Goal: Task Accomplishment & Management: Manage account settings

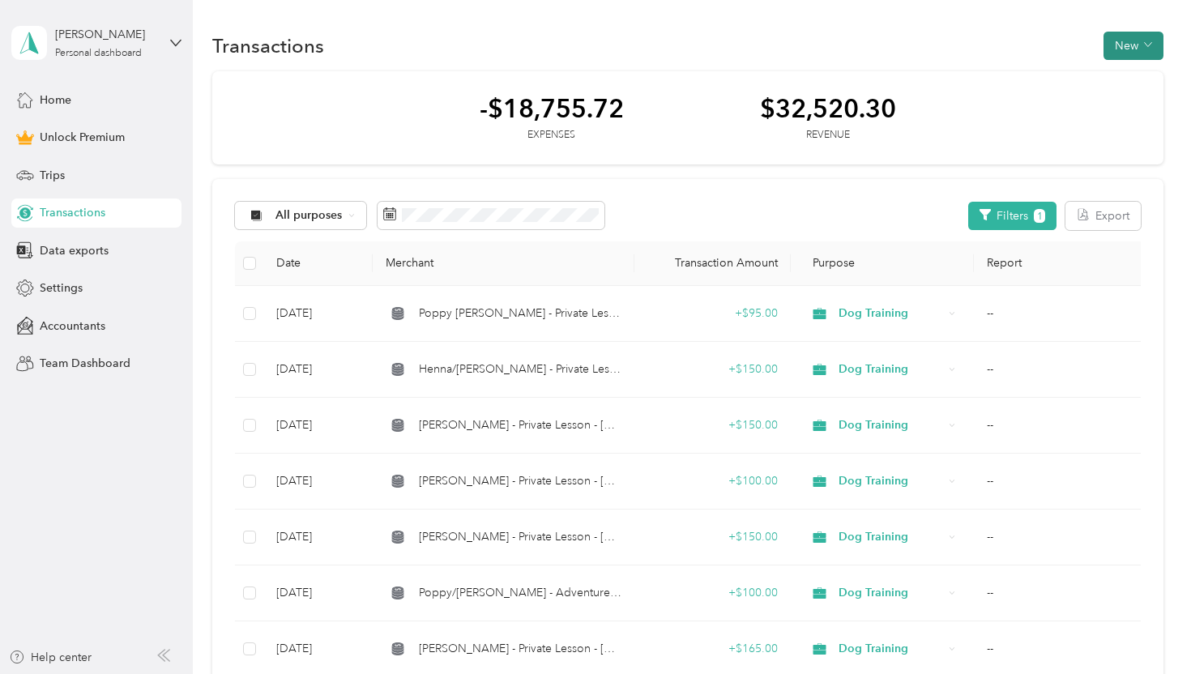
click at [1145, 45] on button "New" at bounding box center [1133, 46] width 60 height 28
click at [1133, 106] on span "Revenue" at bounding box center [1138, 104] width 45 height 17
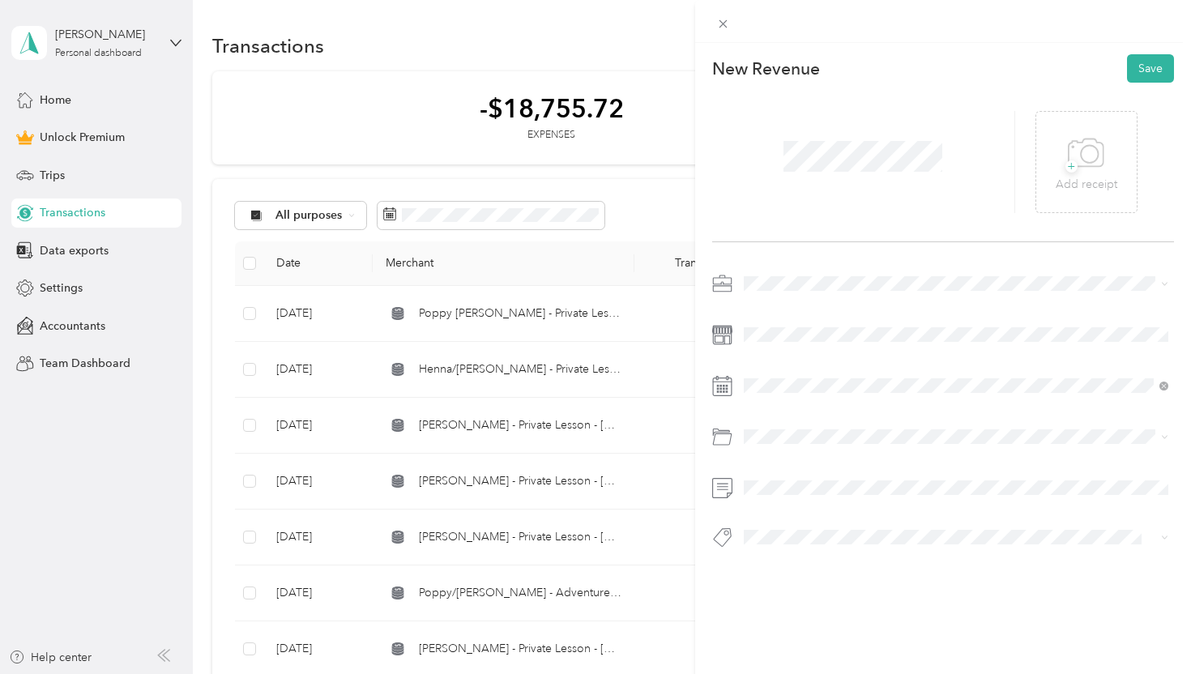
click at [813, 275] on span at bounding box center [956, 284] width 437 height 26
click at [803, 369] on span "Dog Training" at bounding box center [782, 369] width 67 height 14
click at [784, 164] on icon at bounding box center [783, 165] width 16 height 16
click at [838, 248] on div "9" at bounding box center [840, 247] width 21 height 20
click at [795, 529] on span at bounding box center [942, 537] width 409 height 17
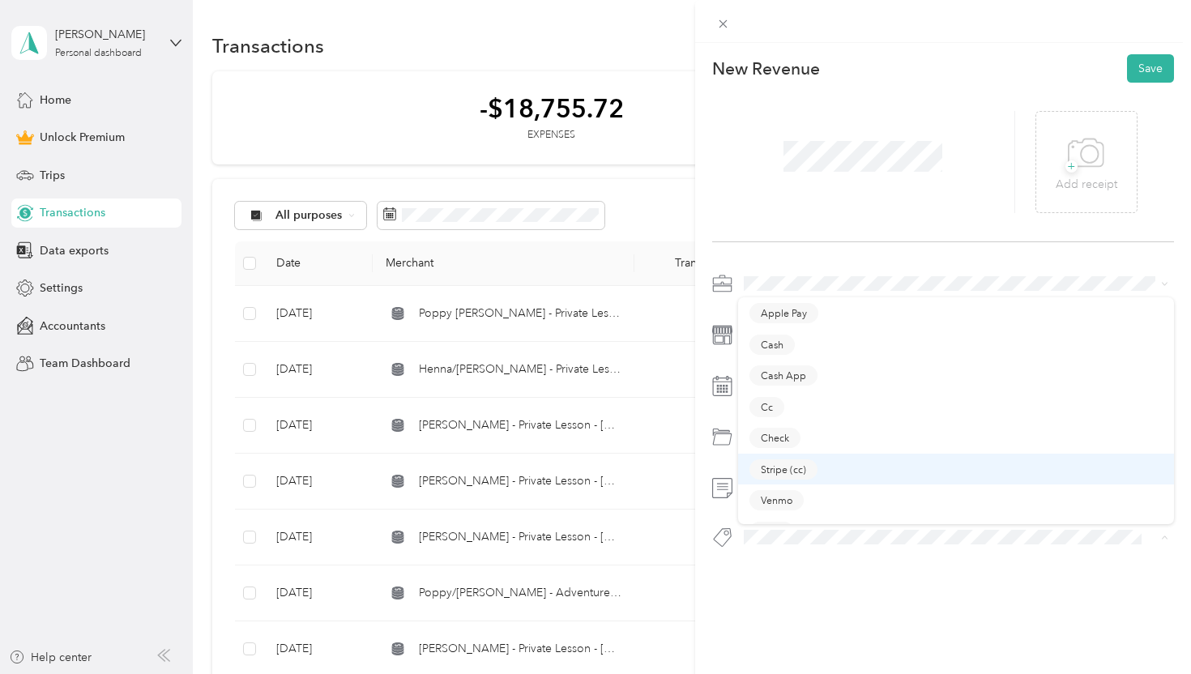
scroll to position [23, 0]
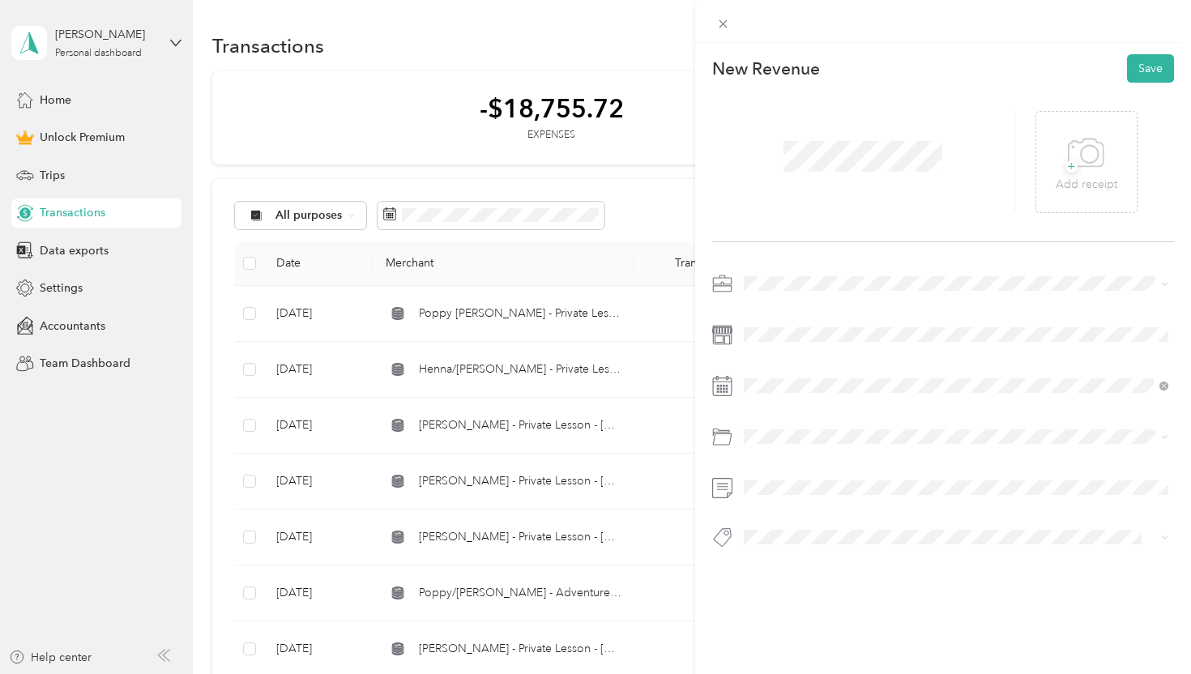
click at [807, 510] on div "Zelle" at bounding box center [956, 507] width 414 height 20
click at [1144, 70] on button "Save" at bounding box center [1150, 68] width 47 height 28
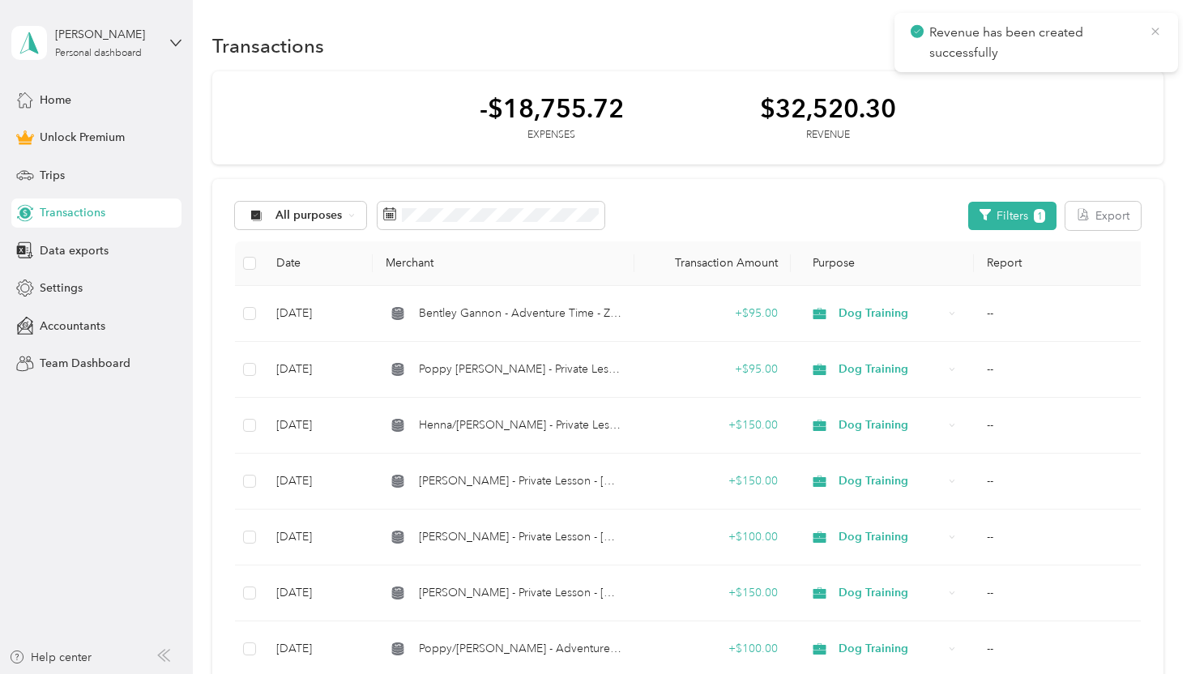
click at [1153, 32] on icon at bounding box center [1154, 31] width 7 height 7
click at [1144, 46] on button "New" at bounding box center [1133, 46] width 60 height 28
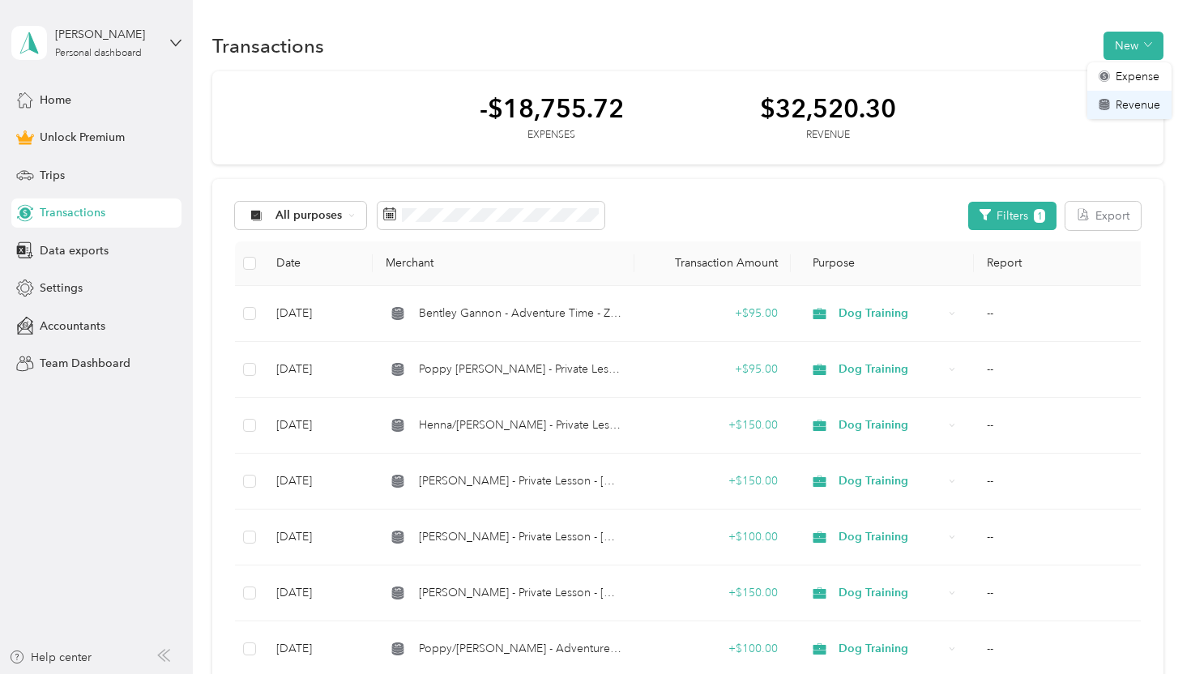
click at [1132, 112] on span "Revenue" at bounding box center [1138, 104] width 45 height 17
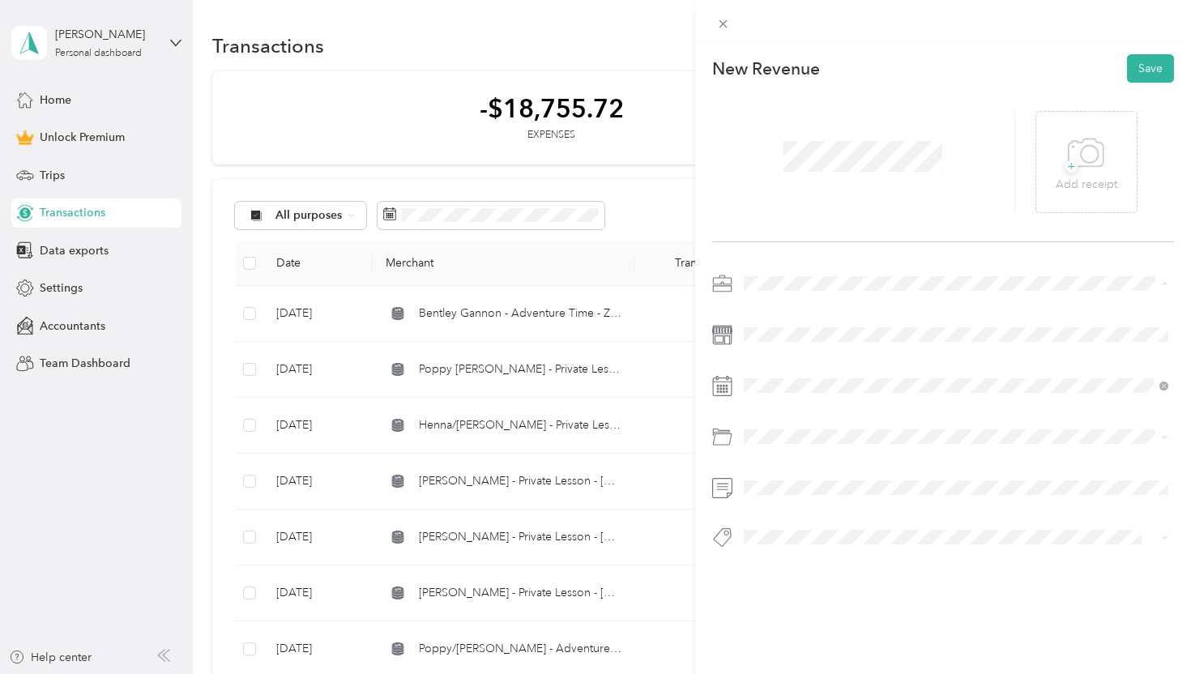
click at [779, 364] on span "Dog Training" at bounding box center [782, 369] width 67 height 14
click at [784, 160] on icon at bounding box center [783, 165] width 8 height 15
click at [839, 244] on div "9" at bounding box center [840, 247] width 21 height 20
click at [805, 495] on div "Venmo" at bounding box center [956, 500] width 414 height 20
click at [1145, 75] on button "Save" at bounding box center [1150, 68] width 47 height 28
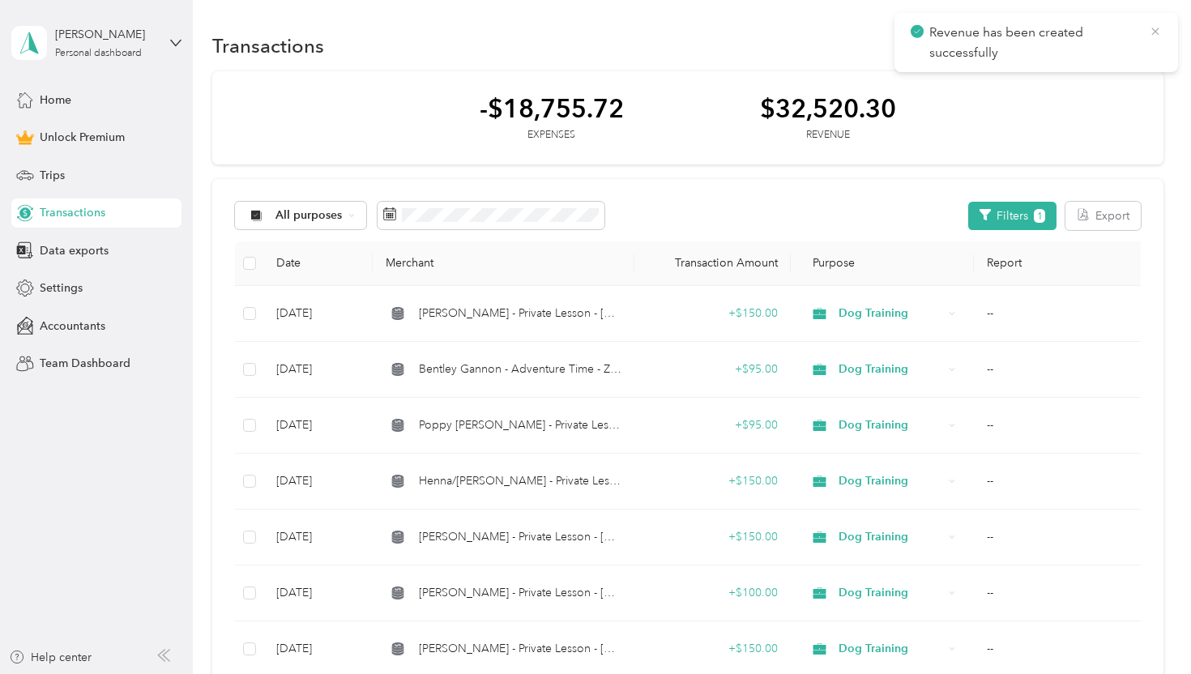
click at [1154, 32] on icon at bounding box center [1154, 31] width 7 height 7
click at [1152, 45] on icon "button" at bounding box center [1148, 45] width 8 height 8
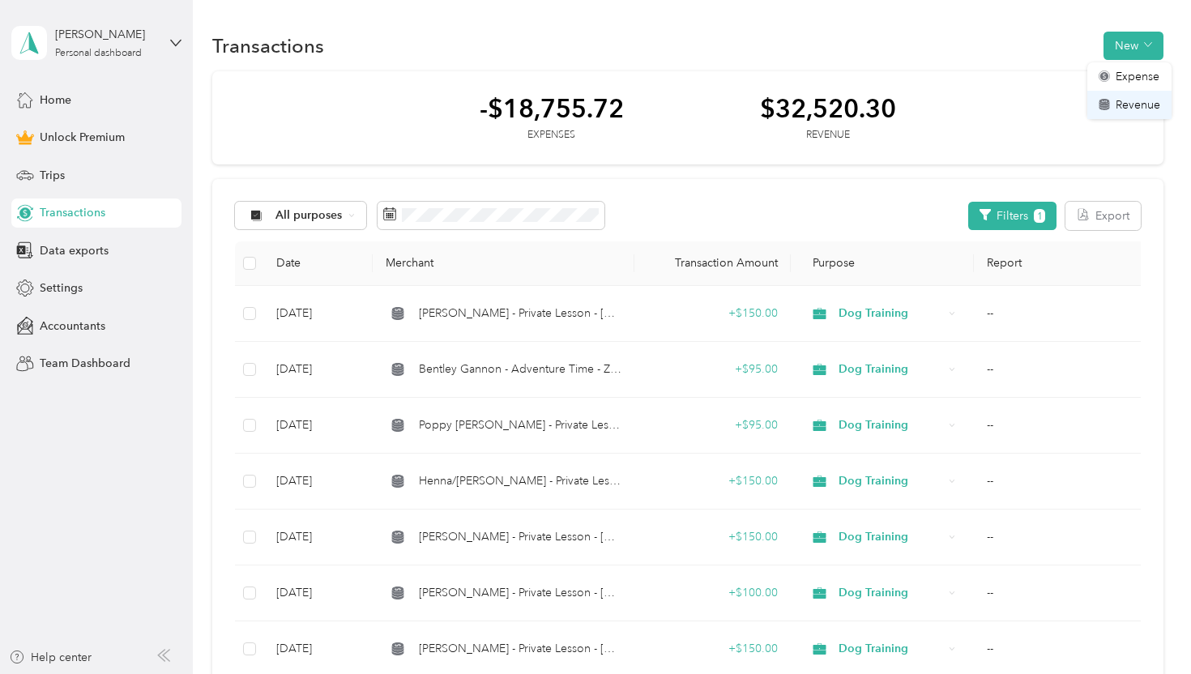
click at [1120, 105] on span "Revenue" at bounding box center [1138, 104] width 45 height 17
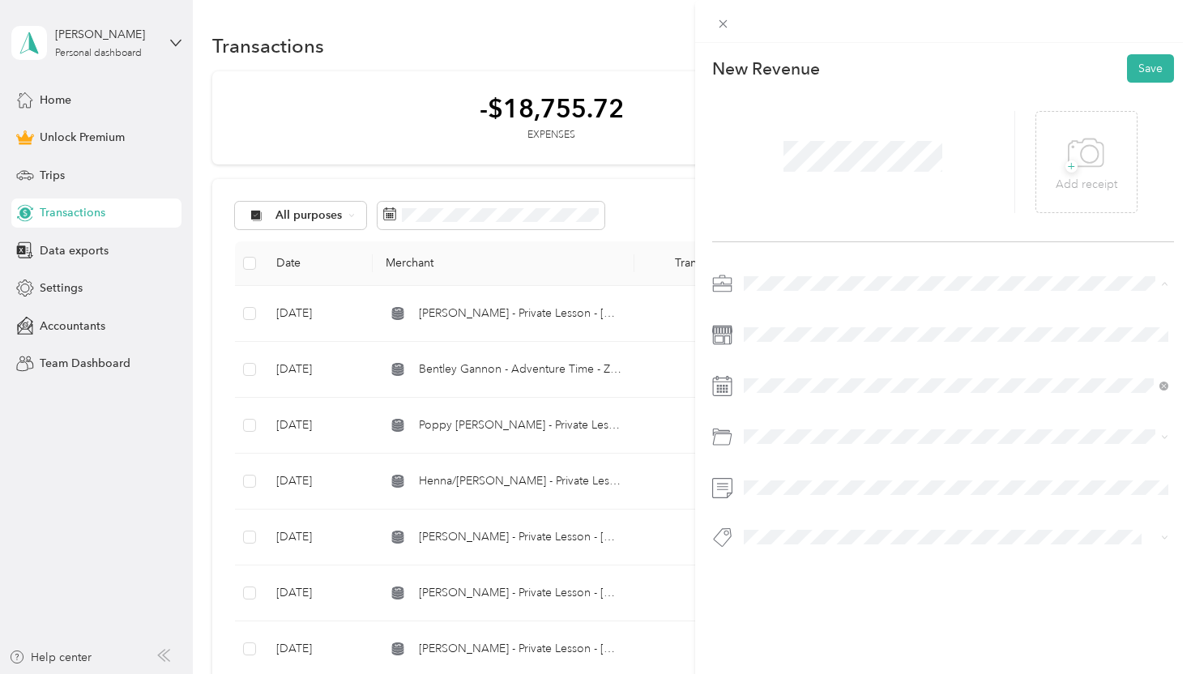
click at [775, 361] on div "Dog Training" at bounding box center [956, 369] width 414 height 17
click at [787, 158] on icon at bounding box center [783, 165] width 8 height 15
click at [842, 250] on div "9" at bounding box center [840, 247] width 21 height 20
click at [821, 504] on div "Venmo" at bounding box center [956, 500] width 414 height 20
click at [1147, 67] on button "Save" at bounding box center [1150, 68] width 47 height 28
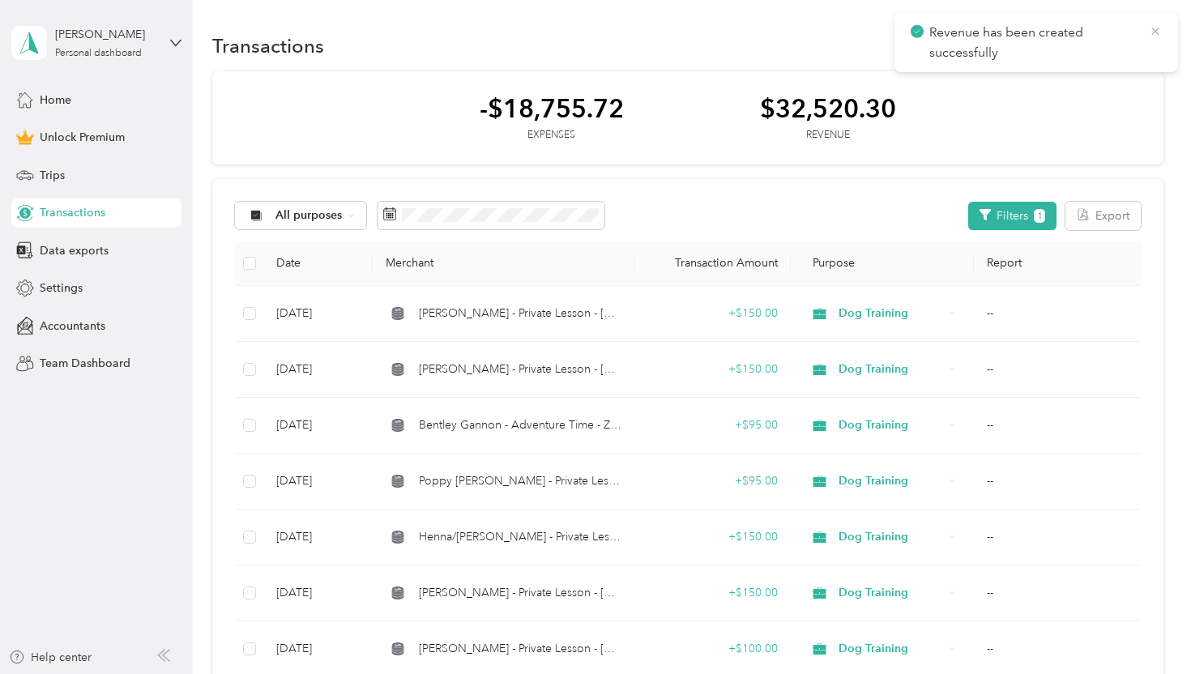
click at [1154, 28] on icon at bounding box center [1155, 31] width 13 height 15
click at [1134, 43] on button "New" at bounding box center [1133, 46] width 60 height 28
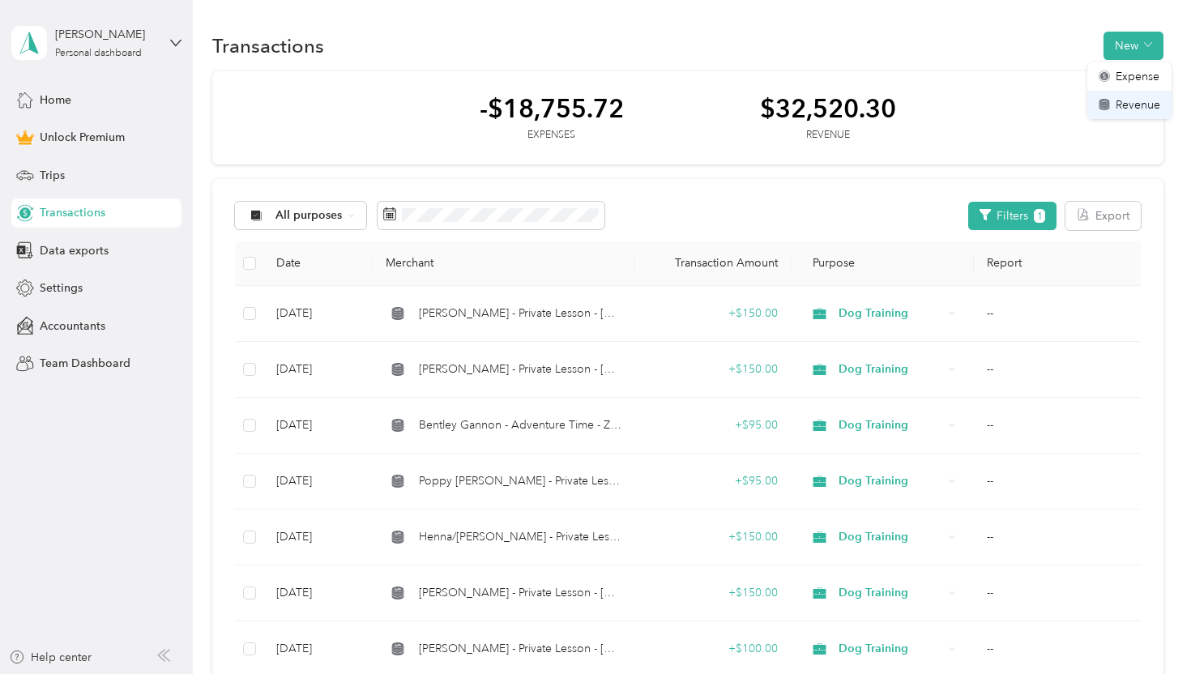
click at [1124, 101] on span "Revenue" at bounding box center [1138, 104] width 45 height 17
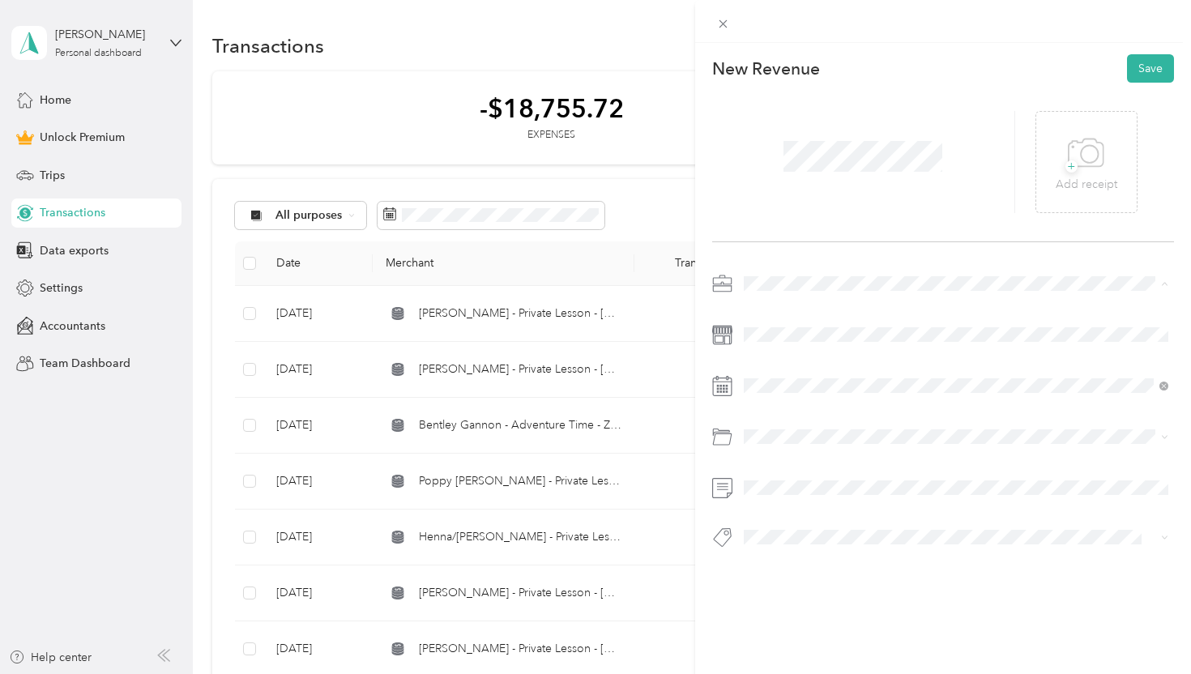
click at [776, 378] on li "Dog Training" at bounding box center [956, 369] width 437 height 28
click at [771, 344] on span at bounding box center [956, 335] width 437 height 26
click at [783, 157] on icon at bounding box center [783, 165] width 16 height 16
click at [860, 250] on div "10" at bounding box center [860, 247] width 21 height 20
click at [829, 492] on div "Venmo" at bounding box center [956, 499] width 414 height 20
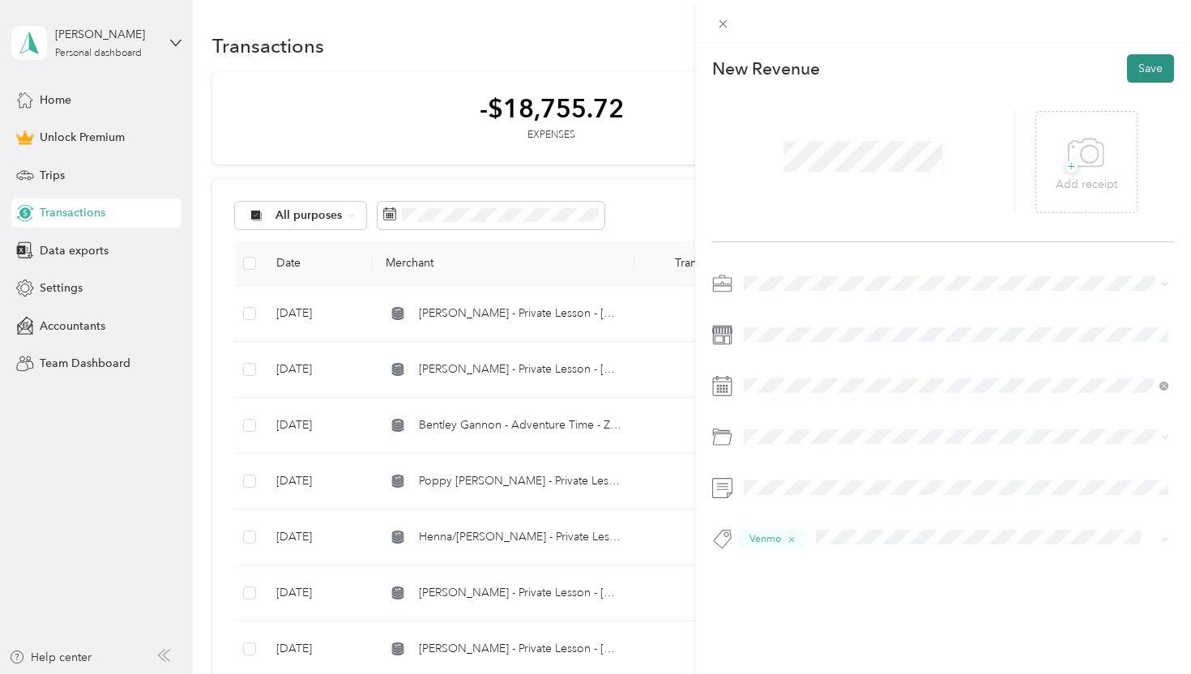
click at [1147, 74] on button "Save" at bounding box center [1150, 68] width 47 height 28
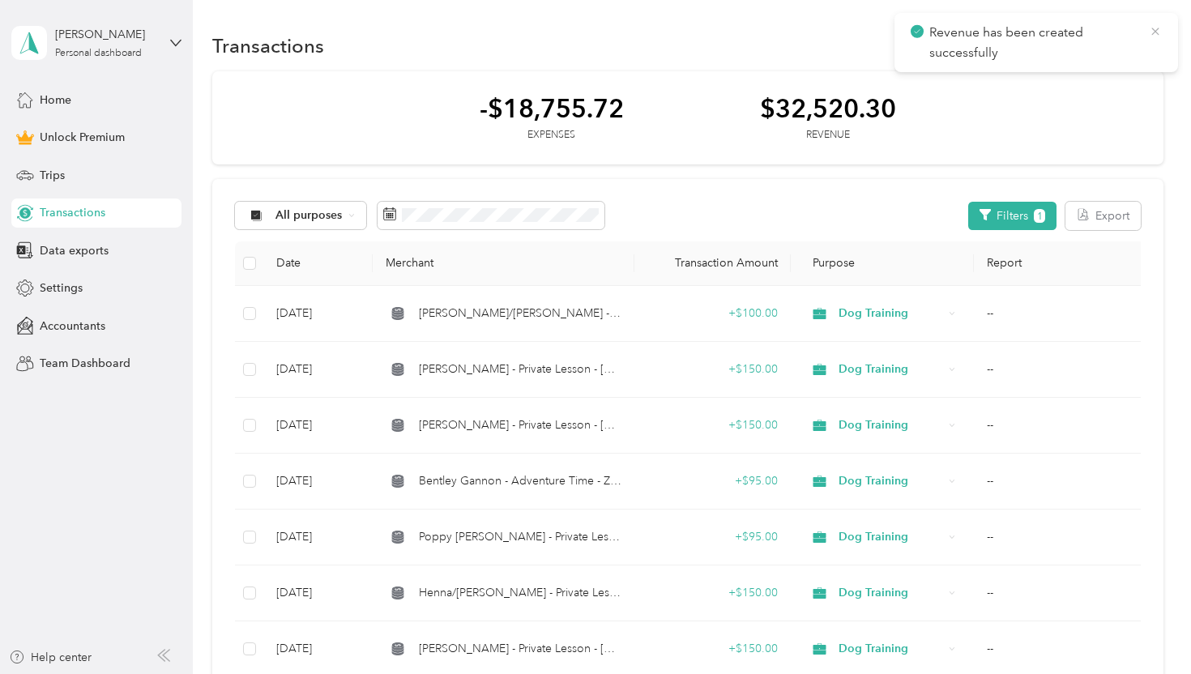
click at [1155, 31] on icon at bounding box center [1154, 31] width 7 height 7
click at [1151, 45] on icon "button" at bounding box center [1148, 45] width 8 height 8
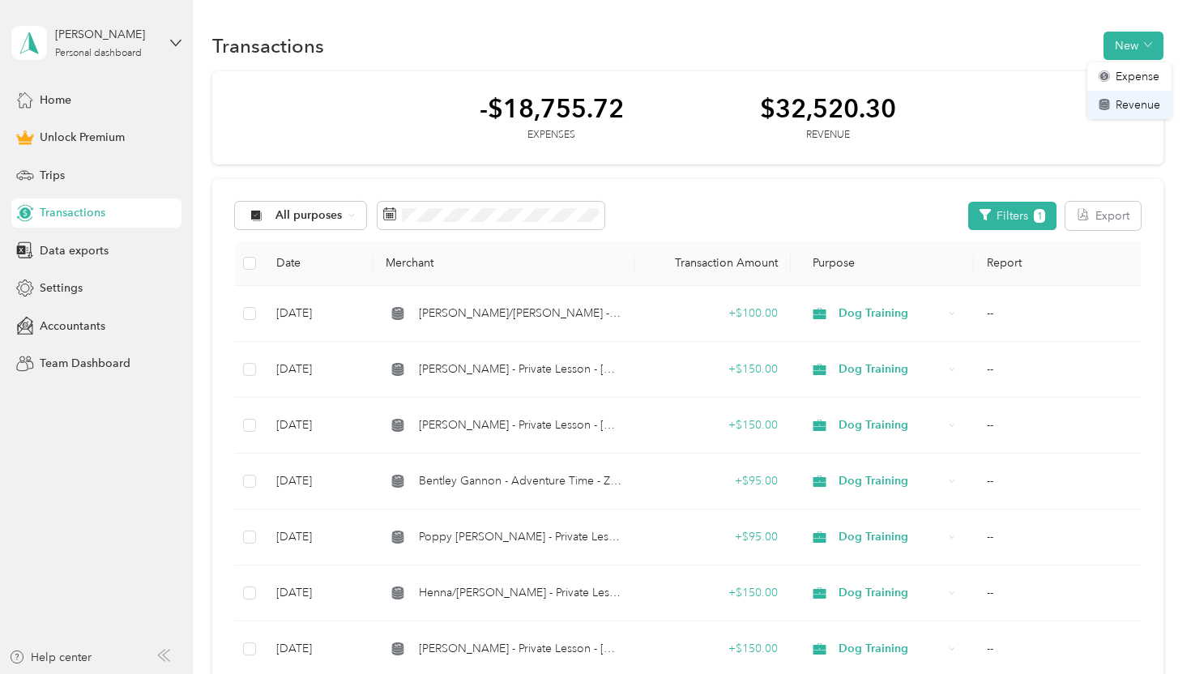
click at [1145, 101] on span "Revenue" at bounding box center [1138, 104] width 45 height 17
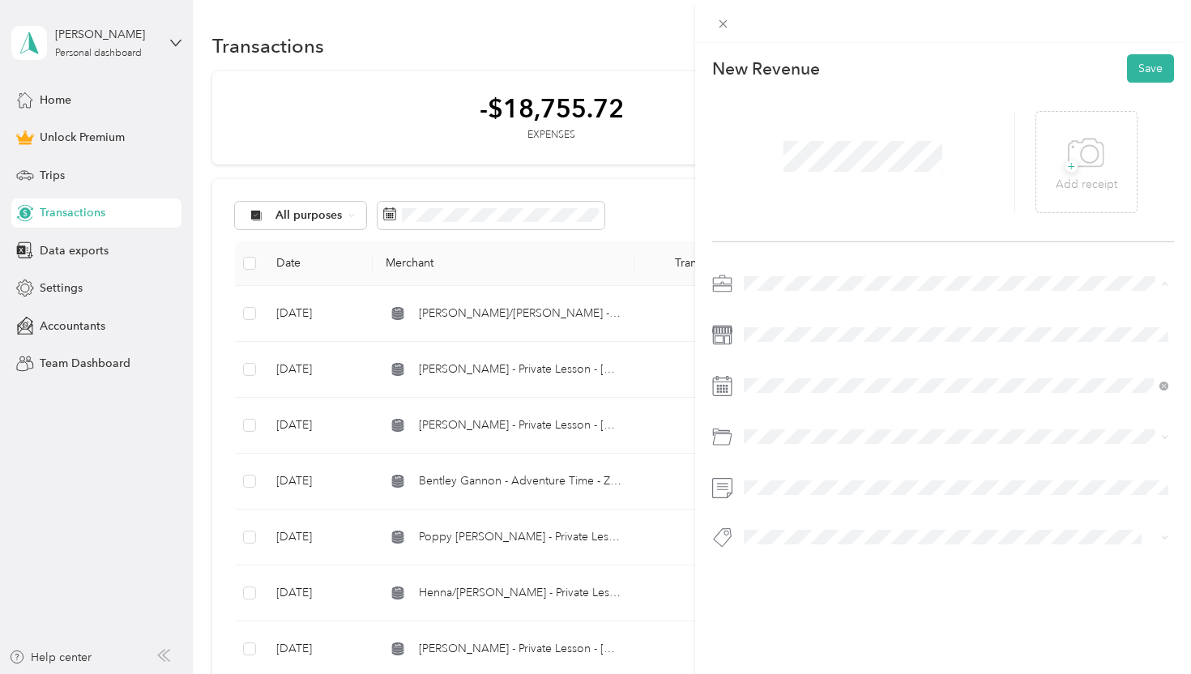
click at [796, 363] on span "Dog Training" at bounding box center [782, 369] width 67 height 14
click at [783, 169] on icon at bounding box center [783, 165] width 8 height 15
click at [883, 250] on div "11" at bounding box center [881, 247] width 21 height 20
click at [825, 504] on div "Venmo" at bounding box center [956, 500] width 414 height 20
click at [1139, 64] on button "Save" at bounding box center [1150, 68] width 47 height 28
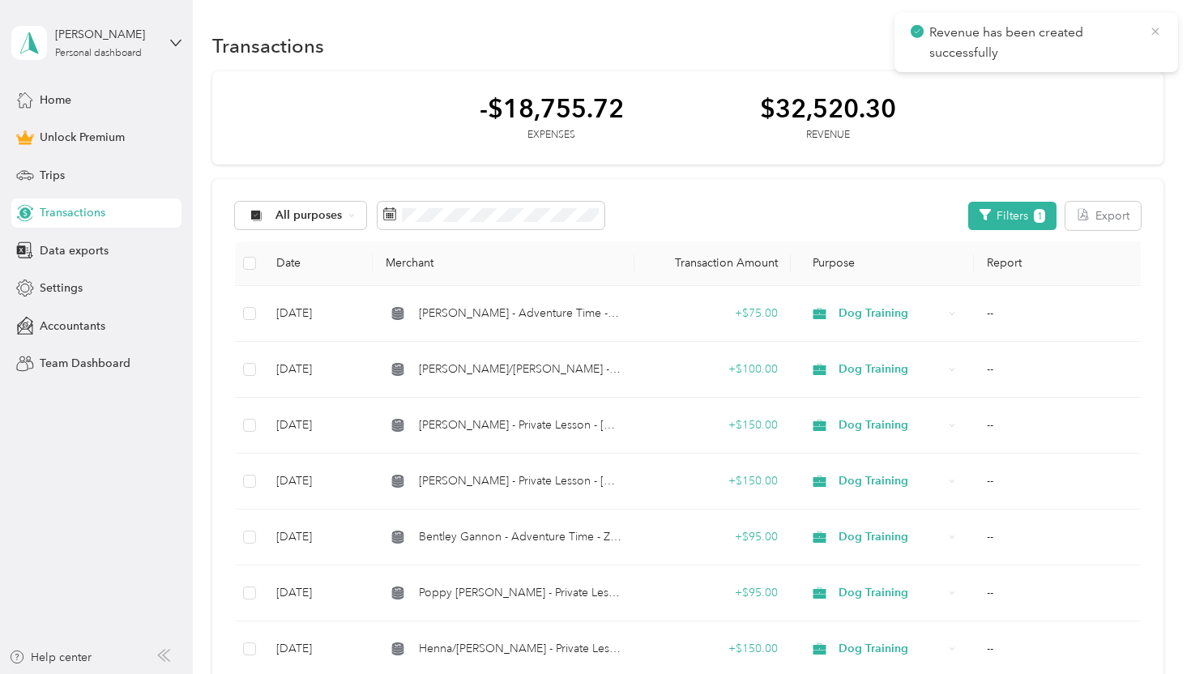
click at [1153, 30] on icon at bounding box center [1154, 31] width 7 height 7
click at [1145, 36] on button "New" at bounding box center [1133, 46] width 60 height 28
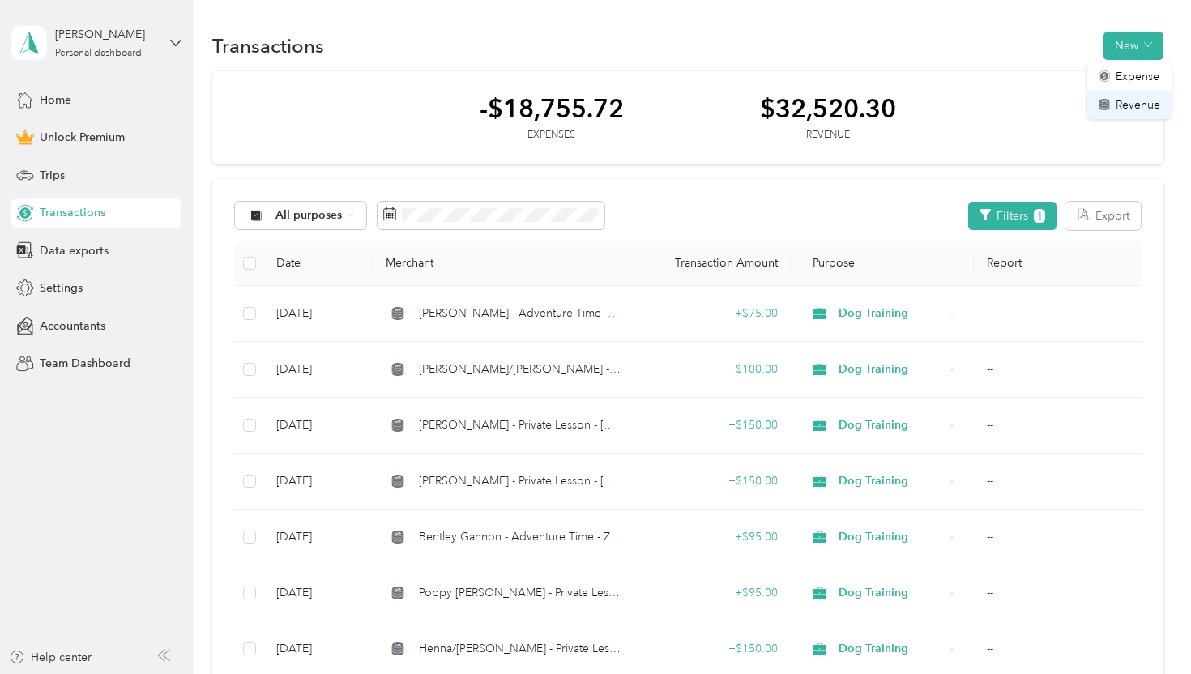
click at [1129, 106] on span "Revenue" at bounding box center [1138, 104] width 45 height 17
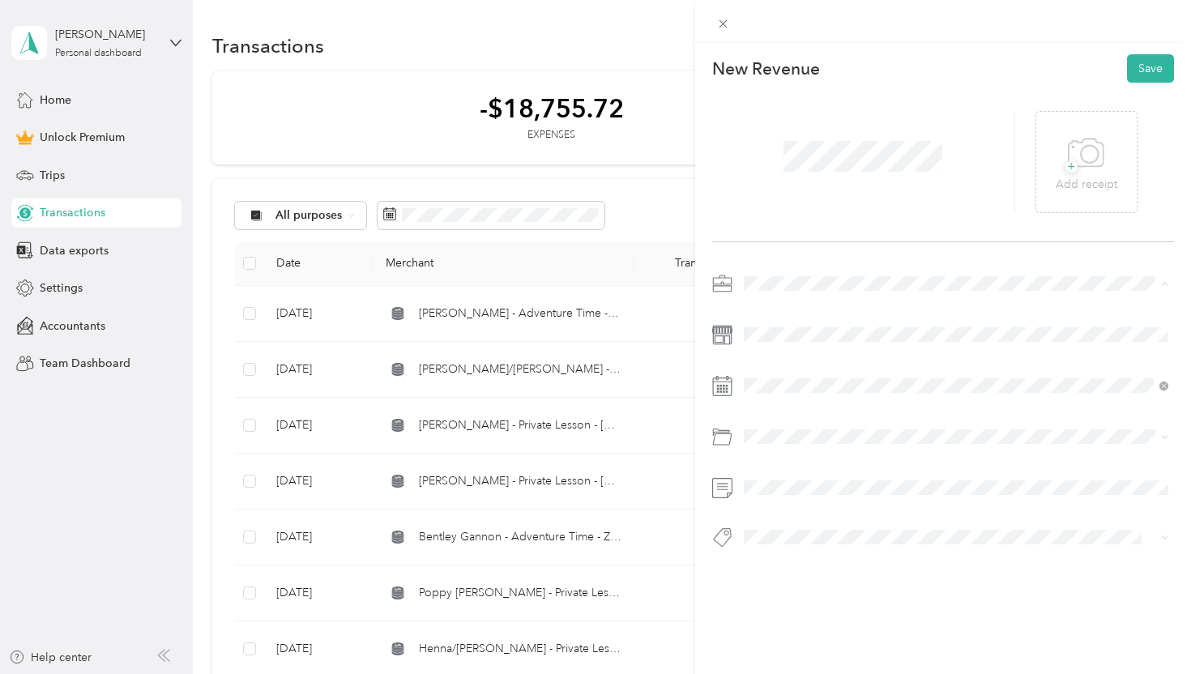
click at [807, 361] on div "Dog Training" at bounding box center [956, 369] width 414 height 17
click at [783, 167] on icon at bounding box center [783, 165] width 16 height 16
click at [901, 246] on div "12" at bounding box center [902, 247] width 21 height 20
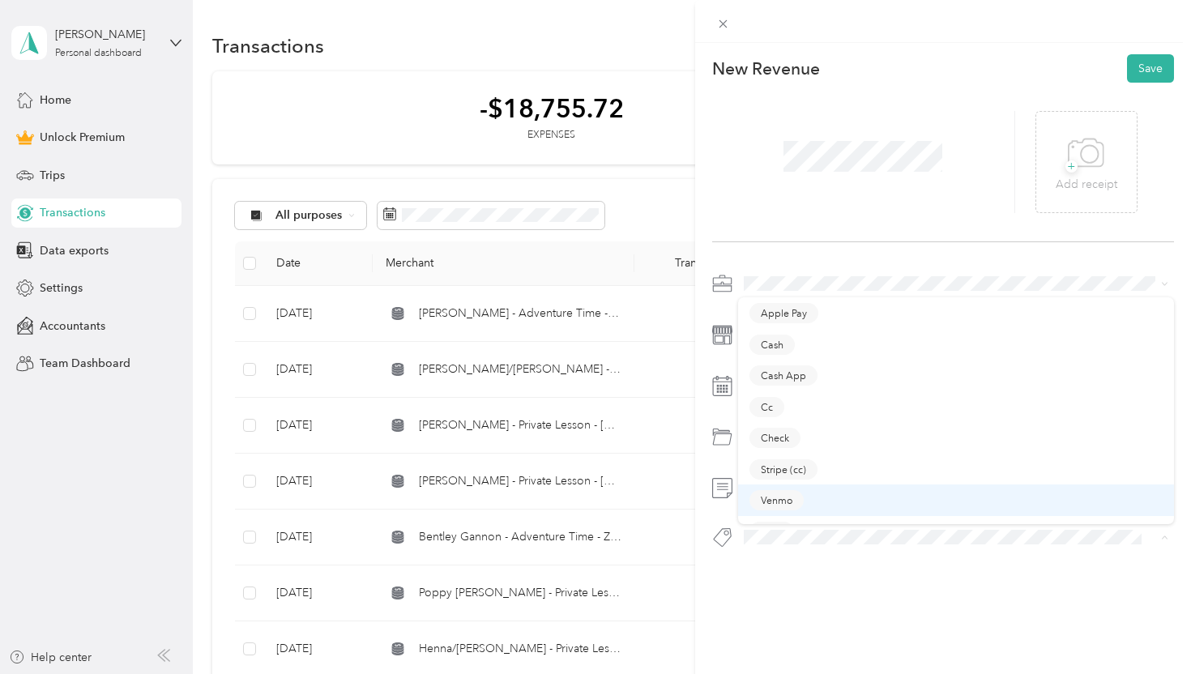
scroll to position [23, 0]
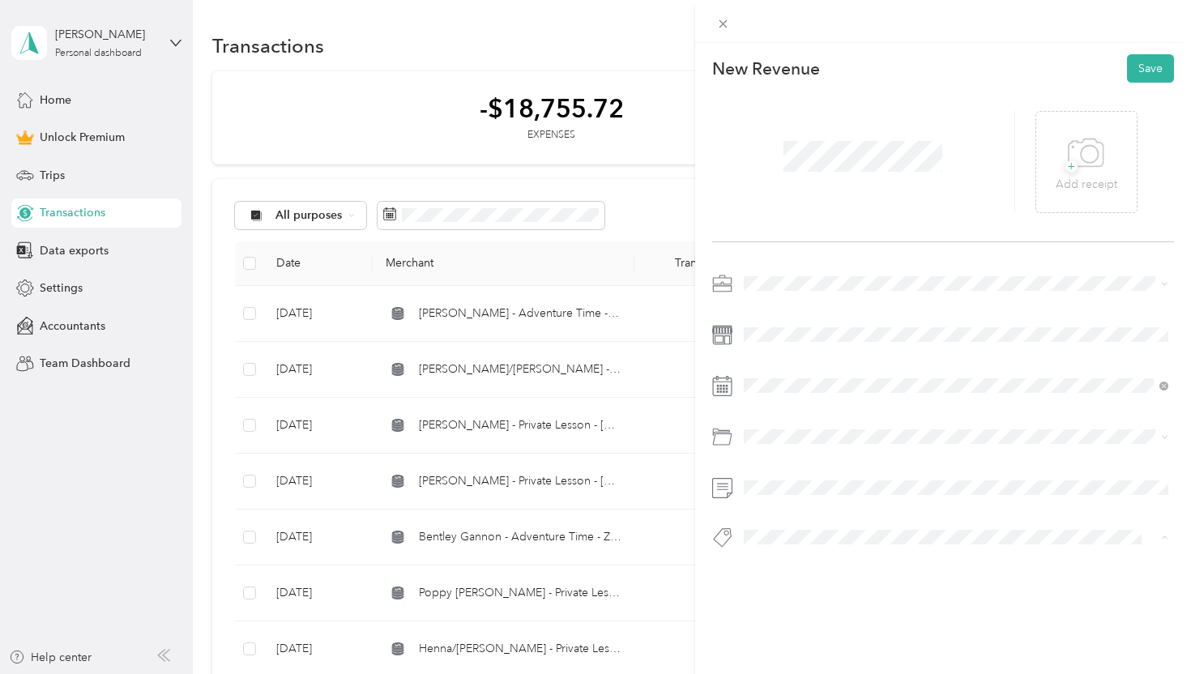
click at [817, 501] on div "Zelle" at bounding box center [956, 509] width 414 height 20
click at [1150, 72] on button "Save" at bounding box center [1150, 68] width 47 height 28
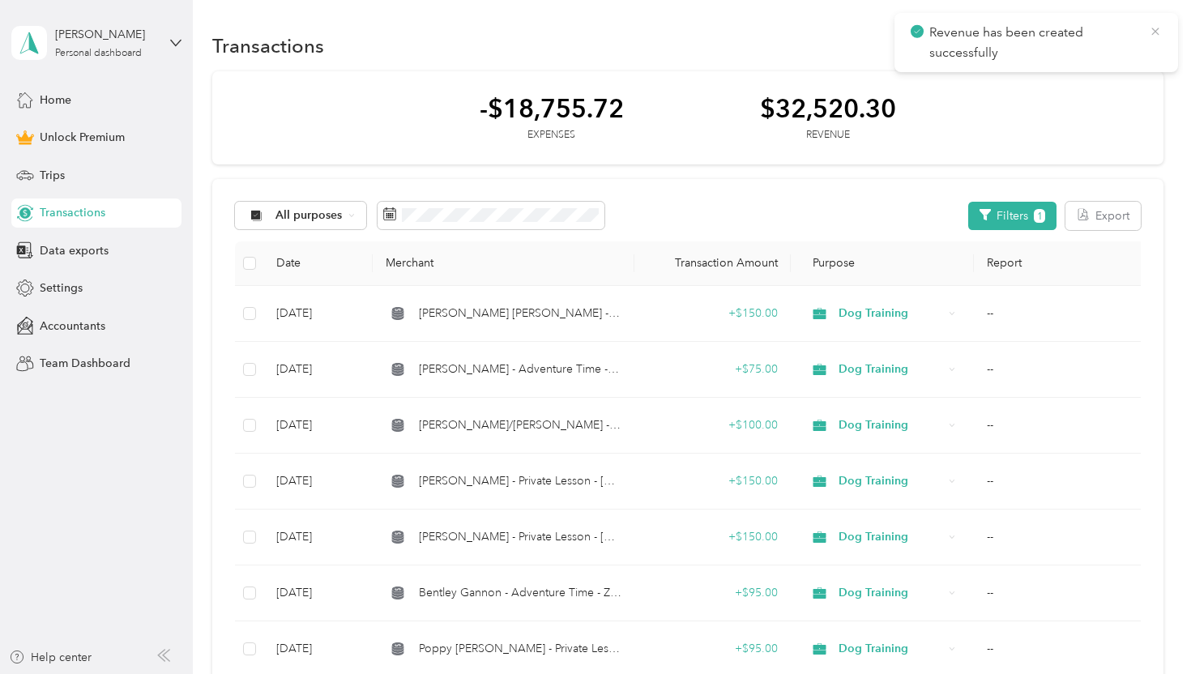
click at [1154, 34] on icon at bounding box center [1155, 31] width 13 height 15
click at [1140, 37] on button "New" at bounding box center [1133, 46] width 60 height 28
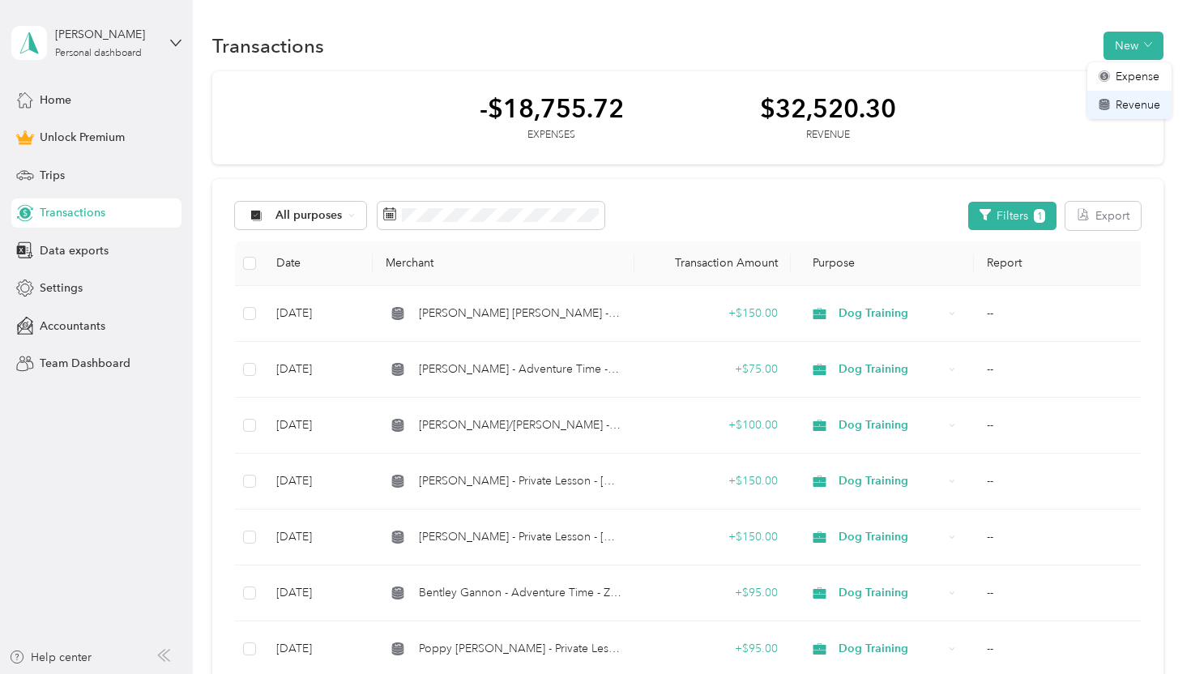
click at [1146, 103] on span "Revenue" at bounding box center [1138, 104] width 45 height 17
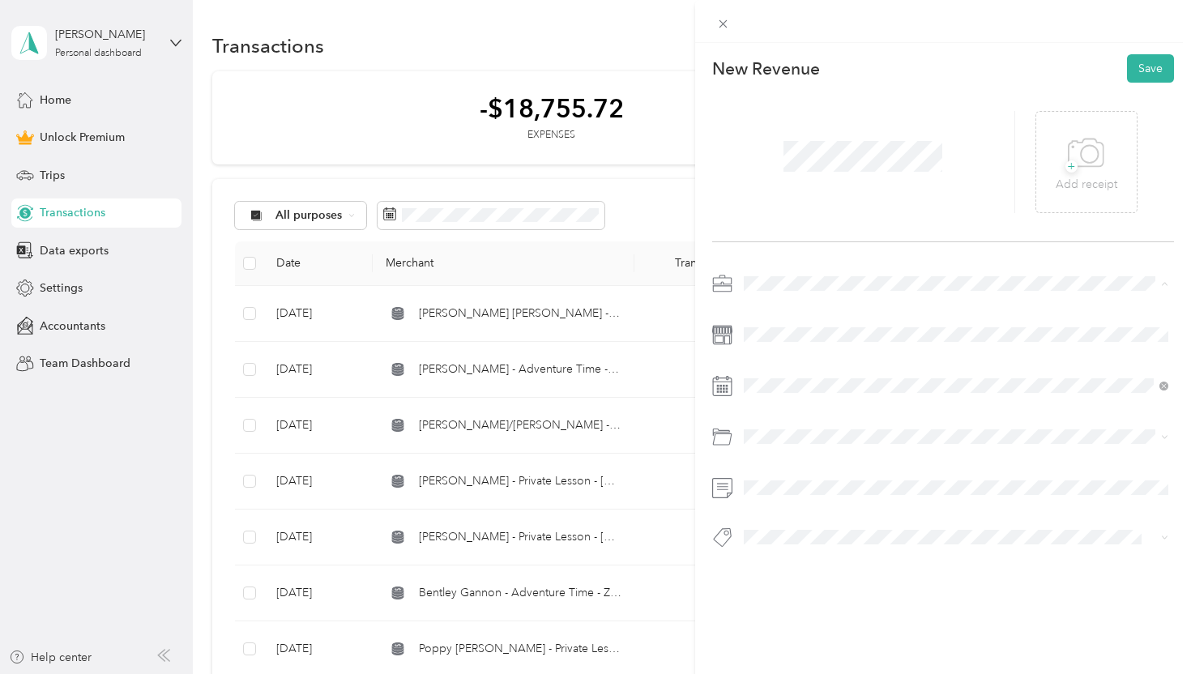
click at [799, 369] on span "Dog Training" at bounding box center [782, 369] width 67 height 14
click at [787, 166] on icon at bounding box center [783, 165] width 16 height 16
click at [904, 245] on div "12" at bounding box center [902, 247] width 21 height 20
click at [809, 498] on div "Venmo" at bounding box center [956, 500] width 414 height 20
click at [1159, 61] on button "Save" at bounding box center [1150, 68] width 47 height 28
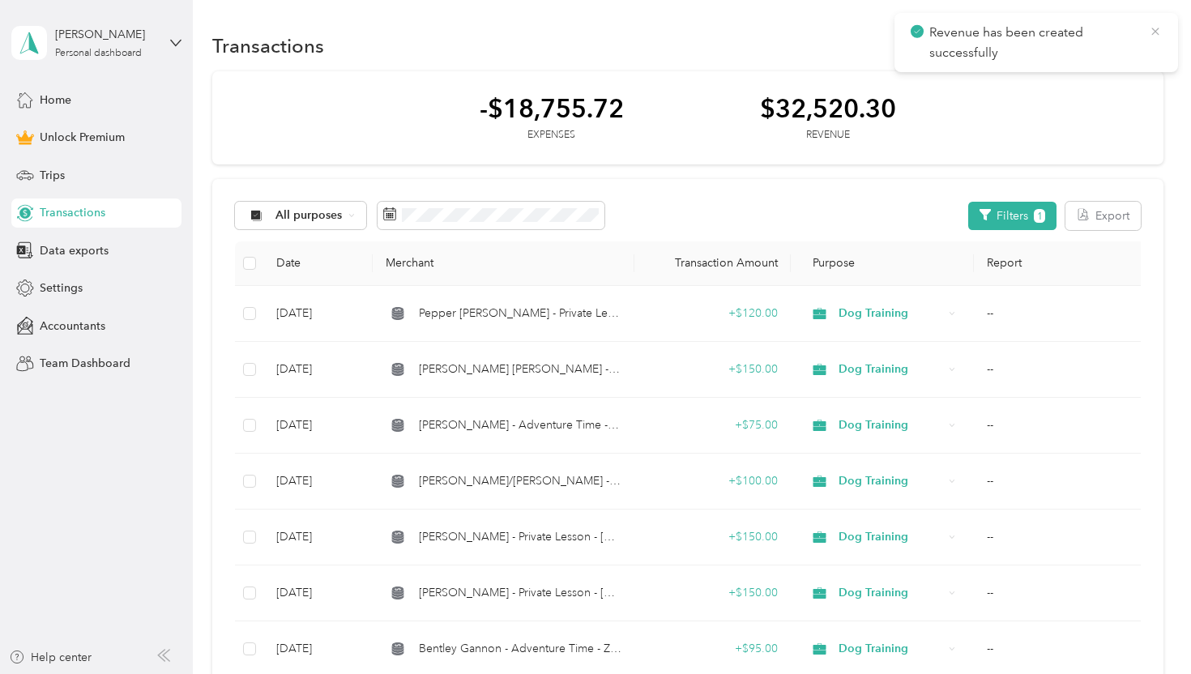
click at [1157, 32] on icon at bounding box center [1155, 31] width 13 height 15
click at [1152, 50] on span "button" at bounding box center [1148, 46] width 8 height 14
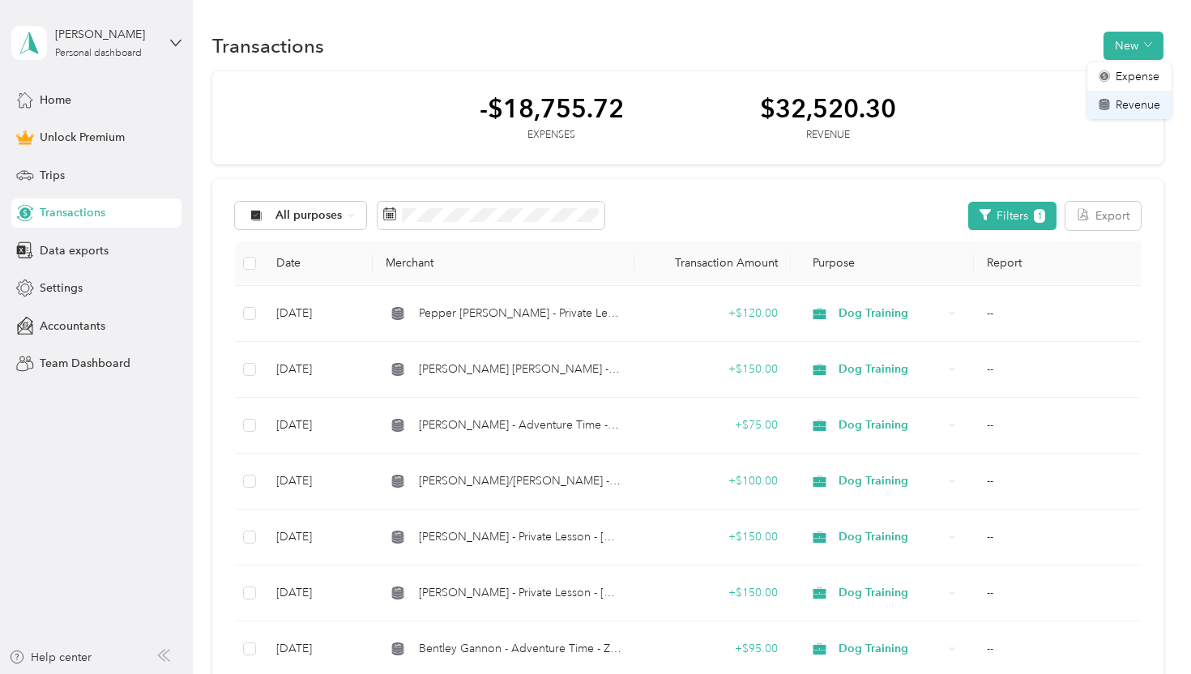
click at [1139, 100] on span "Revenue" at bounding box center [1138, 104] width 45 height 17
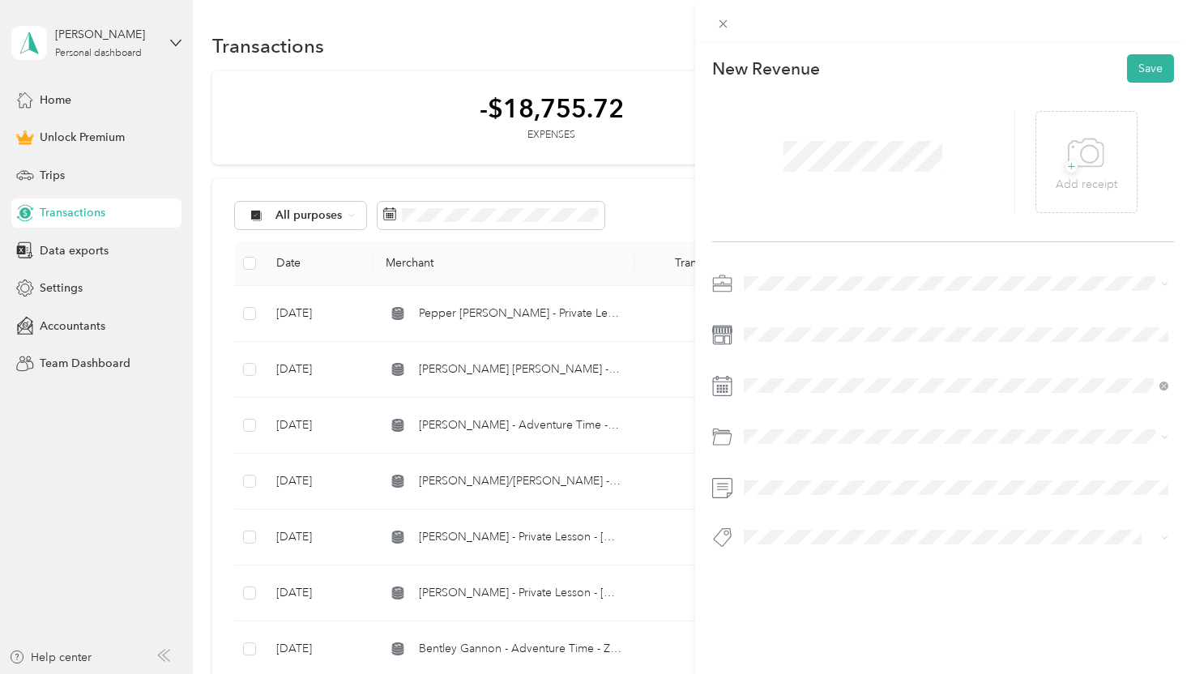
click at [809, 275] on span at bounding box center [956, 284] width 437 height 26
click at [792, 292] on span at bounding box center [956, 284] width 437 height 26
click at [794, 365] on span "Dog Training" at bounding box center [782, 369] width 67 height 14
click at [783, 164] on icon at bounding box center [783, 165] width 16 height 16
click at [821, 275] on div "15" at bounding box center [819, 272] width 21 height 20
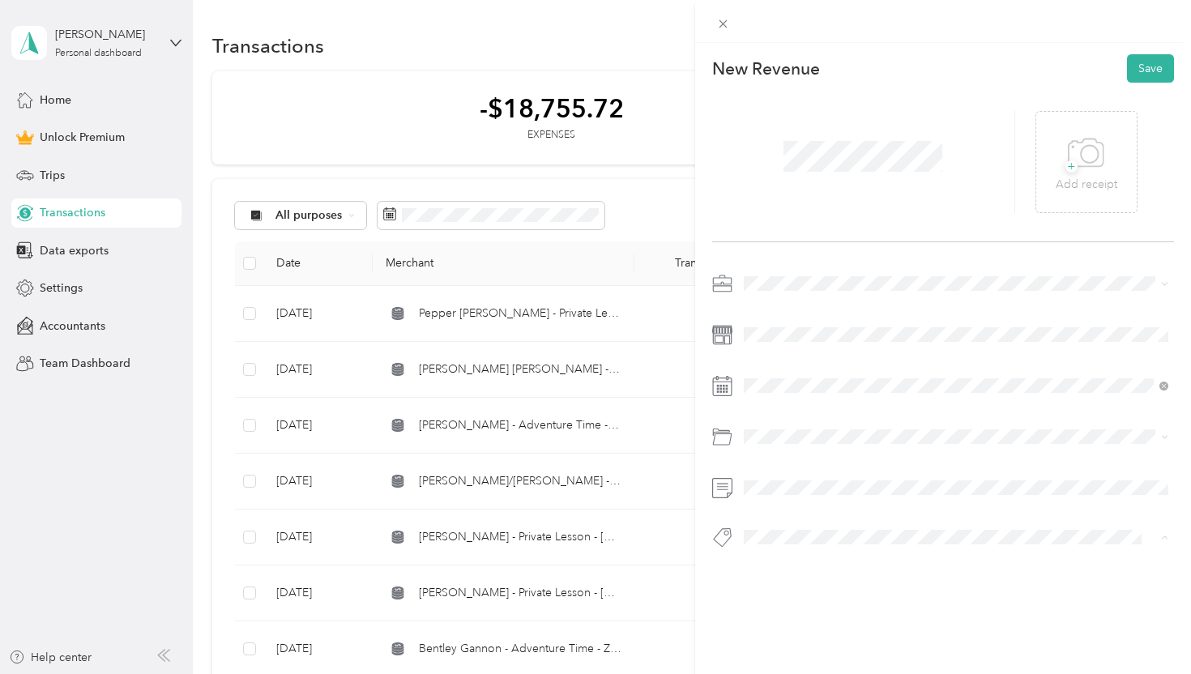
click at [816, 499] on div "Venmo" at bounding box center [956, 500] width 414 height 20
click at [792, 537] on icon "button" at bounding box center [792, 540] width 10 height 10
click at [983, 326] on span at bounding box center [956, 335] width 437 height 26
click at [882, 527] on span at bounding box center [956, 537] width 437 height 23
click at [810, 435] on div "Check" at bounding box center [956, 438] width 414 height 20
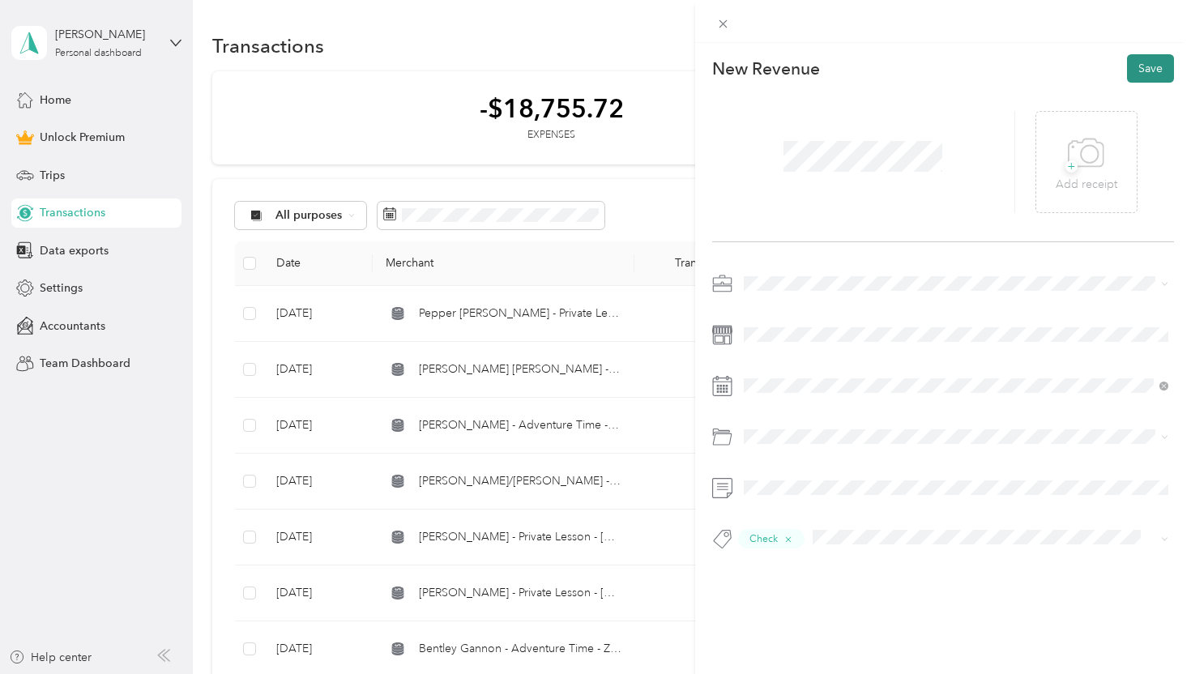
click at [1137, 70] on button "Save" at bounding box center [1150, 68] width 47 height 28
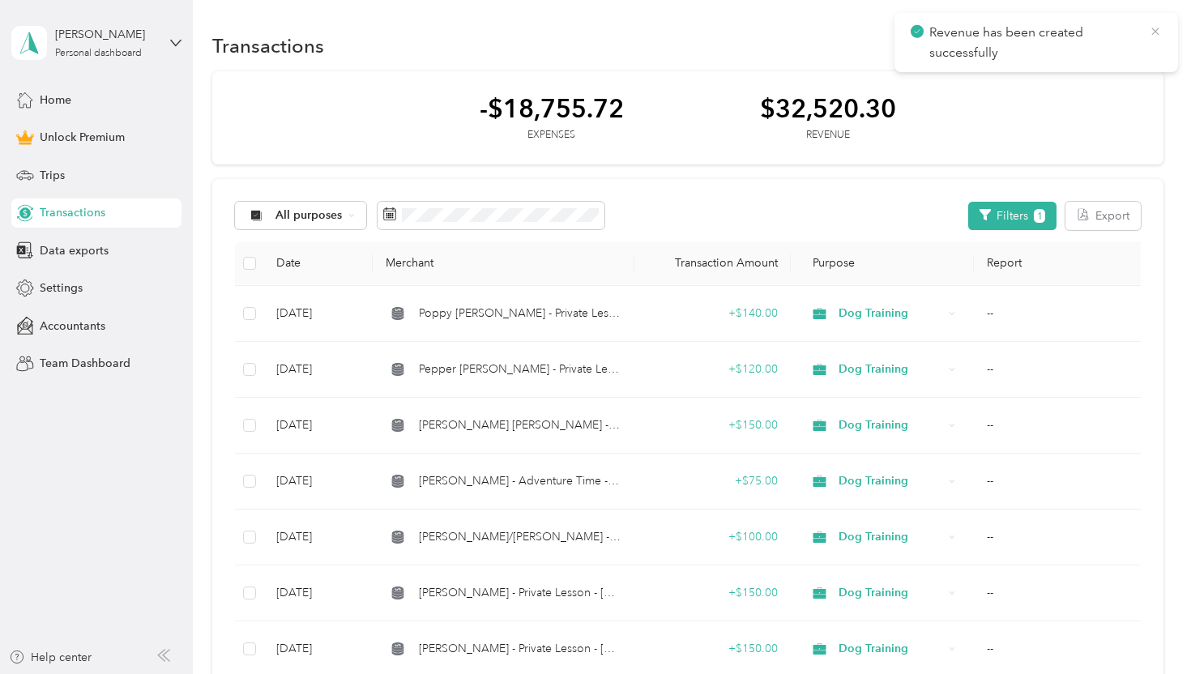
click at [1154, 33] on icon at bounding box center [1155, 31] width 13 height 15
click at [1149, 62] on div "Transactions New" at bounding box center [687, 45] width 950 height 34
click at [1149, 53] on button "New" at bounding box center [1133, 46] width 60 height 28
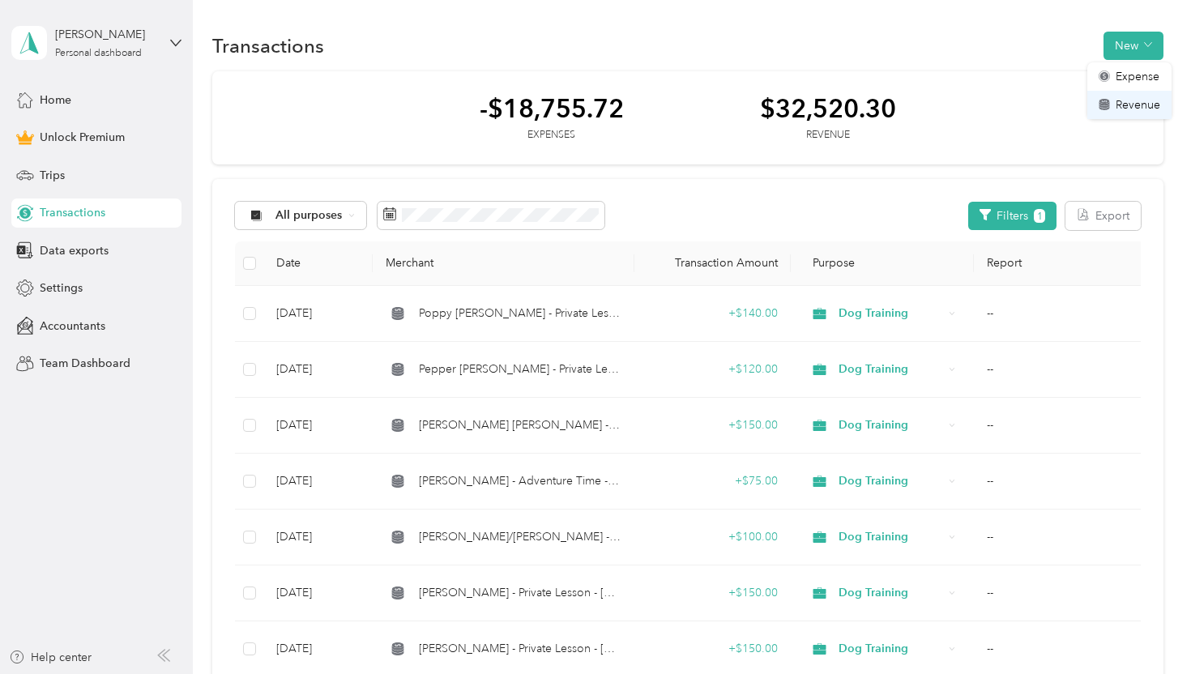
click at [1123, 107] on span "Revenue" at bounding box center [1138, 104] width 45 height 17
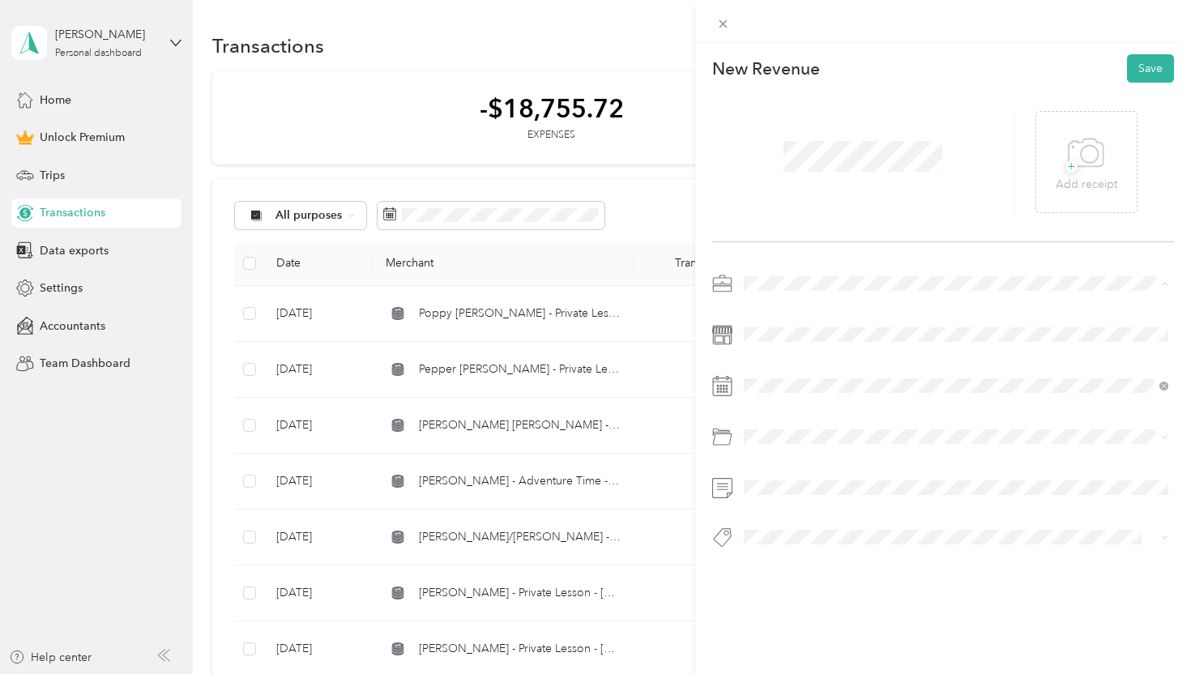
click at [801, 362] on span "Dog Training" at bounding box center [782, 369] width 67 height 14
click at [781, 166] on icon at bounding box center [783, 165] width 8 height 15
click at [822, 270] on div "15" at bounding box center [819, 272] width 21 height 20
click at [833, 500] on div "Venmo" at bounding box center [956, 497] width 414 height 20
click at [1154, 68] on button "Save" at bounding box center [1150, 68] width 47 height 28
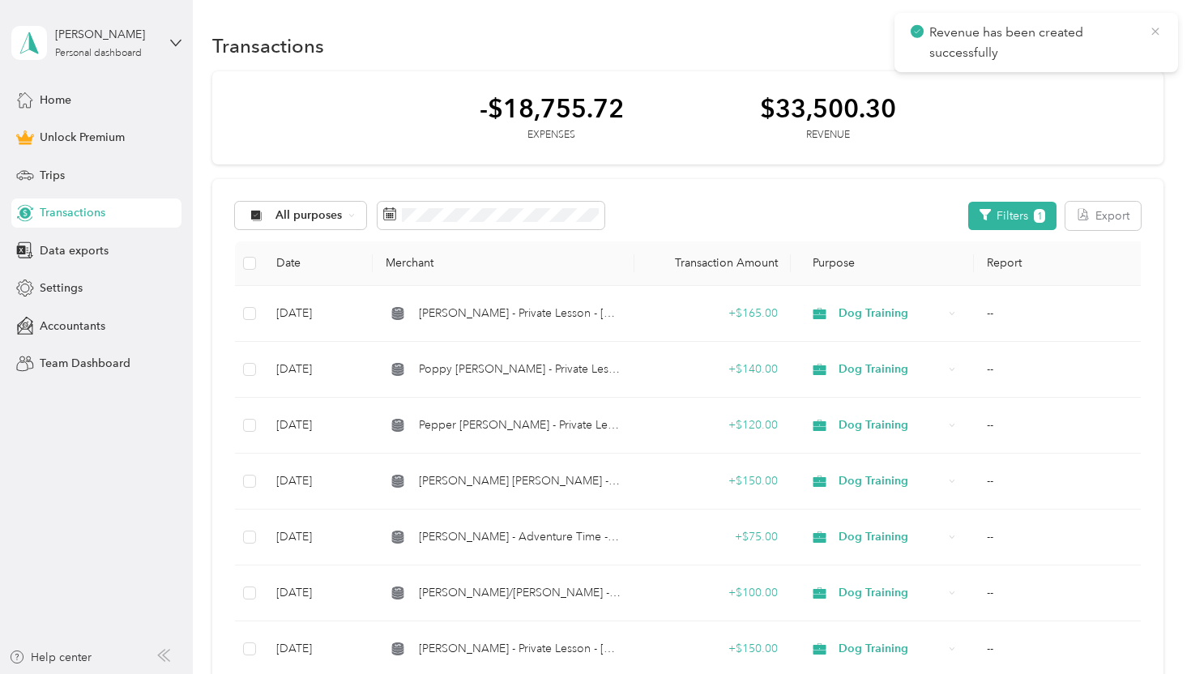
click at [1155, 34] on icon at bounding box center [1155, 31] width 13 height 15
click at [1131, 45] on button "New" at bounding box center [1133, 46] width 60 height 28
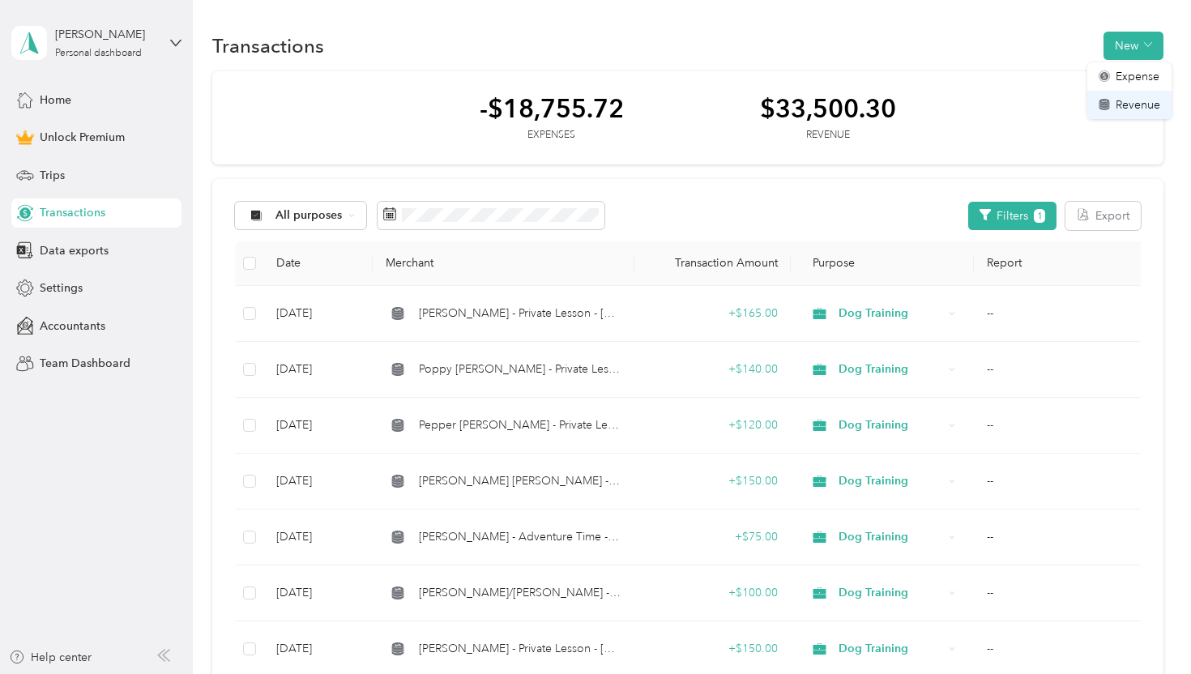
click at [1126, 104] on span "Revenue" at bounding box center [1138, 104] width 45 height 17
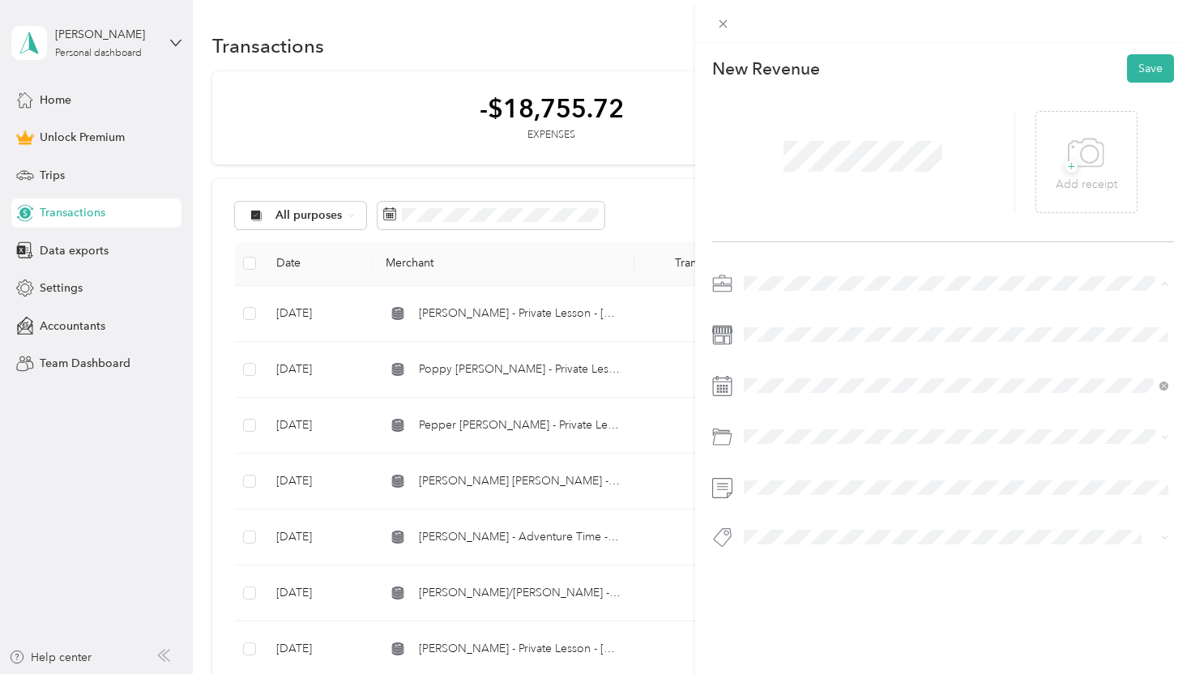
click at [796, 375] on li "Dog Training" at bounding box center [956, 369] width 437 height 28
click at [789, 166] on icon at bounding box center [783, 165] width 16 height 16
click at [850, 275] on div "17" at bounding box center [860, 272] width 21 height 20
click at [828, 393] on span at bounding box center [956, 386] width 437 height 26
click at [841, 273] on div "16" at bounding box center [840, 272] width 21 height 20
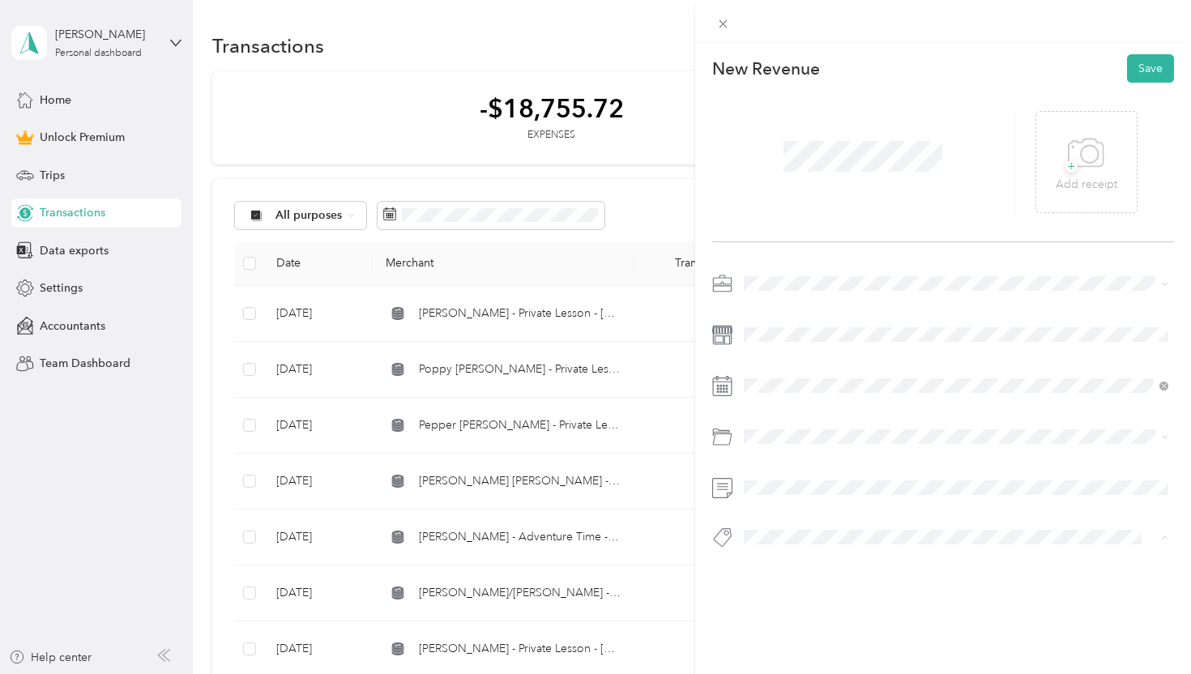
click at [818, 493] on div "Venmo" at bounding box center [956, 500] width 414 height 20
click at [1153, 61] on button "Save" at bounding box center [1150, 68] width 47 height 28
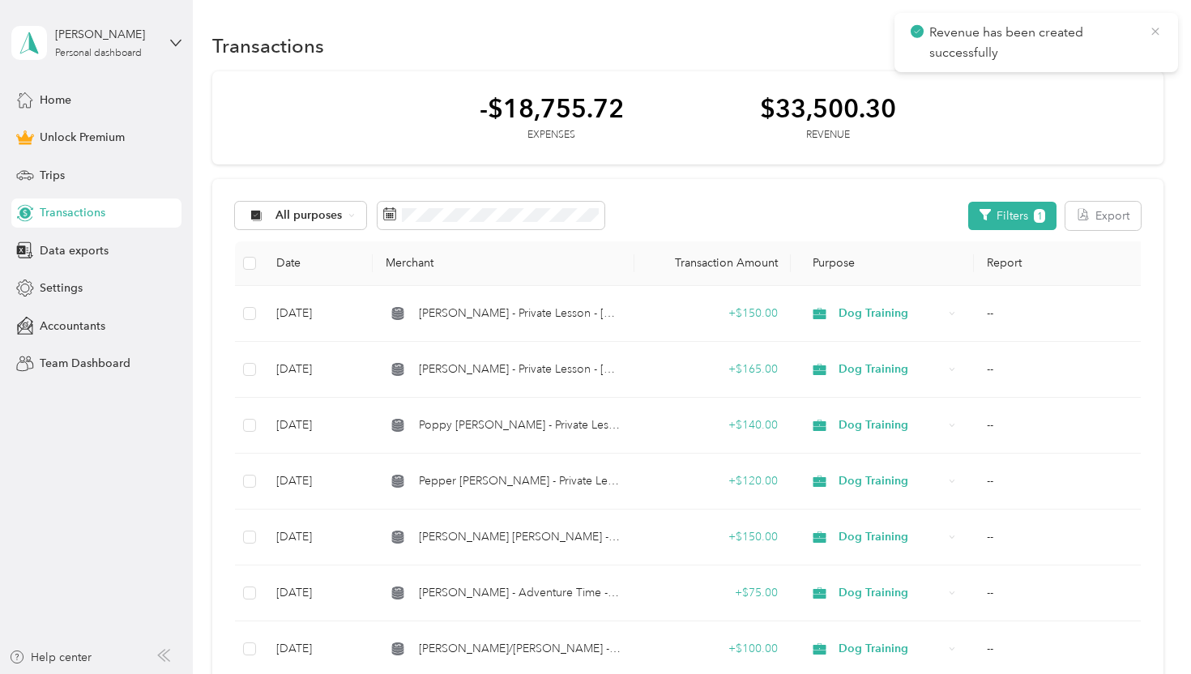
click at [1159, 31] on icon at bounding box center [1155, 31] width 13 height 15
click at [1144, 49] on button "New" at bounding box center [1133, 46] width 60 height 28
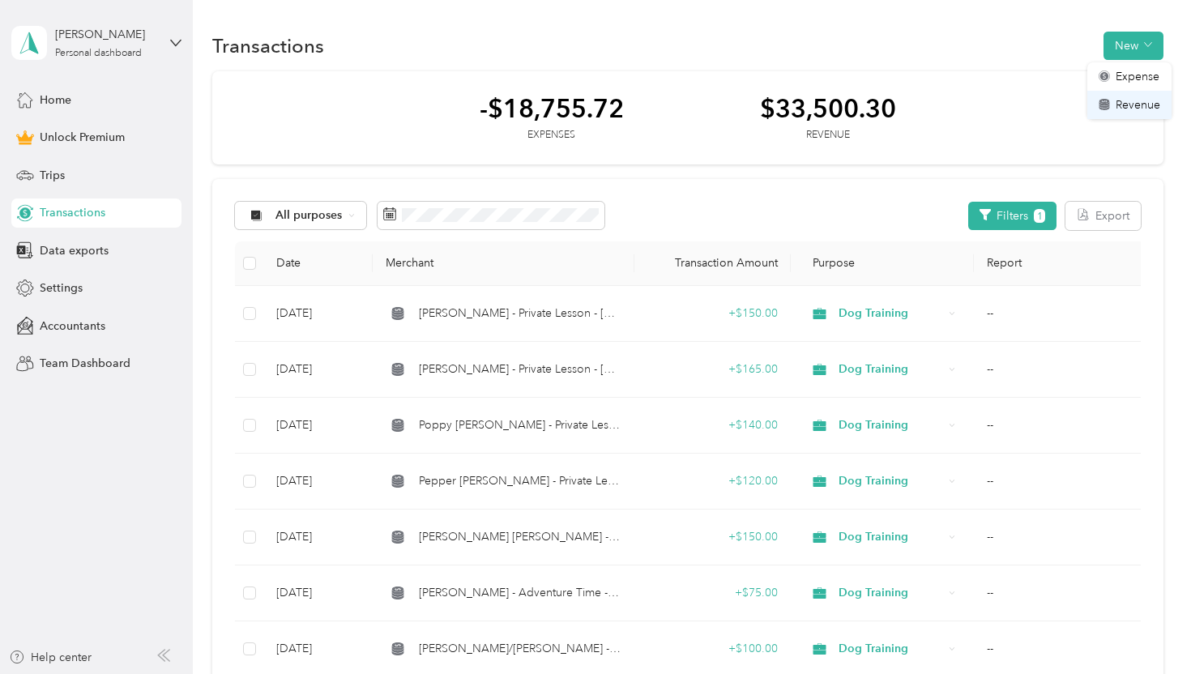
click at [1125, 103] on span "Revenue" at bounding box center [1138, 104] width 45 height 17
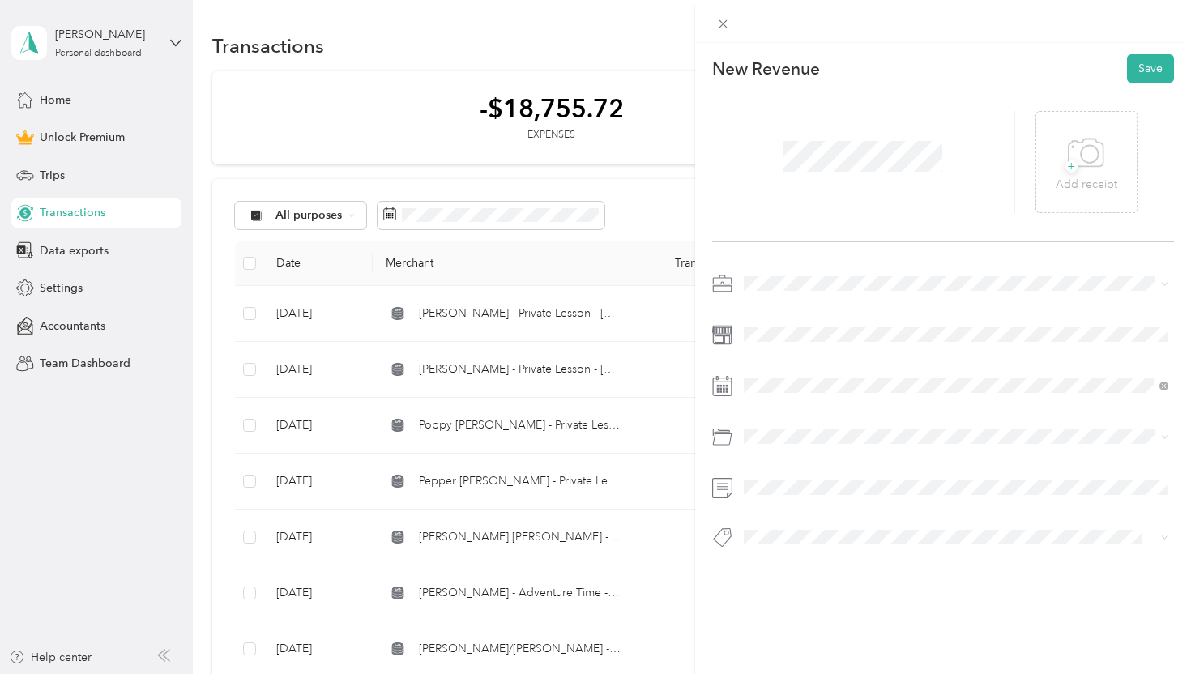
click at [798, 362] on span "Dog Training" at bounding box center [782, 368] width 67 height 14
click at [785, 161] on icon at bounding box center [783, 165] width 16 height 16
click at [839, 273] on div "16" at bounding box center [840, 272] width 21 height 20
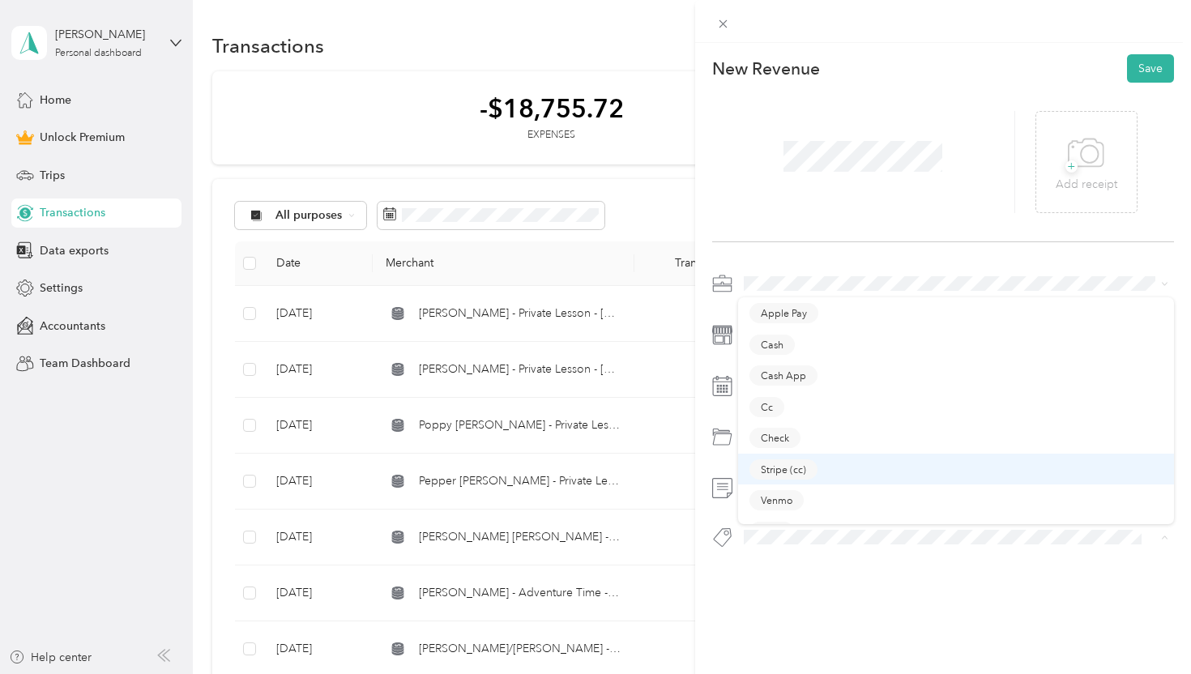
scroll to position [23, 0]
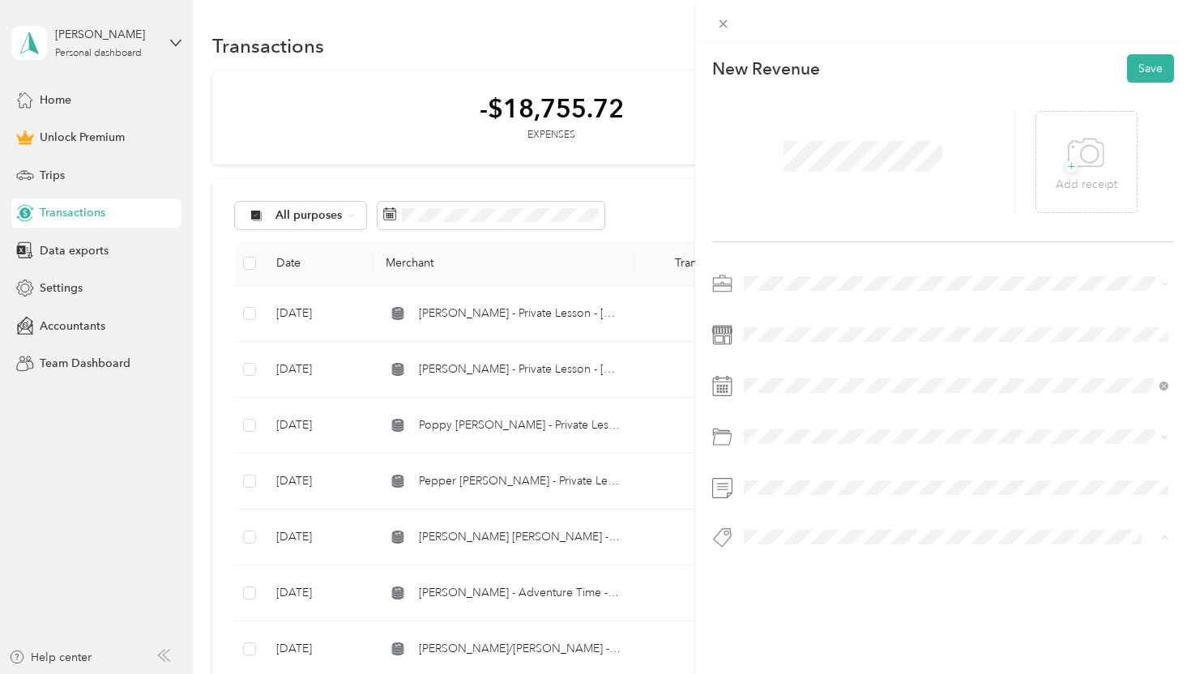
click at [822, 510] on div "Zelle" at bounding box center [956, 509] width 414 height 20
click at [1150, 69] on button "Save" at bounding box center [1150, 68] width 47 height 28
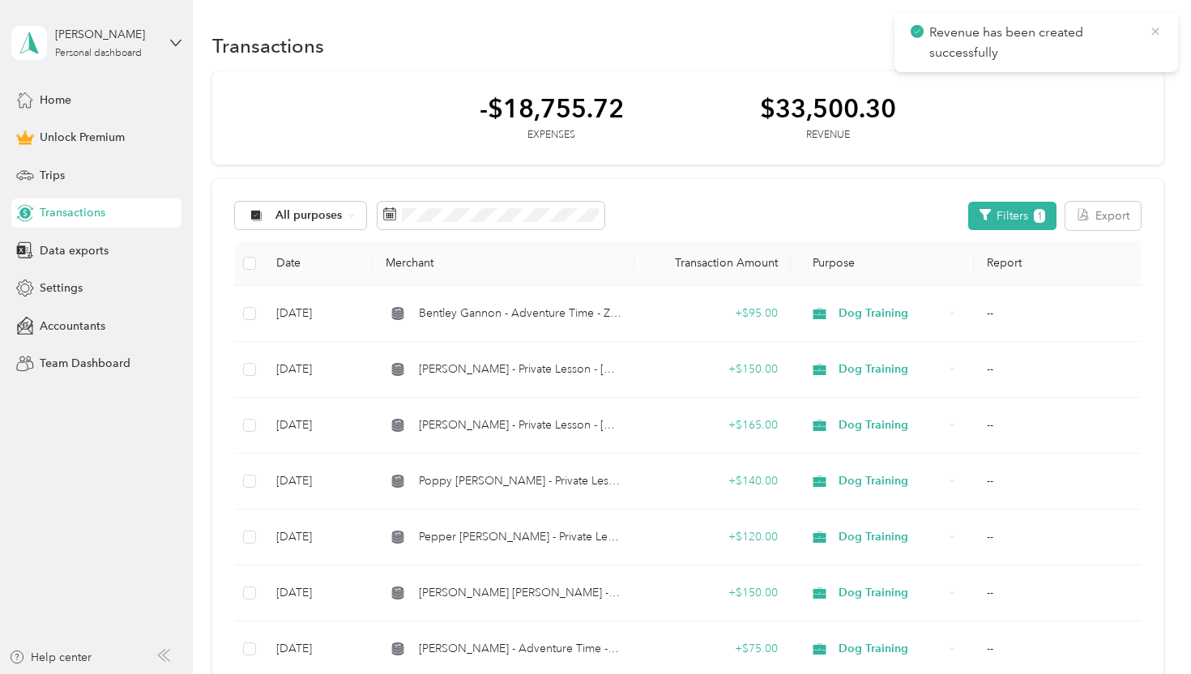
click at [1154, 29] on icon at bounding box center [1155, 31] width 13 height 15
click at [1134, 53] on button "New" at bounding box center [1133, 46] width 60 height 28
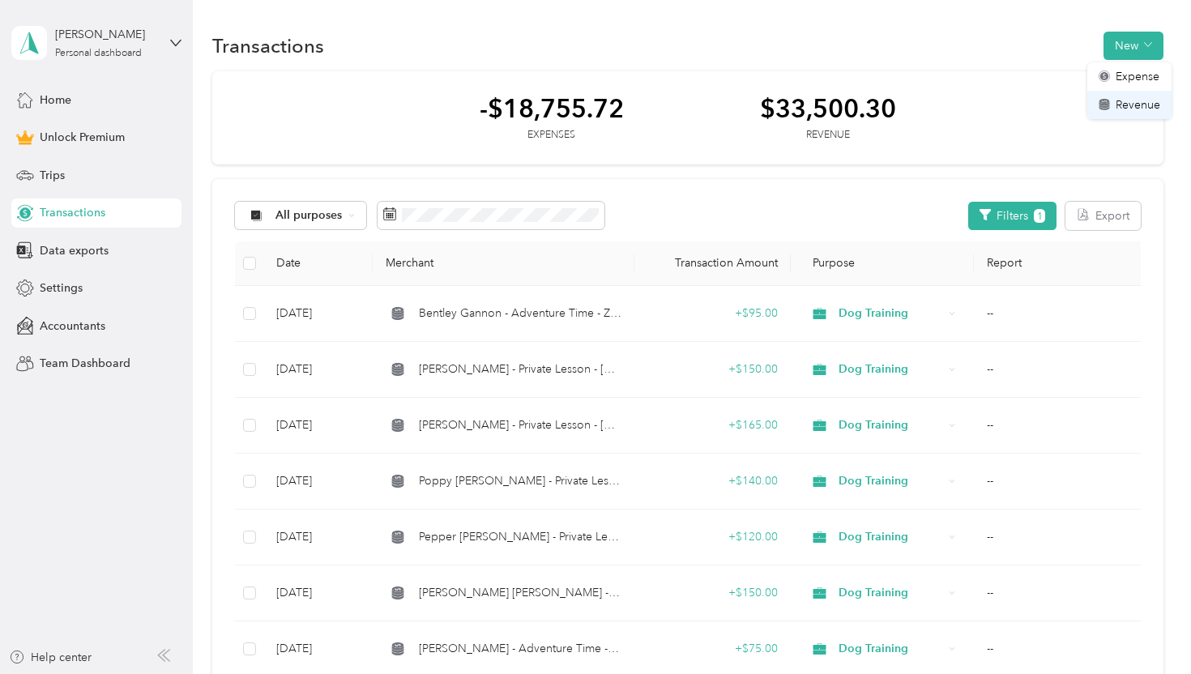
click at [1126, 105] on span "Revenue" at bounding box center [1138, 104] width 45 height 17
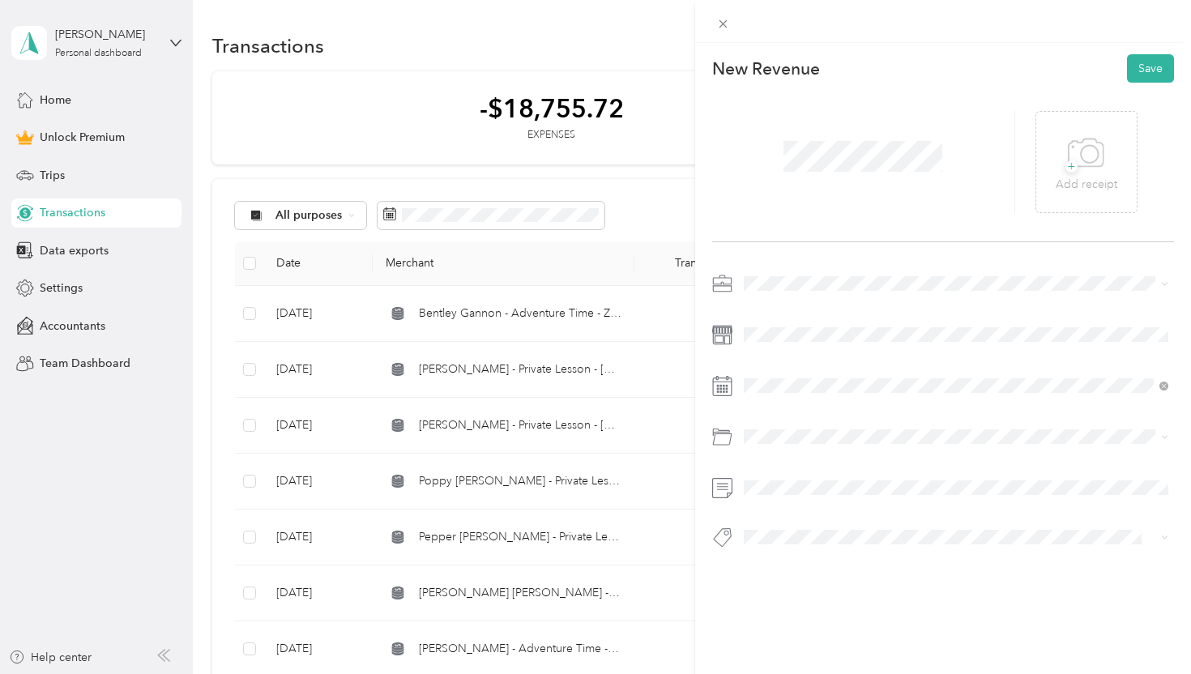
click at [800, 361] on span "Dog Training" at bounding box center [782, 366] width 67 height 14
click at [787, 169] on icon at bounding box center [783, 165] width 16 height 16
click at [842, 270] on div "16" at bounding box center [840, 272] width 21 height 20
click at [797, 496] on button "Venmo" at bounding box center [776, 499] width 54 height 20
click at [1150, 70] on button "Save" at bounding box center [1150, 68] width 47 height 28
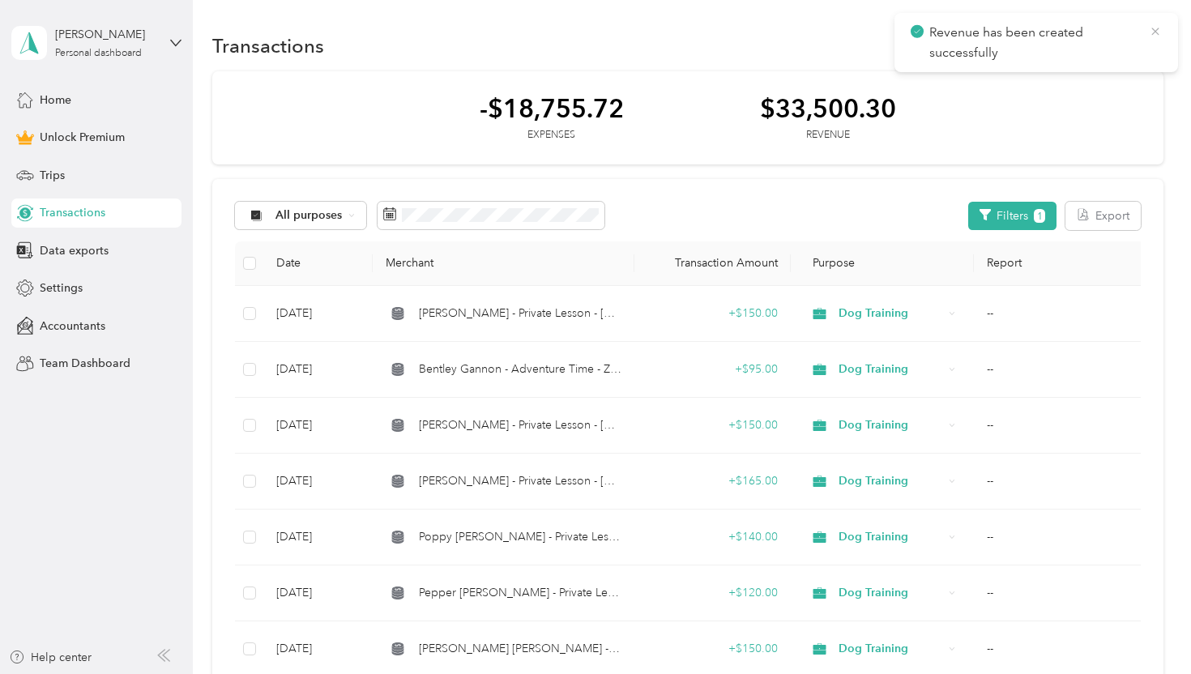
click at [1154, 32] on icon at bounding box center [1155, 31] width 13 height 15
click at [1143, 37] on button "New" at bounding box center [1133, 46] width 60 height 28
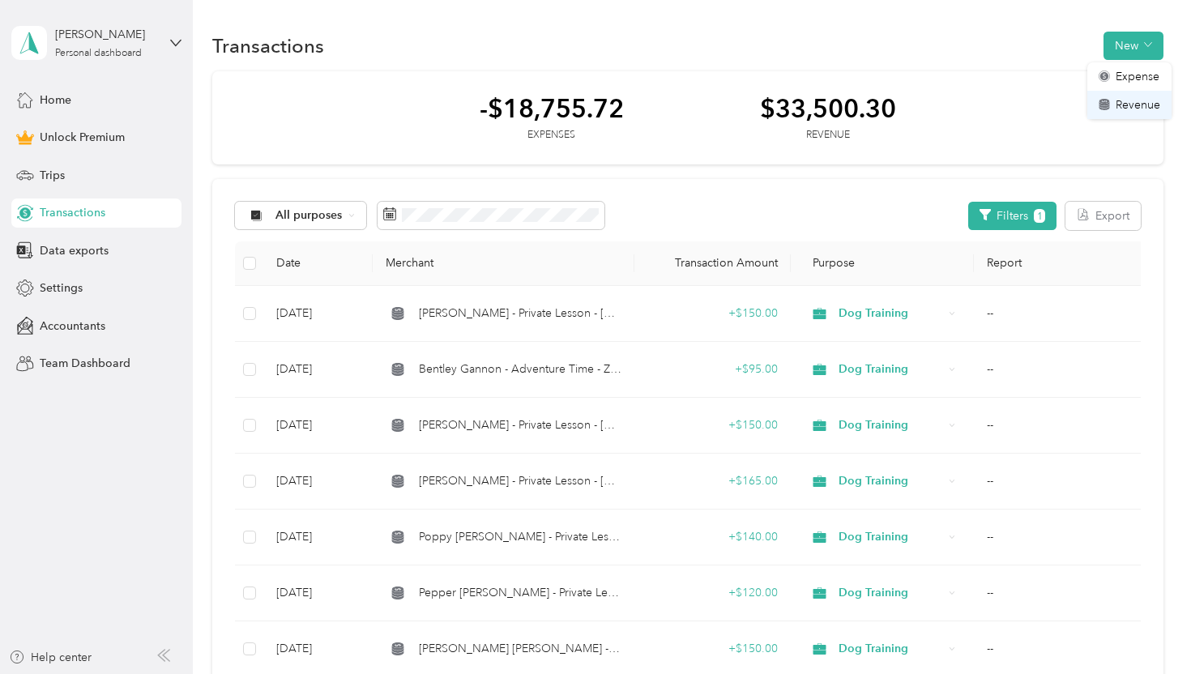
click at [1148, 105] on span "Revenue" at bounding box center [1138, 104] width 45 height 17
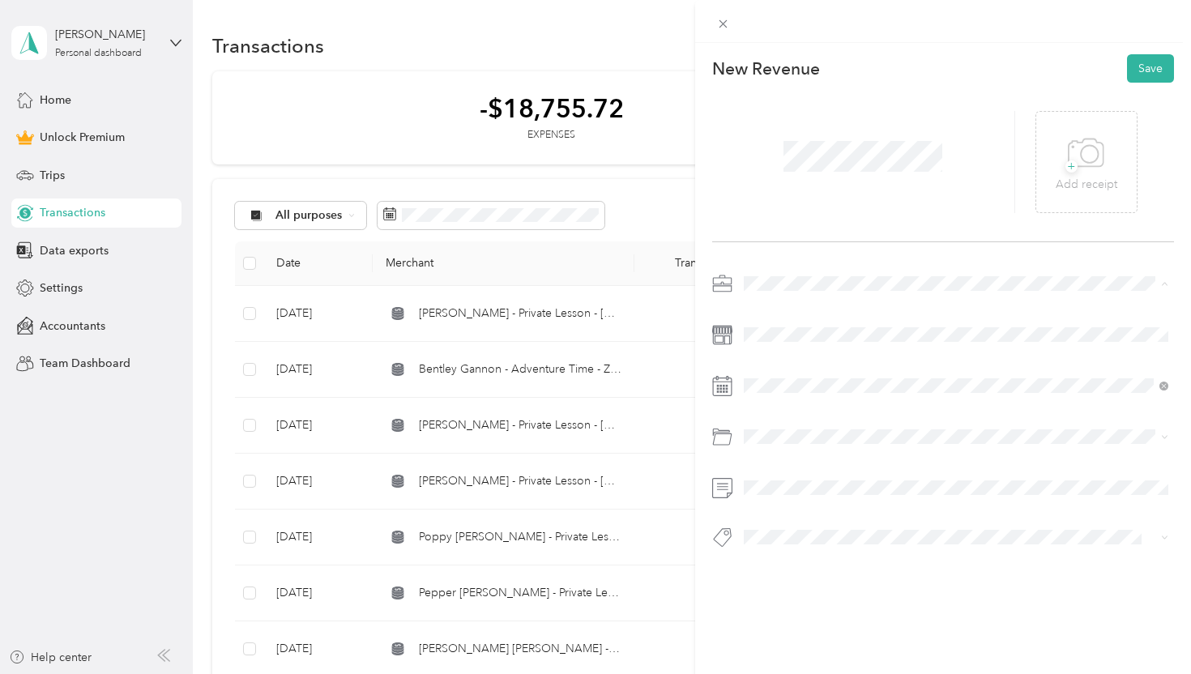
click at [785, 368] on span "Dog Training" at bounding box center [782, 369] width 67 height 14
click at [785, 164] on icon at bounding box center [783, 165] width 16 height 16
click at [833, 302] on div "23" at bounding box center [840, 298] width 21 height 20
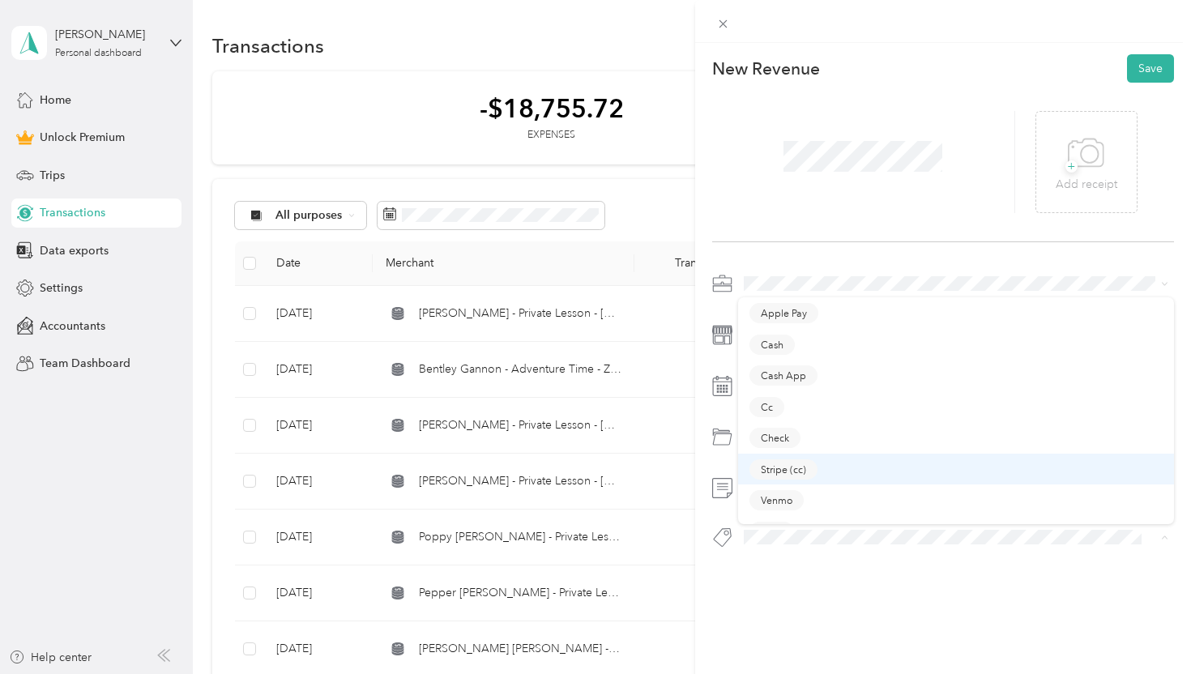
scroll to position [23, 0]
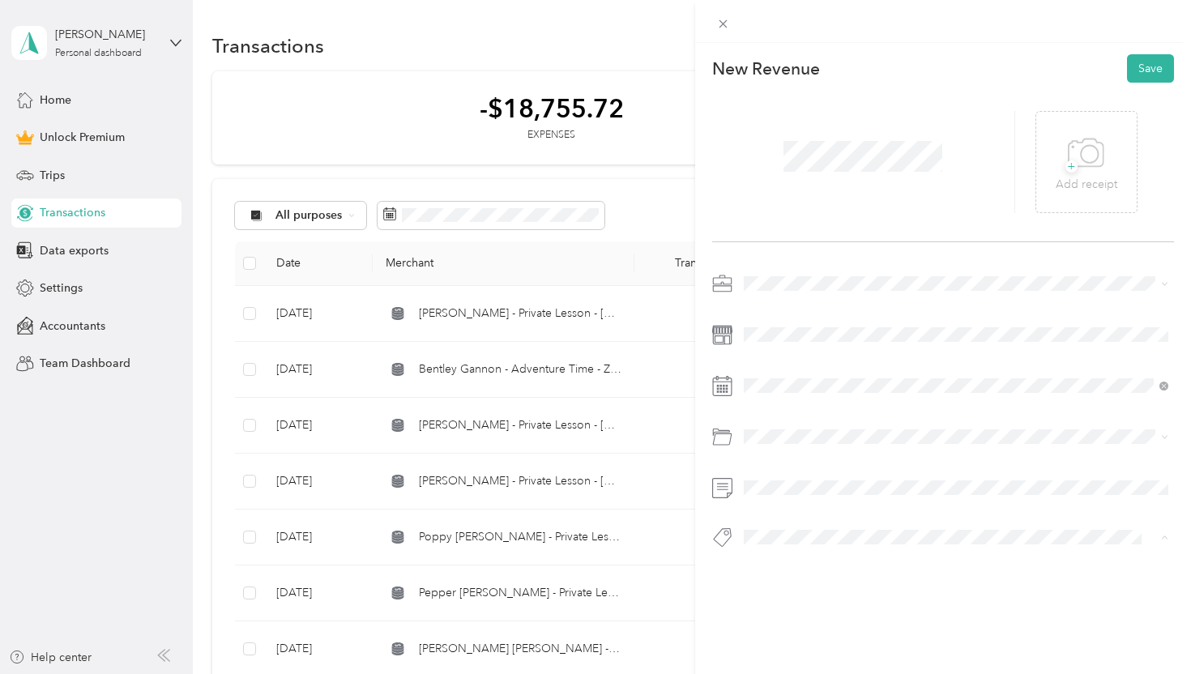
click at [826, 507] on div "Zelle" at bounding box center [956, 509] width 414 height 20
click at [1144, 66] on button "Save" at bounding box center [1150, 68] width 47 height 28
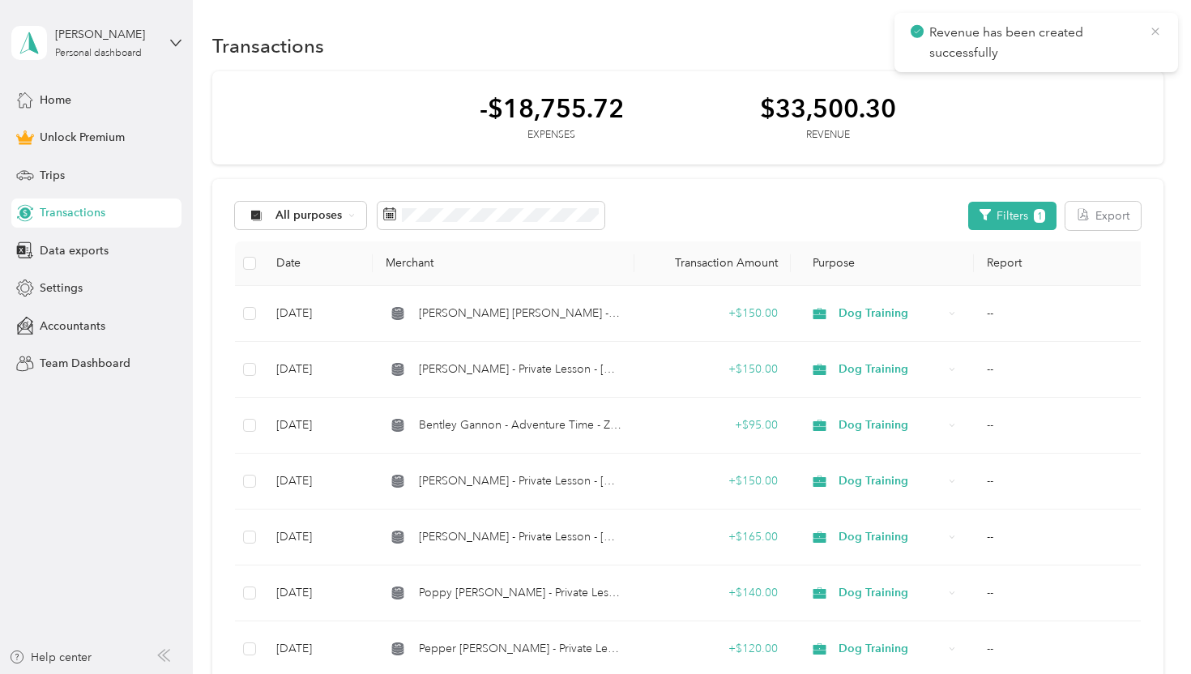
click at [1151, 30] on icon at bounding box center [1155, 31] width 13 height 15
click at [1150, 48] on button "New" at bounding box center [1133, 46] width 60 height 28
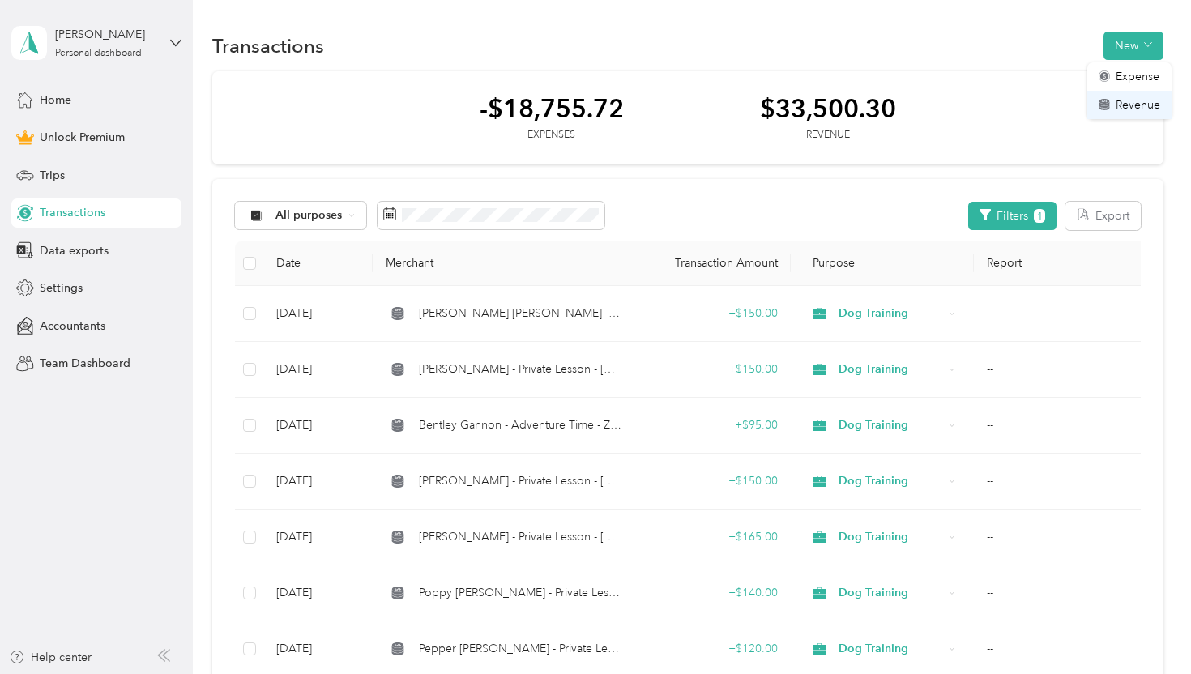
click at [1134, 104] on span "Revenue" at bounding box center [1138, 104] width 45 height 17
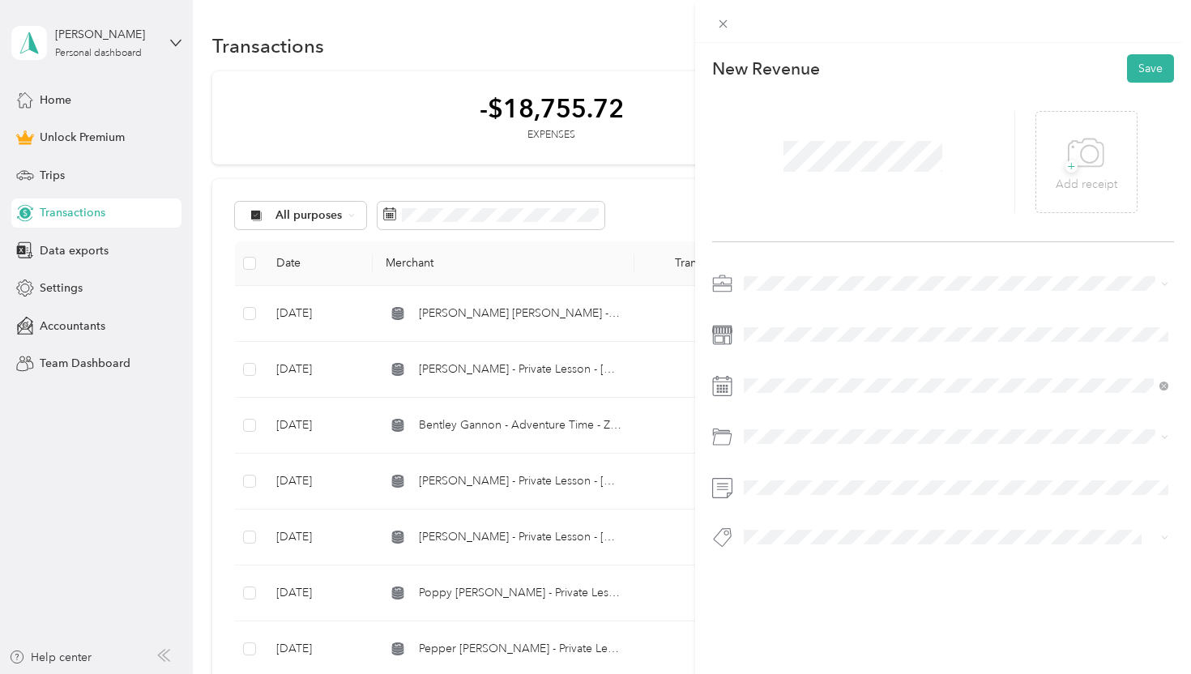
click at [800, 365] on span "Dog Training" at bounding box center [782, 368] width 67 height 14
click at [785, 157] on icon at bounding box center [783, 165] width 16 height 16
click at [839, 300] on div "23" at bounding box center [840, 298] width 21 height 20
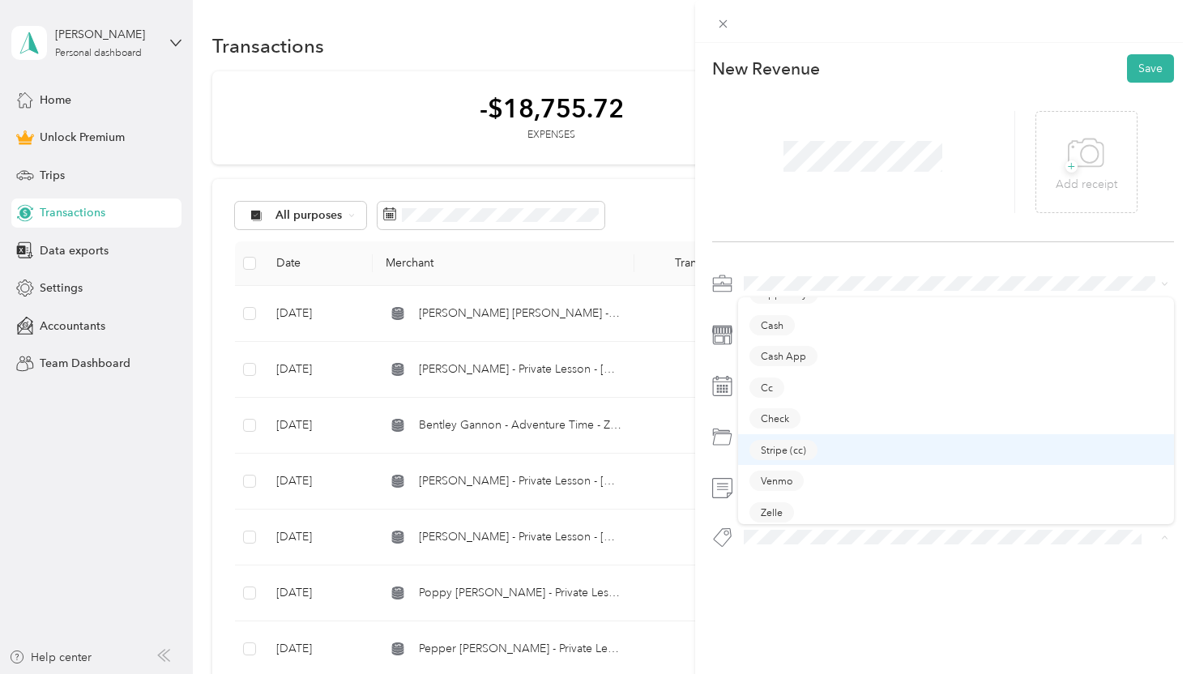
scroll to position [23, 0]
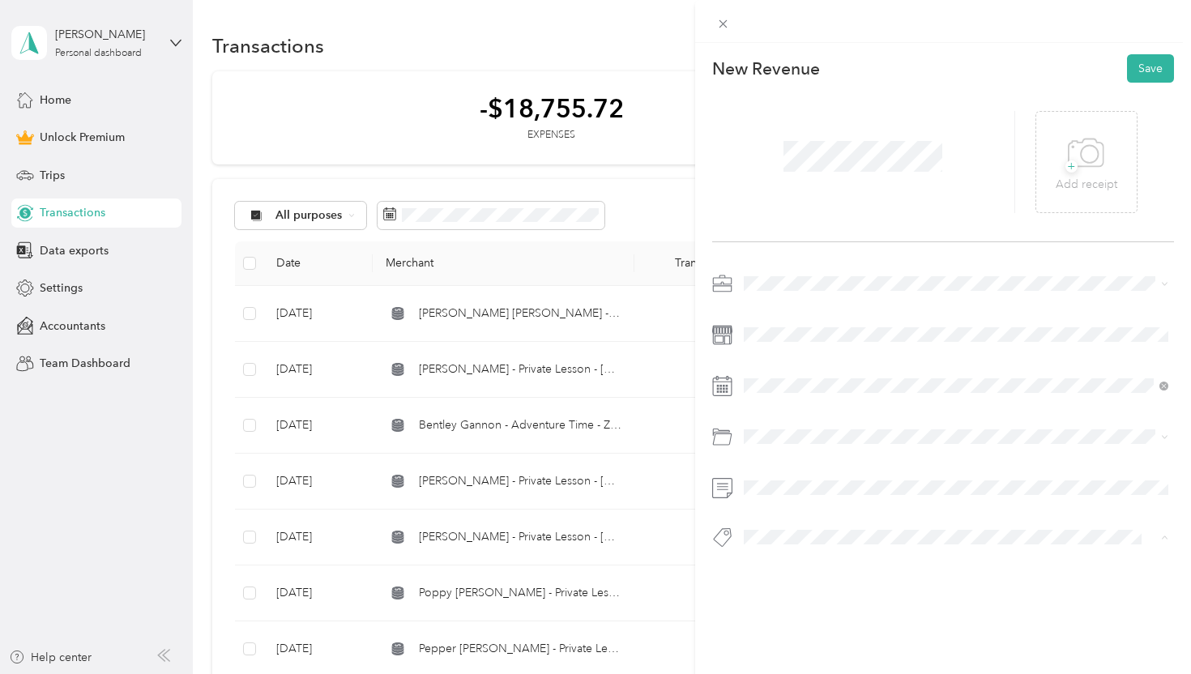
click at [802, 582] on div "New Revenue Save + Add receipt" at bounding box center [943, 330] width 497 height 574
click at [825, 437] on div "Check" at bounding box center [956, 438] width 414 height 20
click at [1154, 64] on button "Save" at bounding box center [1150, 68] width 47 height 28
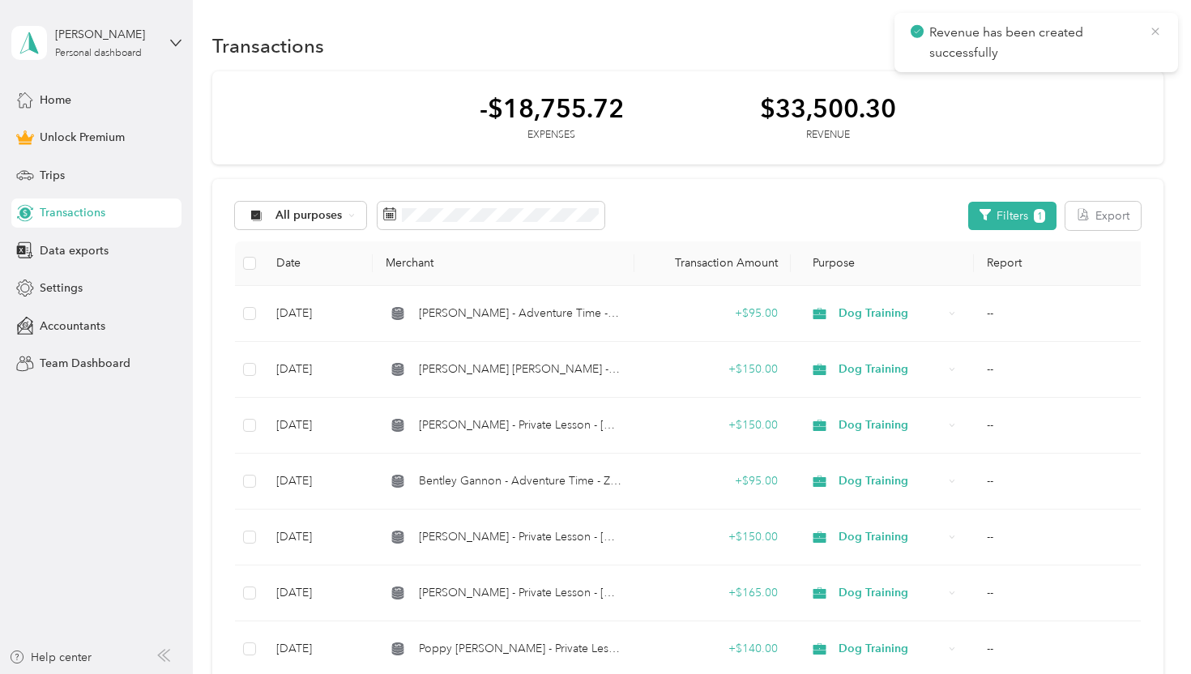
click at [1154, 29] on icon at bounding box center [1155, 31] width 13 height 15
click at [1120, 44] on button "New" at bounding box center [1133, 46] width 60 height 28
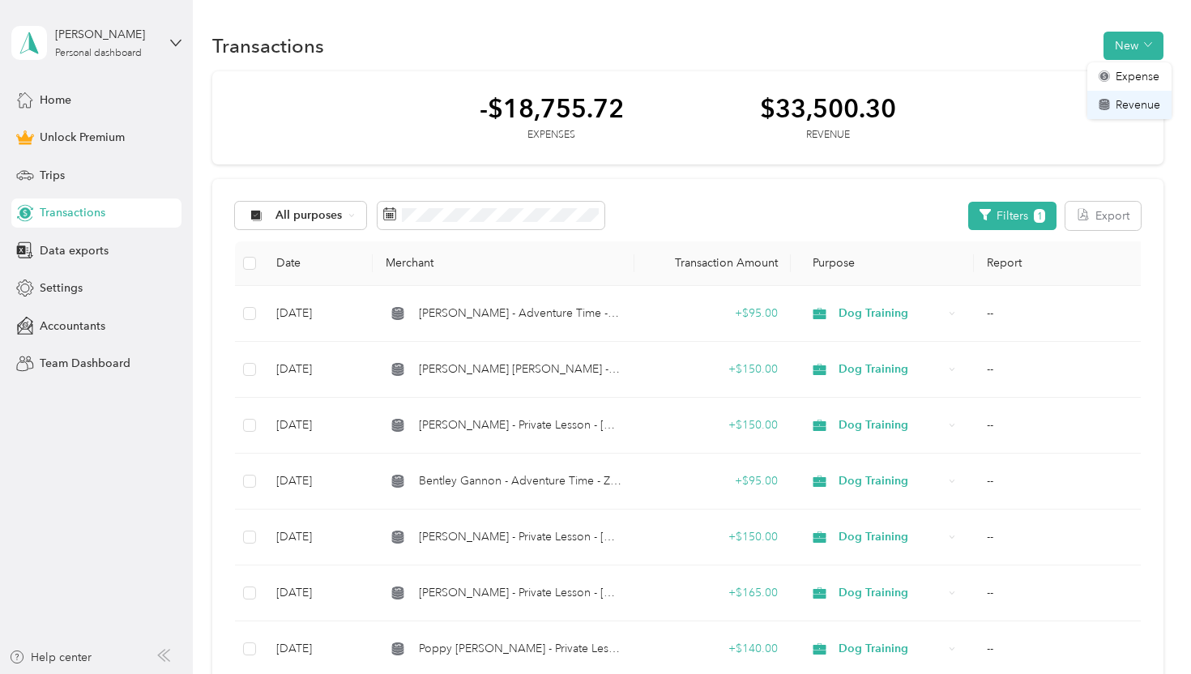
click at [1124, 105] on span "Revenue" at bounding box center [1138, 104] width 45 height 17
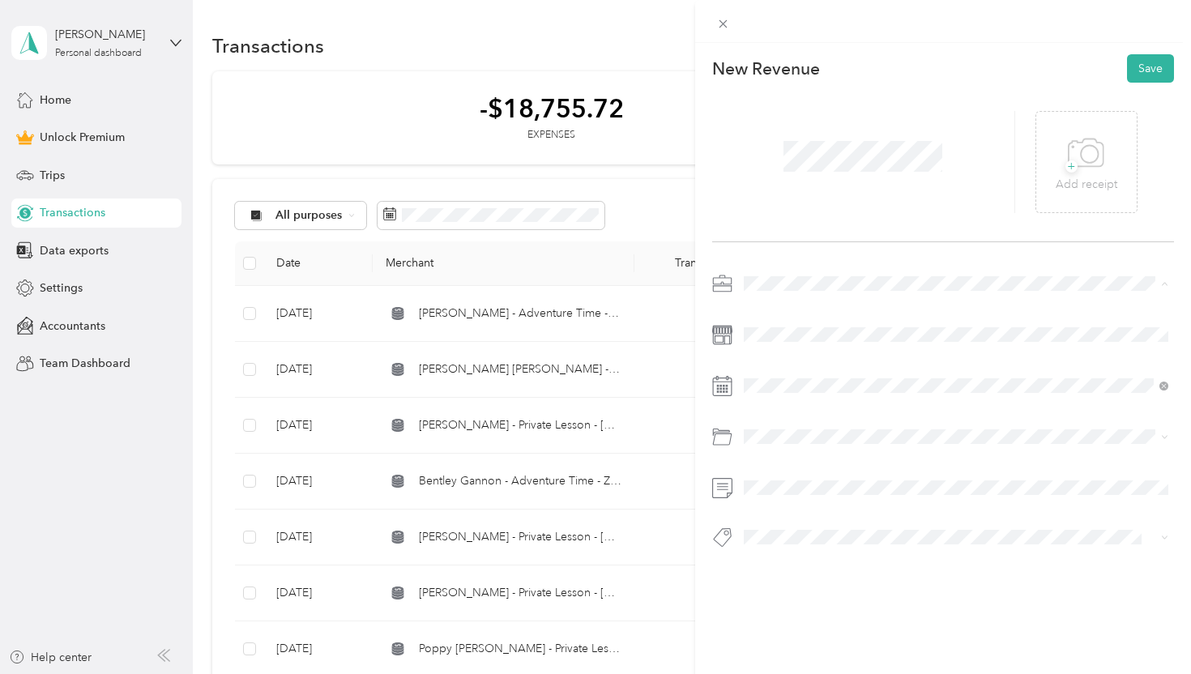
click at [799, 372] on span "Dog Training" at bounding box center [782, 369] width 67 height 14
click at [780, 168] on icon at bounding box center [783, 165] width 16 height 16
click at [885, 297] on div "25" at bounding box center [881, 298] width 21 height 20
click at [819, 494] on div "Venmo" at bounding box center [956, 500] width 414 height 20
click at [1161, 64] on button "Save" at bounding box center [1150, 68] width 47 height 28
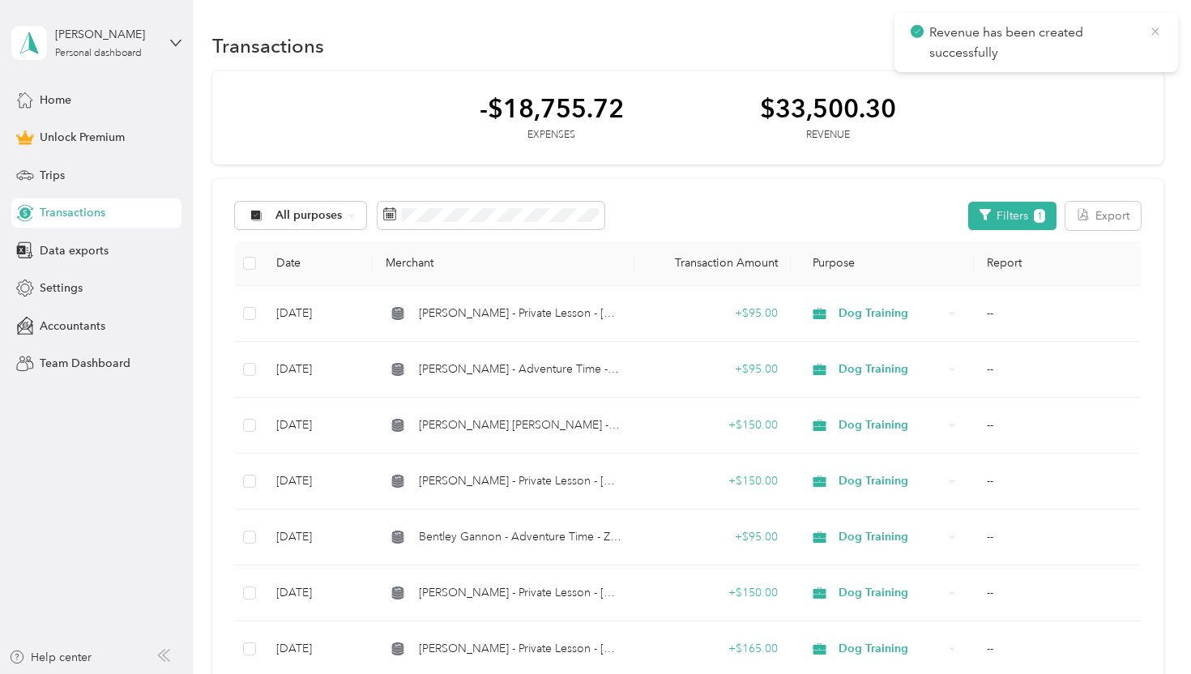
click at [1158, 29] on icon at bounding box center [1155, 31] width 13 height 15
click at [1144, 38] on button "New" at bounding box center [1133, 46] width 60 height 28
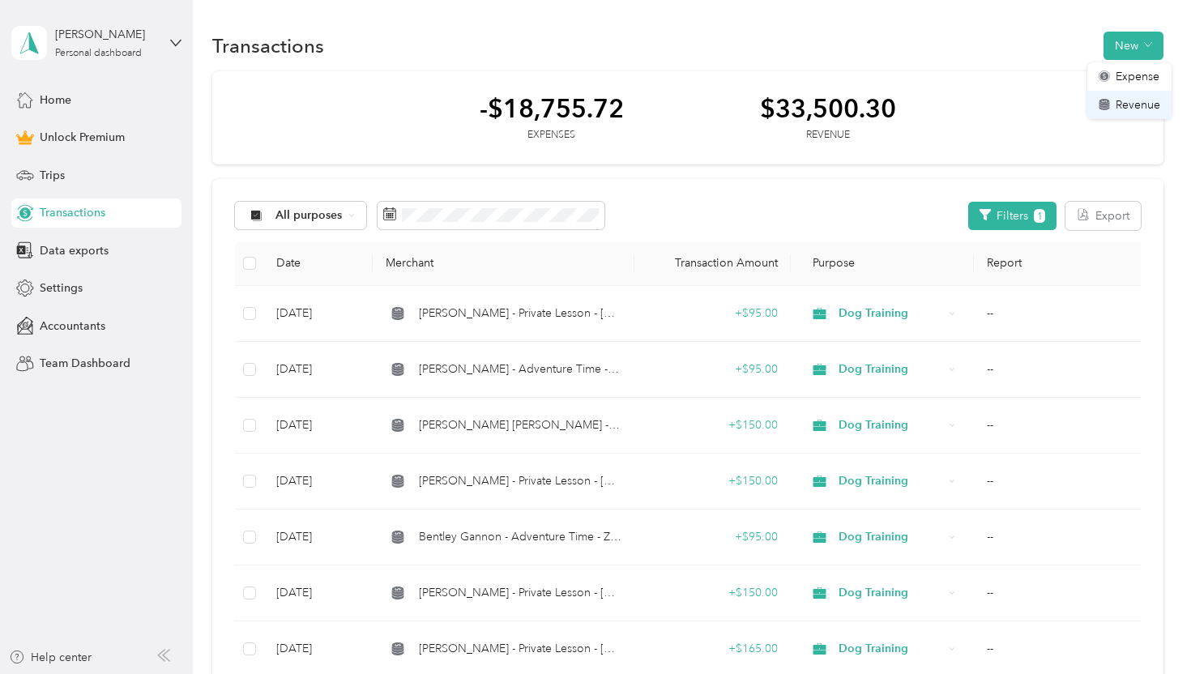
click at [1139, 102] on span "Revenue" at bounding box center [1138, 104] width 45 height 17
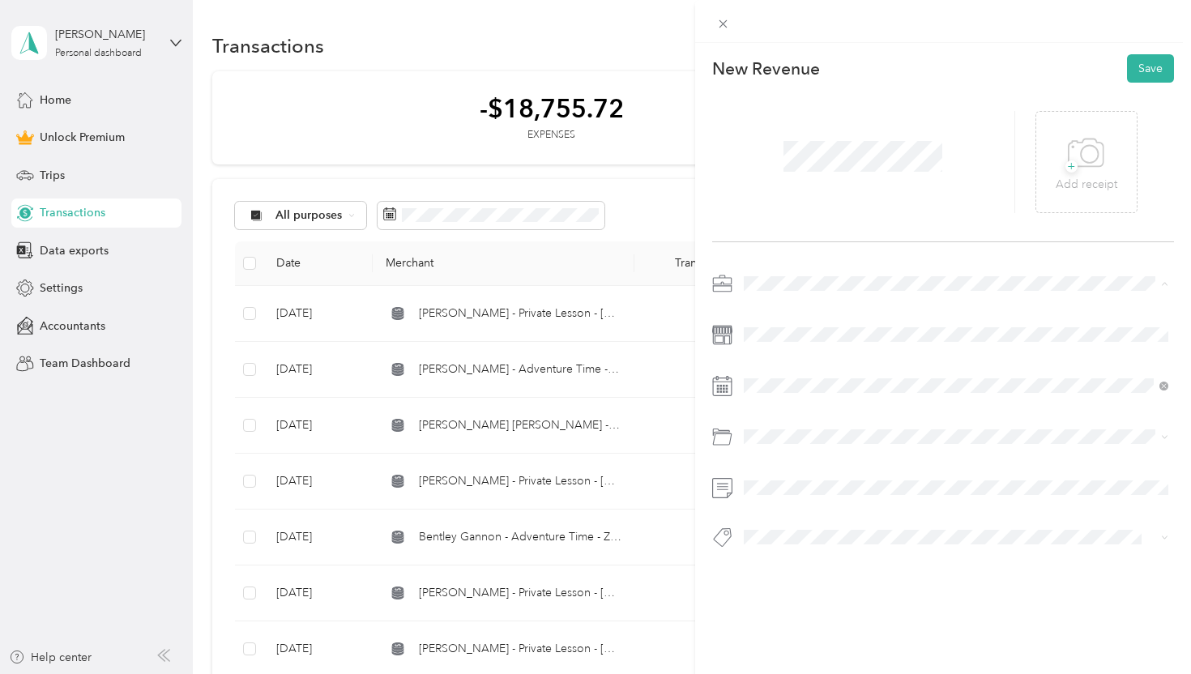
click at [801, 374] on li "Dog Training" at bounding box center [956, 369] width 437 height 28
click at [783, 165] on icon at bounding box center [783, 165] width 16 height 16
click at [881, 297] on div "25" at bounding box center [881, 298] width 21 height 20
click at [823, 497] on div "Venmo" at bounding box center [956, 500] width 414 height 20
click at [1144, 71] on button "Save" at bounding box center [1150, 68] width 47 height 28
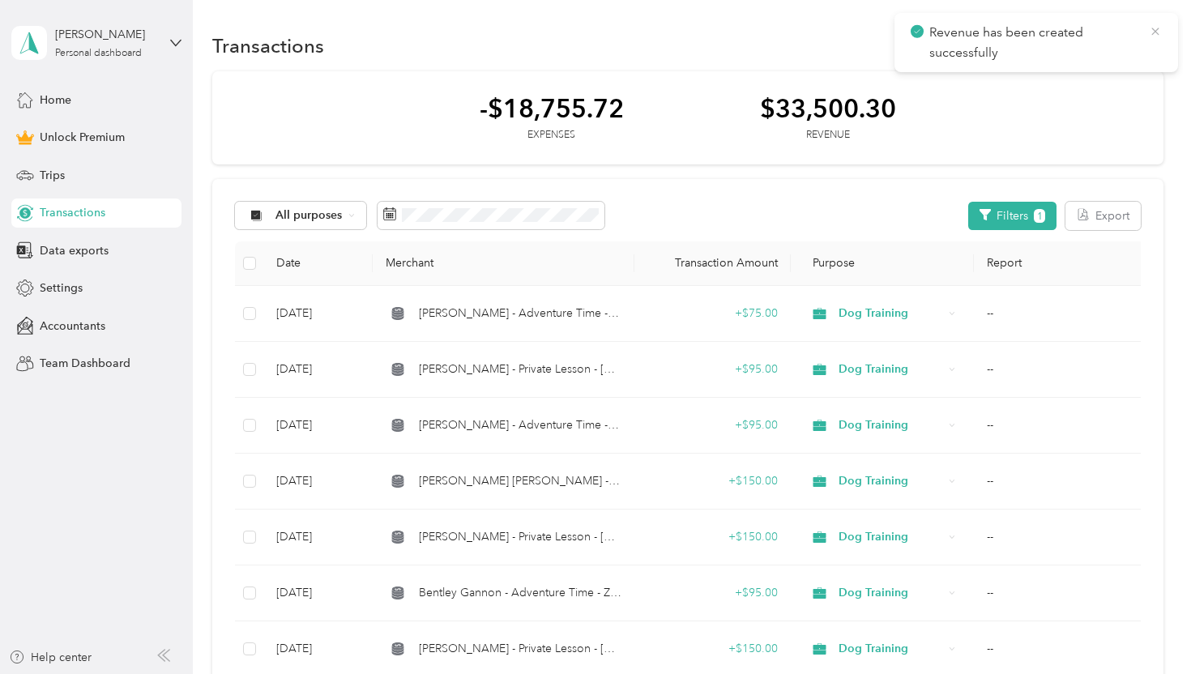
click at [1154, 30] on icon at bounding box center [1154, 31] width 7 height 7
click at [1127, 35] on button "New" at bounding box center [1133, 46] width 60 height 28
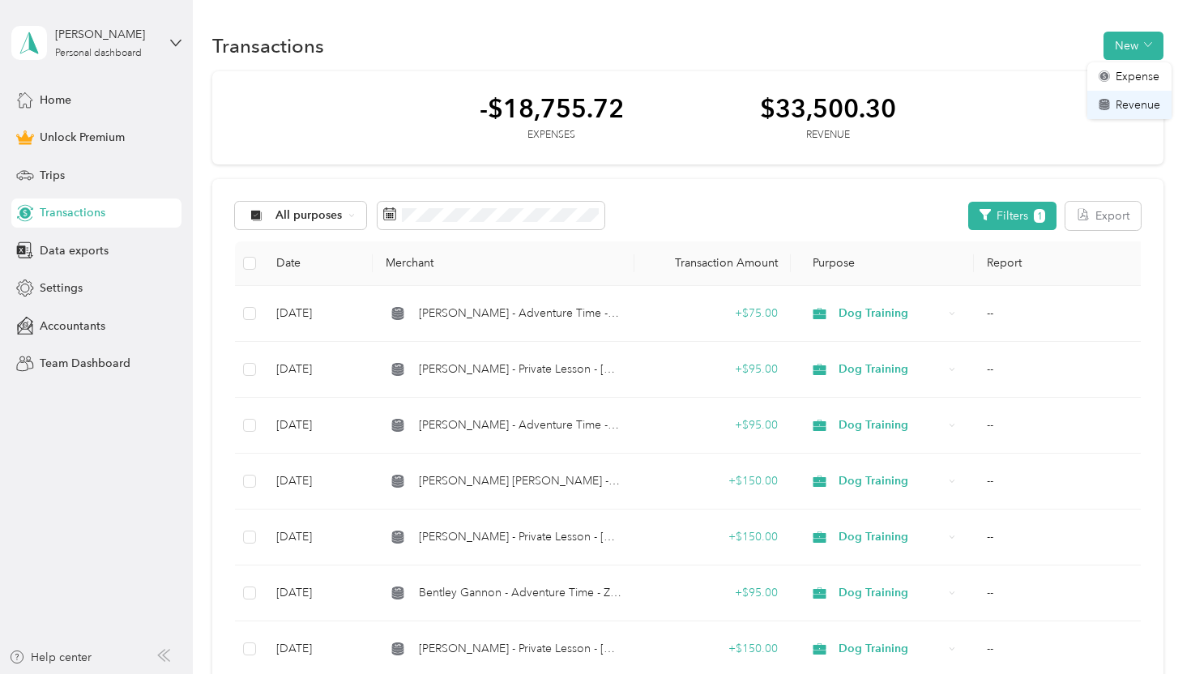
click at [1131, 99] on span "Revenue" at bounding box center [1138, 104] width 45 height 17
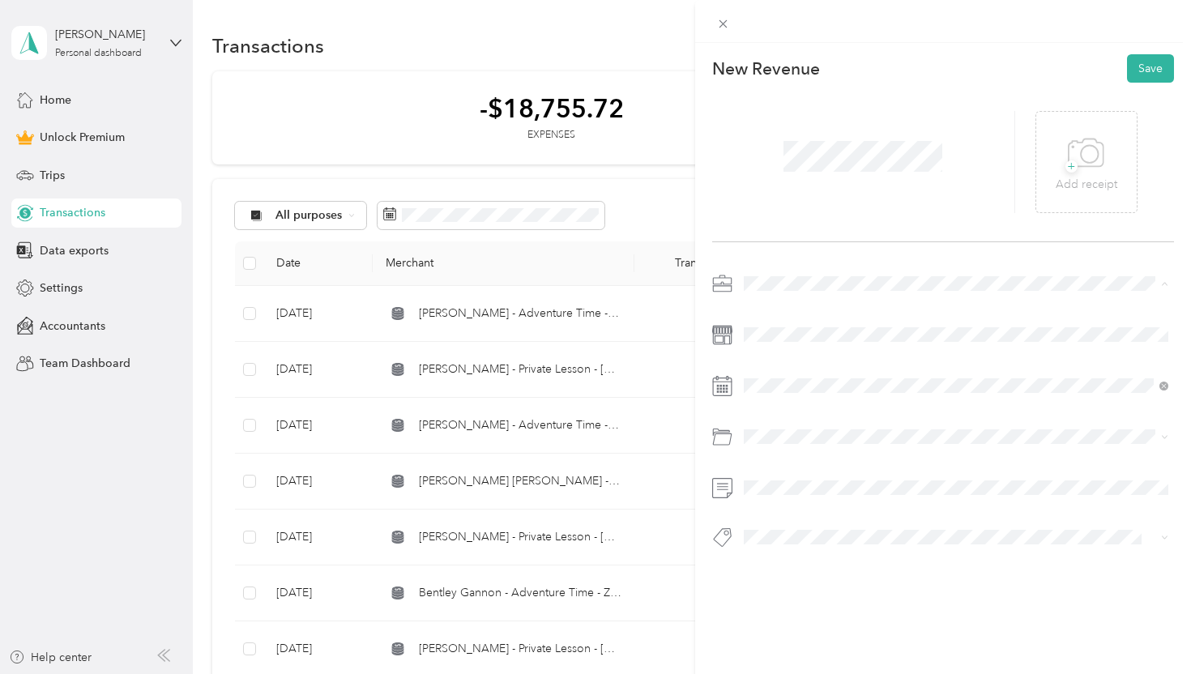
click at [798, 364] on span "Dog Training" at bounding box center [782, 369] width 67 height 14
click at [787, 169] on icon at bounding box center [783, 165] width 16 height 16
click at [877, 293] on div "25" at bounding box center [881, 298] width 21 height 20
click at [821, 529] on span at bounding box center [942, 537] width 409 height 17
click at [818, 498] on div "Venmo" at bounding box center [956, 500] width 414 height 20
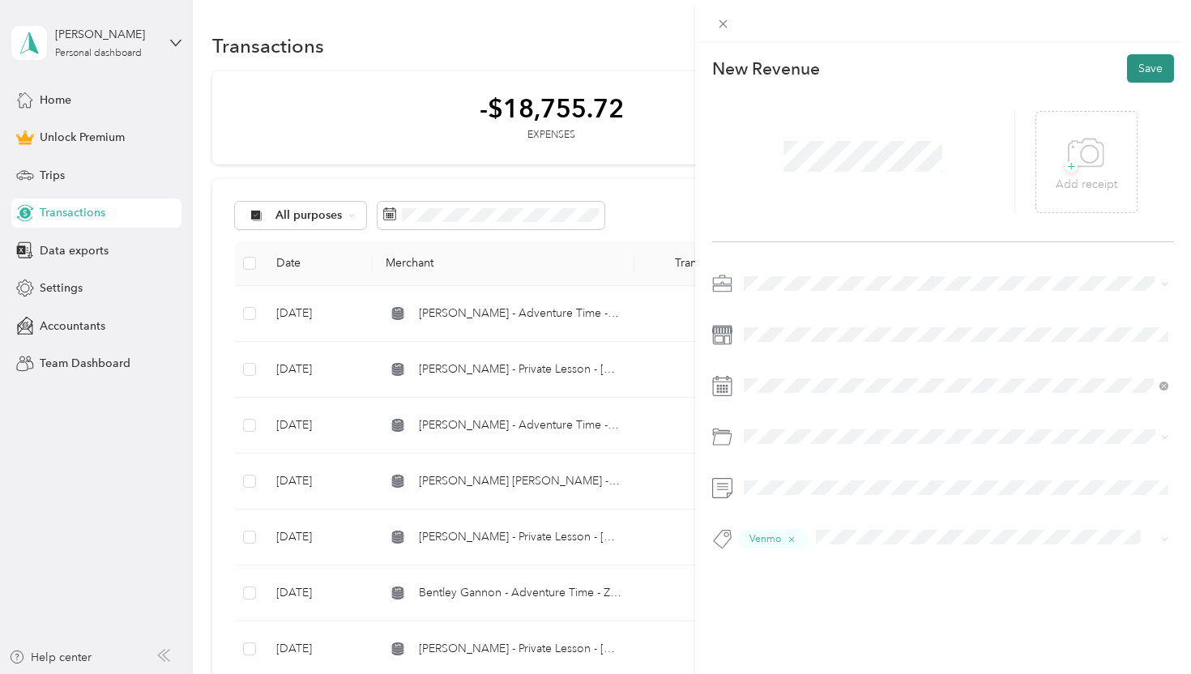
click at [1150, 71] on button "Save" at bounding box center [1150, 68] width 47 height 28
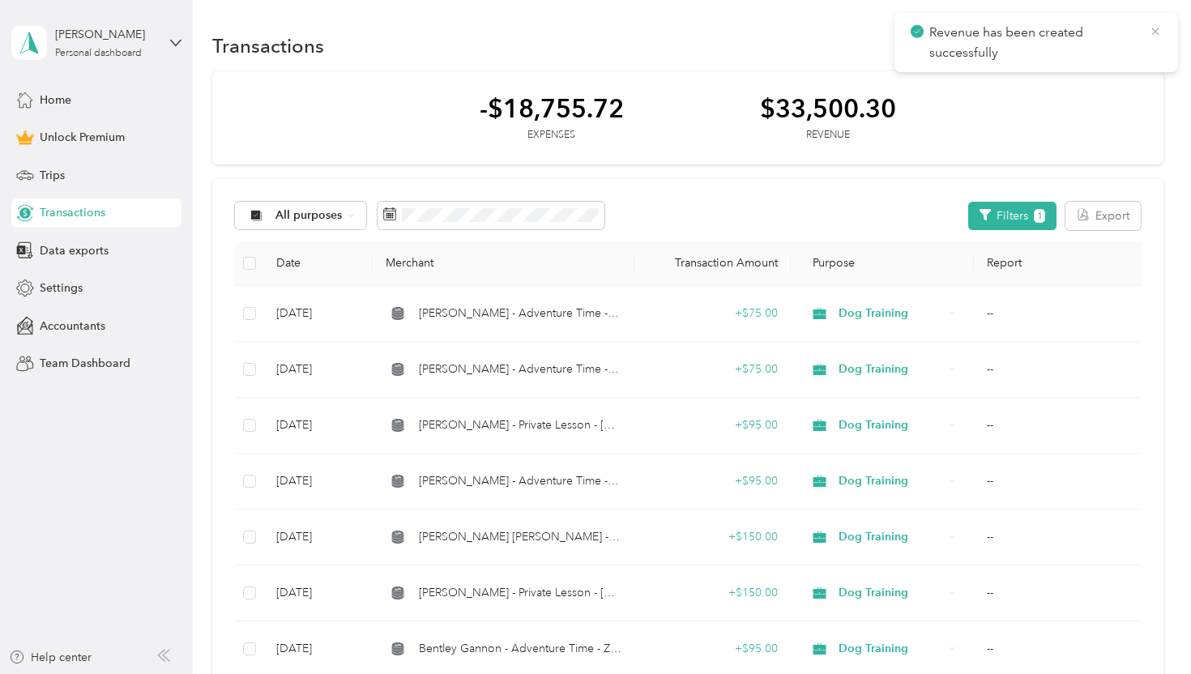
click at [1153, 35] on icon at bounding box center [1155, 31] width 13 height 15
click at [1133, 38] on button "New" at bounding box center [1133, 46] width 60 height 28
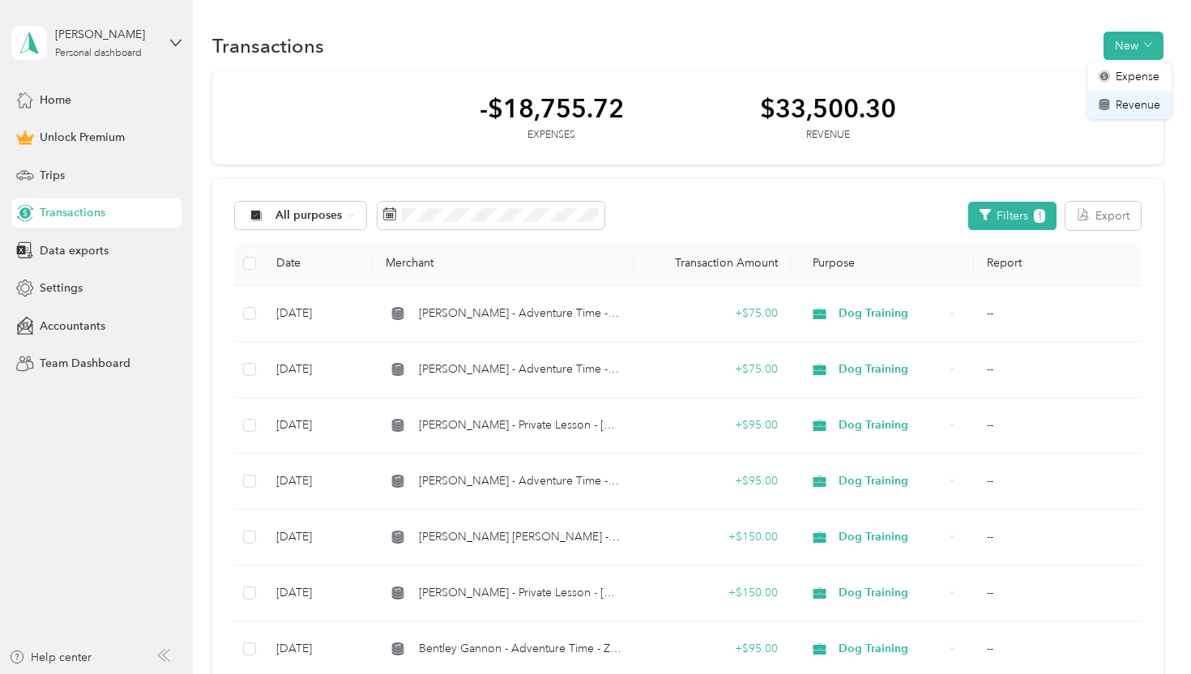
click at [1130, 106] on span "Revenue" at bounding box center [1138, 104] width 45 height 17
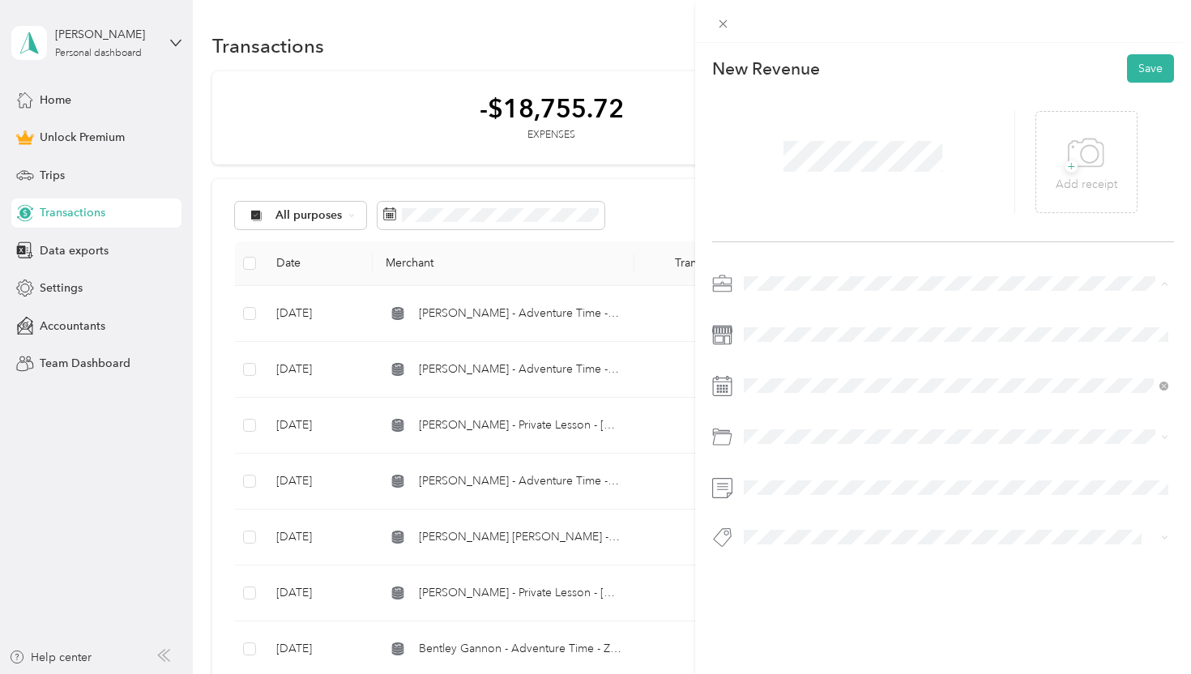
click at [791, 359] on li "Dog Training" at bounding box center [956, 369] width 437 height 28
click at [783, 165] on icon at bounding box center [783, 165] width 16 height 16
click at [821, 320] on div "29" at bounding box center [819, 324] width 21 height 20
click at [830, 493] on div "Venmo" at bounding box center [956, 500] width 414 height 20
click at [1159, 62] on button "Save" at bounding box center [1150, 68] width 47 height 28
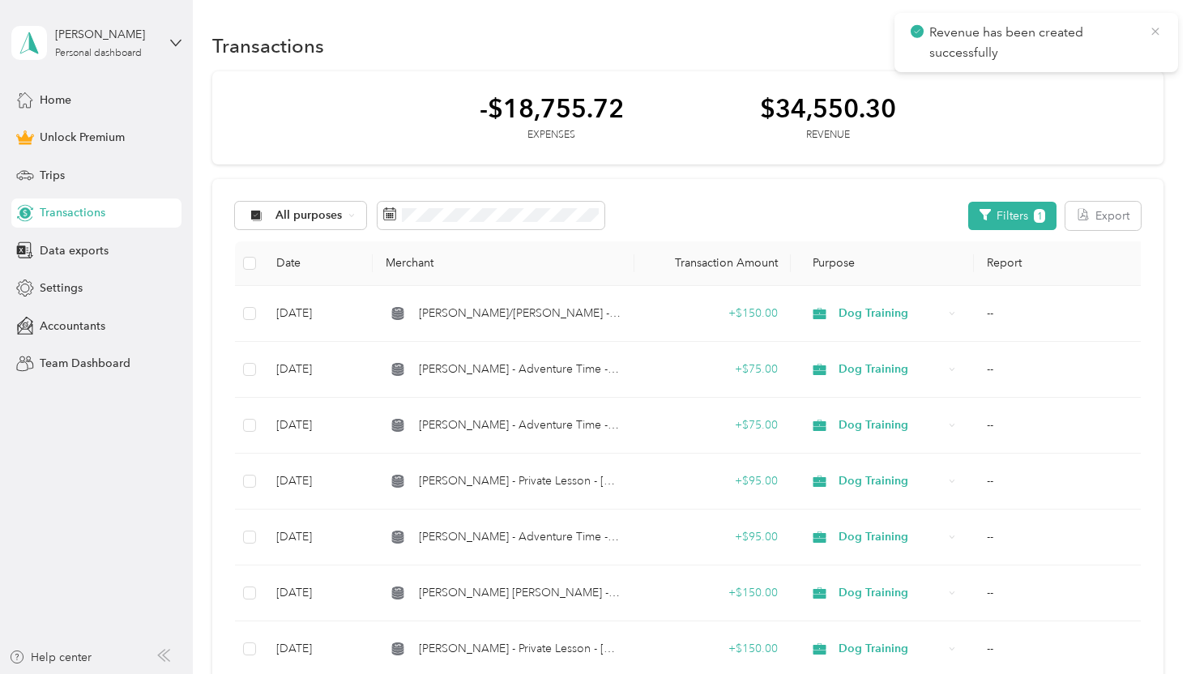
click at [1156, 32] on icon at bounding box center [1155, 31] width 13 height 15
click at [1152, 43] on icon "button" at bounding box center [1148, 45] width 8 height 8
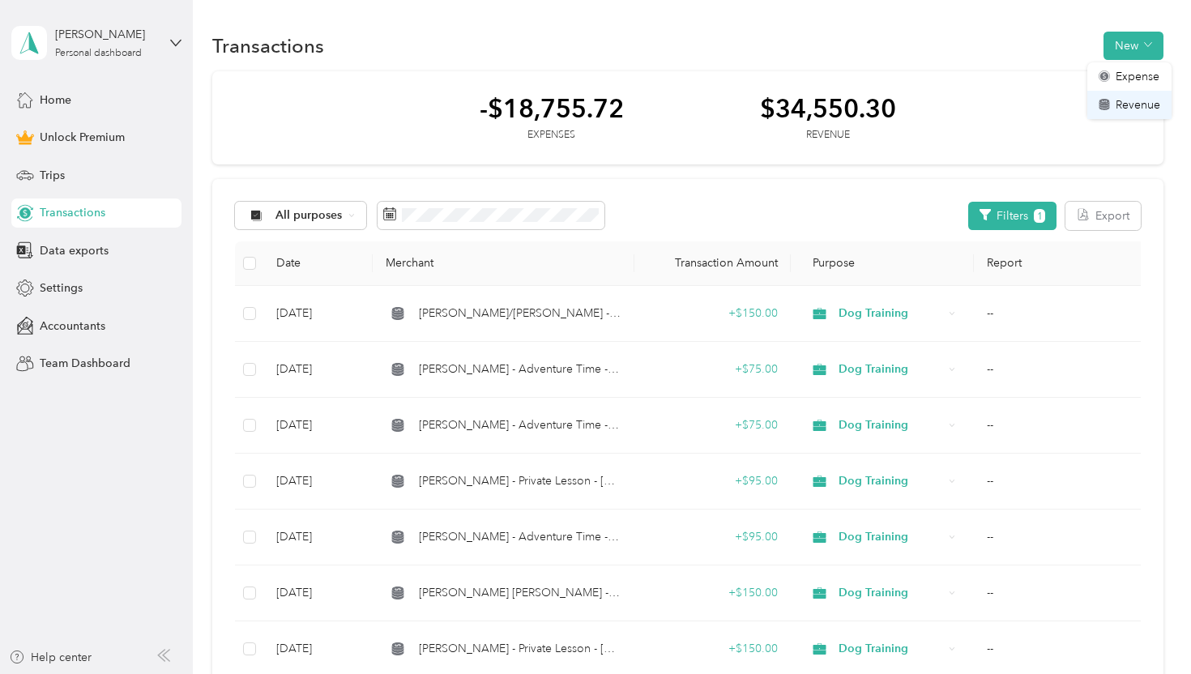
click at [1131, 100] on span "Revenue" at bounding box center [1138, 104] width 45 height 17
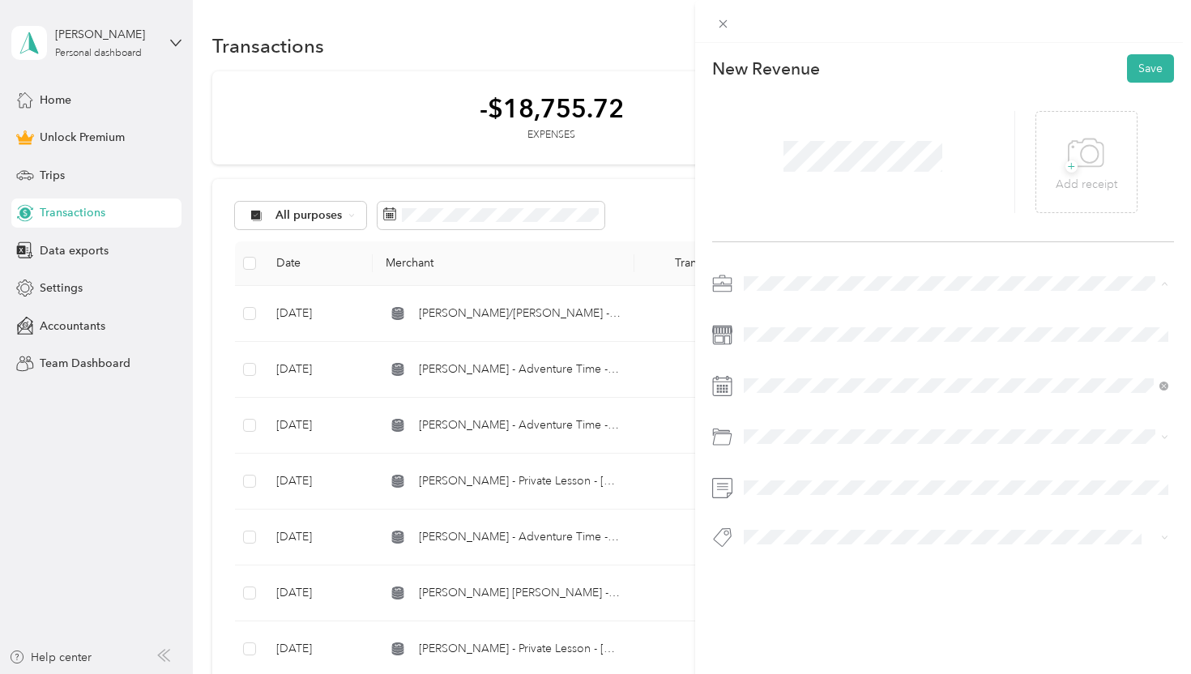
click at [803, 372] on span "Dog Training" at bounding box center [782, 369] width 67 height 14
click at [787, 163] on icon at bounding box center [783, 165] width 16 height 16
click at [862, 317] on div "31" at bounding box center [860, 324] width 21 height 20
click at [830, 504] on div "Venmo" at bounding box center [956, 496] width 414 height 20
click at [1142, 70] on button "Save" at bounding box center [1150, 68] width 47 height 28
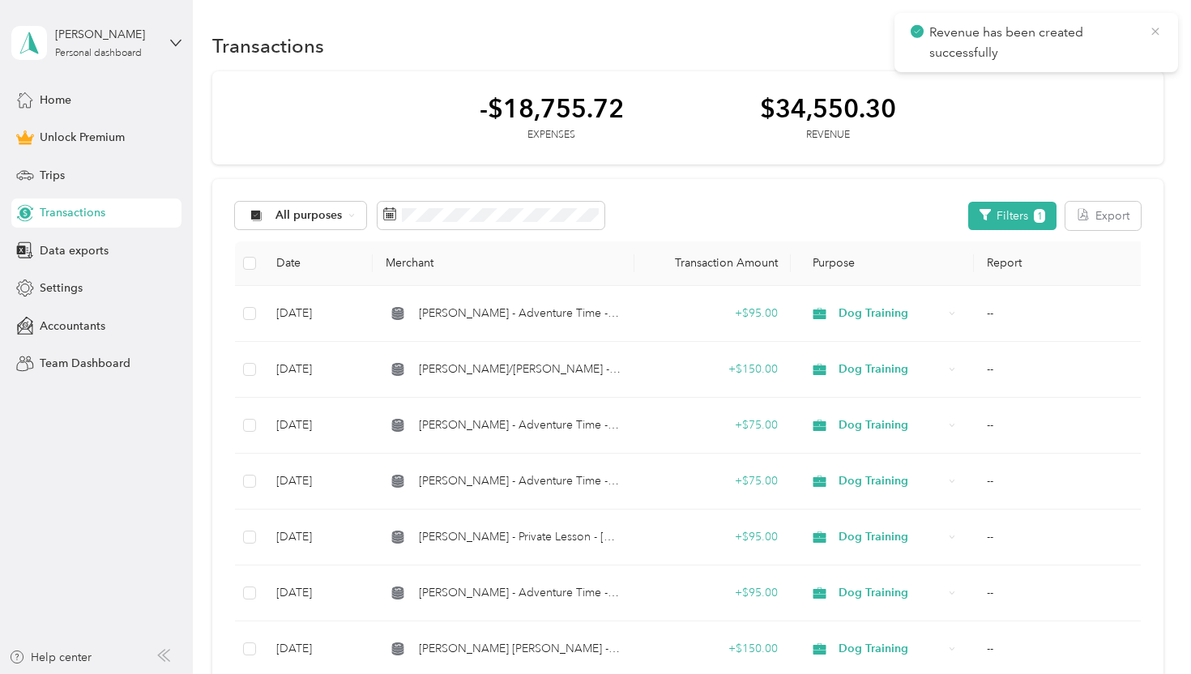
click at [1156, 31] on icon at bounding box center [1155, 31] width 13 height 15
click at [1145, 46] on button "New" at bounding box center [1133, 46] width 60 height 28
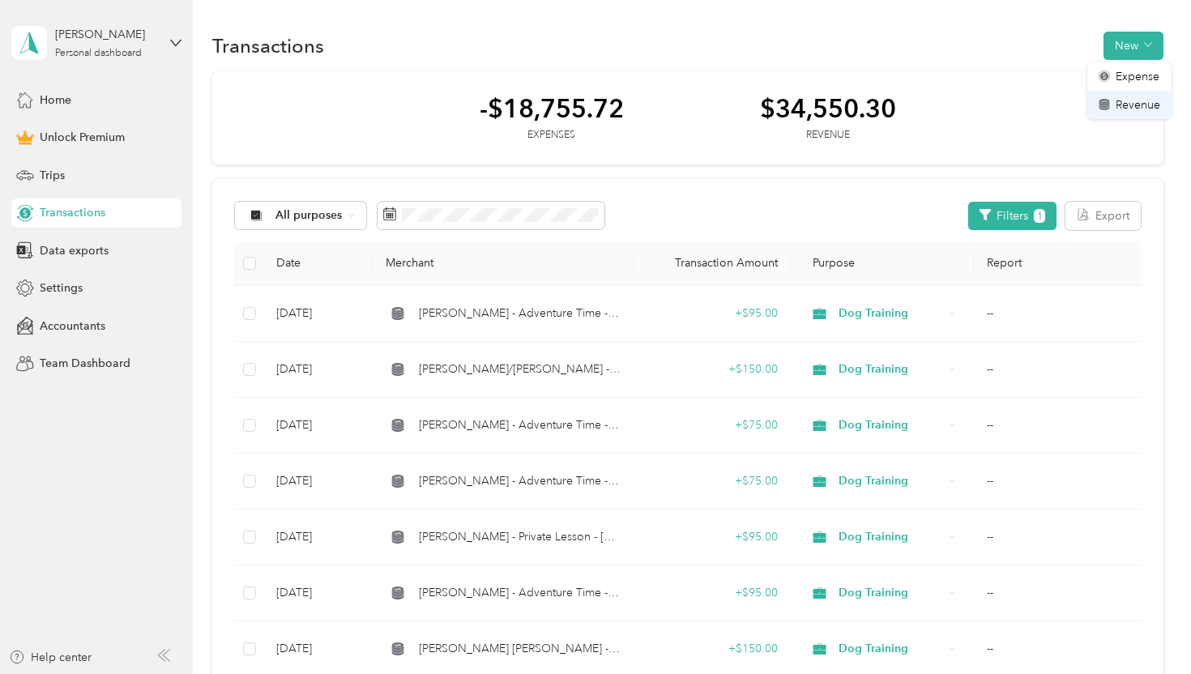
click at [1135, 99] on span "Revenue" at bounding box center [1138, 104] width 45 height 17
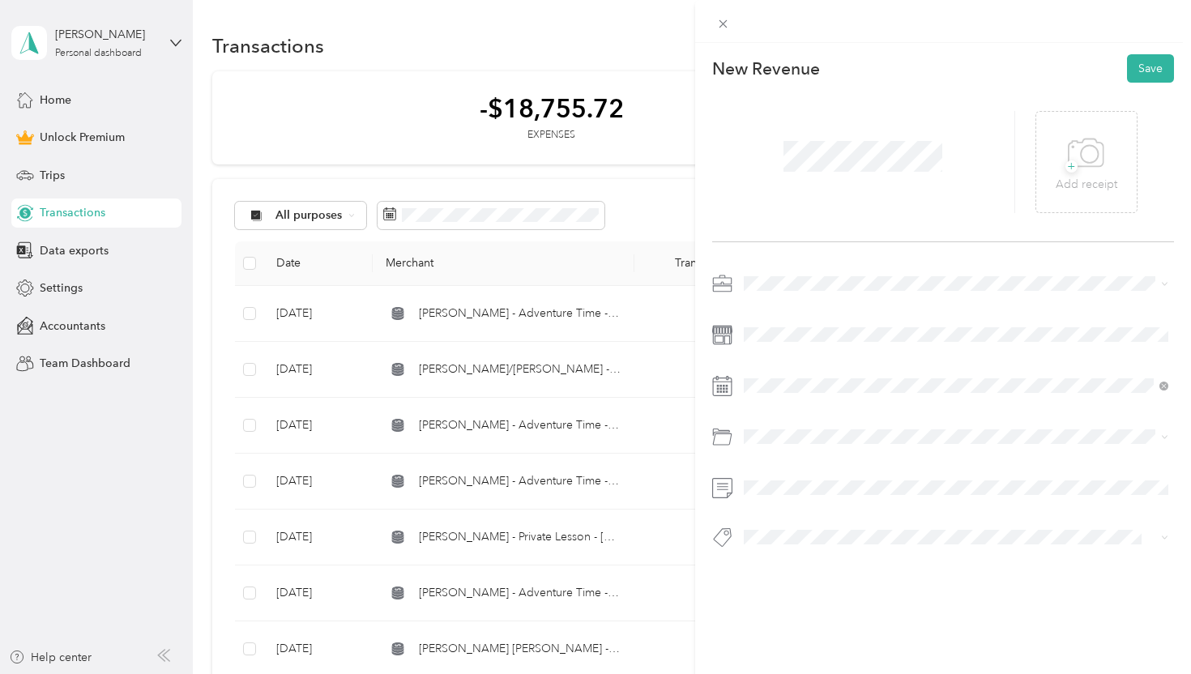
click at [781, 290] on span at bounding box center [956, 284] width 437 height 26
click at [792, 361] on div "Dog Training" at bounding box center [956, 369] width 414 height 17
click at [783, 318] on div at bounding box center [943, 415] width 463 height 289
click at [787, 164] on icon at bounding box center [783, 165] width 16 height 16
click at [857, 327] on div "31" at bounding box center [860, 324] width 21 height 20
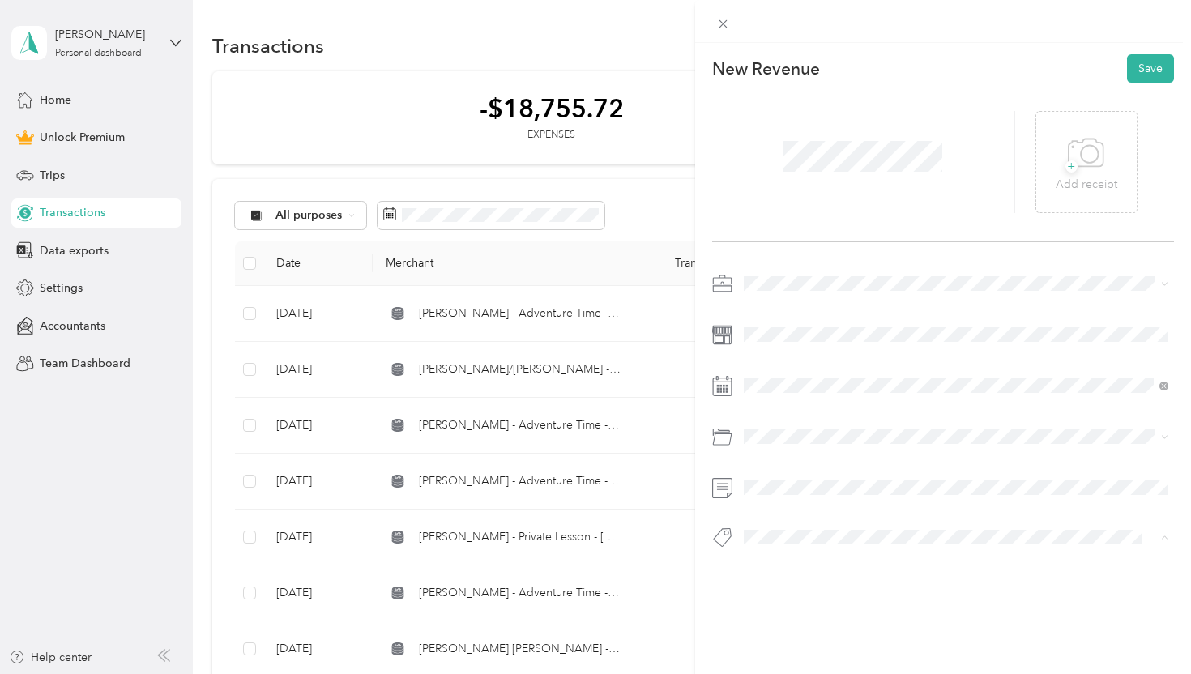
click at [830, 502] on div "Venmo" at bounding box center [956, 500] width 414 height 20
click at [1139, 66] on button "Save" at bounding box center [1150, 68] width 47 height 28
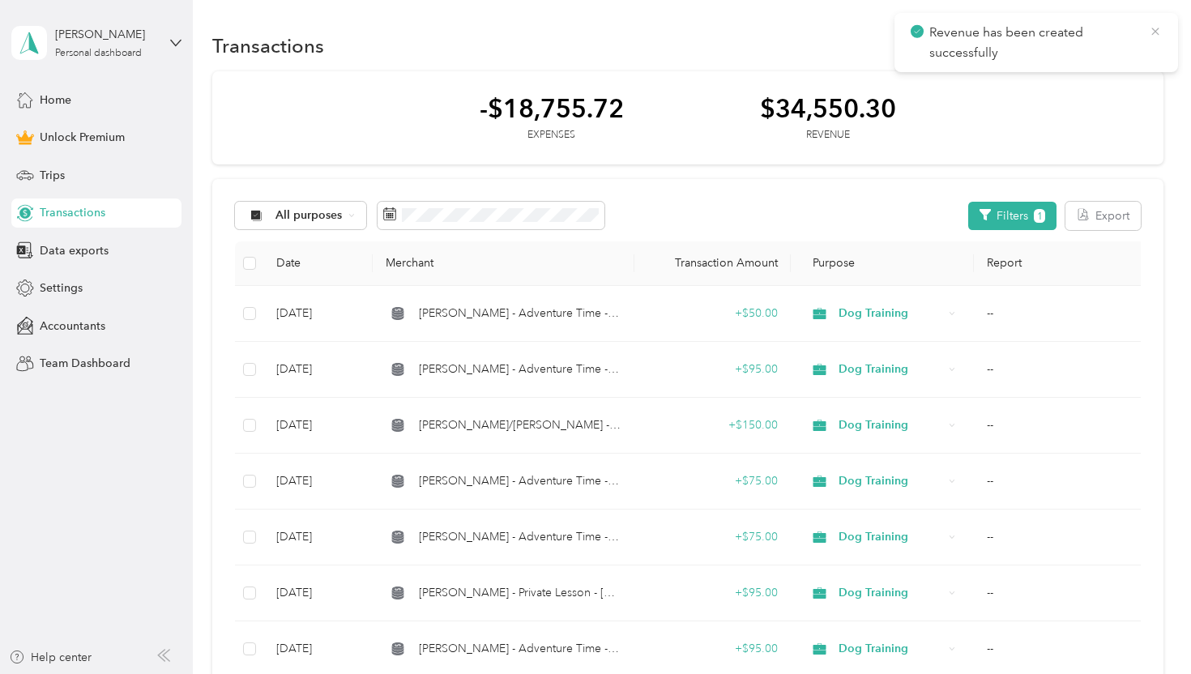
click at [1155, 31] on icon at bounding box center [1155, 31] width 13 height 15
click at [1125, 49] on button "New" at bounding box center [1133, 46] width 60 height 28
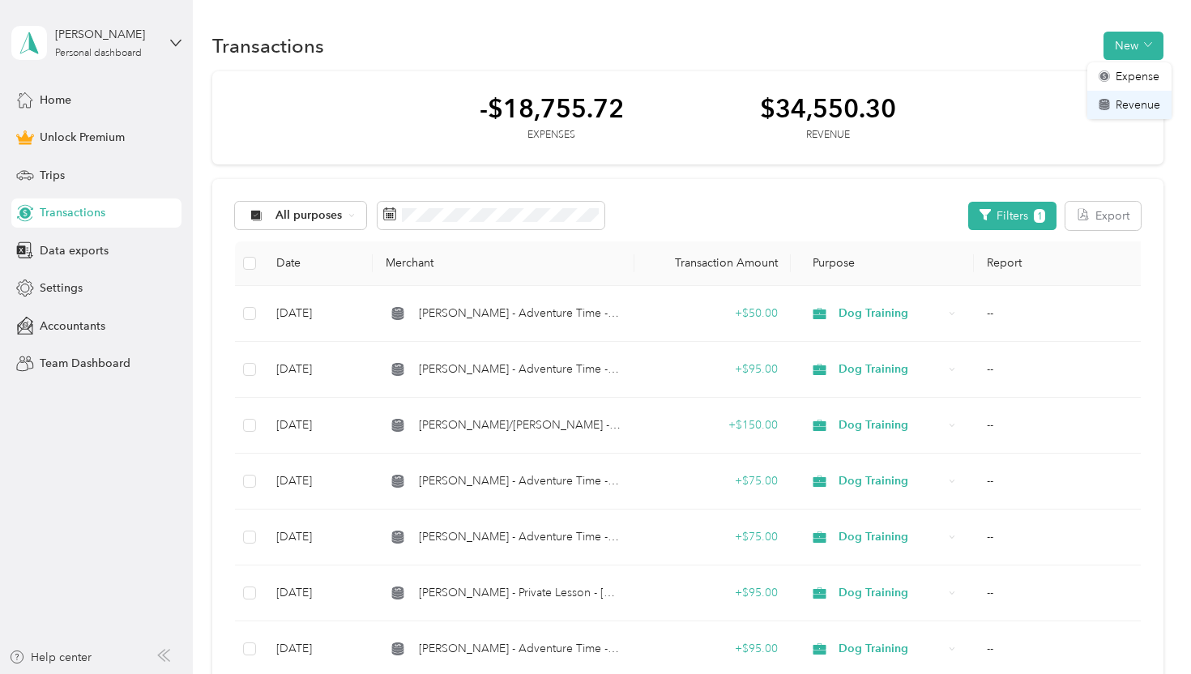
click at [1119, 108] on span "Revenue" at bounding box center [1138, 104] width 45 height 17
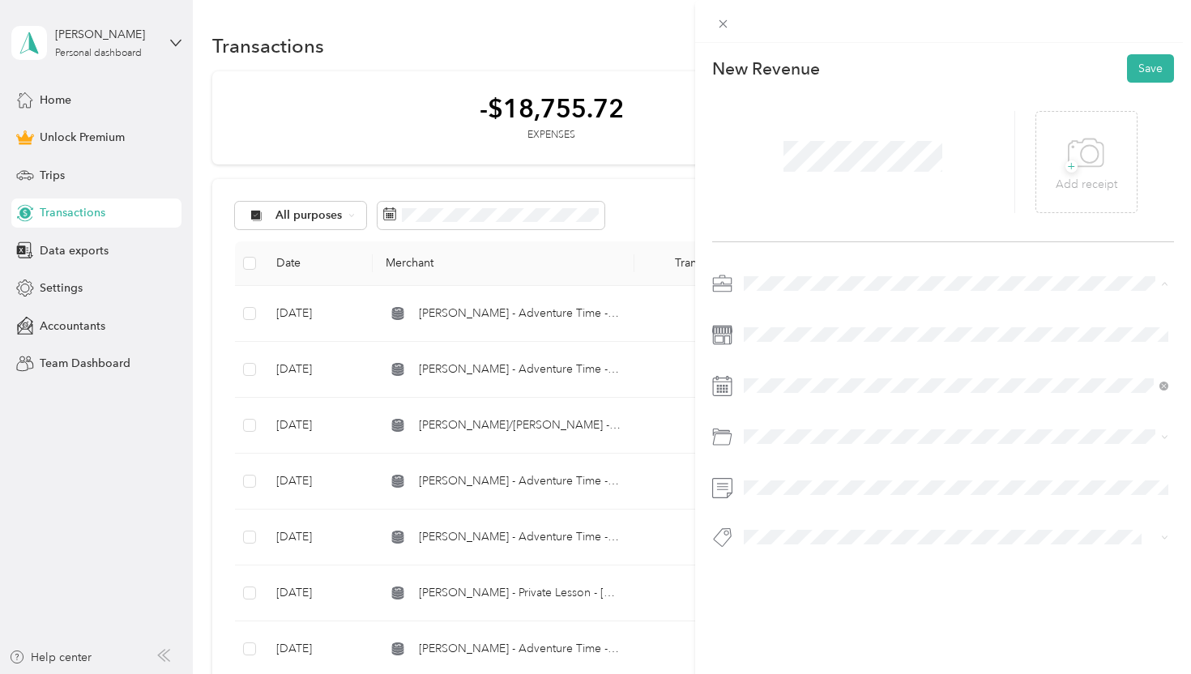
click at [792, 364] on span "Dog Training" at bounding box center [782, 369] width 67 height 14
click at [782, 169] on icon at bounding box center [783, 165] width 16 height 16
click at [860, 322] on div "31" at bounding box center [860, 324] width 21 height 20
click at [826, 495] on div "Venmo" at bounding box center [956, 500] width 414 height 20
click at [1146, 68] on button "Save" at bounding box center [1150, 68] width 47 height 28
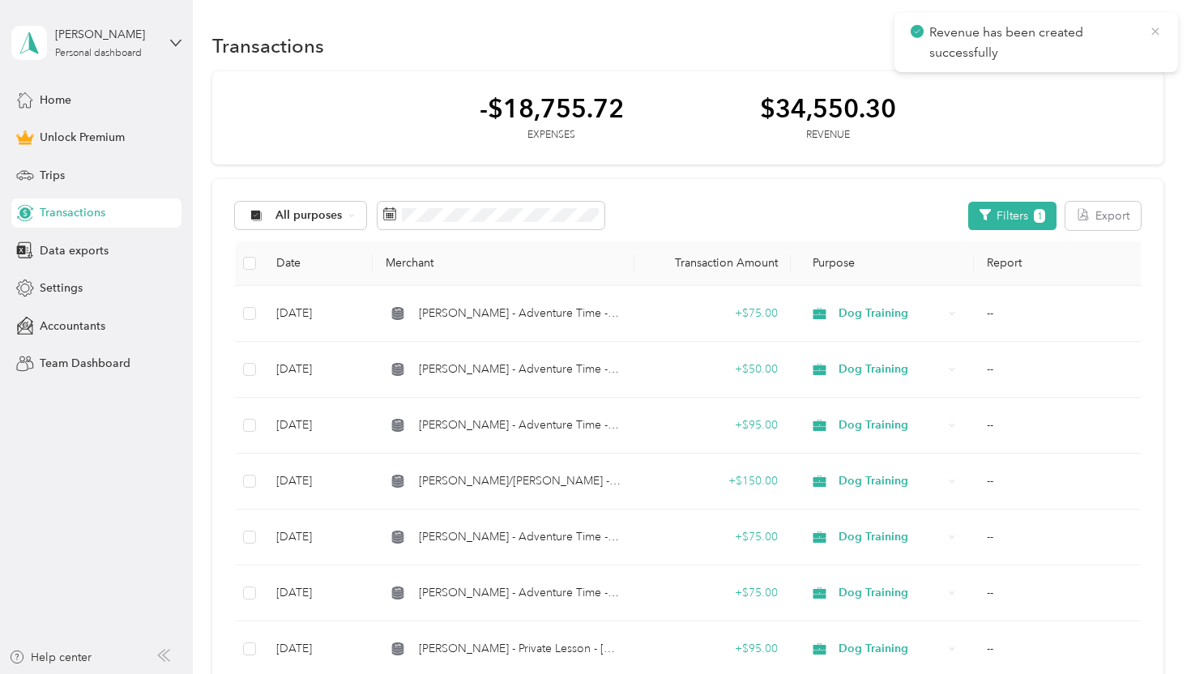
click at [1155, 27] on icon at bounding box center [1155, 31] width 13 height 15
click at [1128, 41] on button "New" at bounding box center [1133, 46] width 60 height 28
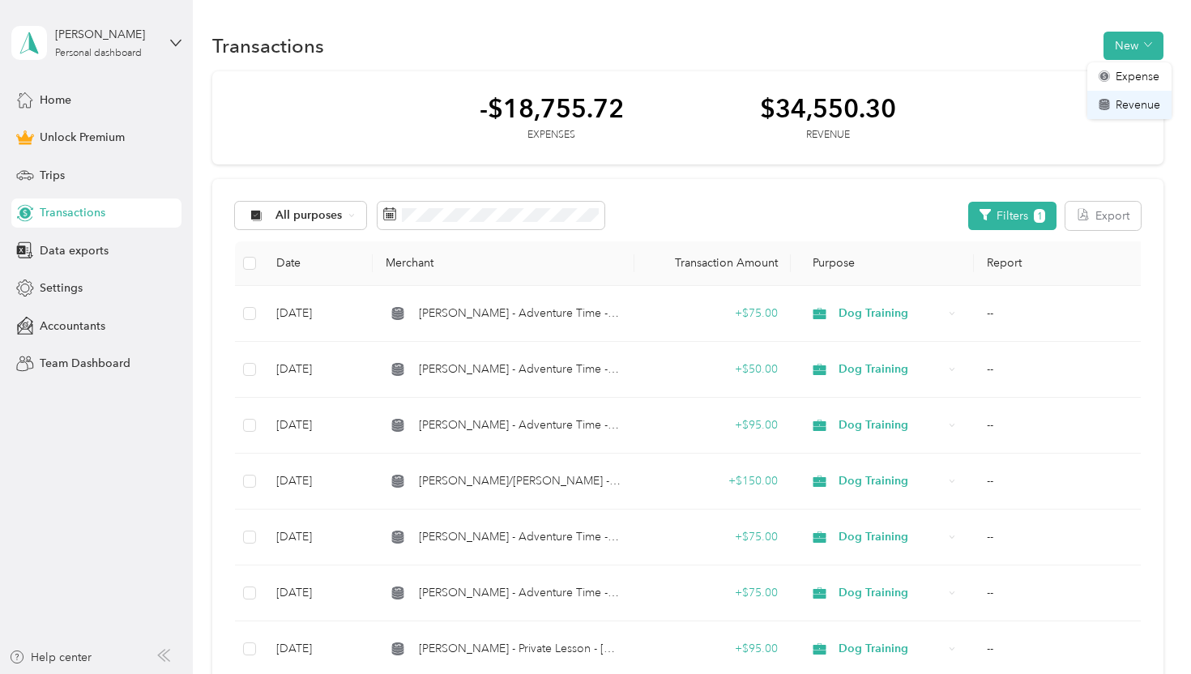
click at [1128, 100] on span "Revenue" at bounding box center [1138, 104] width 45 height 17
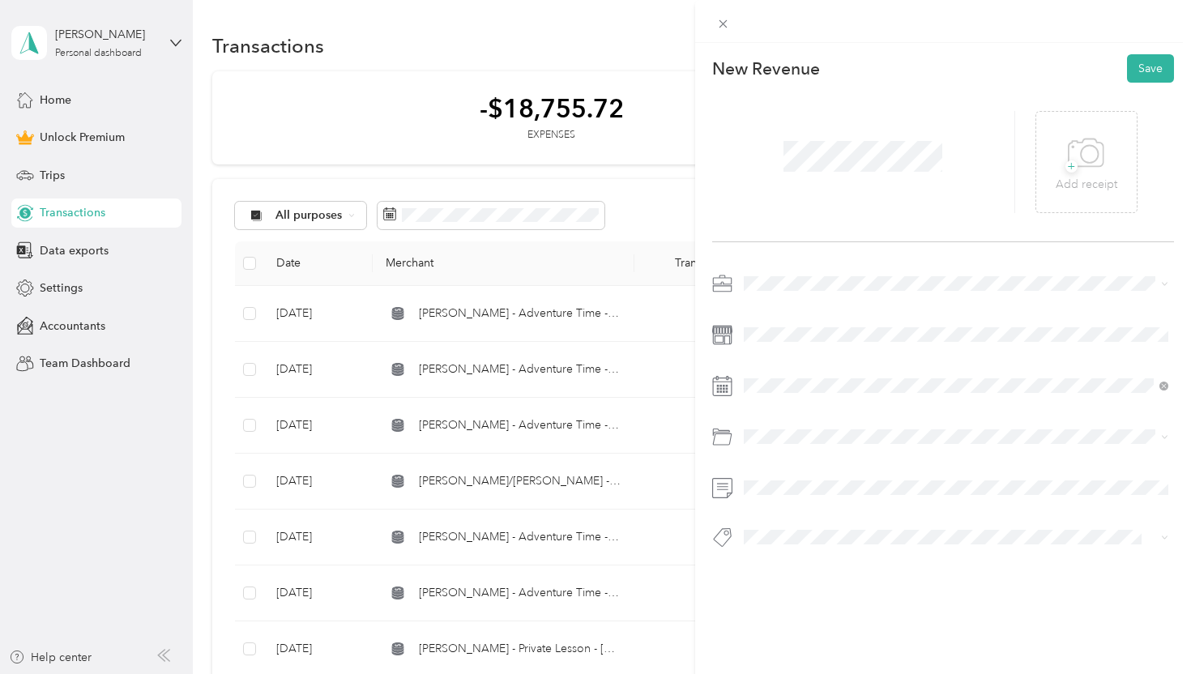
click at [805, 291] on span at bounding box center [956, 284] width 437 height 26
click at [804, 363] on span "Dog Training" at bounding box center [782, 369] width 67 height 14
click at [898, 220] on div "2" at bounding box center [902, 221] width 21 height 20
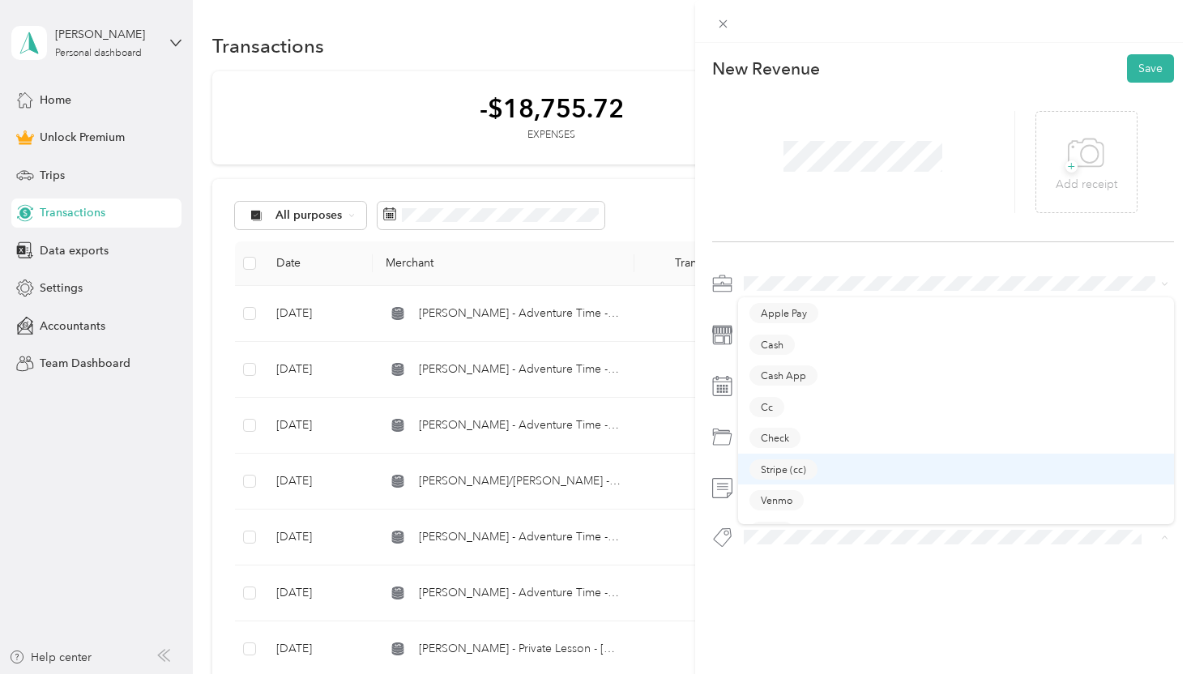
scroll to position [23, 0]
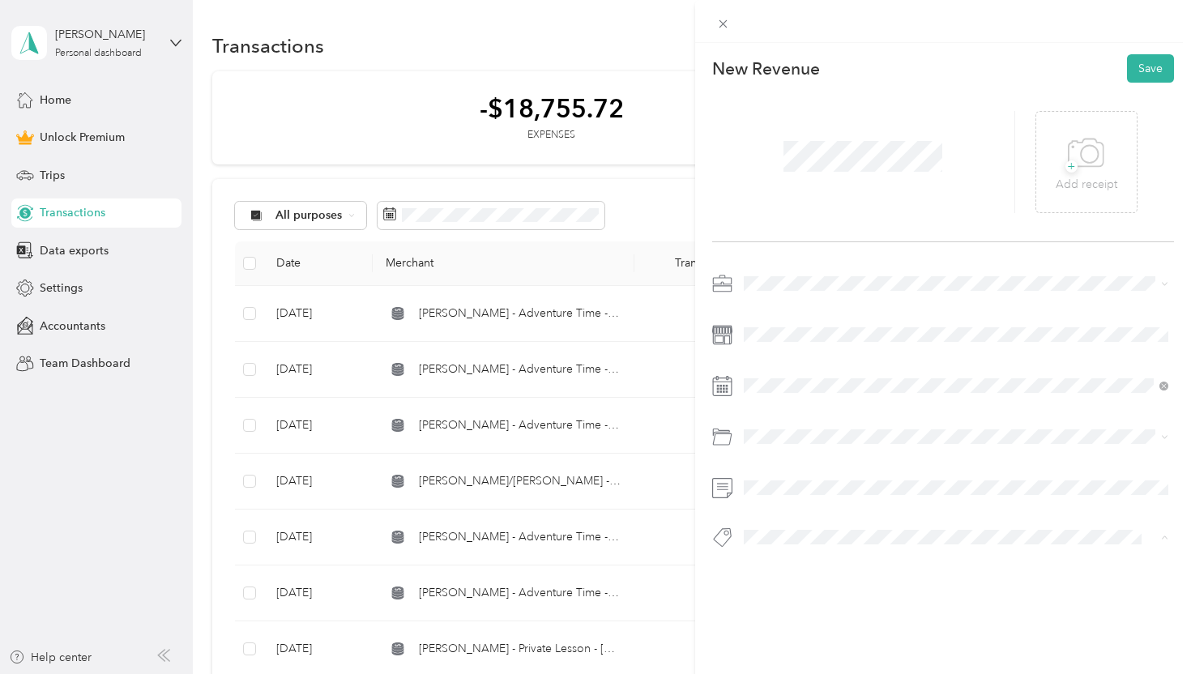
click at [809, 516] on li "Zelle" at bounding box center [956, 509] width 437 height 32
click at [1146, 75] on button "Save" at bounding box center [1150, 68] width 47 height 28
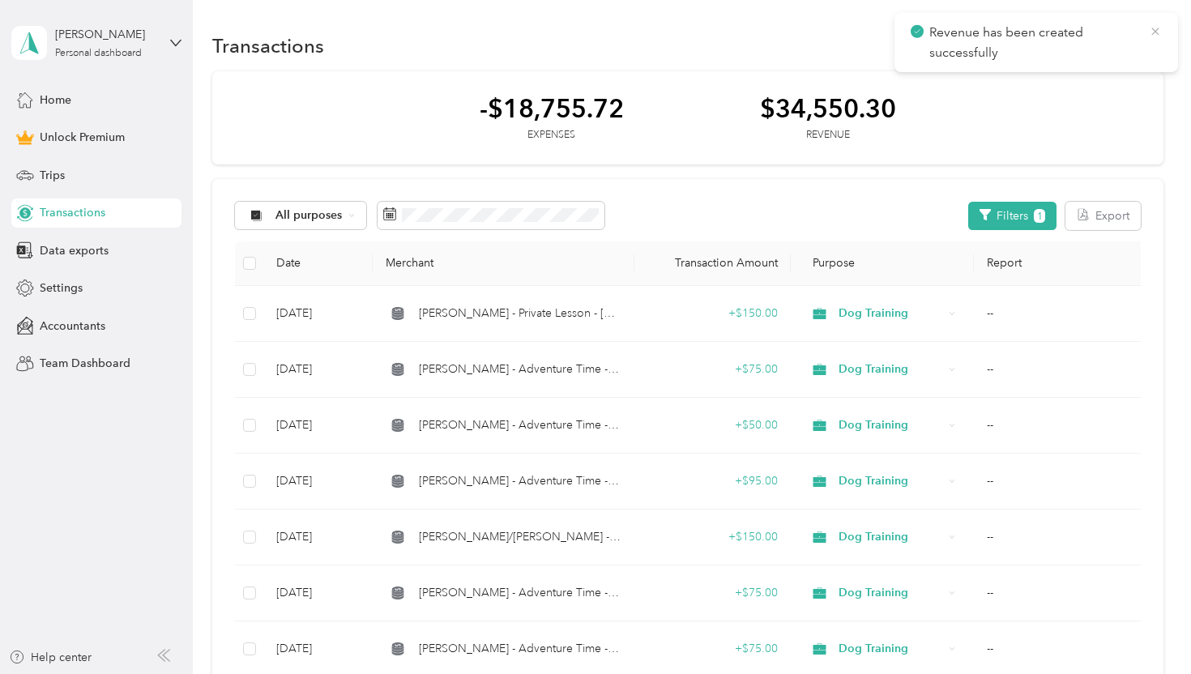
click at [1153, 32] on icon at bounding box center [1155, 31] width 13 height 15
click at [1133, 35] on button "New" at bounding box center [1133, 46] width 60 height 28
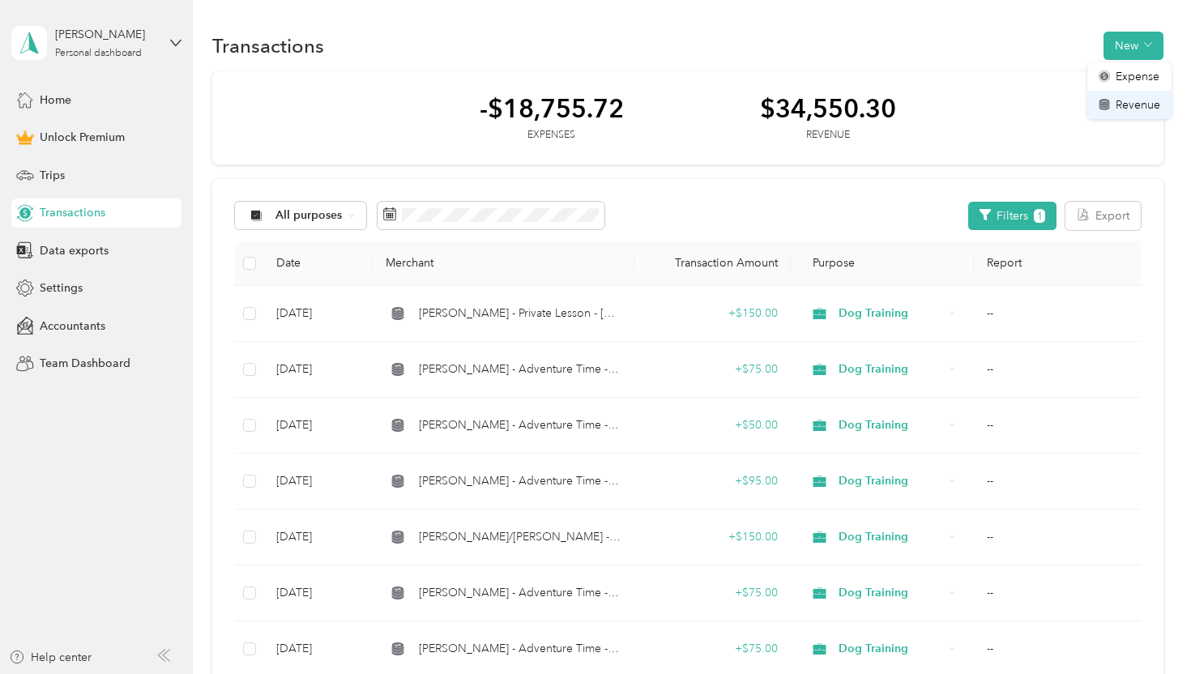
click at [1133, 101] on span "Revenue" at bounding box center [1138, 104] width 45 height 17
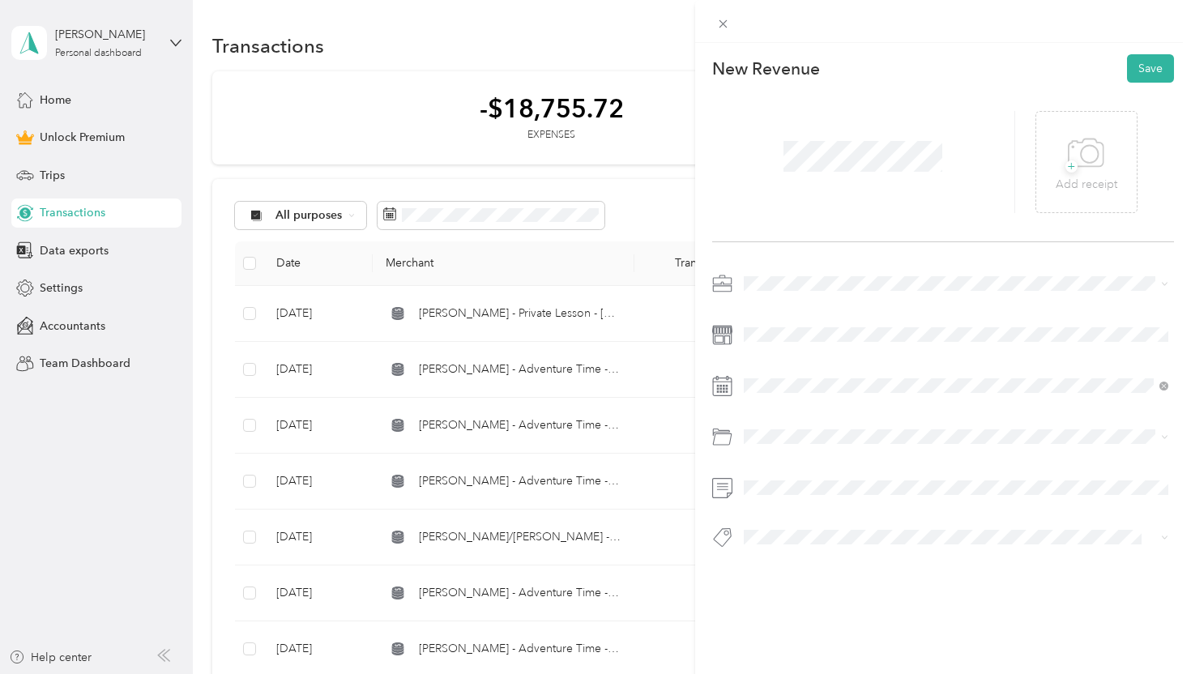
click at [795, 367] on span "Dog Training" at bounding box center [782, 366] width 67 height 14
click at [901, 220] on div "2" at bounding box center [902, 221] width 21 height 20
click at [819, 544] on span at bounding box center [942, 537] width 409 height 17
click at [814, 501] on div "Venmo" at bounding box center [956, 499] width 414 height 20
click at [1158, 70] on button "Save" at bounding box center [1150, 68] width 47 height 28
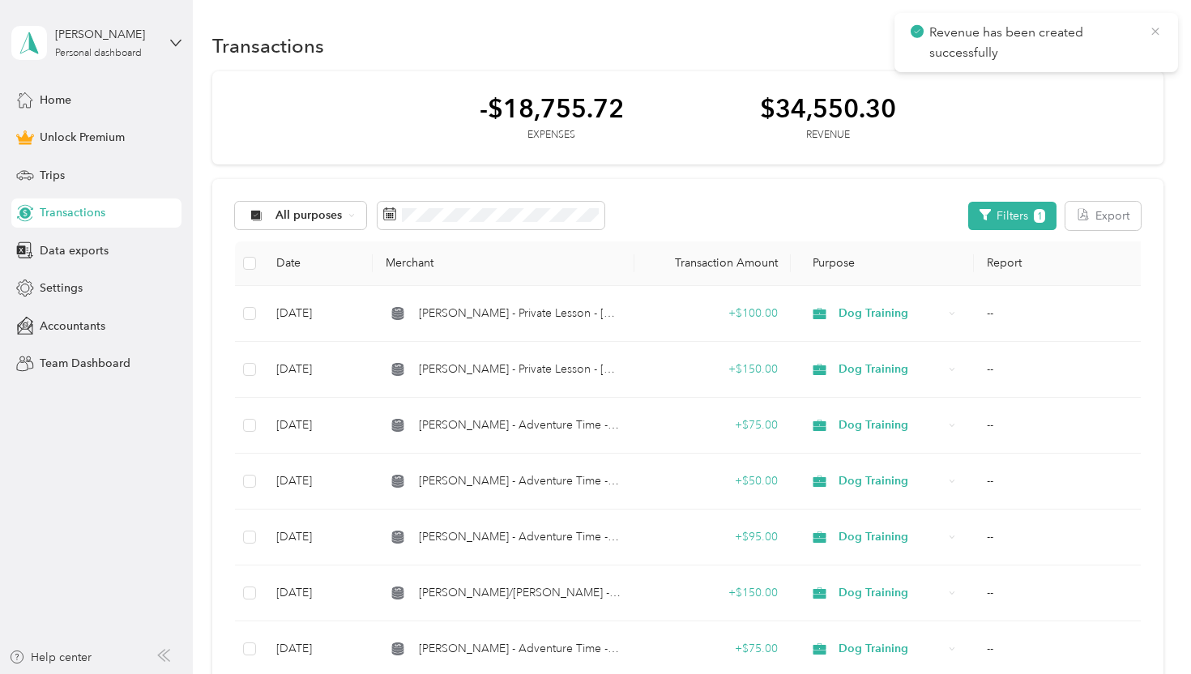
click at [1153, 31] on icon at bounding box center [1155, 31] width 13 height 15
click at [1141, 53] on button "New" at bounding box center [1133, 46] width 60 height 28
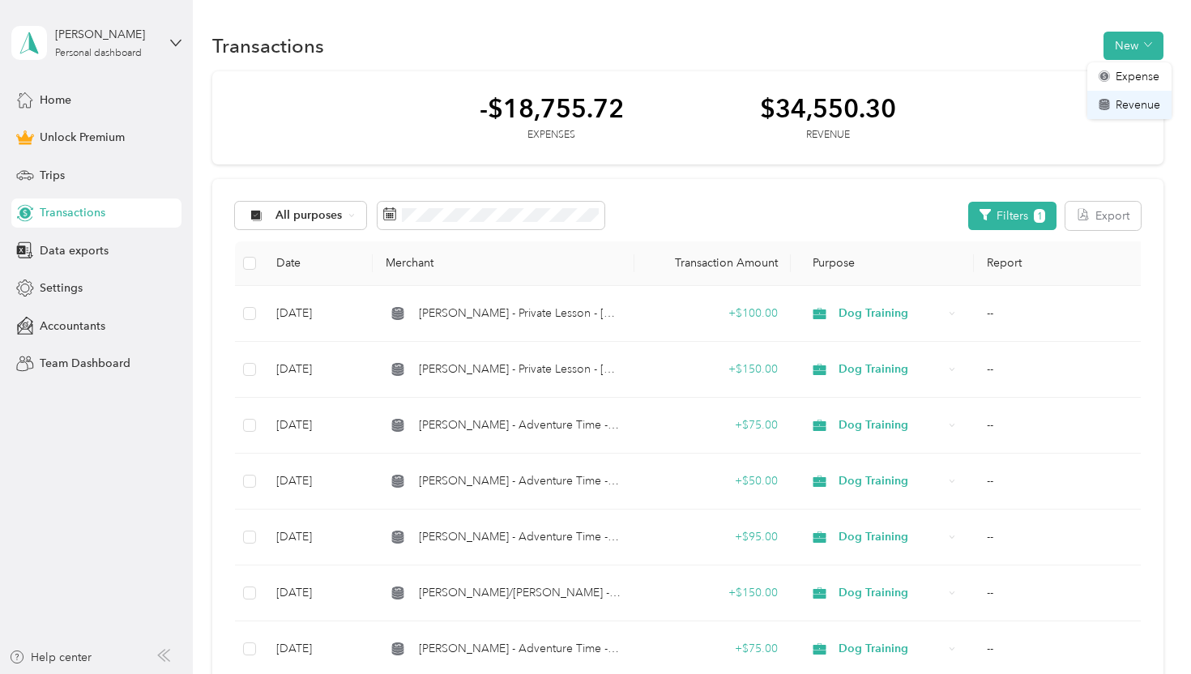
click at [1137, 105] on span "Revenue" at bounding box center [1138, 104] width 45 height 17
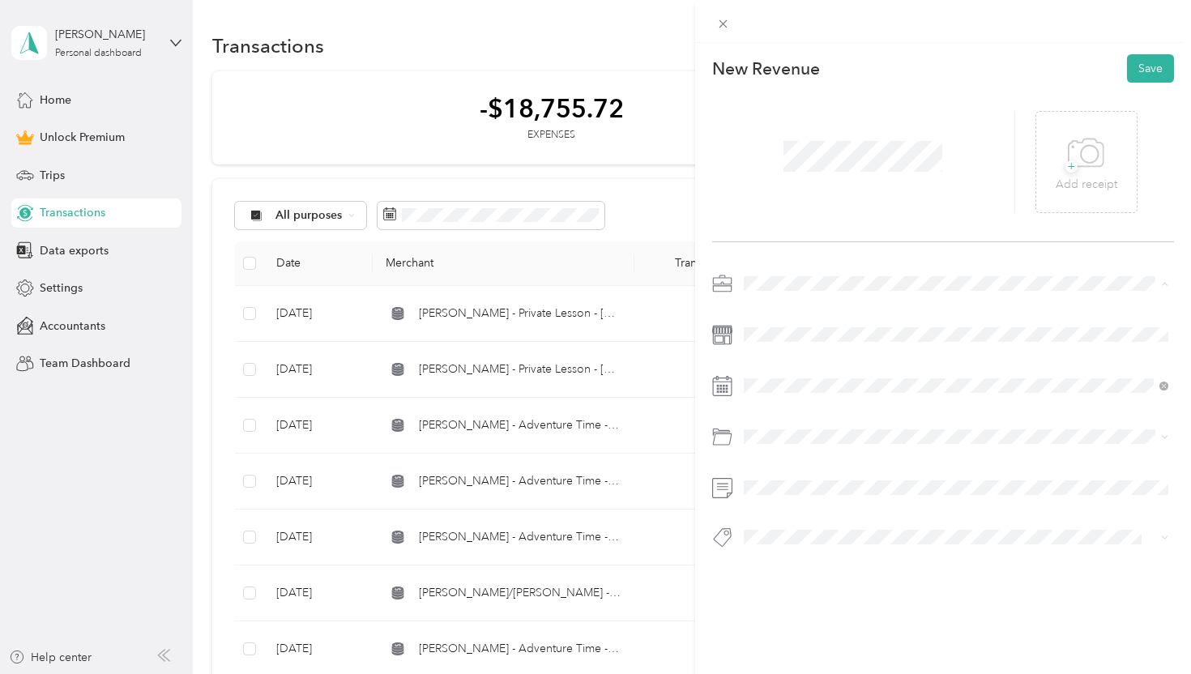
click at [799, 361] on div "Dog Training" at bounding box center [956, 369] width 414 height 17
click at [901, 219] on div "2" at bounding box center [902, 221] width 21 height 20
click at [819, 529] on span at bounding box center [942, 537] width 409 height 17
click at [823, 498] on div "Venmo" at bounding box center [956, 498] width 414 height 20
click at [1144, 68] on button "Save" at bounding box center [1150, 68] width 47 height 28
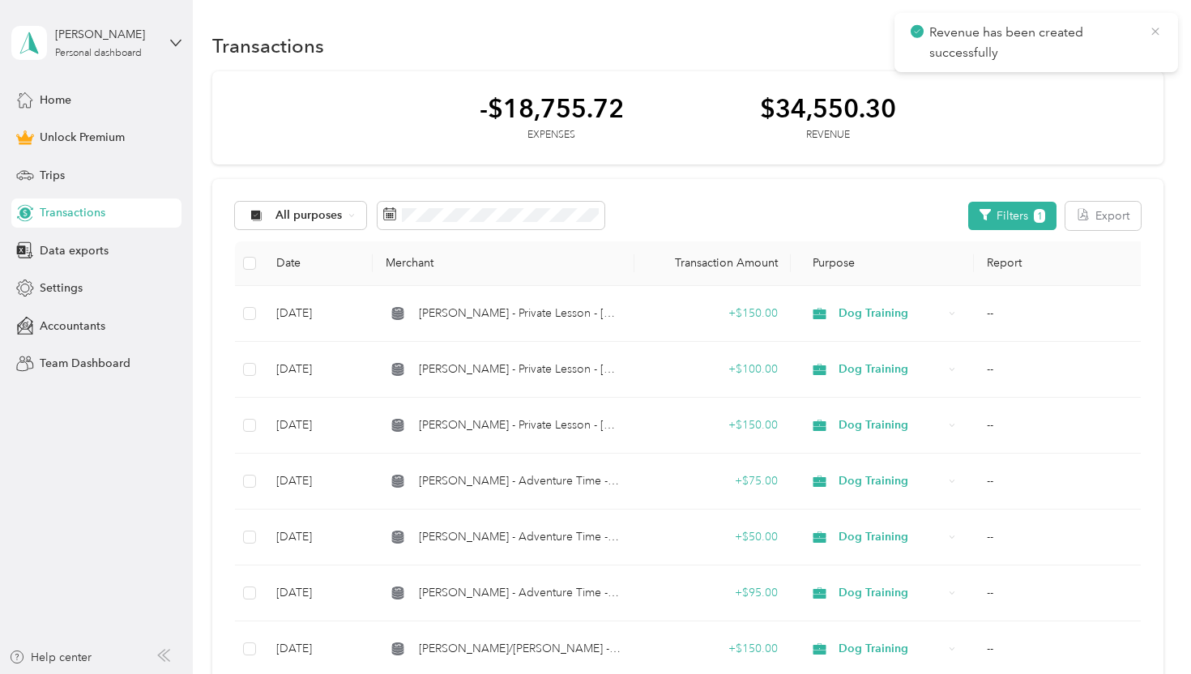
click at [1155, 32] on icon at bounding box center [1154, 31] width 7 height 7
click at [1144, 41] on button "New" at bounding box center [1133, 46] width 60 height 28
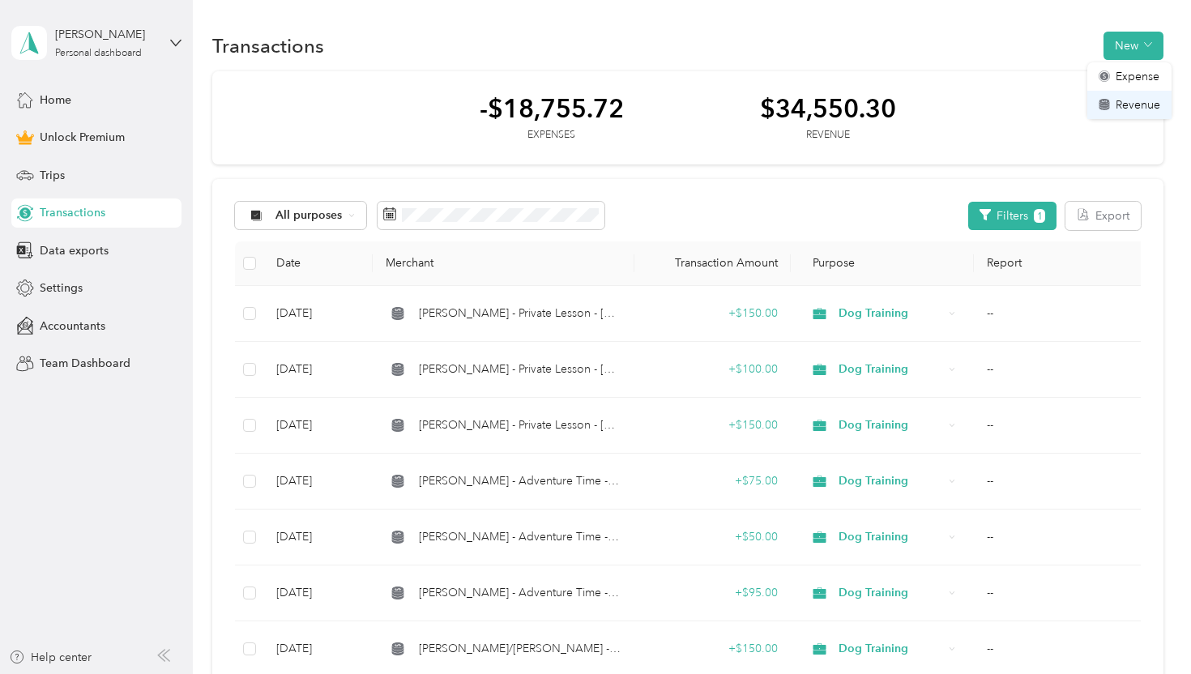
click at [1127, 99] on span "Revenue" at bounding box center [1138, 104] width 45 height 17
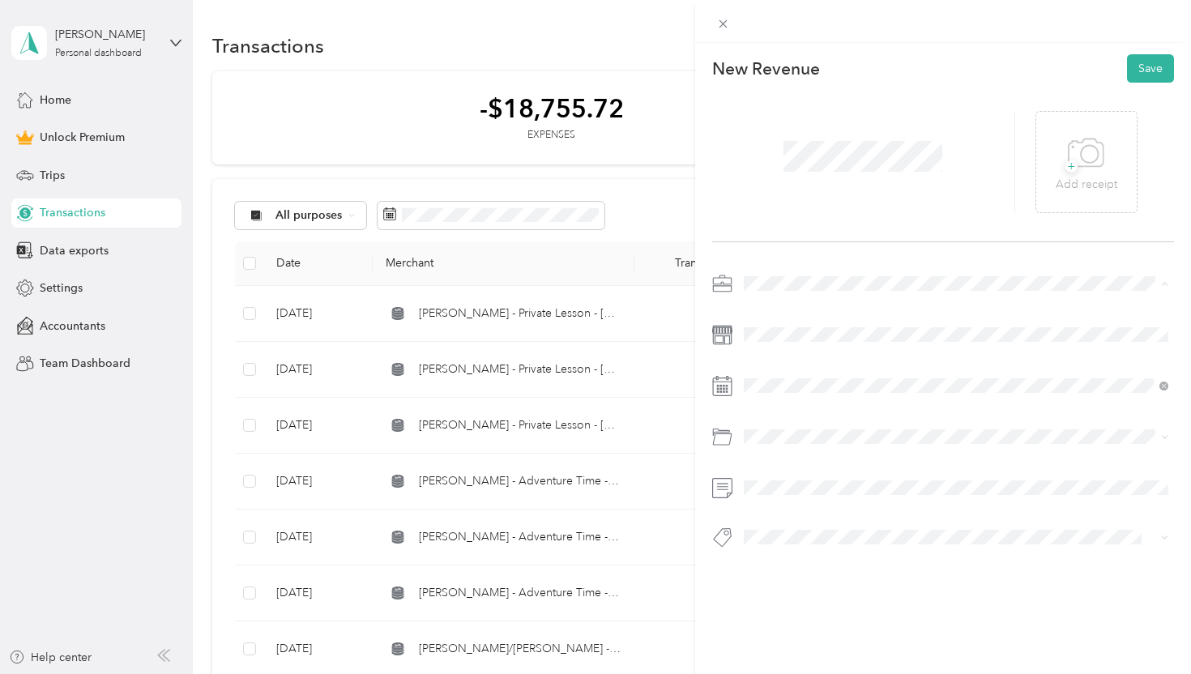
click at [787, 377] on li "Dog Training" at bounding box center [956, 369] width 437 height 28
click at [901, 220] on div "2" at bounding box center [902, 221] width 21 height 20
click at [824, 492] on div "Venmo" at bounding box center [956, 500] width 414 height 20
click at [1154, 70] on button "Save" at bounding box center [1150, 68] width 47 height 28
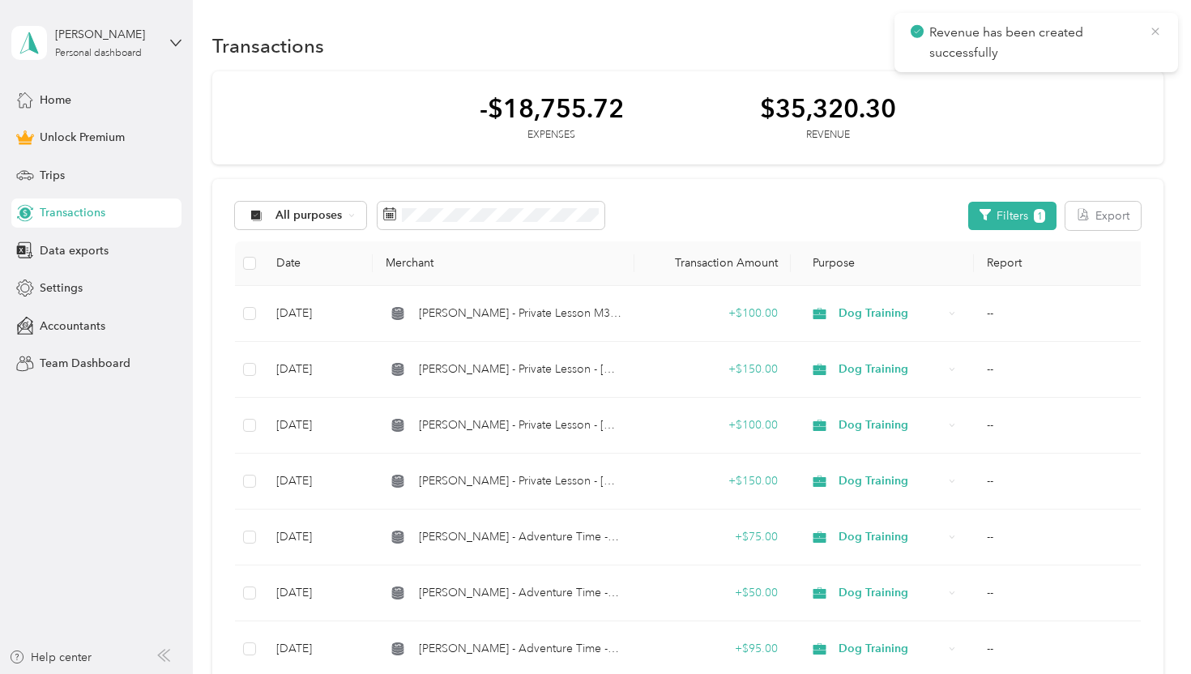
click at [1154, 32] on icon at bounding box center [1155, 31] width 13 height 15
click at [1129, 53] on button "New" at bounding box center [1133, 46] width 60 height 28
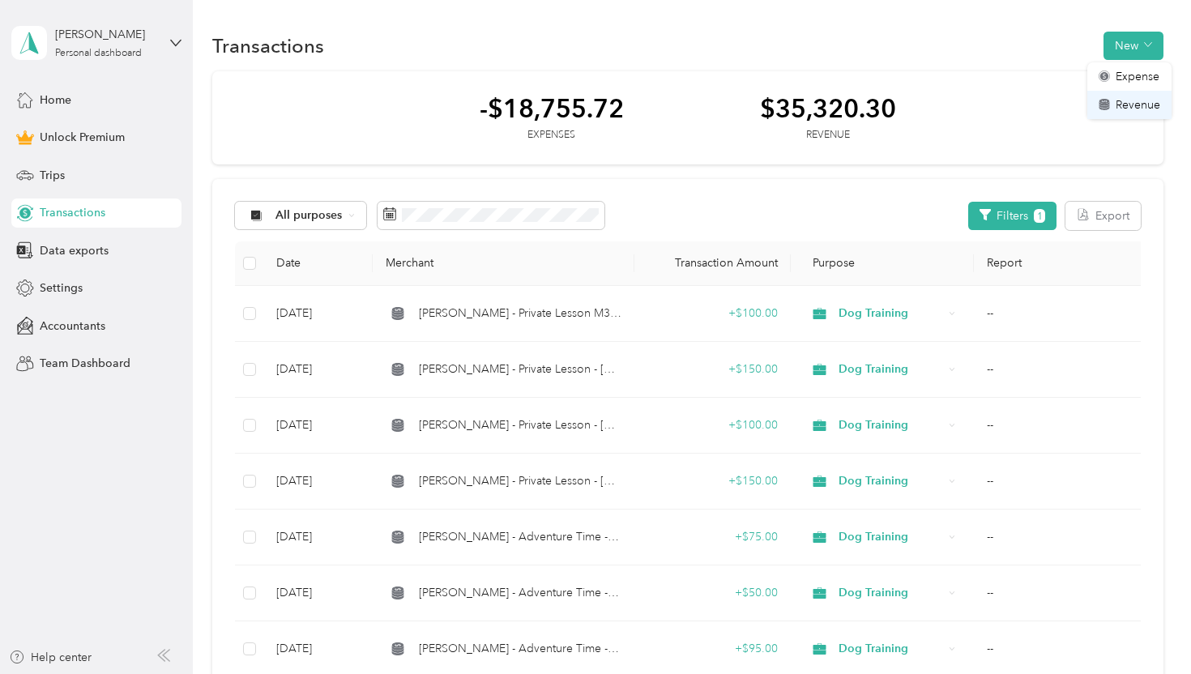
click at [1129, 107] on span "Revenue" at bounding box center [1138, 104] width 45 height 17
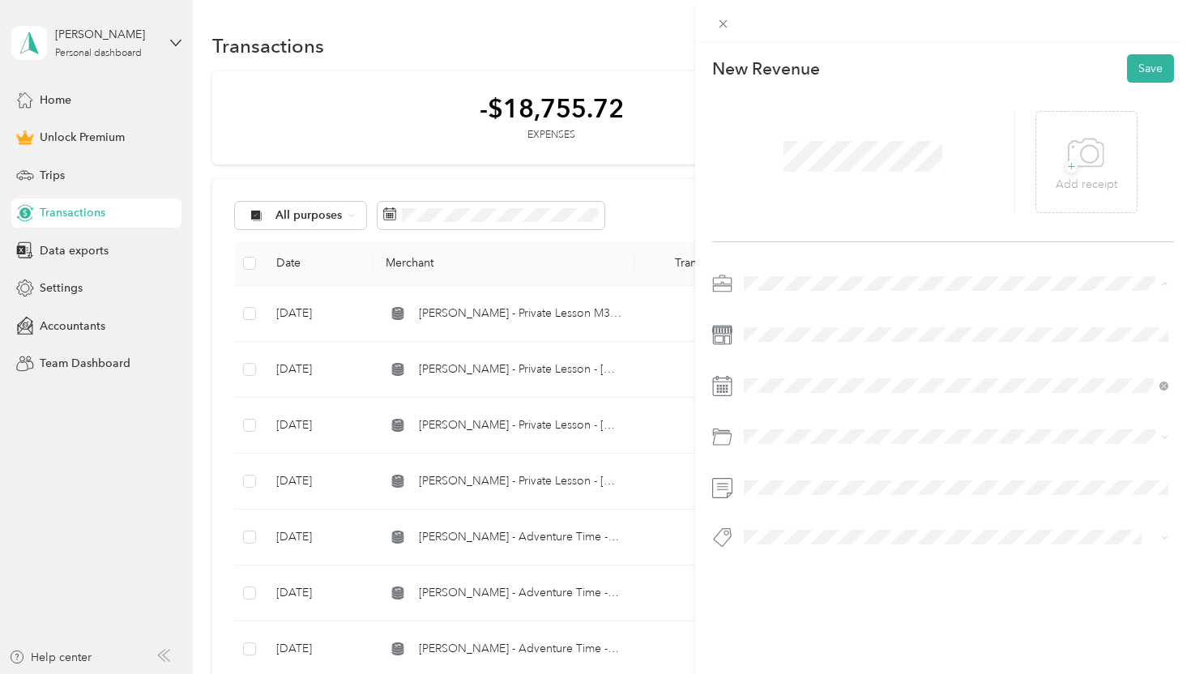
click at [798, 369] on span "Dog Training" at bounding box center [782, 369] width 67 height 14
click at [800, 244] on div "4" at bounding box center [797, 247] width 21 height 20
click at [818, 498] on div "Venmo" at bounding box center [956, 500] width 414 height 20
click at [1149, 71] on button "Save" at bounding box center [1150, 68] width 47 height 28
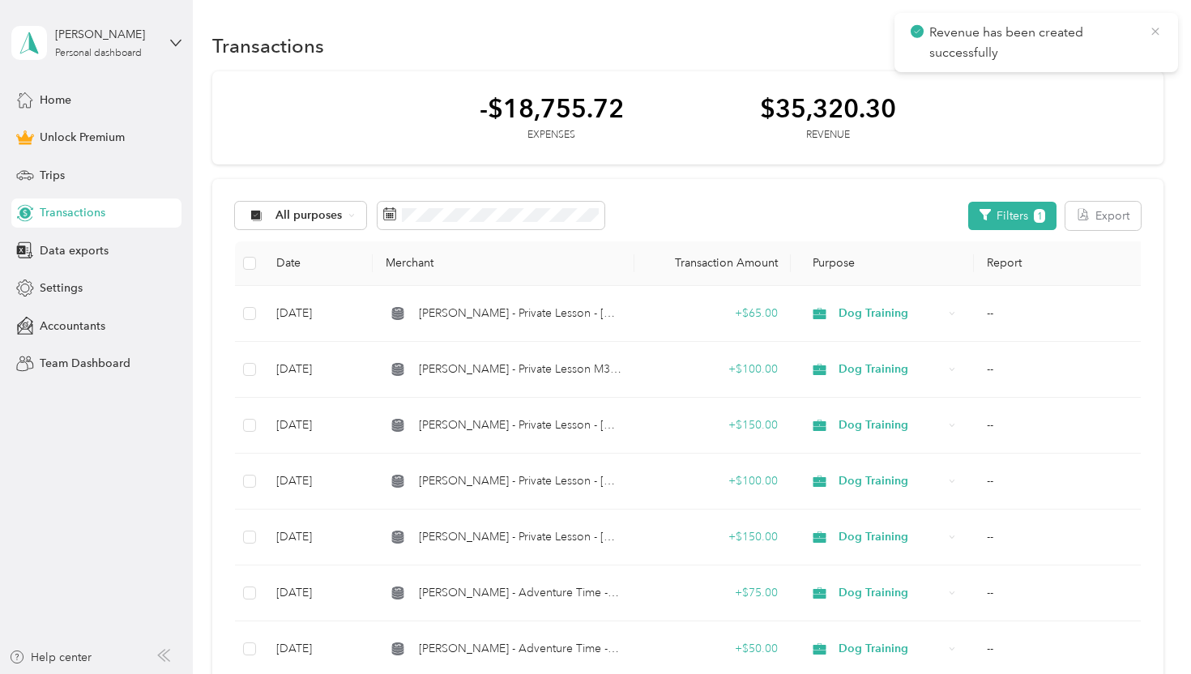
click at [1154, 32] on icon at bounding box center [1155, 31] width 13 height 15
click at [1138, 50] on button "New" at bounding box center [1133, 46] width 60 height 28
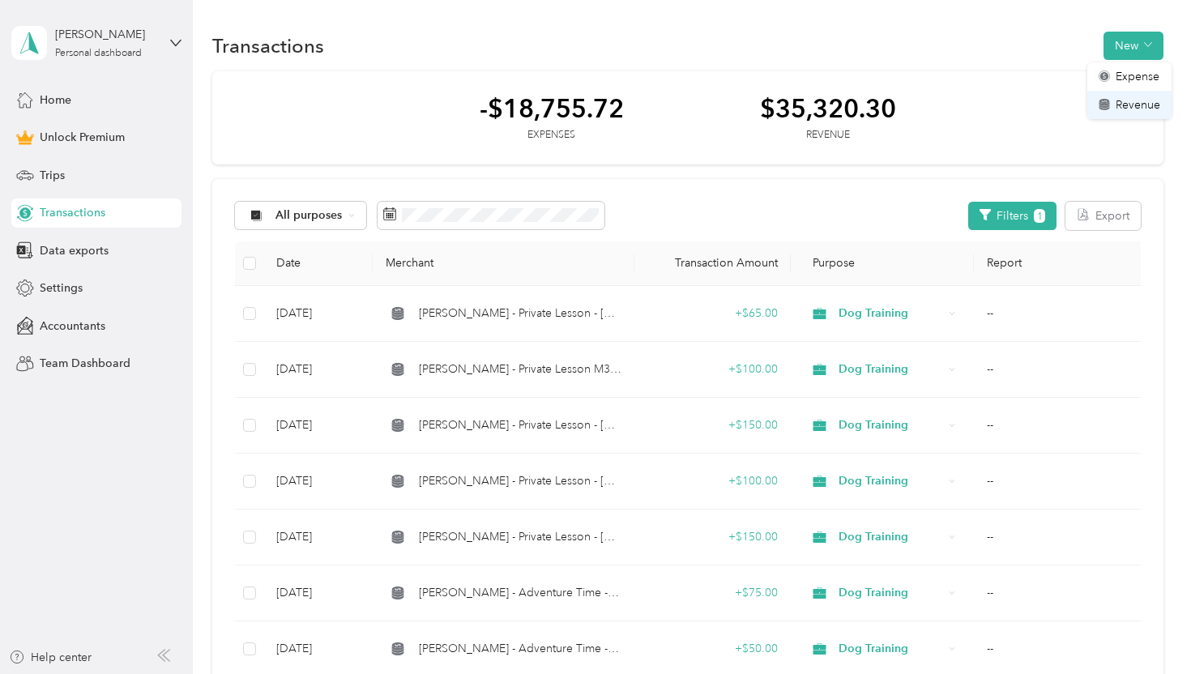
click at [1137, 99] on span "Revenue" at bounding box center [1138, 104] width 45 height 17
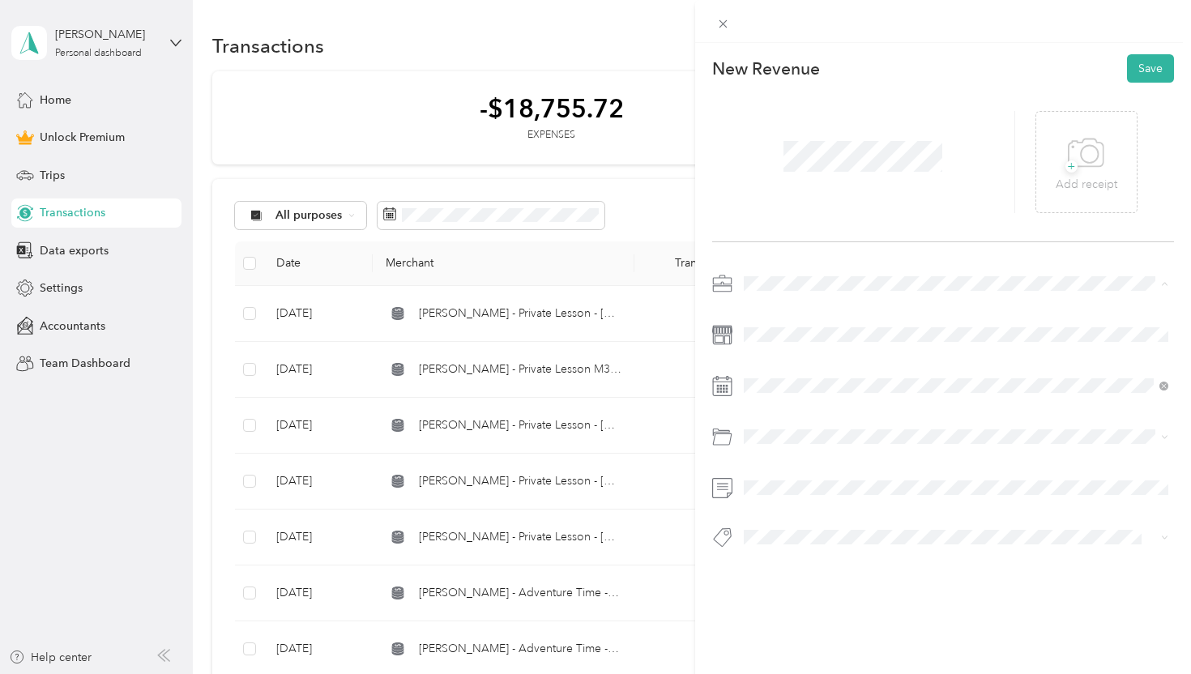
click at [781, 362] on span "Dog Training" at bounding box center [782, 369] width 67 height 14
click at [795, 246] on div "4" at bounding box center [797, 247] width 21 height 20
click at [813, 497] on div "Venmo" at bounding box center [956, 498] width 414 height 20
click at [1146, 65] on button "Save" at bounding box center [1150, 68] width 47 height 28
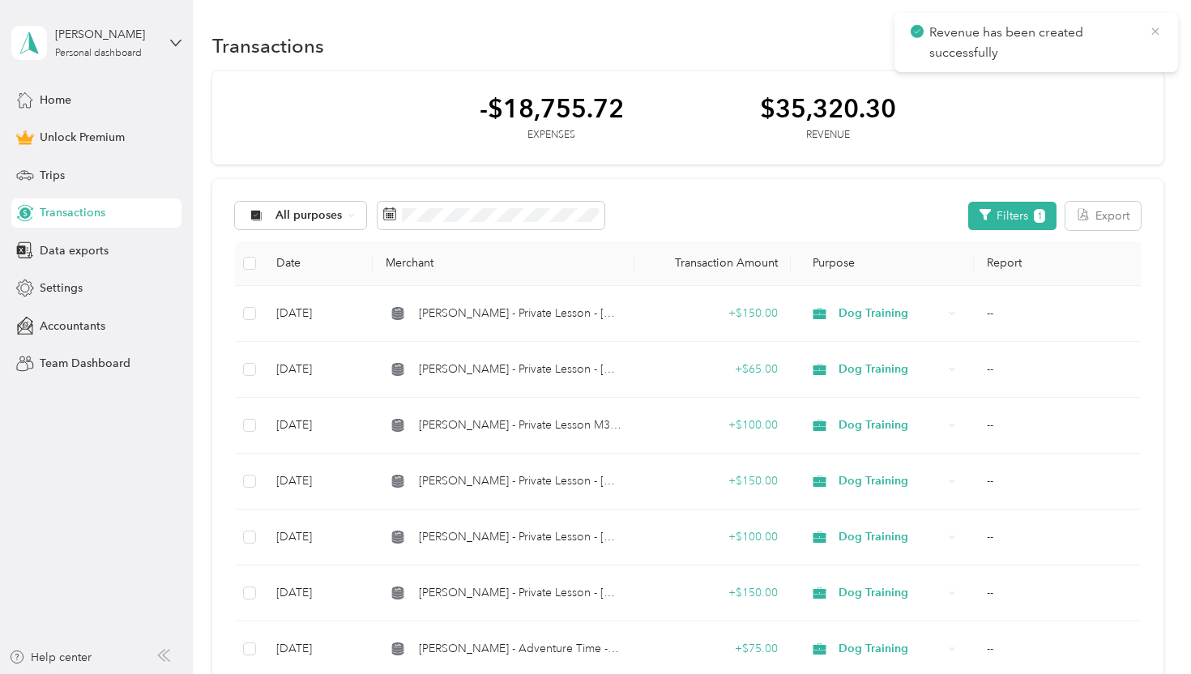
click at [1154, 32] on icon at bounding box center [1154, 31] width 7 height 7
click at [1143, 46] on button "New" at bounding box center [1133, 46] width 60 height 28
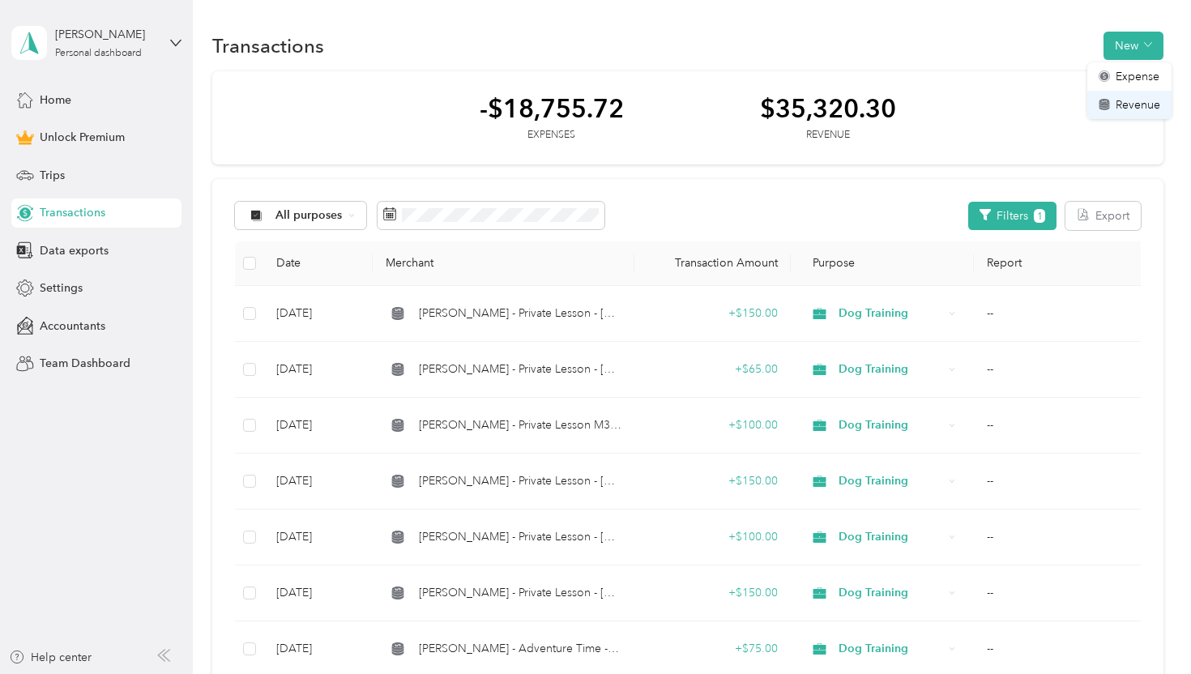
click at [1129, 104] on span "Revenue" at bounding box center [1138, 104] width 45 height 17
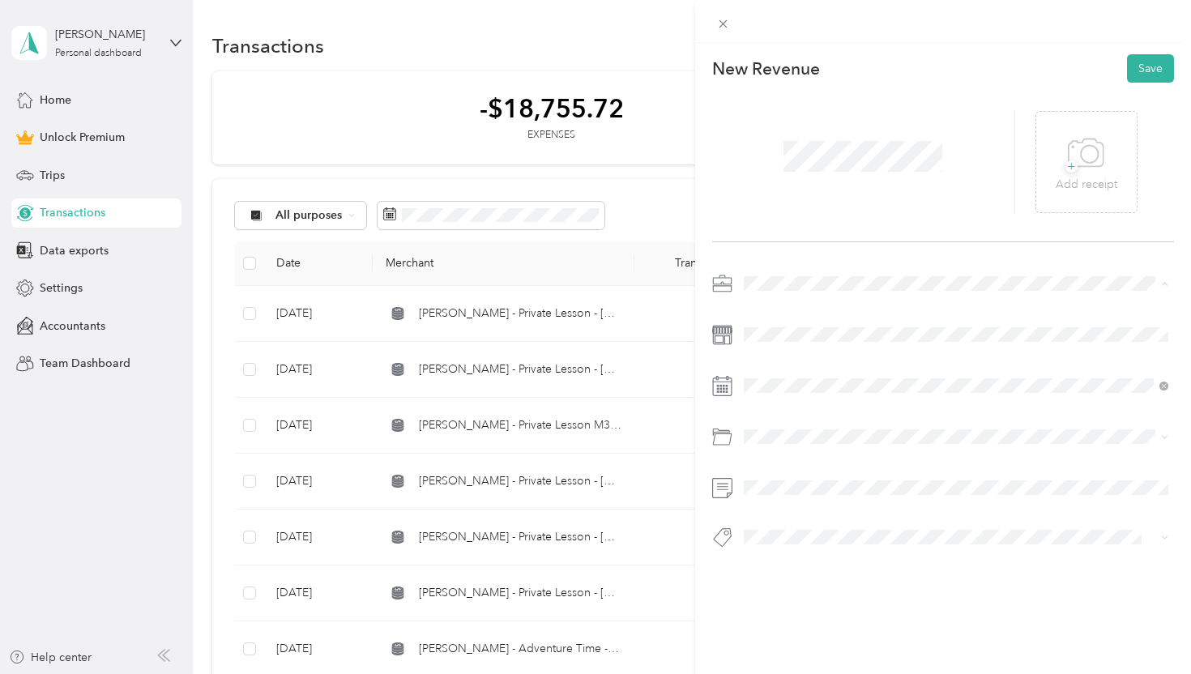
click at [808, 364] on span "Dog Training" at bounding box center [782, 369] width 67 height 14
click at [797, 246] on div "4" at bounding box center [797, 247] width 21 height 20
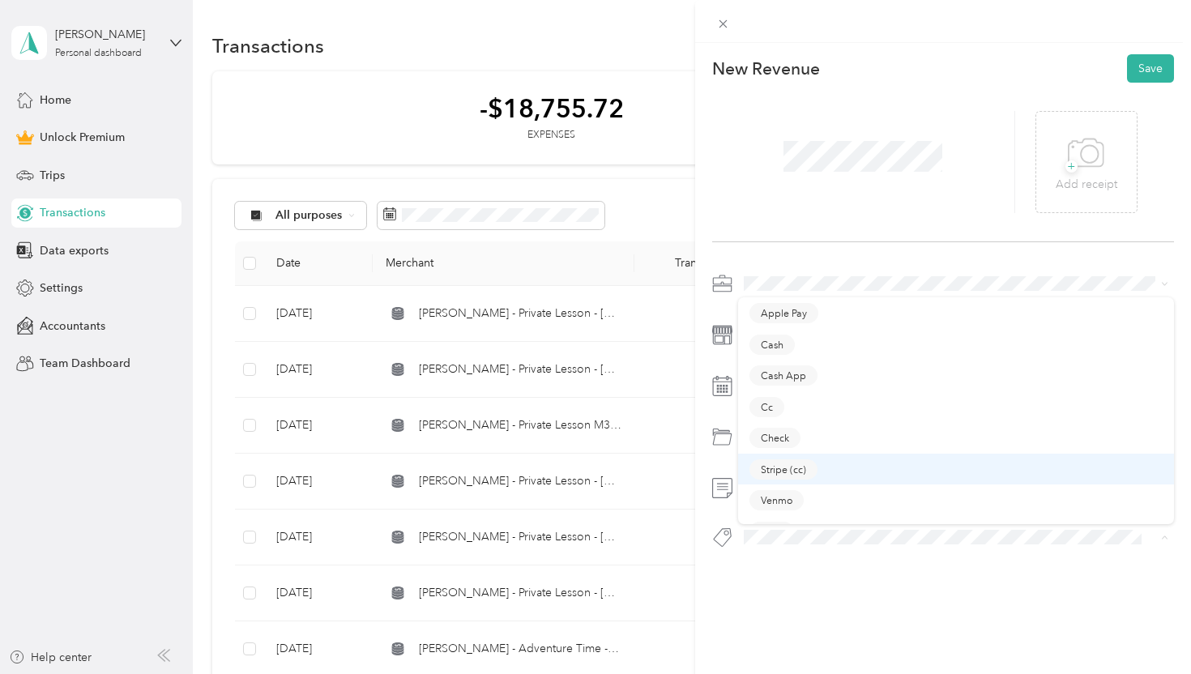
scroll to position [23, 0]
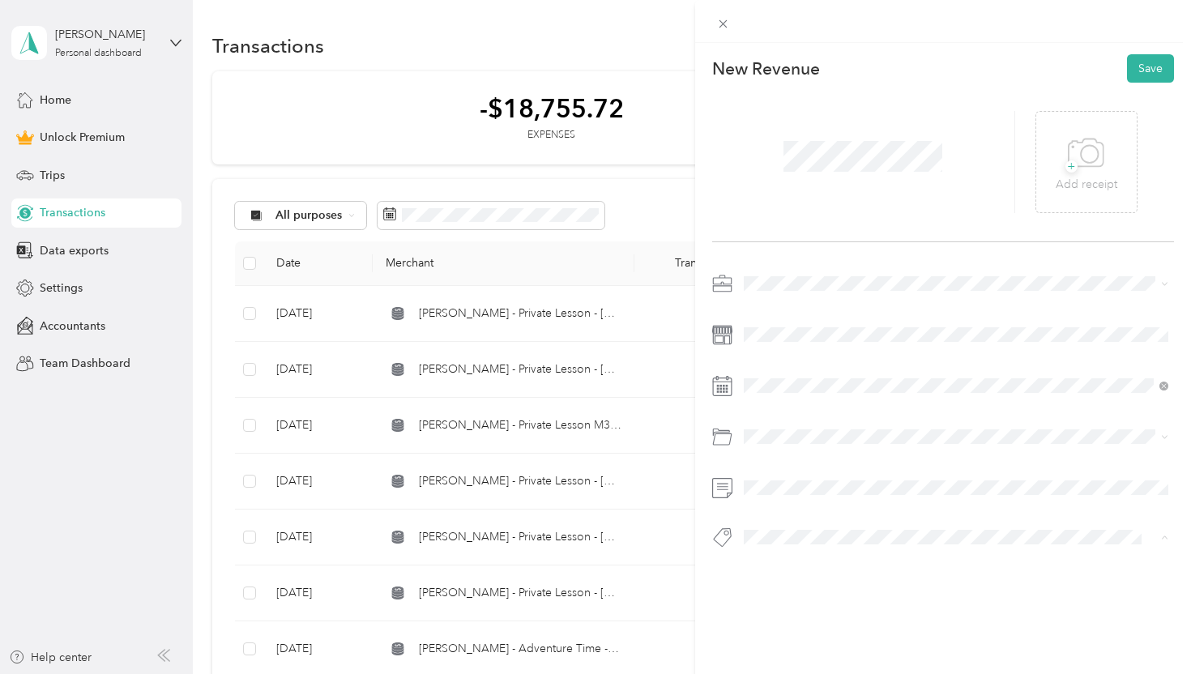
click at [817, 502] on div "Zelle" at bounding box center [956, 509] width 414 height 20
click at [1148, 68] on button "Save" at bounding box center [1150, 68] width 47 height 28
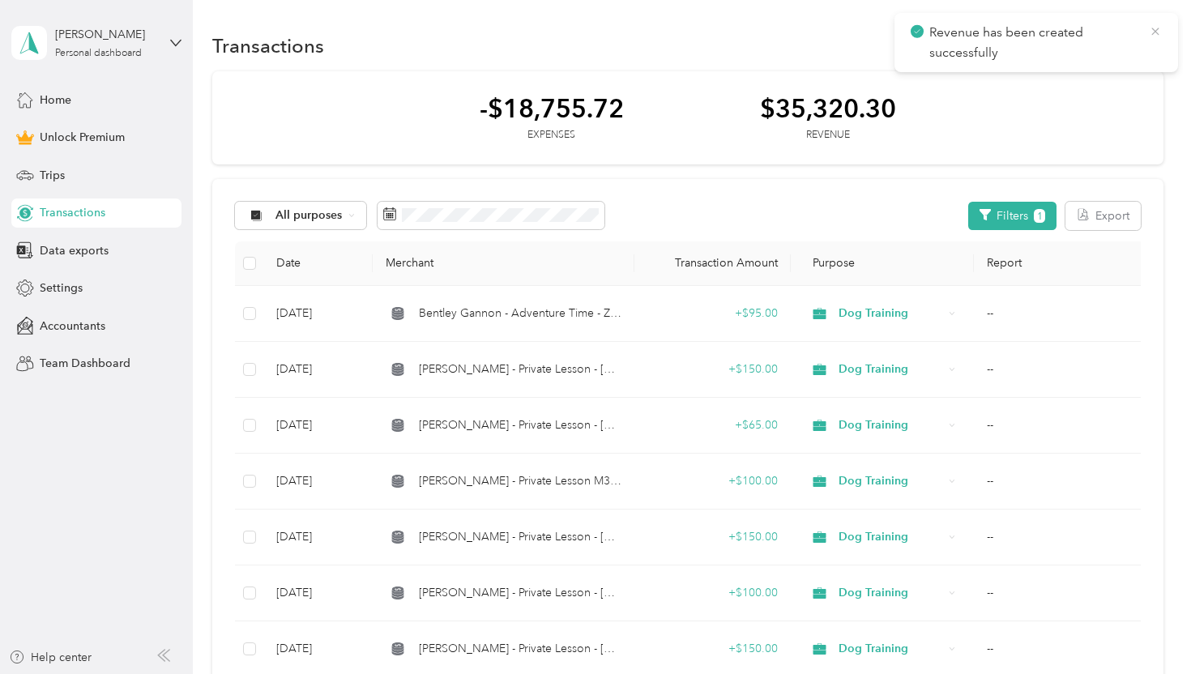
click at [1156, 30] on icon at bounding box center [1154, 31] width 7 height 7
click at [1150, 42] on button "New" at bounding box center [1133, 46] width 60 height 28
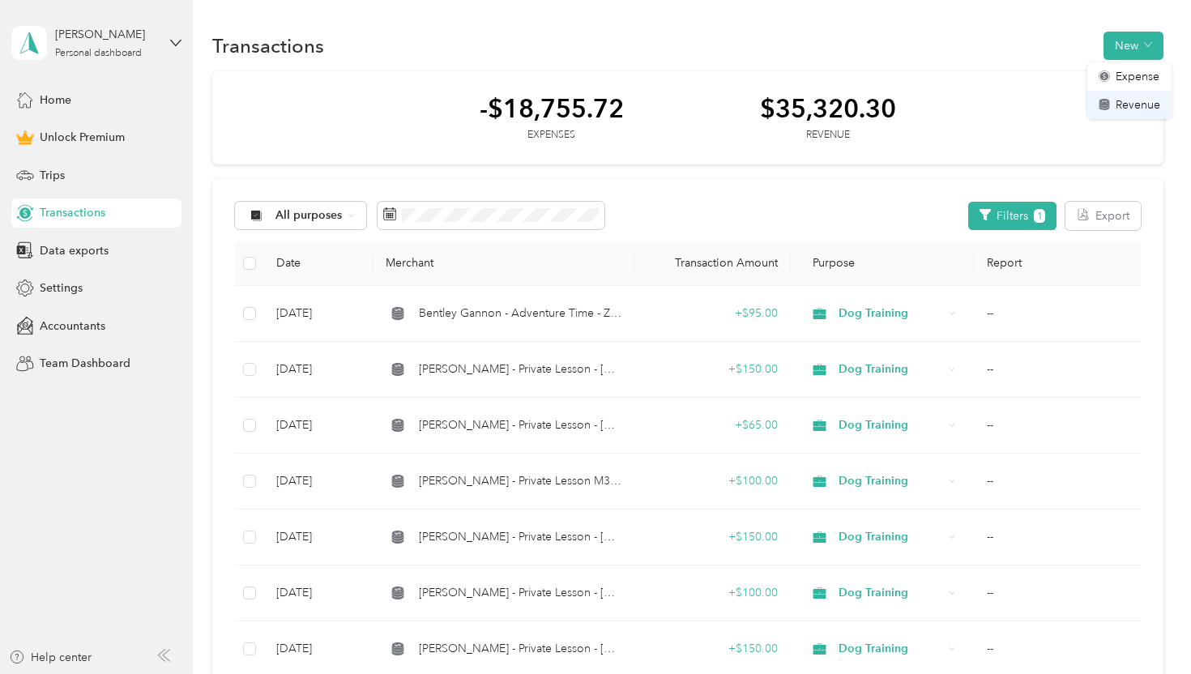
click at [1138, 109] on span "Revenue" at bounding box center [1138, 104] width 45 height 17
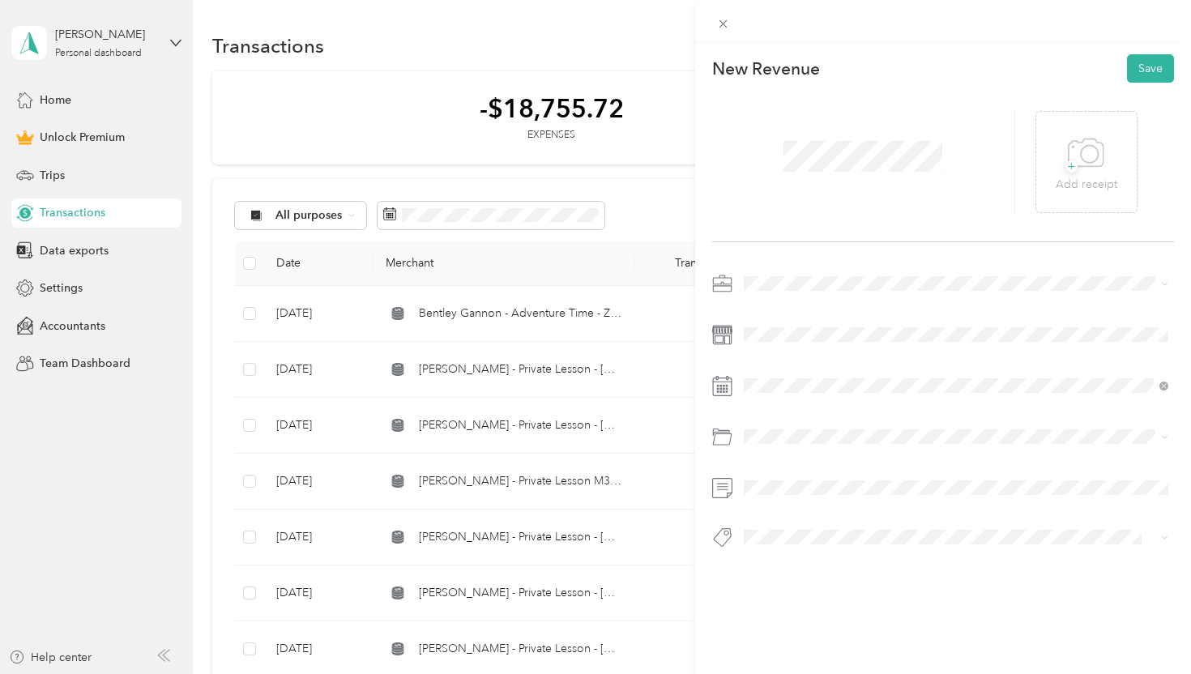
click at [790, 363] on span "Dog Training" at bounding box center [782, 367] width 67 height 14
click at [821, 242] on div "5" at bounding box center [819, 247] width 21 height 20
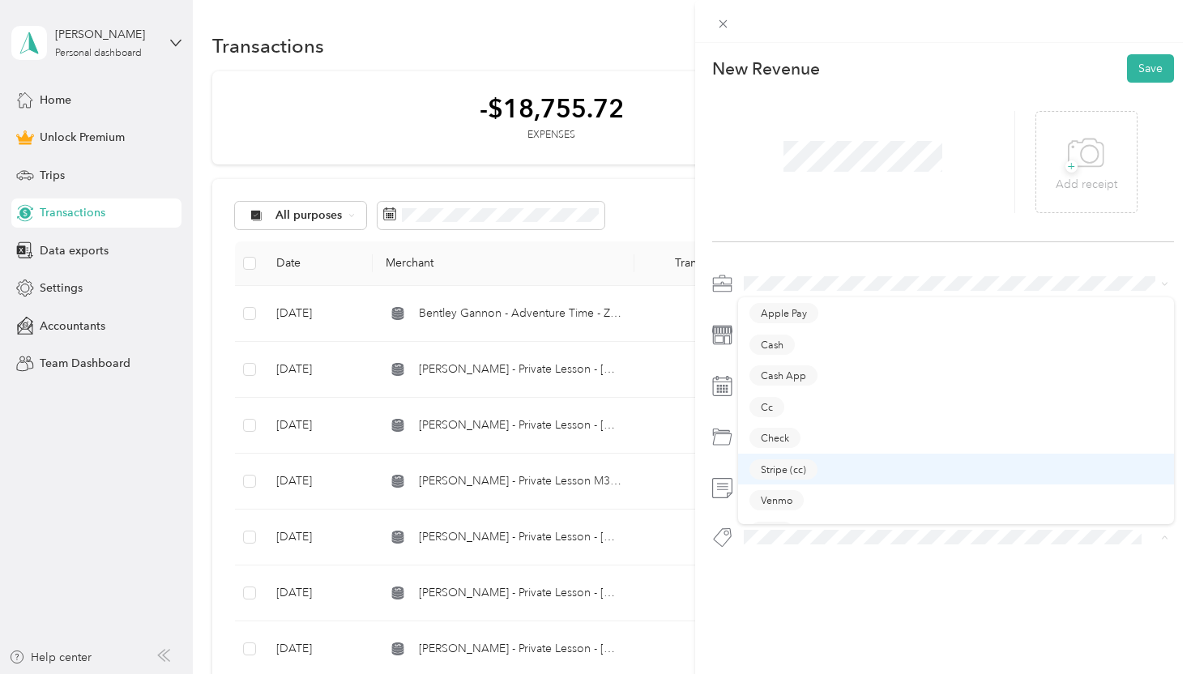
scroll to position [23, 0]
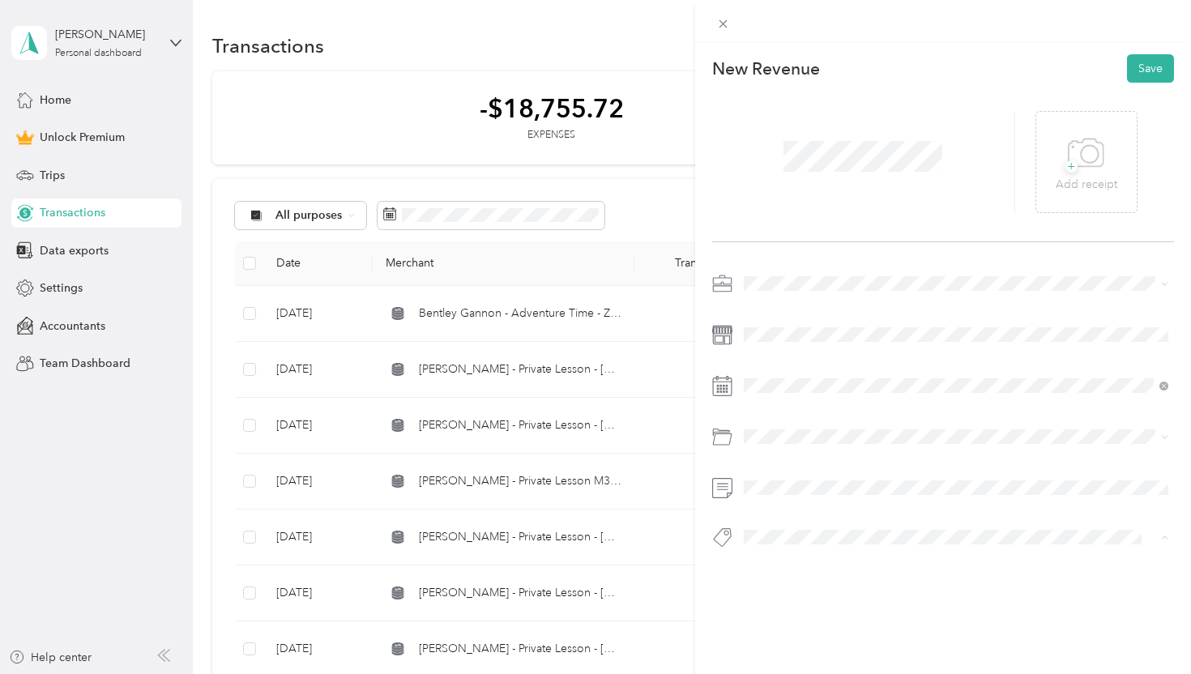
click at [829, 411] on div "Check" at bounding box center [956, 415] width 414 height 20
click at [1155, 76] on button "Save" at bounding box center [1150, 68] width 47 height 28
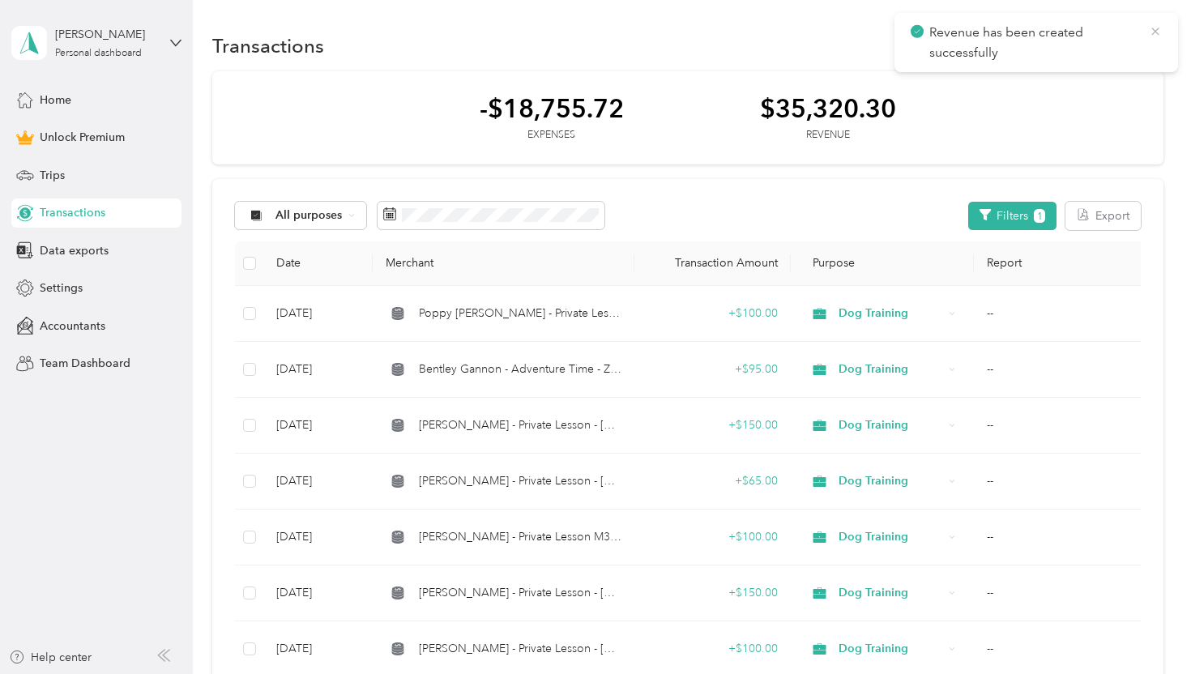
click at [1157, 37] on icon at bounding box center [1155, 31] width 13 height 15
click at [1143, 51] on button "New" at bounding box center [1133, 46] width 60 height 28
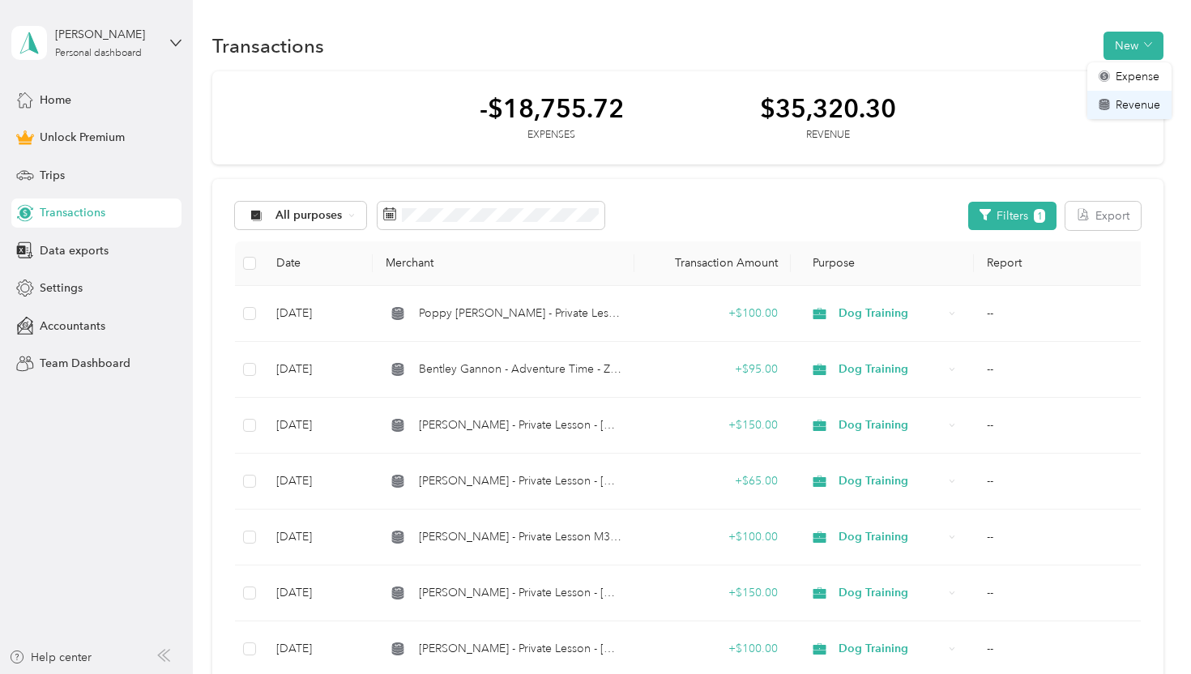
click at [1128, 100] on span "Revenue" at bounding box center [1138, 104] width 45 height 17
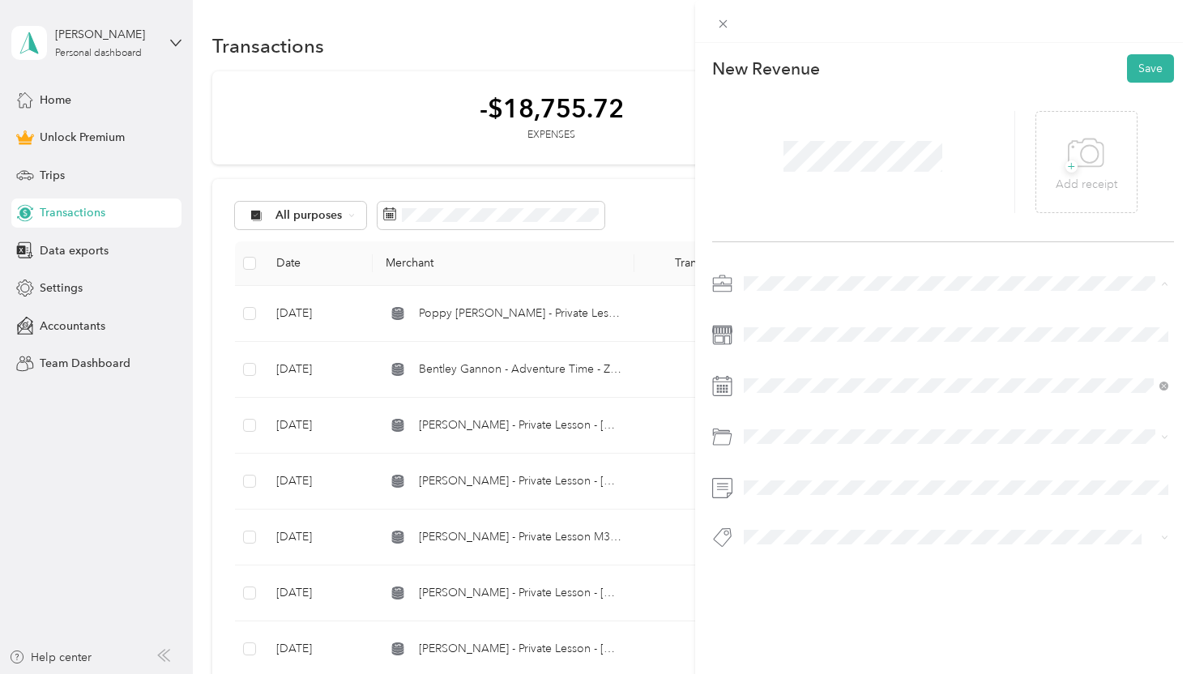
click at [799, 366] on span "Dog Training" at bounding box center [782, 369] width 67 height 14
click at [816, 249] on div "5" at bounding box center [819, 247] width 21 height 20
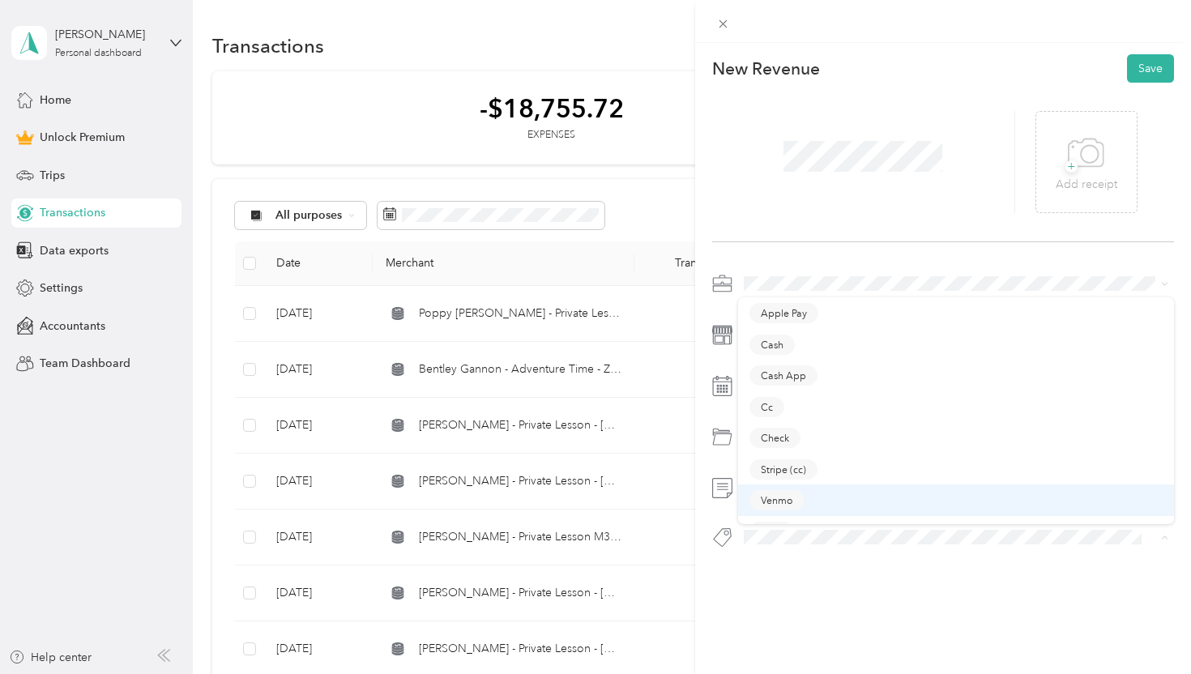
scroll to position [23, 0]
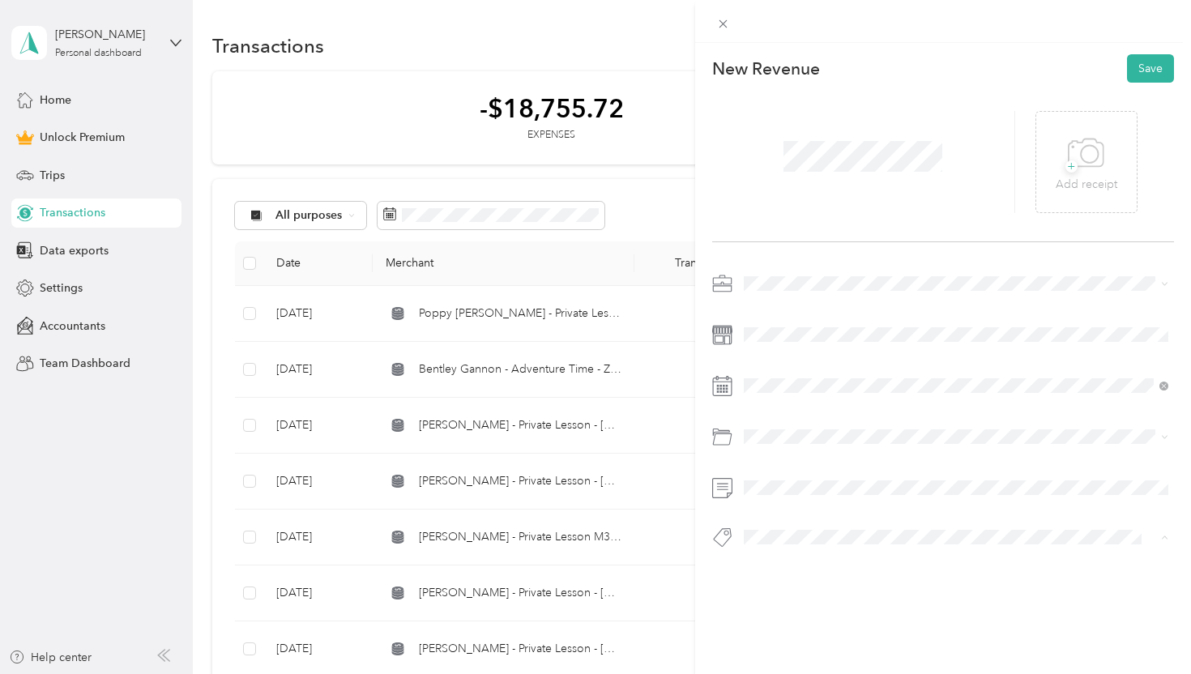
click at [826, 506] on div "Zelle" at bounding box center [956, 509] width 414 height 20
click at [1148, 73] on button "Save" at bounding box center [1150, 68] width 47 height 28
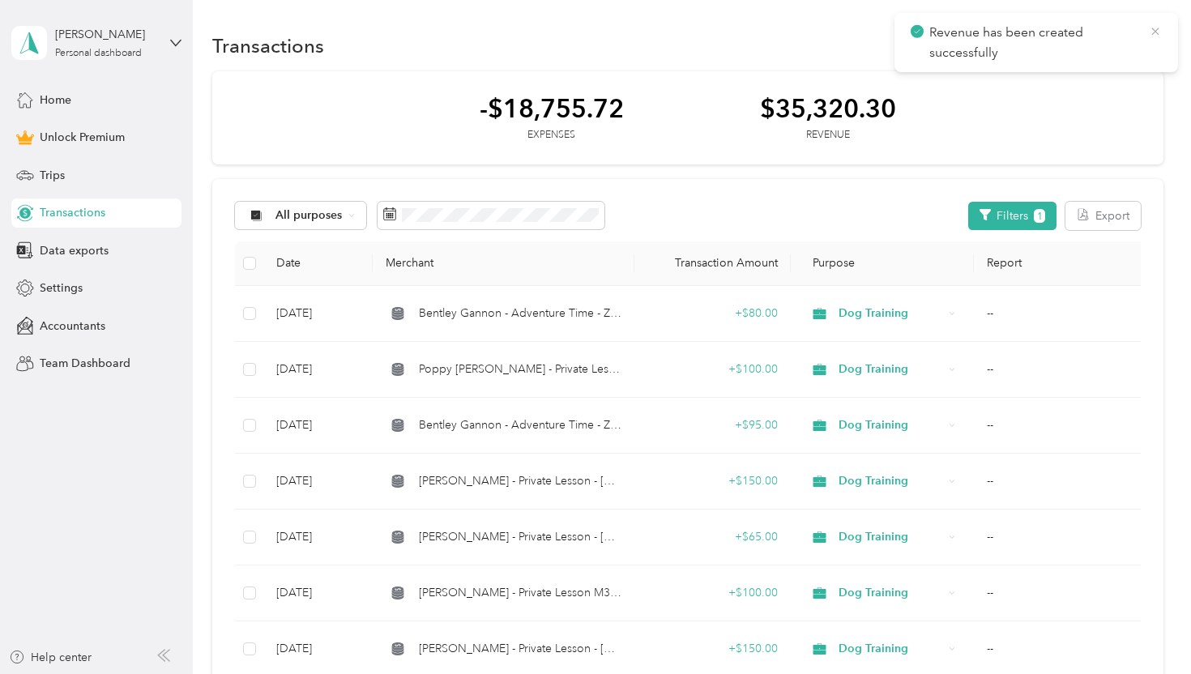
click at [1154, 30] on icon at bounding box center [1155, 31] width 13 height 15
click at [1139, 38] on button "New" at bounding box center [1133, 46] width 60 height 28
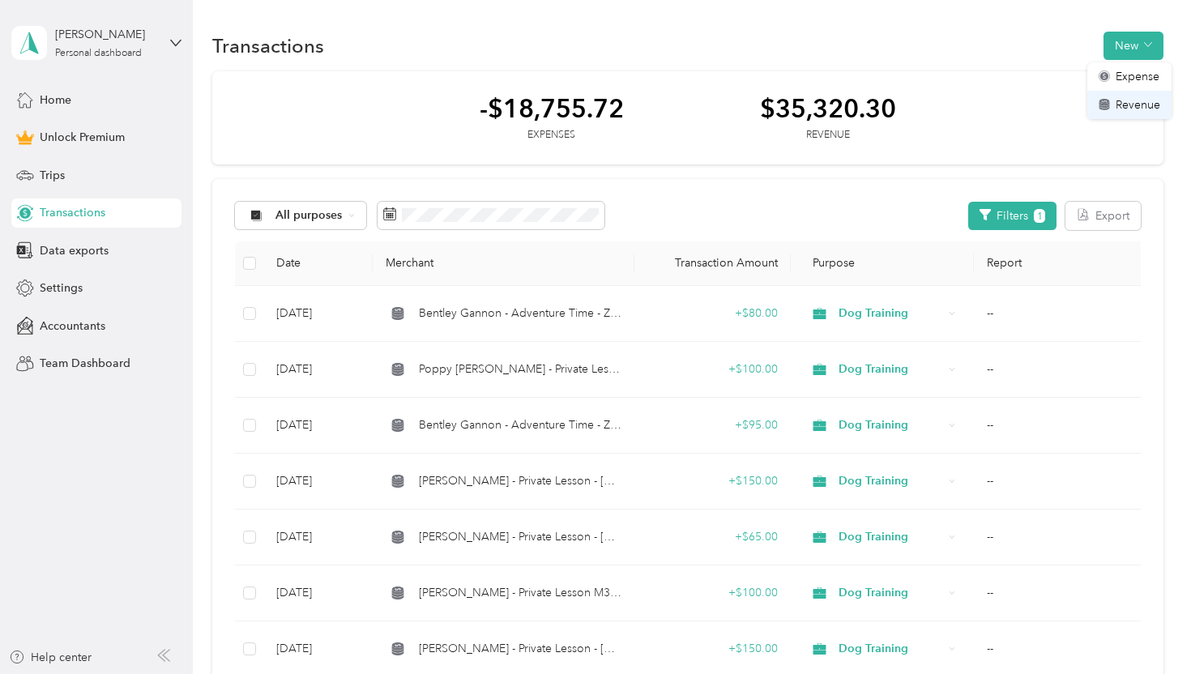
click at [1124, 105] on span "Revenue" at bounding box center [1138, 104] width 45 height 17
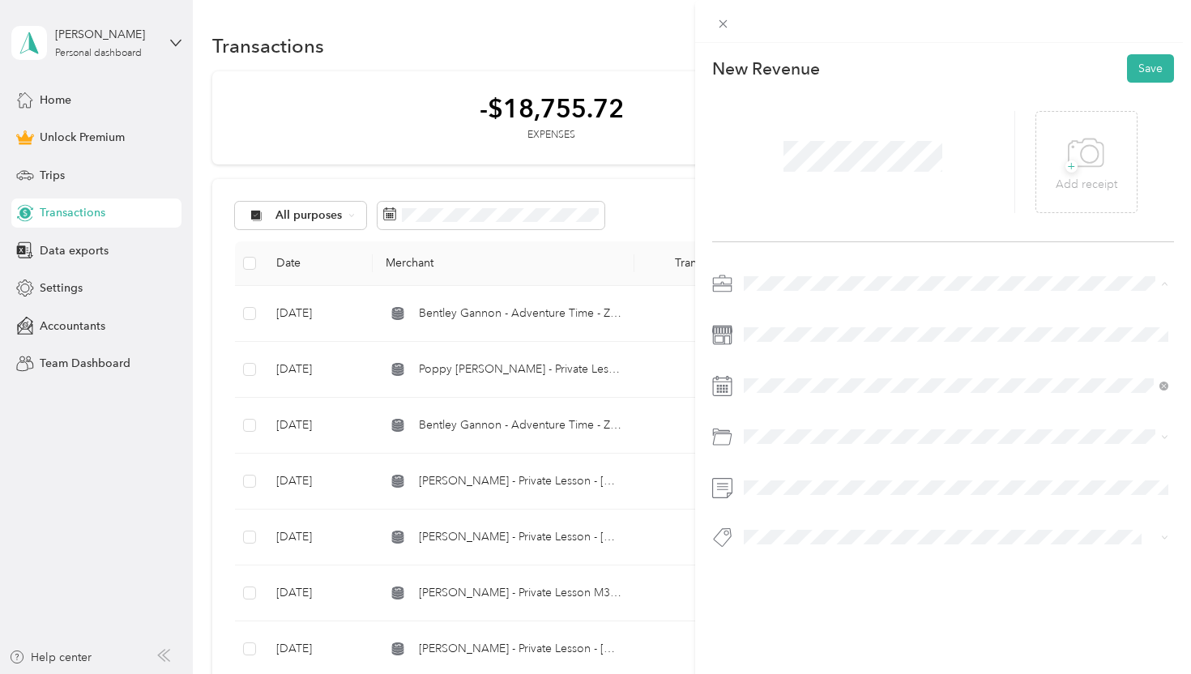
click at [796, 361] on div "Dog Training" at bounding box center [956, 369] width 414 height 17
click at [839, 249] on div "6" at bounding box center [840, 247] width 21 height 20
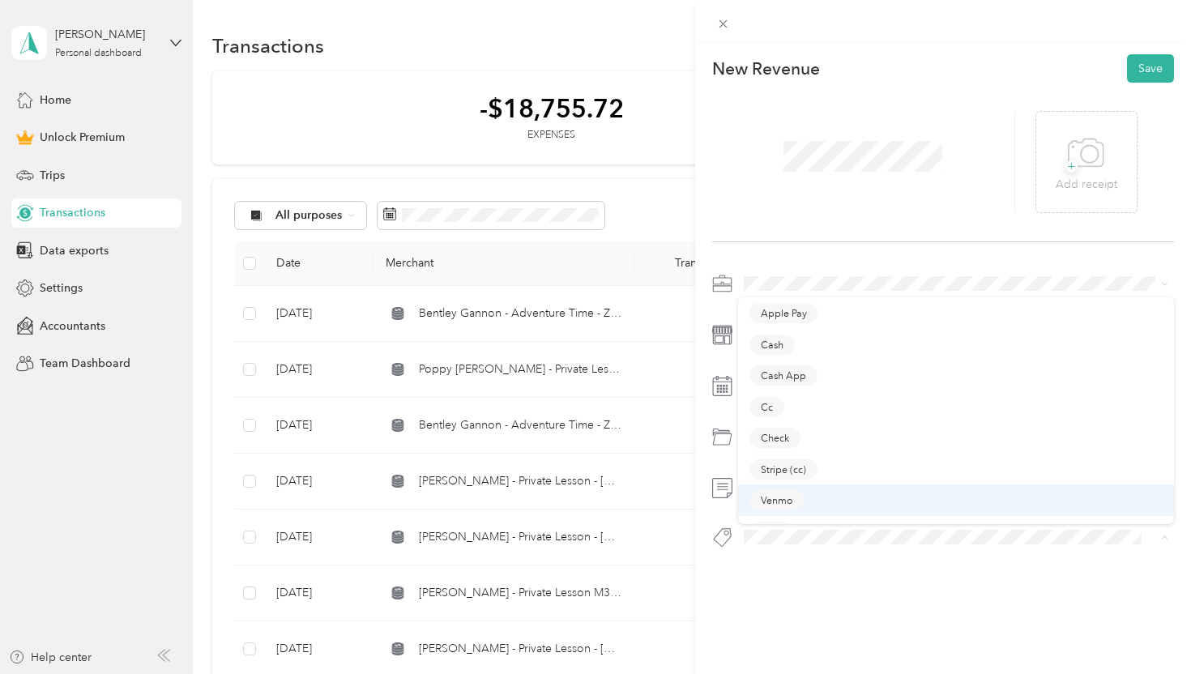
scroll to position [23, 0]
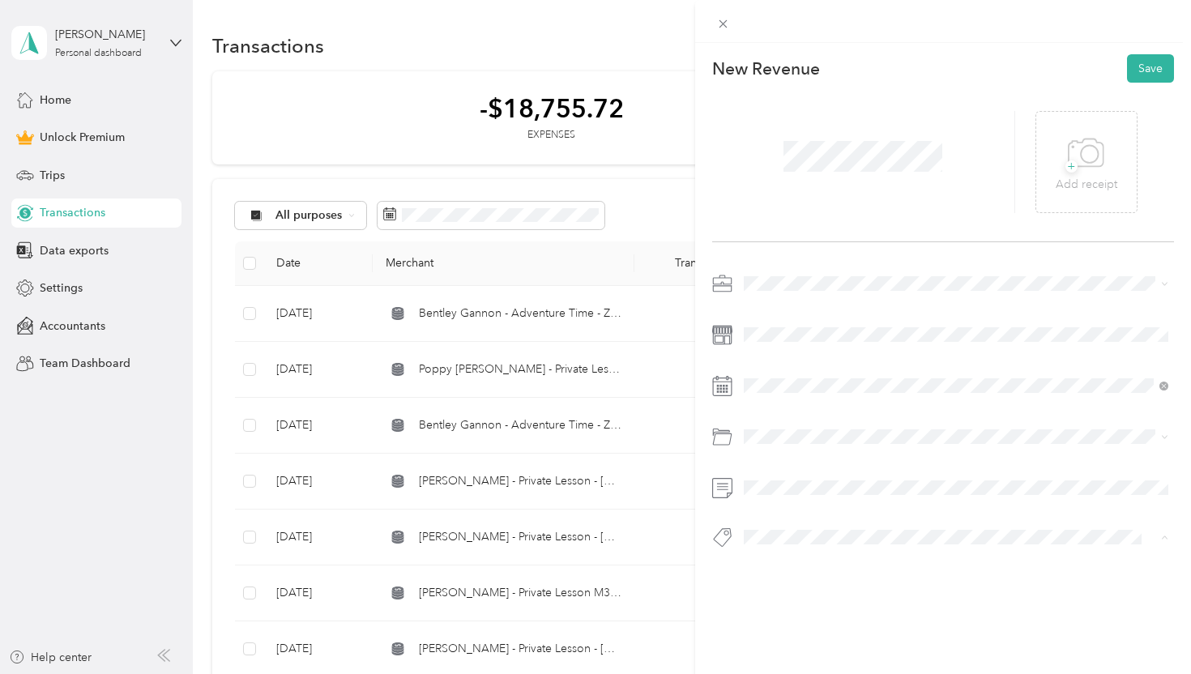
click at [839, 506] on div "Zelle" at bounding box center [956, 509] width 414 height 20
click at [1149, 66] on button "Save" at bounding box center [1150, 68] width 47 height 28
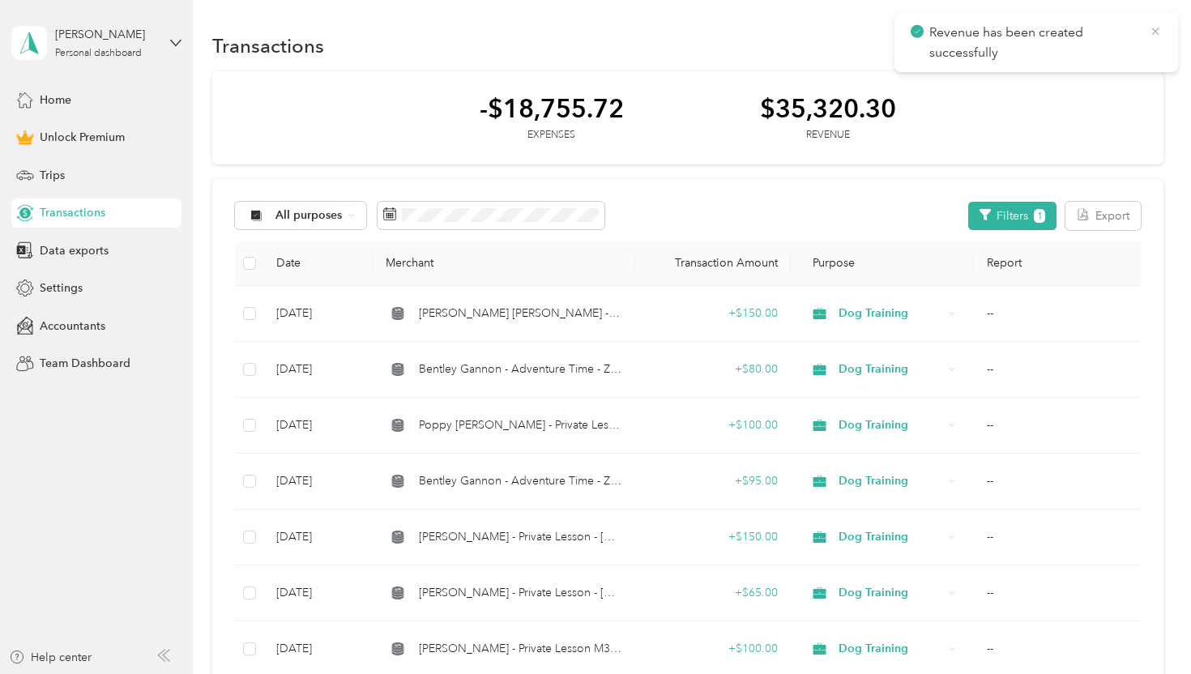
click at [1154, 32] on icon at bounding box center [1154, 31] width 7 height 7
click at [1139, 50] on button "New" at bounding box center [1133, 46] width 60 height 28
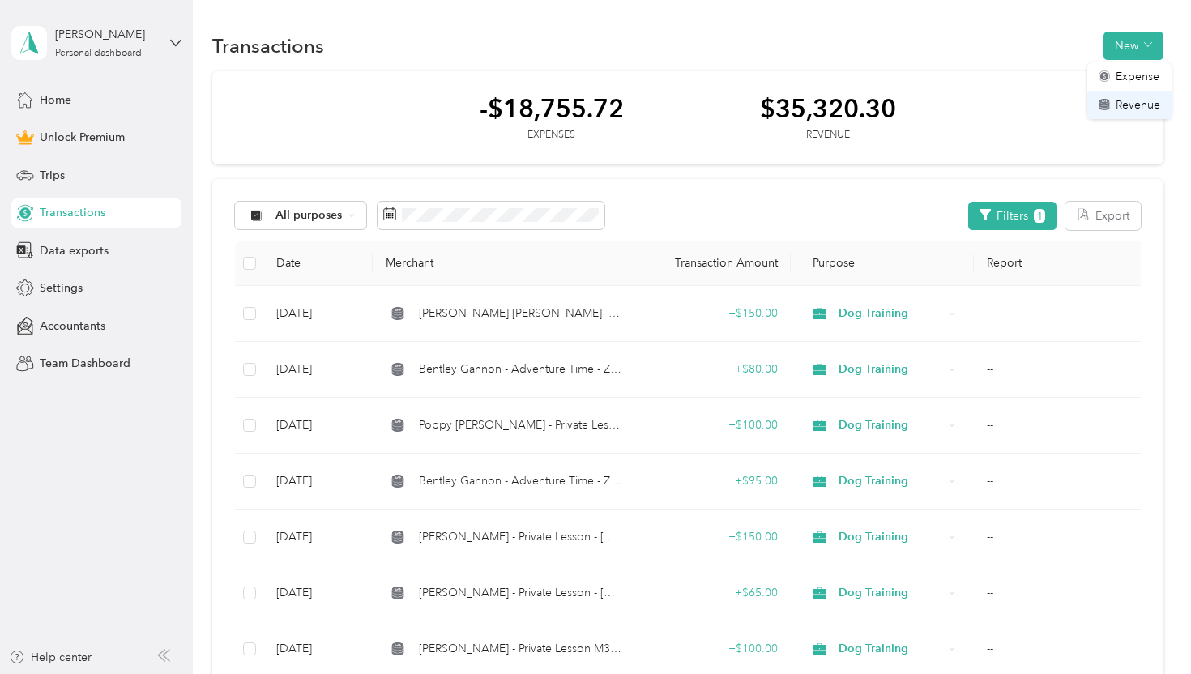
click at [1137, 99] on span "Revenue" at bounding box center [1138, 104] width 45 height 17
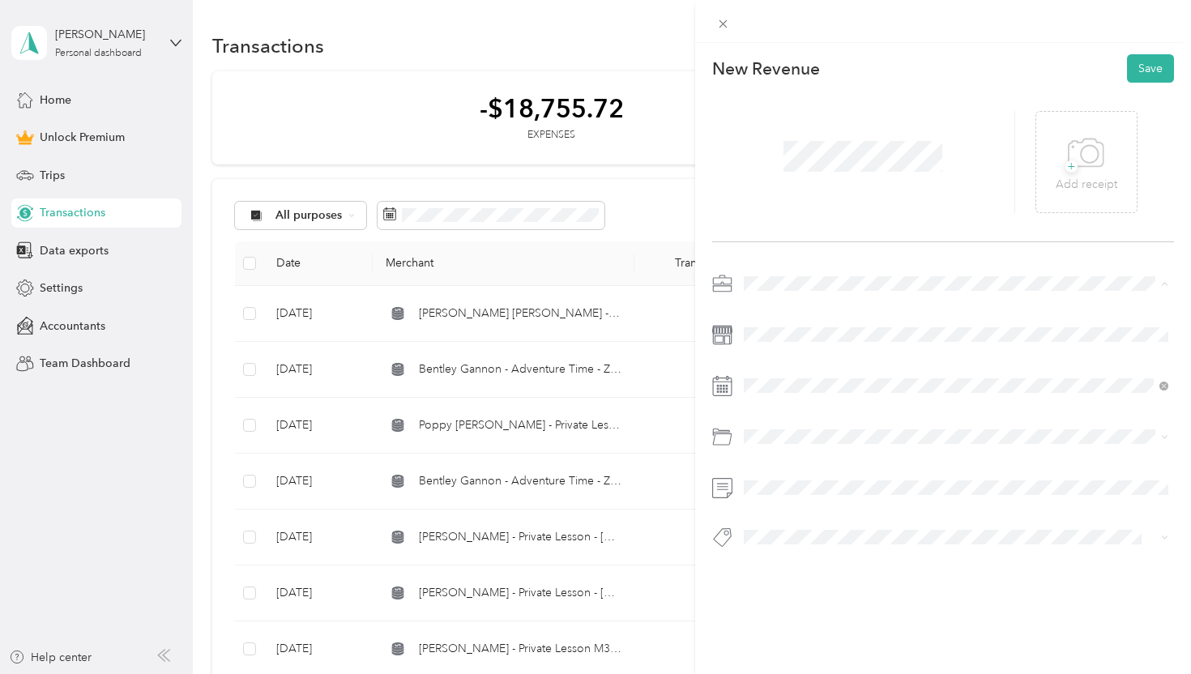
click at [789, 361] on div "Dog Training" at bounding box center [956, 369] width 414 height 17
click at [822, 392] on span at bounding box center [956, 386] width 437 height 26
click at [839, 248] on div "6" at bounding box center [840, 247] width 21 height 20
click at [828, 545] on span at bounding box center [956, 537] width 437 height 23
click at [843, 499] on div "Venmo" at bounding box center [956, 500] width 414 height 20
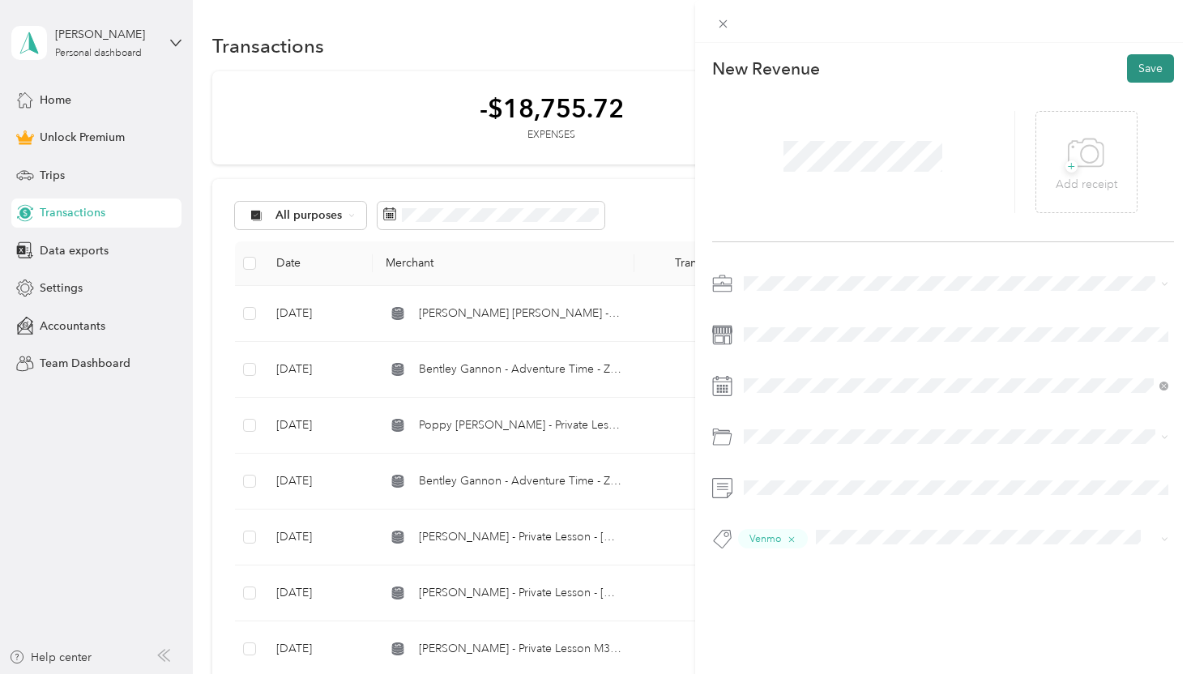
click at [1158, 66] on button "Save" at bounding box center [1150, 68] width 47 height 28
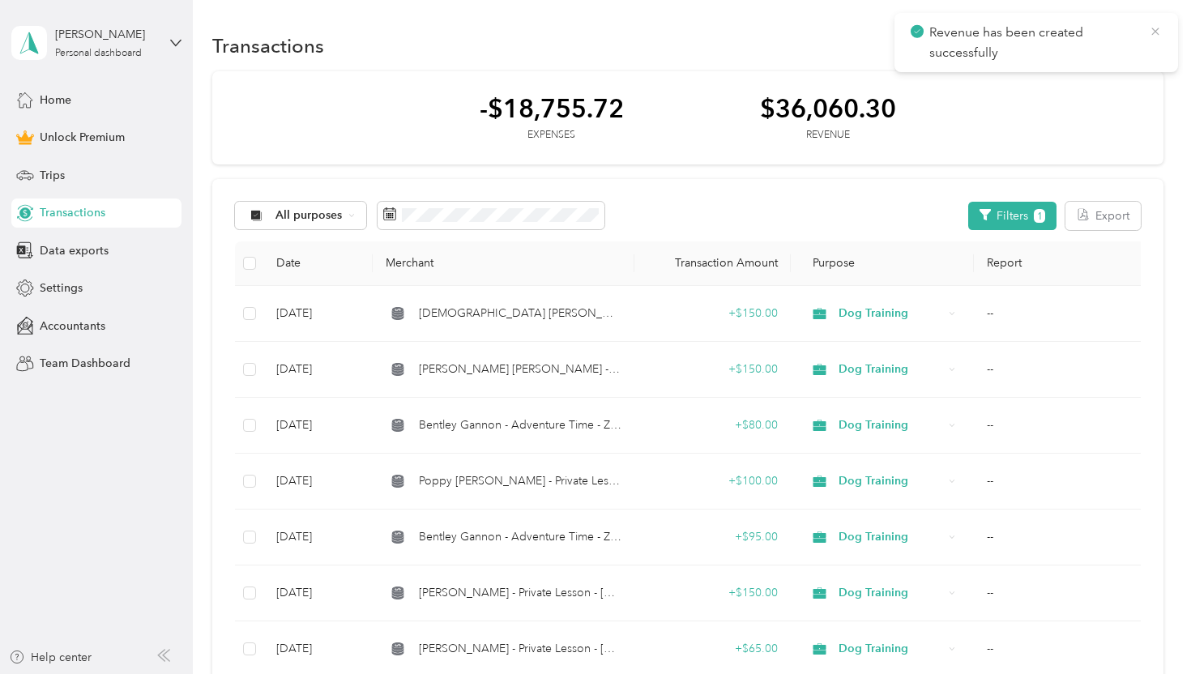
click at [1157, 32] on icon at bounding box center [1155, 31] width 13 height 15
click at [1147, 50] on button "New" at bounding box center [1133, 46] width 60 height 28
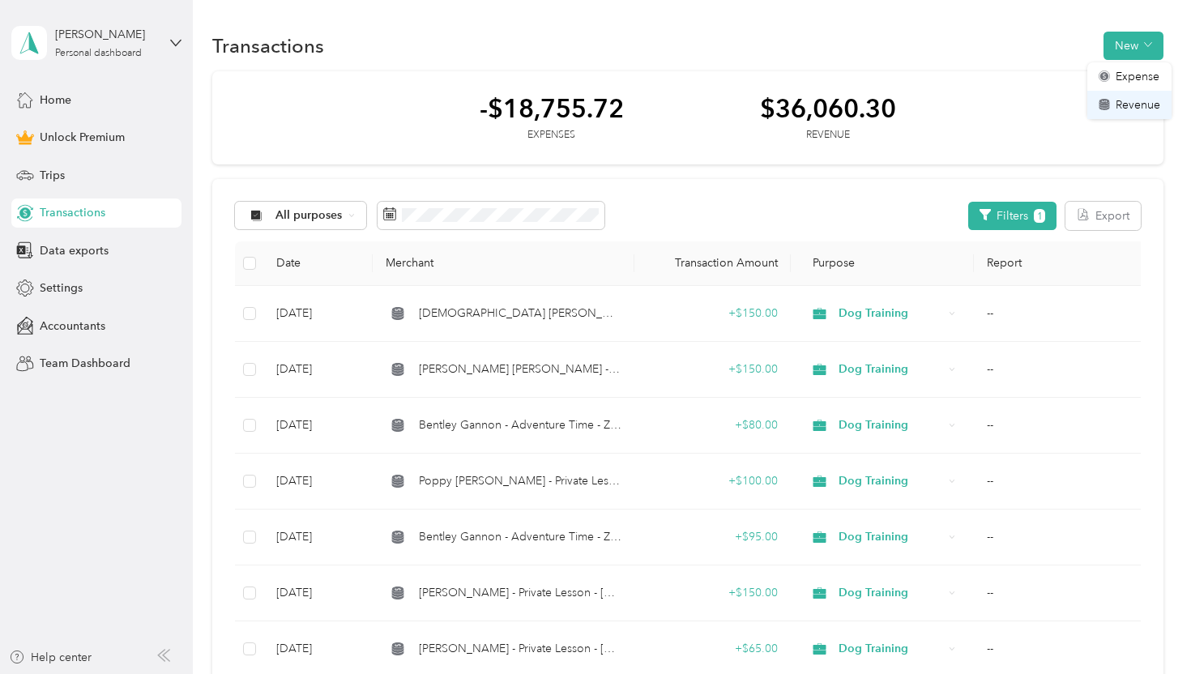
click at [1127, 104] on span "Revenue" at bounding box center [1138, 104] width 45 height 17
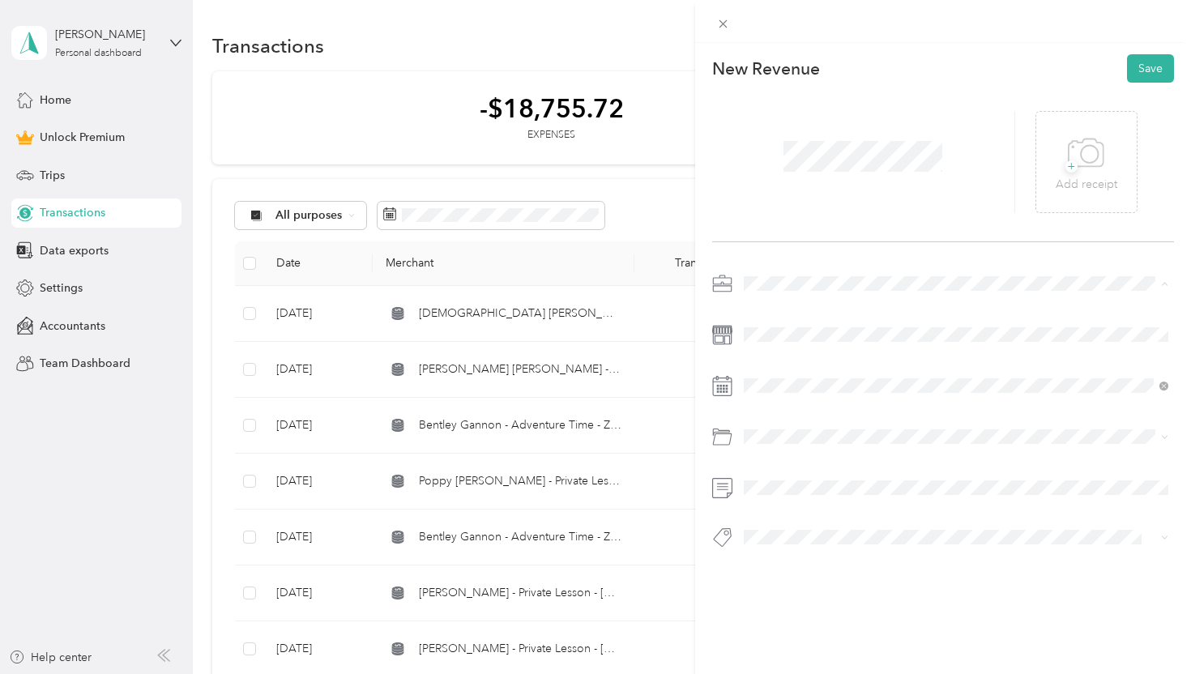
click at [793, 362] on span "Dog Training" at bounding box center [782, 369] width 67 height 14
click at [839, 244] on div "6" at bounding box center [840, 247] width 21 height 20
click at [828, 498] on div "Venmo" at bounding box center [956, 500] width 414 height 20
click at [1142, 72] on button "Save" at bounding box center [1150, 68] width 47 height 28
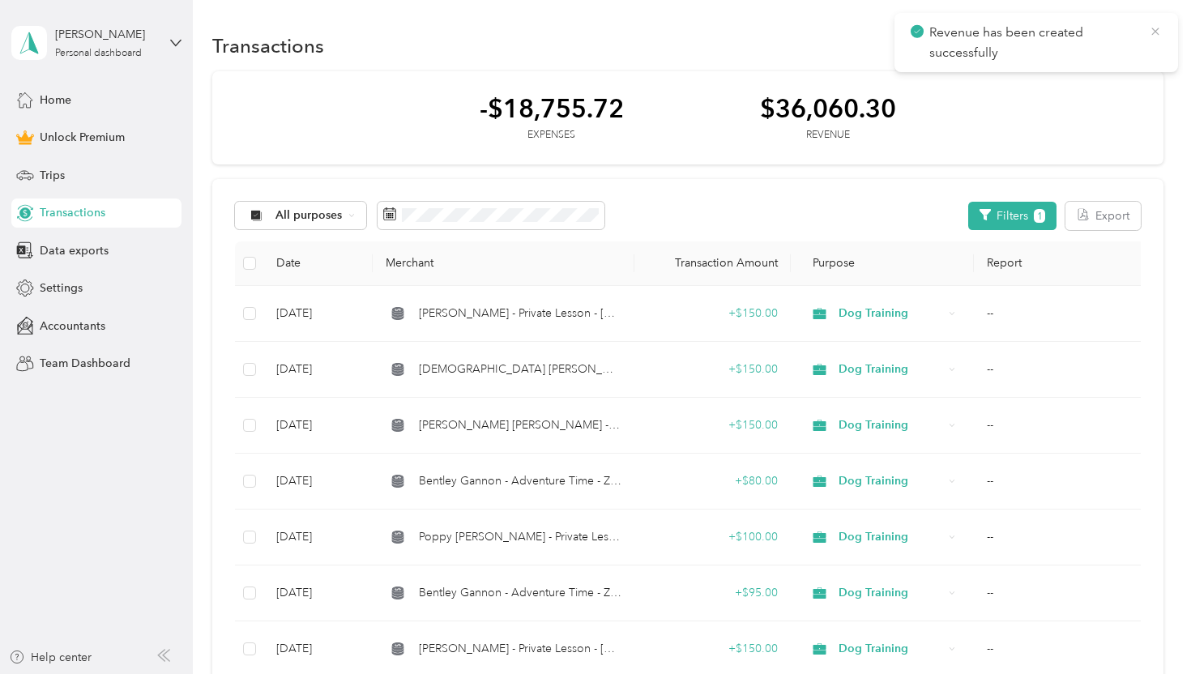
click at [1154, 35] on icon at bounding box center [1155, 31] width 13 height 15
click at [1132, 46] on button "New" at bounding box center [1133, 46] width 60 height 28
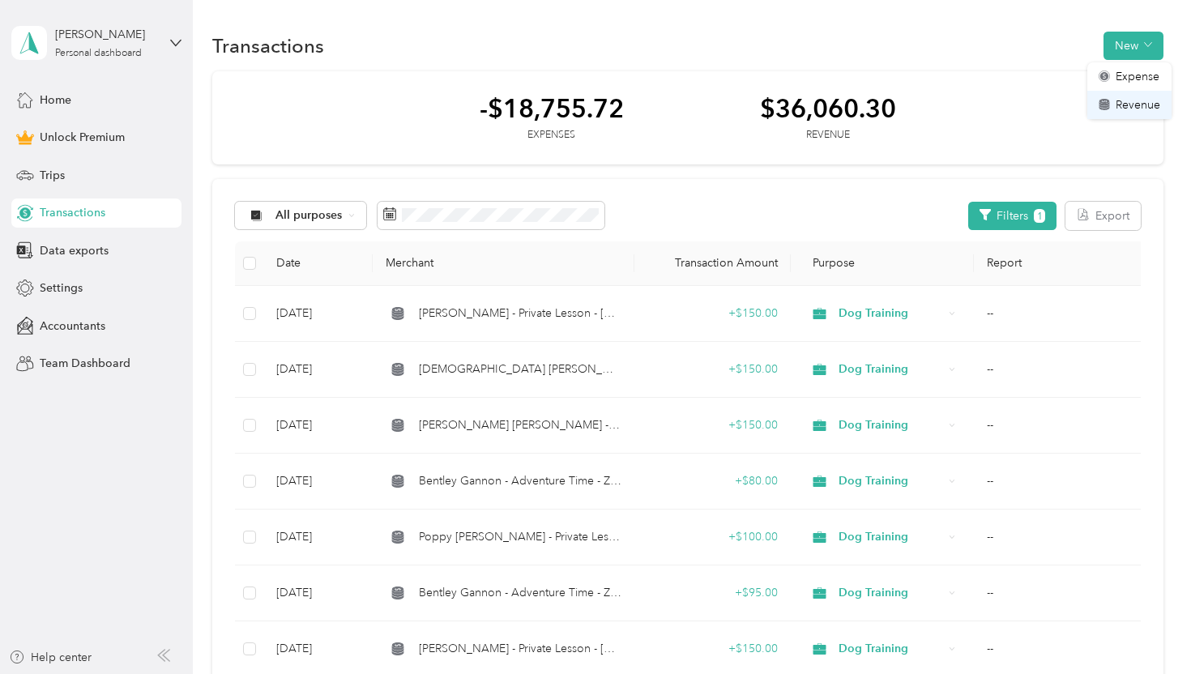
click at [1128, 98] on span "Revenue" at bounding box center [1138, 104] width 45 height 17
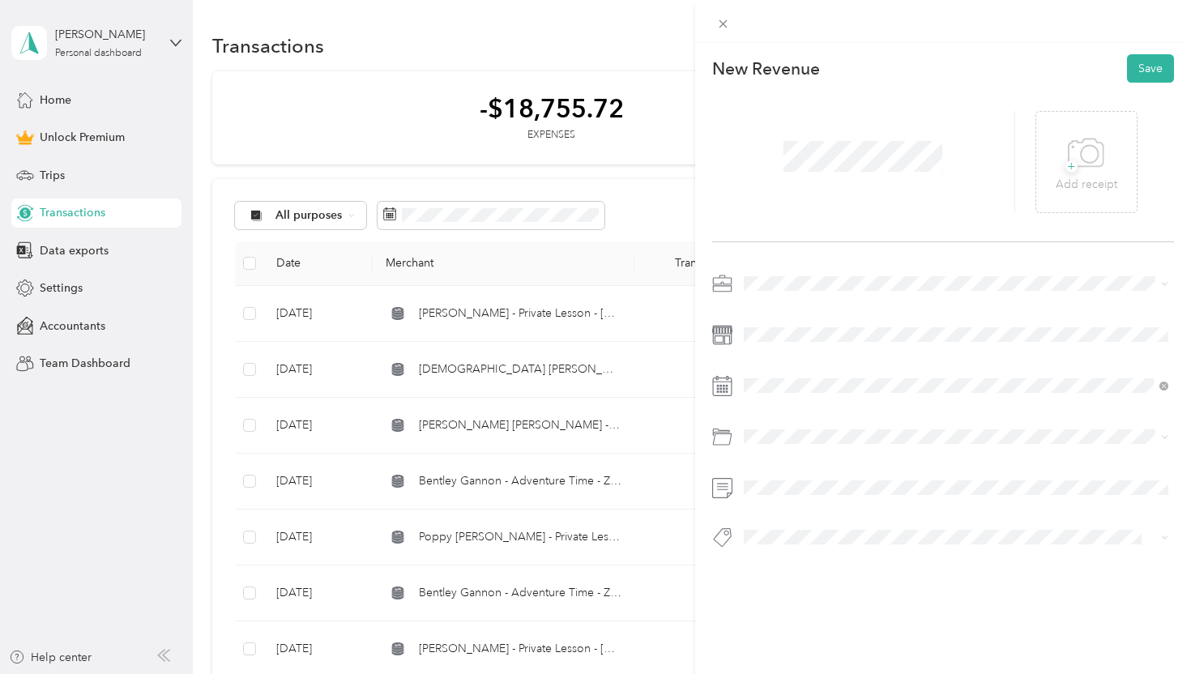
click at [782, 367] on span "Dog Training" at bounding box center [782, 366] width 67 height 14
click at [861, 246] on div "7" at bounding box center [860, 247] width 21 height 20
click at [817, 497] on div "Venmo" at bounding box center [956, 500] width 414 height 20
click at [1149, 62] on button "Save" at bounding box center [1150, 68] width 47 height 28
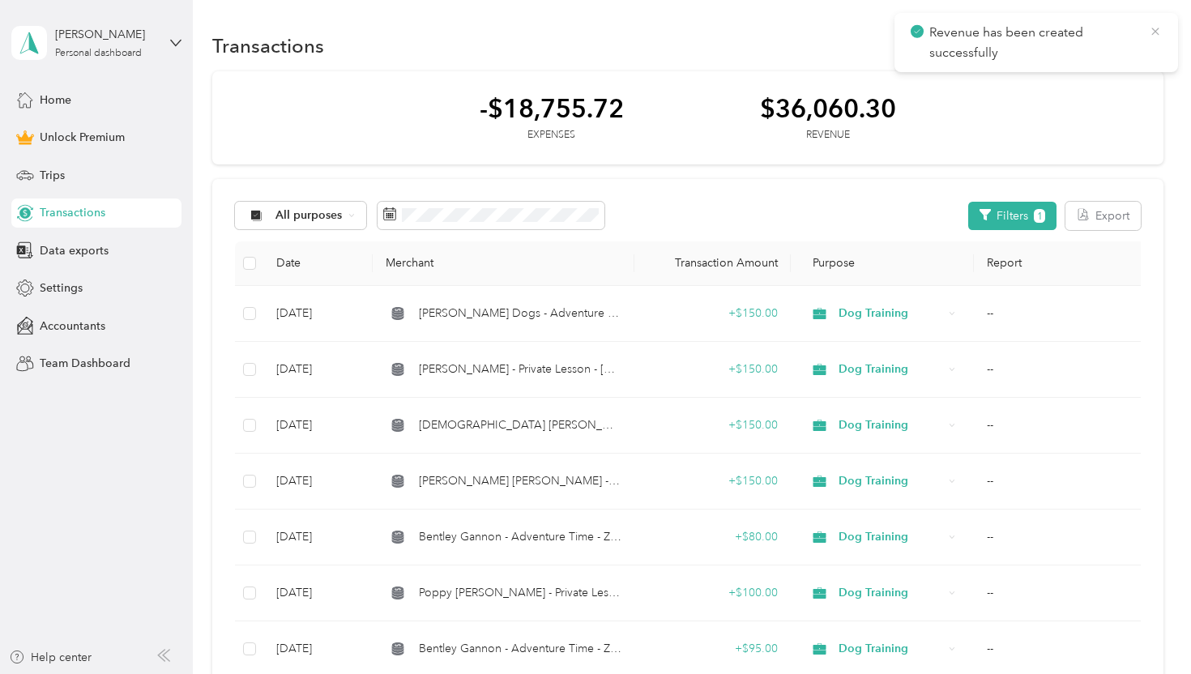
click at [1156, 35] on icon at bounding box center [1155, 31] width 13 height 15
click at [1124, 41] on button "New" at bounding box center [1133, 46] width 60 height 28
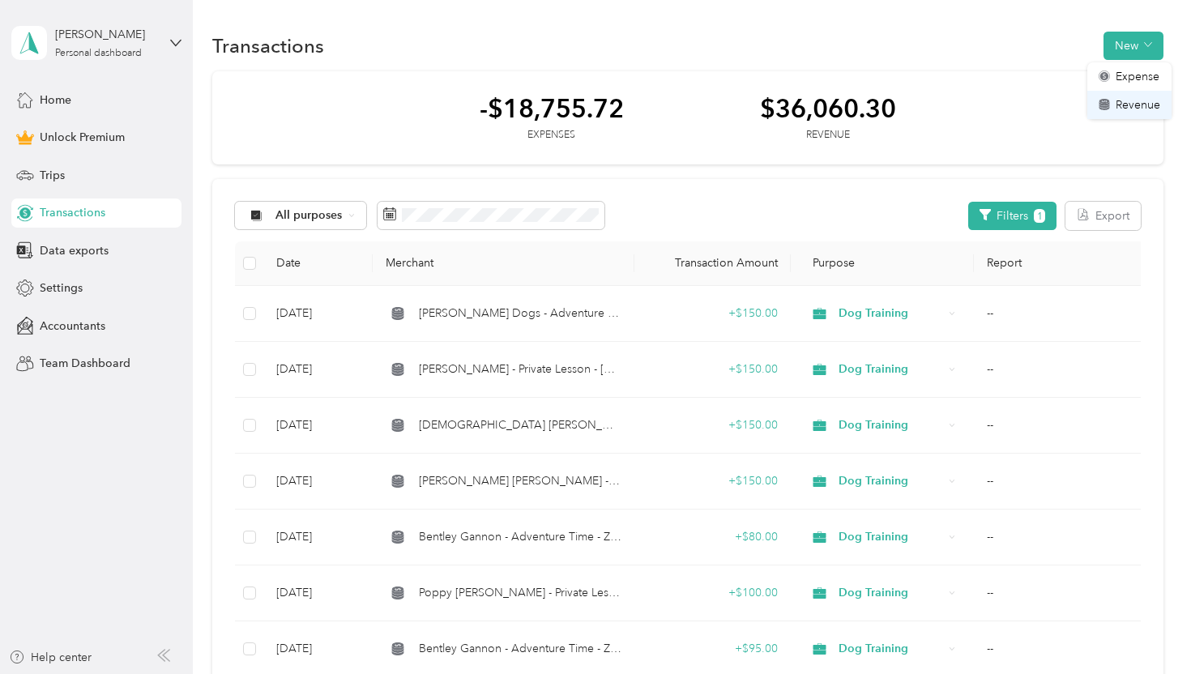
click at [1122, 109] on span "Revenue" at bounding box center [1138, 104] width 45 height 17
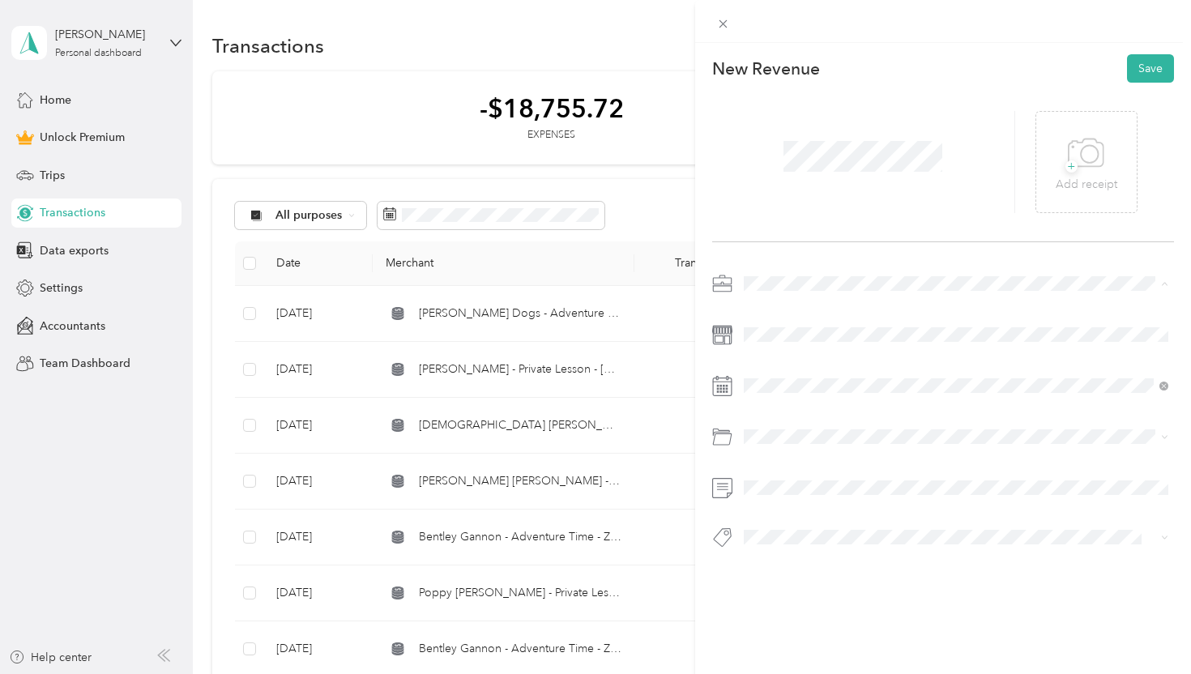
click at [783, 378] on li "Dog Training" at bounding box center [956, 369] width 437 height 28
click at [861, 245] on div "7" at bounding box center [860, 247] width 21 height 20
click at [825, 495] on div "Venmo" at bounding box center [956, 500] width 414 height 20
click at [1142, 75] on button "Save" at bounding box center [1150, 68] width 47 height 28
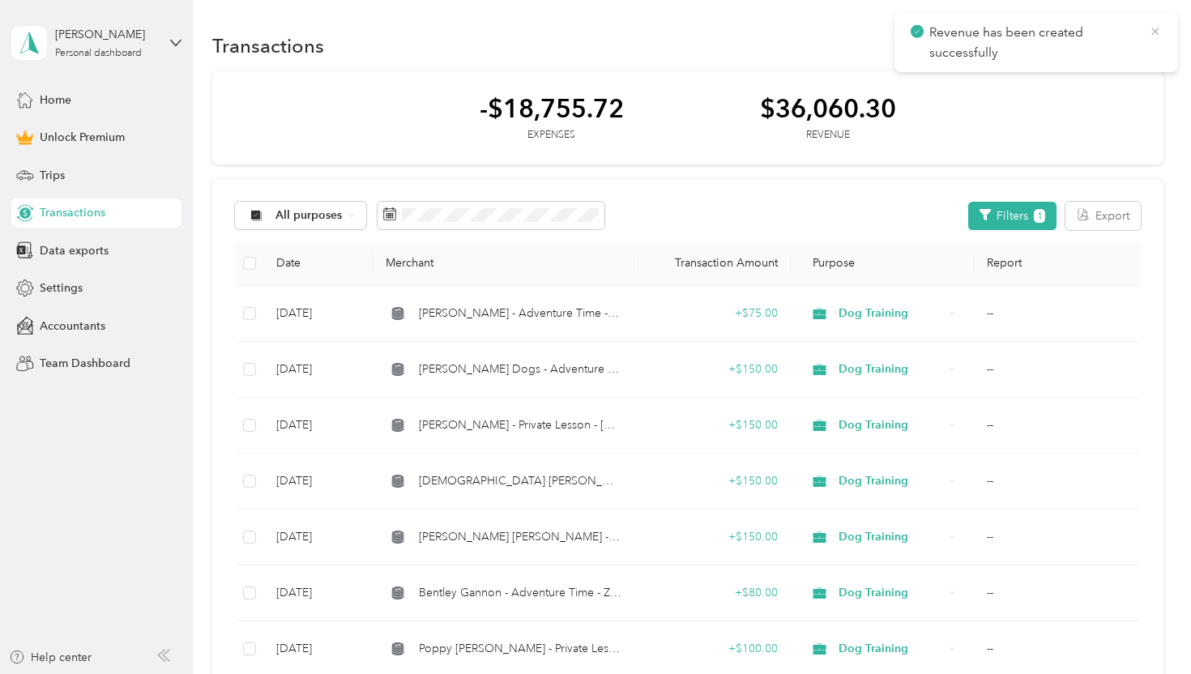
click at [1157, 30] on icon at bounding box center [1154, 31] width 7 height 7
click at [1134, 41] on button "New" at bounding box center [1133, 46] width 60 height 28
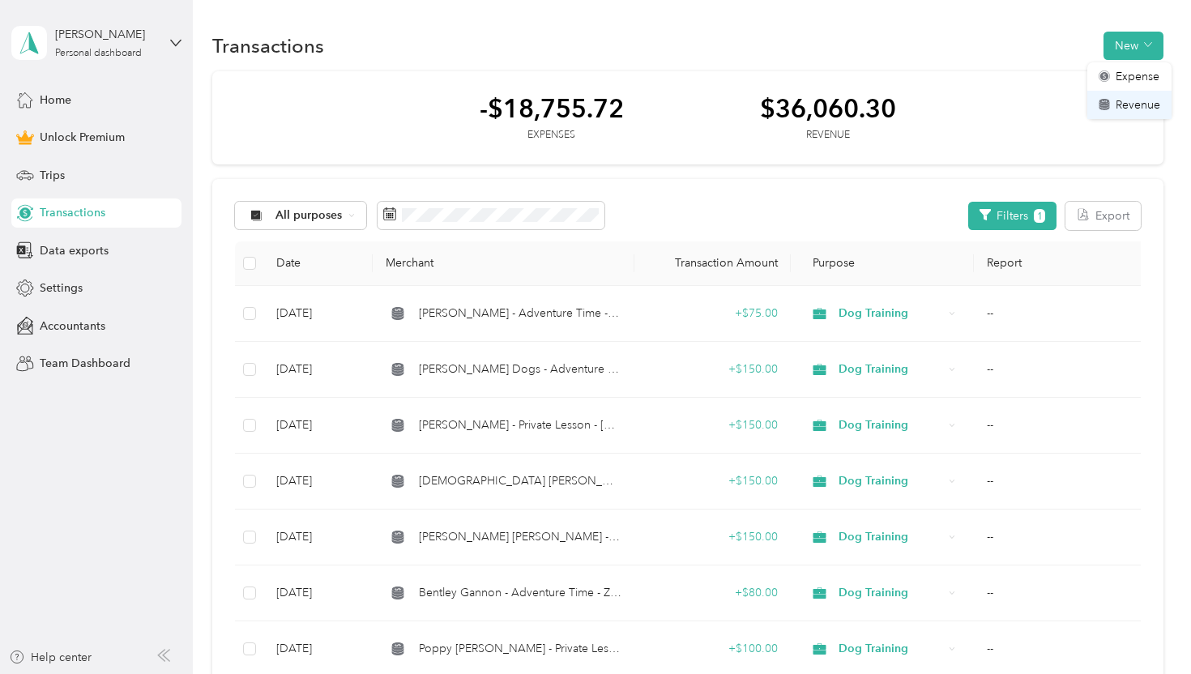
click at [1132, 100] on span "Revenue" at bounding box center [1138, 104] width 45 height 17
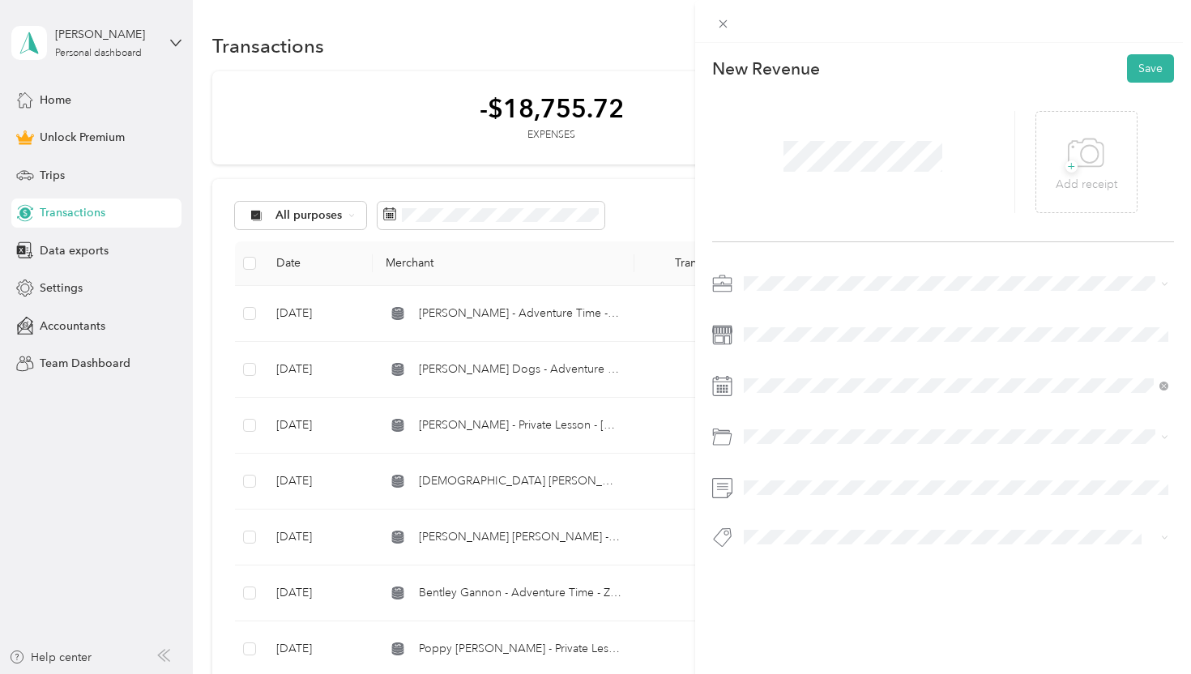
click at [792, 366] on span "Dog Training" at bounding box center [782, 369] width 67 height 14
click at [888, 250] on div "8" at bounding box center [881, 247] width 21 height 20
click at [833, 497] on div "Venmo" at bounding box center [956, 500] width 414 height 20
click at [1149, 75] on button "Save" at bounding box center [1150, 68] width 47 height 28
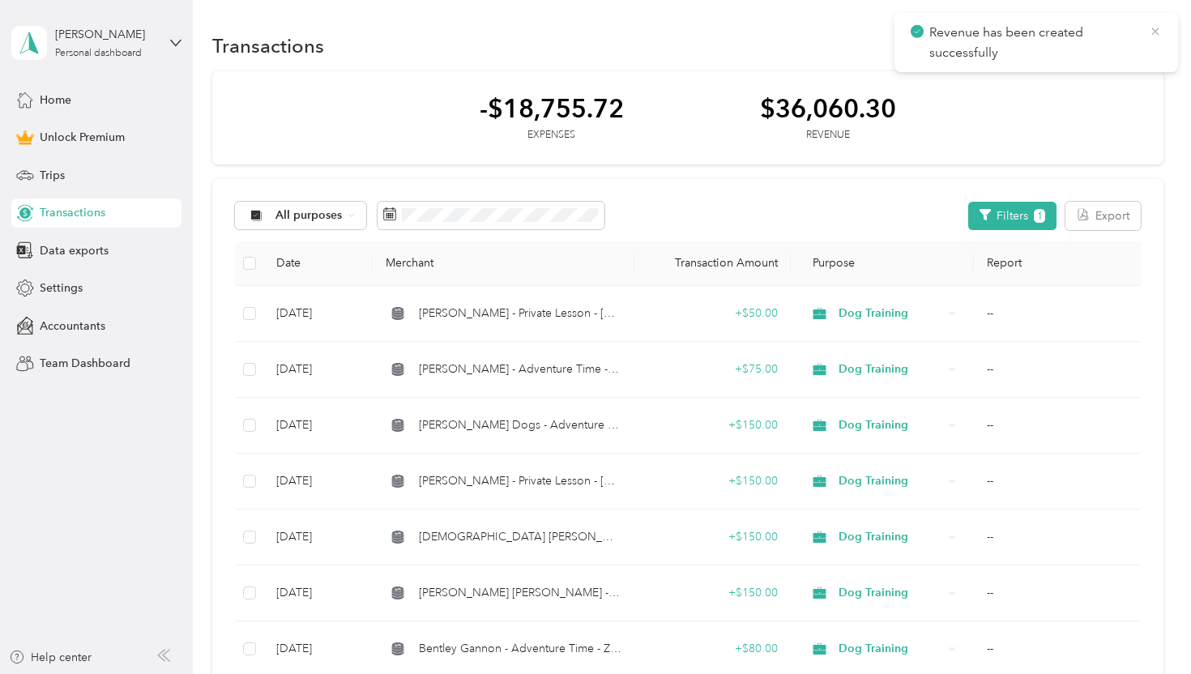
click at [1156, 32] on icon at bounding box center [1154, 31] width 7 height 7
click at [1119, 51] on button "New" at bounding box center [1133, 46] width 60 height 28
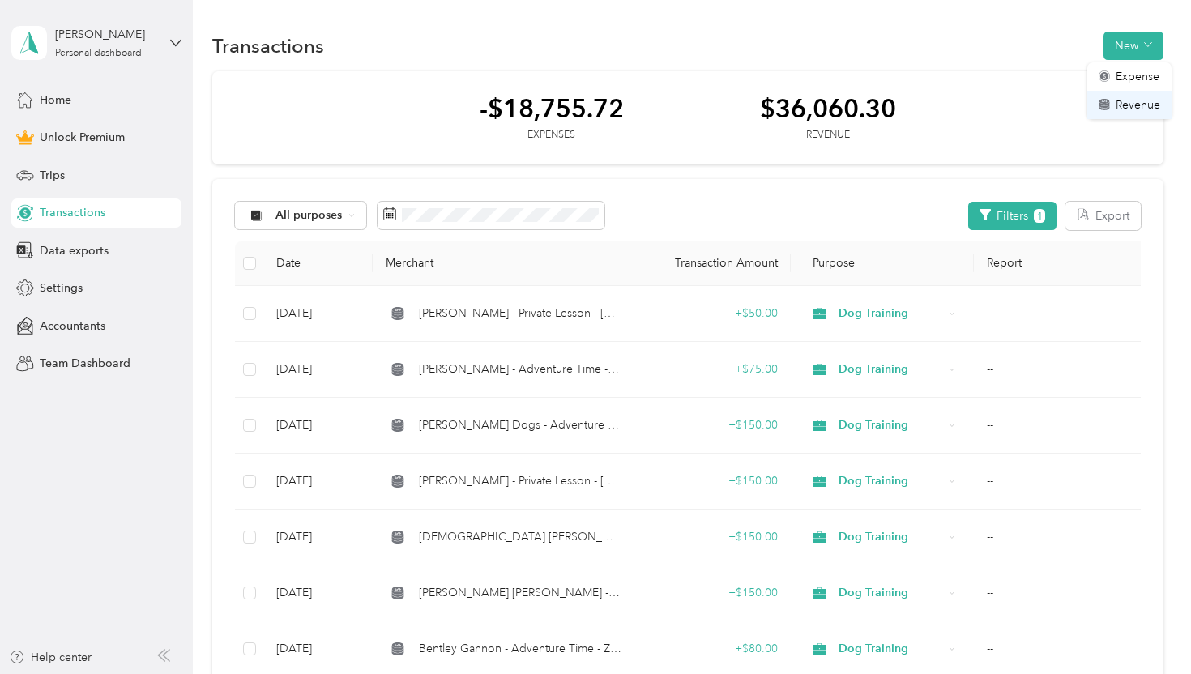
click at [1120, 105] on span "Revenue" at bounding box center [1138, 104] width 45 height 17
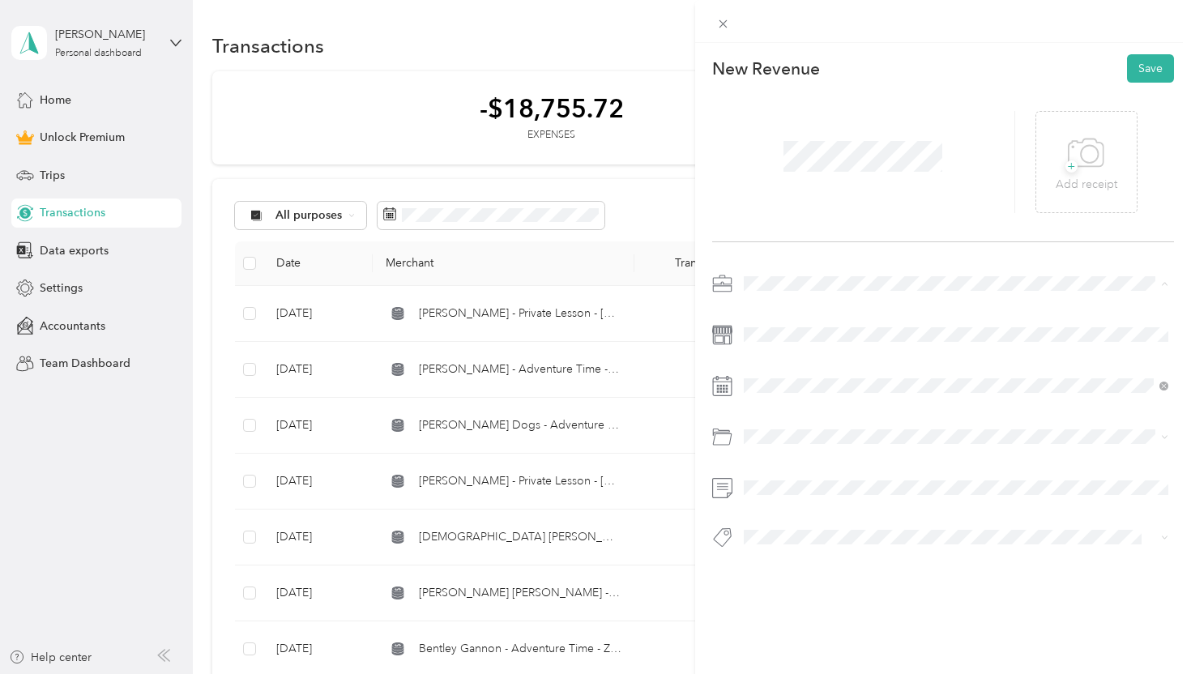
click at [801, 383] on li "Other" at bounding box center [956, 397] width 437 height 28
click at [791, 357] on li "Dog Training" at bounding box center [956, 369] width 437 height 28
click at [790, 322] on span at bounding box center [956, 335] width 437 height 26
click at [790, 323] on span at bounding box center [956, 335] width 437 height 26
click at [883, 245] on div "8" at bounding box center [881, 247] width 21 height 20
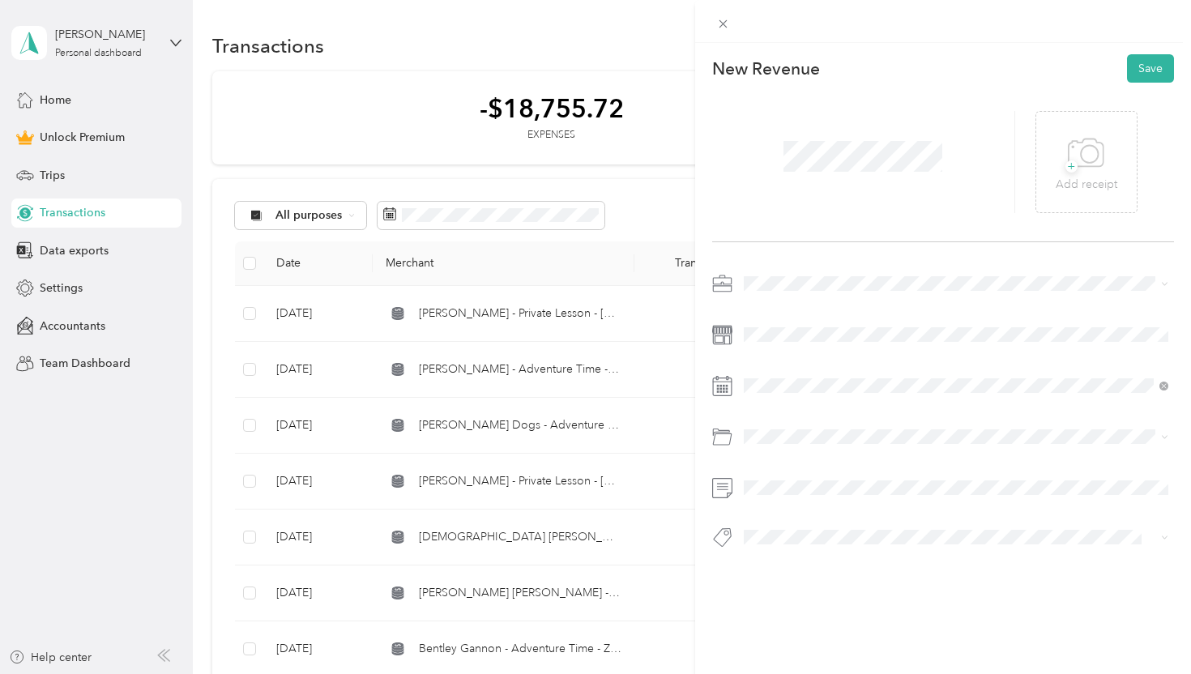
click at [817, 493] on div "Venmo" at bounding box center [956, 499] width 414 height 20
click at [1149, 77] on button "Save" at bounding box center [1150, 68] width 47 height 28
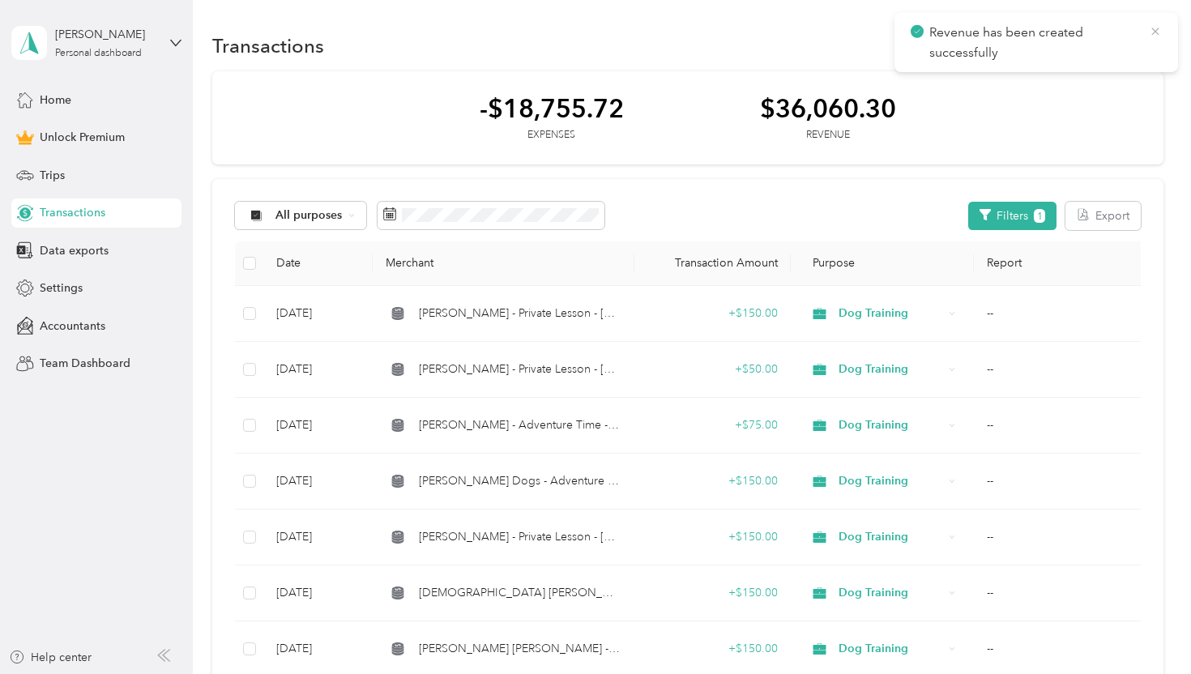
click at [1156, 29] on icon at bounding box center [1154, 31] width 7 height 7
click at [1129, 49] on button "New" at bounding box center [1133, 46] width 60 height 28
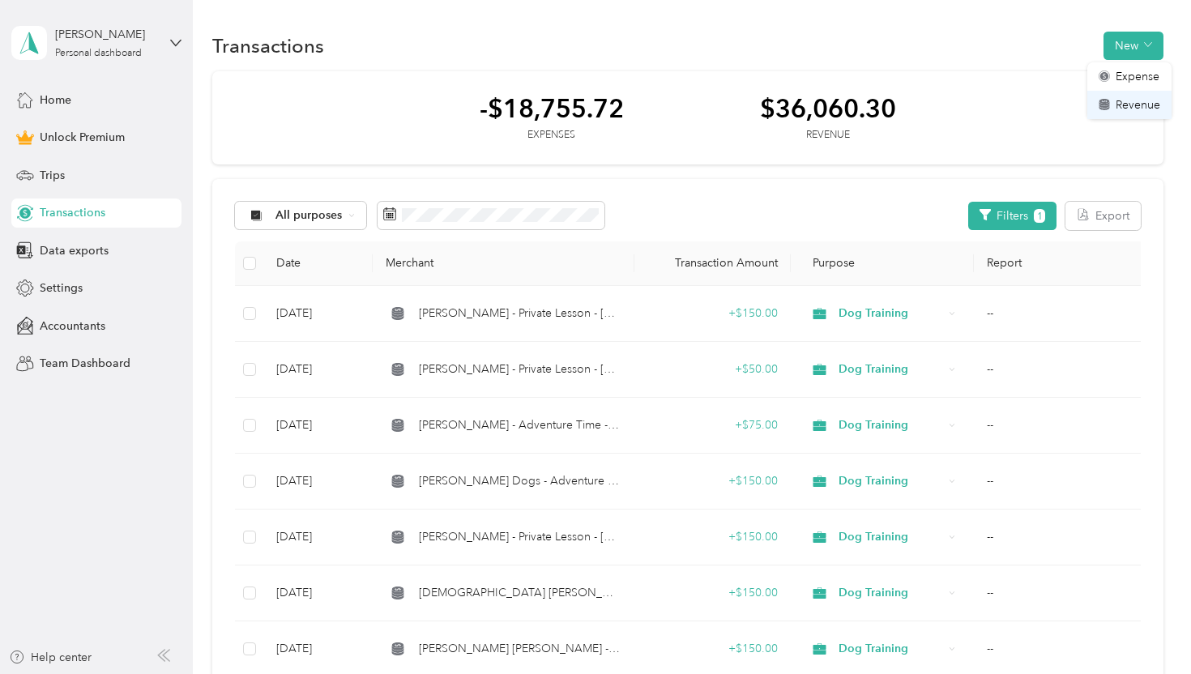
click at [1126, 100] on span "Revenue" at bounding box center [1138, 104] width 45 height 17
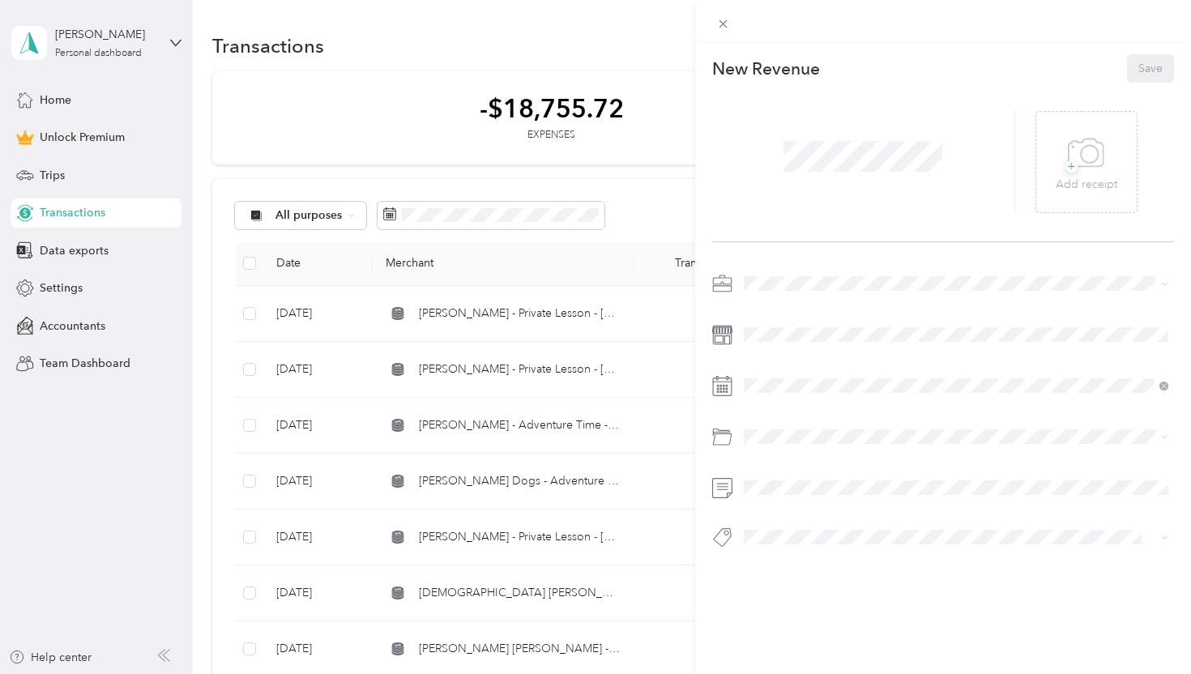
click at [954, 154] on div at bounding box center [864, 162] width 304 height 102
click at [774, 361] on div "Dog Training" at bounding box center [956, 369] width 414 height 17
click at [886, 249] on div "8" at bounding box center [881, 247] width 21 height 20
click at [829, 439] on div "Check" at bounding box center [956, 438] width 414 height 20
click at [1151, 71] on button "Save" at bounding box center [1150, 68] width 47 height 28
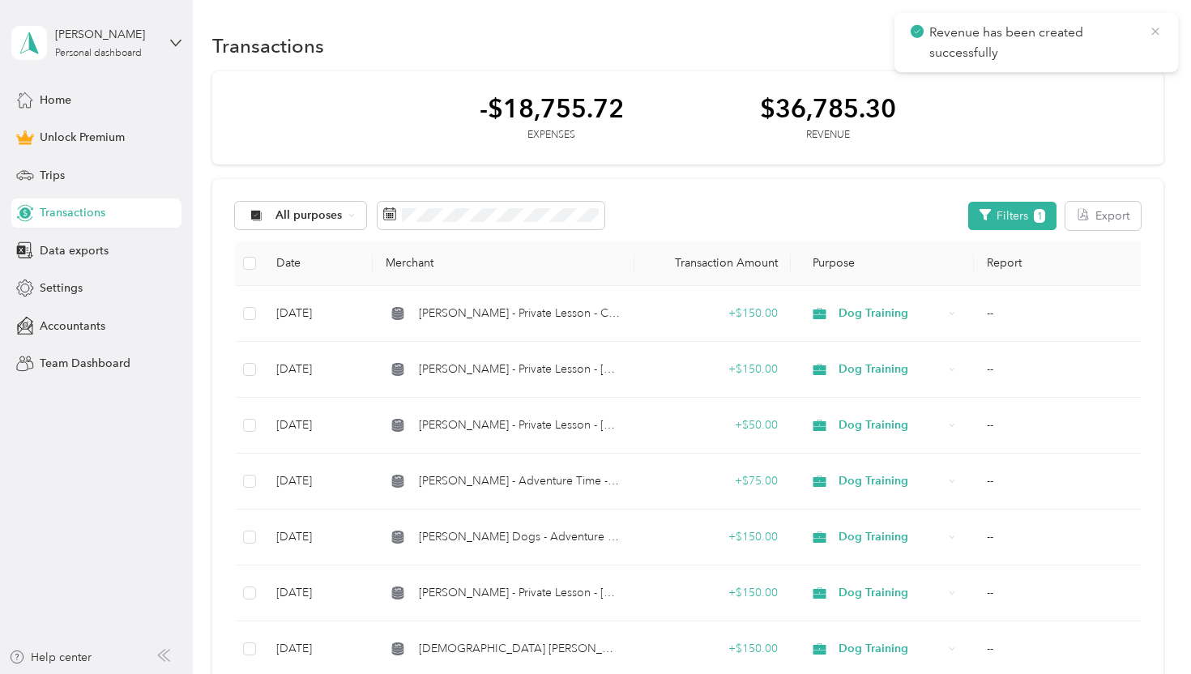
click at [1156, 32] on icon at bounding box center [1154, 31] width 7 height 7
click at [1141, 51] on button "New" at bounding box center [1133, 46] width 60 height 28
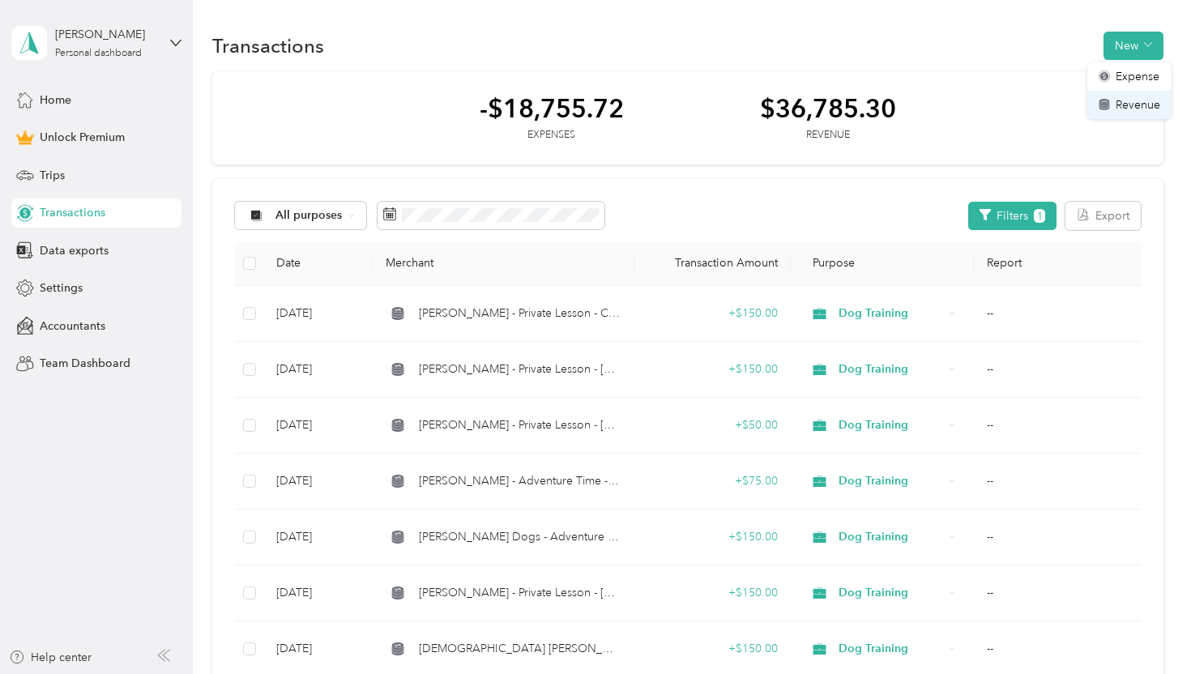
click at [1129, 105] on span "Revenue" at bounding box center [1138, 104] width 45 height 17
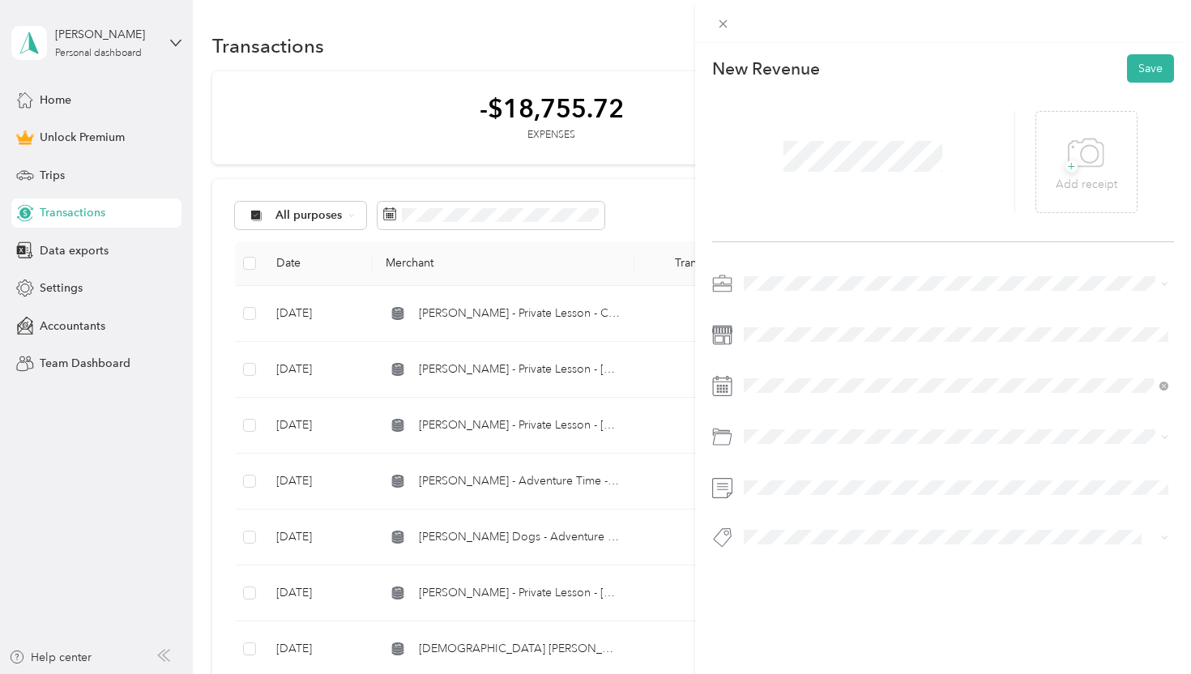
click at [798, 366] on span "Dog Training" at bounding box center [782, 366] width 67 height 14
click at [905, 246] on div "9" at bounding box center [902, 247] width 21 height 20
click at [818, 497] on div "Venmo" at bounding box center [956, 500] width 414 height 20
click at [1150, 70] on button "Save" at bounding box center [1150, 68] width 47 height 28
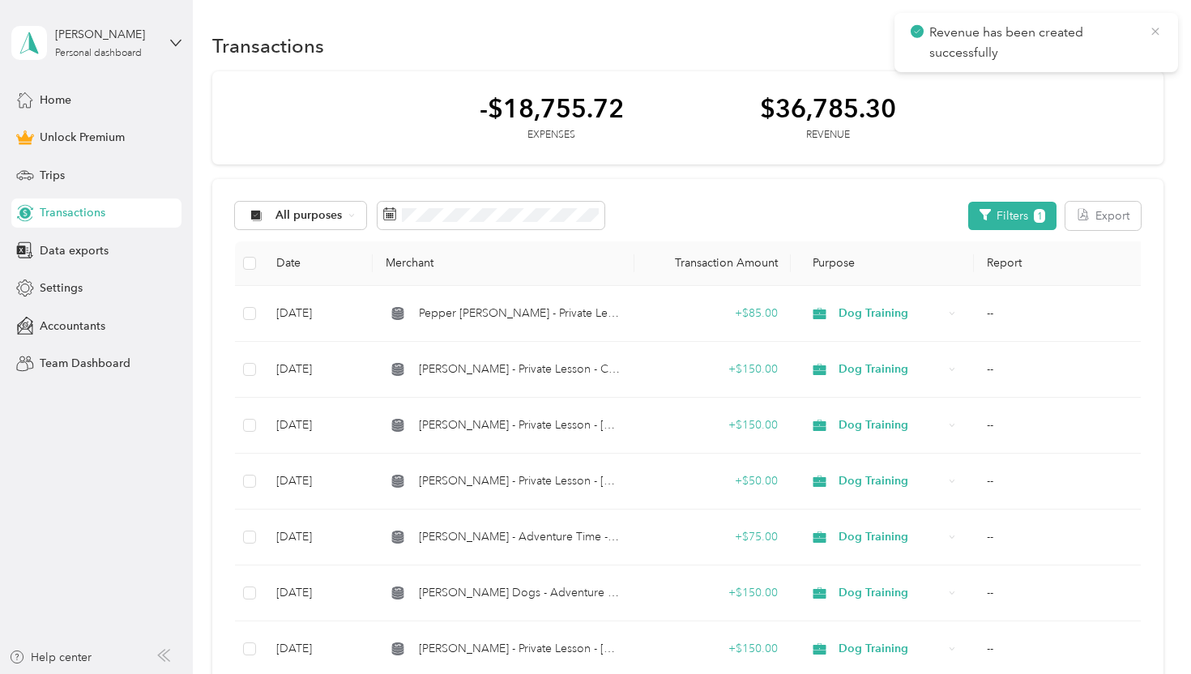
click at [1155, 27] on icon at bounding box center [1155, 31] width 13 height 15
click at [1152, 46] on icon "button" at bounding box center [1148, 45] width 8 height 8
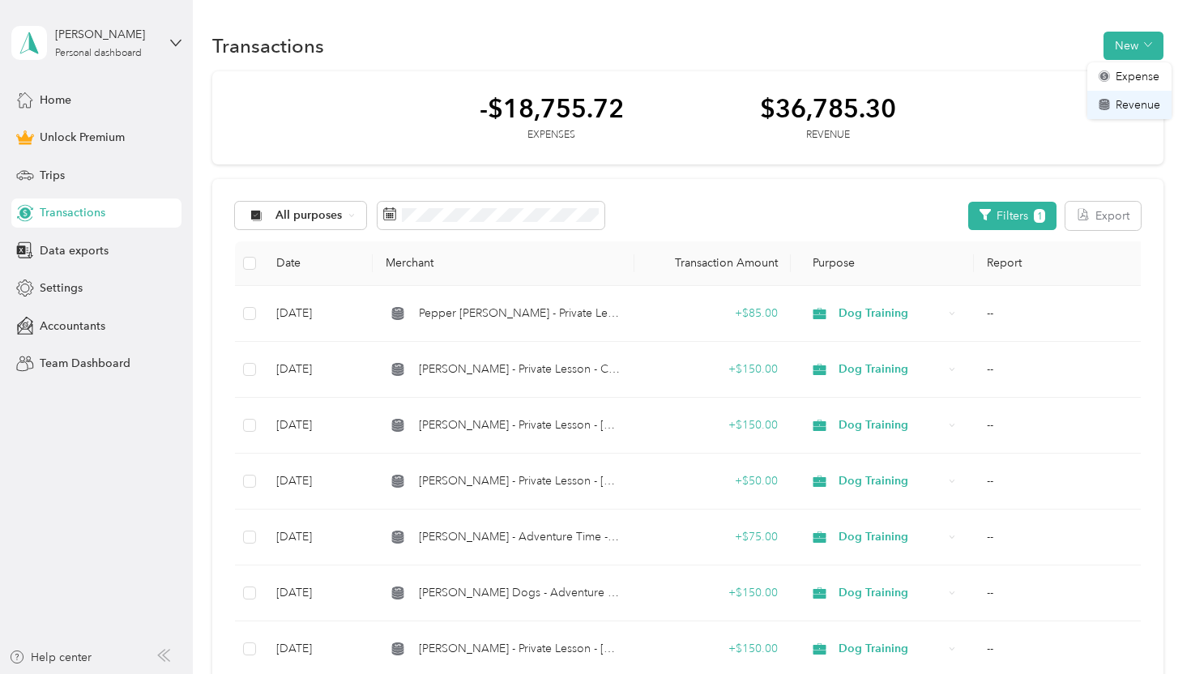
click at [1139, 109] on span "Revenue" at bounding box center [1138, 104] width 45 height 17
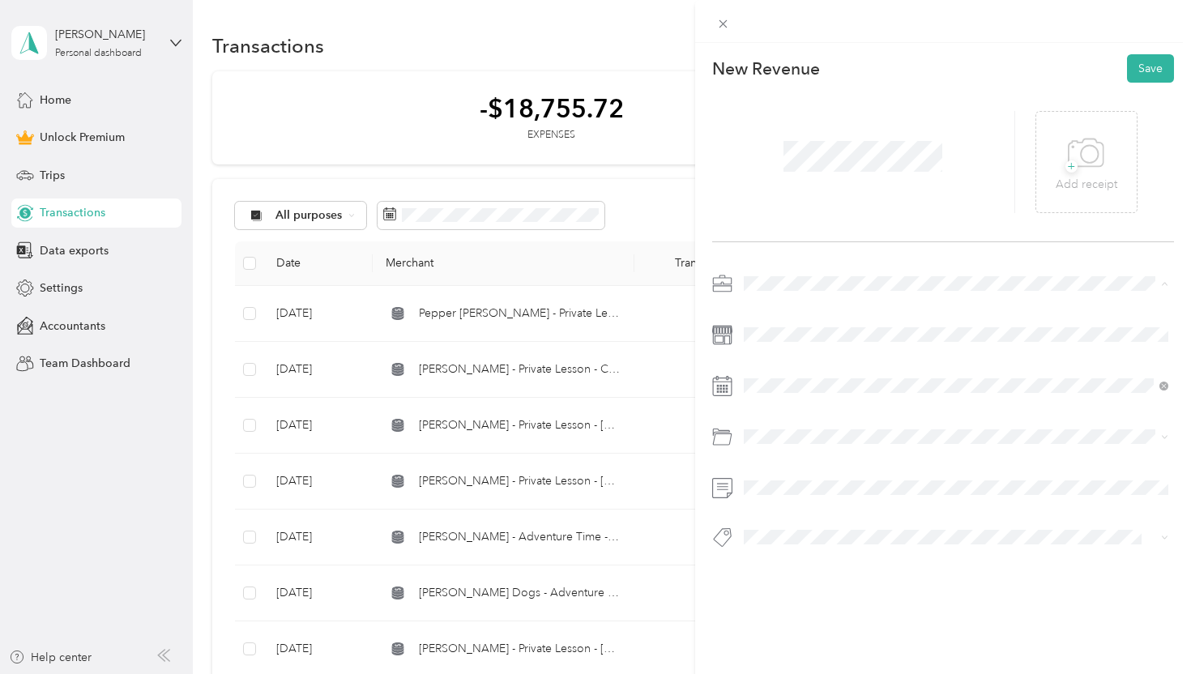
click at [784, 366] on span "Dog Training" at bounding box center [782, 369] width 67 height 14
click at [774, 324] on span at bounding box center [956, 335] width 437 height 26
click at [789, 341] on span at bounding box center [956, 335] width 437 height 26
click at [898, 245] on div "9" at bounding box center [902, 247] width 21 height 20
click at [822, 498] on div "Venmo" at bounding box center [956, 500] width 414 height 20
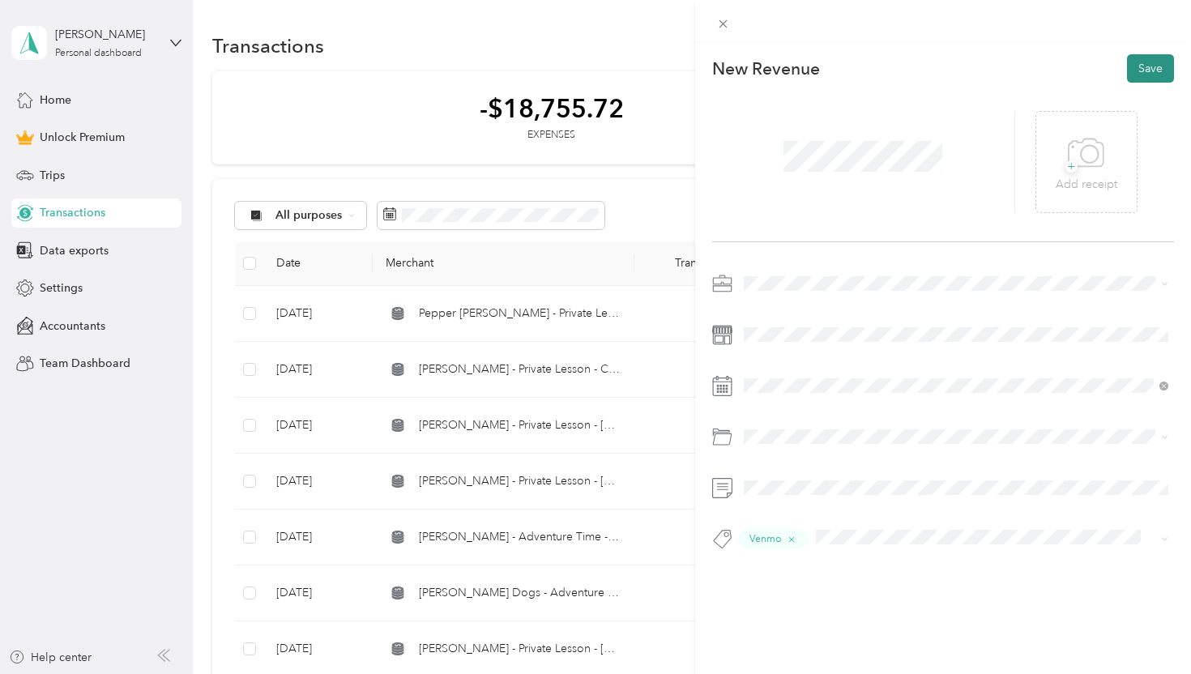
click at [1141, 70] on button "Save" at bounding box center [1150, 68] width 47 height 28
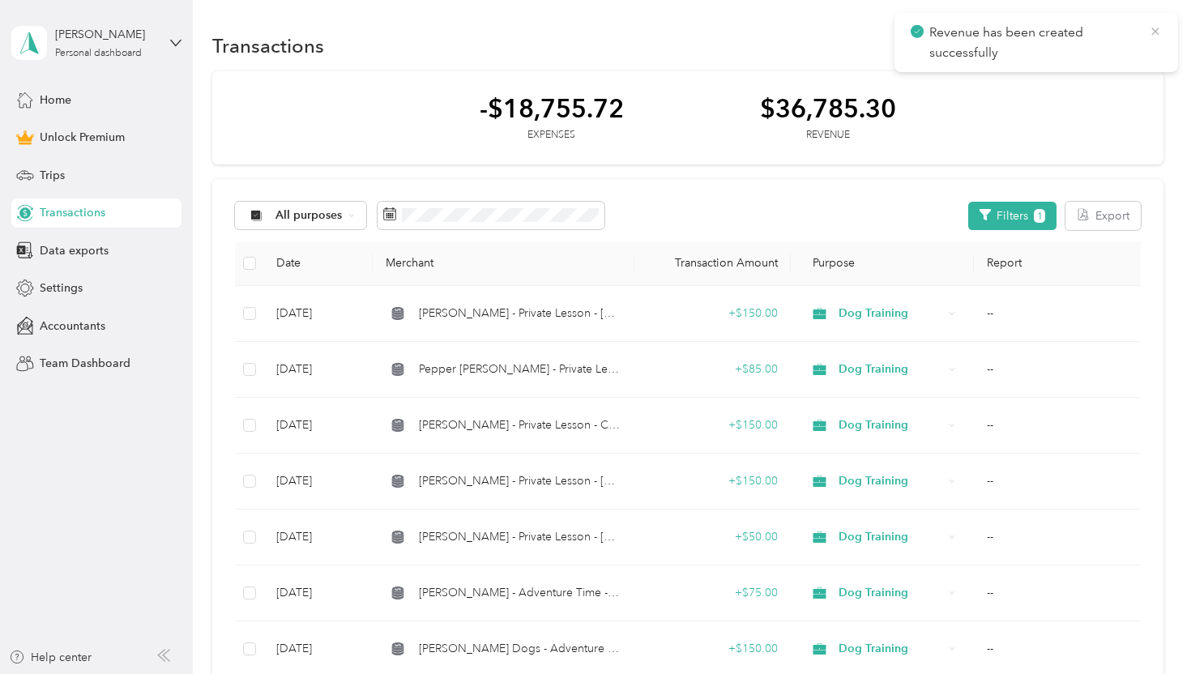
click at [1157, 27] on icon at bounding box center [1155, 31] width 13 height 15
click at [1149, 53] on button "New" at bounding box center [1133, 46] width 60 height 28
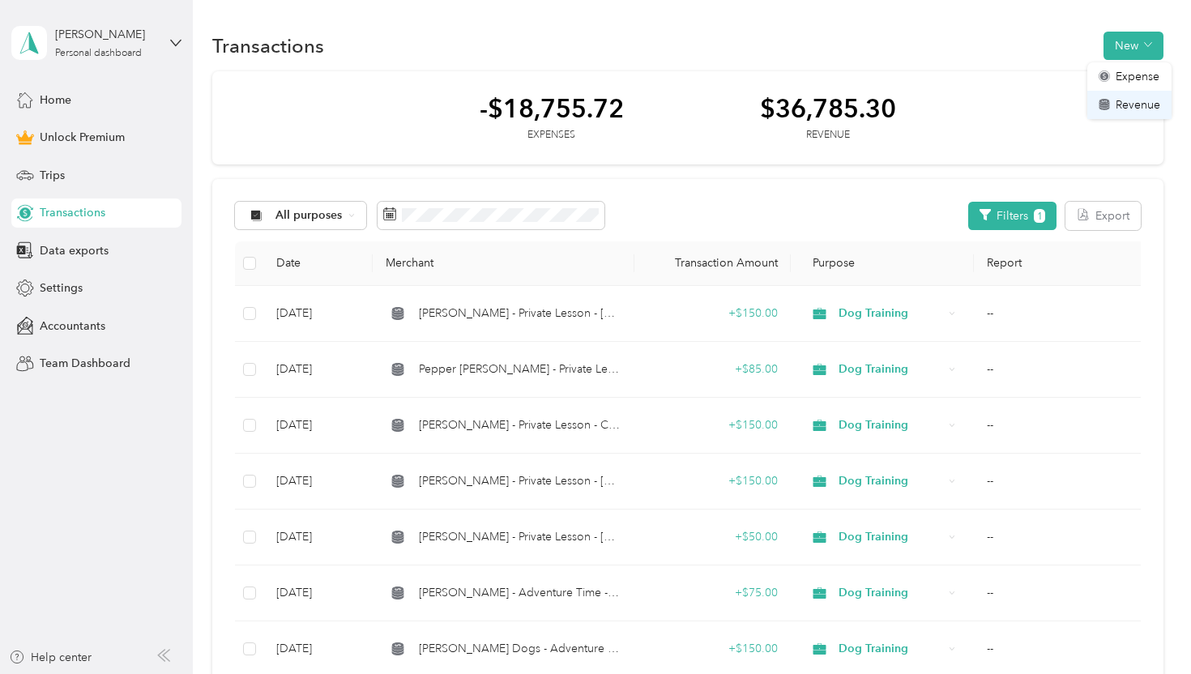
click at [1122, 105] on span "Revenue" at bounding box center [1138, 104] width 45 height 17
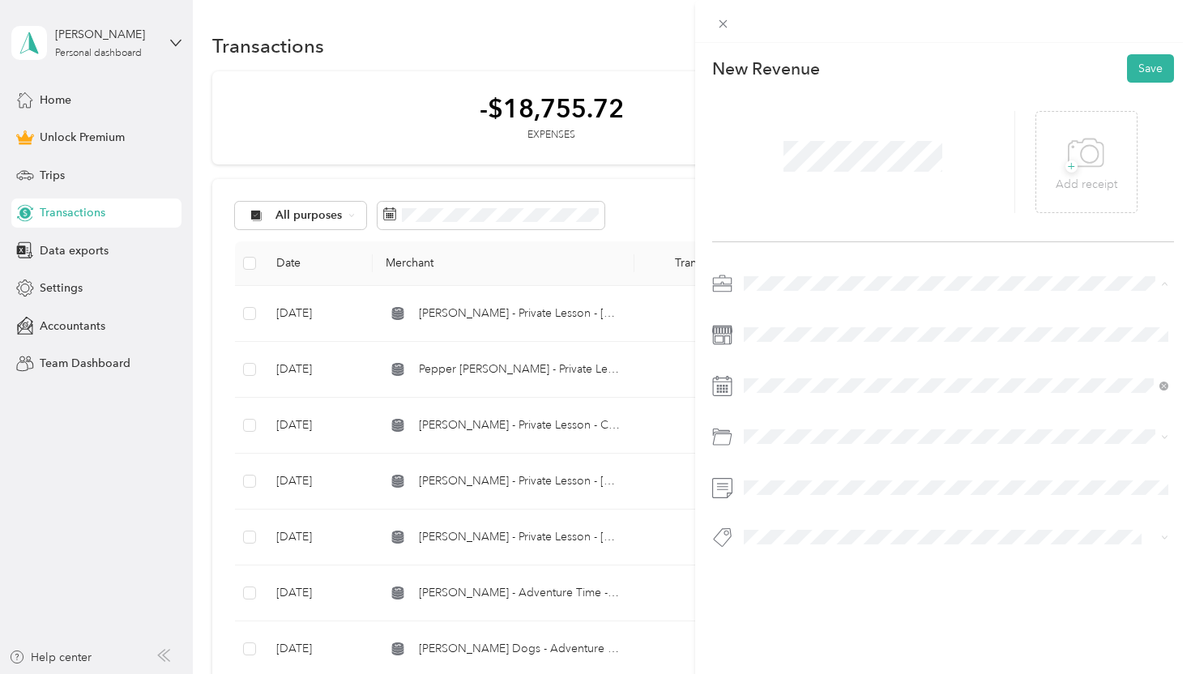
click at [803, 356] on li "Dog Training" at bounding box center [956, 369] width 437 height 28
click at [822, 277] on div "12" at bounding box center [819, 272] width 21 height 20
click at [809, 497] on div "Venmo" at bounding box center [956, 500] width 414 height 20
click at [1142, 70] on button "Save" at bounding box center [1150, 68] width 47 height 28
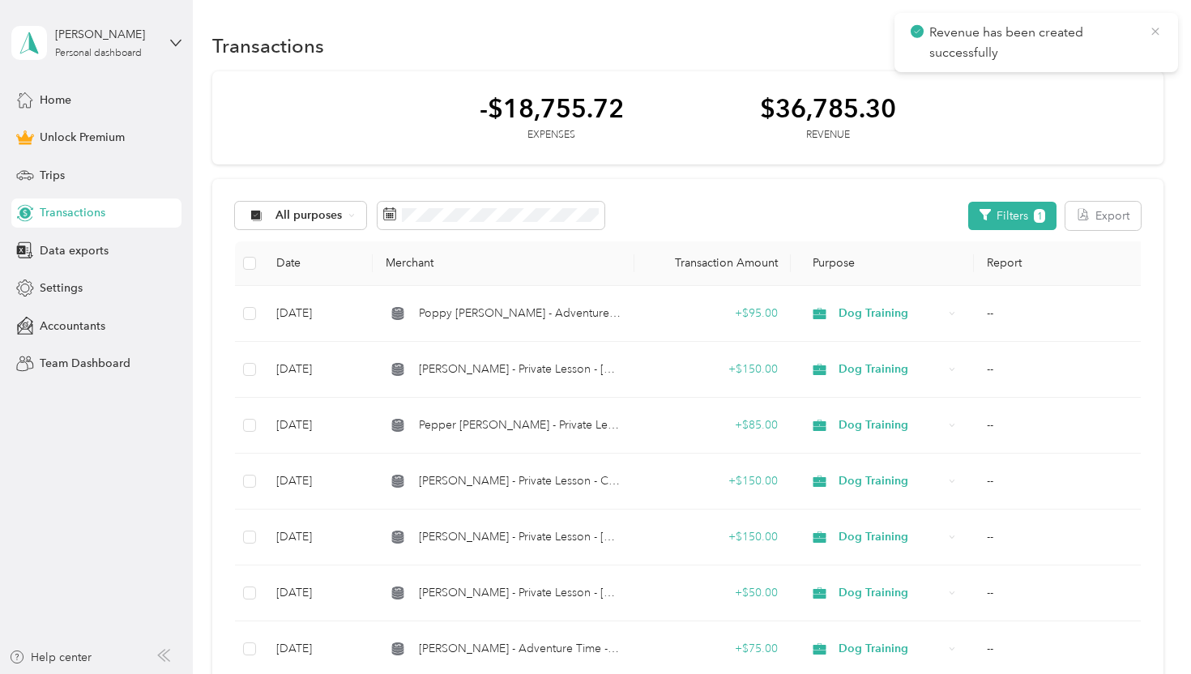
click at [1159, 28] on icon at bounding box center [1155, 31] width 13 height 15
click at [1133, 49] on button "New" at bounding box center [1133, 46] width 60 height 28
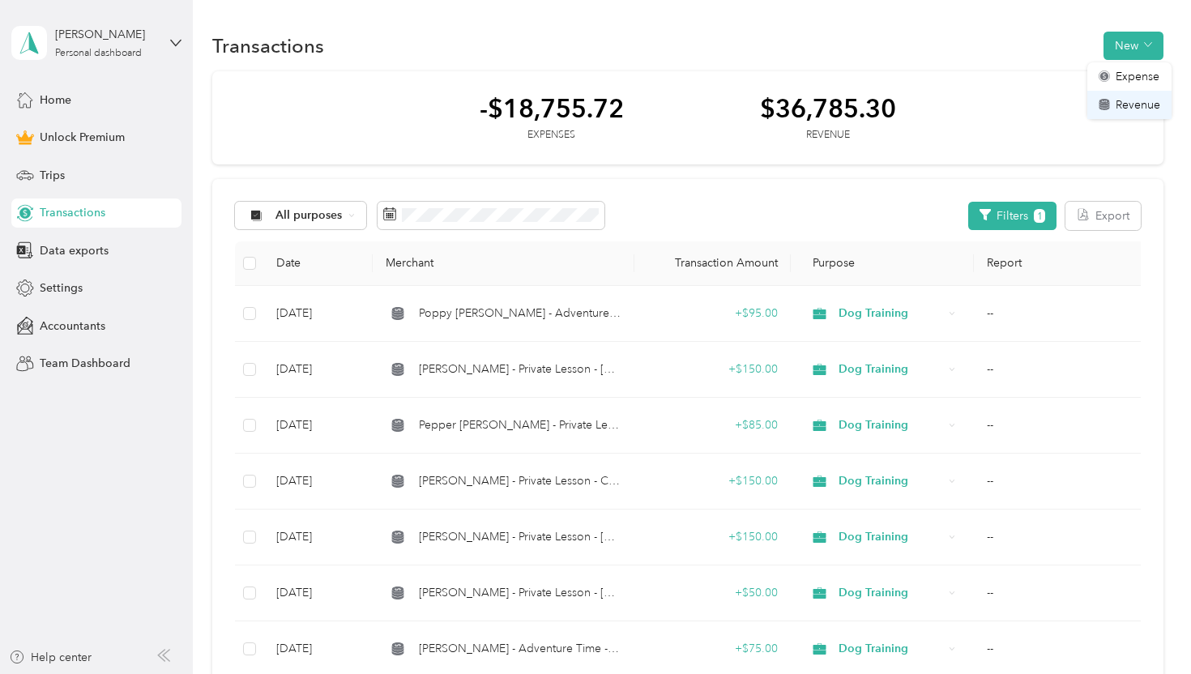
click at [1130, 103] on span "Revenue" at bounding box center [1138, 104] width 45 height 17
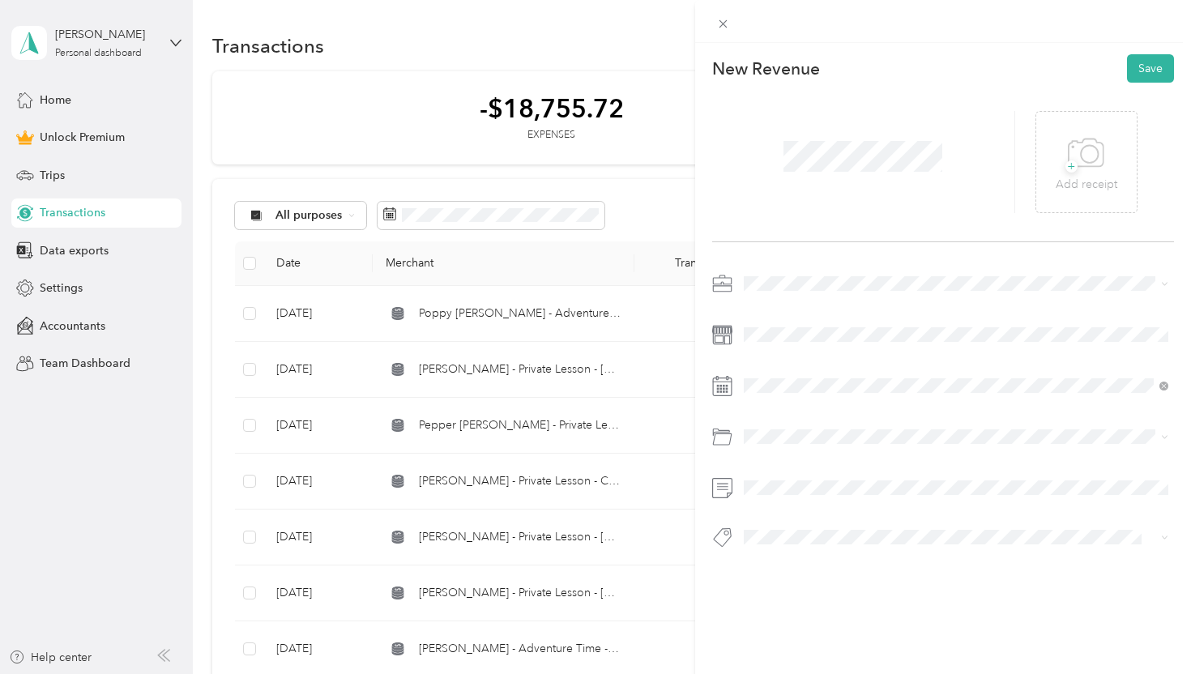
click at [782, 275] on span at bounding box center [956, 284] width 437 height 26
click at [795, 365] on span "Dog Training" at bounding box center [782, 369] width 67 height 14
click at [822, 267] on div "12" at bounding box center [819, 272] width 21 height 20
click at [818, 493] on div "Venmo" at bounding box center [956, 500] width 414 height 20
click at [1133, 65] on button "Save" at bounding box center [1150, 68] width 47 height 28
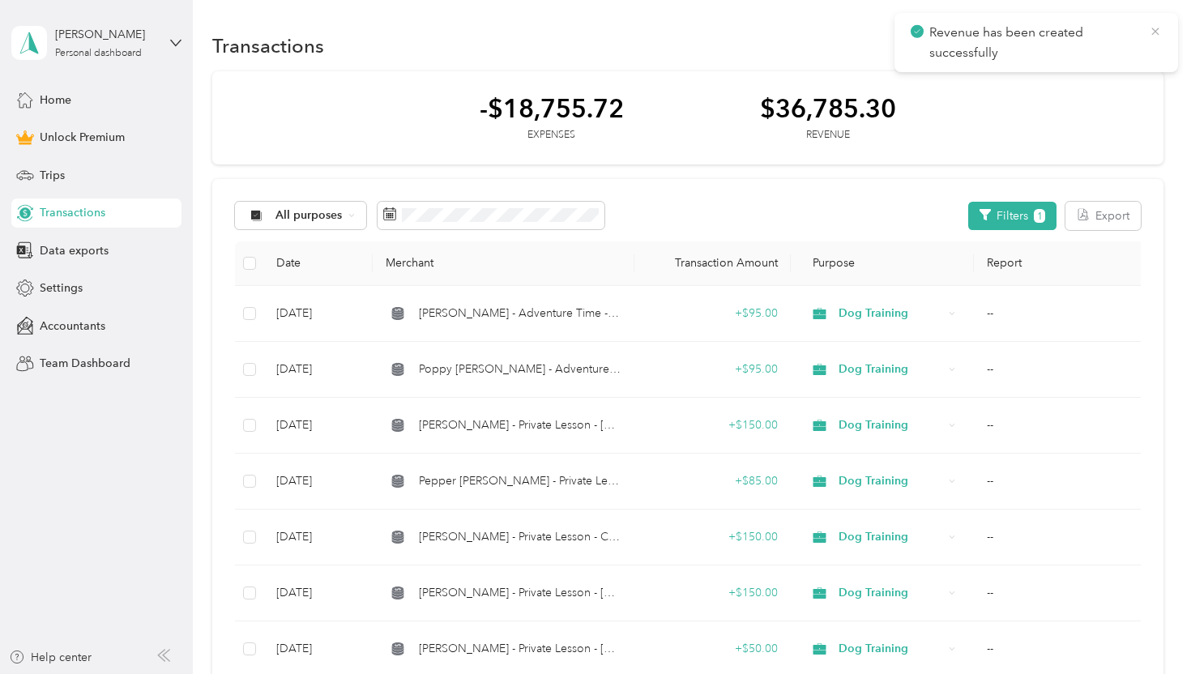
click at [1150, 26] on icon at bounding box center [1155, 31] width 13 height 15
click at [1149, 41] on button "New" at bounding box center [1133, 46] width 60 height 28
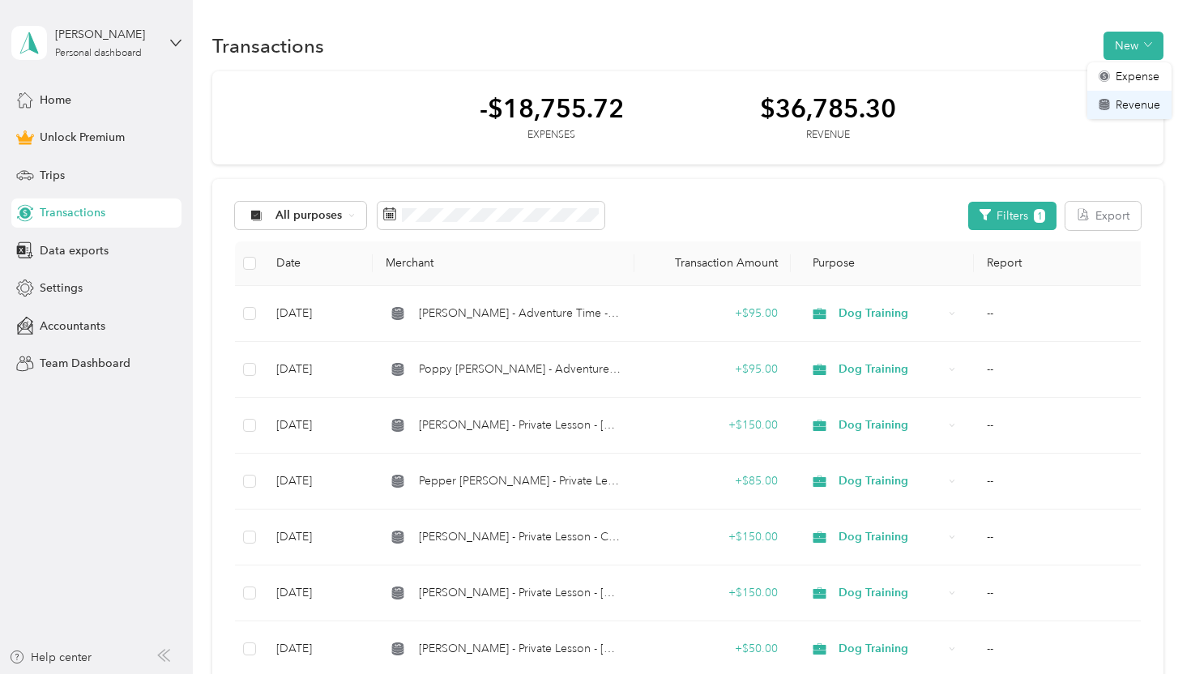
click at [1125, 102] on span "Revenue" at bounding box center [1138, 104] width 45 height 17
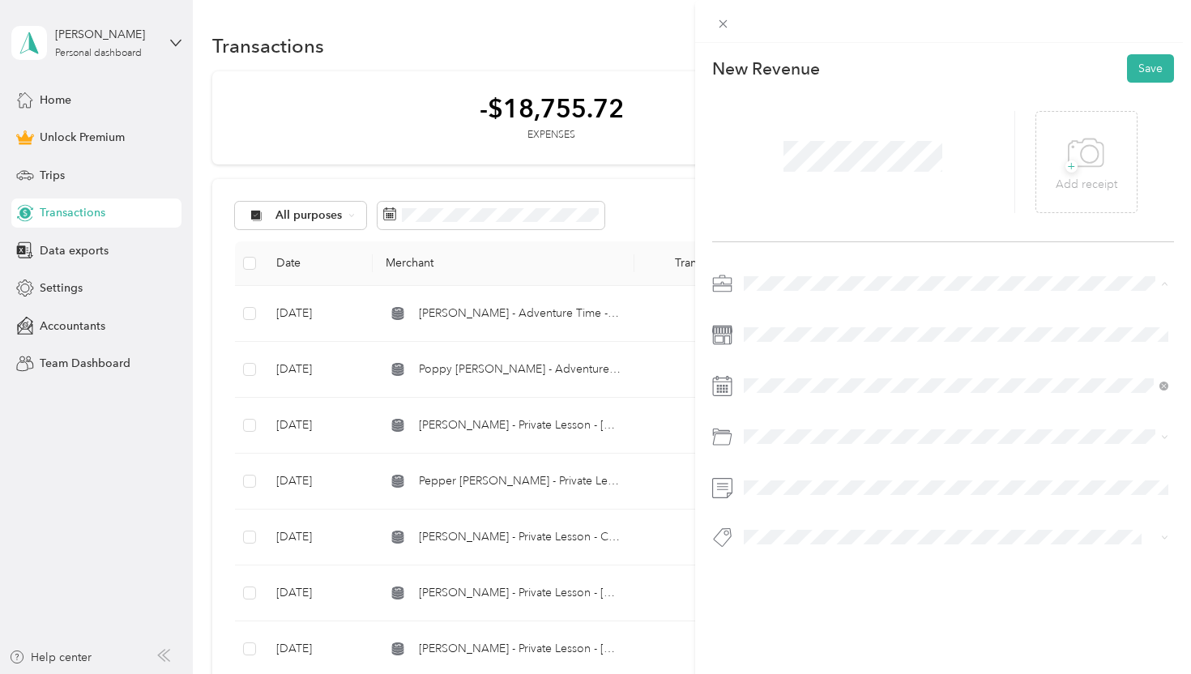
click at [779, 365] on span "Dog Training" at bounding box center [782, 369] width 67 height 14
click at [818, 271] on div "12" at bounding box center [819, 272] width 21 height 20
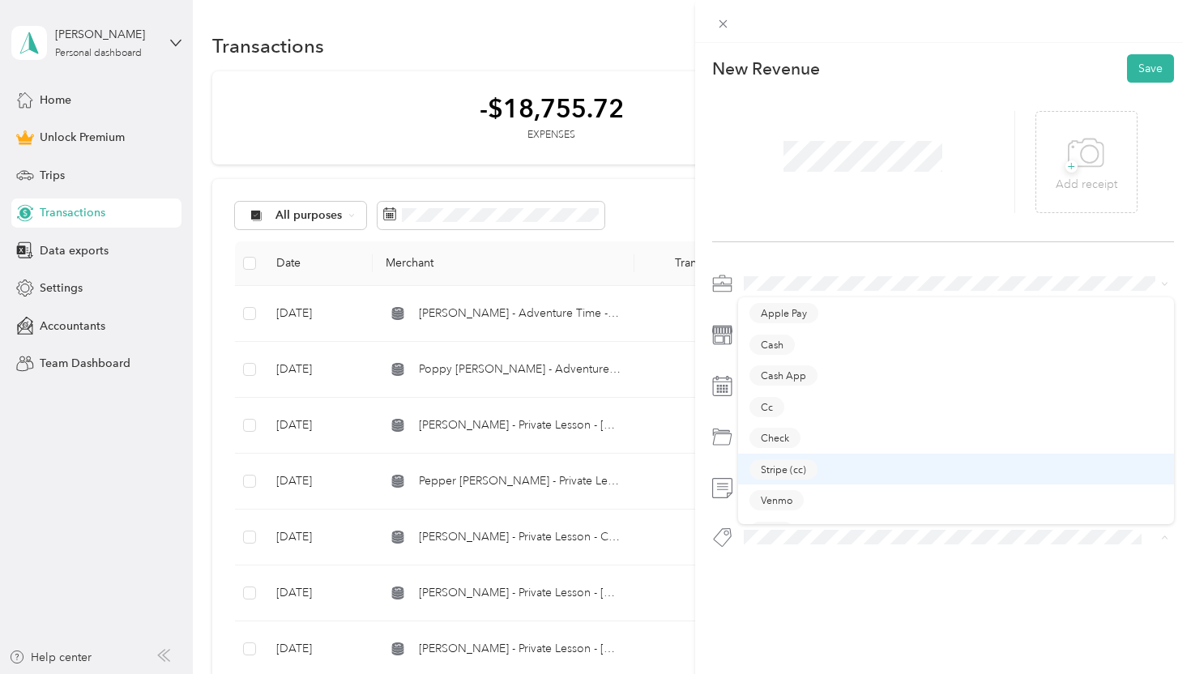
scroll to position [23, 0]
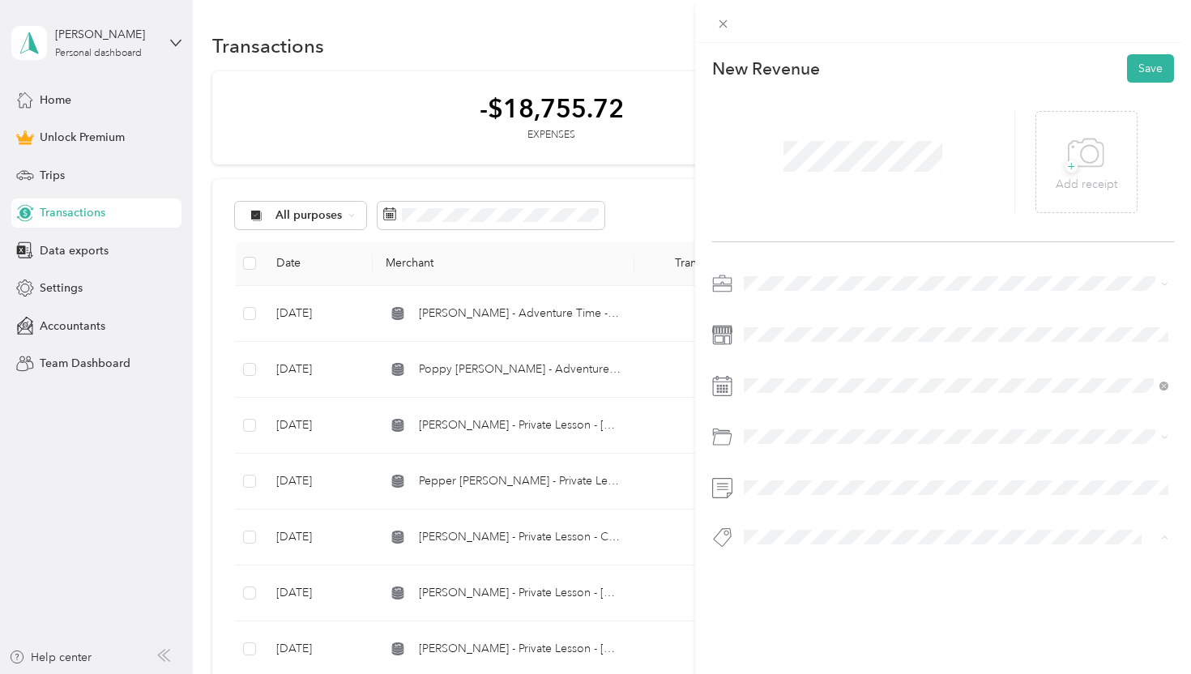
click at [830, 507] on div "Zelle" at bounding box center [956, 509] width 414 height 20
click at [1152, 70] on button "Save" at bounding box center [1150, 68] width 47 height 28
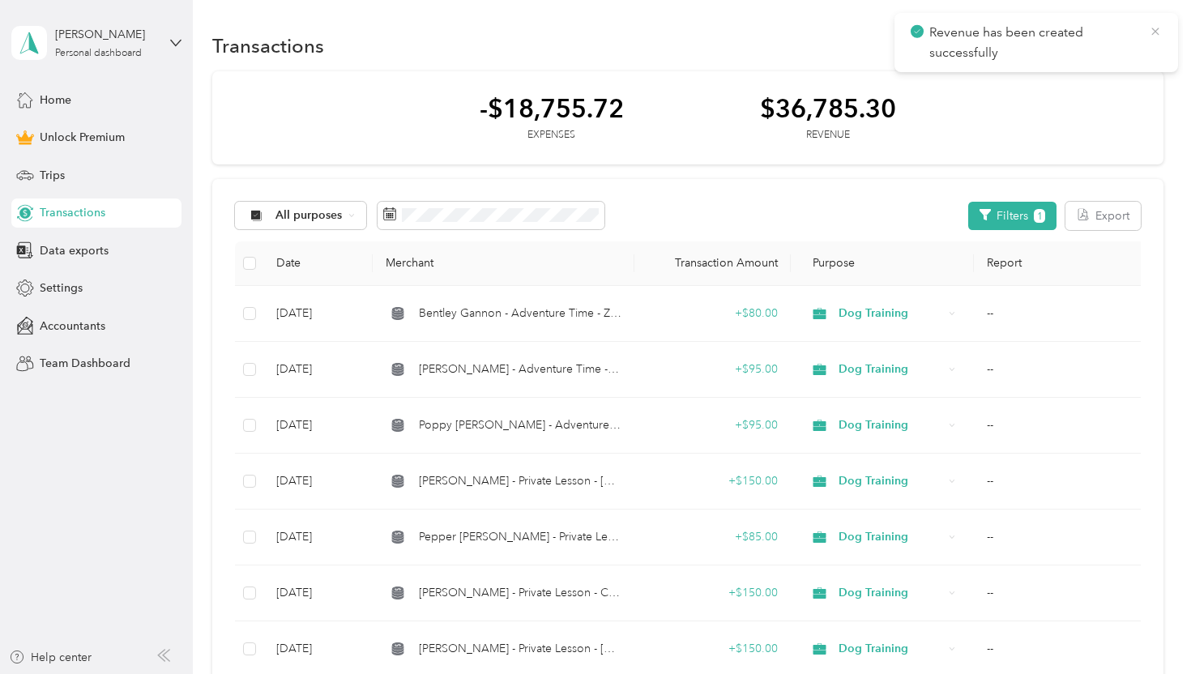
click at [1153, 31] on icon at bounding box center [1155, 31] width 13 height 15
click at [1125, 50] on button "New" at bounding box center [1133, 46] width 60 height 28
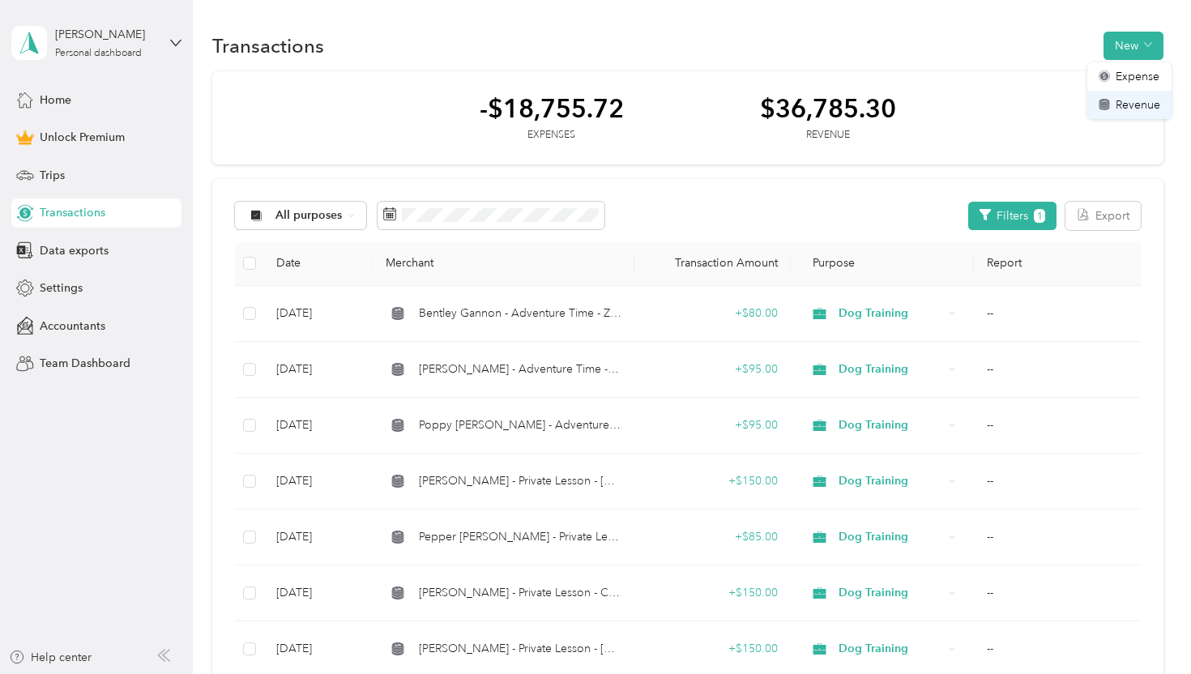
click at [1114, 100] on div "Revenue" at bounding box center [1130, 104] width 62 height 17
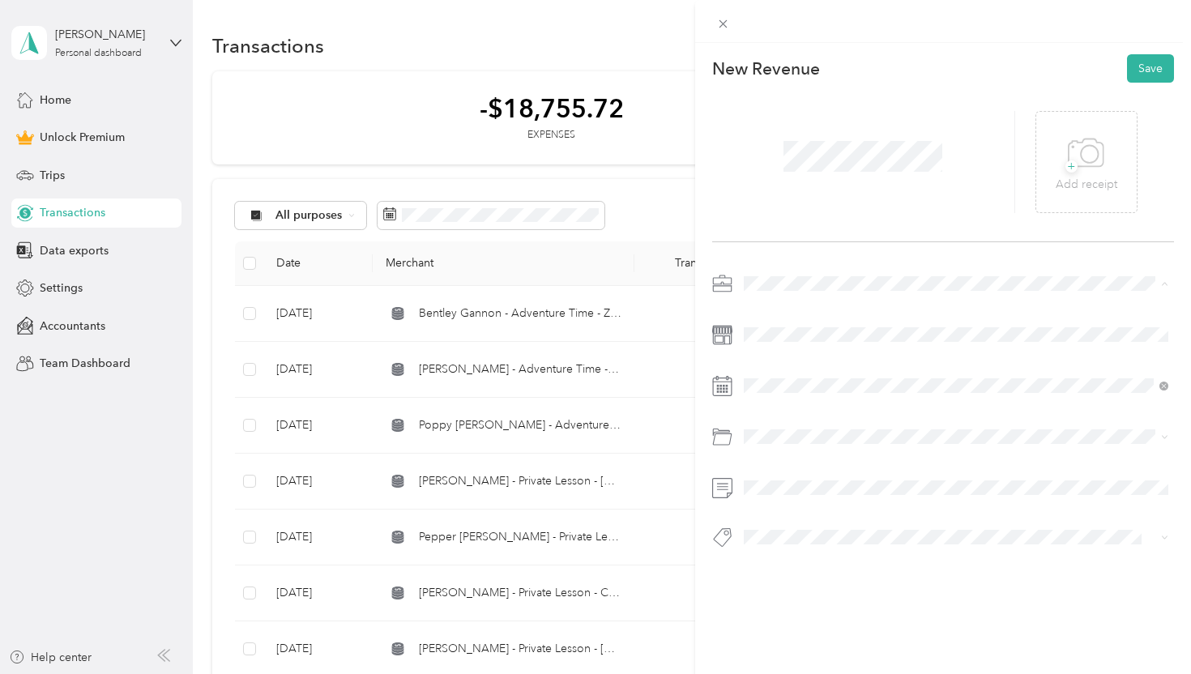
click at [796, 365] on span "Dog Training" at bounding box center [782, 369] width 67 height 14
click at [836, 275] on div "13" at bounding box center [840, 272] width 21 height 20
click at [806, 498] on div "Venmo" at bounding box center [956, 498] width 414 height 20
click at [1146, 72] on button "Save" at bounding box center [1150, 68] width 47 height 28
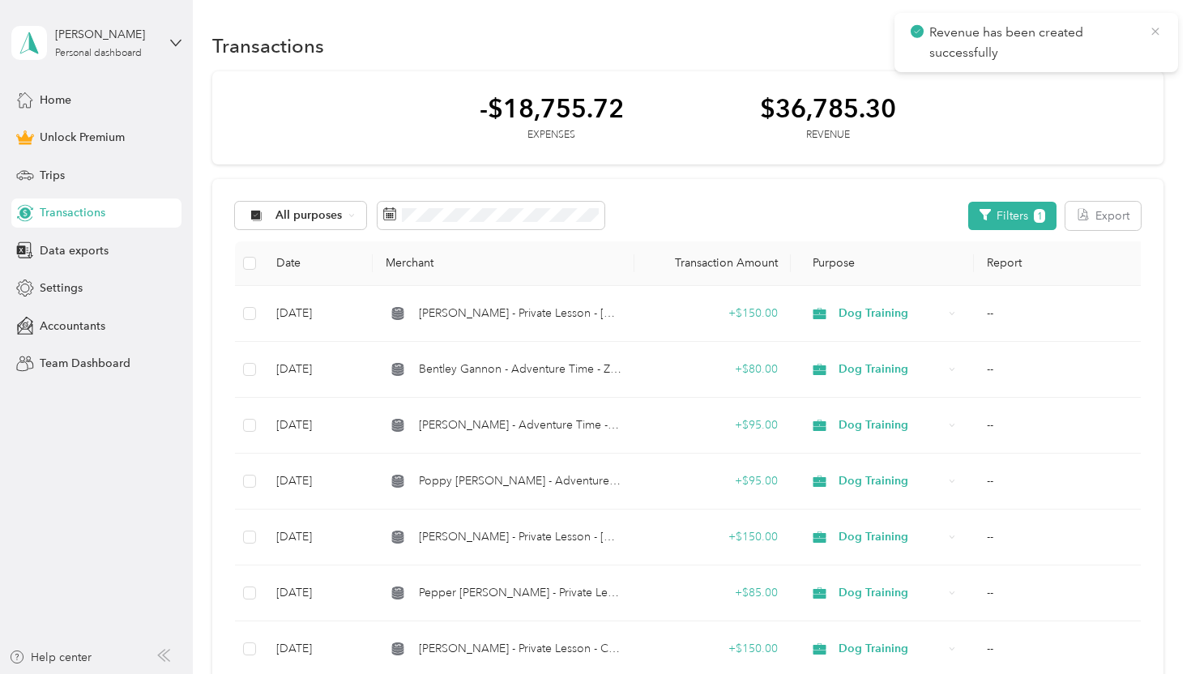
click at [1155, 32] on icon at bounding box center [1154, 31] width 7 height 7
click at [1142, 36] on button "New" at bounding box center [1133, 46] width 60 height 28
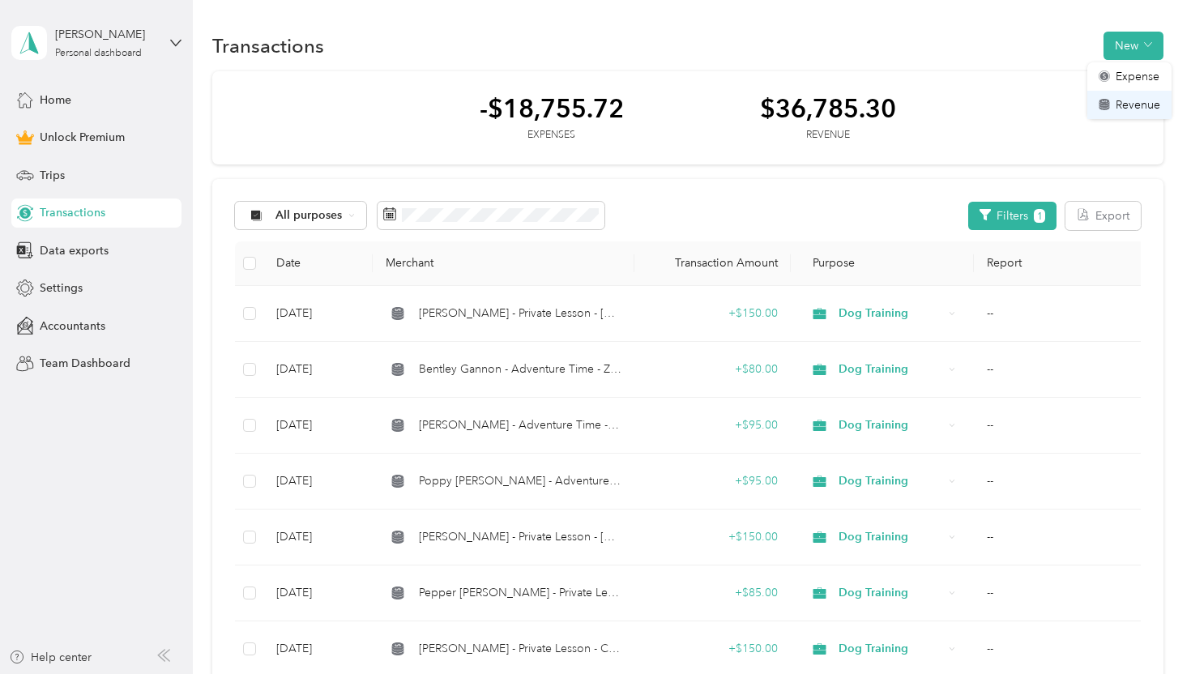
click at [1129, 104] on span "Revenue" at bounding box center [1138, 104] width 45 height 17
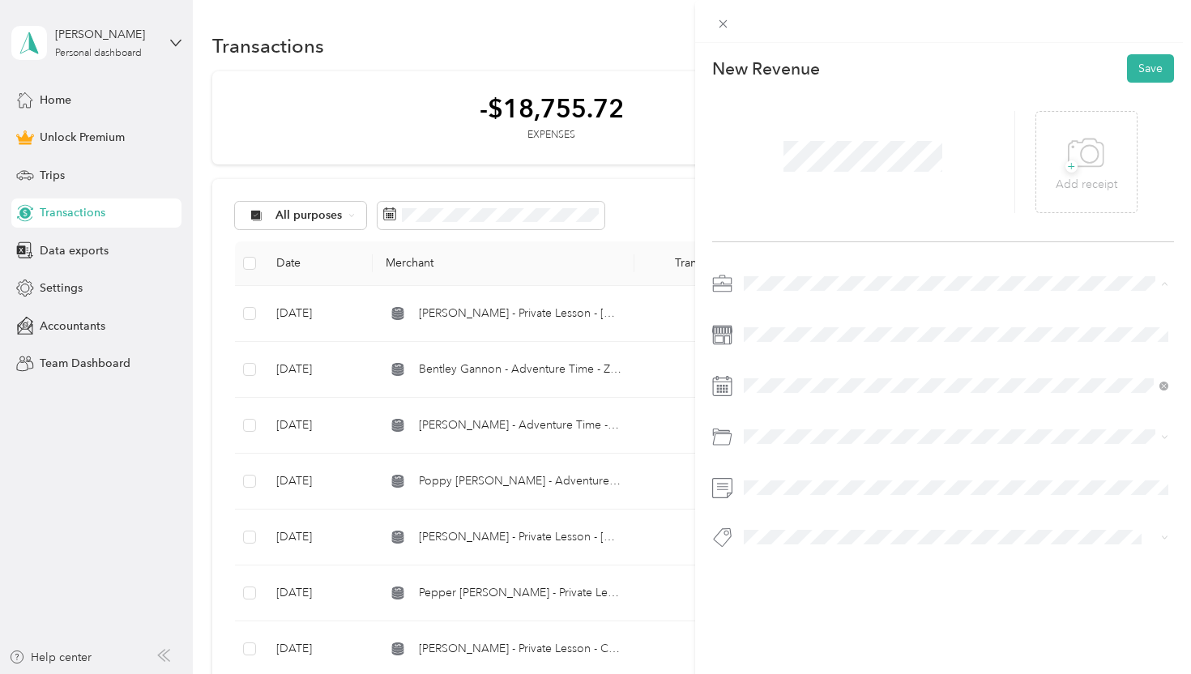
click at [804, 373] on span "Dog Training" at bounding box center [782, 369] width 67 height 14
click at [839, 271] on div "13" at bounding box center [840, 272] width 21 height 20
click at [809, 496] on div "Venmo" at bounding box center [956, 500] width 414 height 20
click at [1155, 66] on button "Save" at bounding box center [1150, 68] width 47 height 28
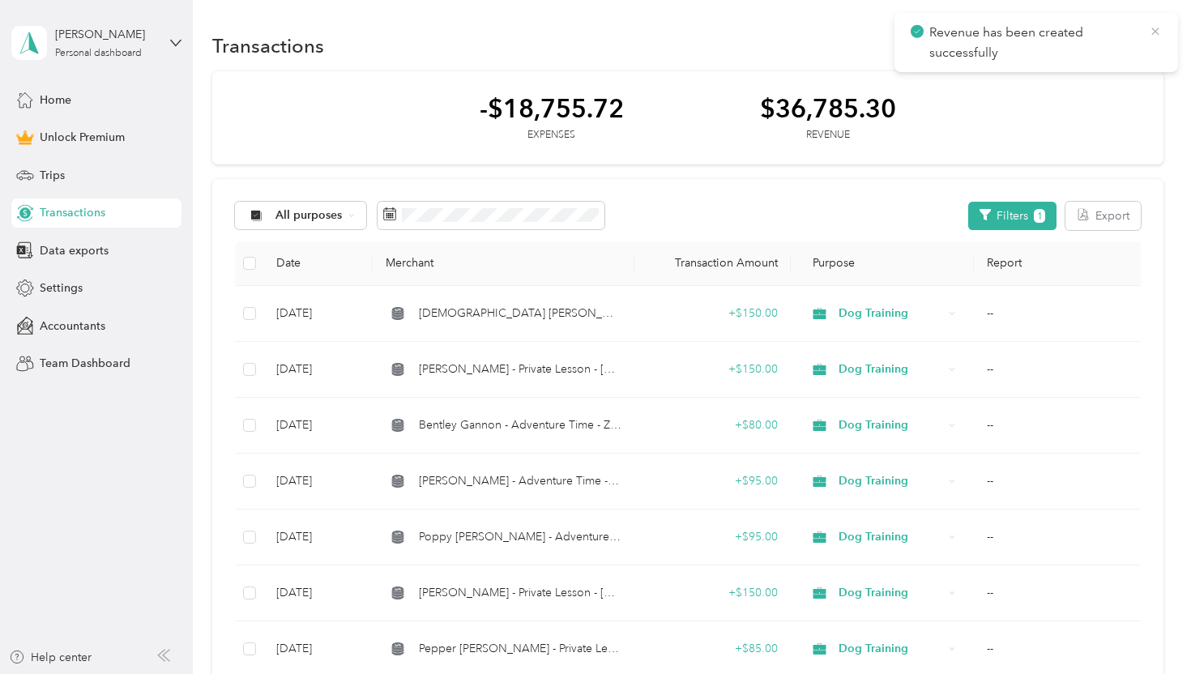
click at [1159, 25] on icon at bounding box center [1155, 31] width 13 height 15
click at [1141, 44] on button "New" at bounding box center [1133, 46] width 60 height 28
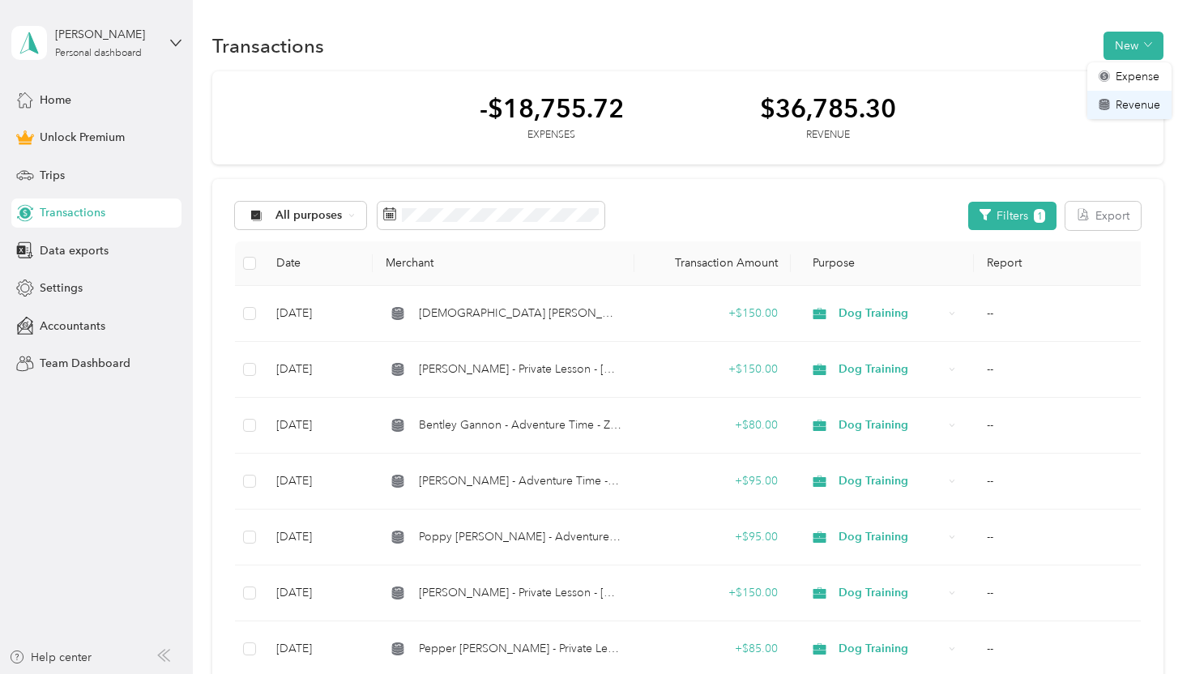
click at [1133, 101] on span "Revenue" at bounding box center [1138, 104] width 45 height 17
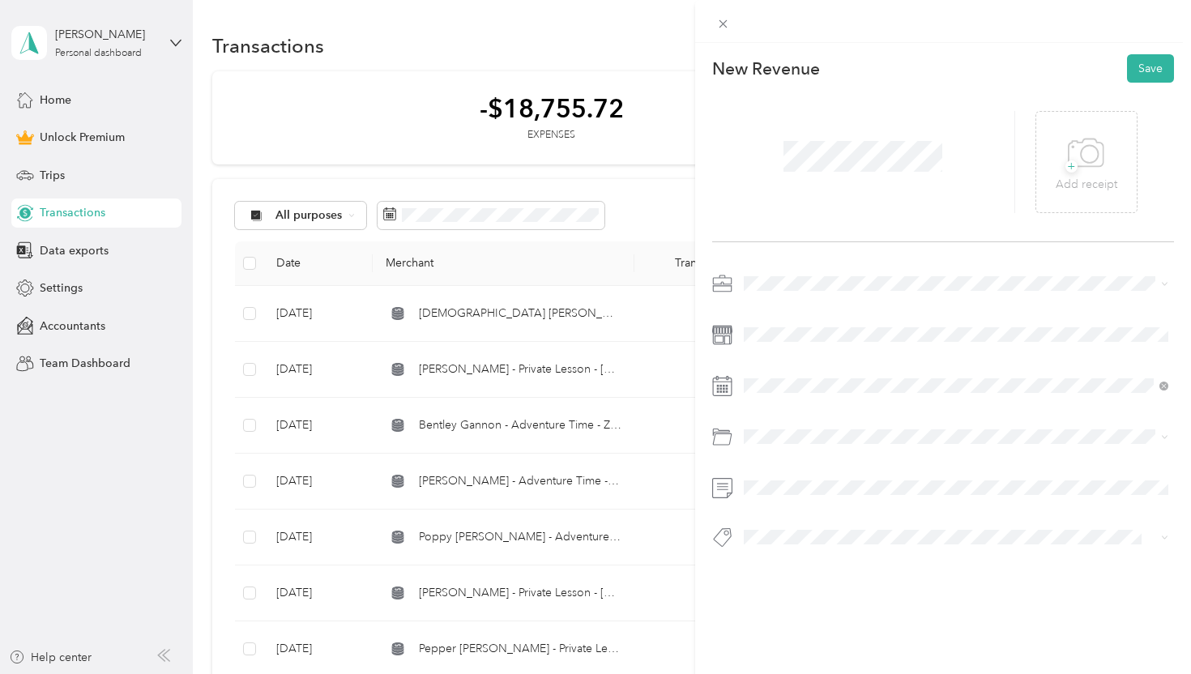
click at [798, 359] on li "Dog Training" at bounding box center [956, 368] width 437 height 28
click at [844, 273] on div "13" at bounding box center [840, 272] width 21 height 20
click at [810, 544] on span at bounding box center [942, 537] width 409 height 17
click at [809, 497] on div "Venmo" at bounding box center [956, 500] width 414 height 20
click at [1153, 65] on button "Save" at bounding box center [1150, 68] width 47 height 28
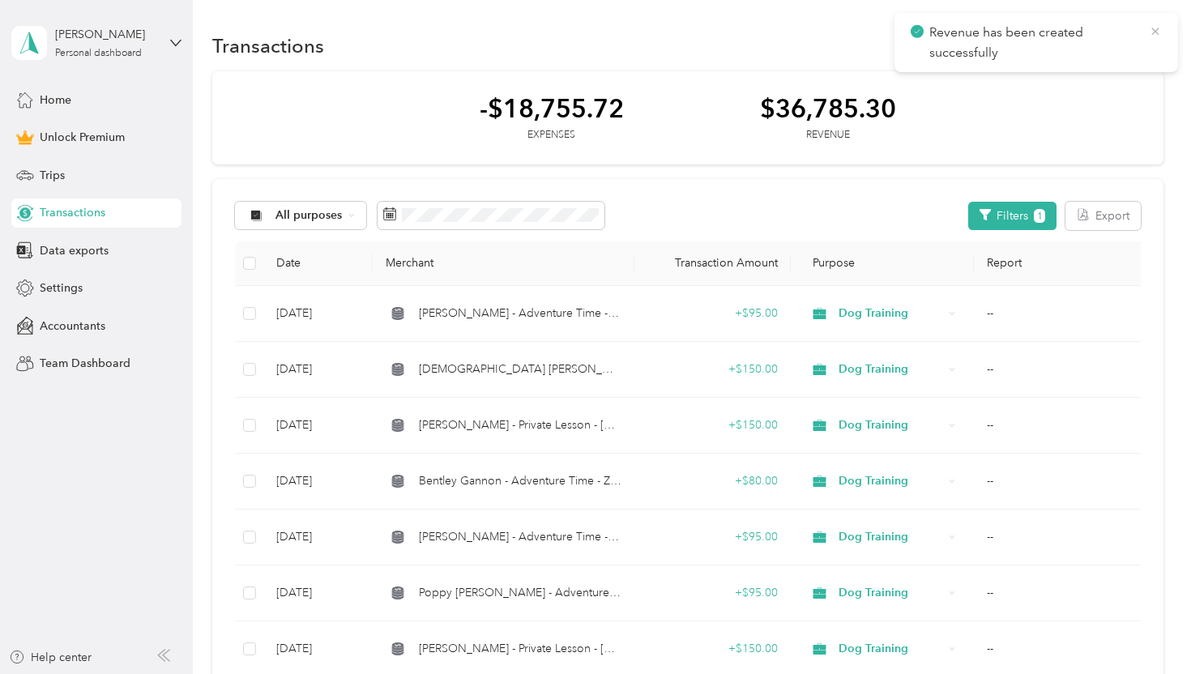
click at [1154, 32] on icon at bounding box center [1155, 31] width 13 height 15
click at [1139, 47] on button "New" at bounding box center [1133, 46] width 60 height 28
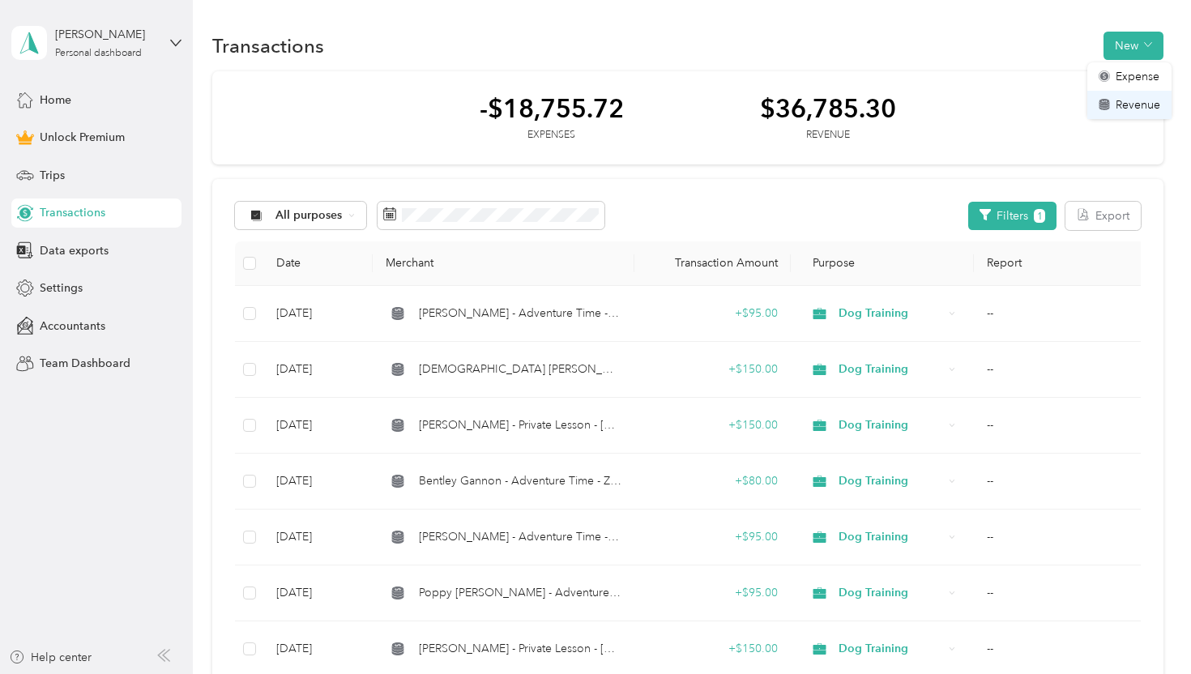
click at [1127, 101] on span "Revenue" at bounding box center [1138, 104] width 45 height 17
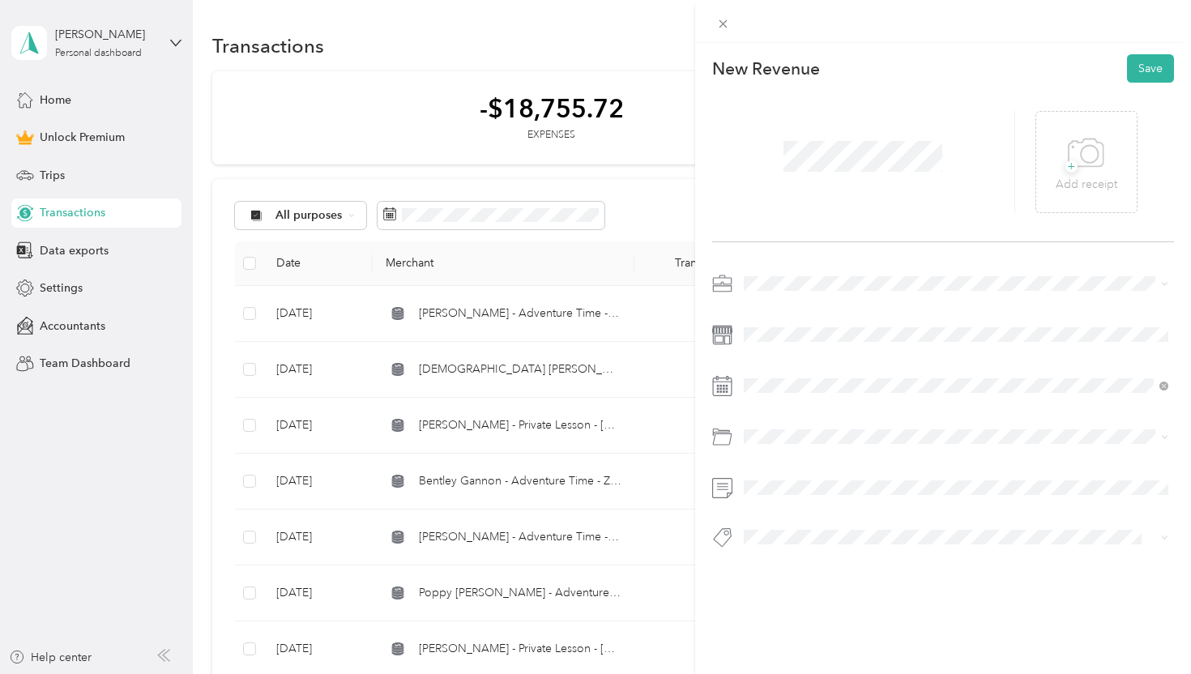
click at [783, 362] on span "Dog Training" at bounding box center [782, 369] width 67 height 14
click at [862, 270] on div "14" at bounding box center [860, 272] width 21 height 20
click at [816, 497] on div "Venmo" at bounding box center [956, 500] width 414 height 20
click at [1150, 62] on button "Save" at bounding box center [1150, 68] width 47 height 28
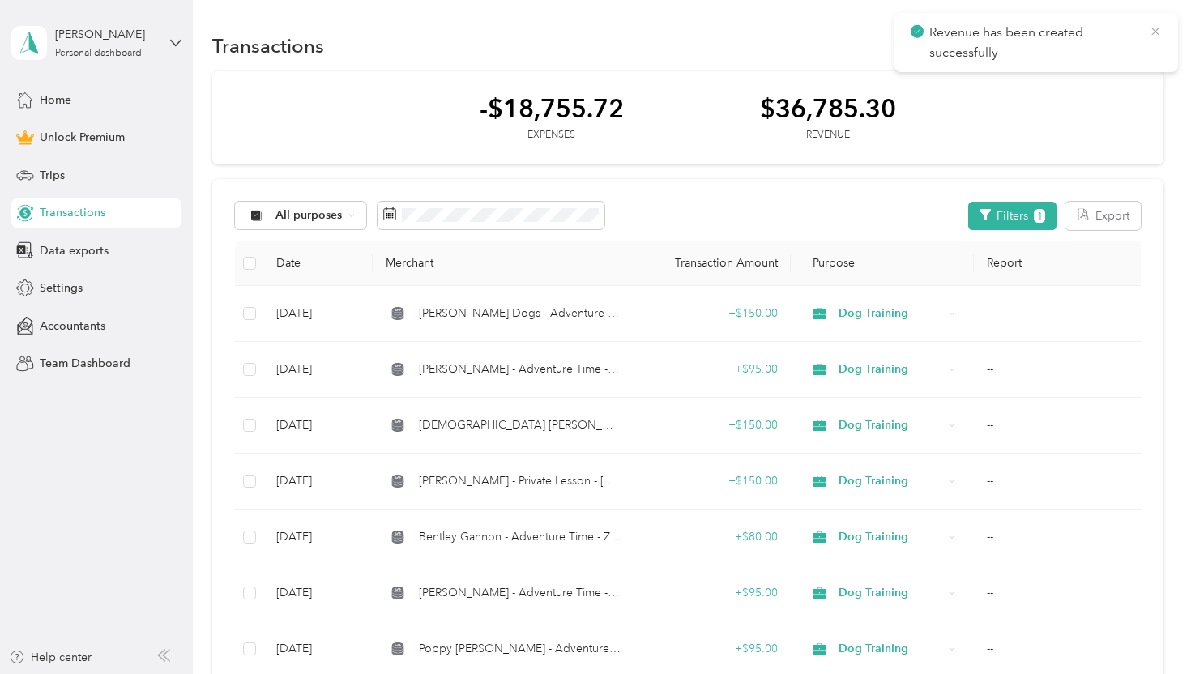
click at [1156, 36] on icon at bounding box center [1155, 31] width 13 height 15
click at [1150, 41] on button "New" at bounding box center [1133, 46] width 60 height 28
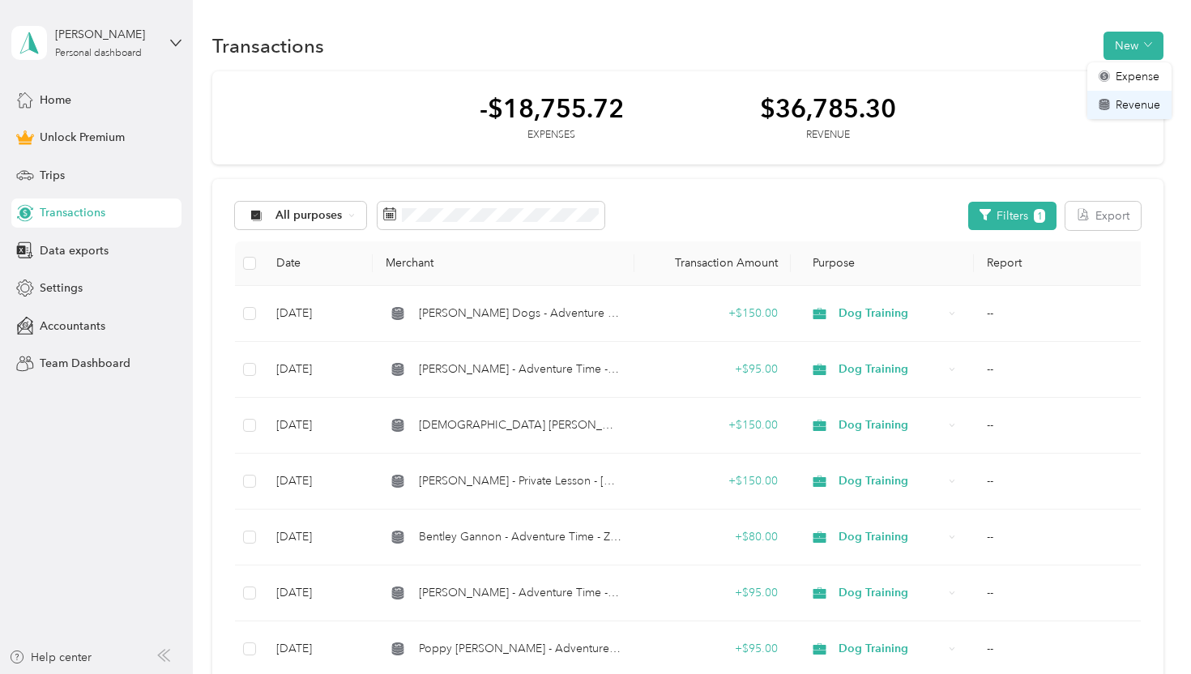
click at [1131, 107] on span "Revenue" at bounding box center [1138, 104] width 45 height 17
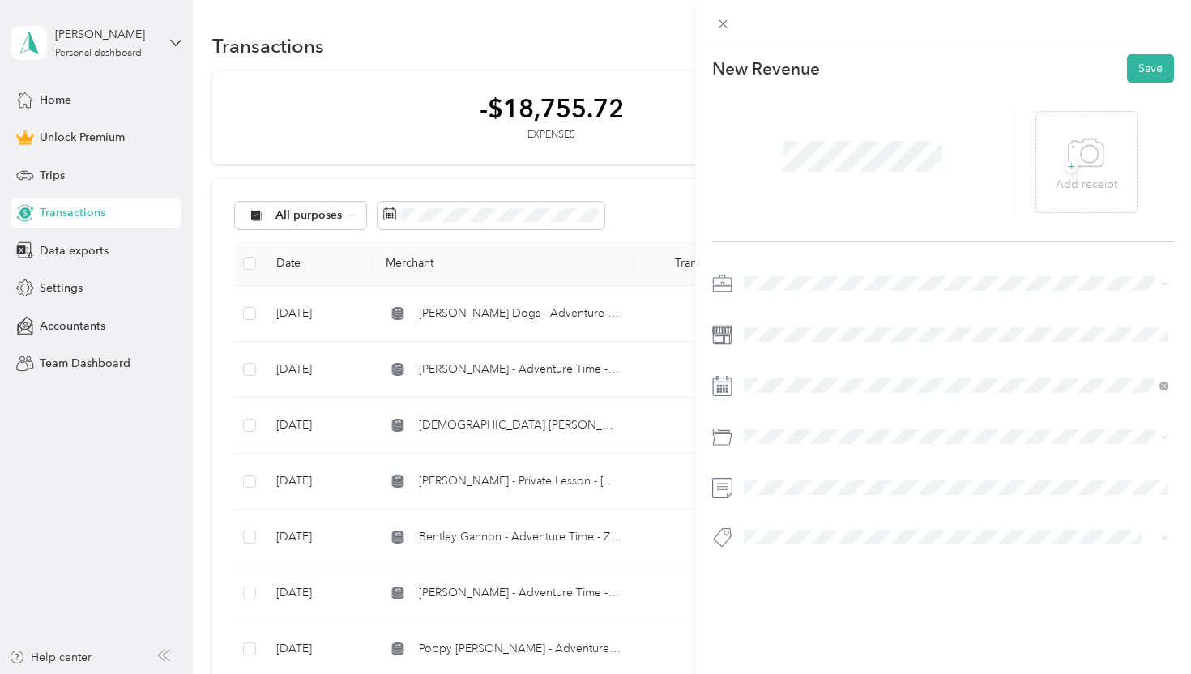
click at [787, 363] on span "Dog Training" at bounding box center [782, 369] width 67 height 14
click at [882, 277] on div "15" at bounding box center [881, 272] width 21 height 20
click at [809, 500] on div "Venmo" at bounding box center [956, 500] width 414 height 20
click at [1156, 70] on button "Save" at bounding box center [1150, 68] width 47 height 28
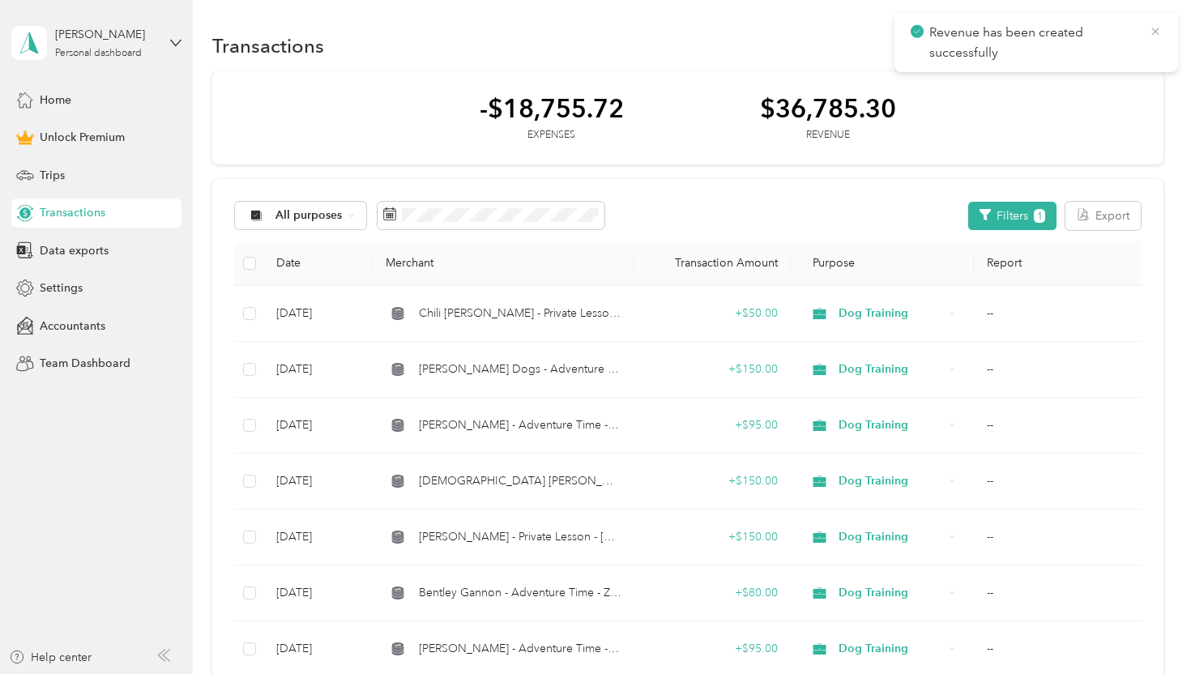
click at [1152, 29] on icon at bounding box center [1154, 31] width 7 height 7
click at [1125, 47] on button "New" at bounding box center [1133, 46] width 60 height 28
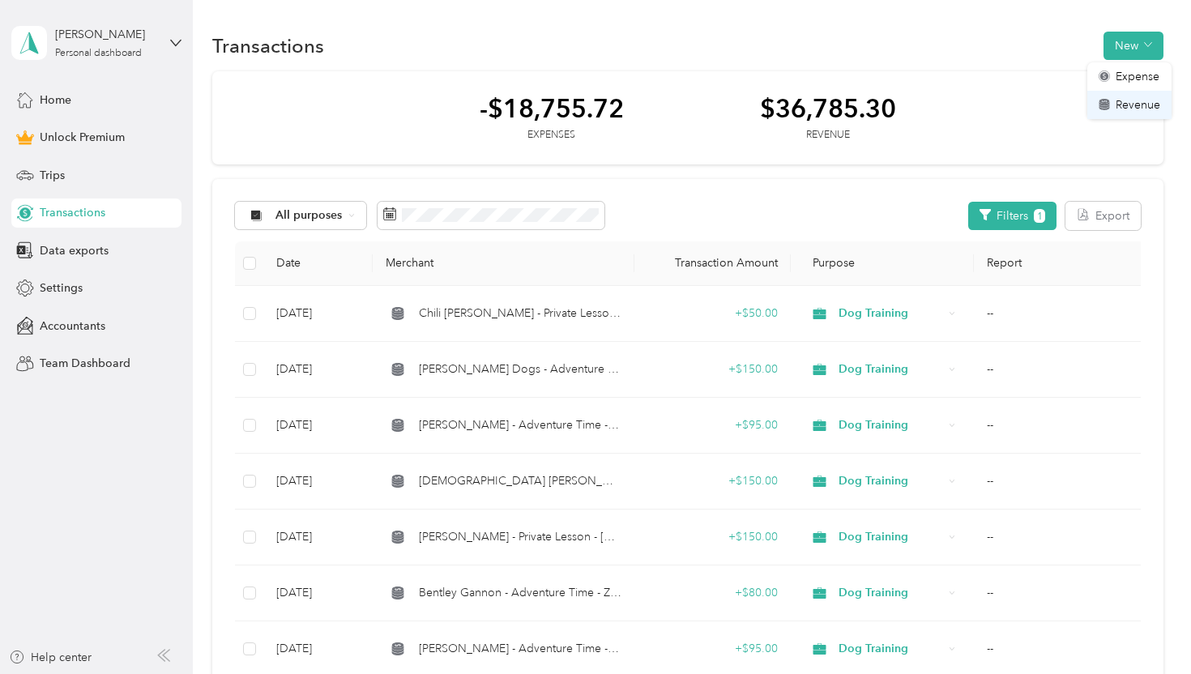
click at [1124, 99] on span "Revenue" at bounding box center [1138, 104] width 45 height 17
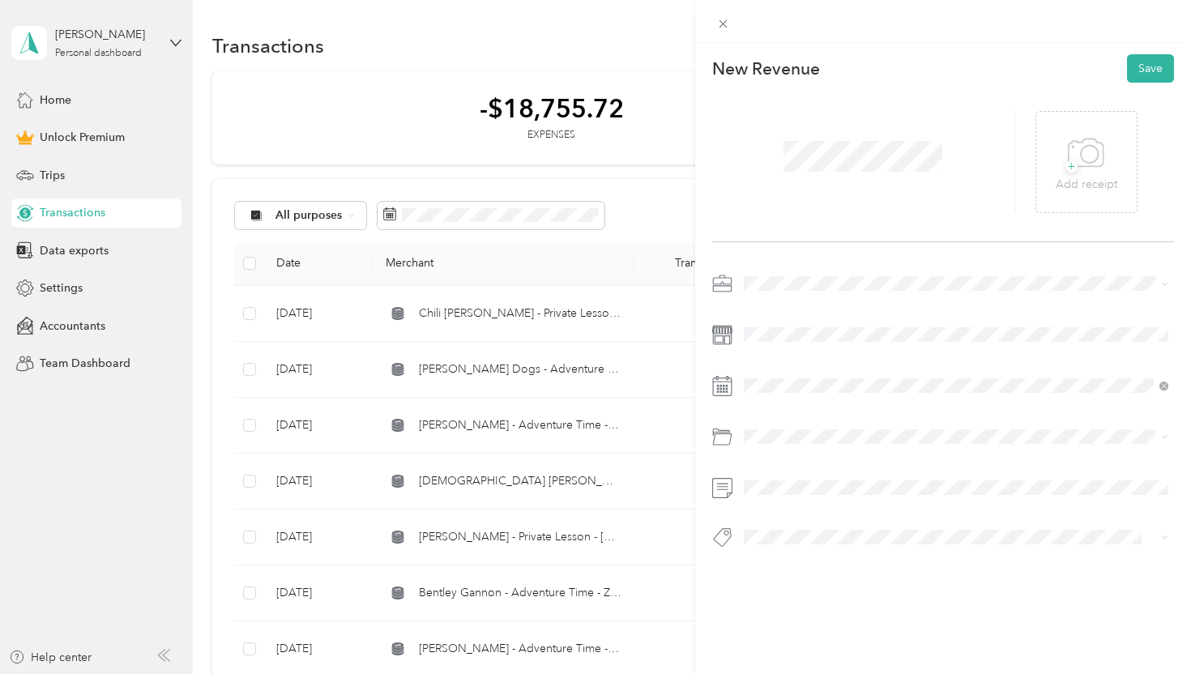
click at [809, 275] on span at bounding box center [956, 284] width 437 height 26
click at [783, 361] on div "Dog Training" at bounding box center [956, 369] width 414 height 17
click at [877, 271] on div "15" at bounding box center [881, 272] width 21 height 20
click at [823, 555] on div at bounding box center [943, 543] width 463 height 34
click at [817, 497] on div "Venmo" at bounding box center [956, 499] width 414 height 20
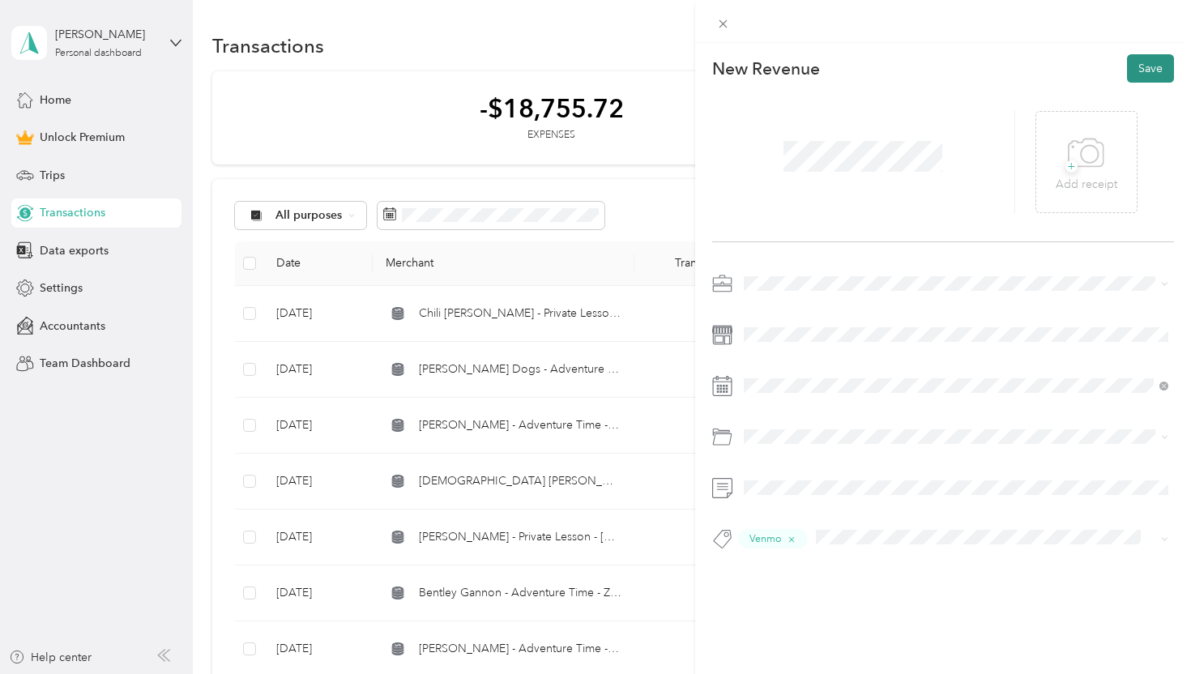
click at [1152, 67] on button "Save" at bounding box center [1150, 68] width 47 height 28
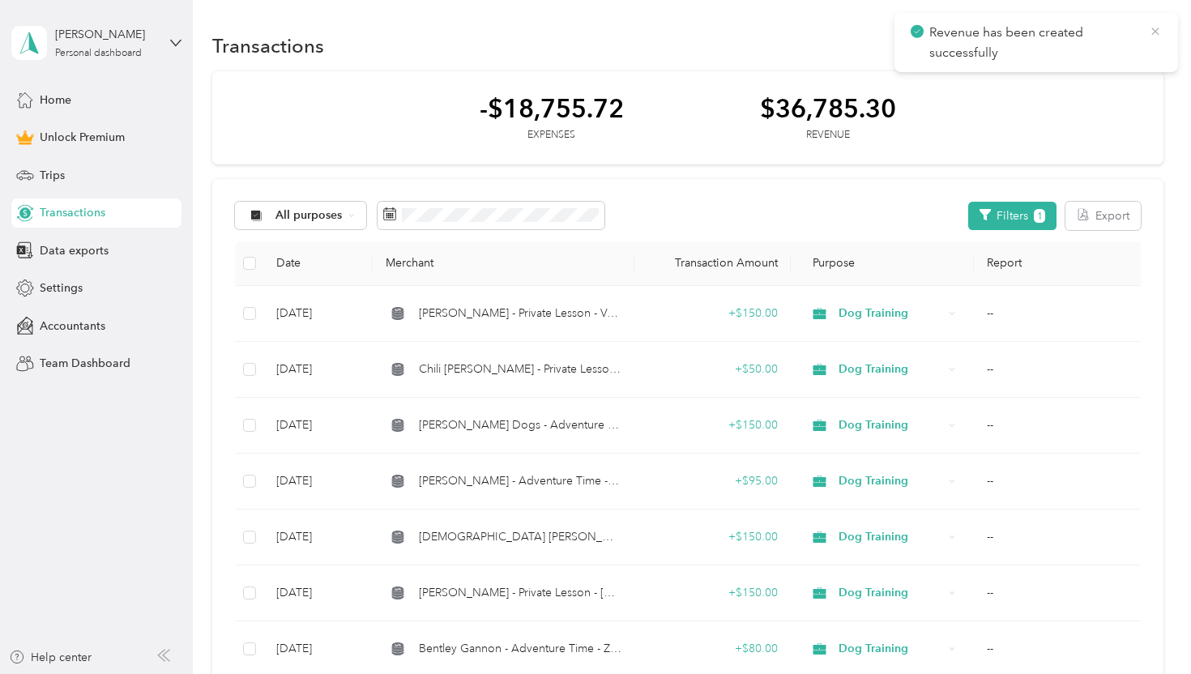
click at [1154, 32] on icon at bounding box center [1154, 31] width 7 height 7
click at [1142, 54] on button "New" at bounding box center [1133, 46] width 60 height 28
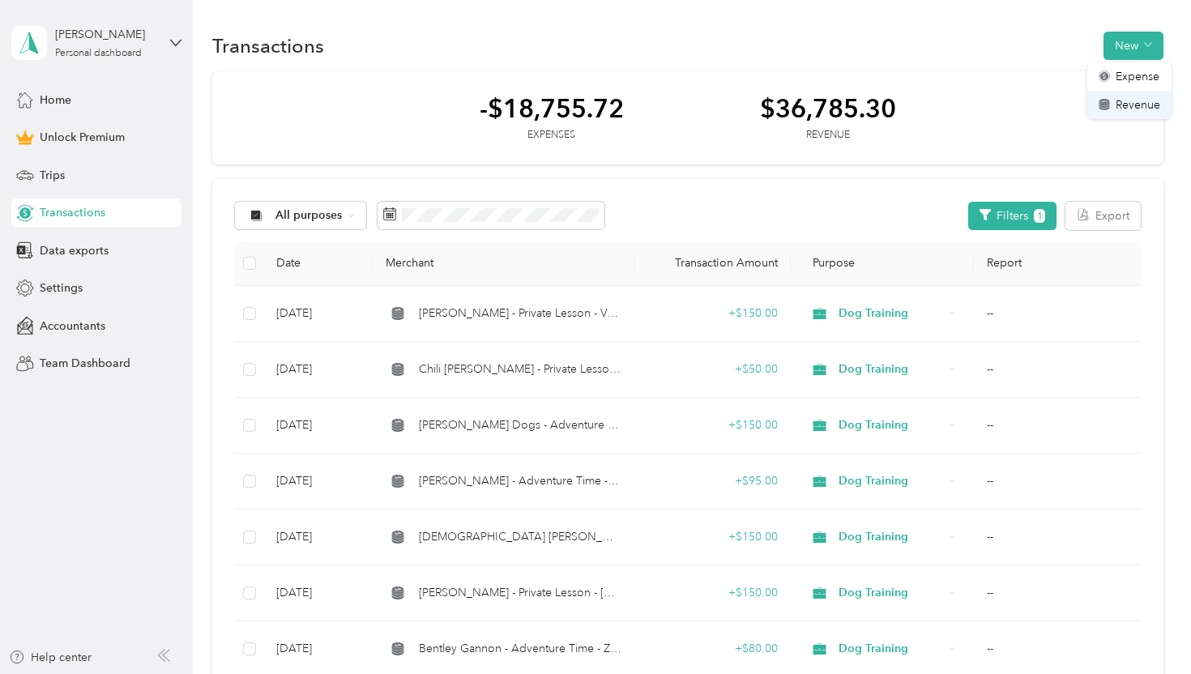
click at [1136, 97] on span "Revenue" at bounding box center [1138, 104] width 45 height 17
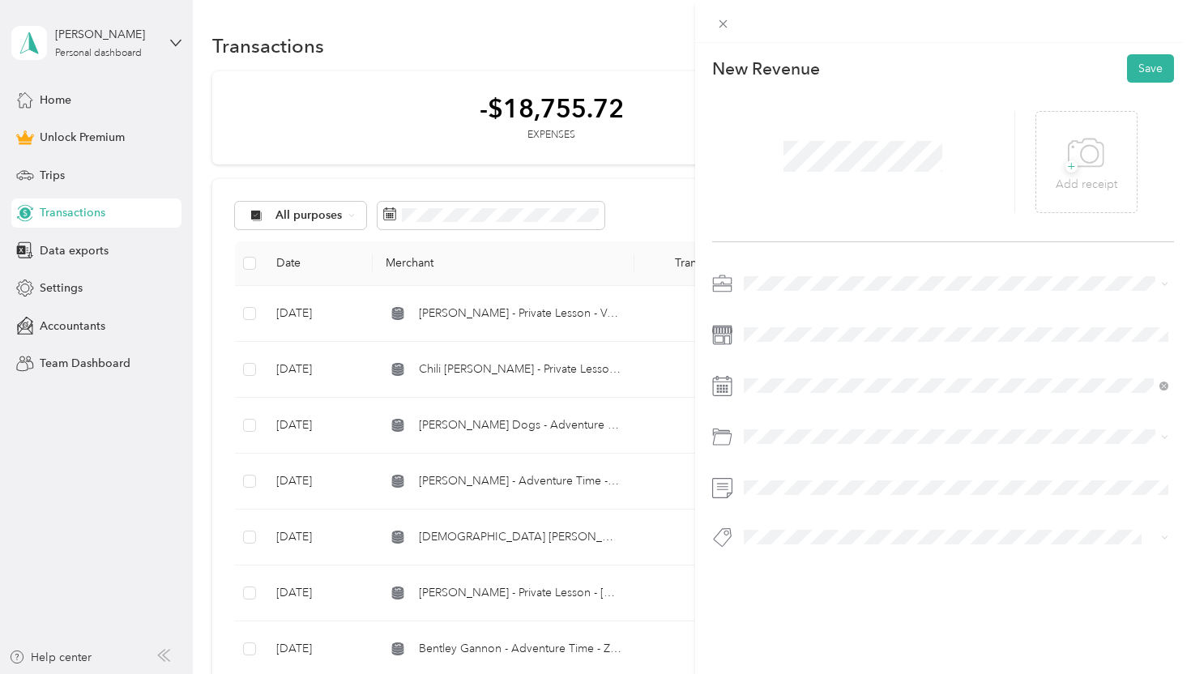
click at [789, 368] on span "Dog Training" at bounding box center [782, 368] width 67 height 14
click at [879, 271] on div "15" at bounding box center [881, 272] width 21 height 20
click at [816, 497] on div "Venmo" at bounding box center [956, 500] width 414 height 20
click at [1151, 68] on button "Save" at bounding box center [1150, 68] width 47 height 28
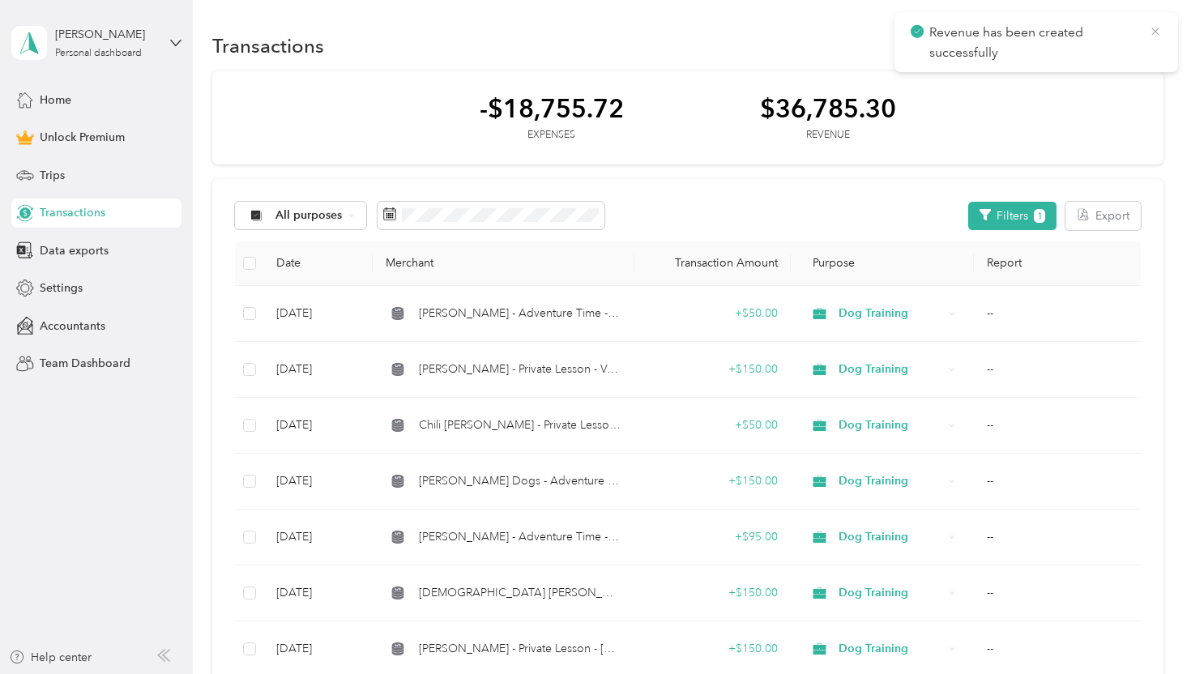
click at [1154, 32] on icon at bounding box center [1155, 31] width 13 height 15
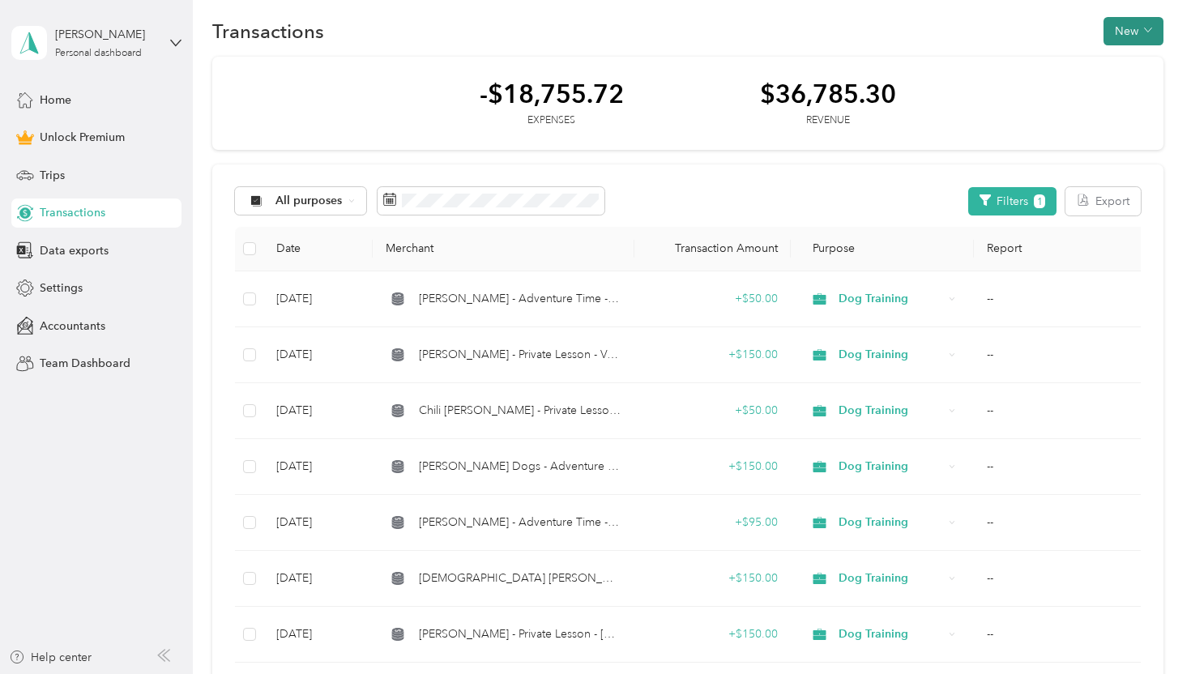
click at [1146, 35] on button "New" at bounding box center [1133, 31] width 60 height 28
click at [1135, 88] on span "Revenue" at bounding box center [1138, 90] width 45 height 17
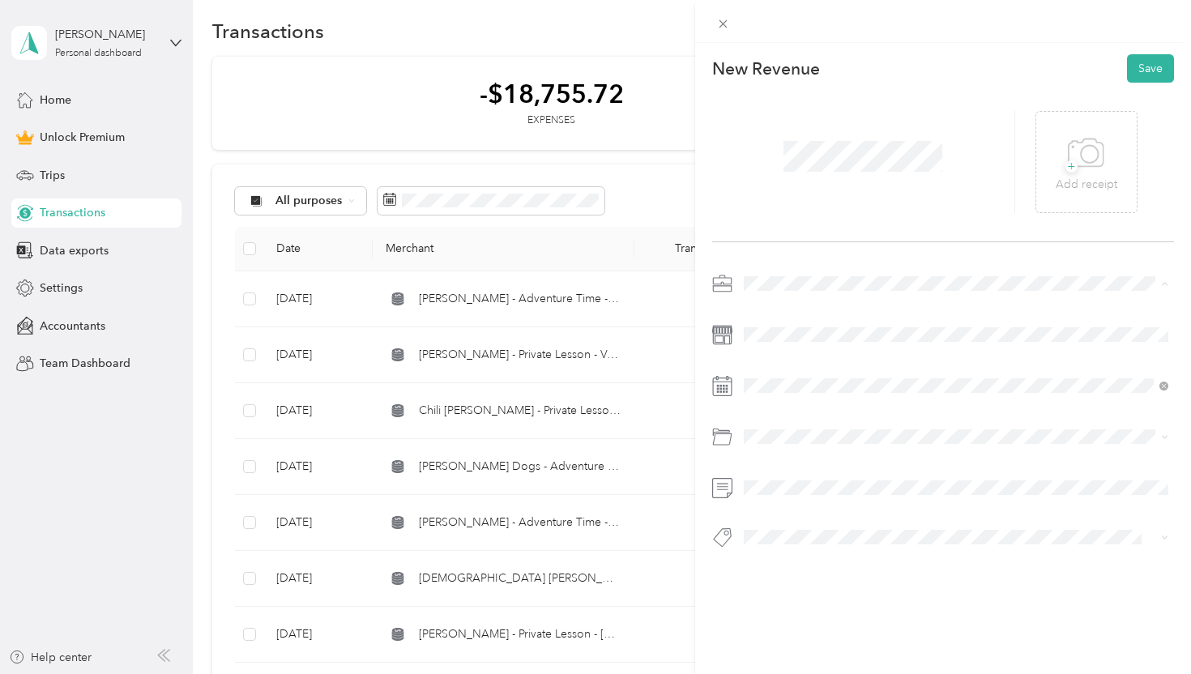
click at [797, 361] on div "Dog Training" at bounding box center [956, 369] width 414 height 17
click at [897, 268] on div "16" at bounding box center [902, 272] width 21 height 20
click at [802, 497] on button "Venmo" at bounding box center [776, 500] width 54 height 20
click at [1150, 67] on button "Save" at bounding box center [1150, 68] width 47 height 28
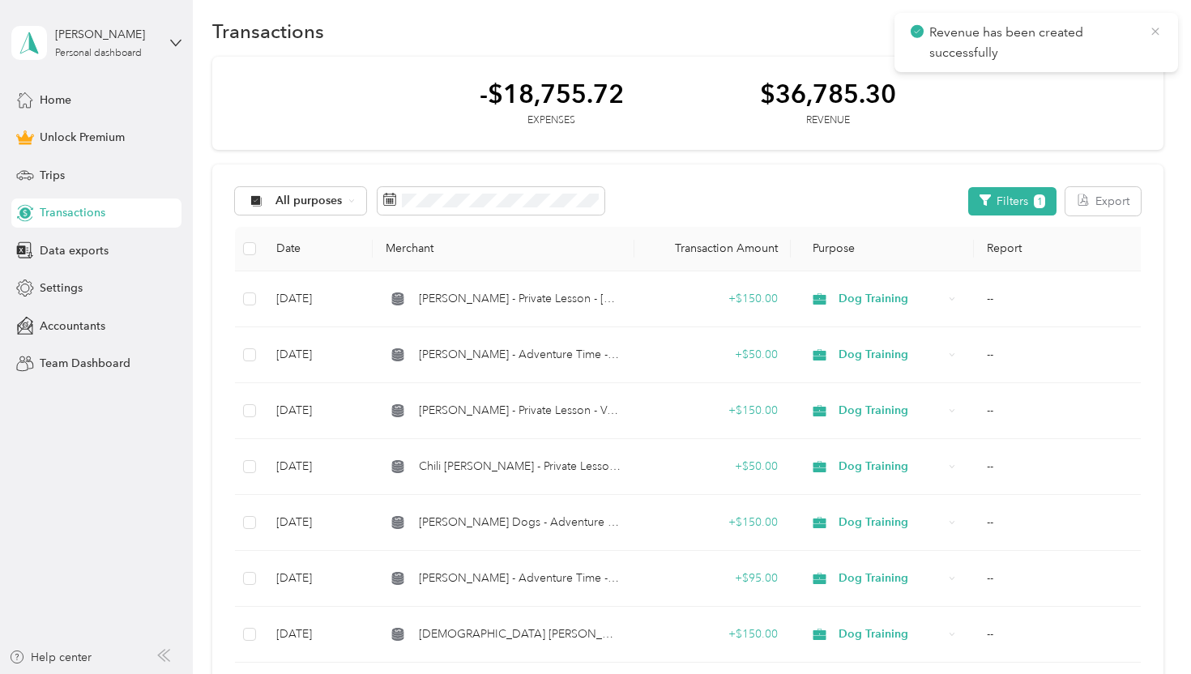
click at [1159, 31] on icon at bounding box center [1155, 31] width 13 height 15
click at [1132, 35] on button "New" at bounding box center [1133, 31] width 60 height 28
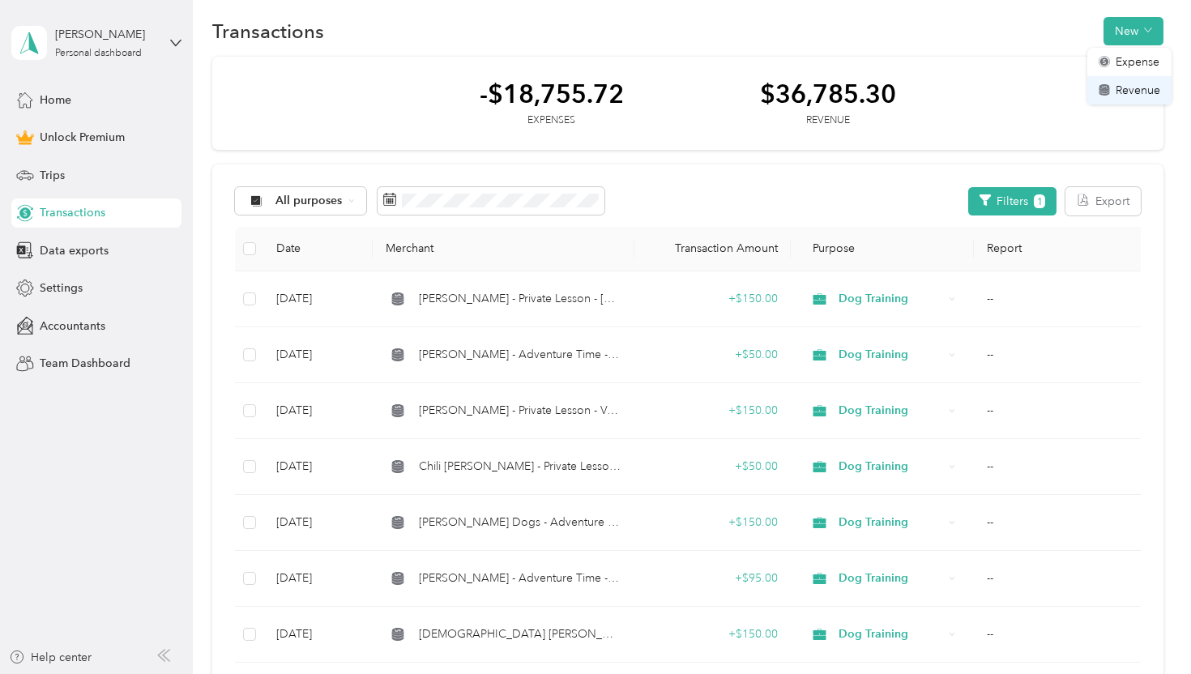
click at [1125, 87] on span "Revenue" at bounding box center [1138, 90] width 45 height 17
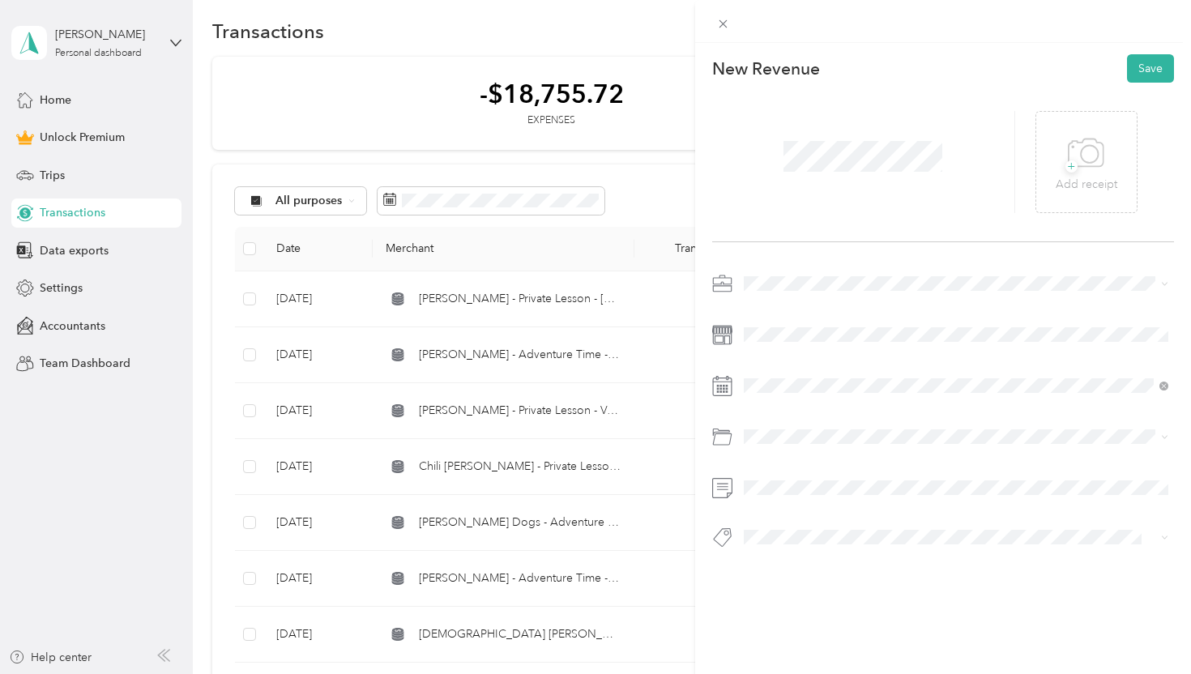
click at [798, 358] on li "Dog Training" at bounding box center [956, 367] width 437 height 28
click at [900, 275] on div "16" at bounding box center [902, 272] width 21 height 20
click at [812, 500] on div "Venmo" at bounding box center [956, 500] width 414 height 20
click at [1146, 76] on button "Save" at bounding box center [1150, 68] width 47 height 28
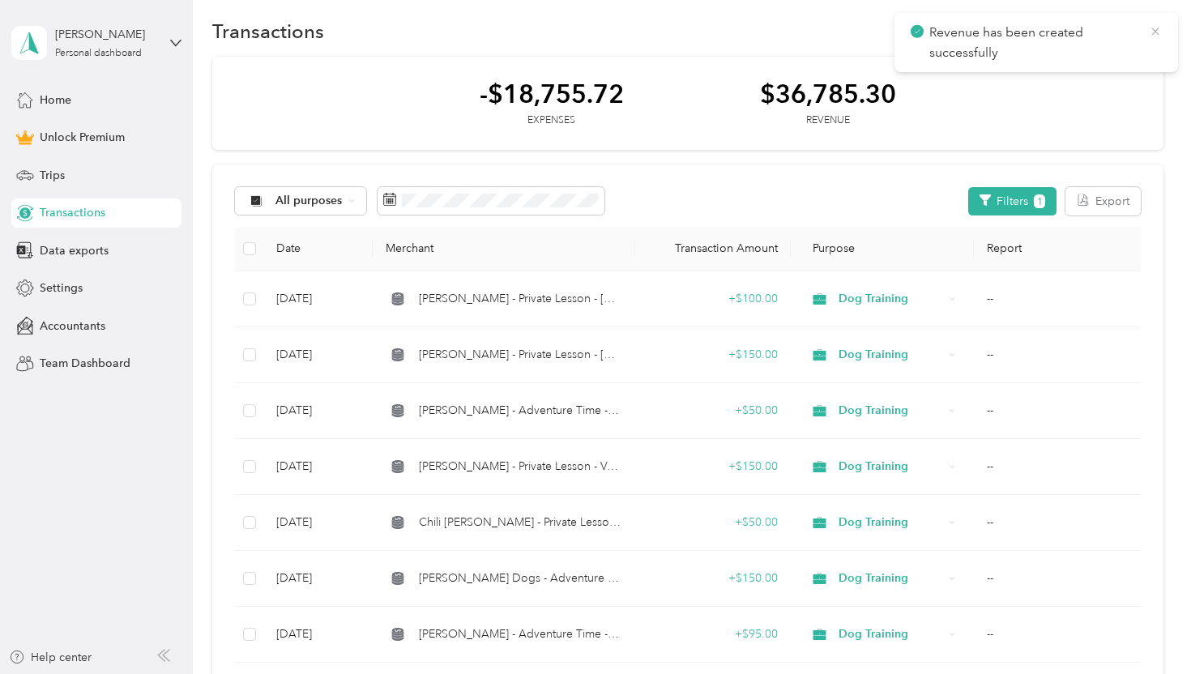
click at [1155, 34] on icon at bounding box center [1155, 31] width 13 height 15
click at [1146, 33] on button "New" at bounding box center [1133, 31] width 60 height 28
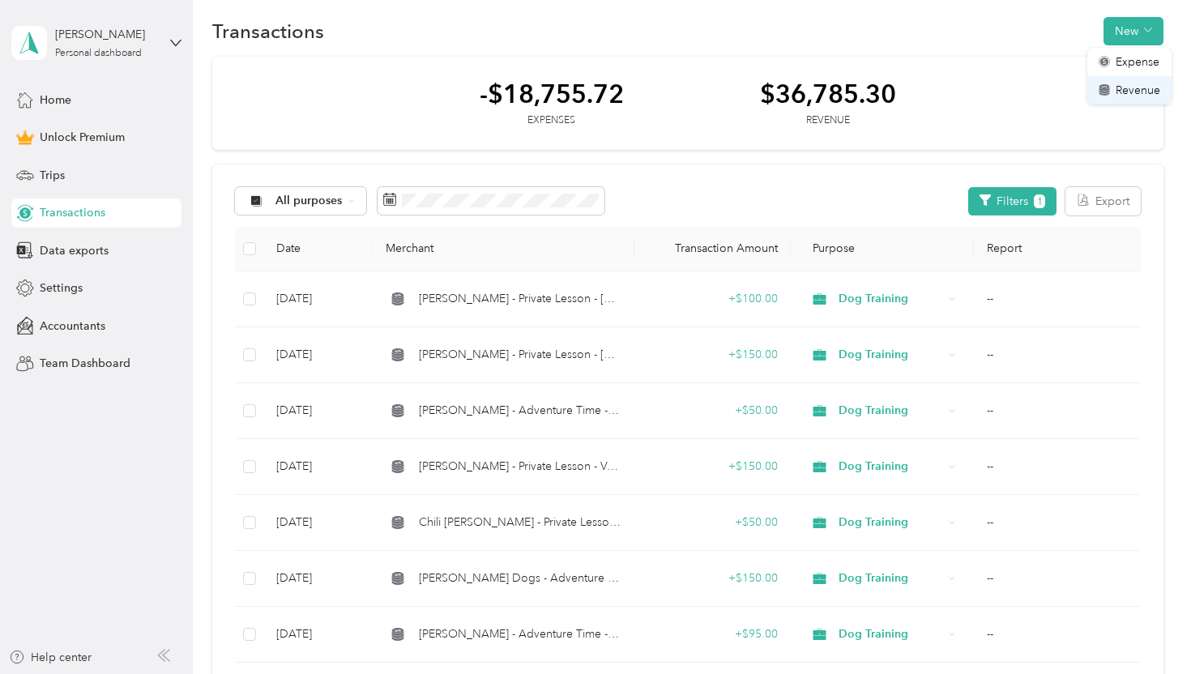
click at [1138, 87] on span "Revenue" at bounding box center [1138, 90] width 45 height 17
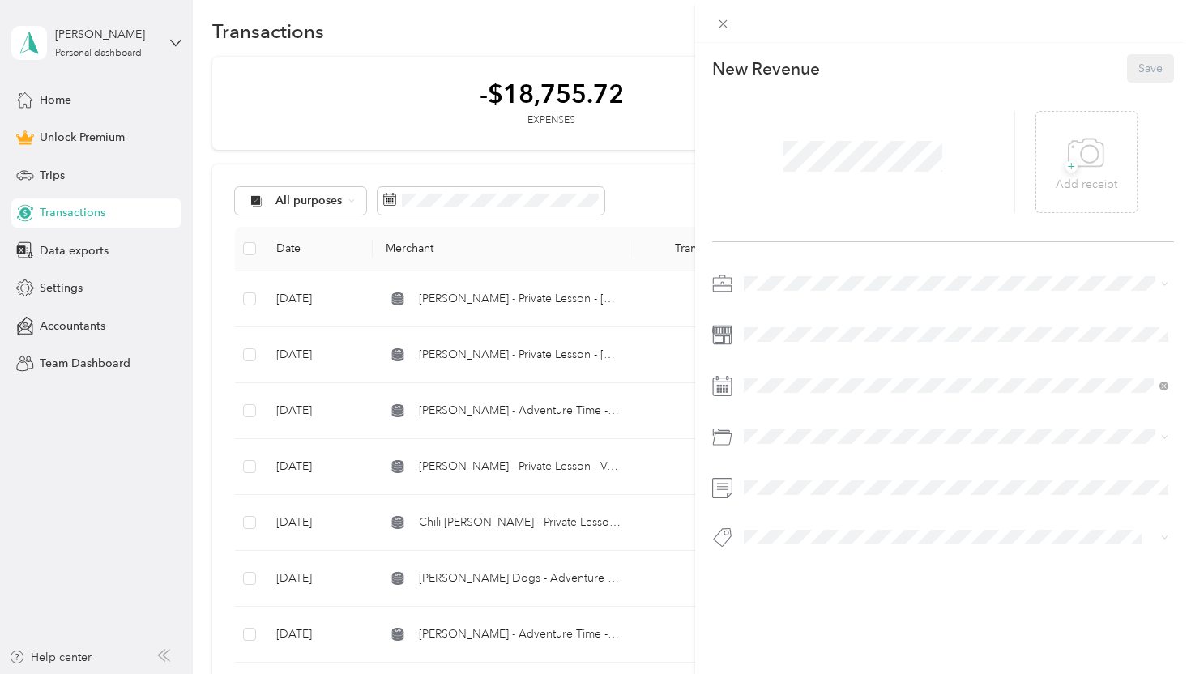
click at [930, 135] on span at bounding box center [863, 156] width 170 height 42
click at [792, 370] on span "Dog Training" at bounding box center [782, 369] width 67 height 14
click at [776, 323] on span at bounding box center [956, 335] width 437 height 26
click at [906, 267] on div "16" at bounding box center [902, 272] width 21 height 20
click at [808, 499] on div "Venmo" at bounding box center [956, 500] width 414 height 20
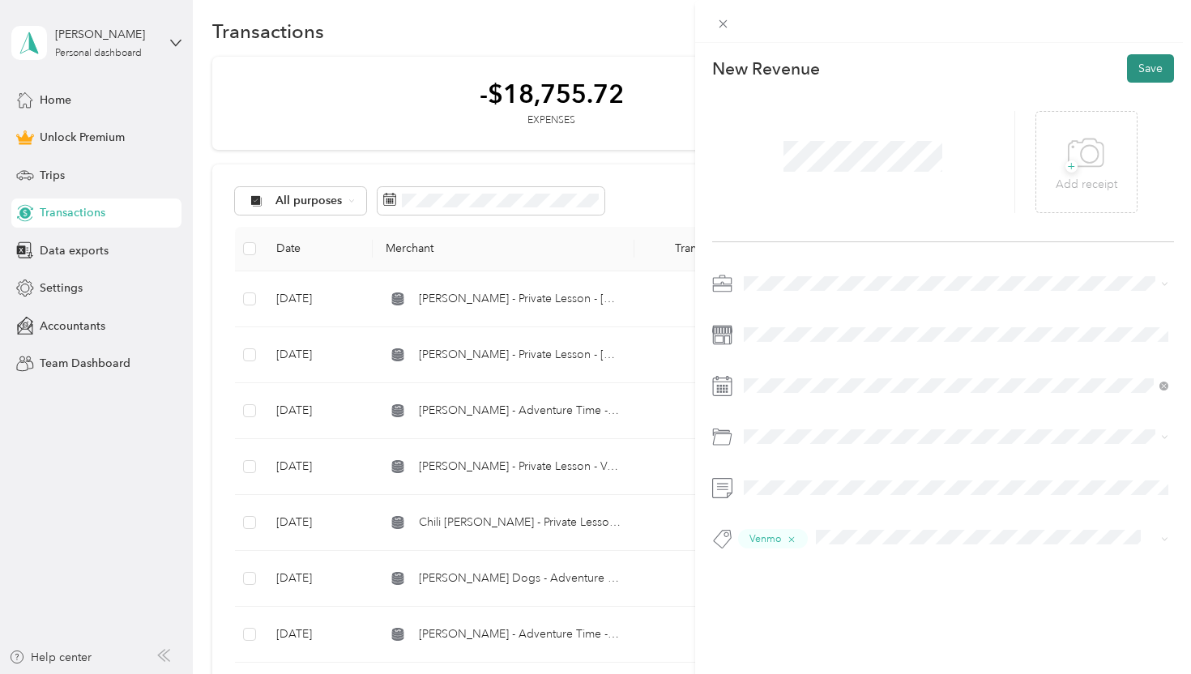
click at [1155, 64] on button "Save" at bounding box center [1150, 68] width 47 height 28
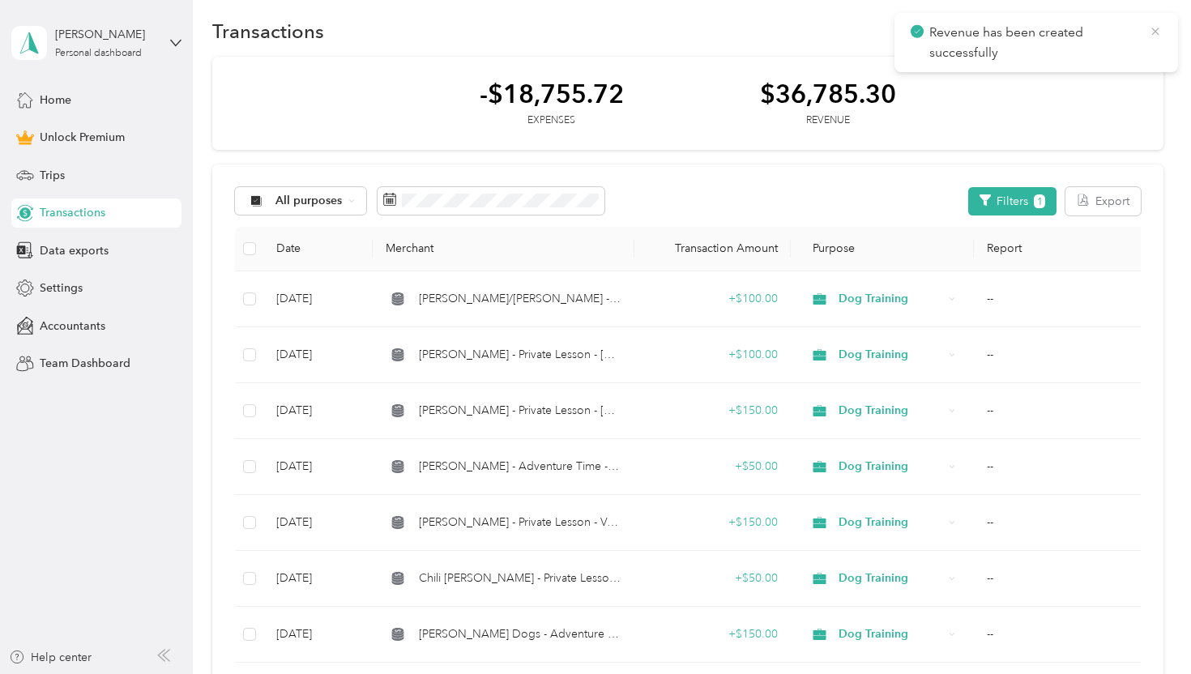
click at [1154, 30] on icon at bounding box center [1154, 31] width 7 height 7
click at [1147, 24] on button "New" at bounding box center [1133, 31] width 60 height 28
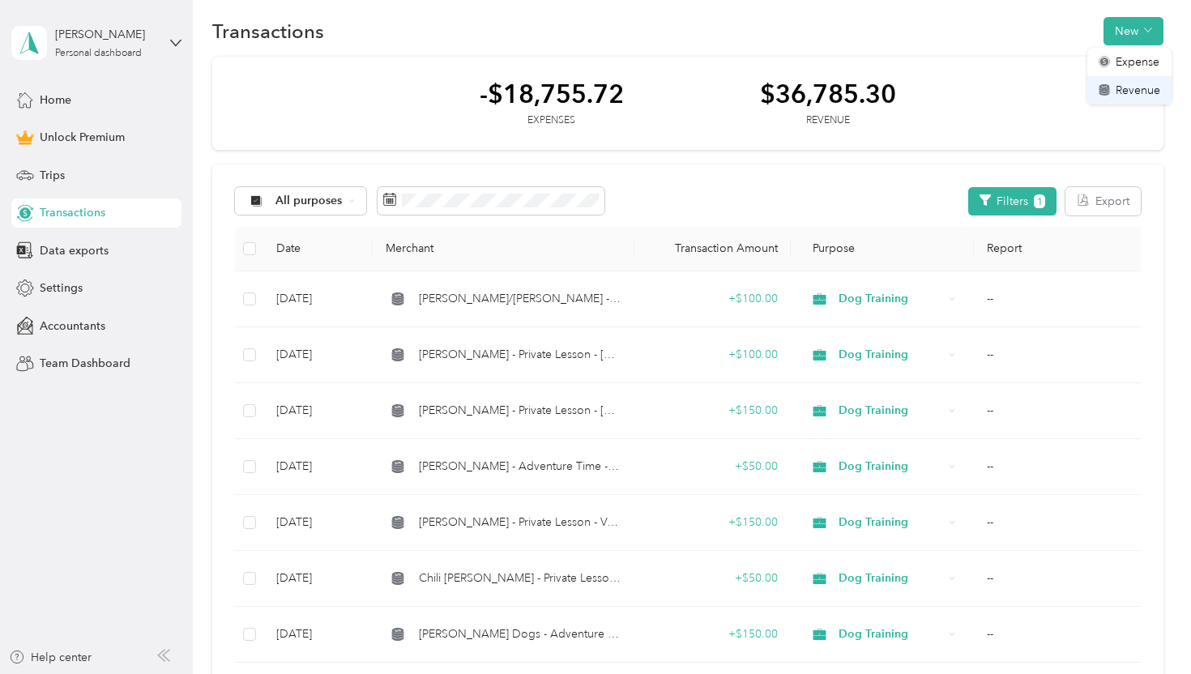
click at [1133, 87] on span "Revenue" at bounding box center [1138, 90] width 45 height 17
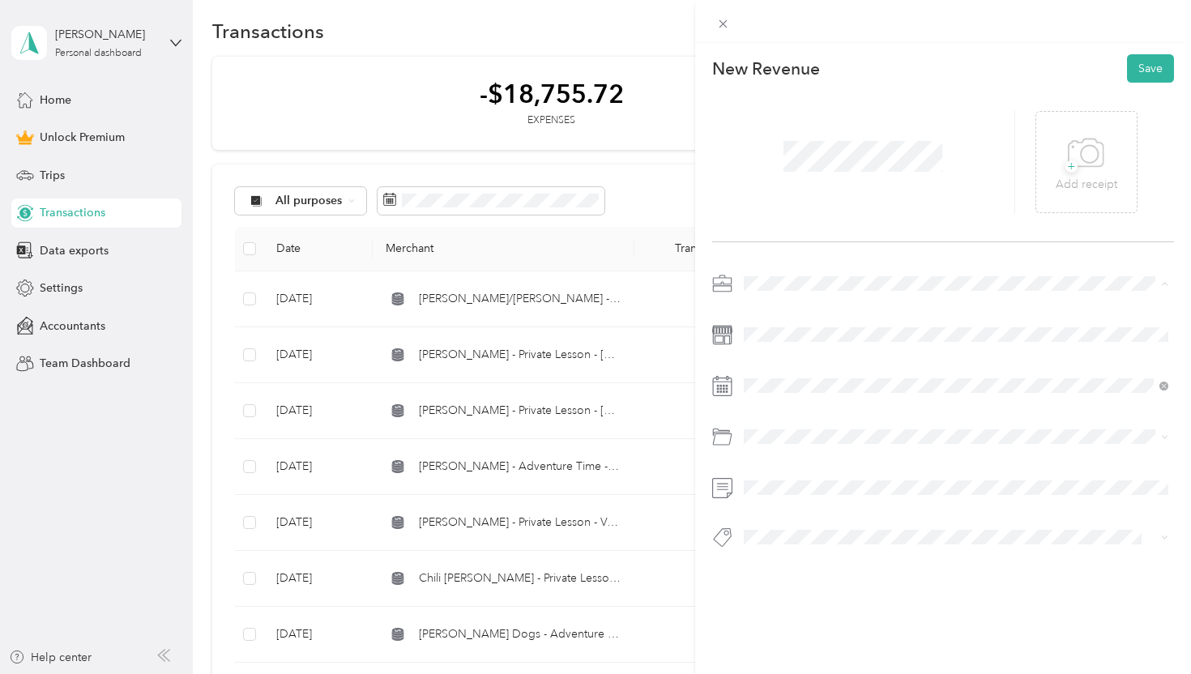
click at [797, 369] on span "Dog Training" at bounding box center [782, 369] width 67 height 14
click at [822, 297] on div "19" at bounding box center [819, 298] width 21 height 20
click at [819, 433] on div "Check" at bounding box center [956, 438] width 414 height 20
click at [1151, 66] on button "Save" at bounding box center [1150, 68] width 47 height 28
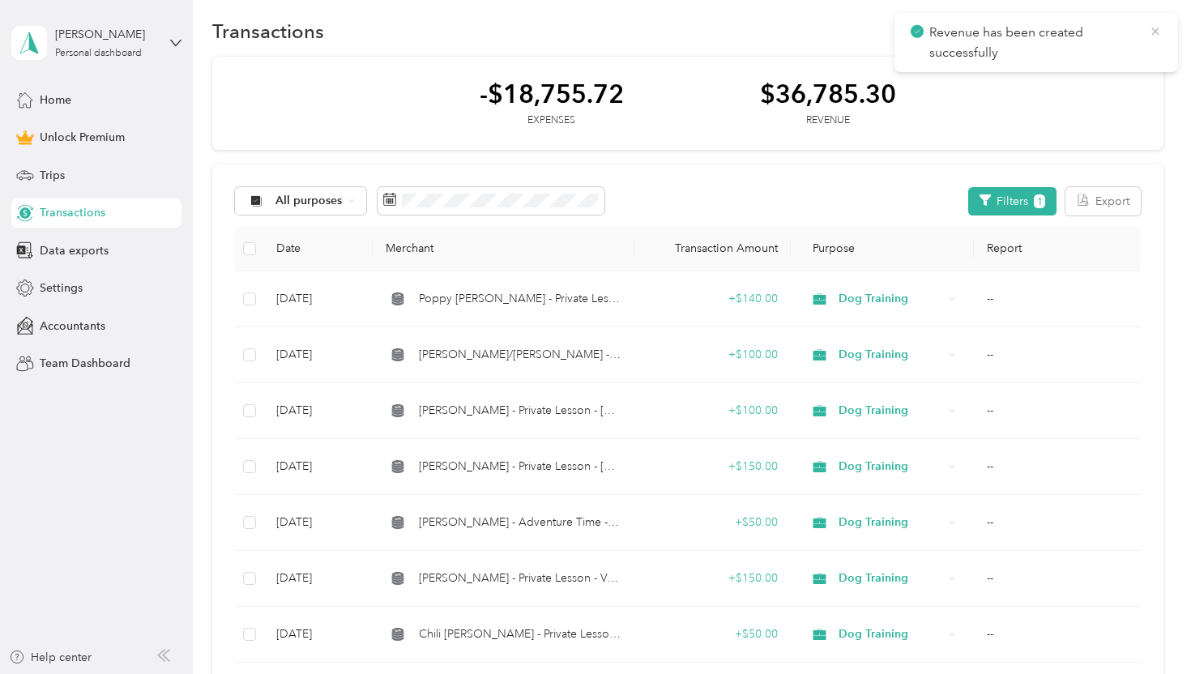
click at [1154, 34] on icon at bounding box center [1155, 31] width 13 height 15
click at [1118, 29] on button "New" at bounding box center [1133, 31] width 60 height 28
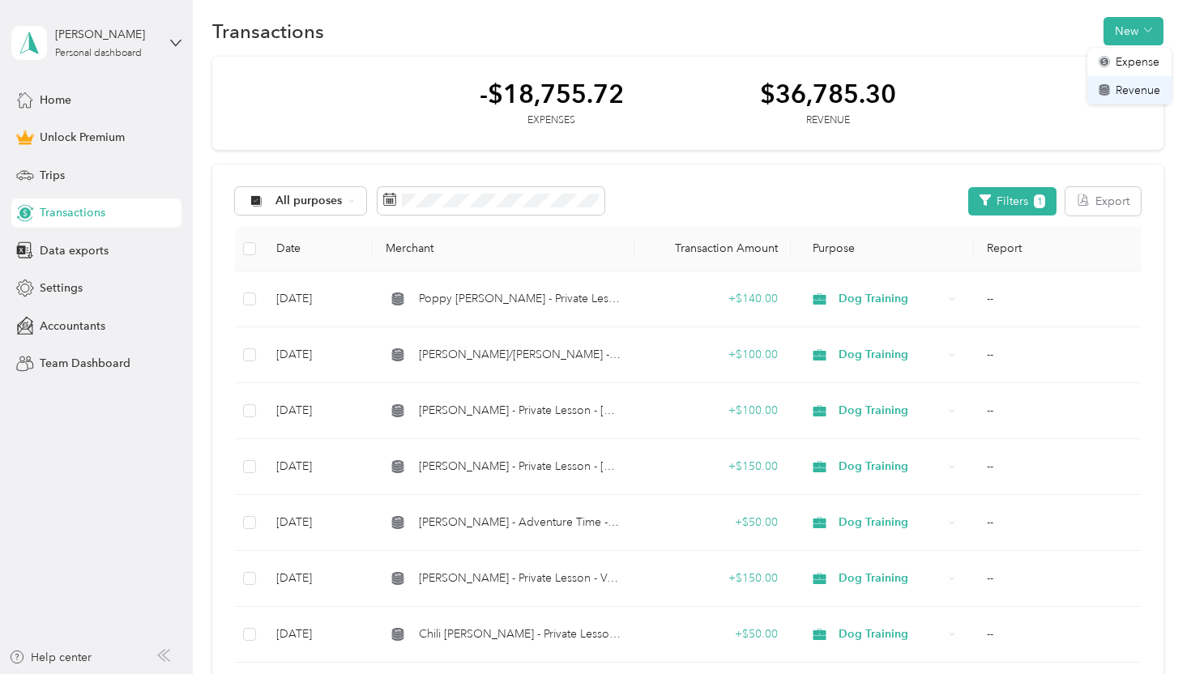
click at [1118, 85] on span "Revenue" at bounding box center [1138, 90] width 45 height 17
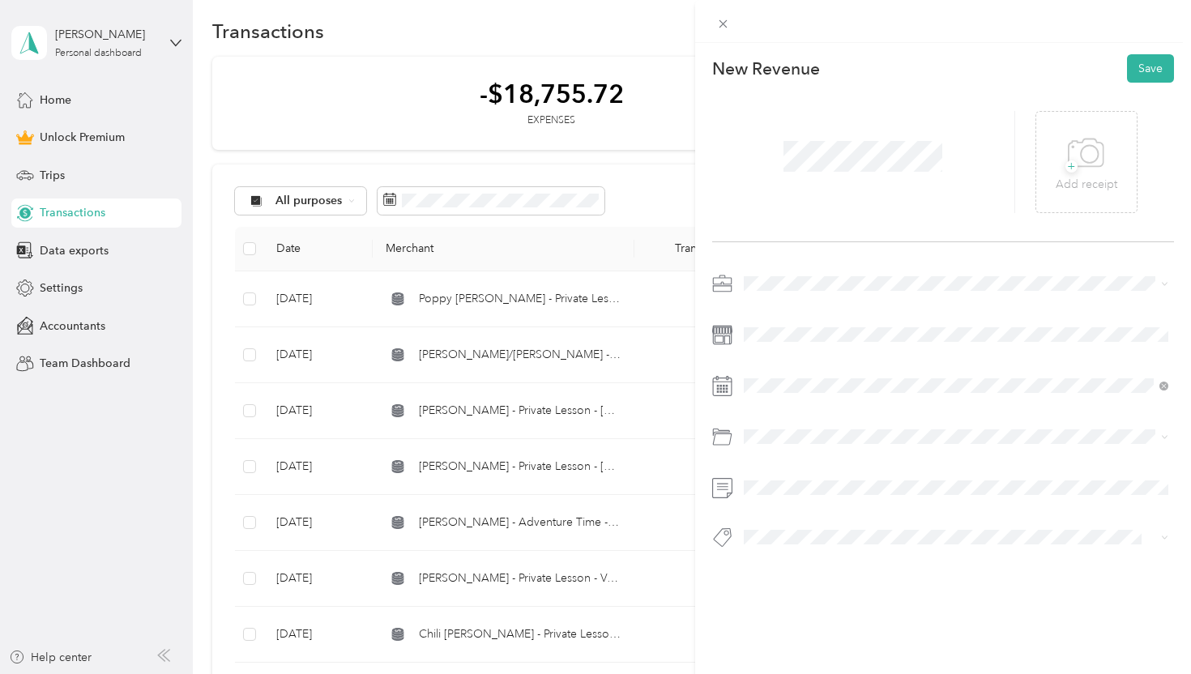
click at [796, 293] on span at bounding box center [956, 284] width 437 height 26
click at [790, 365] on span "Dog Training" at bounding box center [782, 369] width 67 height 14
click at [822, 298] on div "19" at bounding box center [819, 298] width 21 height 20
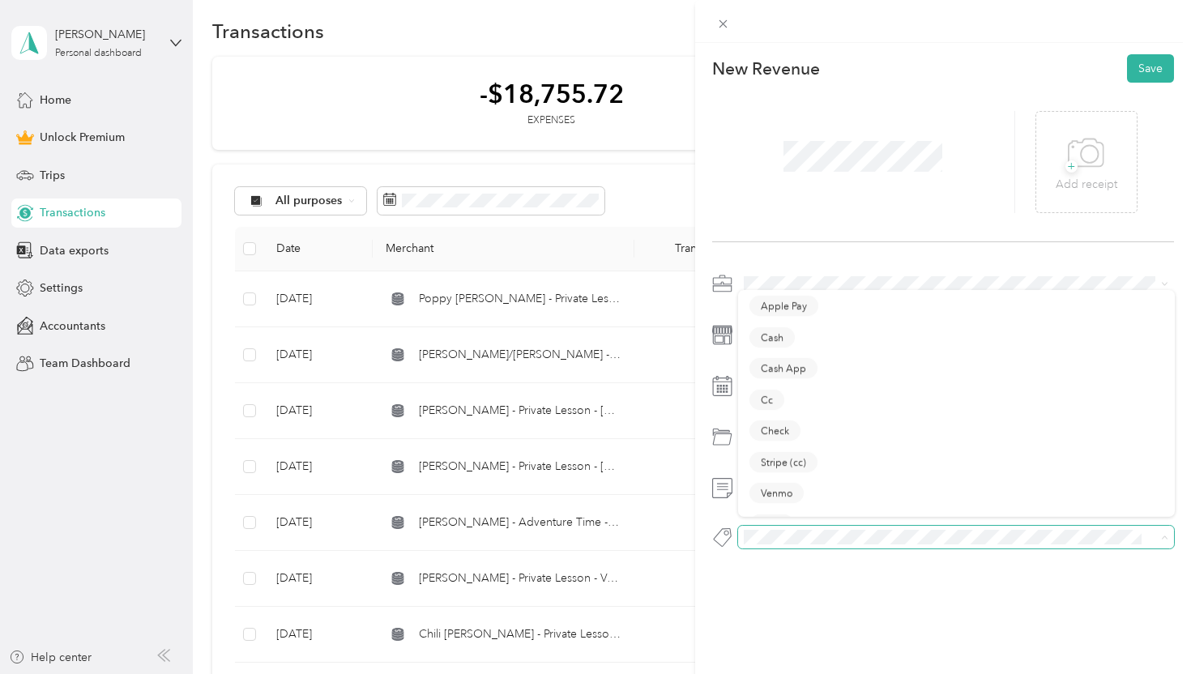
click at [814, 529] on span at bounding box center [942, 537] width 409 height 17
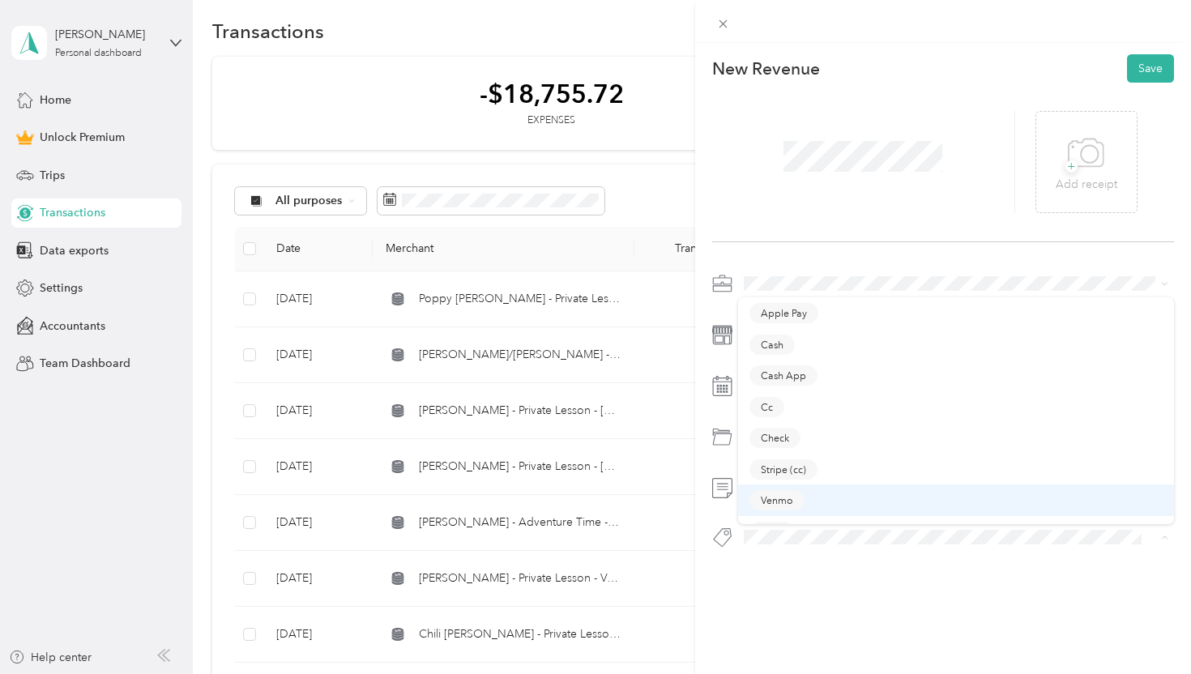
scroll to position [23, 0]
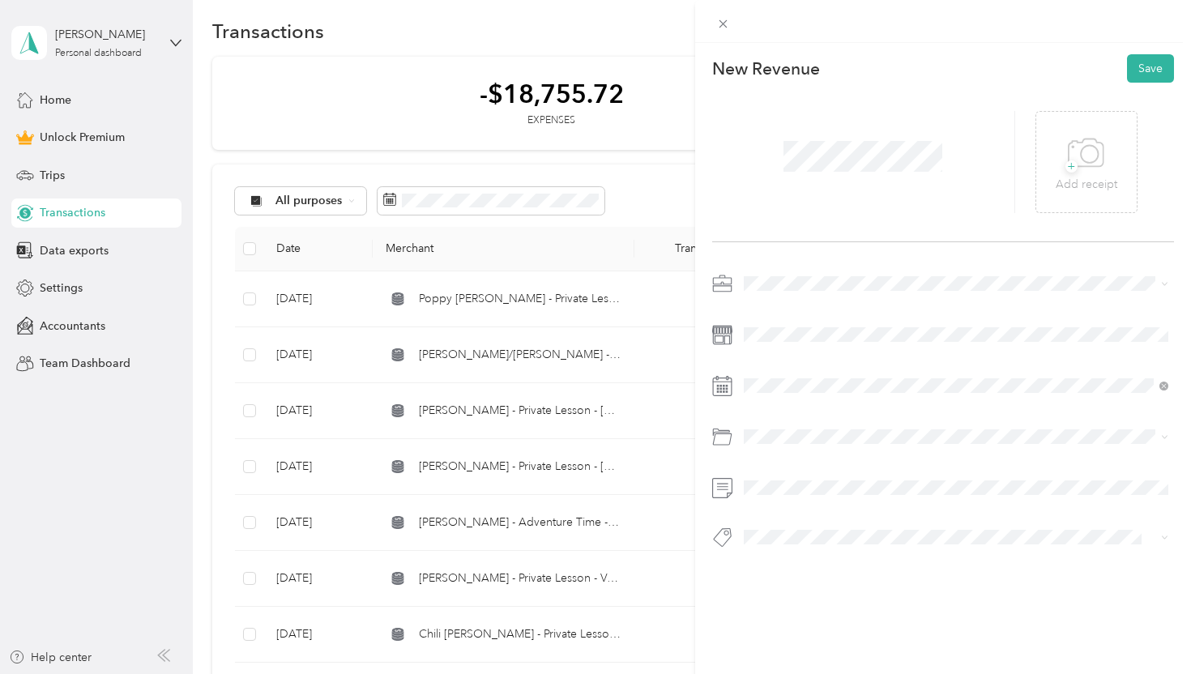
click at [814, 507] on div "Zelle" at bounding box center [956, 509] width 414 height 20
click at [1149, 75] on button "Save" at bounding box center [1150, 68] width 47 height 28
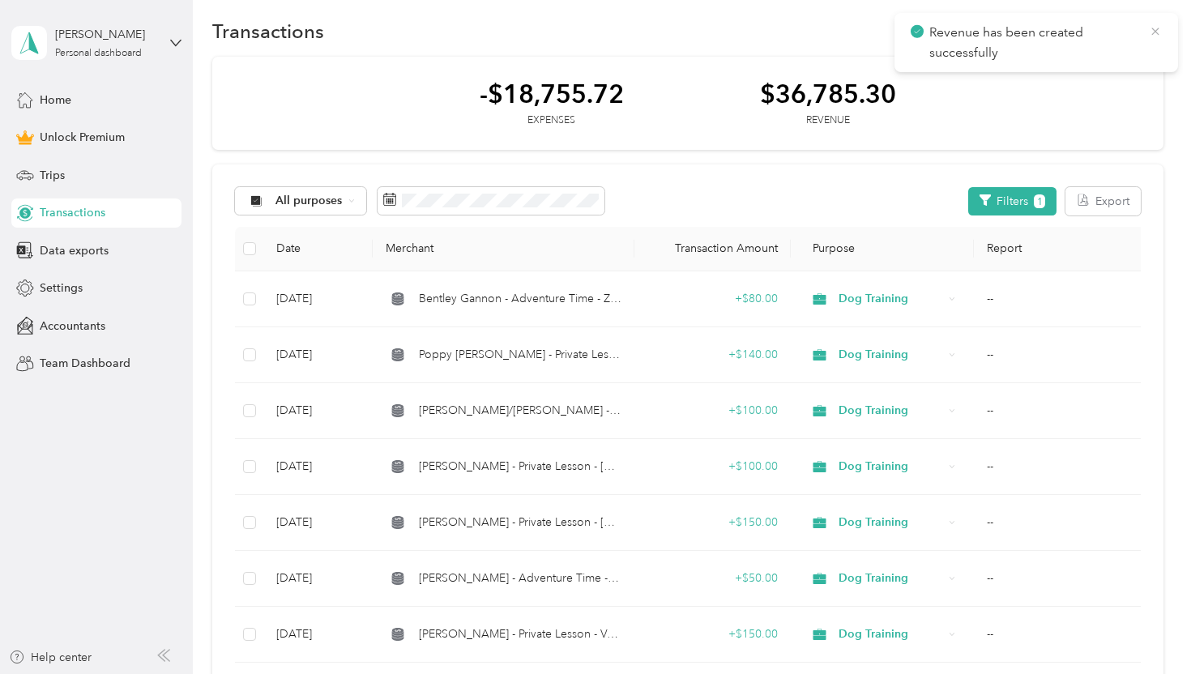
click at [1152, 29] on icon at bounding box center [1155, 31] width 13 height 15
click at [1137, 36] on button "New" at bounding box center [1133, 31] width 60 height 28
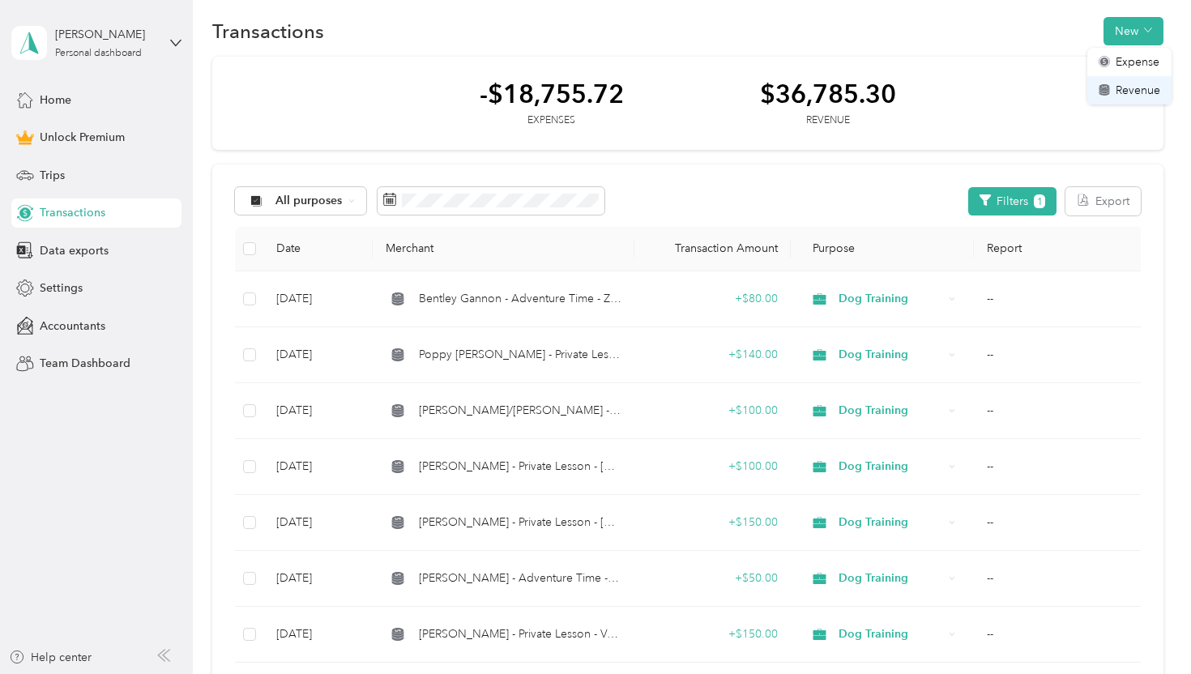
click at [1134, 86] on span "Revenue" at bounding box center [1138, 90] width 45 height 17
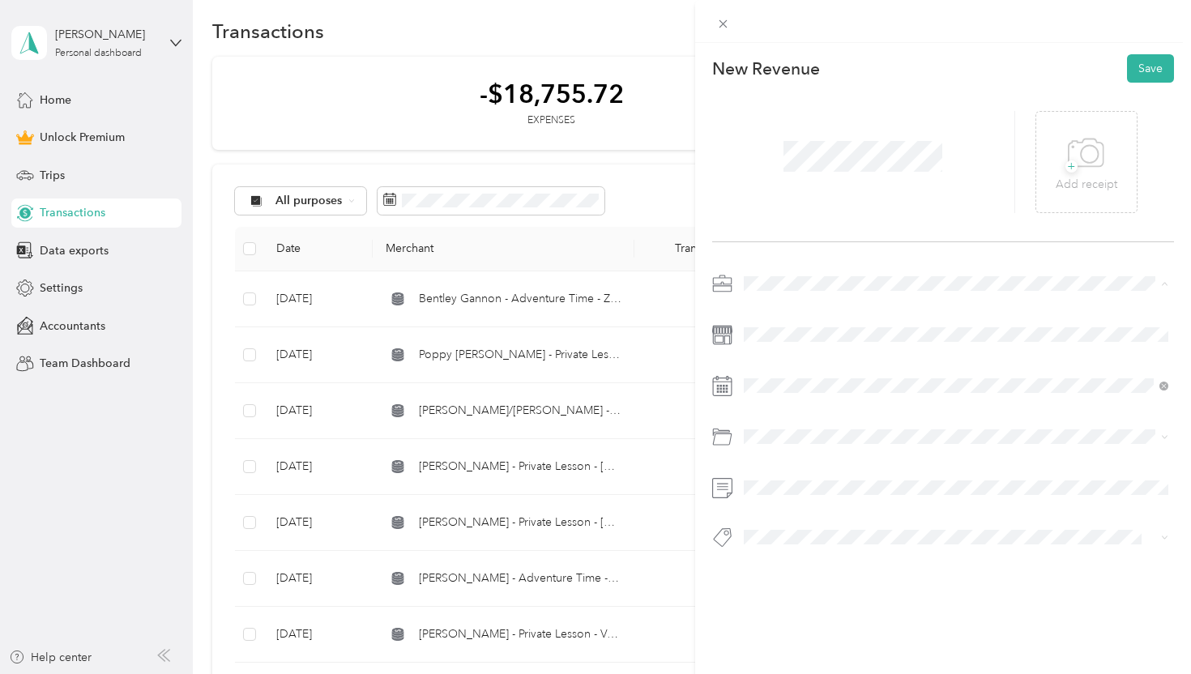
click at [788, 366] on span "Dog Training" at bounding box center [782, 369] width 67 height 14
click at [838, 297] on div "20" at bounding box center [840, 298] width 21 height 20
click at [805, 496] on div "Venmo" at bounding box center [956, 500] width 414 height 20
click at [1159, 59] on button "Save" at bounding box center [1150, 68] width 47 height 28
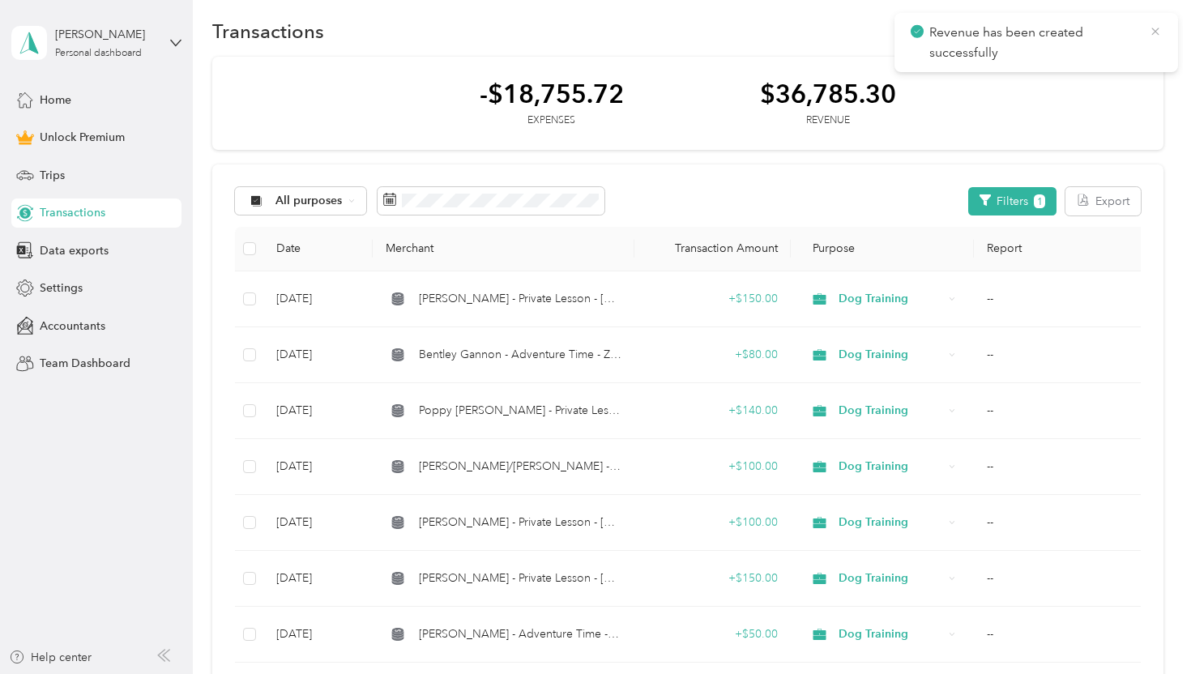
click at [1154, 32] on icon at bounding box center [1154, 31] width 7 height 7
click at [1129, 23] on button "New" at bounding box center [1133, 31] width 60 height 28
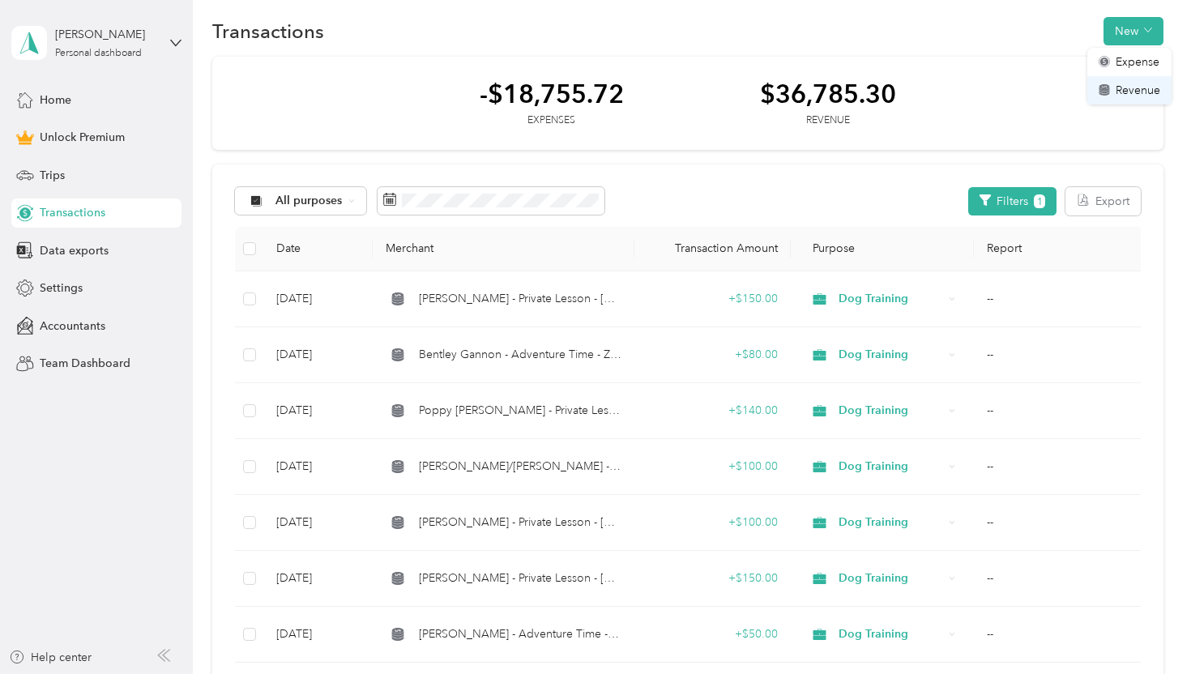
click at [1122, 90] on span "Revenue" at bounding box center [1138, 90] width 45 height 17
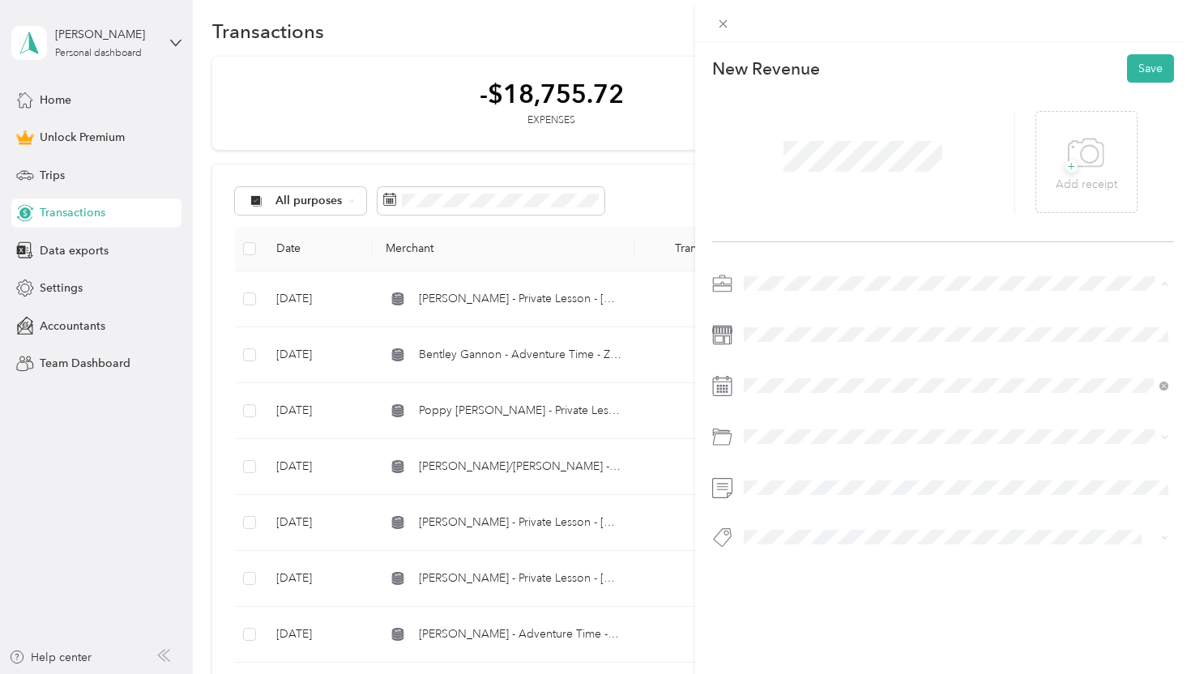
click at [787, 366] on span "Dog Training" at bounding box center [782, 369] width 67 height 14
click at [839, 294] on div "20" at bounding box center [840, 298] width 21 height 20
click at [805, 498] on div "Venmo" at bounding box center [956, 499] width 414 height 20
click at [1153, 68] on button "Save" at bounding box center [1150, 68] width 47 height 28
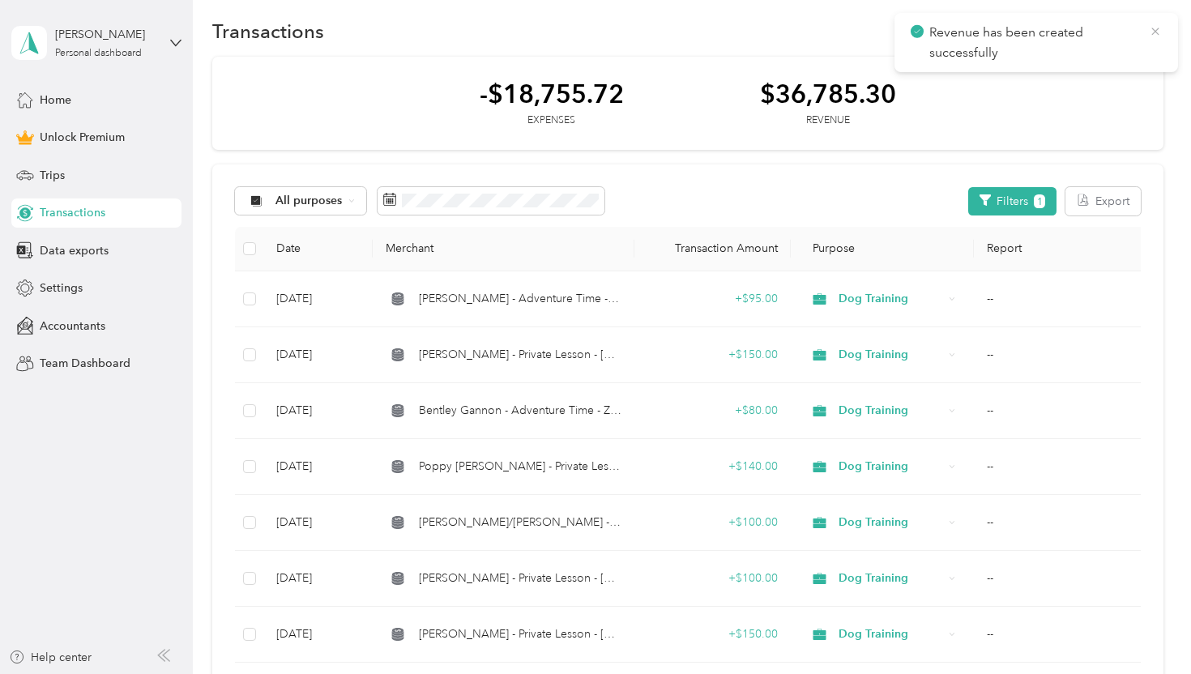
click at [1157, 29] on icon at bounding box center [1154, 31] width 7 height 7
click at [1141, 27] on button "New" at bounding box center [1133, 31] width 60 height 28
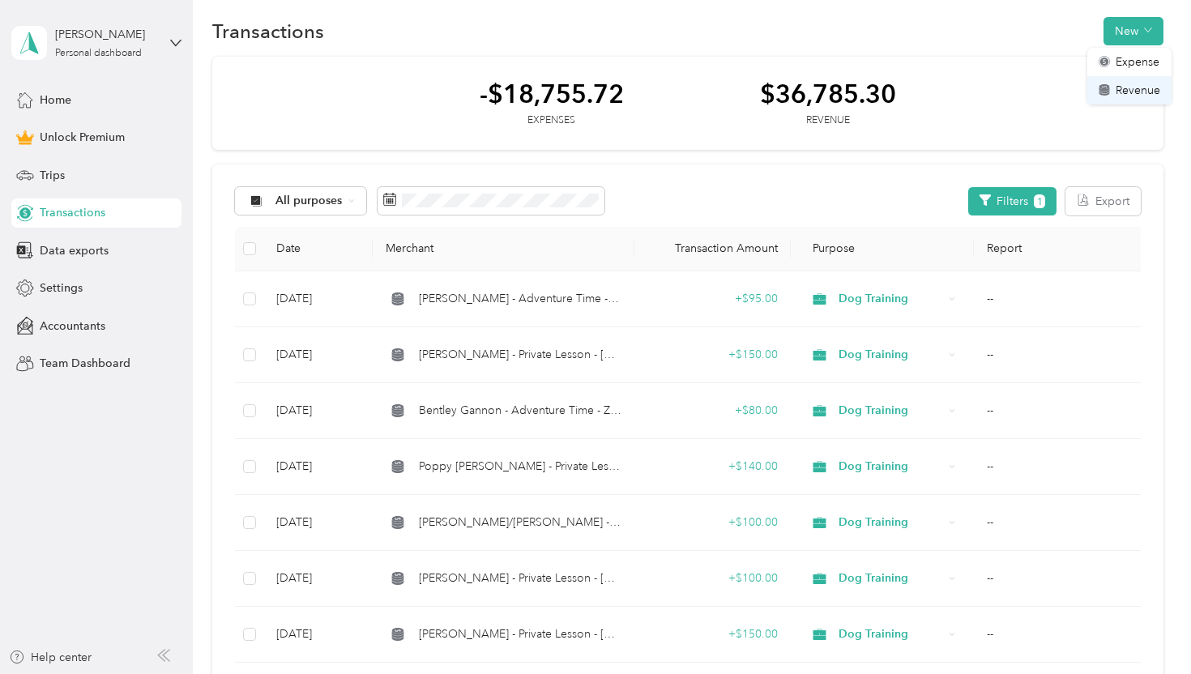
click at [1125, 88] on span "Revenue" at bounding box center [1138, 90] width 45 height 17
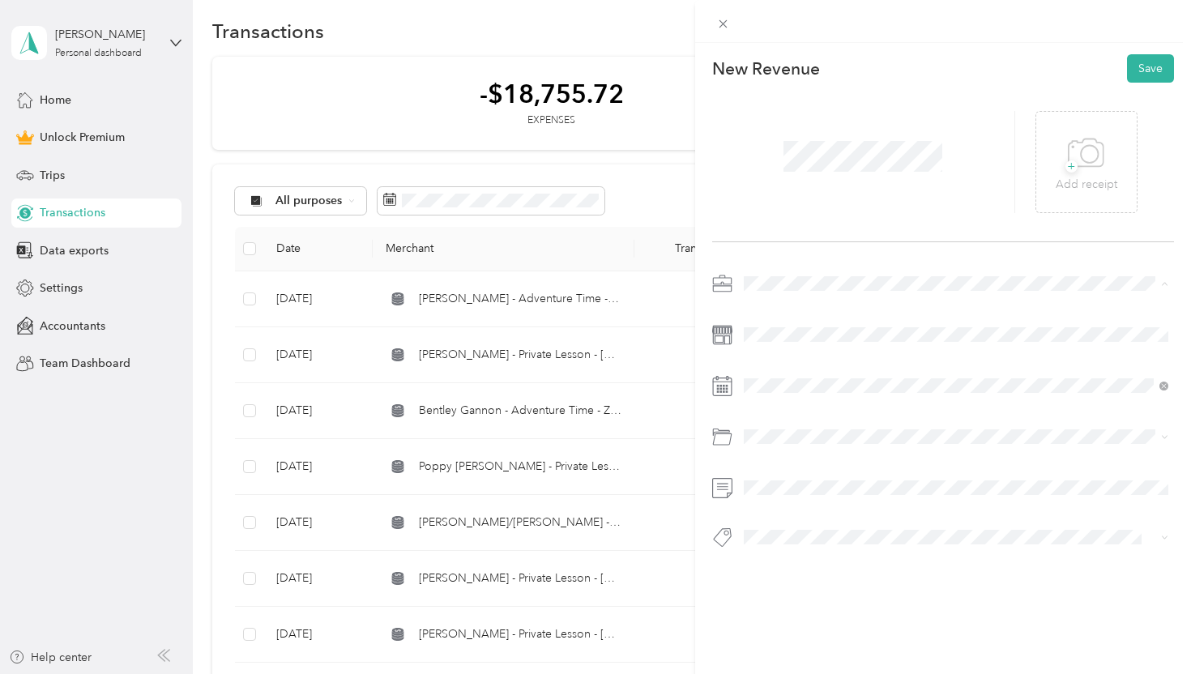
click at [800, 363] on span "Dog Training" at bounding box center [782, 369] width 67 height 14
click at [781, 326] on span at bounding box center [956, 335] width 437 height 26
click at [841, 294] on div "20" at bounding box center [840, 298] width 21 height 20
click at [834, 492] on div "Venmo" at bounding box center [956, 500] width 414 height 20
click at [1141, 66] on button "Save" at bounding box center [1150, 68] width 47 height 28
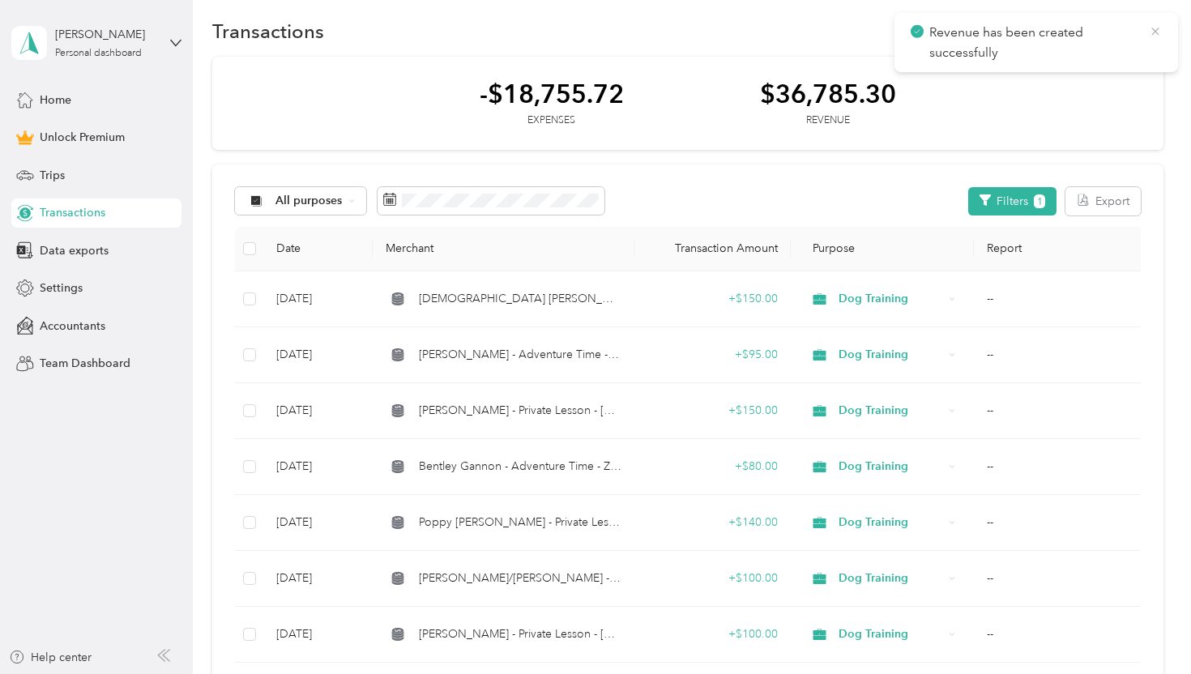
click at [1154, 31] on icon at bounding box center [1155, 31] width 13 height 15
click at [1135, 38] on button "New" at bounding box center [1133, 31] width 60 height 28
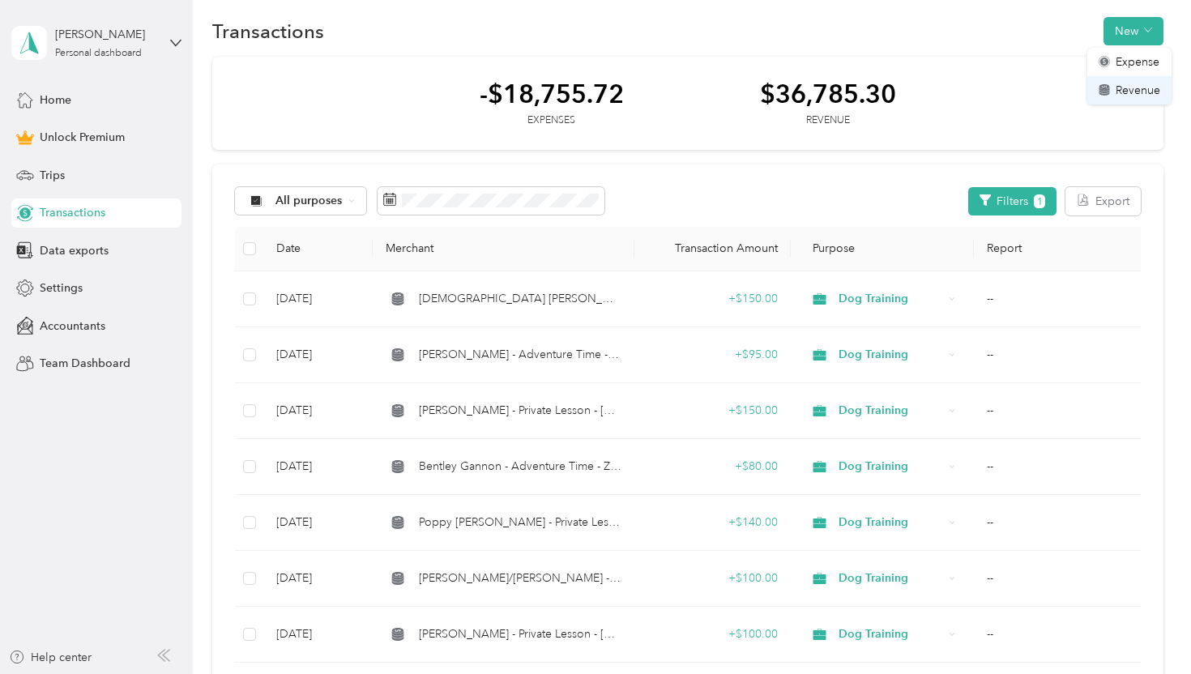
click at [1133, 88] on span "Revenue" at bounding box center [1138, 90] width 45 height 17
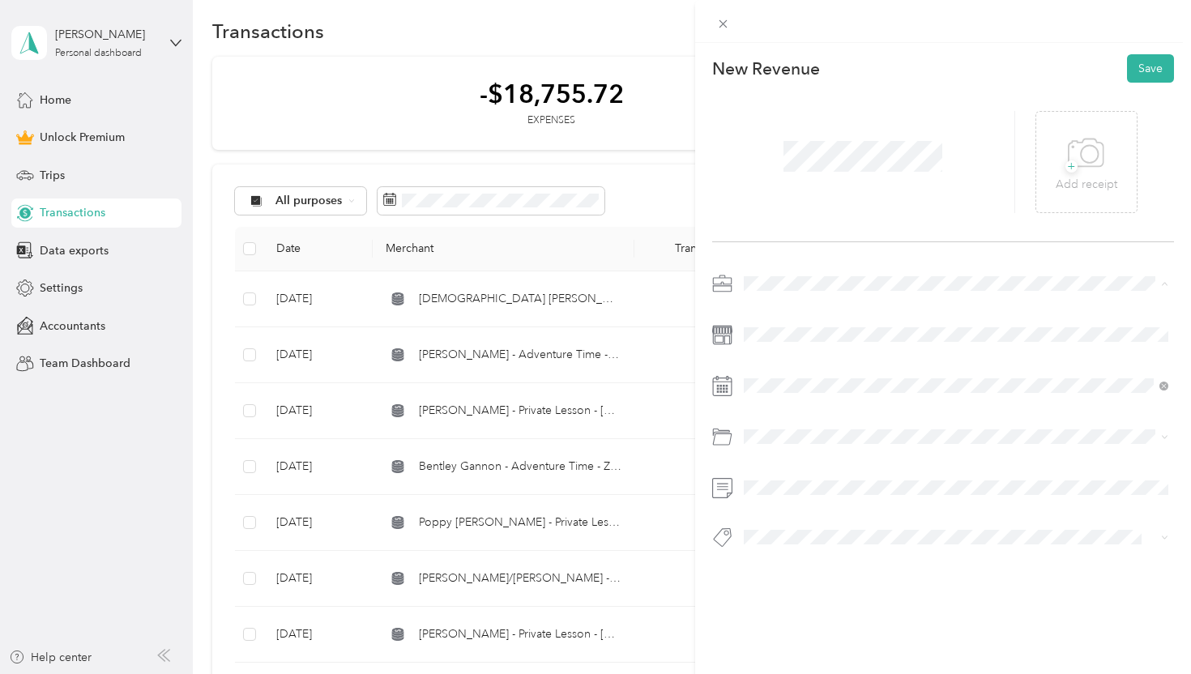
click at [775, 357] on li "Dog Training" at bounding box center [956, 369] width 437 height 28
click at [856, 296] on div "21" at bounding box center [860, 298] width 21 height 20
click at [825, 504] on div "Venmo" at bounding box center [956, 500] width 414 height 20
click at [1143, 69] on button "Save" at bounding box center [1150, 68] width 47 height 28
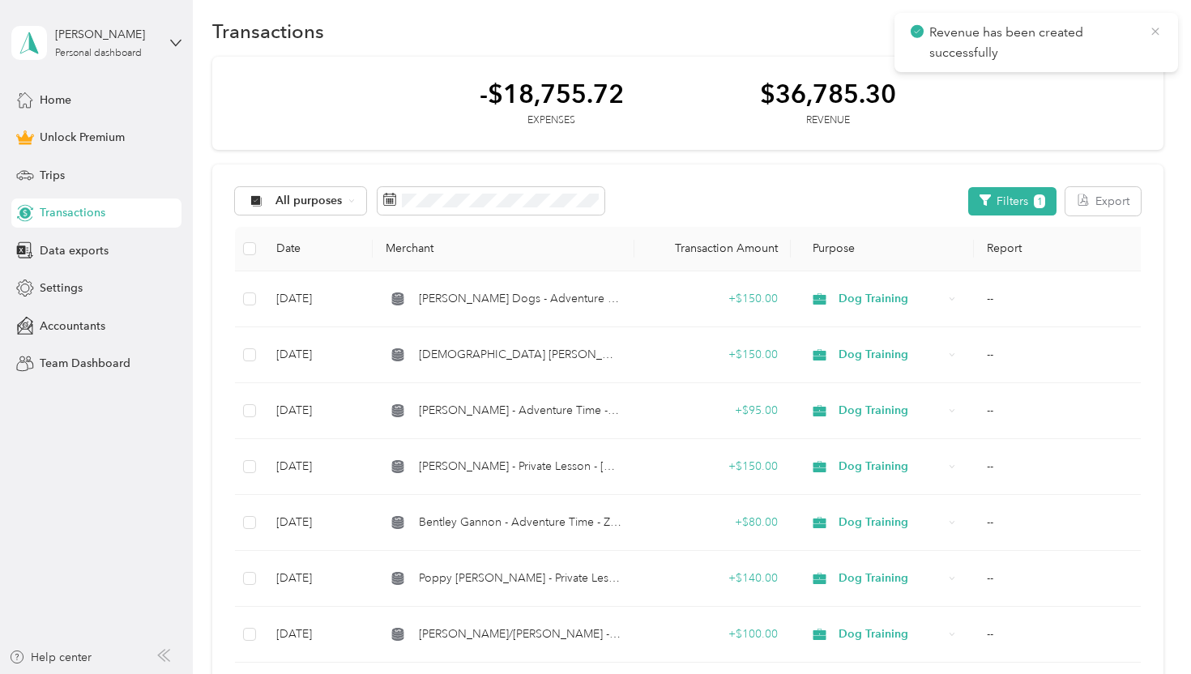
click at [1153, 31] on icon at bounding box center [1155, 31] width 13 height 15
click at [1139, 39] on button "New" at bounding box center [1133, 31] width 60 height 28
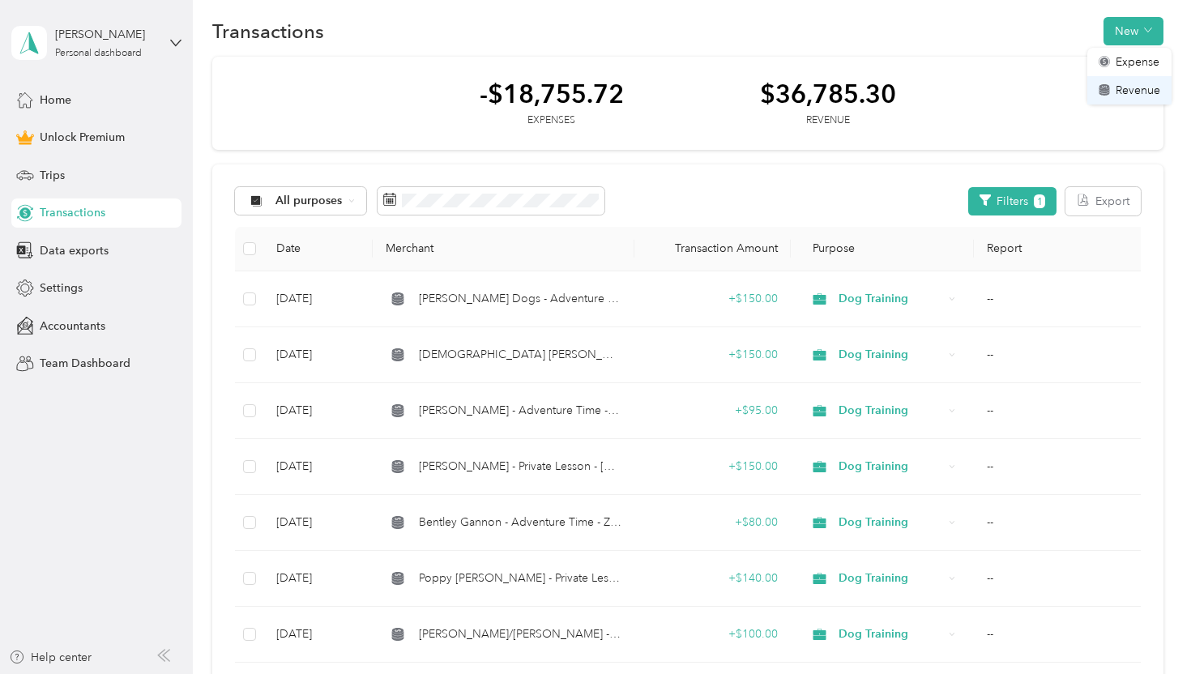
click at [1126, 89] on span "Revenue" at bounding box center [1138, 90] width 45 height 17
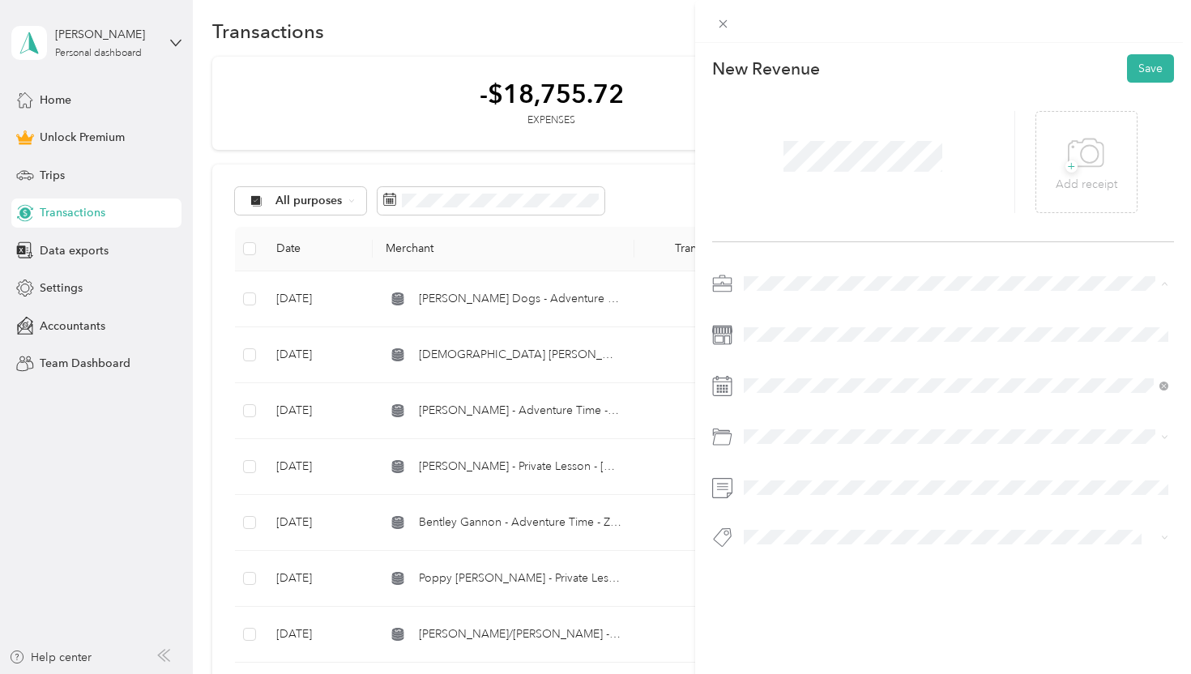
click at [787, 367] on span "Dog Training" at bounding box center [782, 369] width 67 height 14
click at [860, 300] on div "21" at bounding box center [860, 298] width 21 height 20
click at [817, 497] on div "Venmo" at bounding box center [956, 500] width 414 height 20
click at [1142, 75] on button "Save" at bounding box center [1150, 68] width 47 height 28
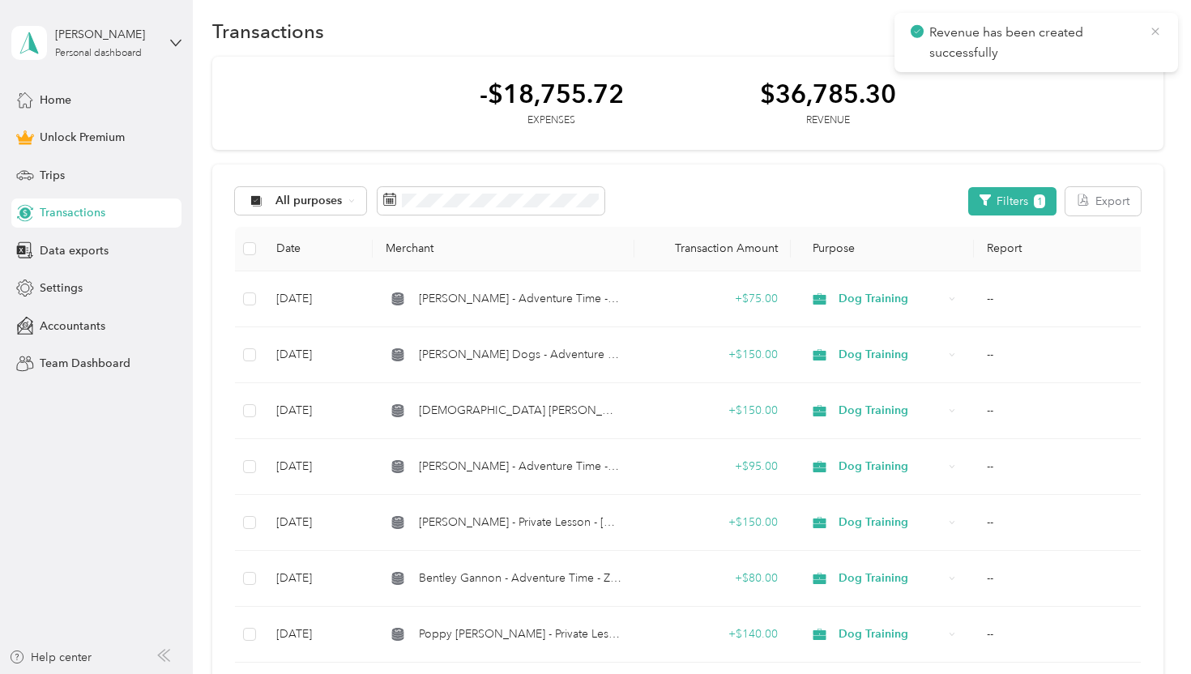
click at [1154, 32] on icon at bounding box center [1154, 31] width 7 height 7
click at [1135, 30] on button "New" at bounding box center [1133, 31] width 60 height 28
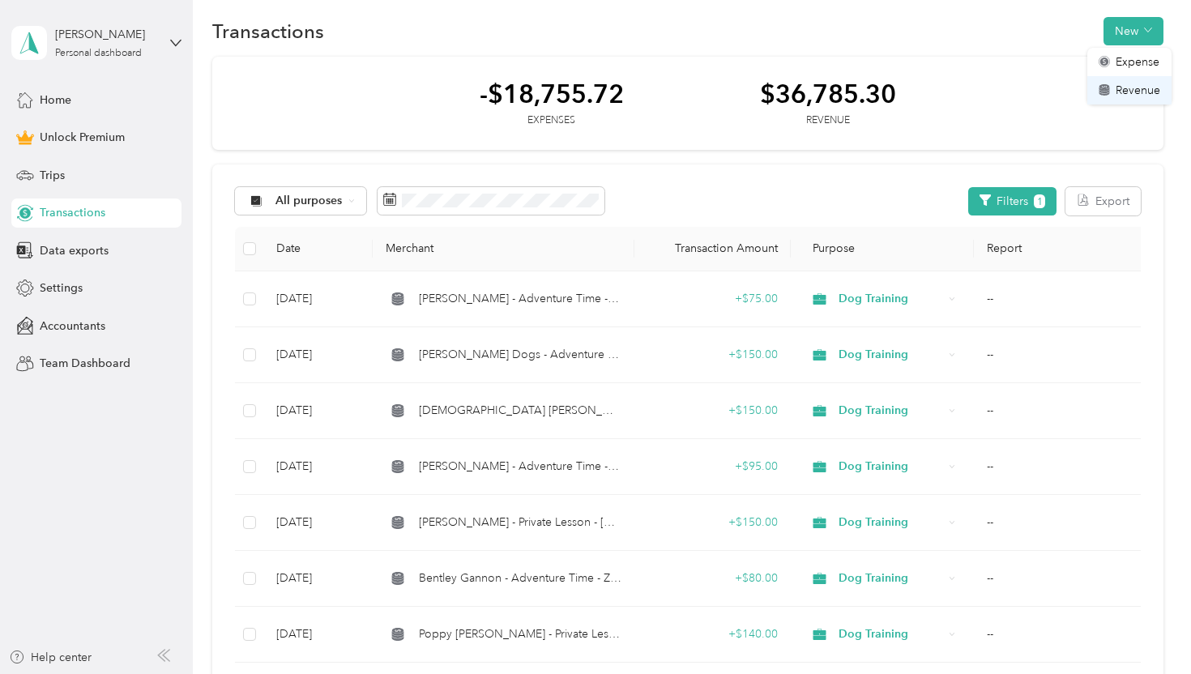
click at [1138, 92] on span "Revenue" at bounding box center [1138, 90] width 45 height 17
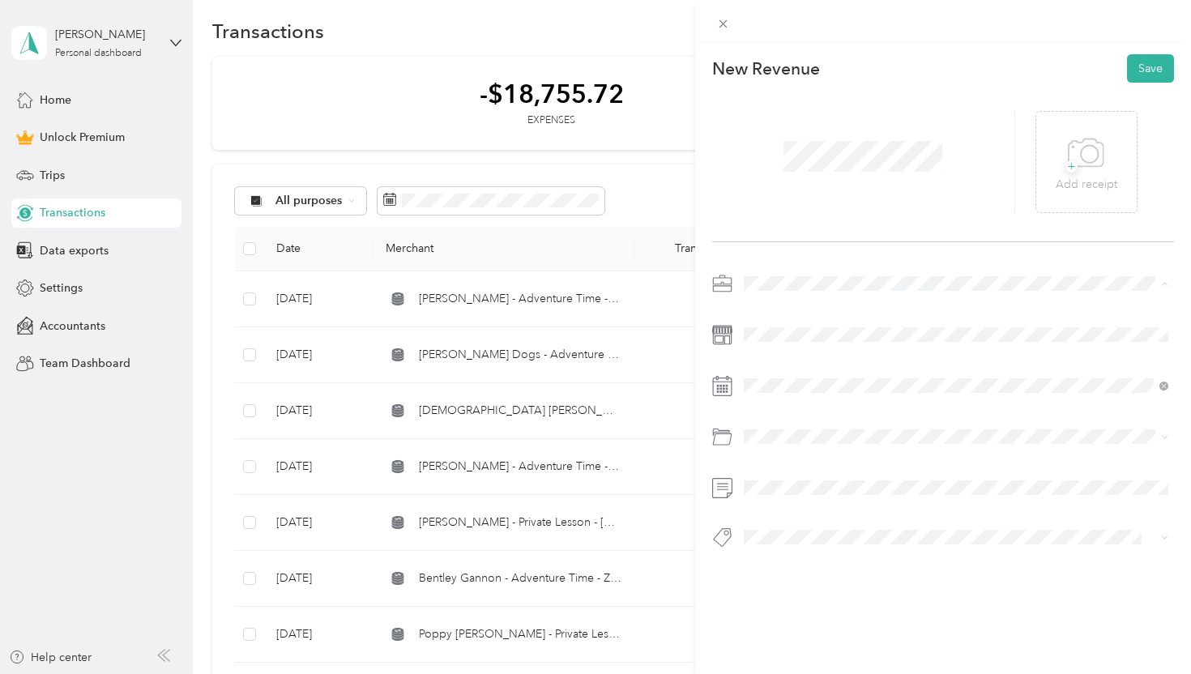
click at [790, 373] on span "Dog Training" at bounding box center [782, 369] width 67 height 14
click at [775, 321] on div "24" at bounding box center [777, 324] width 21 height 20
click at [815, 495] on div "Venmo" at bounding box center [956, 500] width 414 height 20
click at [1141, 67] on button "Save" at bounding box center [1150, 68] width 47 height 28
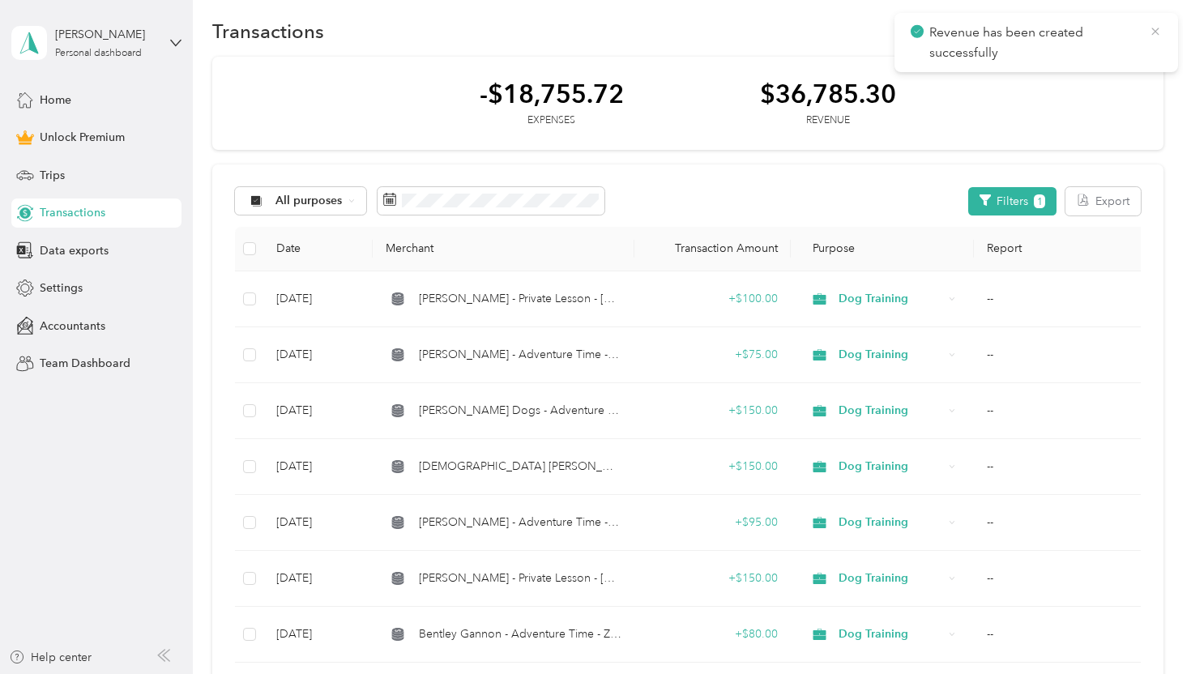
click at [1154, 28] on icon at bounding box center [1155, 31] width 13 height 15
click at [1142, 45] on span "New" at bounding box center [1133, 35] width 60 height 23
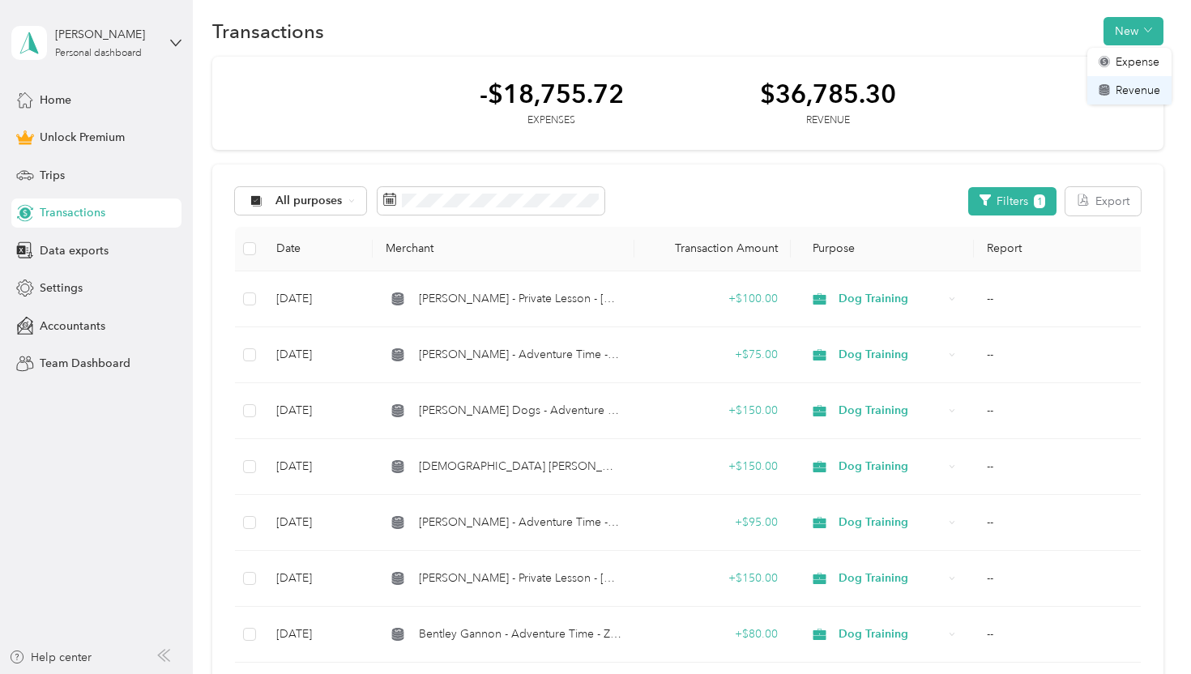
click at [1131, 86] on span "Revenue" at bounding box center [1138, 90] width 45 height 17
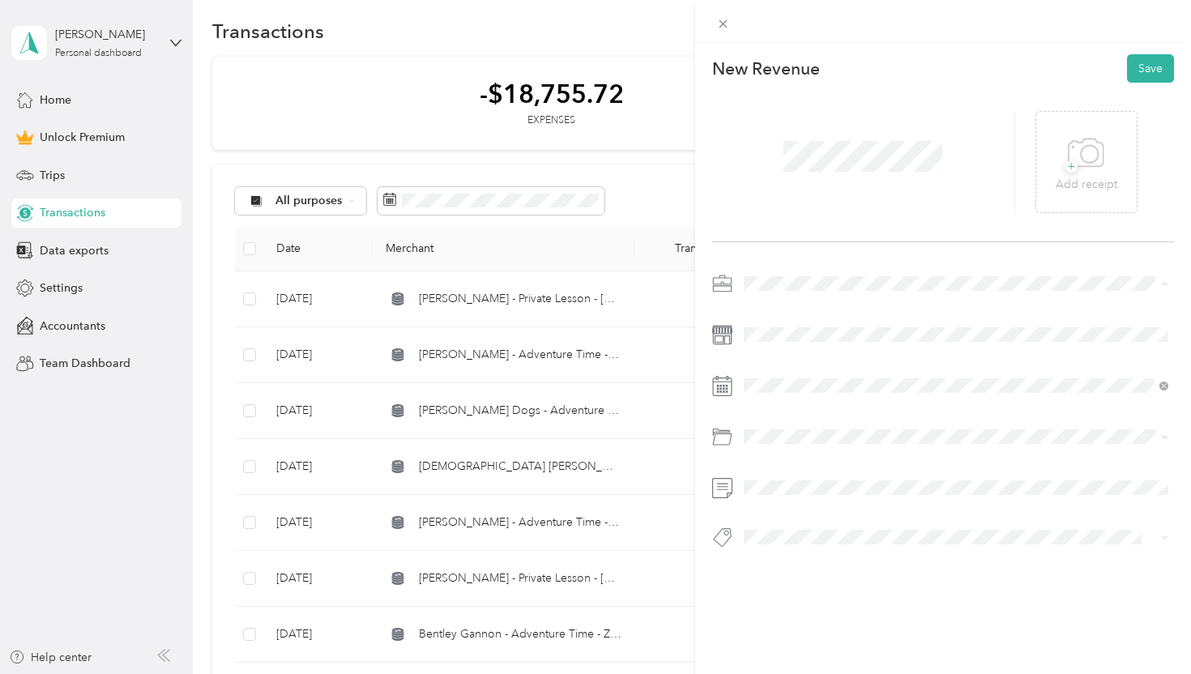
click at [781, 361] on div "Dog Training" at bounding box center [956, 369] width 414 height 17
click at [777, 319] on div "24" at bounding box center [777, 324] width 21 height 20
click at [796, 493] on button "Venmo" at bounding box center [776, 500] width 54 height 20
click at [1129, 70] on button "Save" at bounding box center [1150, 68] width 47 height 28
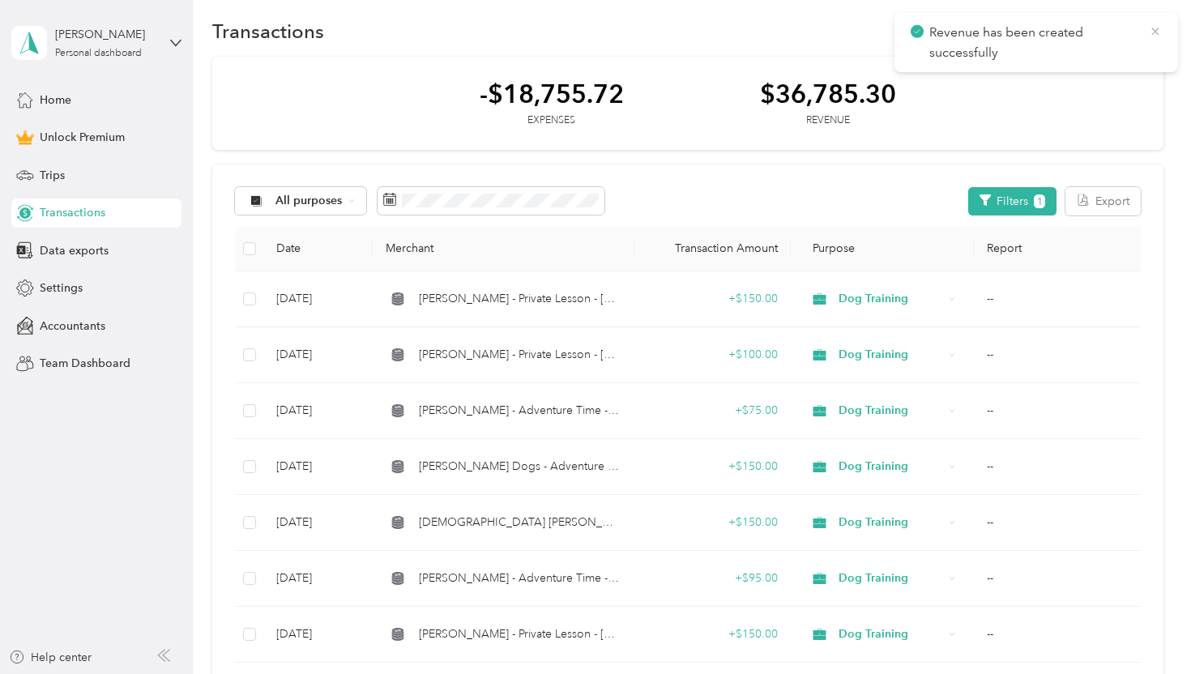
click at [1155, 30] on icon at bounding box center [1155, 31] width 13 height 15
click at [1150, 28] on button "New" at bounding box center [1133, 31] width 60 height 28
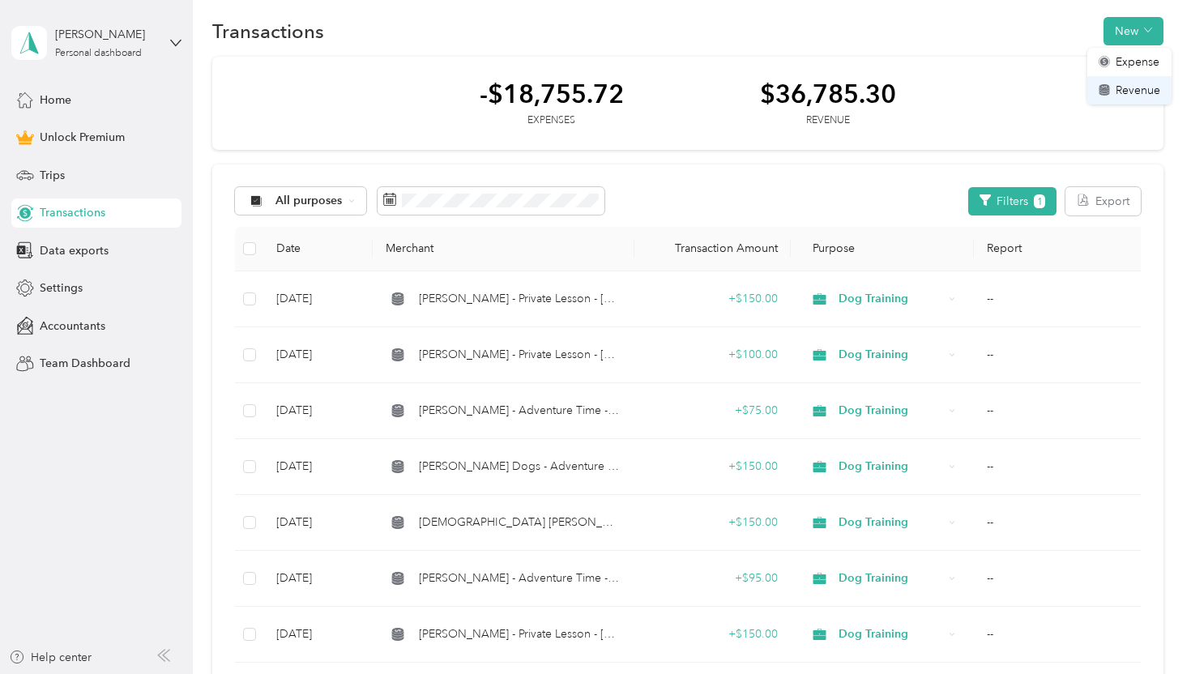
click at [1116, 90] on span "Revenue" at bounding box center [1138, 90] width 45 height 17
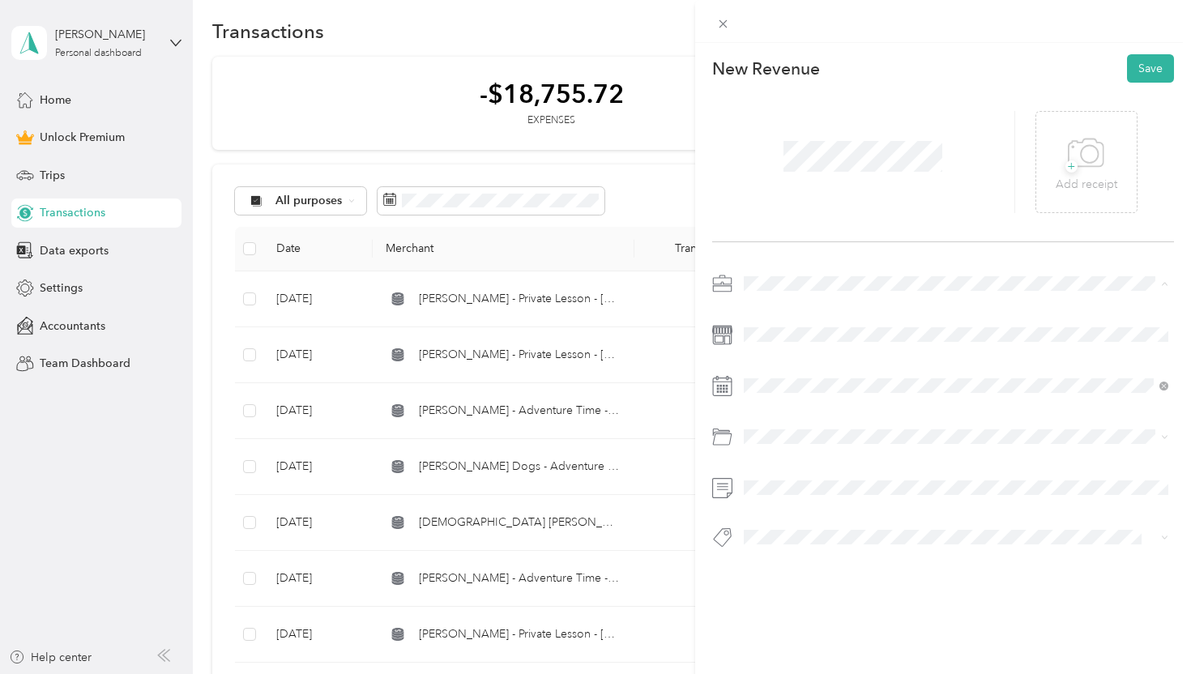
click at [796, 363] on span "Dog Training" at bounding box center [782, 369] width 67 height 14
click at [796, 322] on div "25" at bounding box center [797, 324] width 21 height 20
click at [821, 439] on div "Check" at bounding box center [956, 438] width 414 height 20
click at [1152, 64] on button "Save" at bounding box center [1150, 68] width 47 height 28
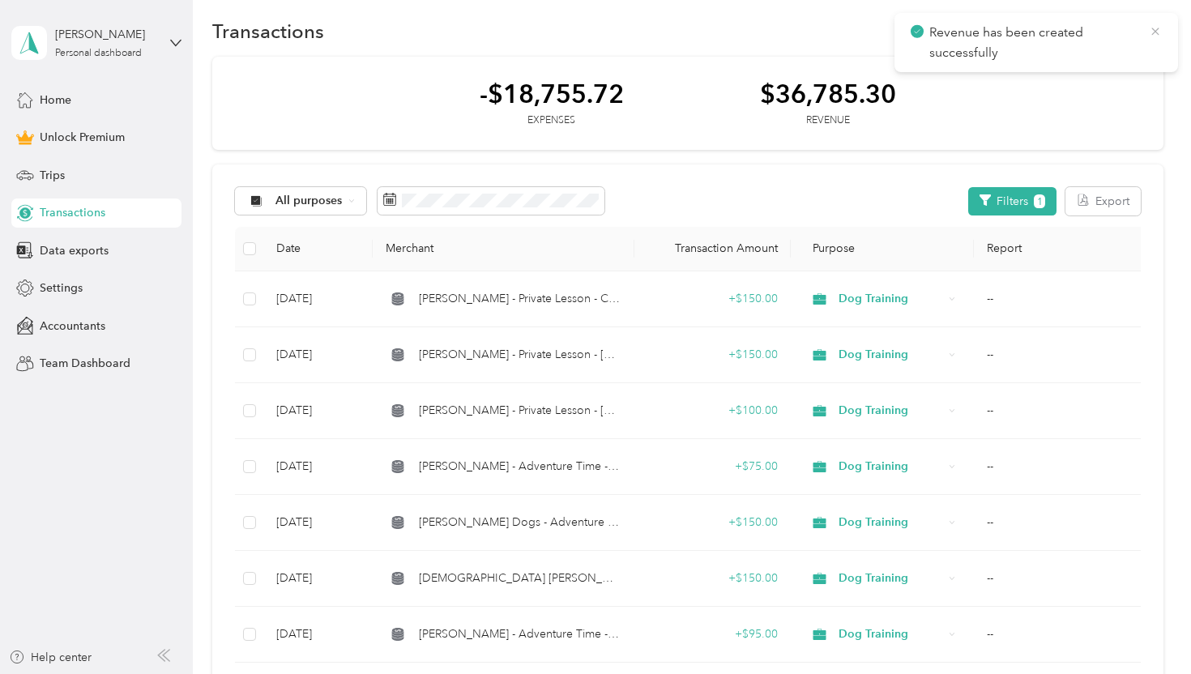
click at [1158, 31] on icon at bounding box center [1155, 31] width 13 height 15
click at [1132, 29] on button "New" at bounding box center [1133, 31] width 60 height 28
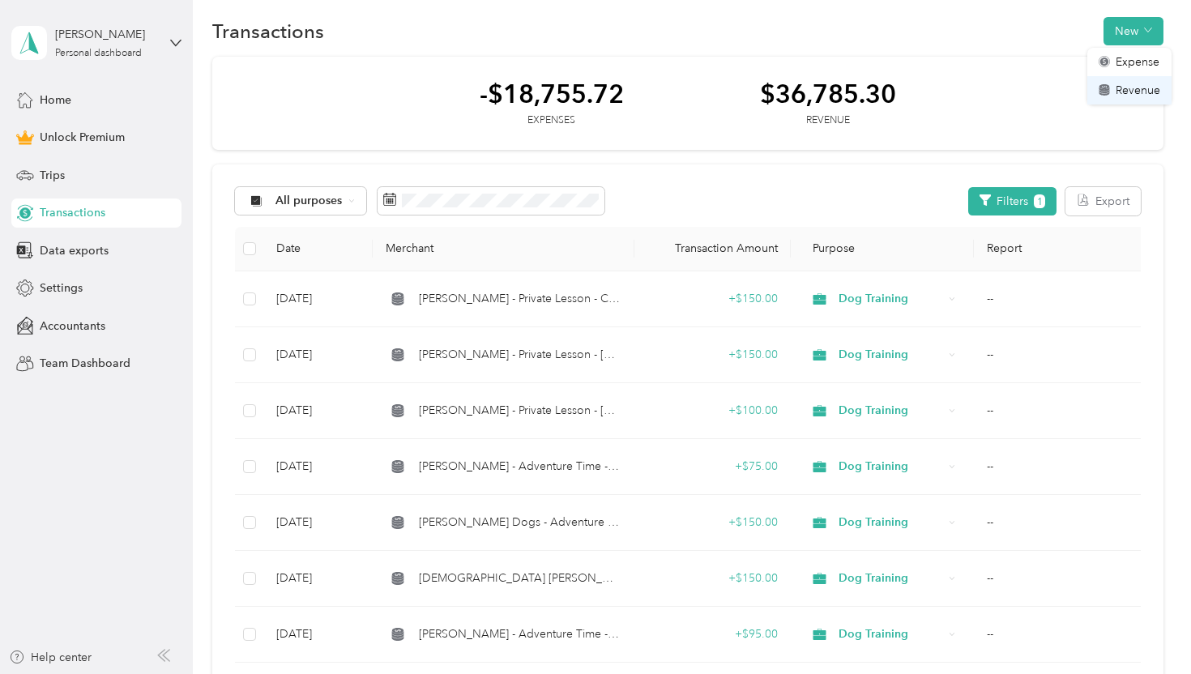
click at [1126, 82] on span "Revenue" at bounding box center [1138, 90] width 45 height 17
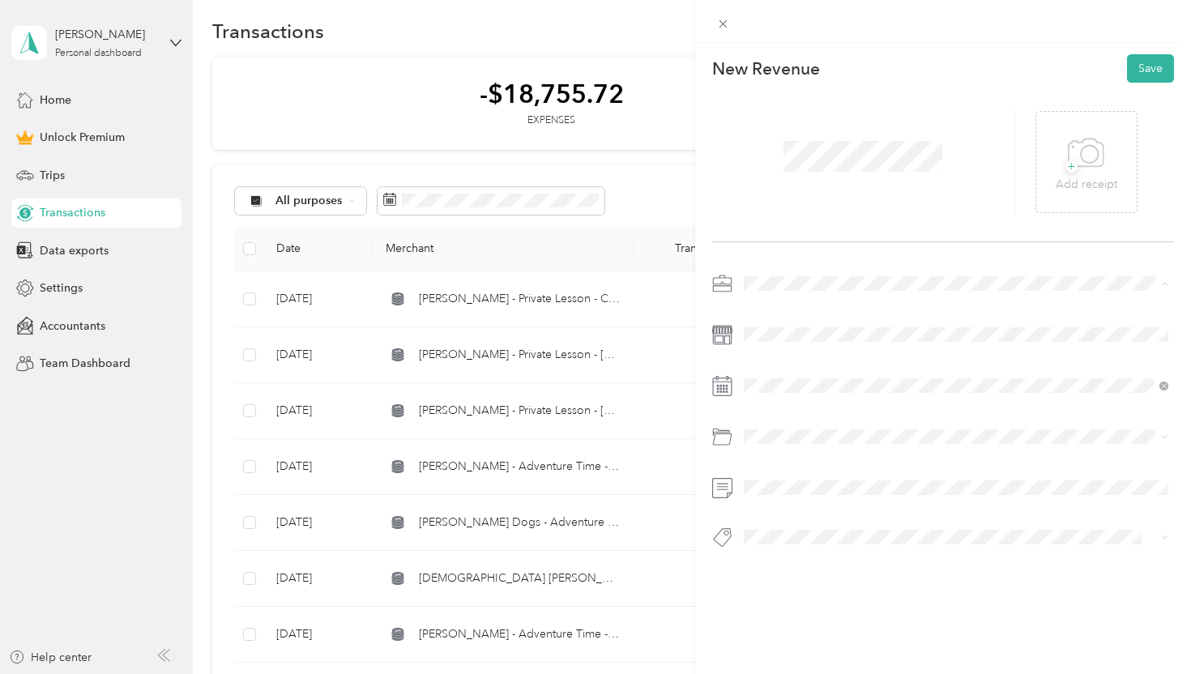
click at [779, 361] on div "Dog Training" at bounding box center [956, 369] width 414 height 17
click at [862, 324] on div "28" at bounding box center [860, 324] width 21 height 20
click at [819, 499] on div "Venmo" at bounding box center [956, 500] width 414 height 20
click at [1146, 54] on button "Save" at bounding box center [1150, 68] width 47 height 28
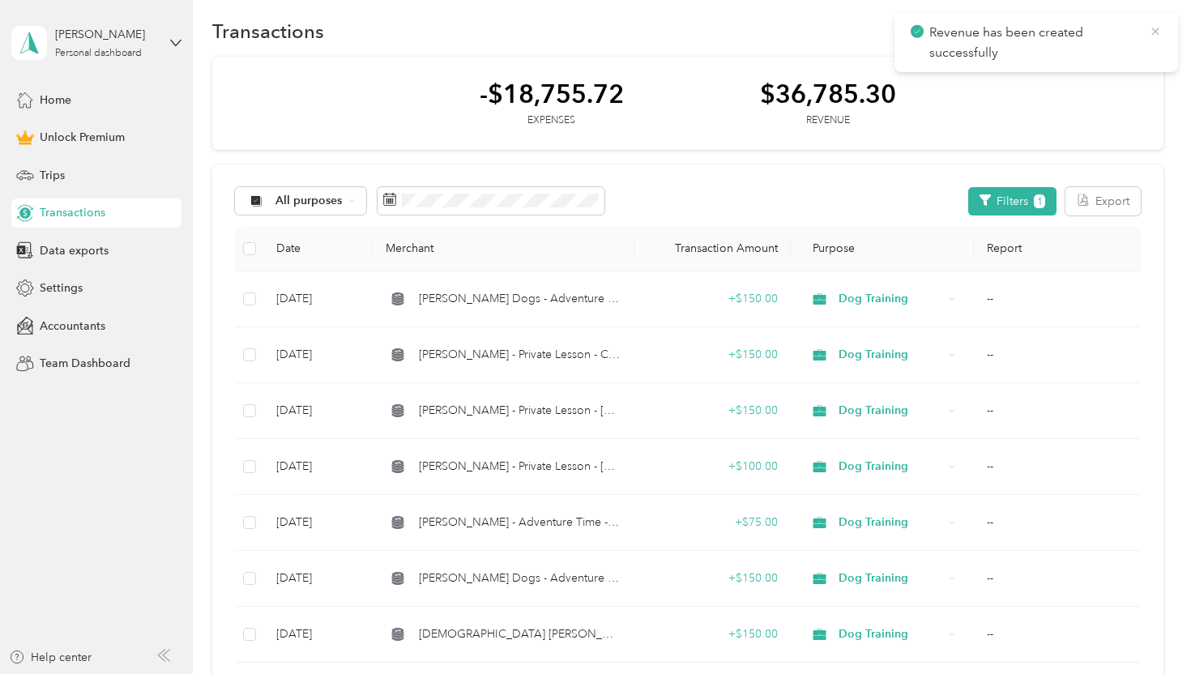
click at [1152, 29] on icon at bounding box center [1154, 31] width 7 height 7
click at [1135, 19] on button "New" at bounding box center [1133, 31] width 60 height 28
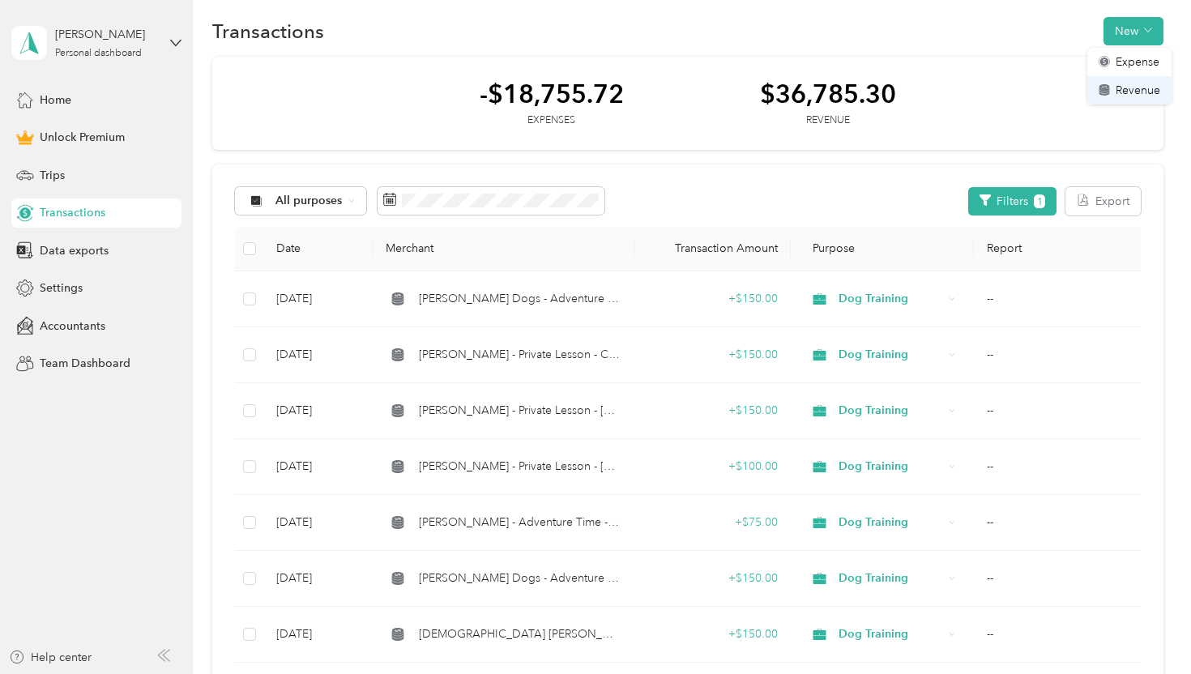
click at [1125, 85] on span "Revenue" at bounding box center [1138, 90] width 45 height 17
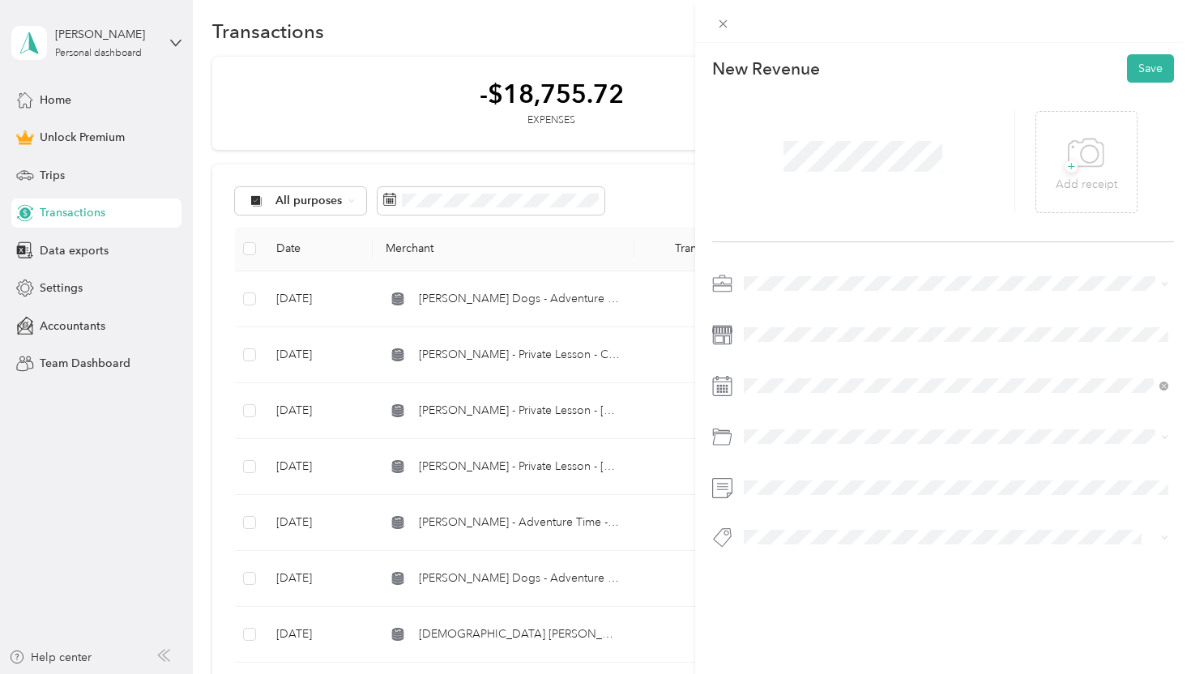
click at [785, 291] on span at bounding box center [956, 284] width 437 height 26
click at [785, 364] on span "Dog Training" at bounding box center [782, 369] width 67 height 14
click at [882, 318] on div "29" at bounding box center [881, 324] width 21 height 20
click at [820, 496] on div "Venmo" at bounding box center [956, 500] width 414 height 20
click at [1157, 75] on button "Save" at bounding box center [1150, 68] width 47 height 28
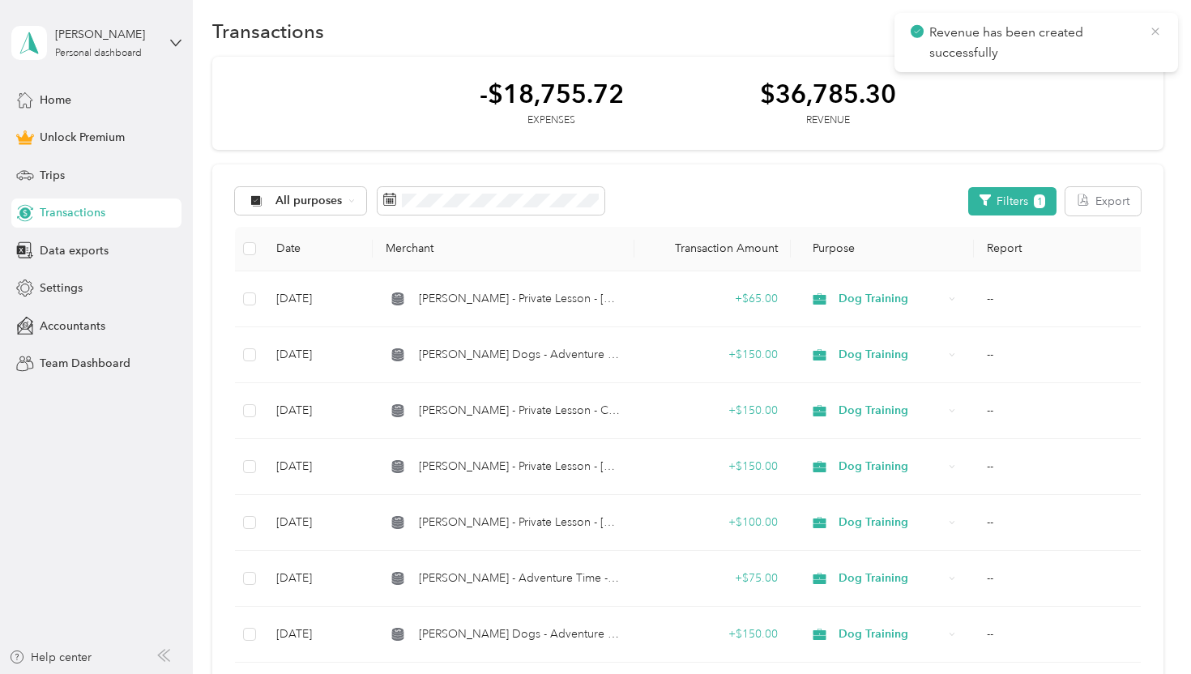
click at [1156, 32] on icon at bounding box center [1154, 31] width 7 height 7
click at [1144, 18] on button "New" at bounding box center [1133, 31] width 60 height 28
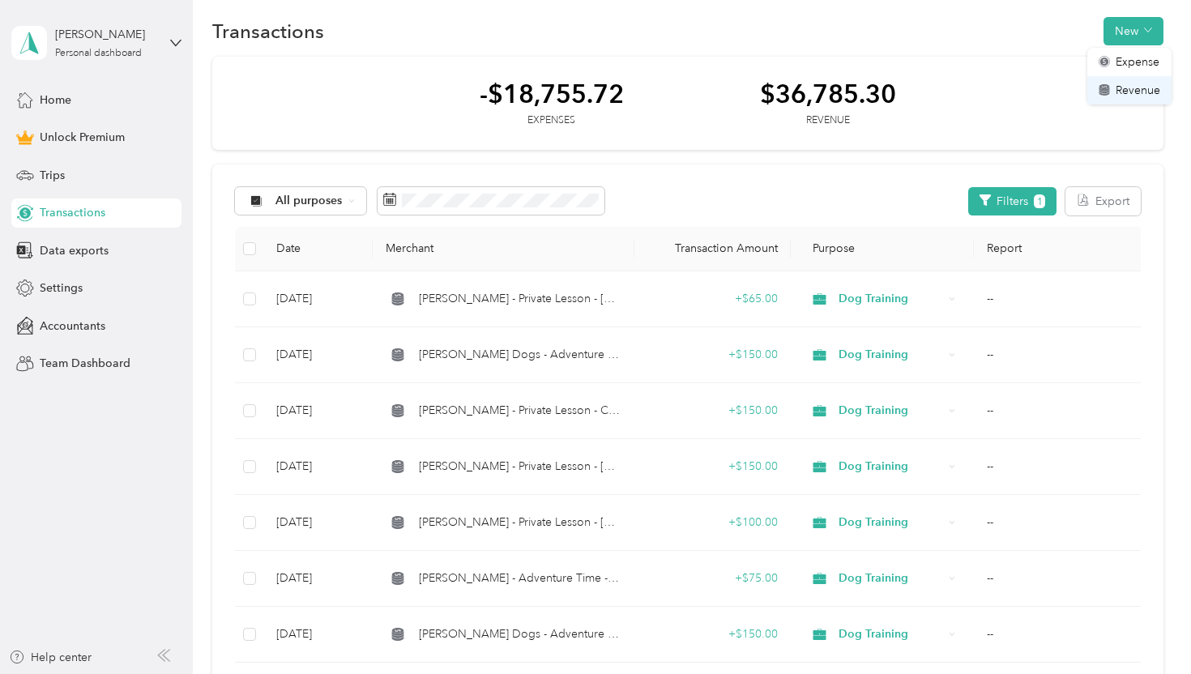
click at [1135, 89] on span "Revenue" at bounding box center [1138, 90] width 45 height 17
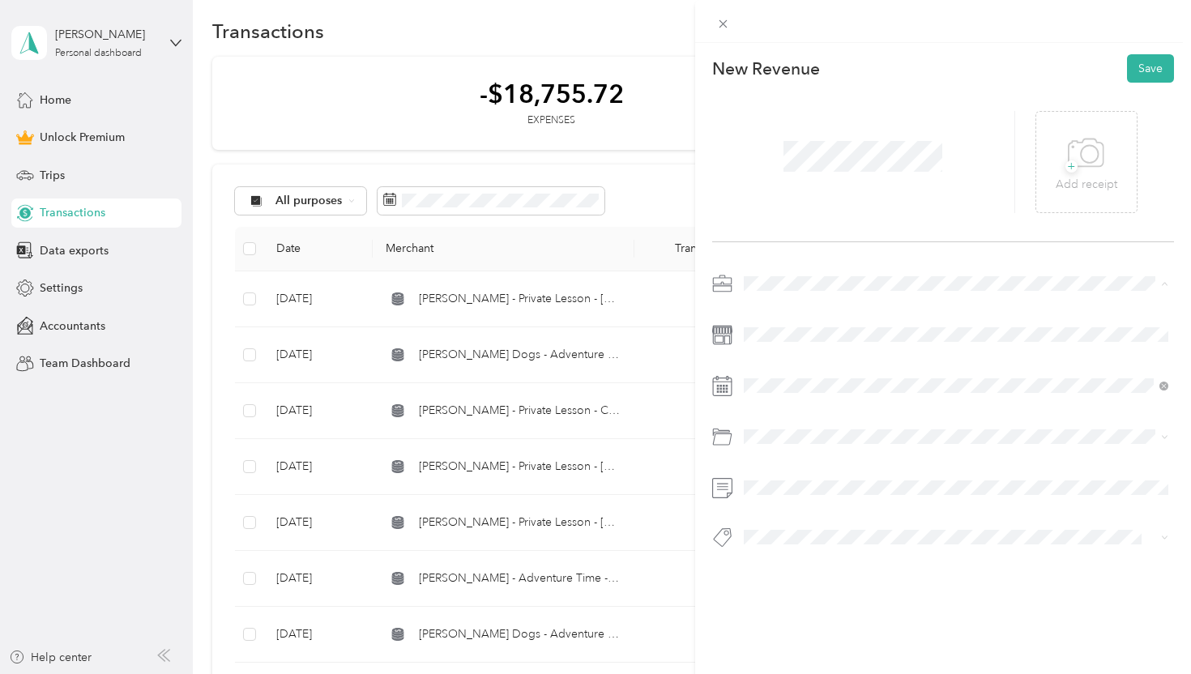
click at [795, 361] on div "Dog Training" at bounding box center [956, 369] width 414 height 17
click at [886, 321] on div "29" at bounding box center [881, 324] width 21 height 20
click at [826, 501] on div "Venmo" at bounding box center [956, 499] width 414 height 20
click at [1153, 70] on button "Save" at bounding box center [1150, 68] width 47 height 28
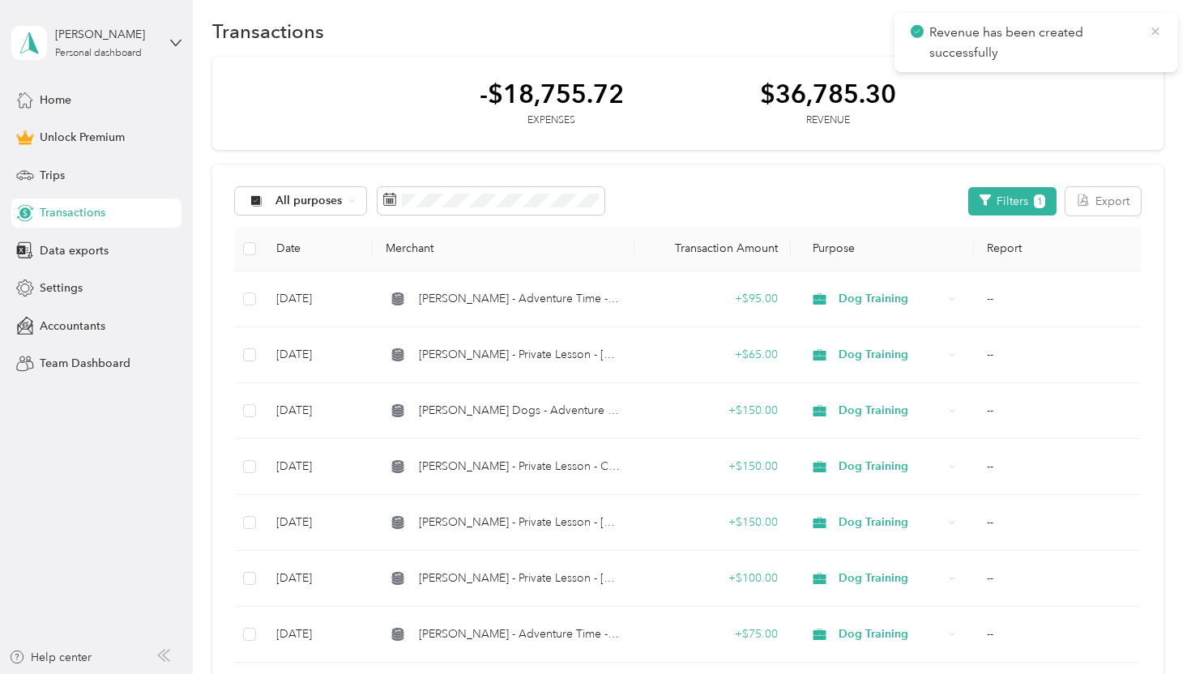
click at [1154, 34] on icon at bounding box center [1155, 31] width 13 height 15
click at [1120, 36] on button "New" at bounding box center [1133, 31] width 60 height 28
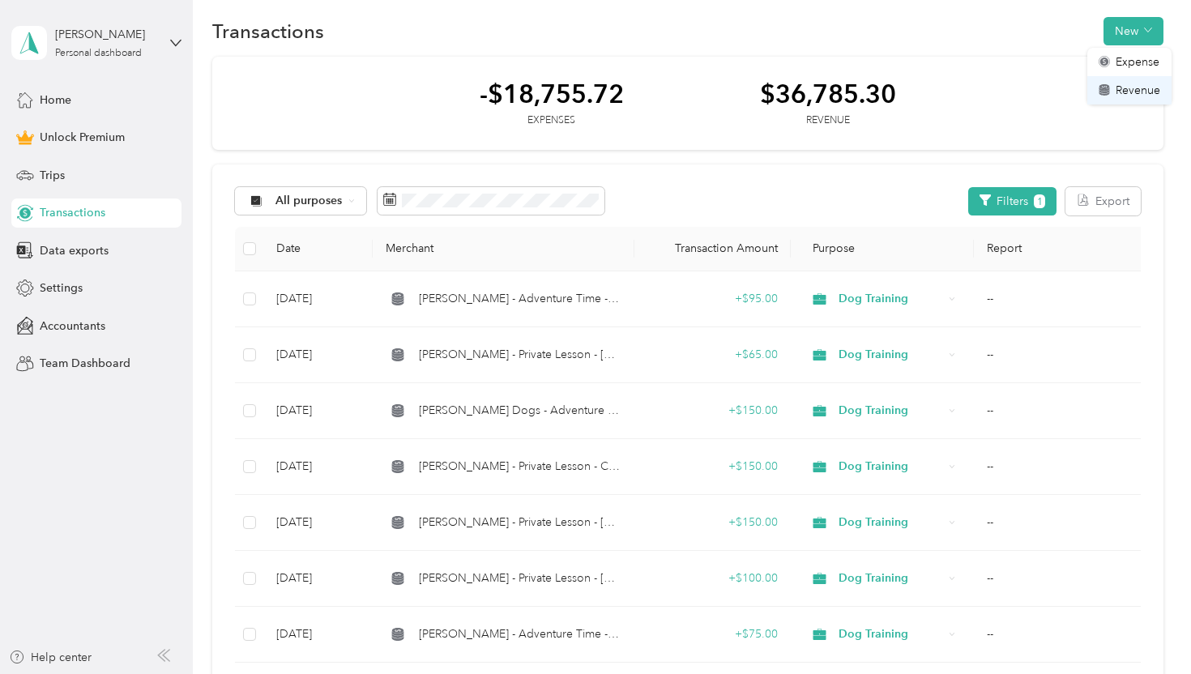
click at [1121, 90] on span "Revenue" at bounding box center [1138, 90] width 45 height 17
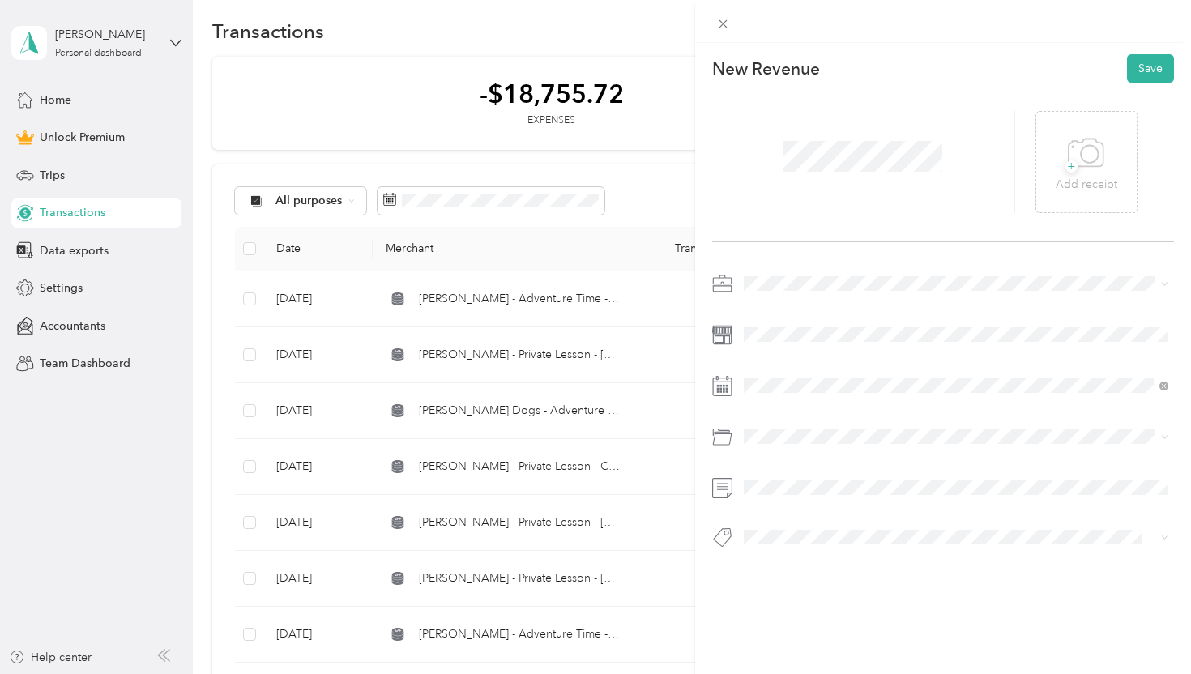
click at [811, 363] on span "Dog Training" at bounding box center [782, 368] width 67 height 14
click at [881, 327] on div "29" at bounding box center [881, 324] width 21 height 20
click at [803, 546] on span at bounding box center [956, 537] width 437 height 23
click at [806, 499] on div "Venmo" at bounding box center [956, 500] width 414 height 20
click at [1148, 66] on button "Save" at bounding box center [1150, 68] width 47 height 28
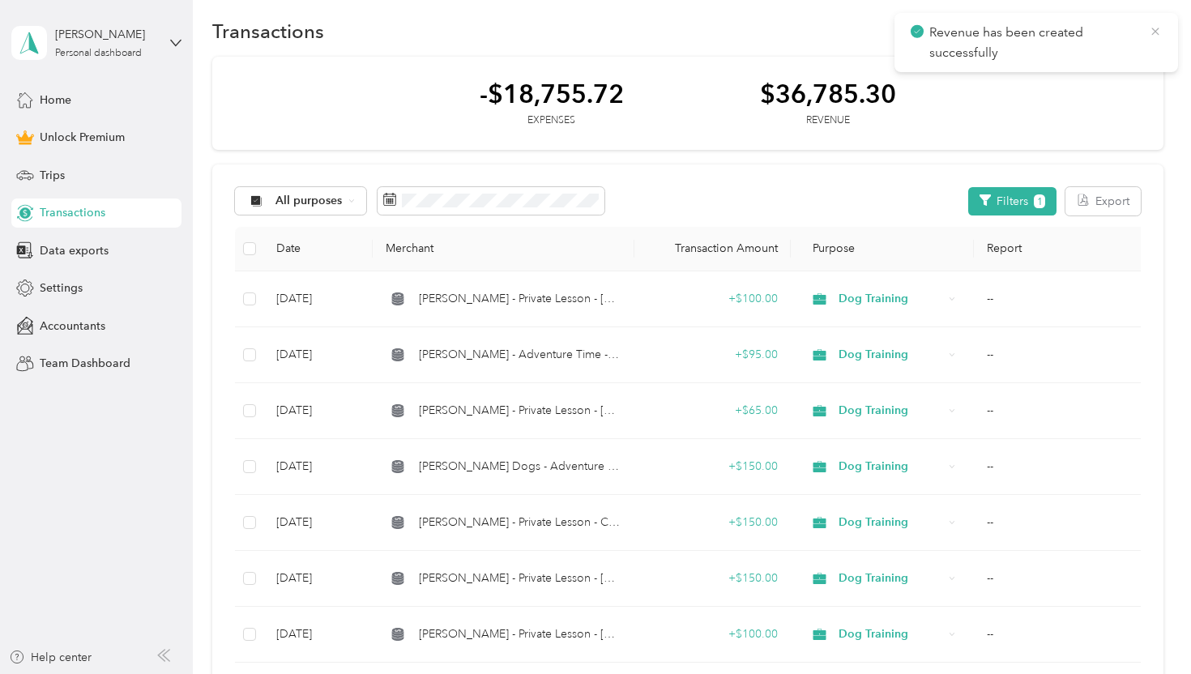
click at [1154, 33] on icon at bounding box center [1155, 31] width 13 height 15
click at [1120, 36] on button "New" at bounding box center [1133, 31] width 60 height 28
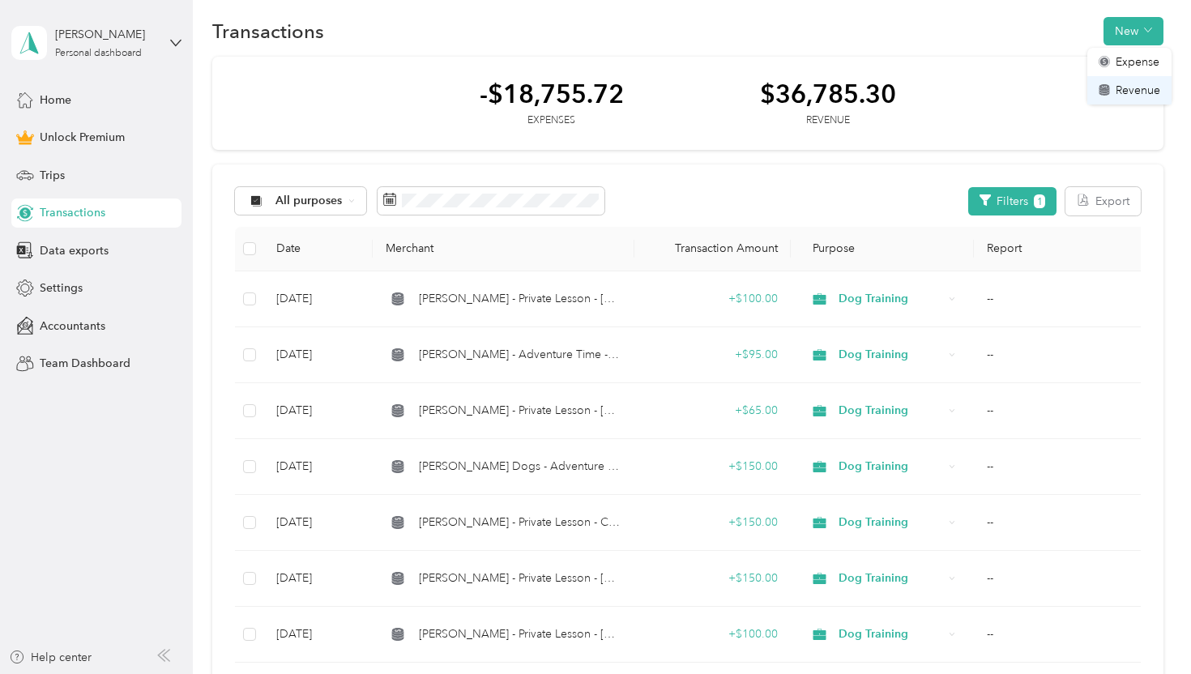
click at [1122, 92] on span "Revenue" at bounding box center [1138, 90] width 45 height 17
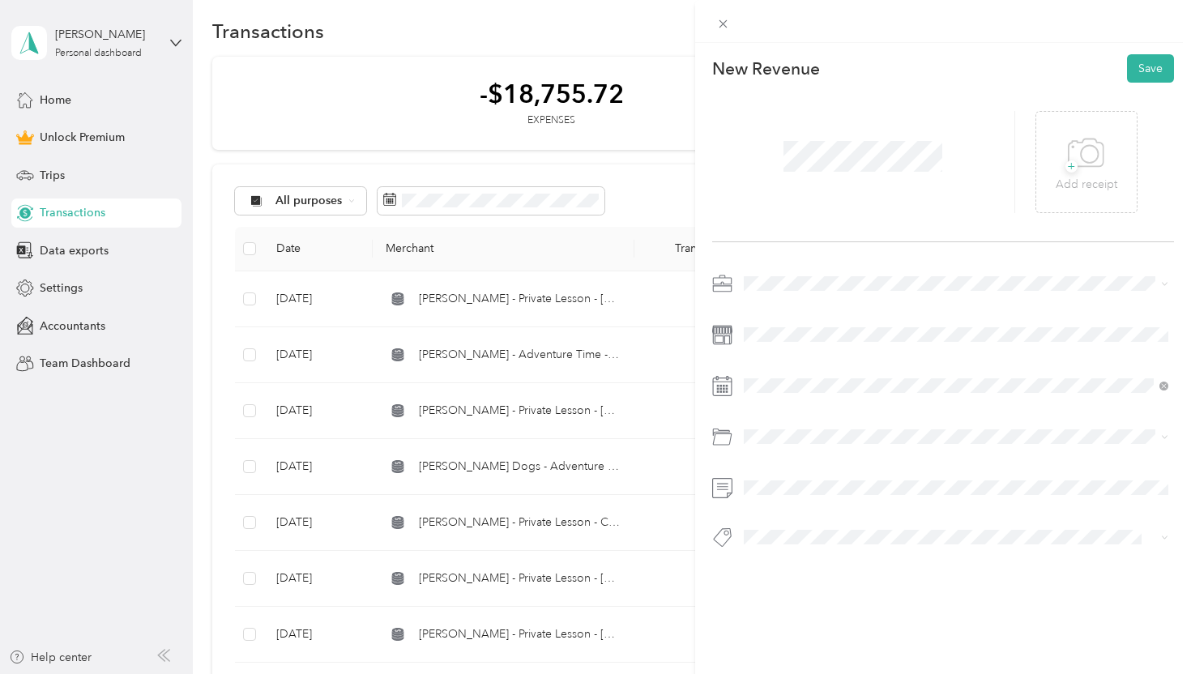
click at [788, 365] on span "Dog Training" at bounding box center [782, 369] width 67 height 14
click at [903, 321] on div "30" at bounding box center [902, 324] width 21 height 20
click at [811, 502] on div "Venmo" at bounding box center [956, 497] width 414 height 20
click at [1147, 79] on button "Save" at bounding box center [1150, 68] width 47 height 28
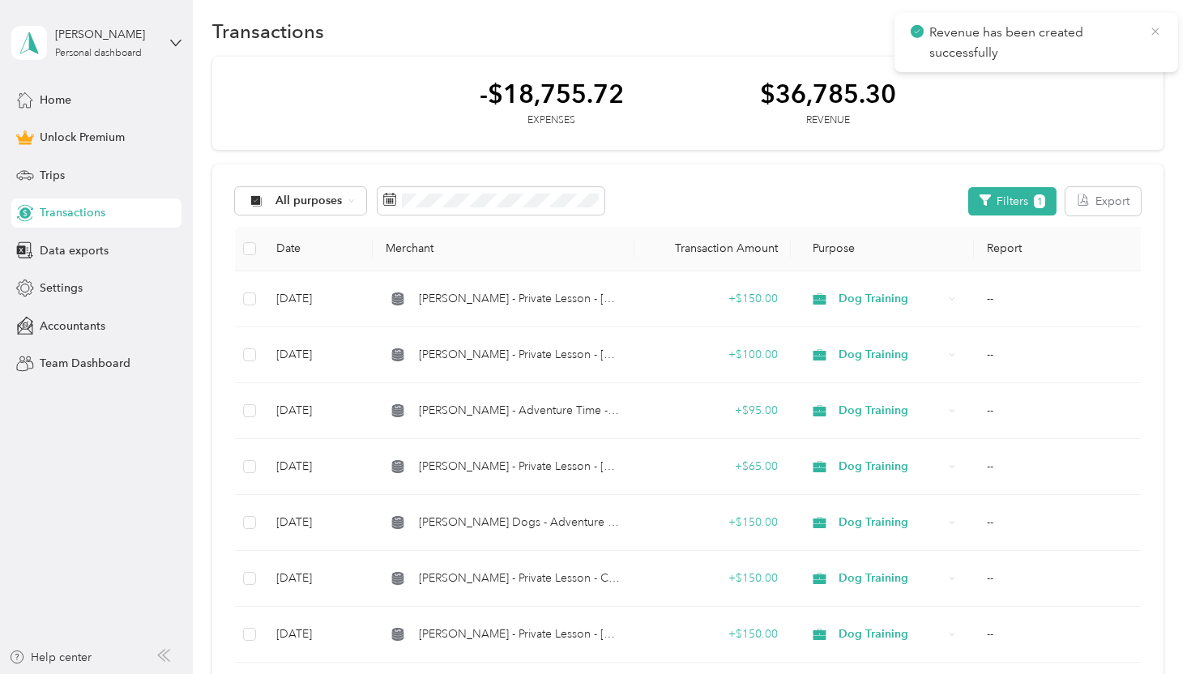
click at [1154, 32] on icon at bounding box center [1154, 31] width 7 height 7
click at [70, 102] on span "Home" at bounding box center [56, 100] width 32 height 17
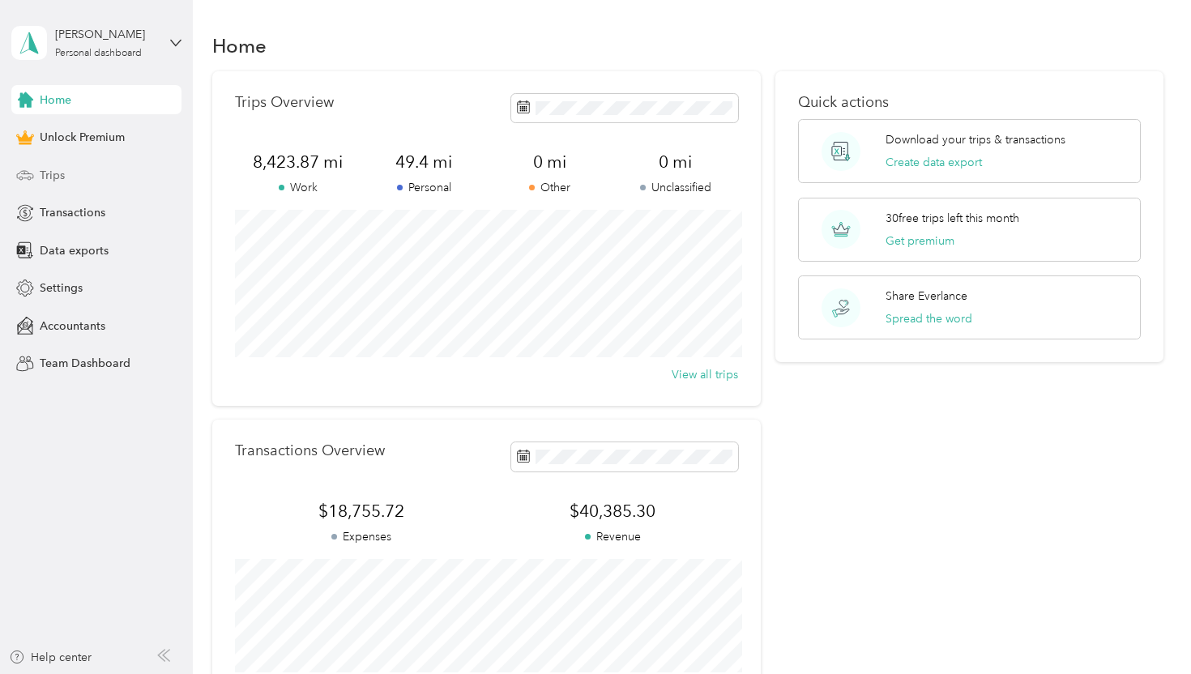
click at [58, 174] on span "Trips" at bounding box center [52, 175] width 25 height 17
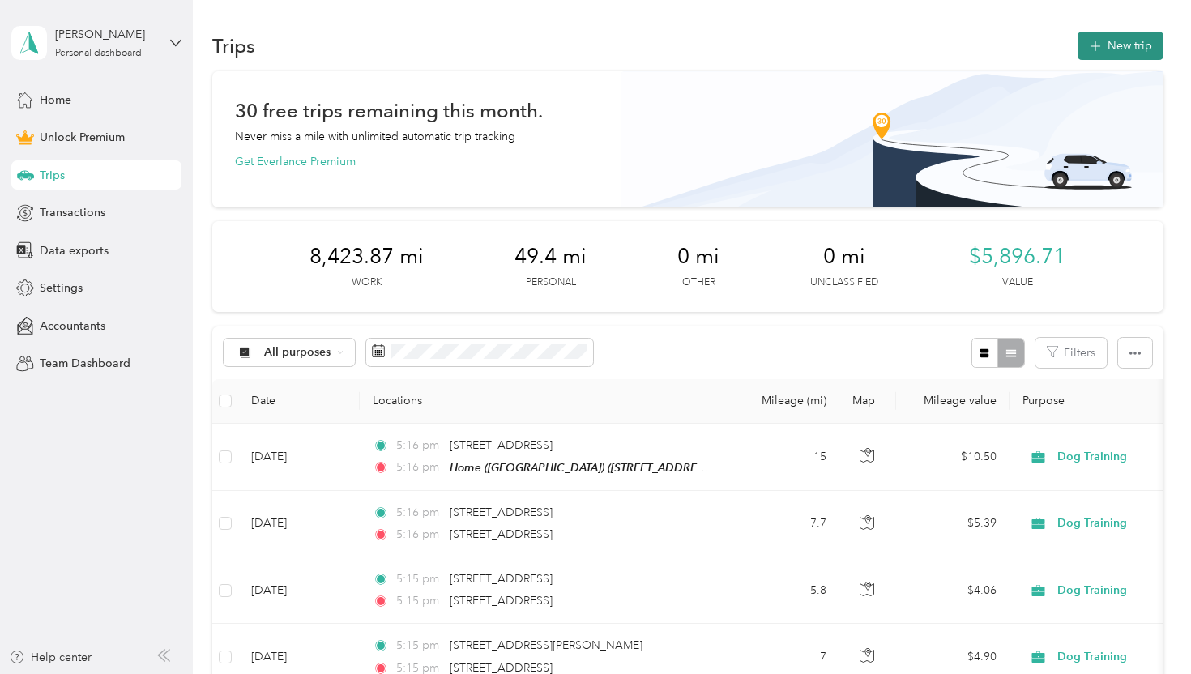
click at [1094, 44] on button "New trip" at bounding box center [1121, 46] width 86 height 28
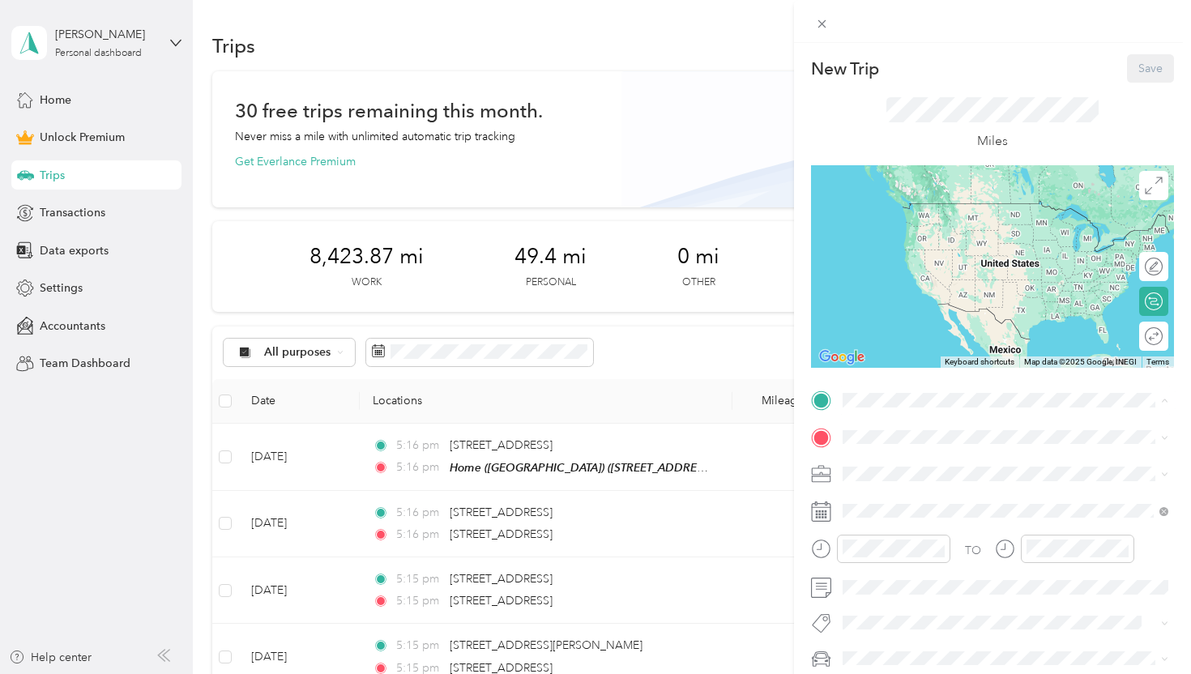
click at [939, 464] on strong "Home ([GEOGRAPHIC_DATA])" at bounding box center [955, 464] width 164 height 15
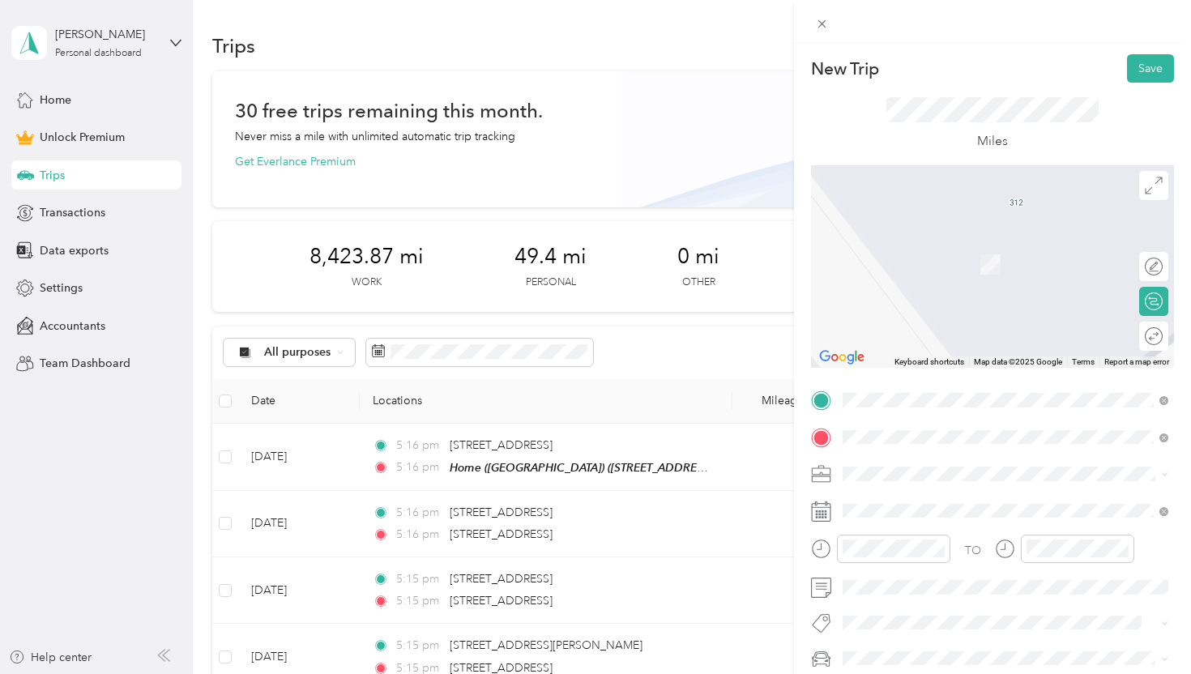
click at [957, 247] on div "Poppy" at bounding box center [1018, 245] width 290 height 15
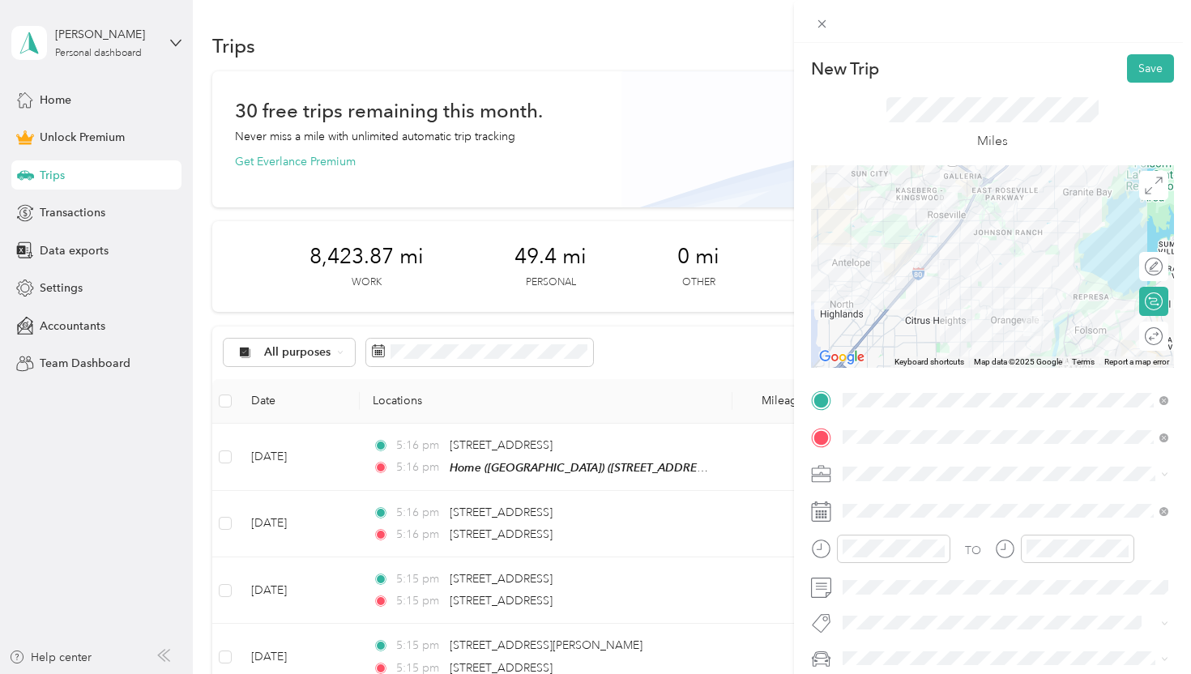
click at [911, 301] on span "Dog Training" at bounding box center [881, 299] width 67 height 14
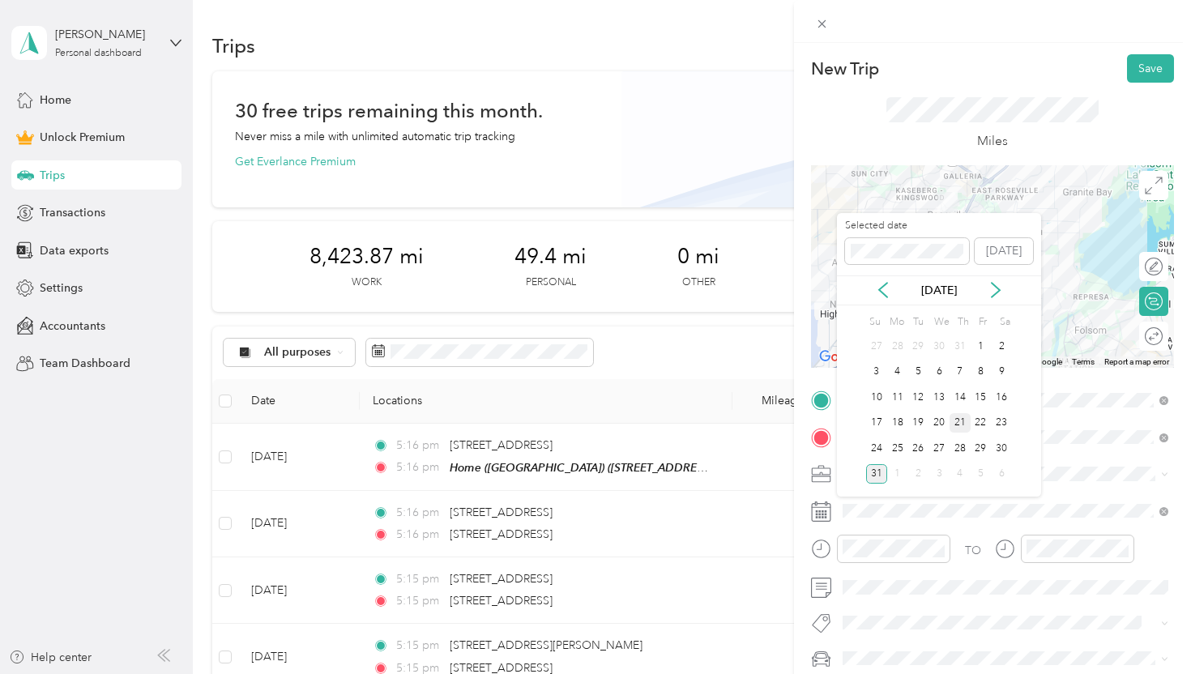
click at [958, 421] on div "21" at bounding box center [960, 423] width 21 height 20
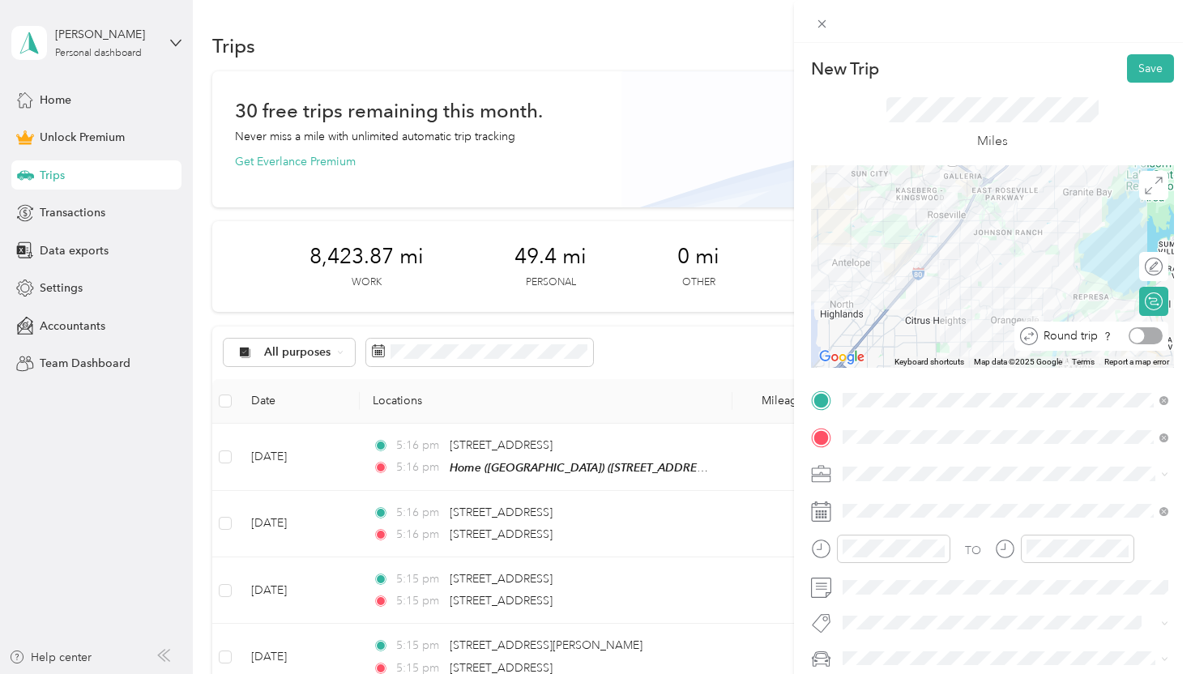
click at [1144, 331] on div at bounding box center [1146, 335] width 34 height 17
click at [1151, 66] on button "Save" at bounding box center [1150, 68] width 47 height 28
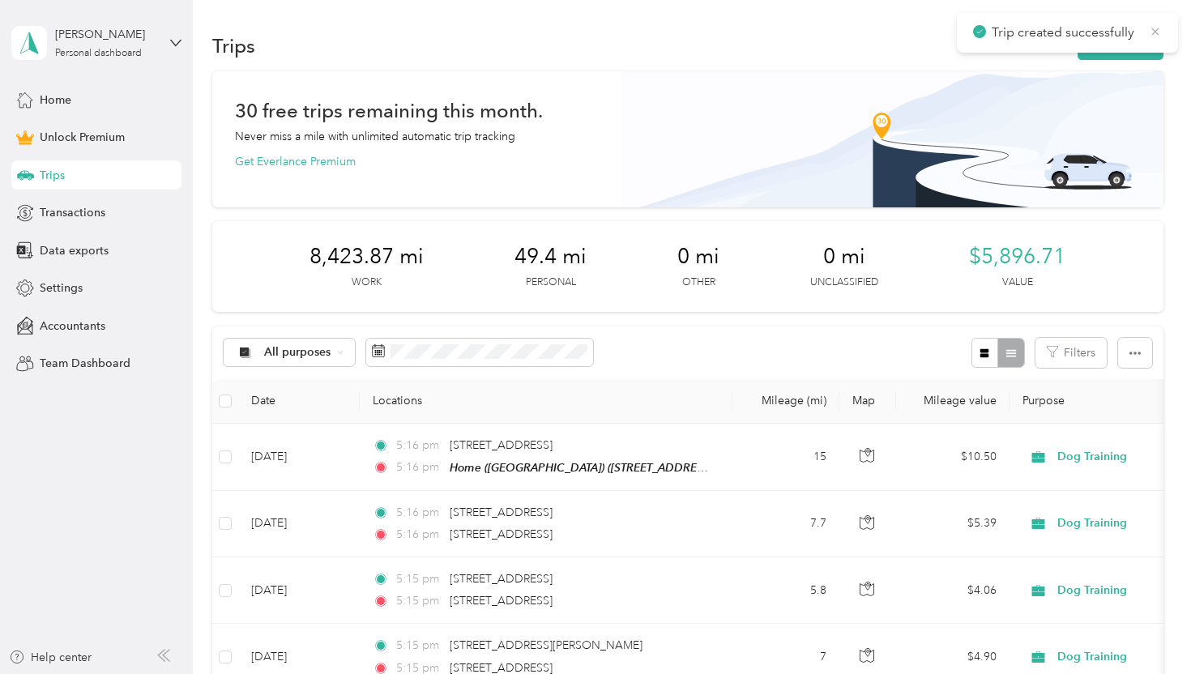
click at [1159, 24] on icon at bounding box center [1155, 31] width 13 height 15
click at [1135, 40] on button "New trip" at bounding box center [1121, 46] width 86 height 28
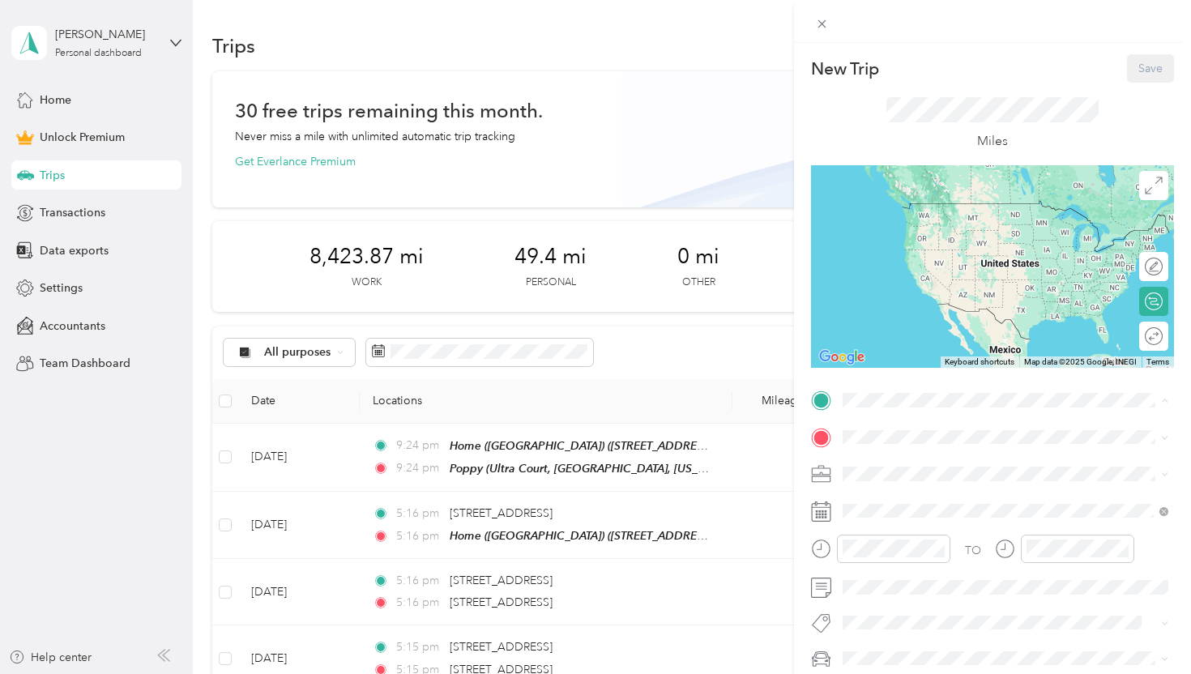
click at [907, 471] on div "Home ([GEOGRAPHIC_DATA]) [STREET_ADDRESS][US_STATE]" at bounding box center [955, 474] width 164 height 34
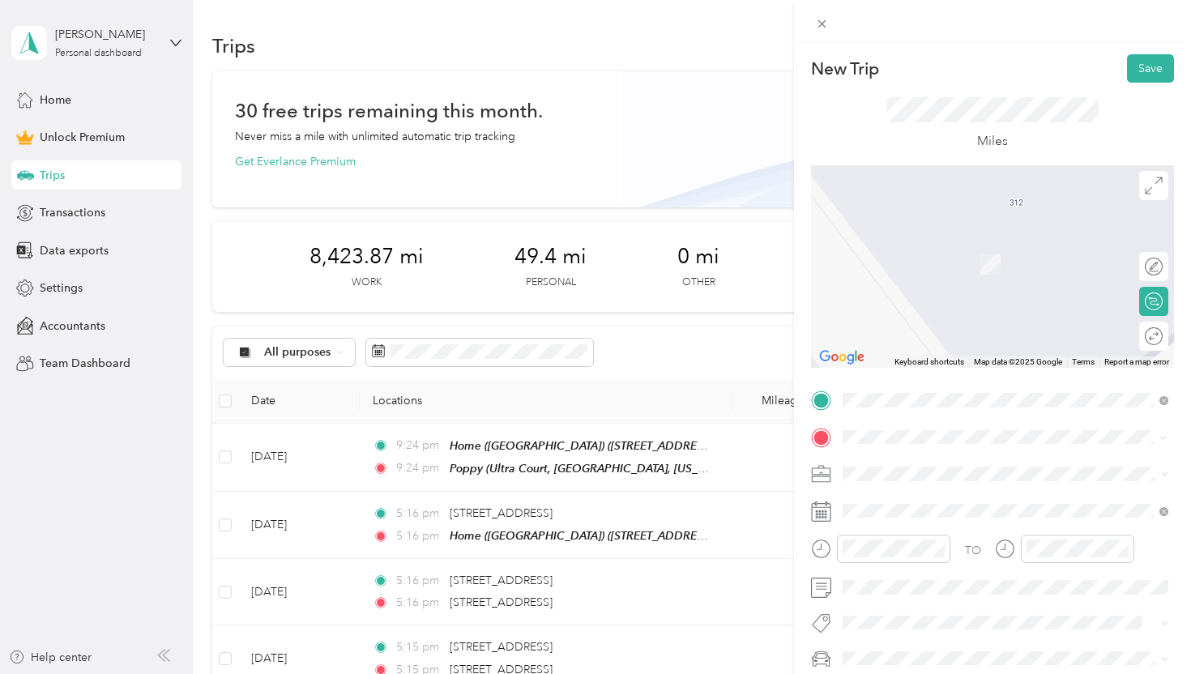
click at [947, 258] on span "Ultra Court, 95662, [GEOGRAPHIC_DATA], [US_STATE], [GEOGRAPHIC_DATA]" at bounding box center [1016, 272] width 287 height 31
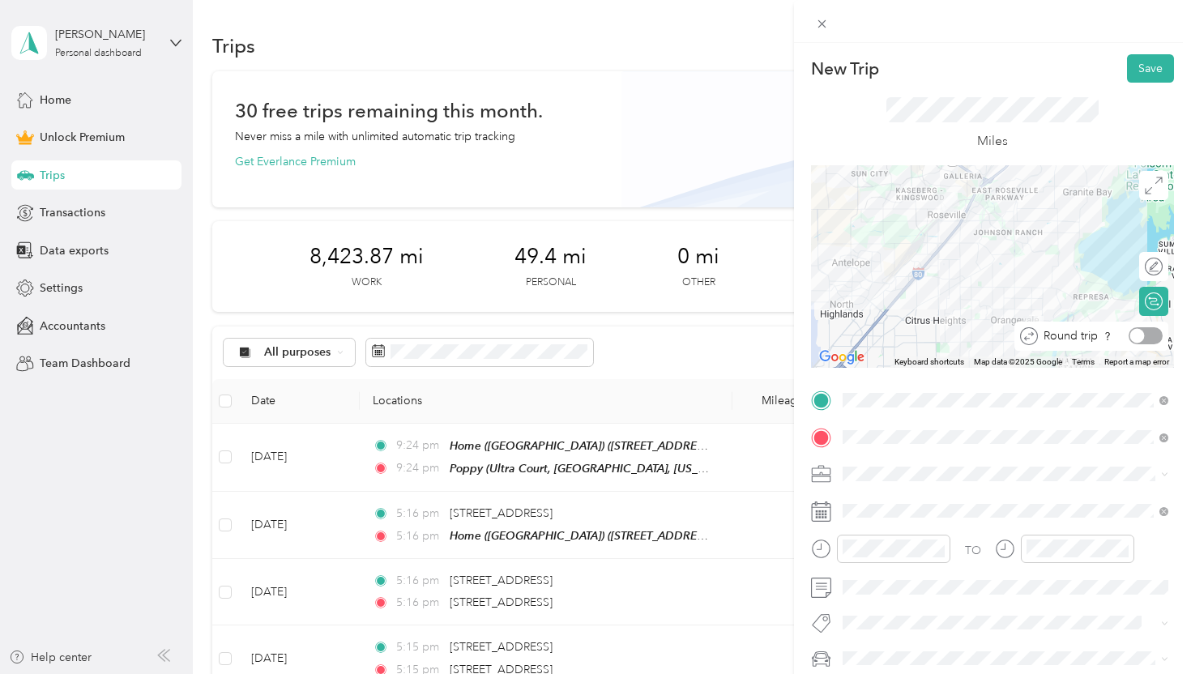
click at [1145, 330] on div at bounding box center [1146, 335] width 34 height 17
click at [922, 302] on div "Dog Training" at bounding box center [1005, 303] width 314 height 17
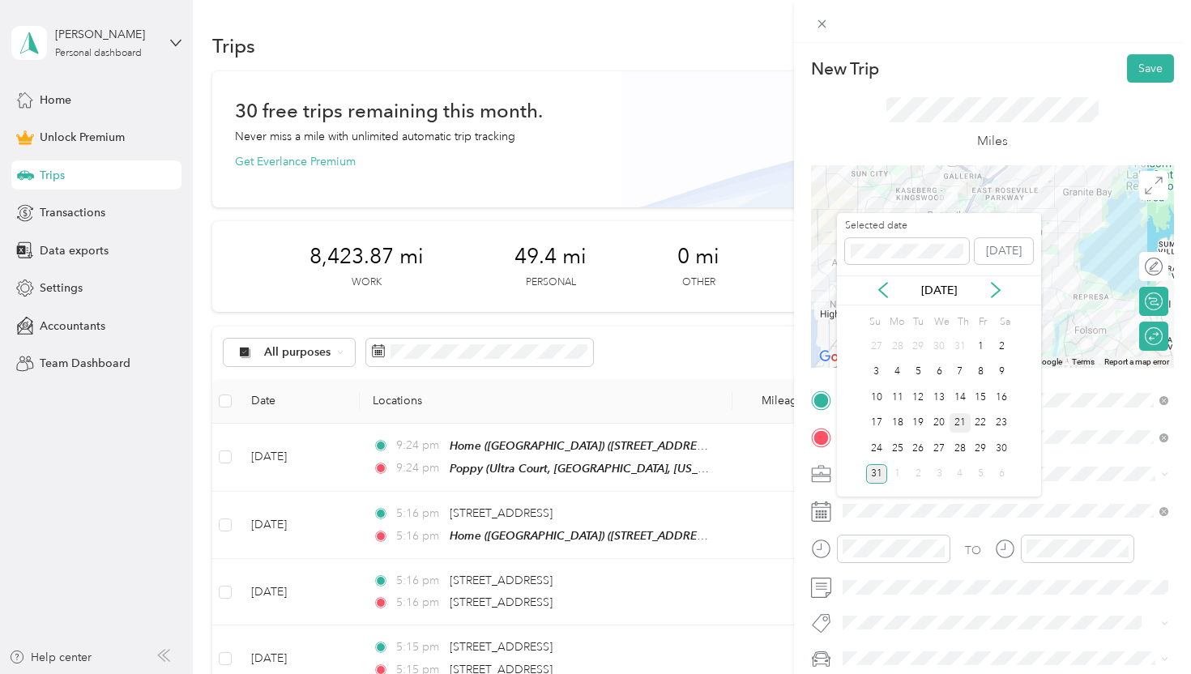
click at [960, 419] on div "21" at bounding box center [960, 423] width 21 height 20
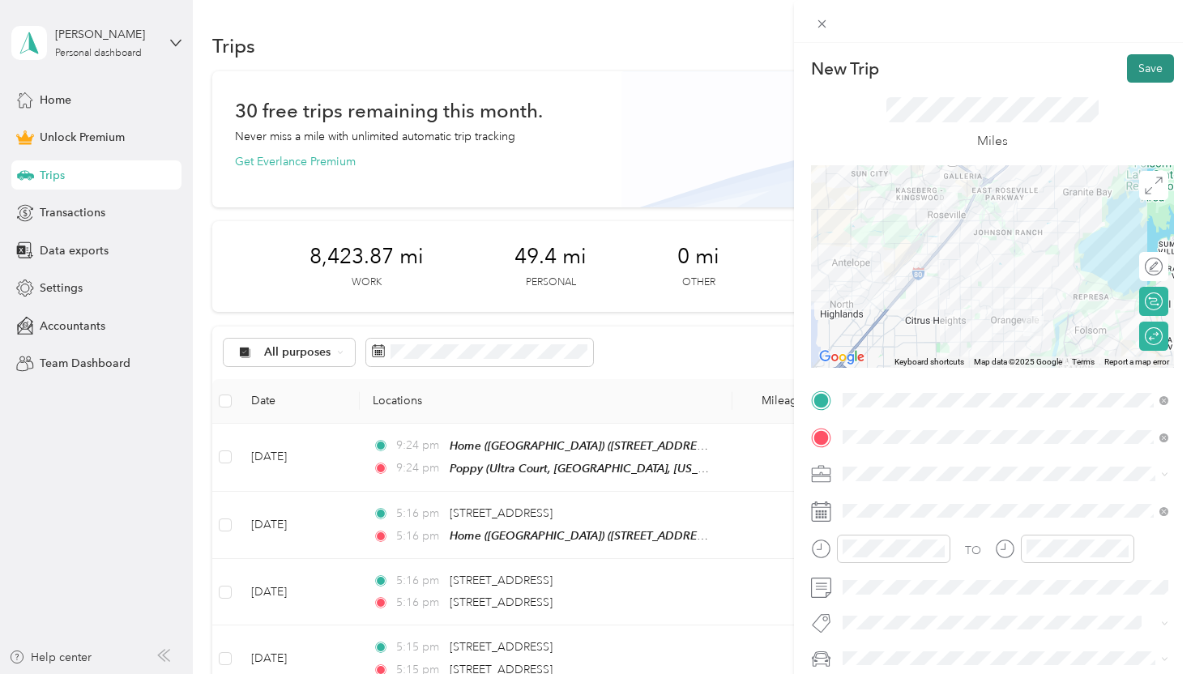
click at [1149, 75] on button "Save" at bounding box center [1150, 68] width 47 height 28
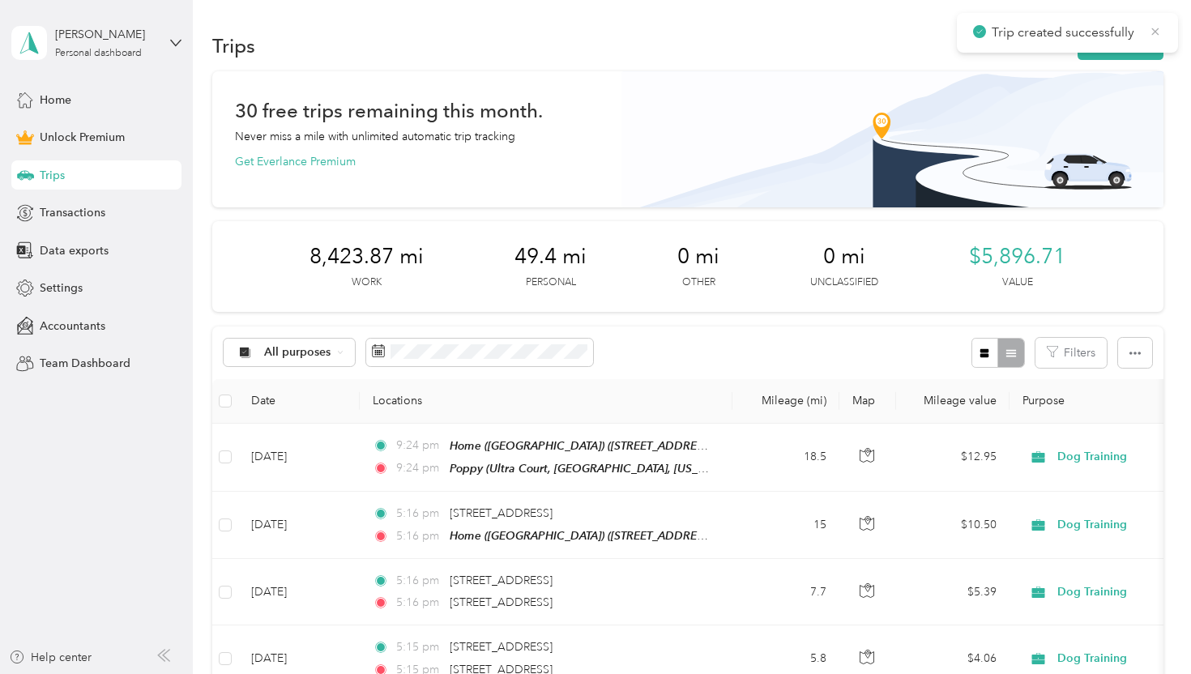
click at [1149, 29] on icon at bounding box center [1155, 31] width 13 height 15
click at [1129, 39] on button "New trip" at bounding box center [1121, 46] width 86 height 28
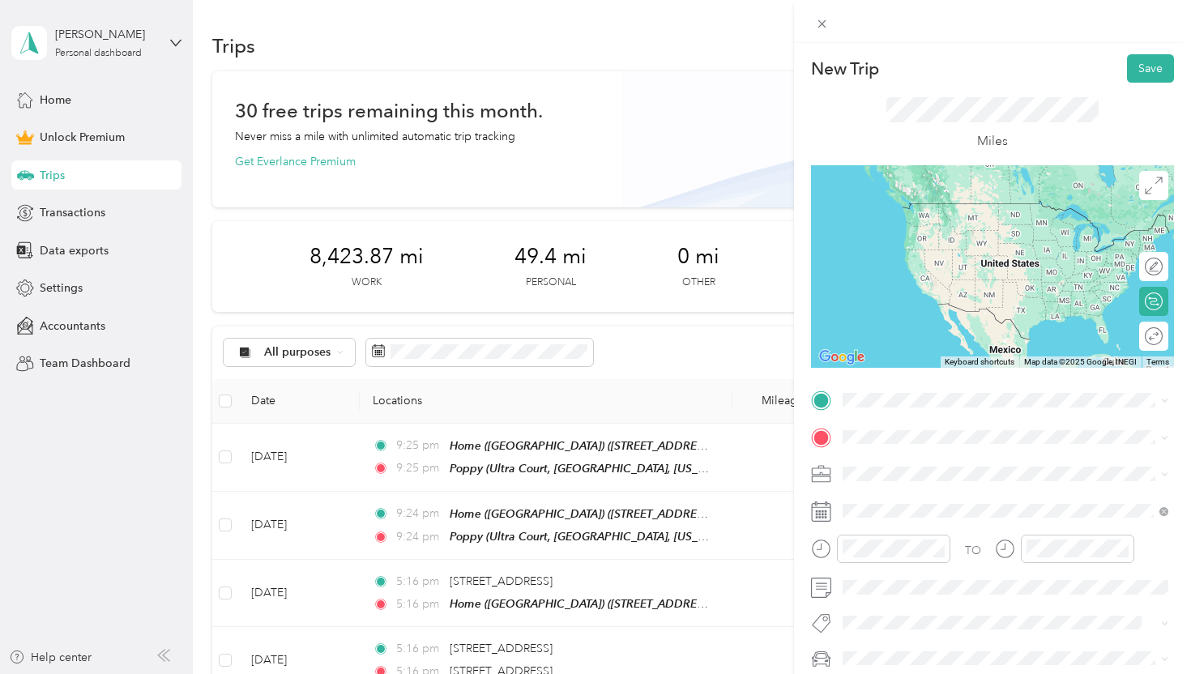
click at [924, 460] on div "Poppy" at bounding box center [1018, 463] width 290 height 15
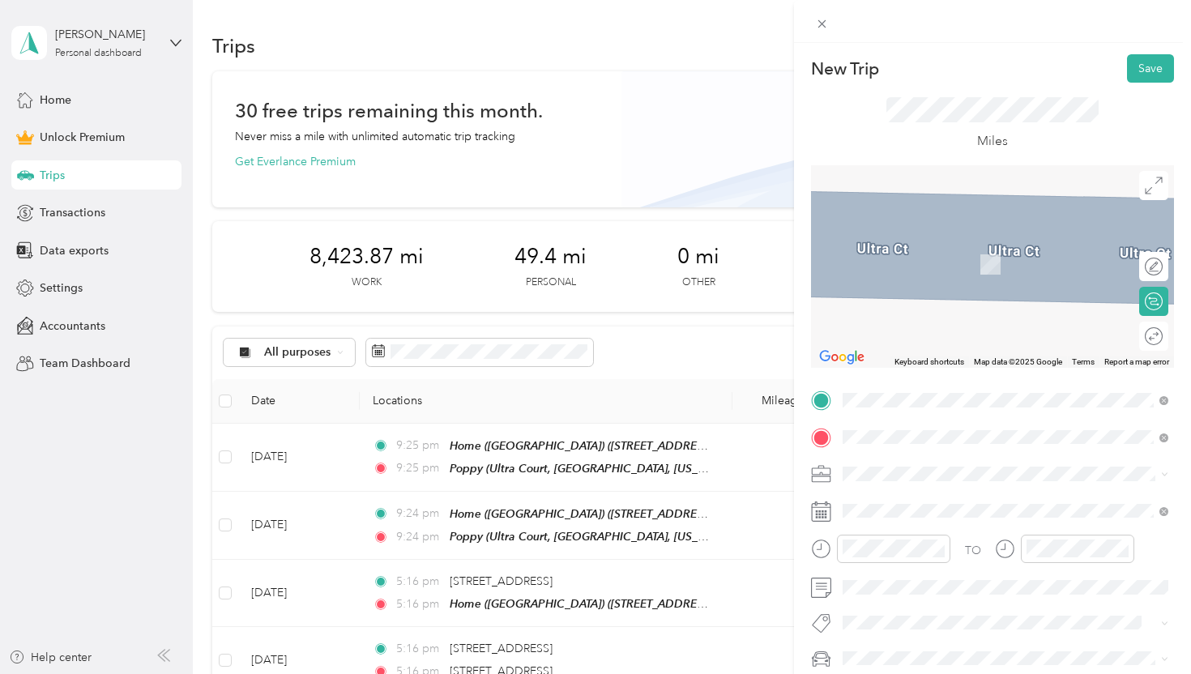
click at [934, 503] on span "5149 Butterwood Circle Orangevale, California 95662, United States" at bounding box center [954, 496] width 162 height 15
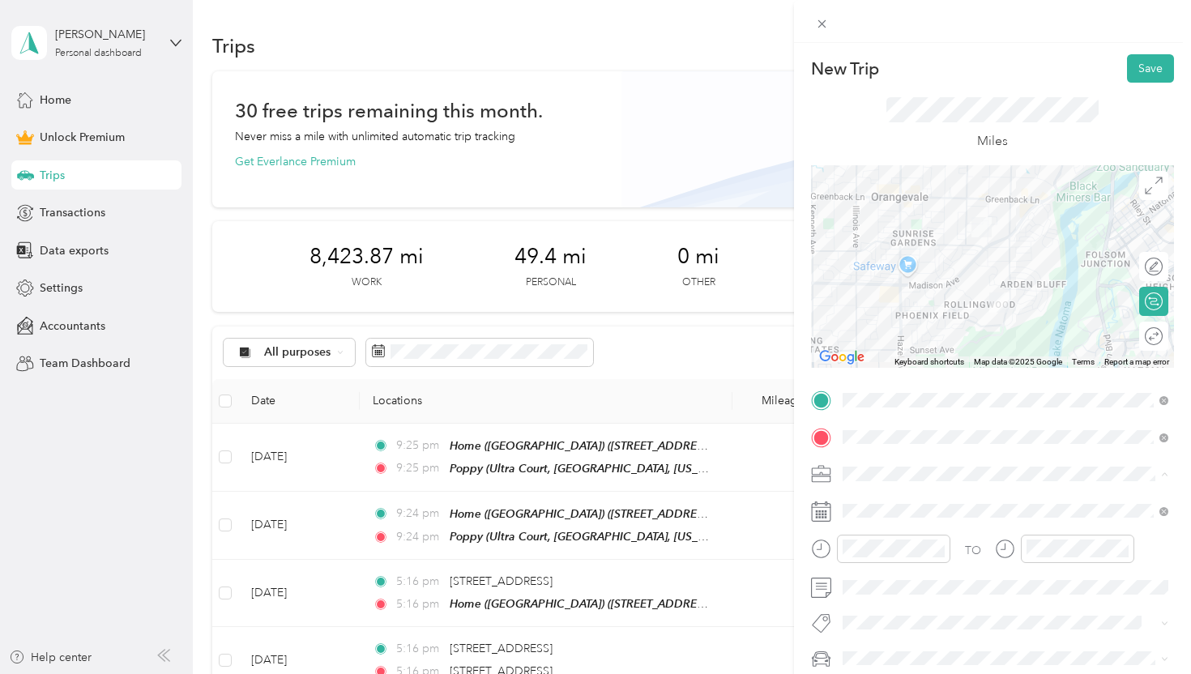
click at [933, 301] on div "Dog Training" at bounding box center [1005, 303] width 314 height 17
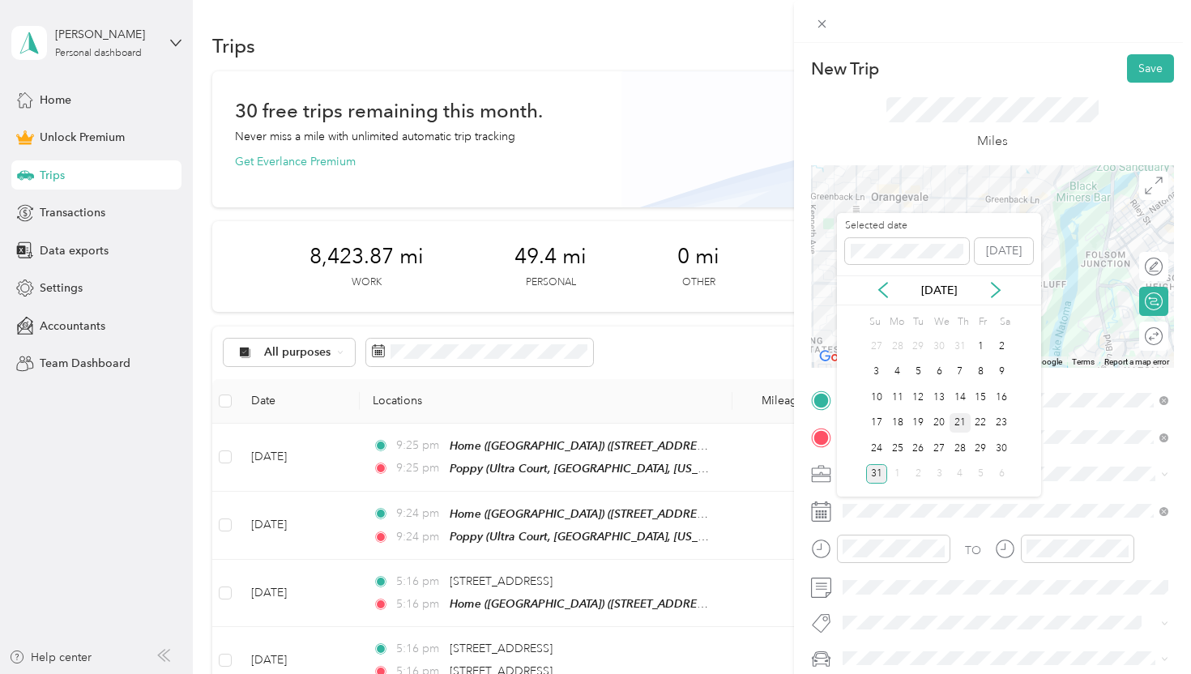
click at [957, 421] on div "21" at bounding box center [960, 423] width 21 height 20
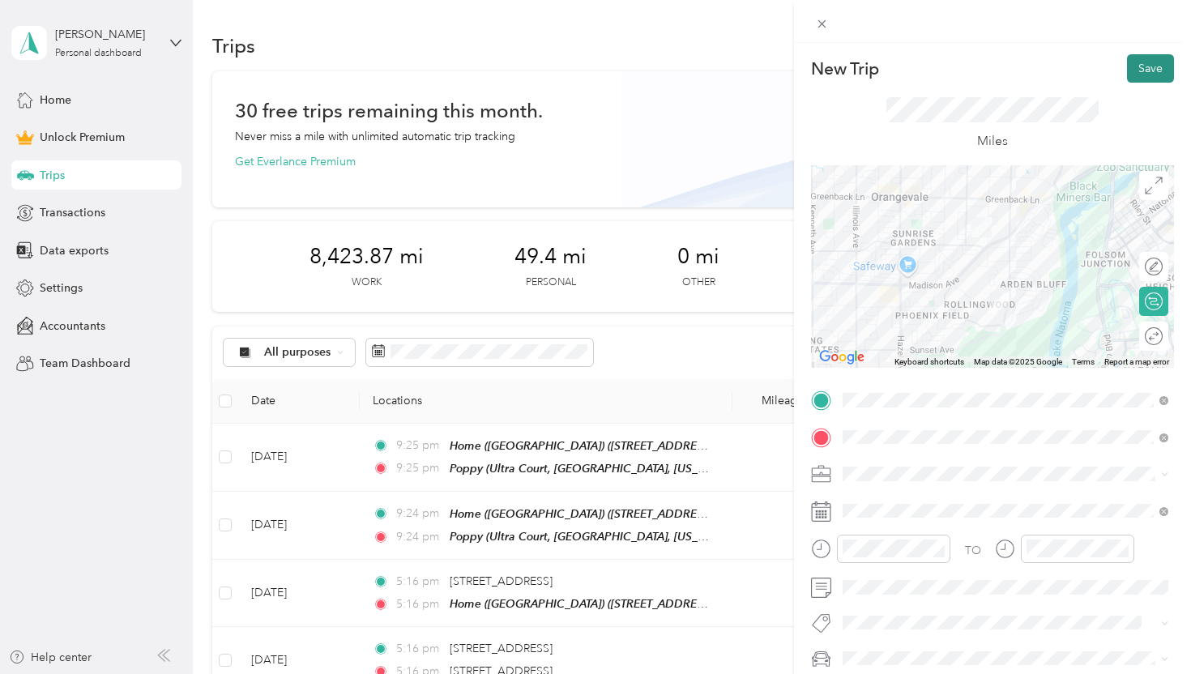
click at [1156, 68] on button "Save" at bounding box center [1150, 68] width 47 height 28
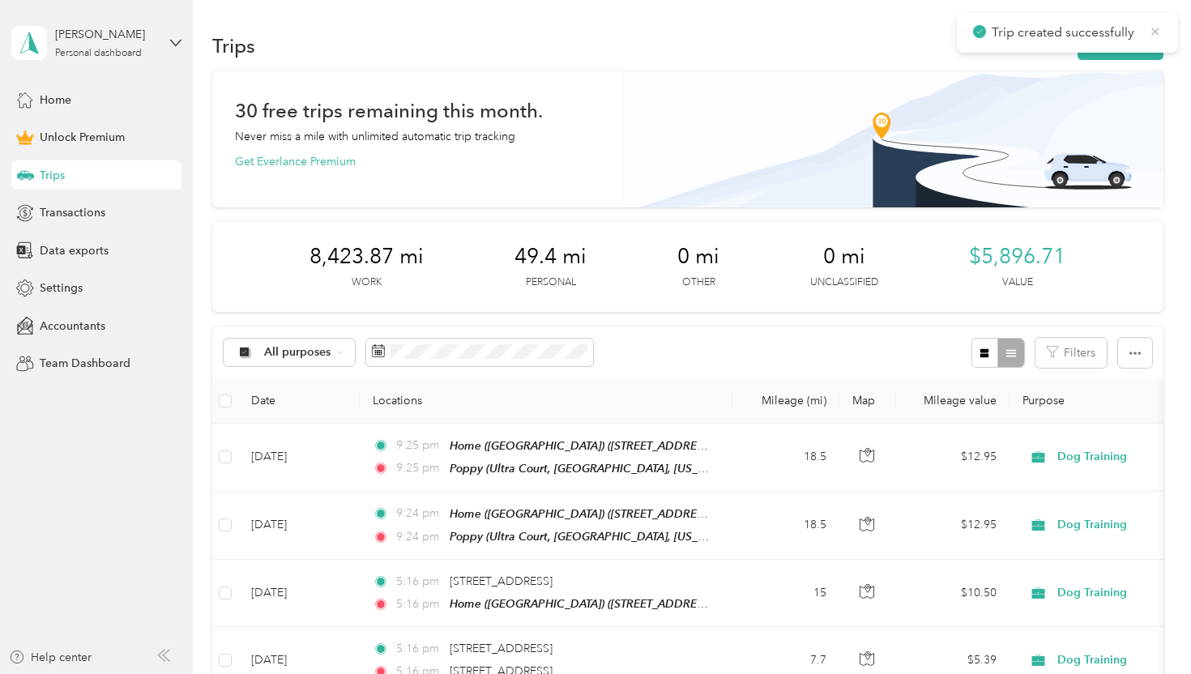
click at [1154, 34] on icon at bounding box center [1155, 31] width 13 height 15
click at [1120, 61] on div "Trips New trip" at bounding box center [687, 45] width 950 height 34
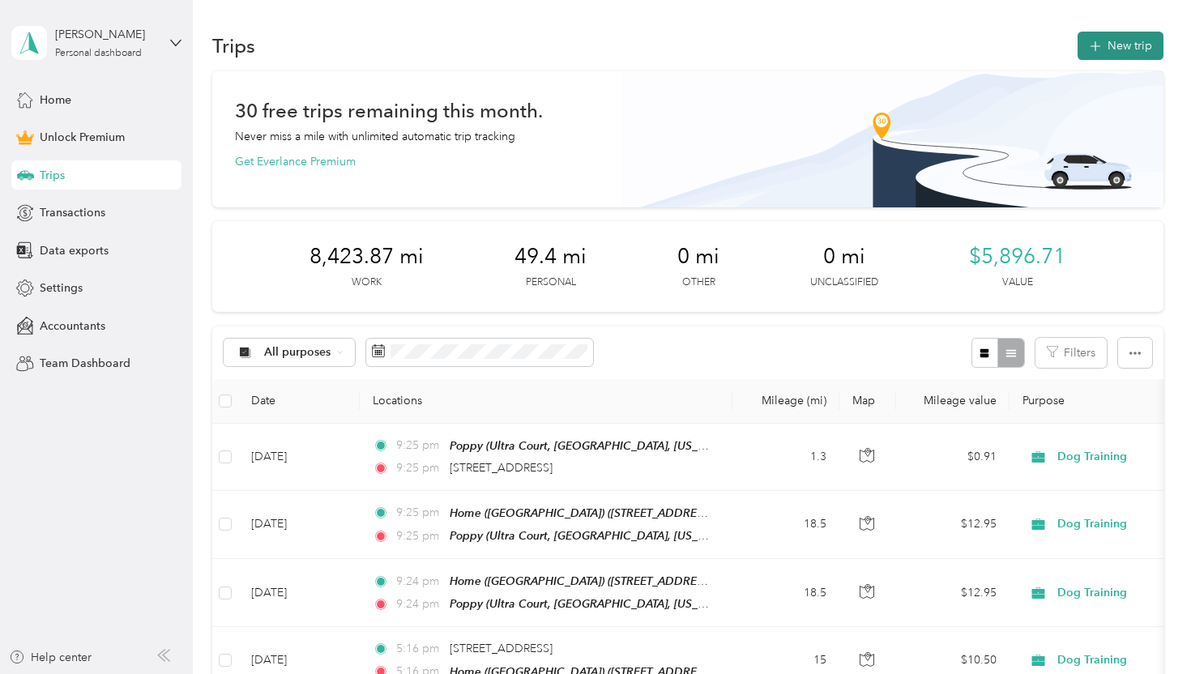
click at [1124, 48] on button "New trip" at bounding box center [1121, 46] width 86 height 28
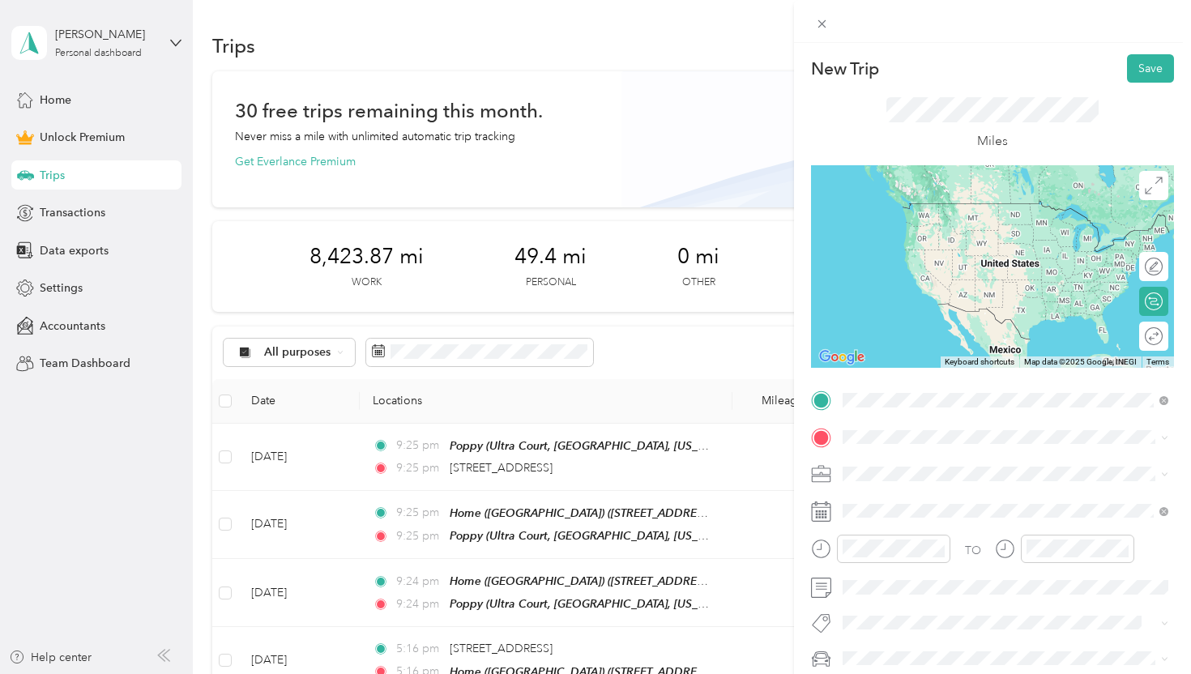
click at [964, 455] on span "5149 Butterwood Circle Orangevale, California 95662, United States" at bounding box center [954, 458] width 162 height 15
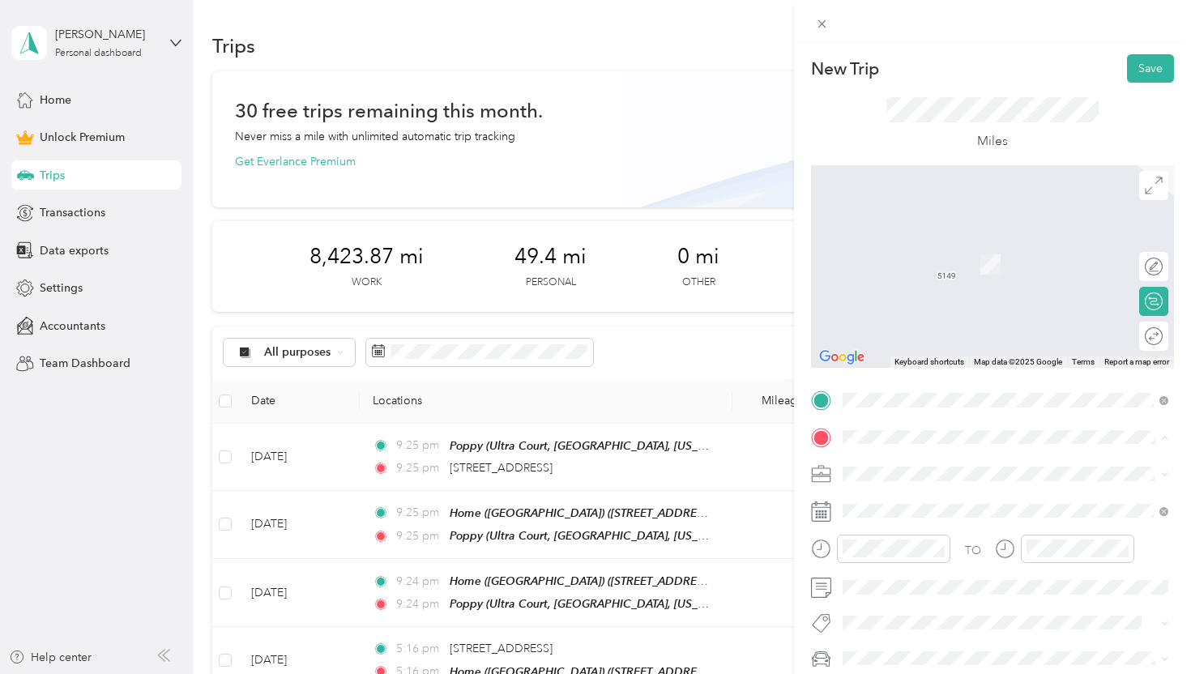
click at [949, 272] on div "Home ([GEOGRAPHIC_DATA]) [STREET_ADDRESS][US_STATE]" at bounding box center [955, 255] width 164 height 34
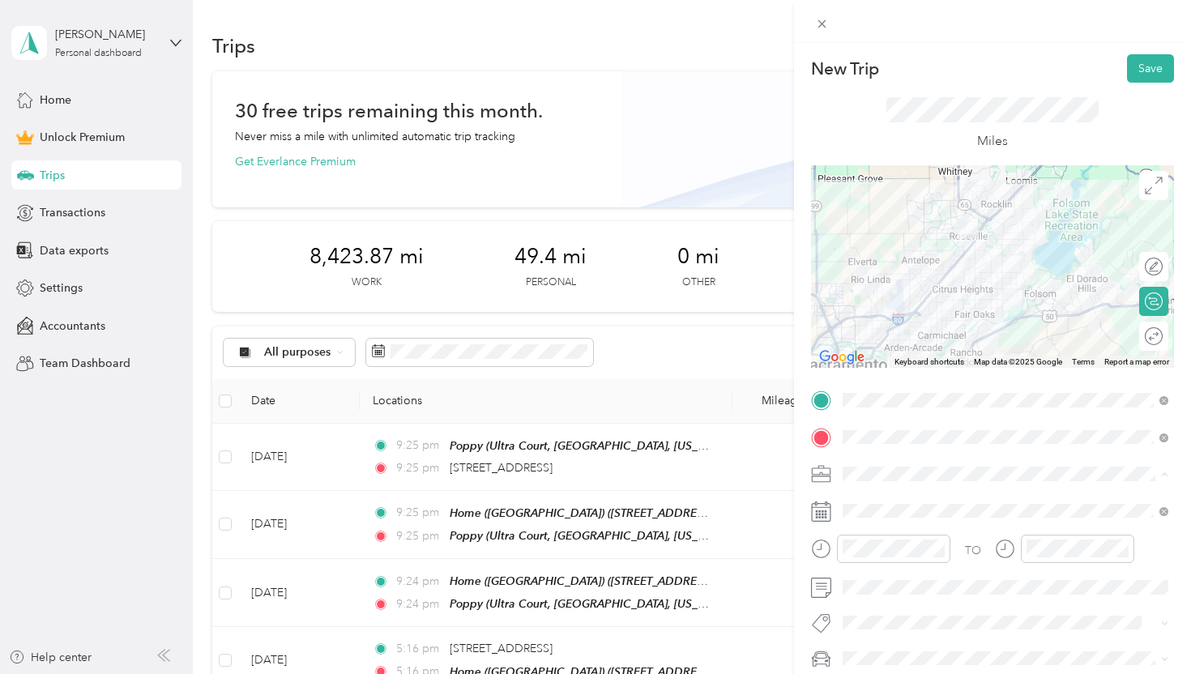
click at [958, 301] on div "Dog Training" at bounding box center [1005, 303] width 314 height 17
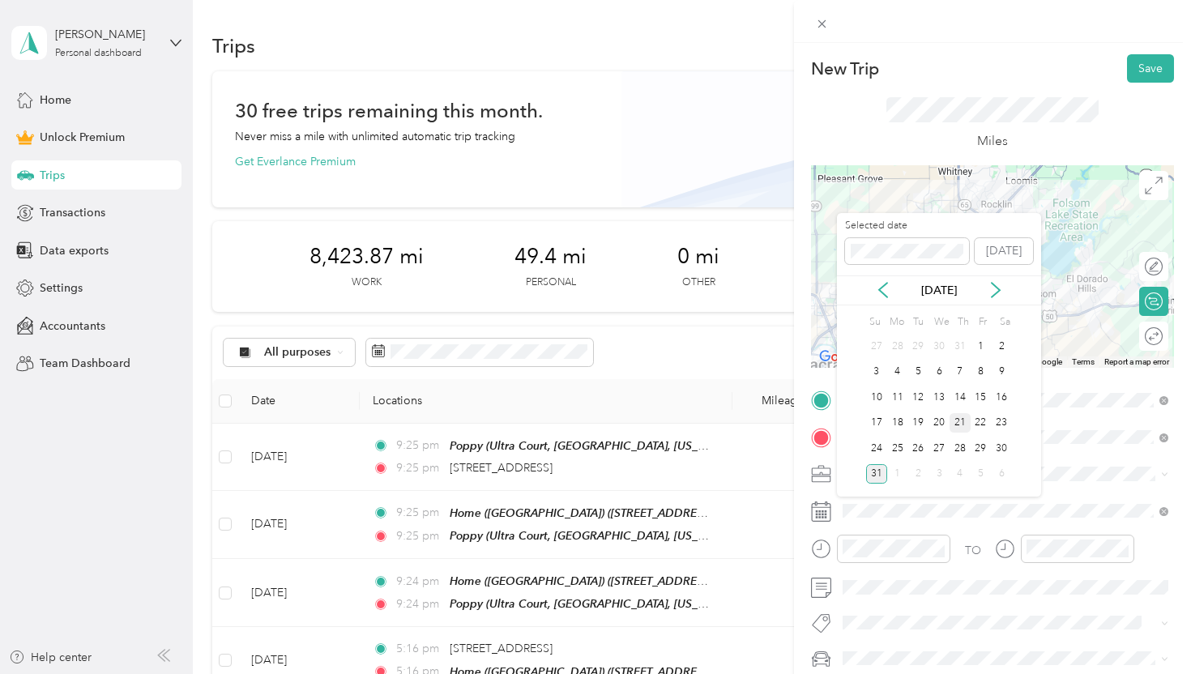
click at [952, 417] on div "21" at bounding box center [960, 423] width 21 height 20
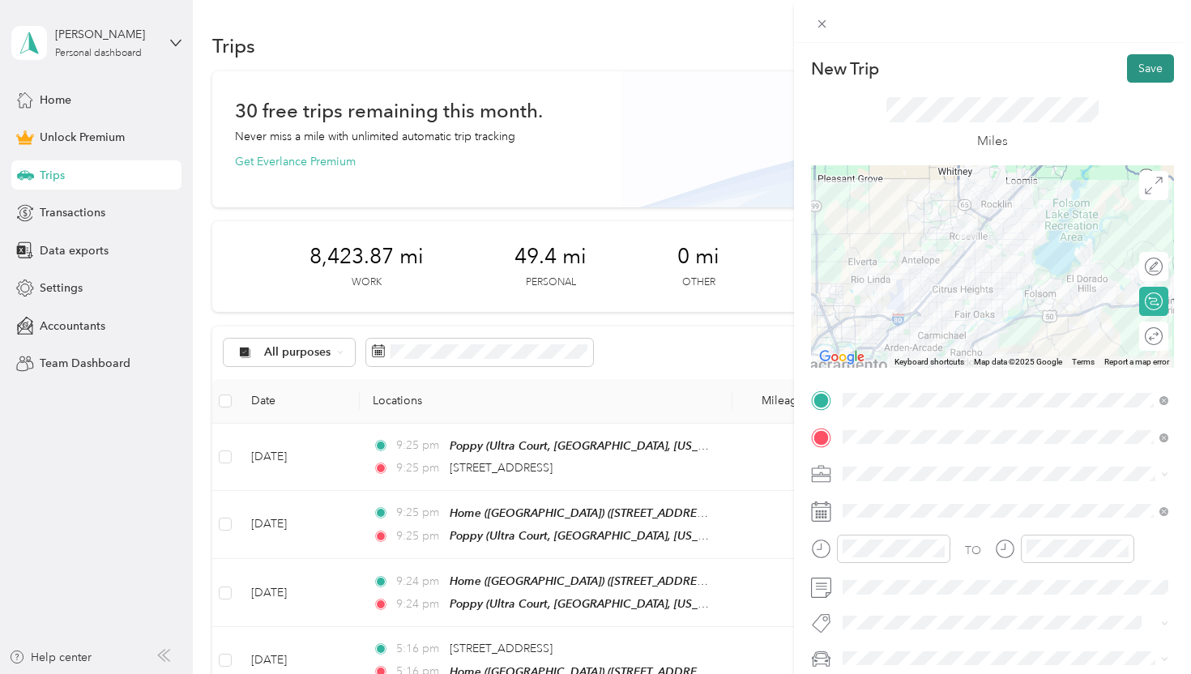
click at [1150, 63] on button "Save" at bounding box center [1150, 68] width 47 height 28
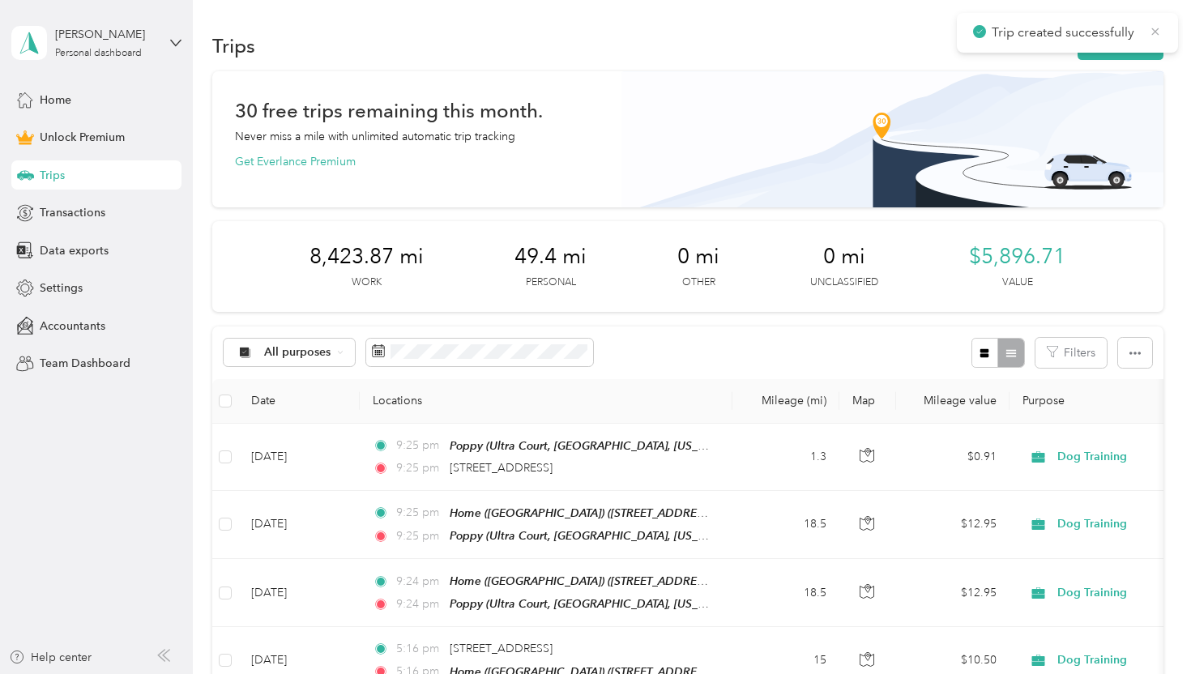
click at [1154, 34] on icon at bounding box center [1155, 31] width 13 height 15
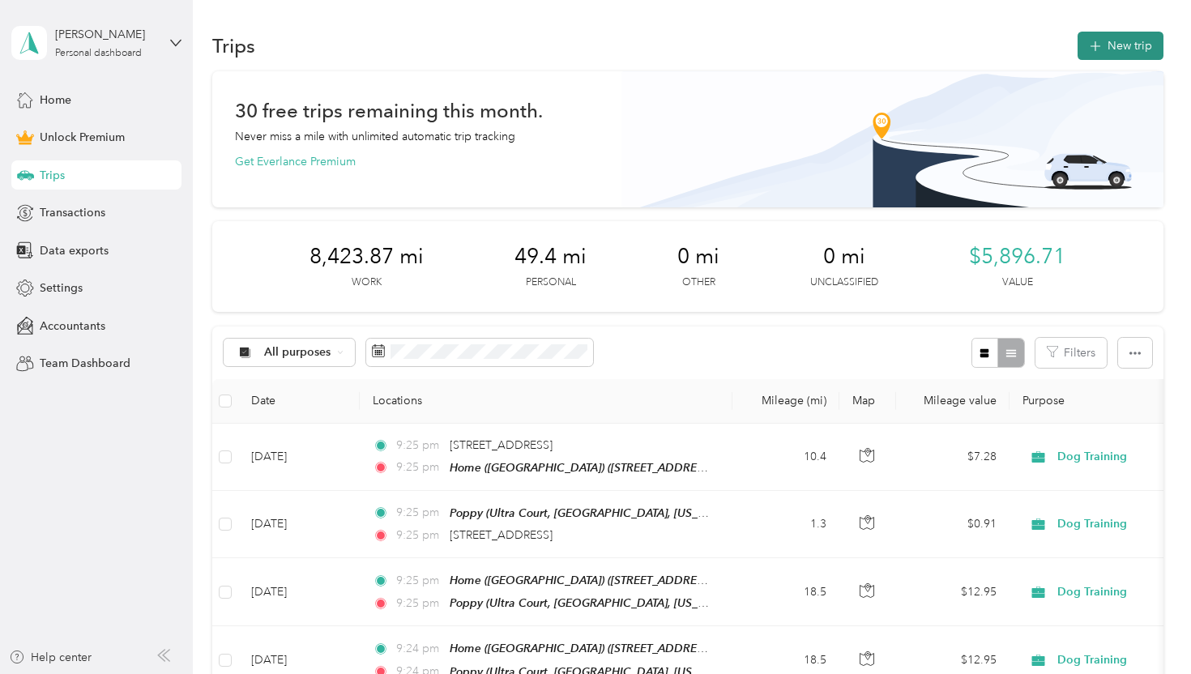
click at [1163, 40] on button "New trip" at bounding box center [1121, 46] width 86 height 28
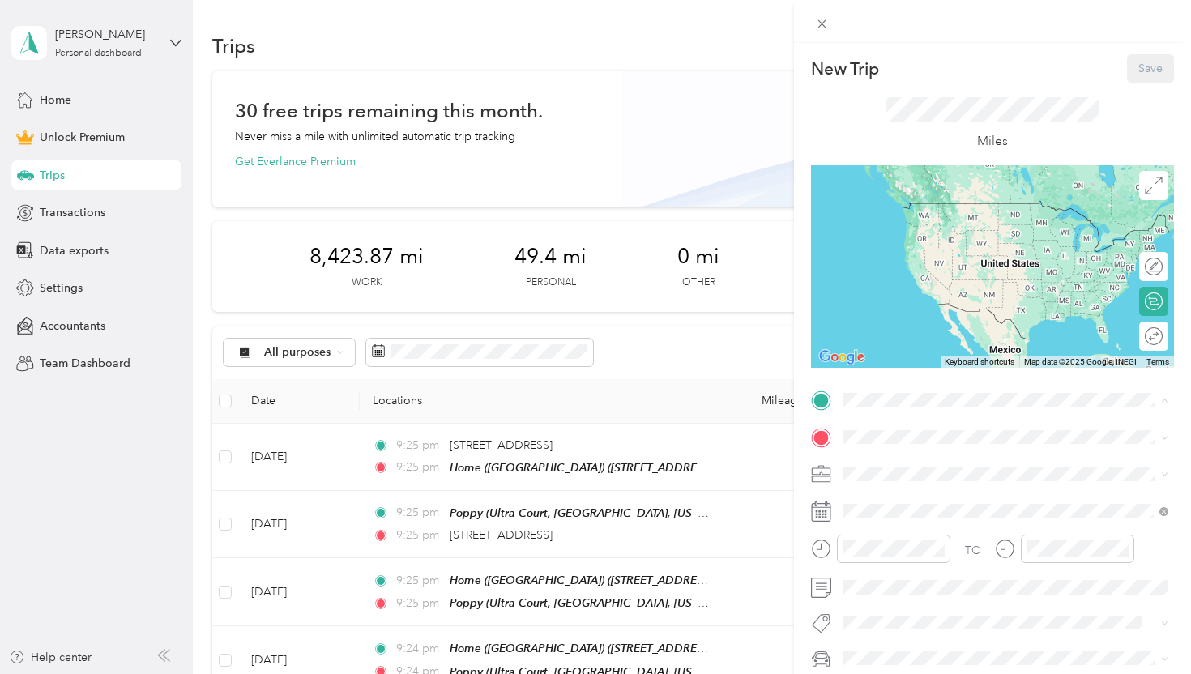
click at [902, 470] on div "Home ([GEOGRAPHIC_DATA]) [STREET_ADDRESS][US_STATE]" at bounding box center [955, 474] width 164 height 34
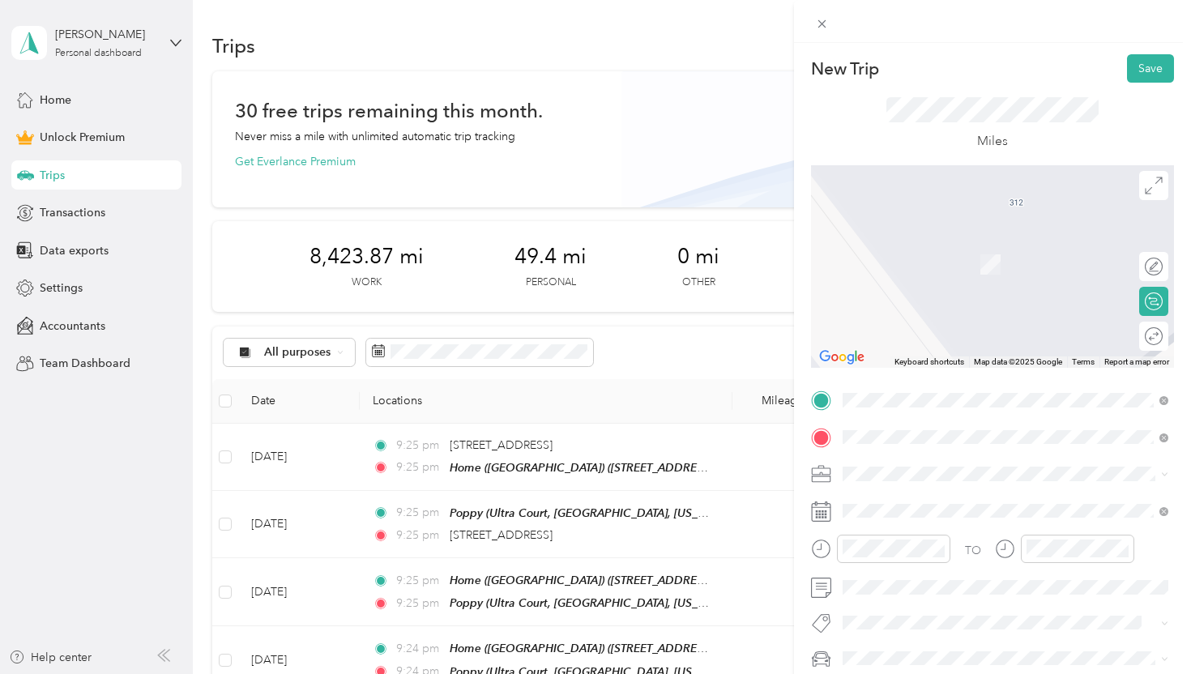
click at [936, 491] on span "[GEOGRAPHIC_DATA][US_STATE], [GEOGRAPHIC_DATA]" at bounding box center [1018, 503] width 290 height 28
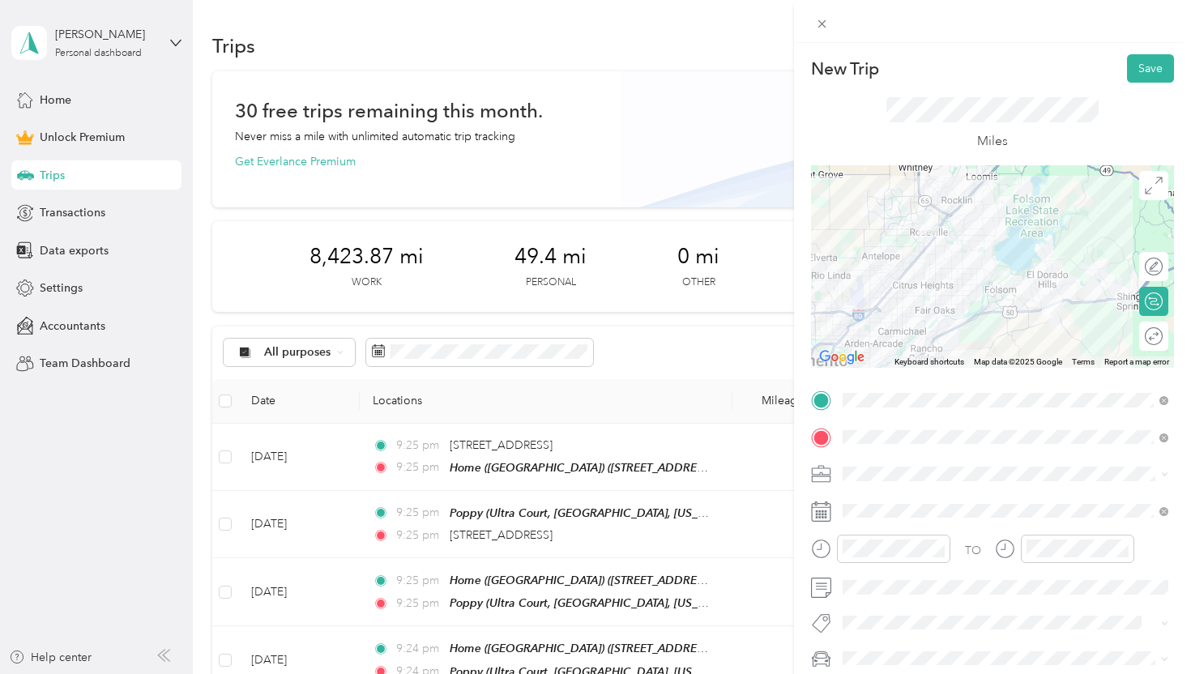
click at [912, 305] on span "Dog Training" at bounding box center [881, 304] width 67 height 14
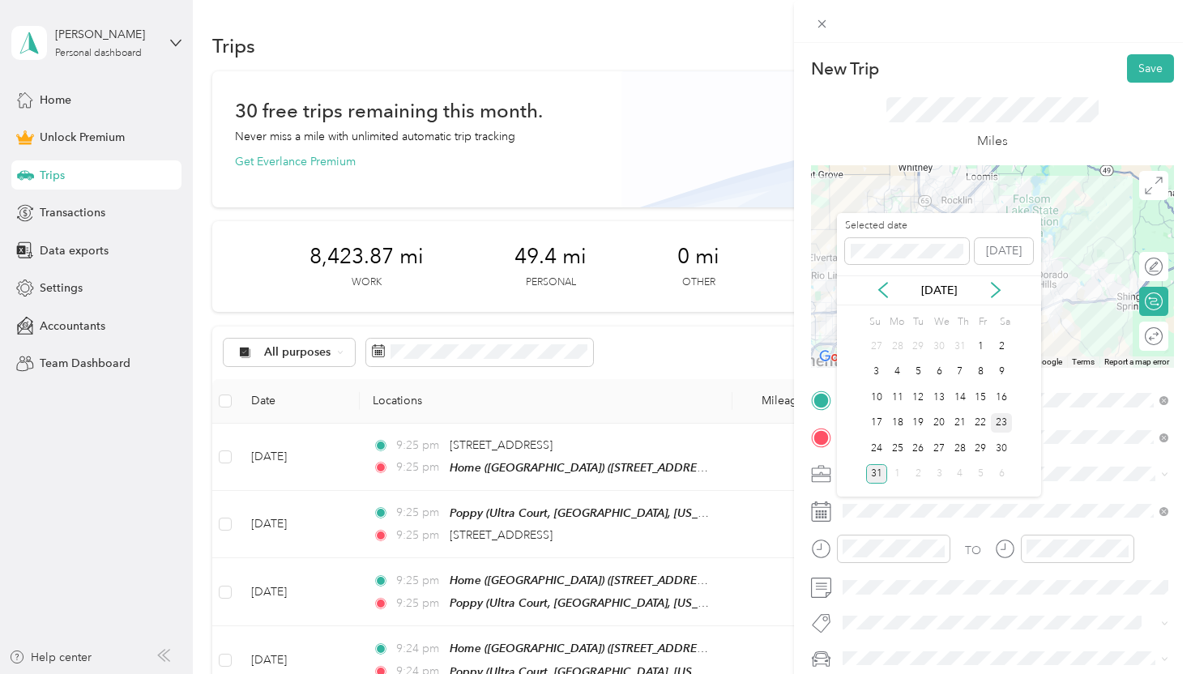
click at [999, 425] on div "23" at bounding box center [1001, 423] width 21 height 20
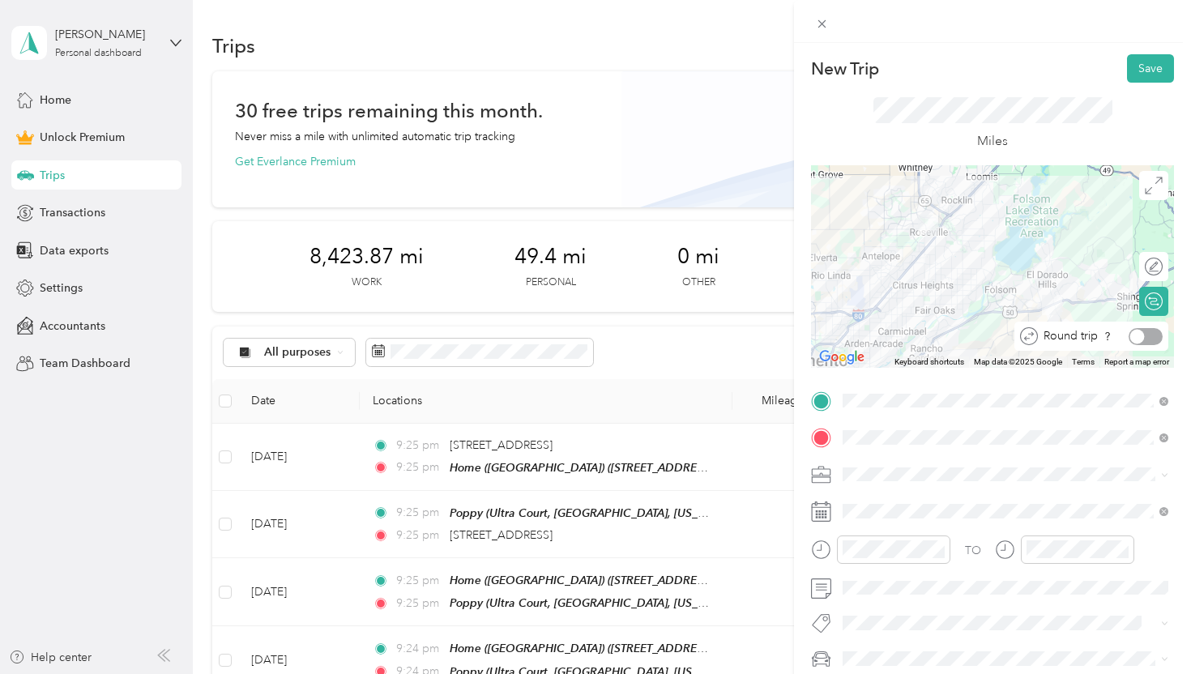
click at [1143, 335] on div at bounding box center [1137, 336] width 15 height 15
click at [1160, 64] on button "Save" at bounding box center [1150, 68] width 47 height 28
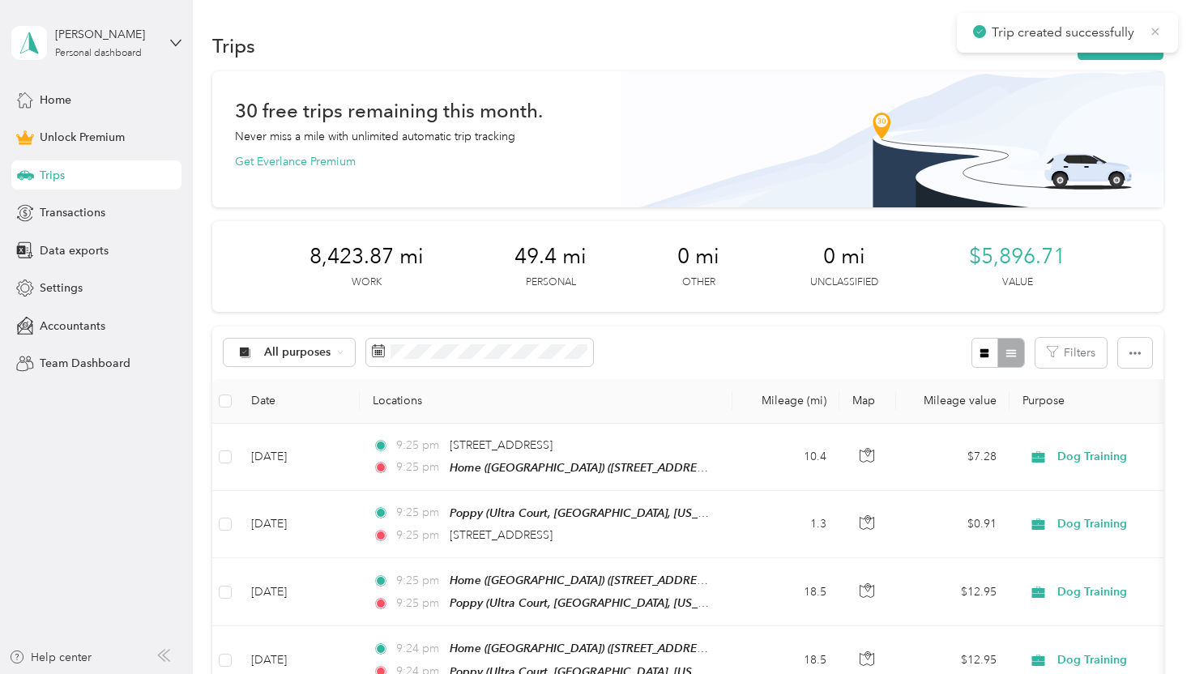
click at [1156, 30] on icon at bounding box center [1155, 31] width 7 height 7
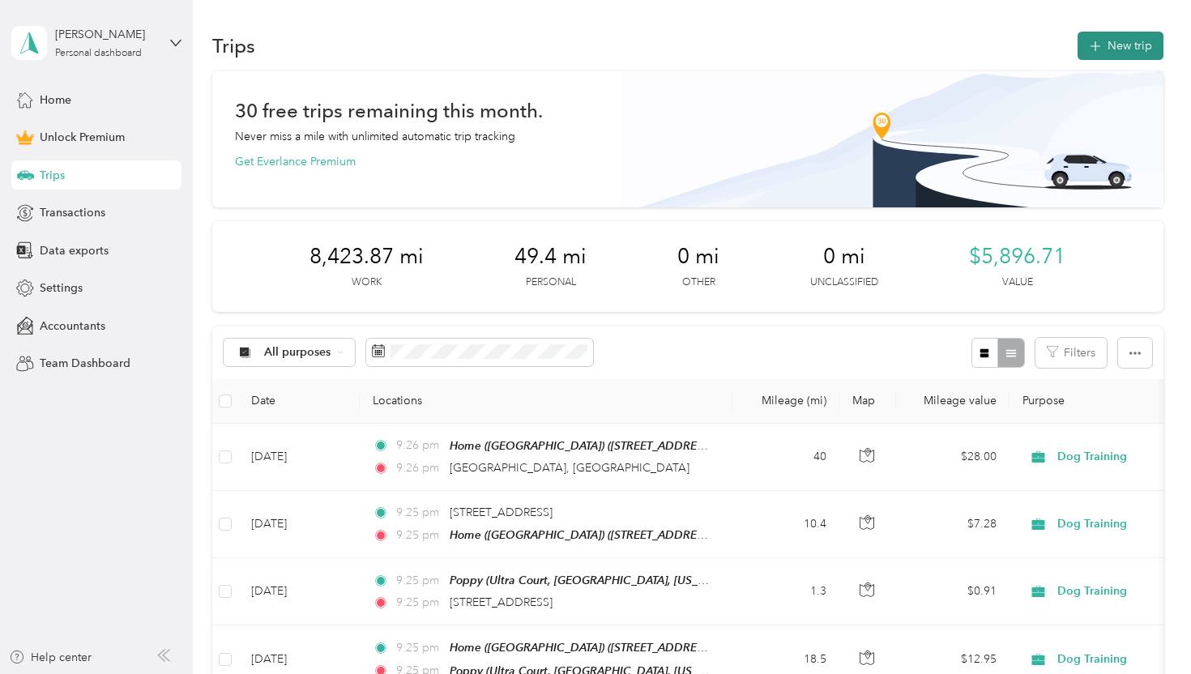
click at [1124, 42] on button "New trip" at bounding box center [1121, 46] width 86 height 28
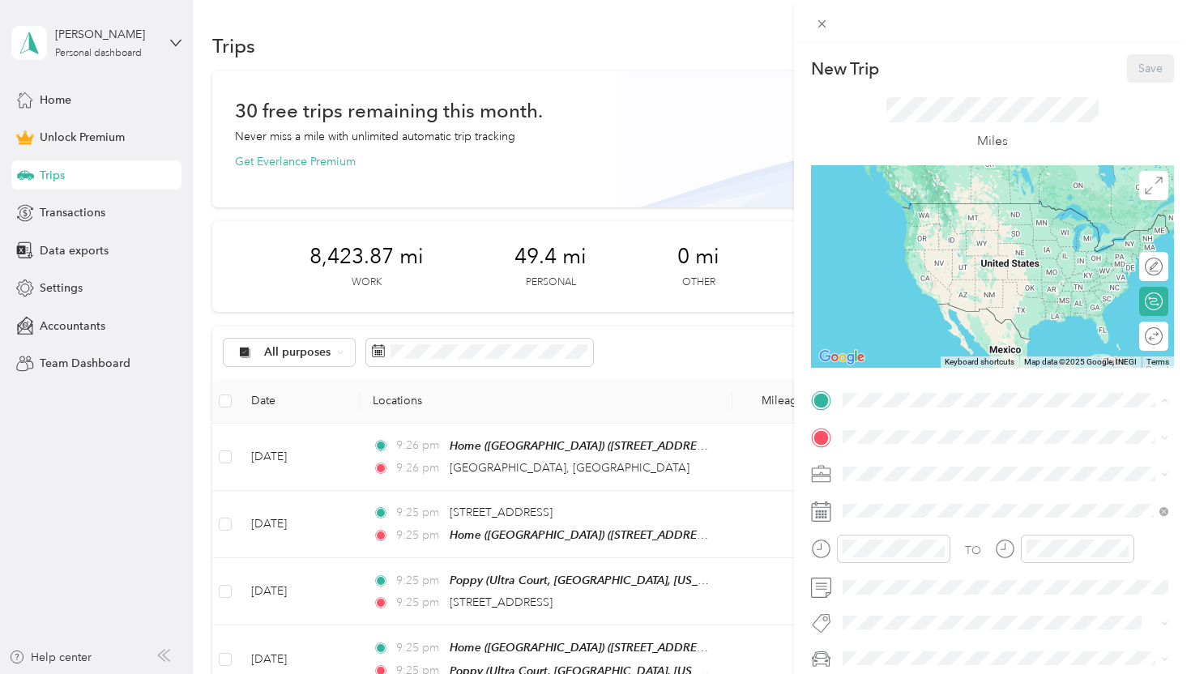
click at [921, 473] on div "Home ([GEOGRAPHIC_DATA]) [STREET_ADDRESS][US_STATE]" at bounding box center [955, 474] width 164 height 34
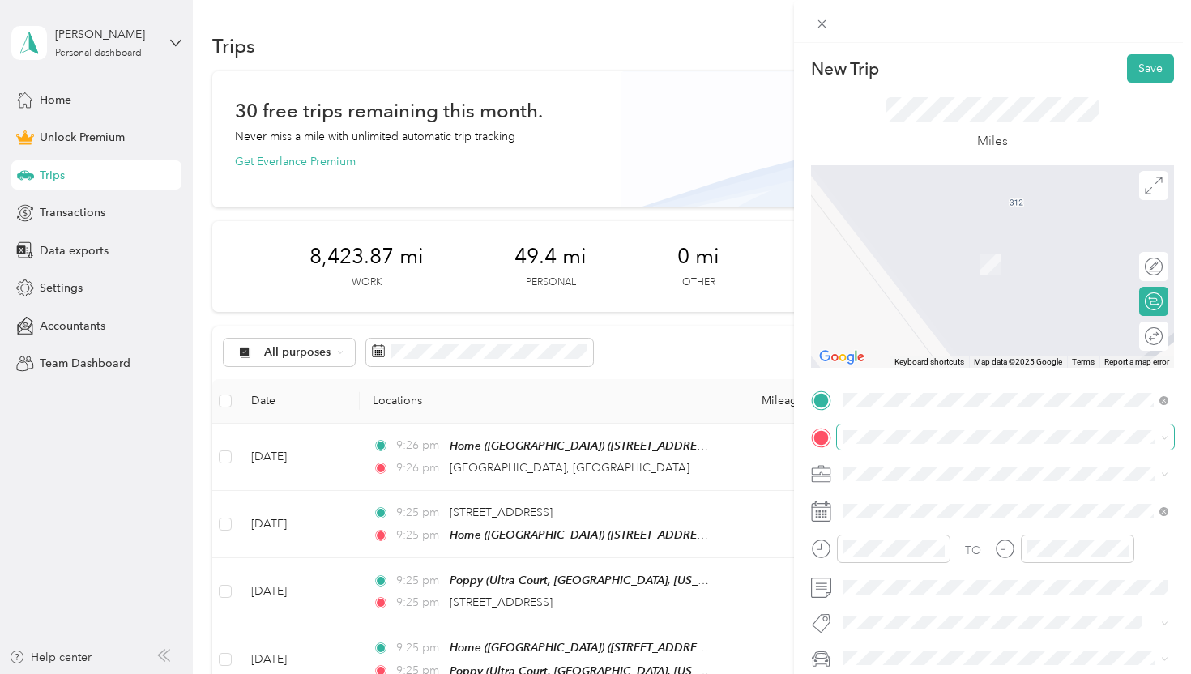
click at [891, 429] on span at bounding box center [1005, 438] width 337 height 26
click at [915, 490] on span "[STREET_ADDRESS][PERSON_NAME][US_STATE]" at bounding box center [999, 496] width 252 height 15
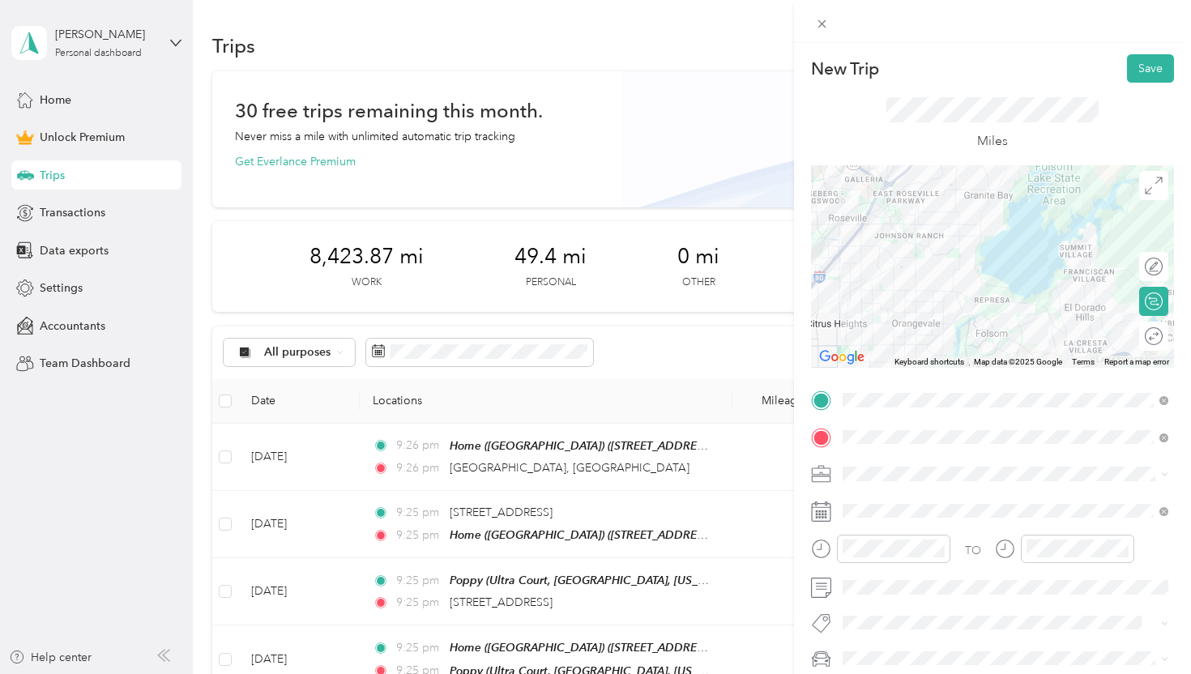
click at [946, 297] on div "Dog Training" at bounding box center [1005, 303] width 314 height 17
click at [1142, 334] on div at bounding box center [1137, 336] width 15 height 15
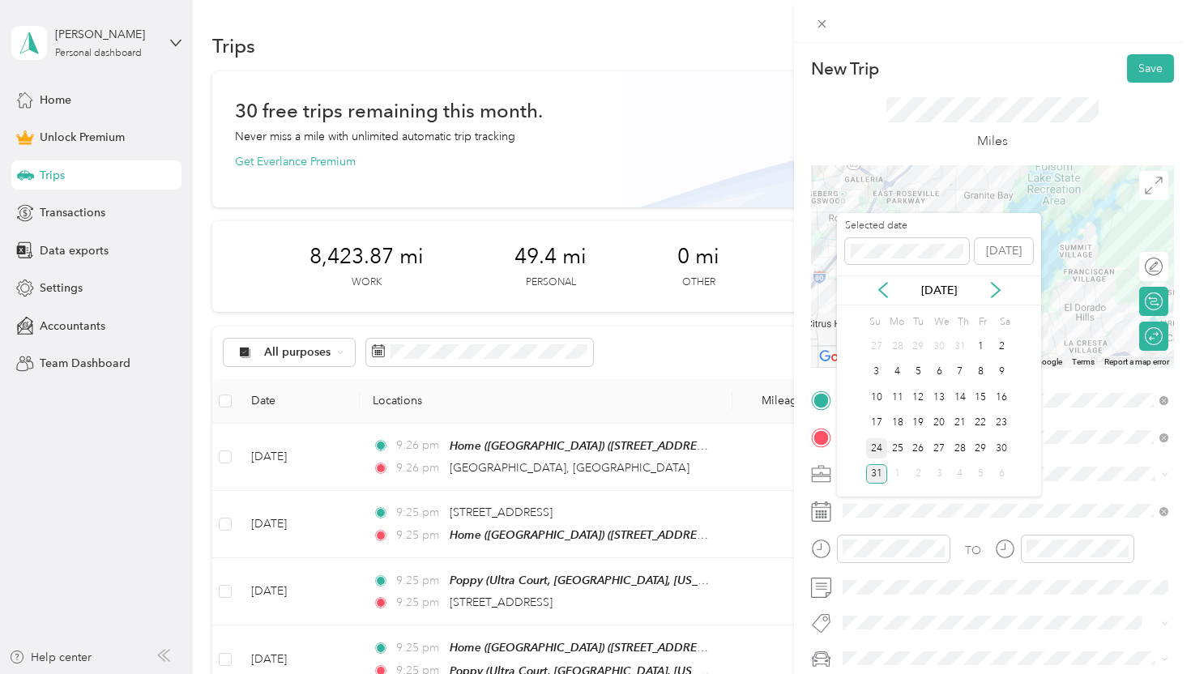
click at [879, 446] on div "24" at bounding box center [876, 448] width 21 height 20
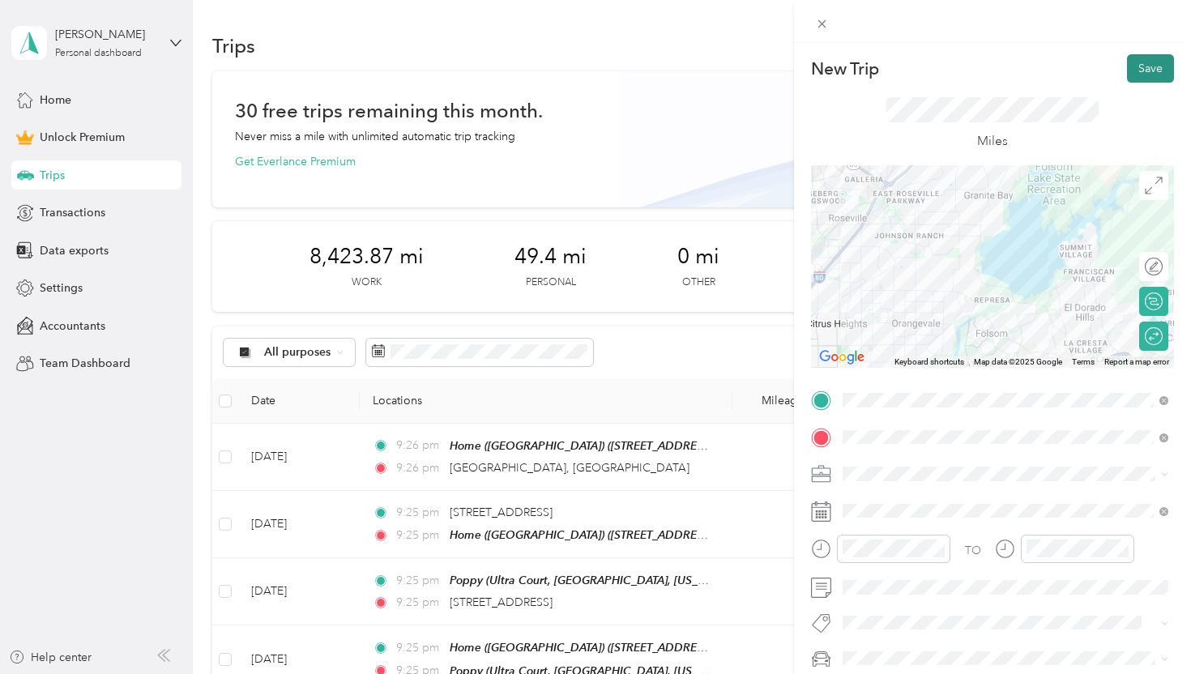
click at [1159, 62] on button "Save" at bounding box center [1150, 68] width 47 height 28
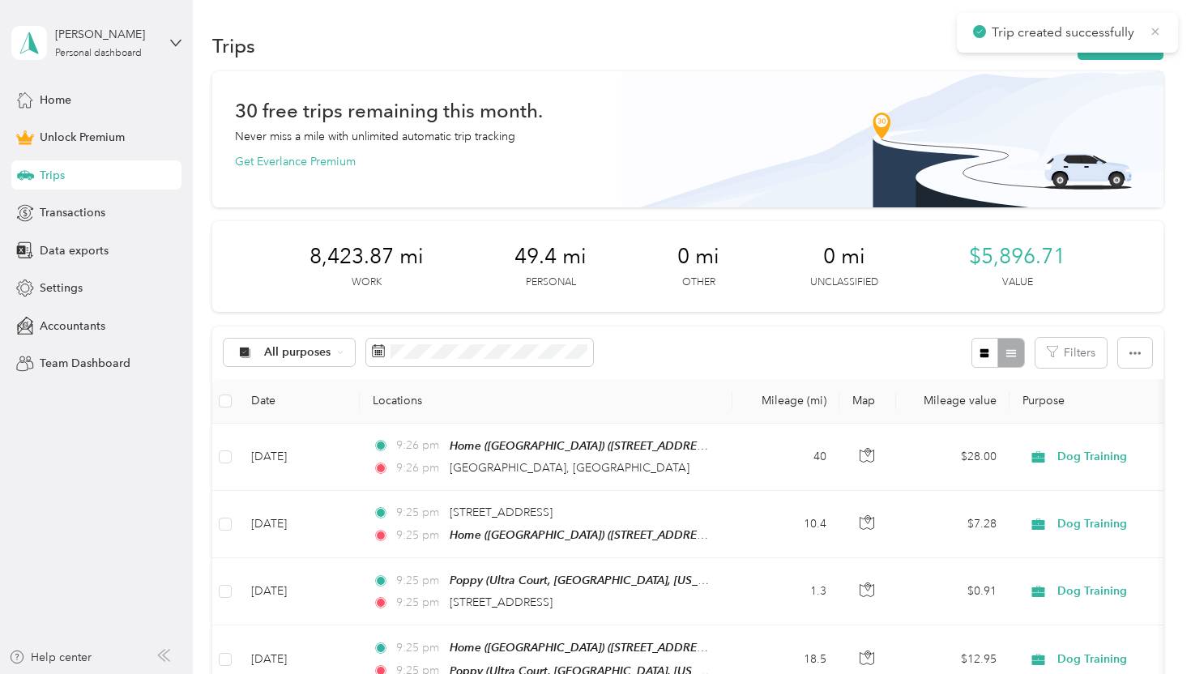
click at [1155, 32] on icon at bounding box center [1155, 31] width 13 height 15
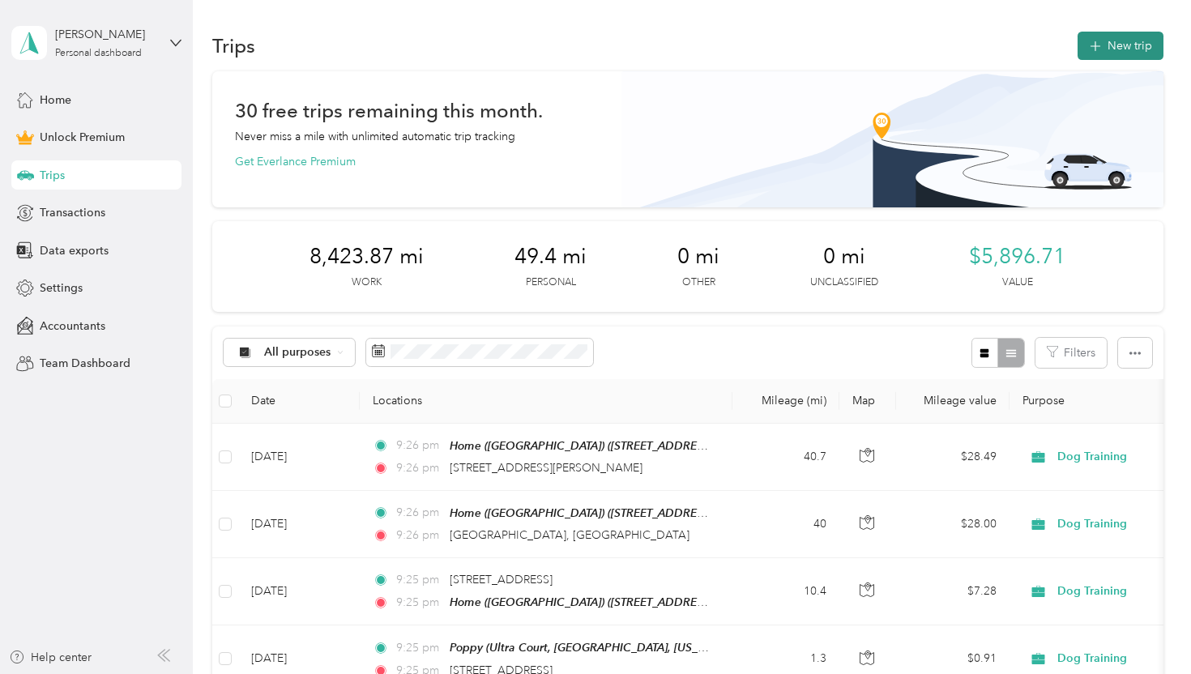
click at [1116, 47] on button "New trip" at bounding box center [1121, 46] width 86 height 28
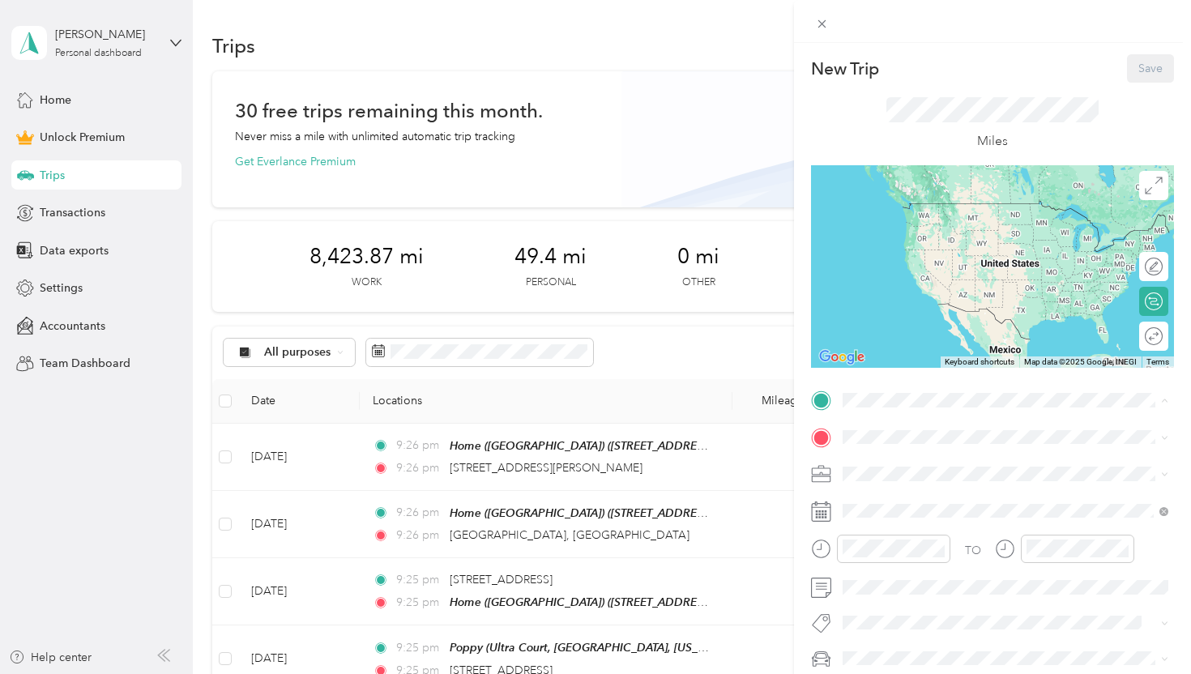
click at [911, 474] on div "Home ([GEOGRAPHIC_DATA]) [STREET_ADDRESS][US_STATE]" at bounding box center [955, 474] width 164 height 34
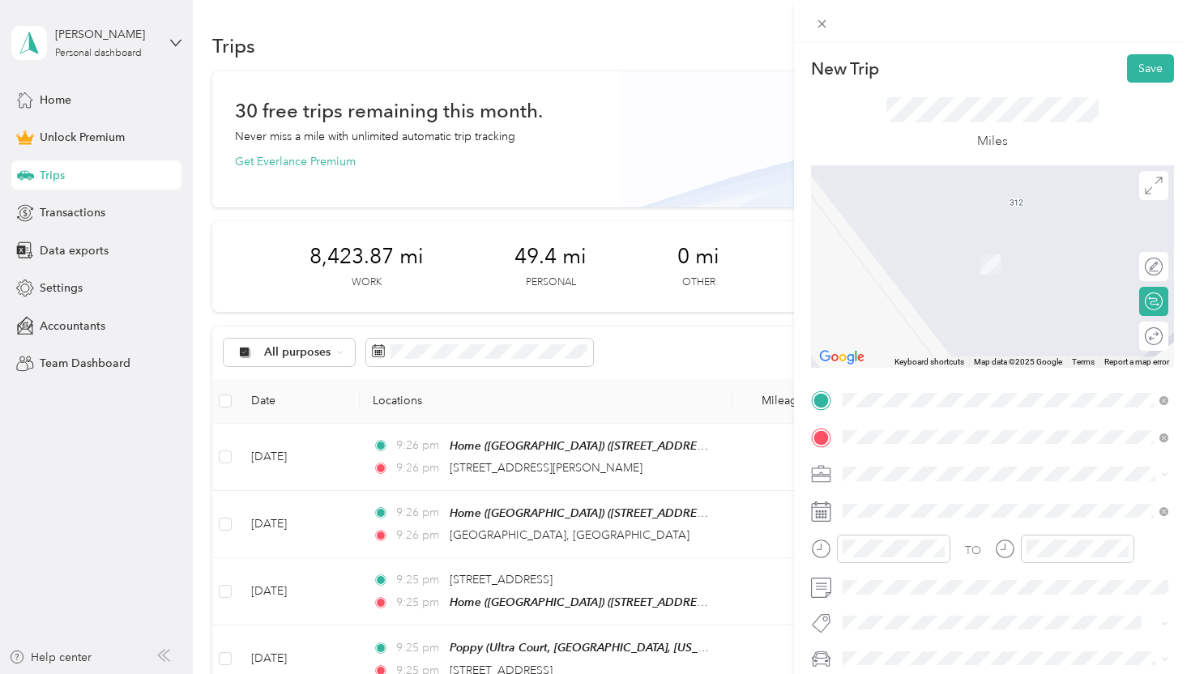
click at [943, 506] on span "[GEOGRAPHIC_DATA][US_STATE], [GEOGRAPHIC_DATA]" at bounding box center [1018, 503] width 290 height 28
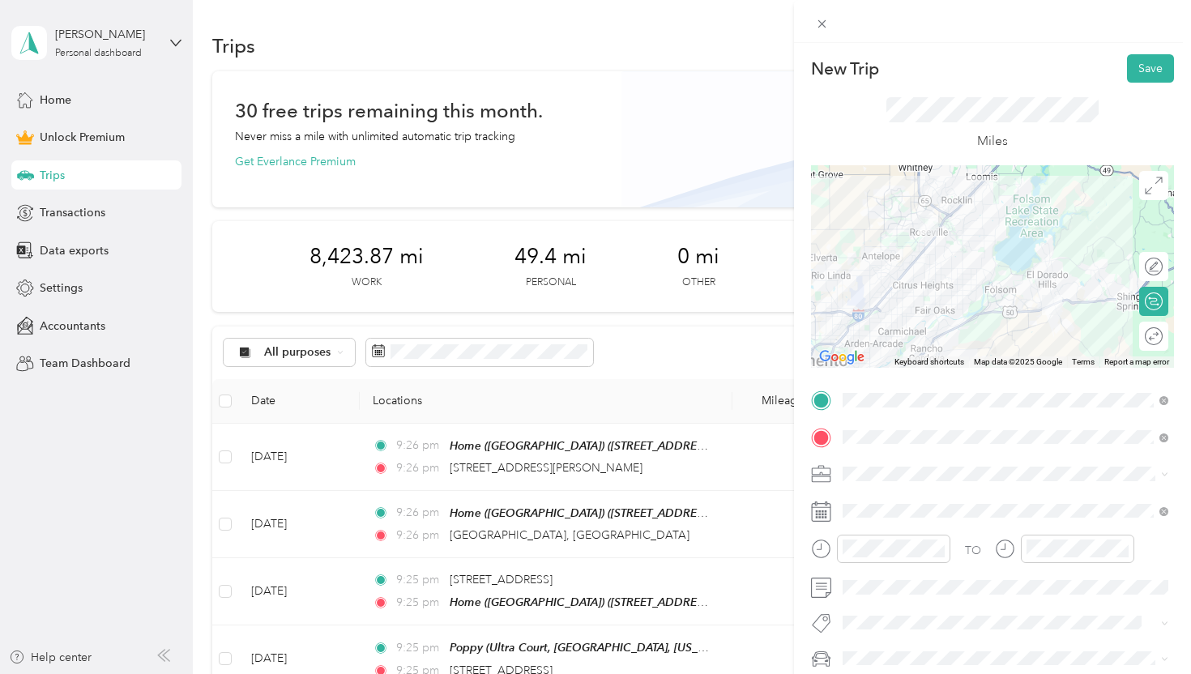
click at [923, 308] on li "Dog Training" at bounding box center [1005, 303] width 337 height 28
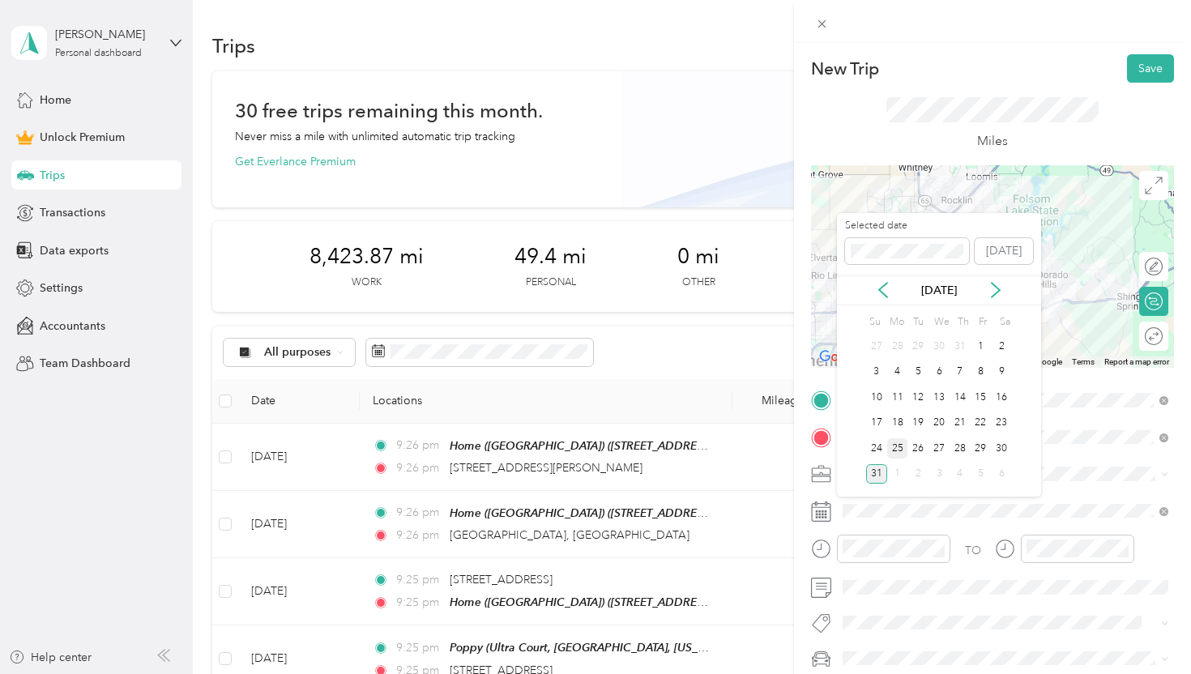
click at [901, 446] on div "25" at bounding box center [897, 448] width 21 height 20
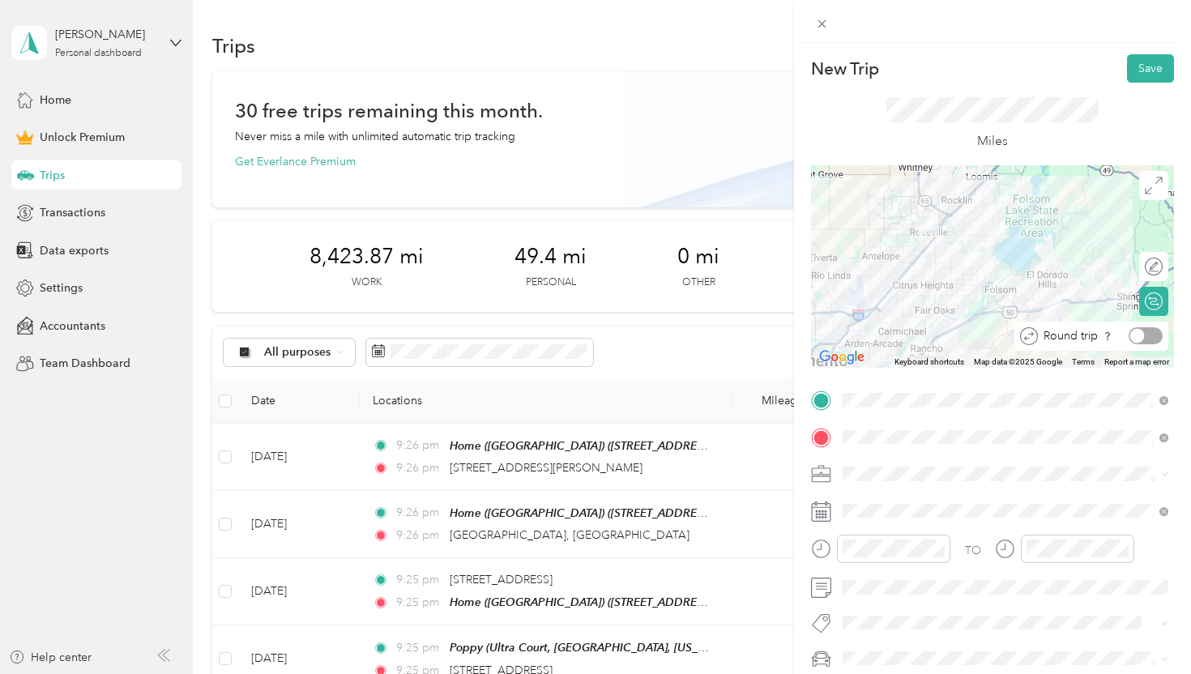
click at [1142, 335] on div at bounding box center [1137, 336] width 15 height 15
click at [1141, 74] on button "Save" at bounding box center [1150, 68] width 47 height 28
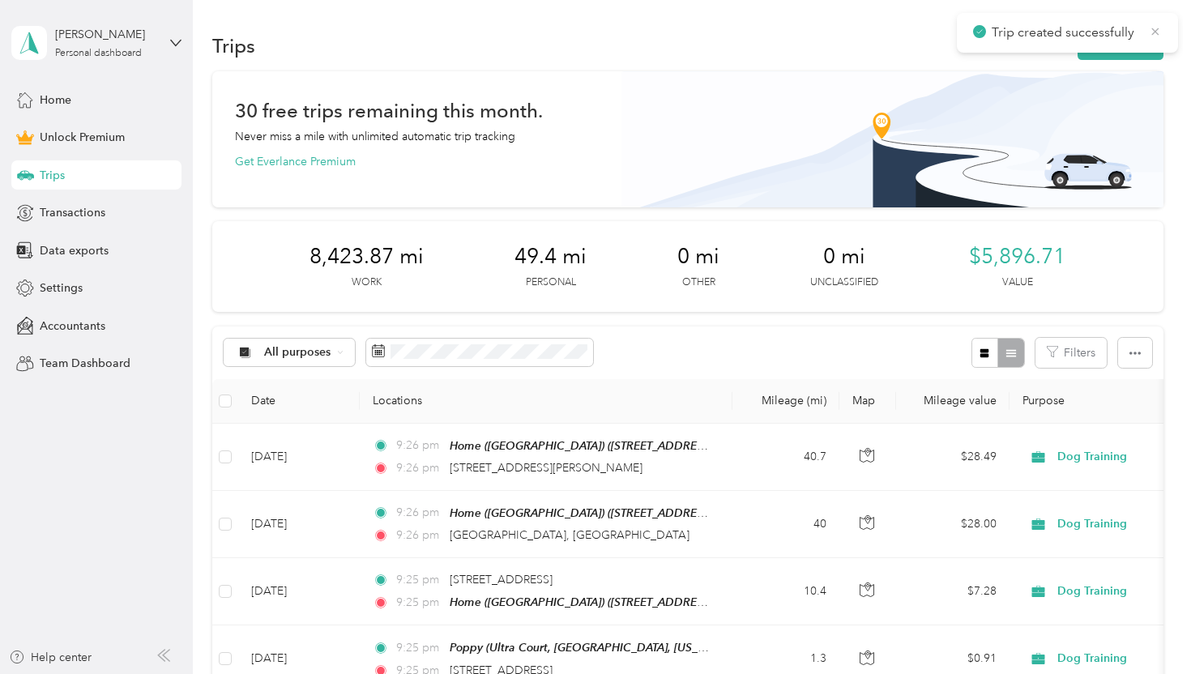
click at [1156, 32] on icon at bounding box center [1155, 31] width 7 height 7
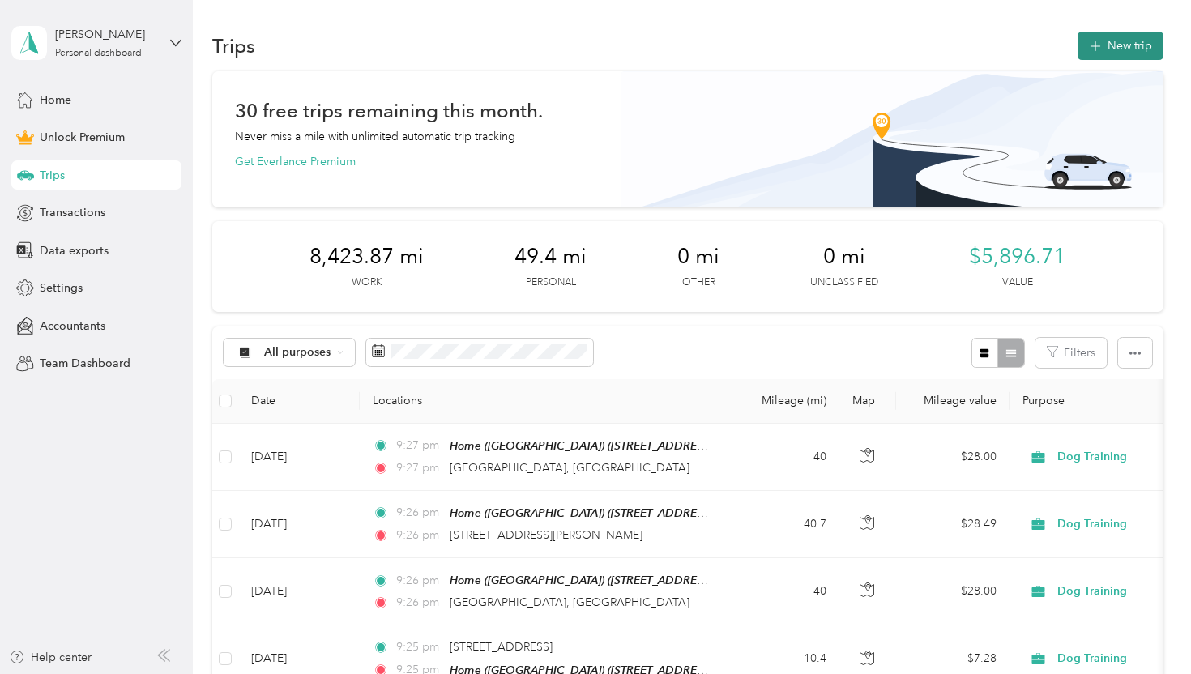
click at [1096, 42] on span "button" at bounding box center [1095, 46] width 13 height 14
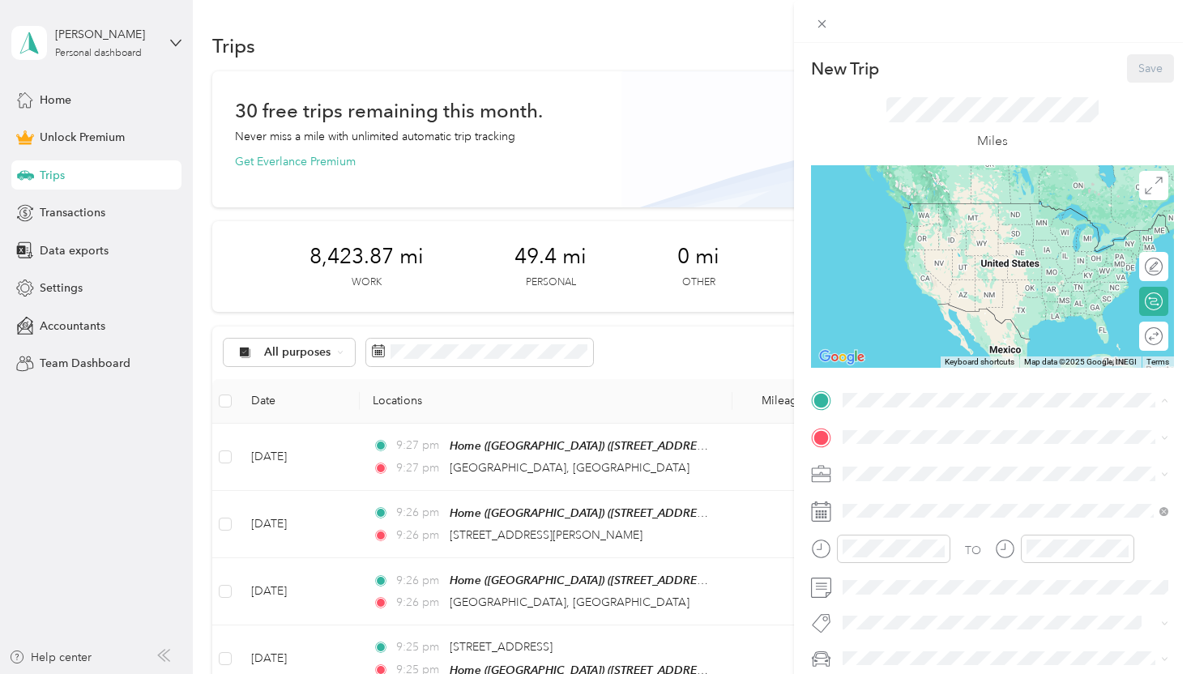
click at [887, 463] on strong "Home ([GEOGRAPHIC_DATA])" at bounding box center [955, 464] width 164 height 15
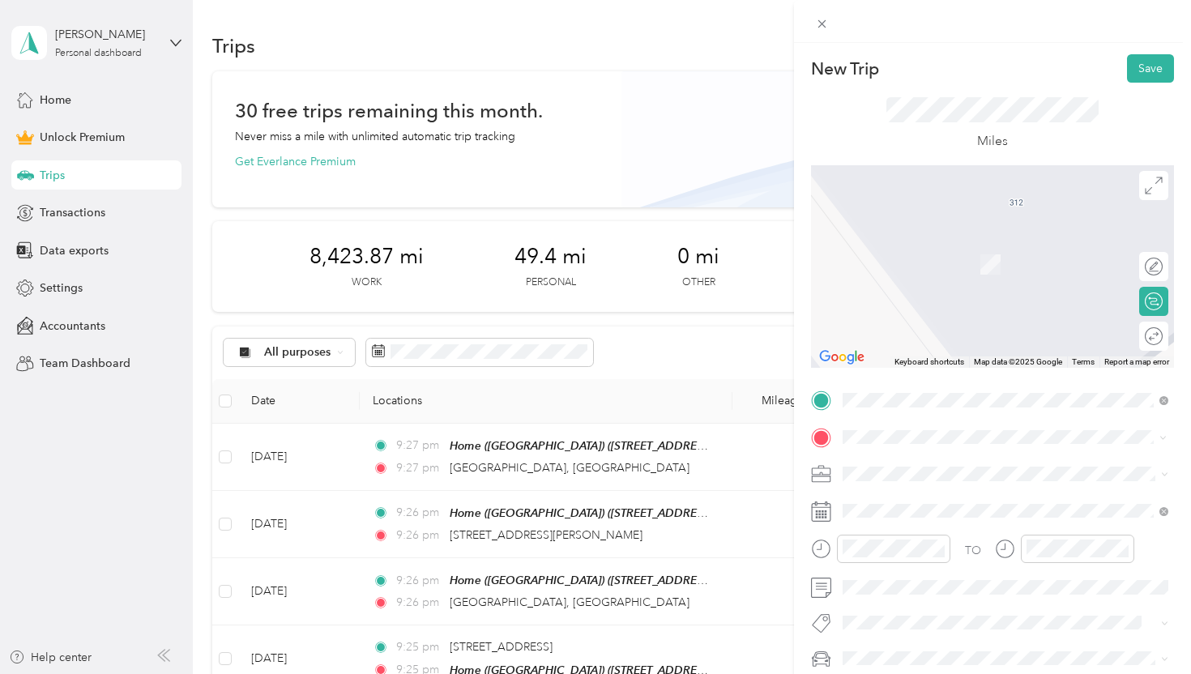
click at [972, 245] on span "[STREET_ADDRESS][US_STATE]" at bounding box center [954, 240] width 162 height 15
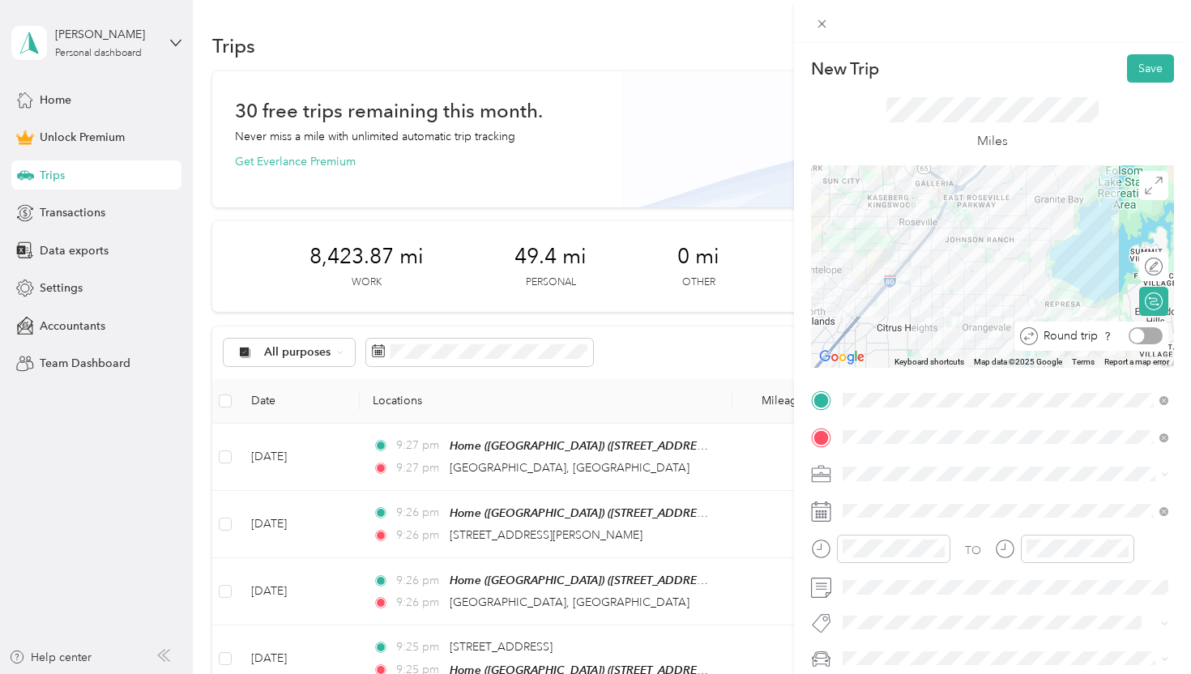
click at [1149, 334] on div at bounding box center [1146, 335] width 34 height 17
click at [998, 297] on div "Dog Training" at bounding box center [1005, 303] width 314 height 17
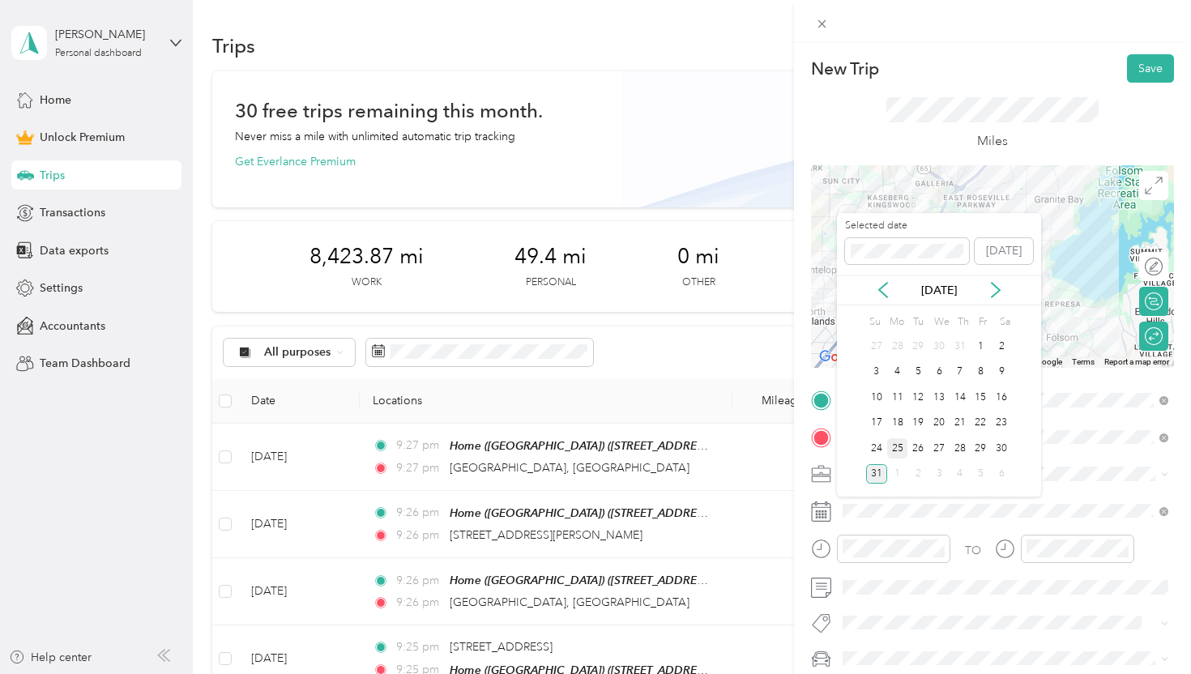
click at [898, 450] on div "25" at bounding box center [897, 448] width 21 height 20
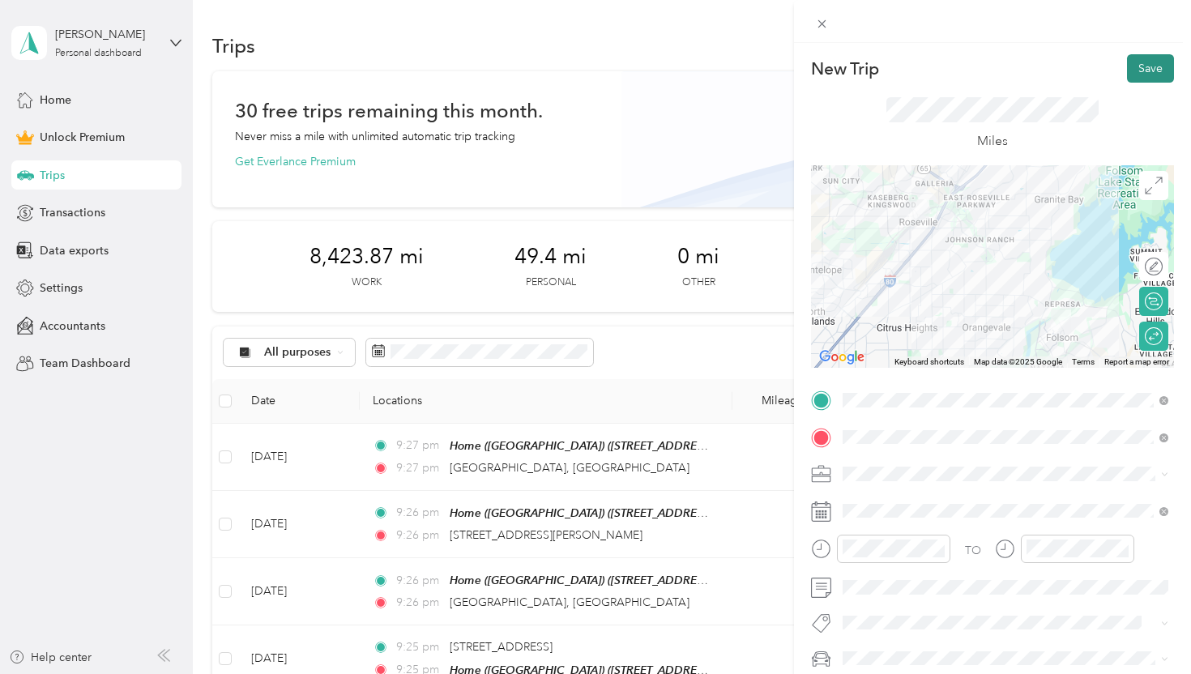
click at [1154, 72] on button "Save" at bounding box center [1150, 68] width 47 height 28
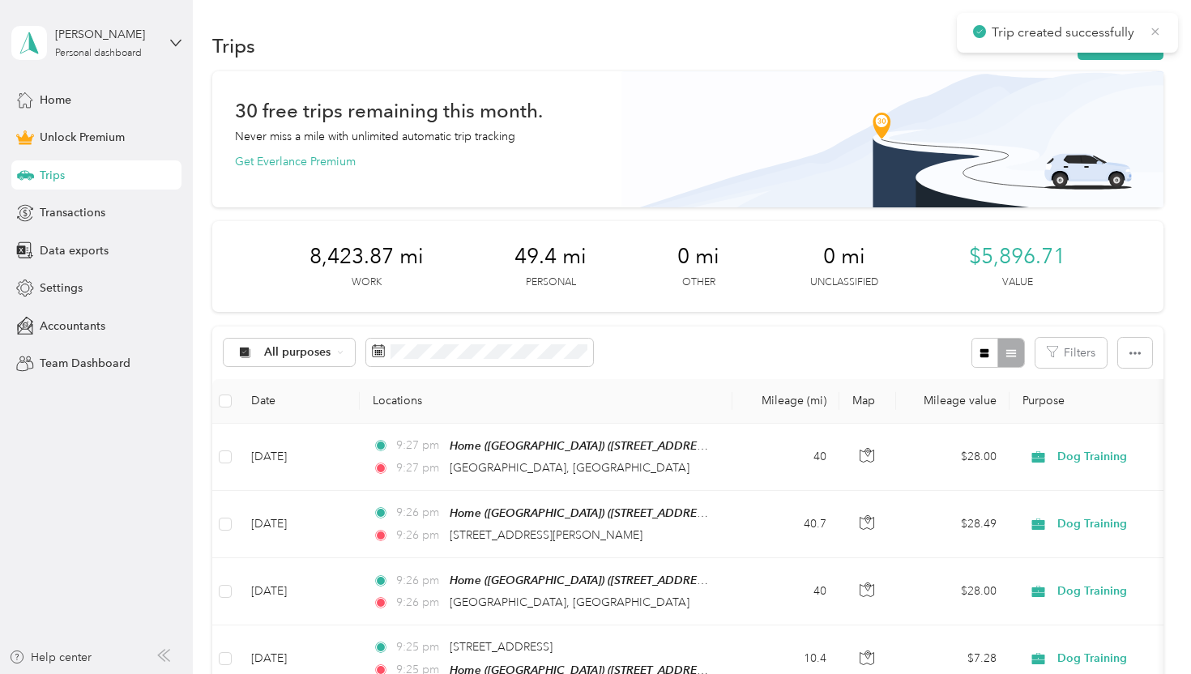
click at [1150, 28] on icon at bounding box center [1155, 31] width 13 height 15
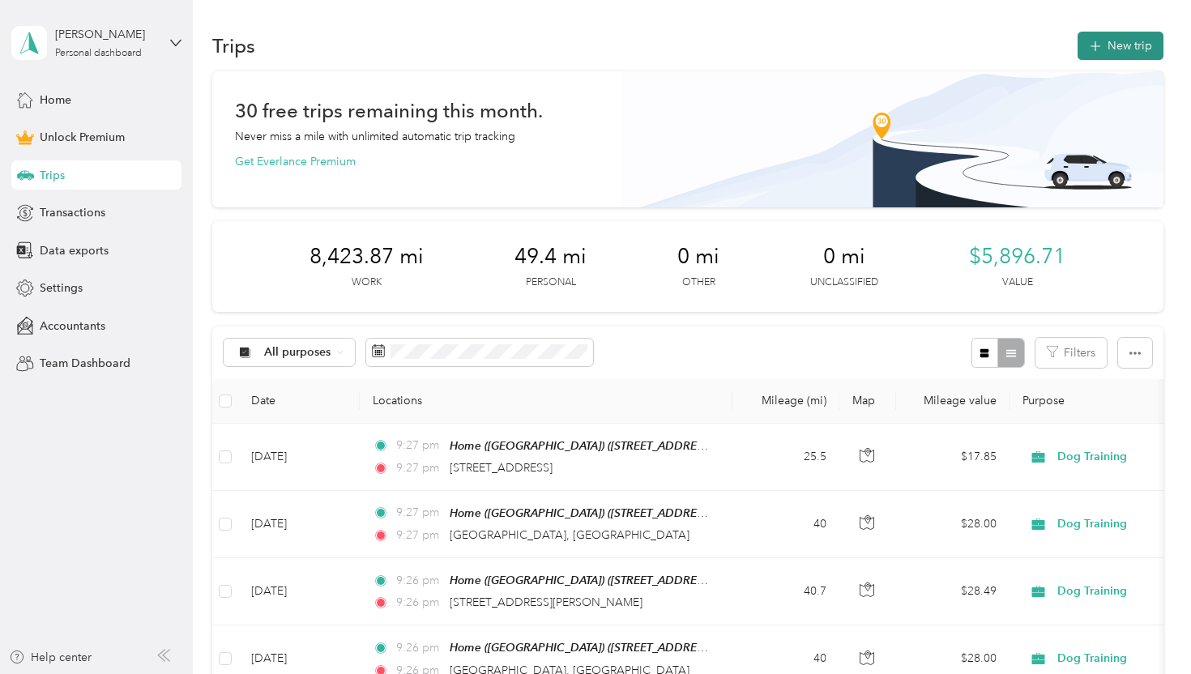
click at [1138, 34] on button "New trip" at bounding box center [1121, 46] width 86 height 28
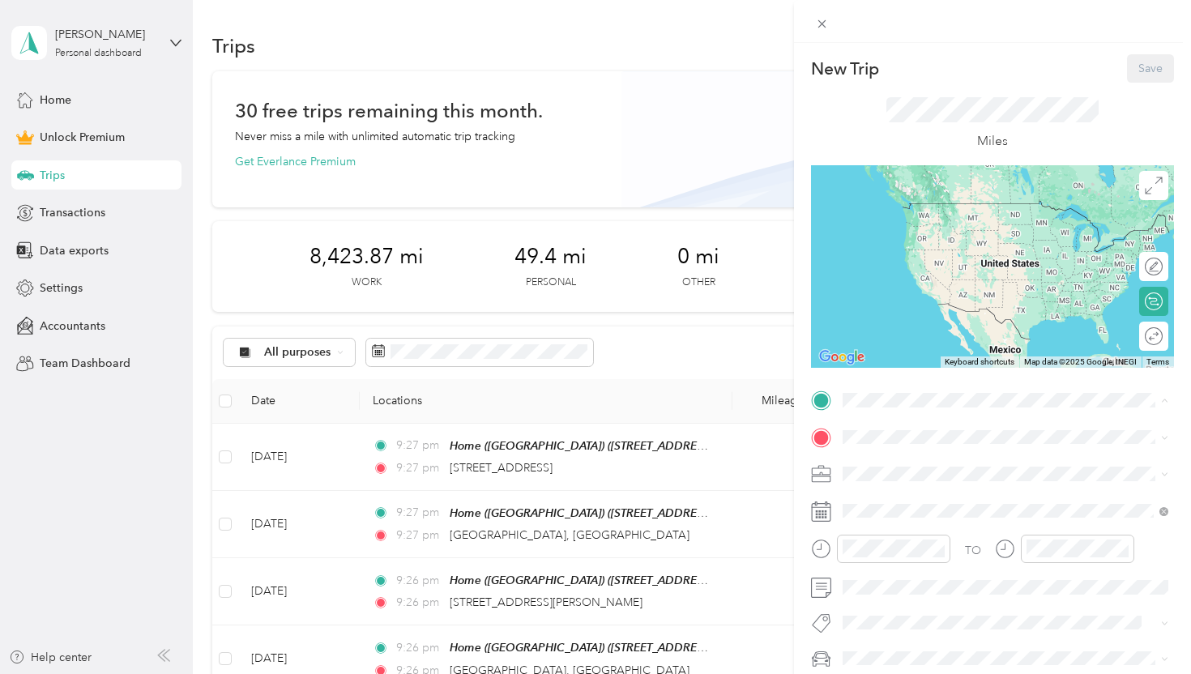
click at [909, 465] on strong "Home ([GEOGRAPHIC_DATA])" at bounding box center [955, 464] width 164 height 15
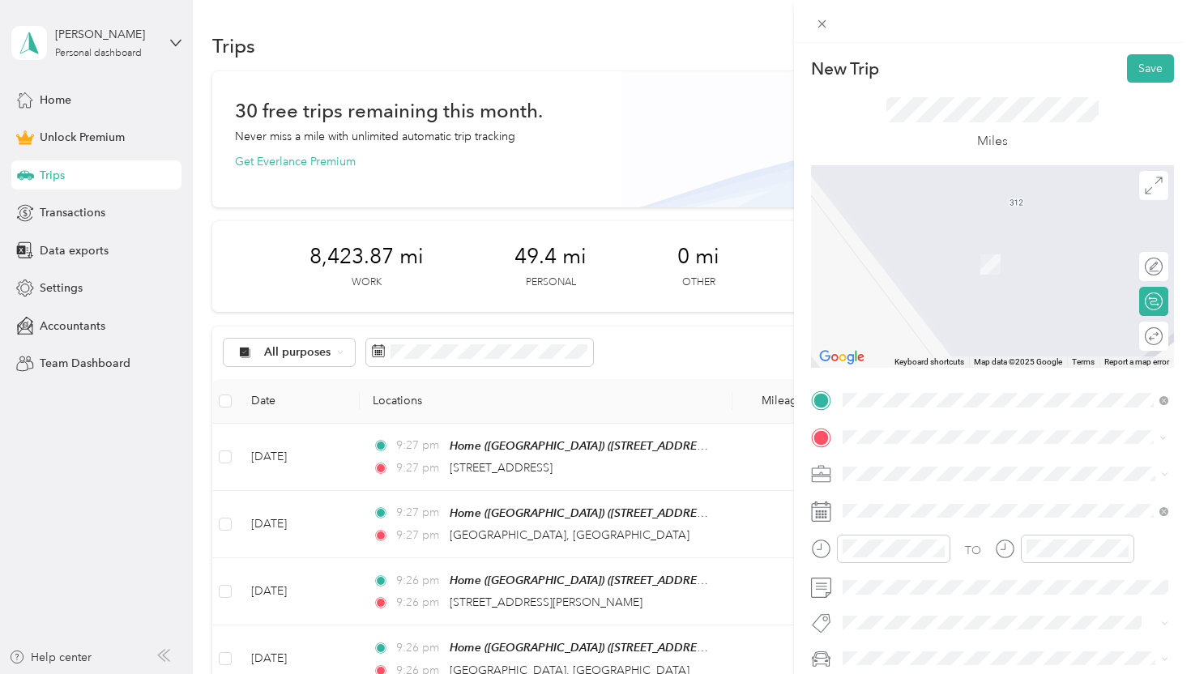
click at [975, 247] on span "[STREET_ADDRESS][PERSON_NAME][US_STATE]" at bounding box center [999, 240] width 252 height 15
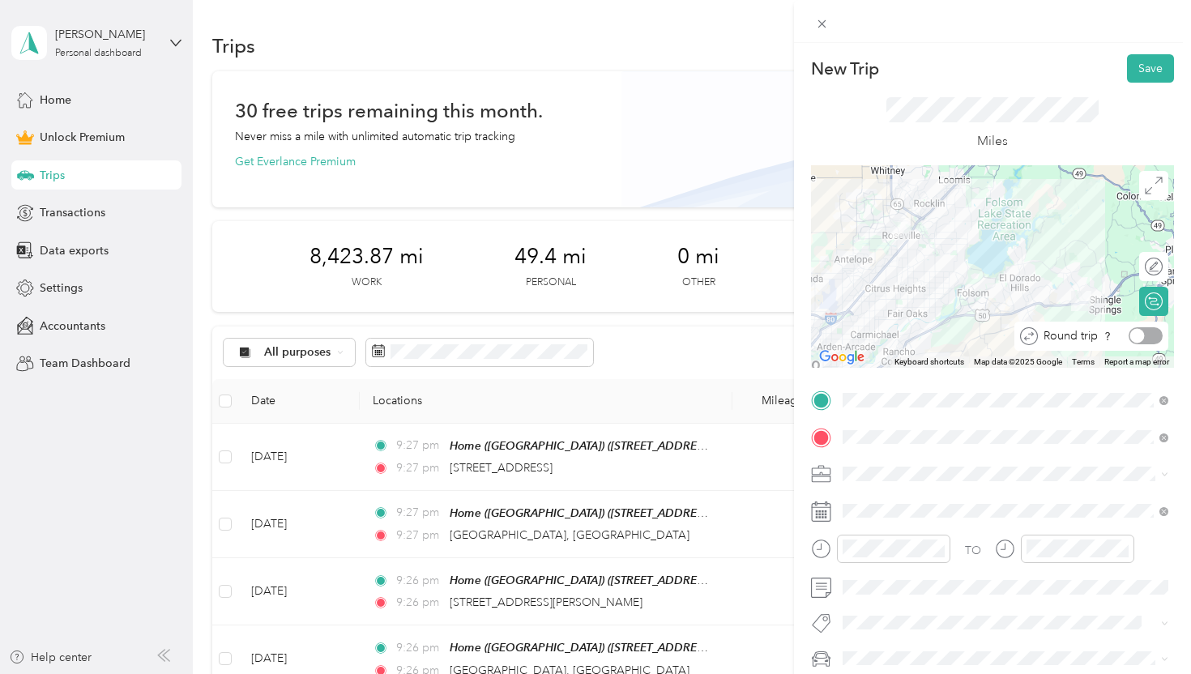
click at [1140, 328] on div at bounding box center [1146, 335] width 34 height 17
click at [925, 305] on div "Dog Training" at bounding box center [1005, 302] width 314 height 17
click at [921, 518] on span at bounding box center [1005, 511] width 337 height 26
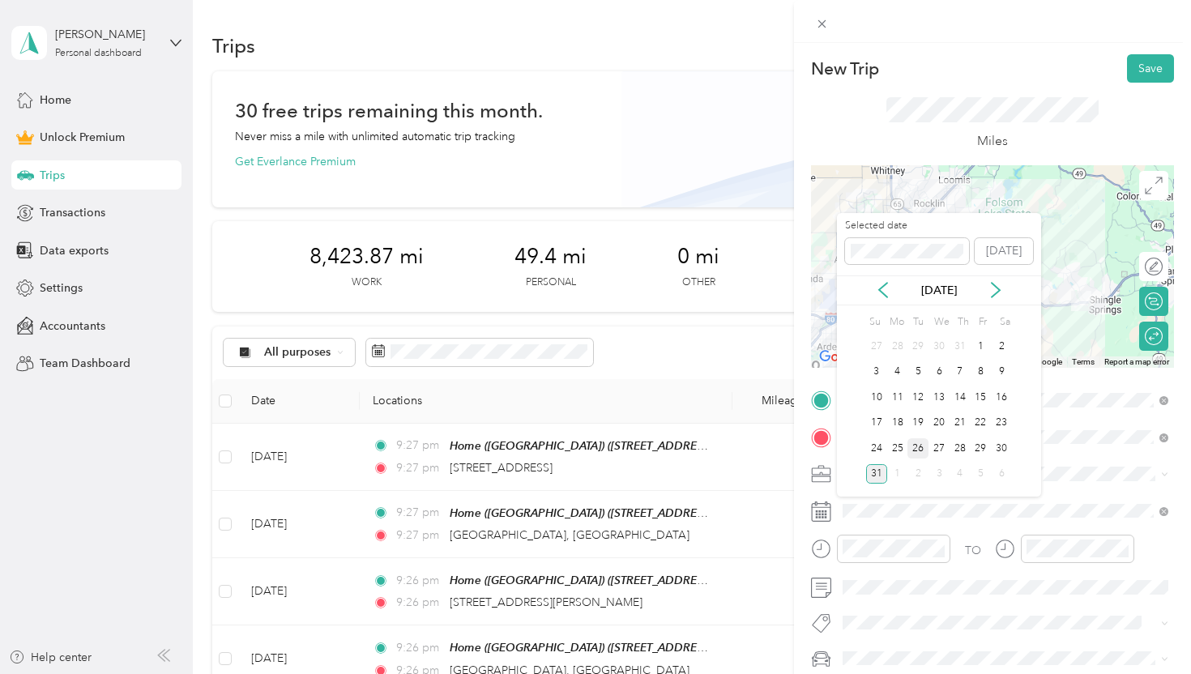
click at [920, 444] on div "26" at bounding box center [917, 448] width 21 height 20
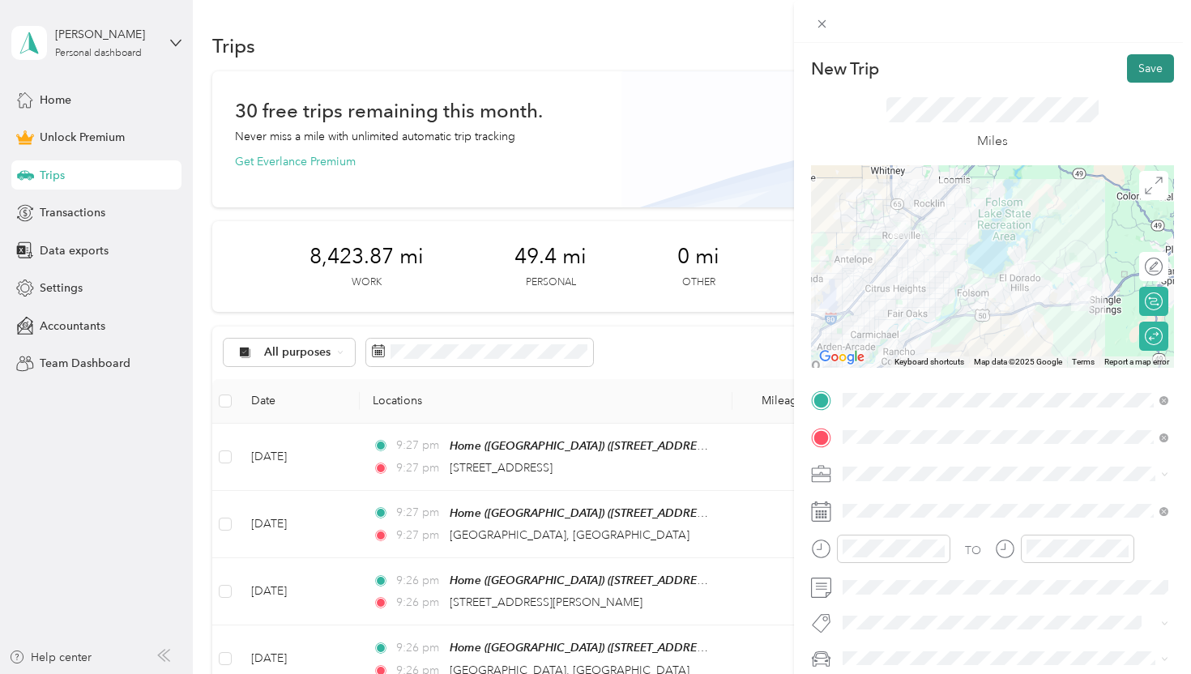
click at [1160, 64] on button "Save" at bounding box center [1150, 68] width 47 height 28
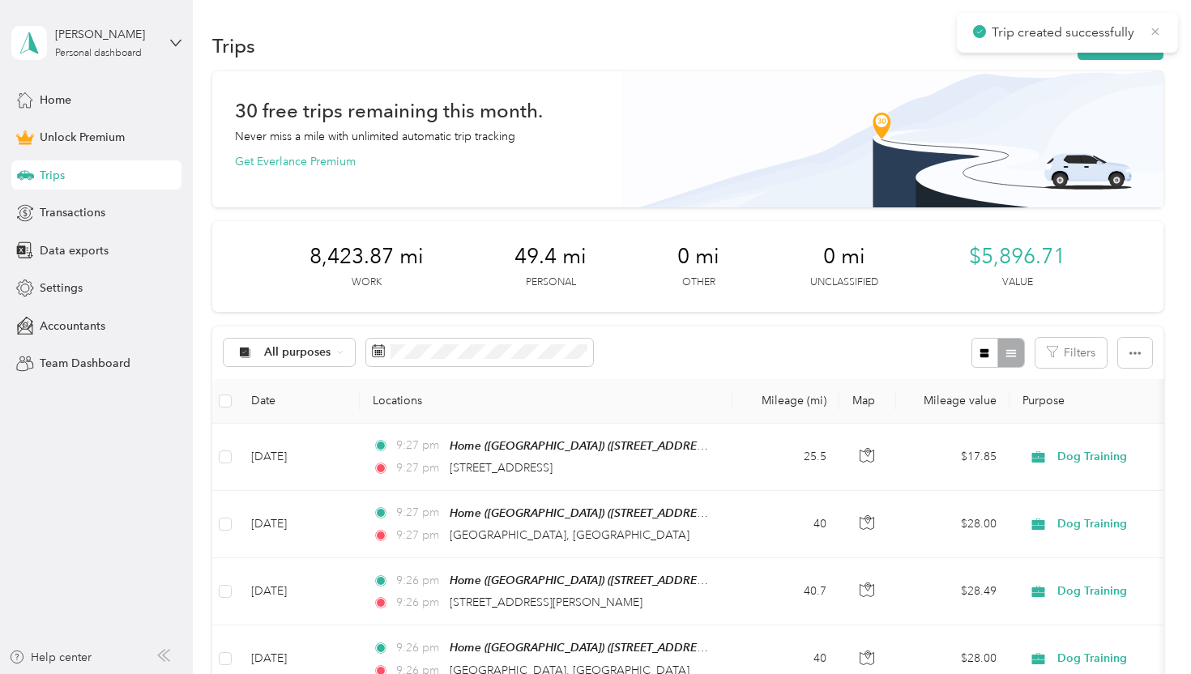
click at [1154, 31] on icon at bounding box center [1155, 31] width 7 height 7
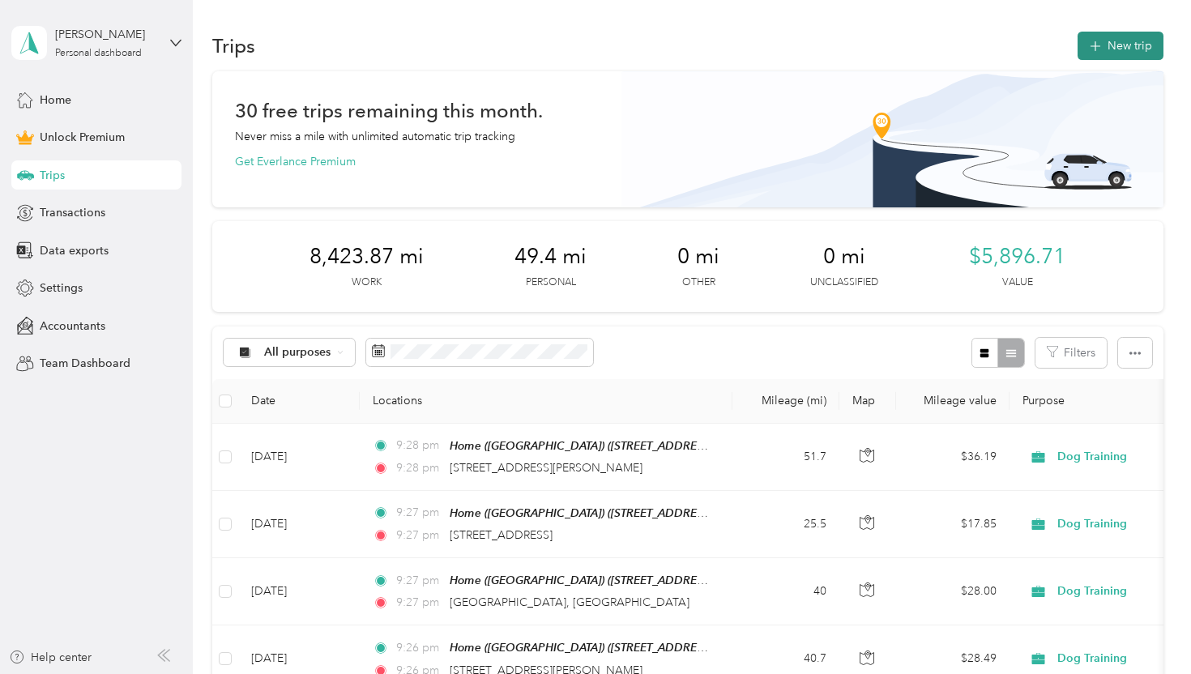
click at [1159, 42] on button "New trip" at bounding box center [1121, 46] width 86 height 28
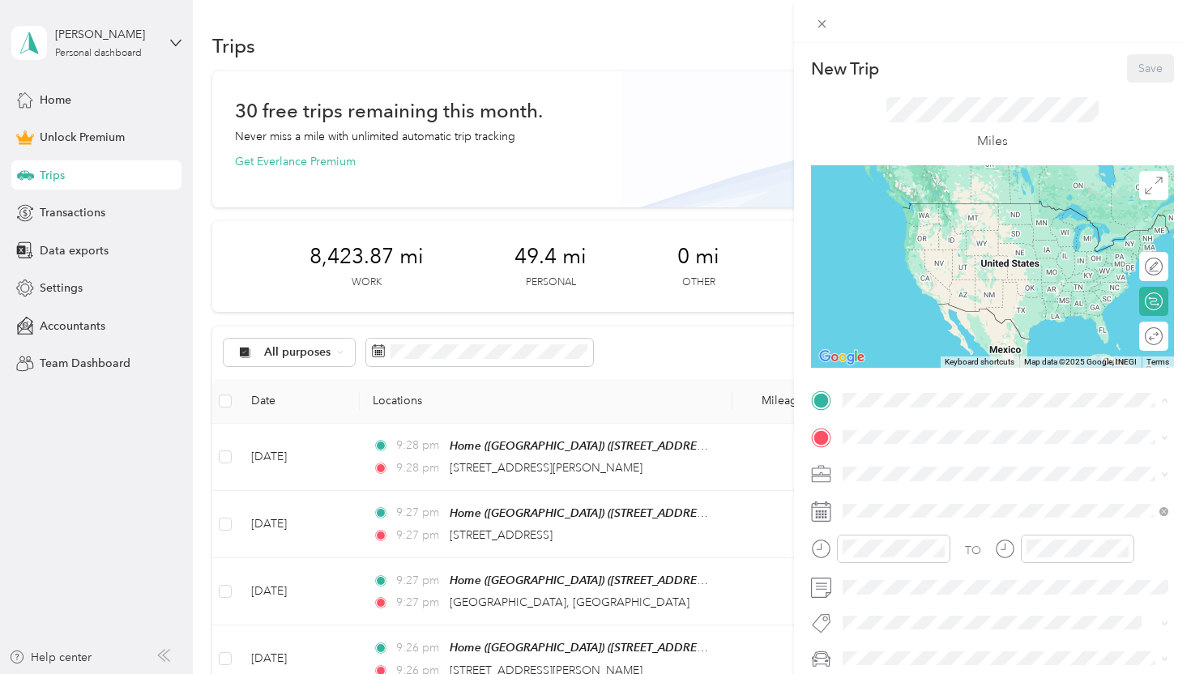
click at [922, 476] on span "[STREET_ADDRESS][US_STATE]" at bounding box center [954, 483] width 162 height 14
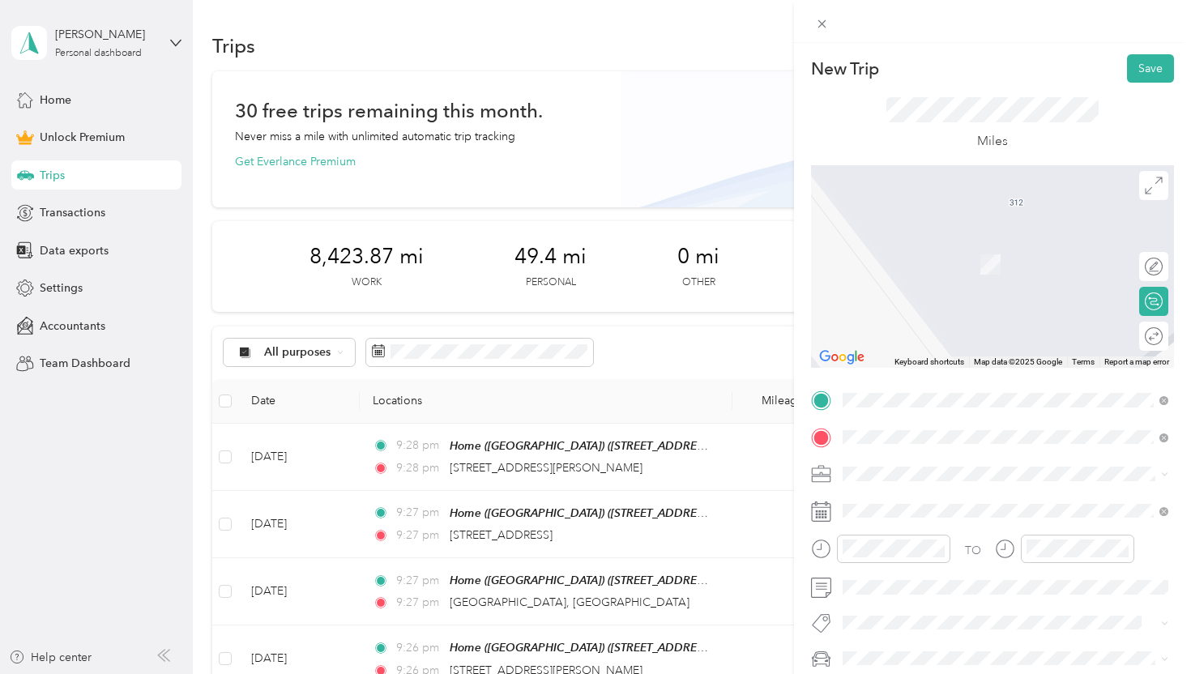
click at [930, 280] on span "[STREET_ADDRESS][US_STATE]" at bounding box center [954, 273] width 162 height 15
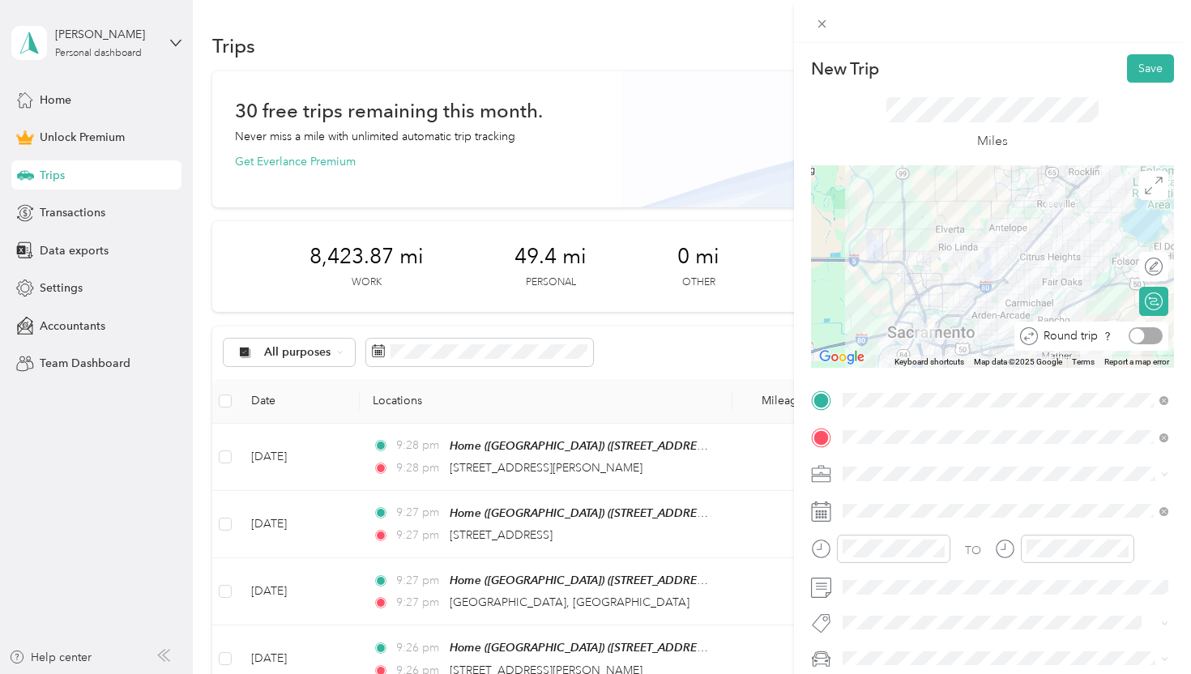
click at [1142, 338] on div at bounding box center [1137, 336] width 15 height 15
click at [903, 465] on span at bounding box center [1005, 474] width 337 height 26
click at [924, 302] on div "Dog Training" at bounding box center [1005, 303] width 314 height 17
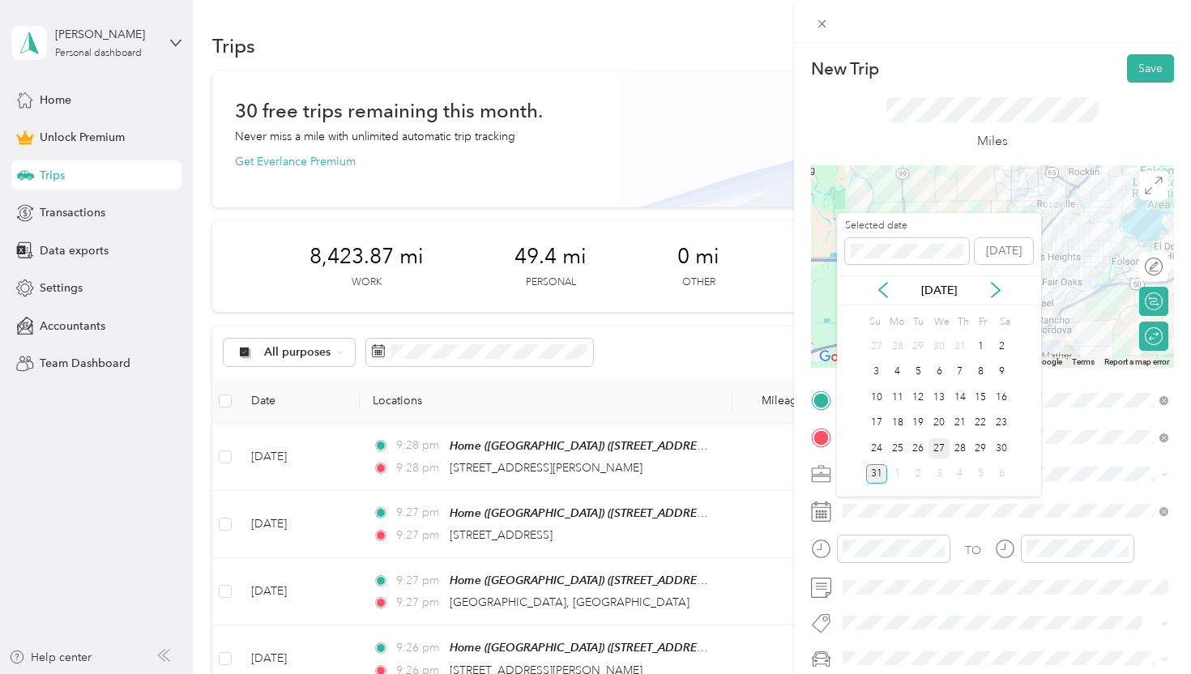
click at [941, 446] on div "27" at bounding box center [938, 448] width 21 height 20
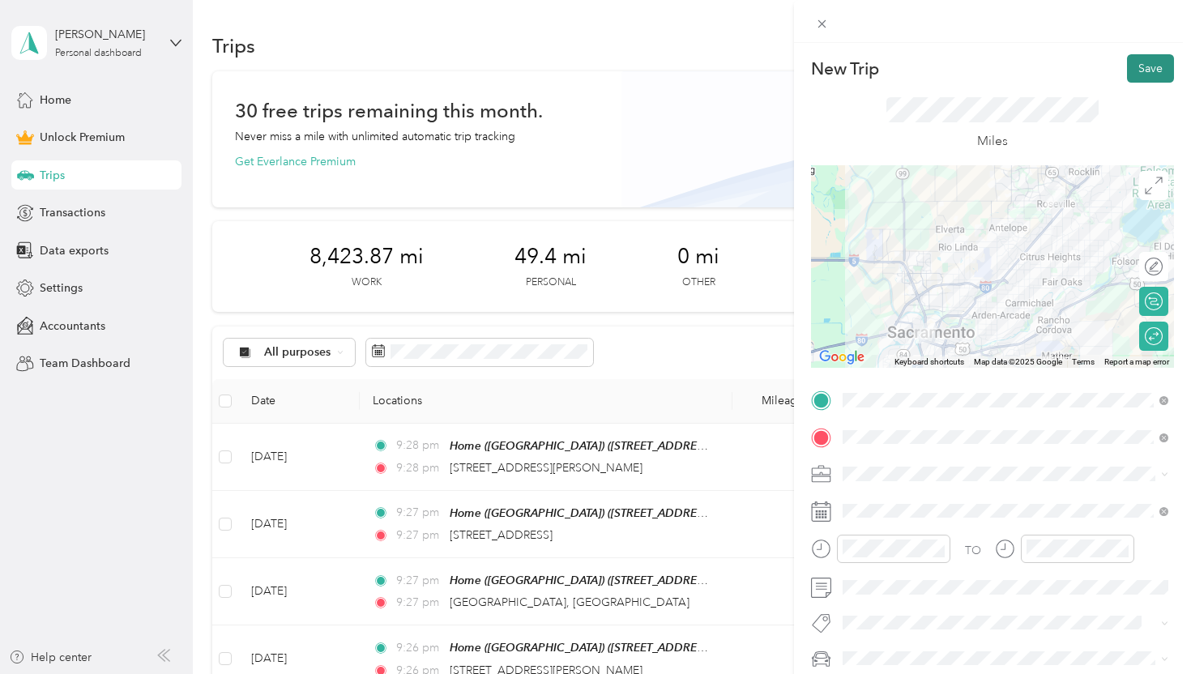
click at [1142, 65] on button "Save" at bounding box center [1150, 68] width 47 height 28
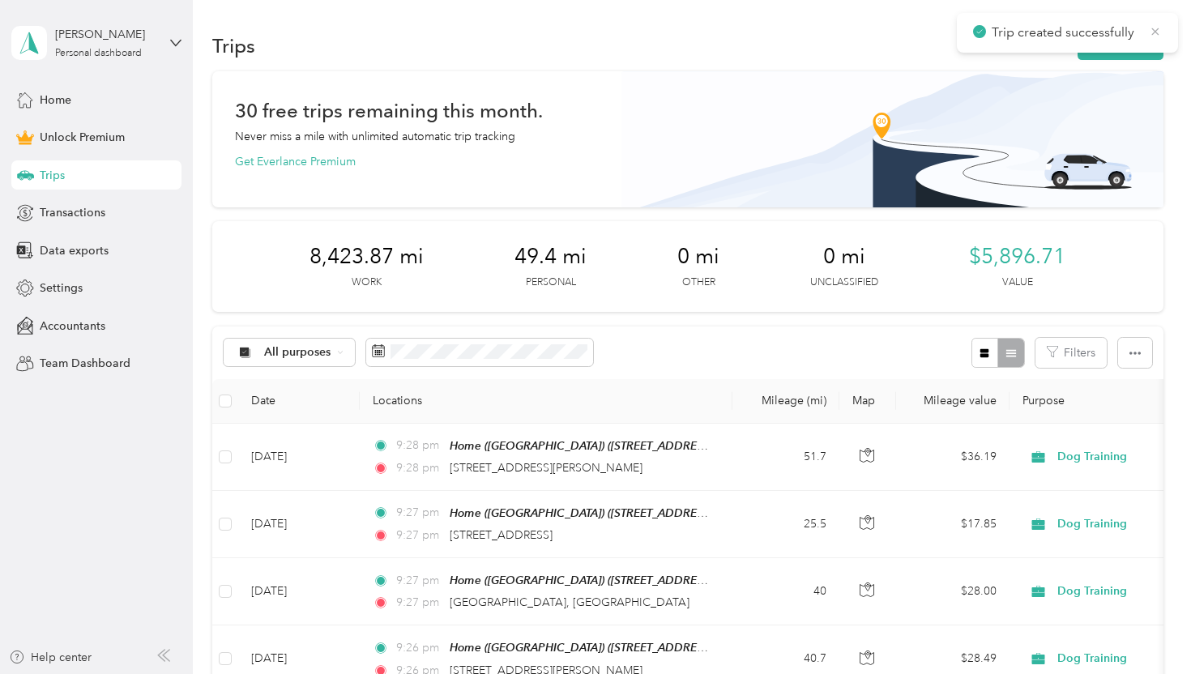
click at [1151, 27] on icon at bounding box center [1155, 31] width 13 height 15
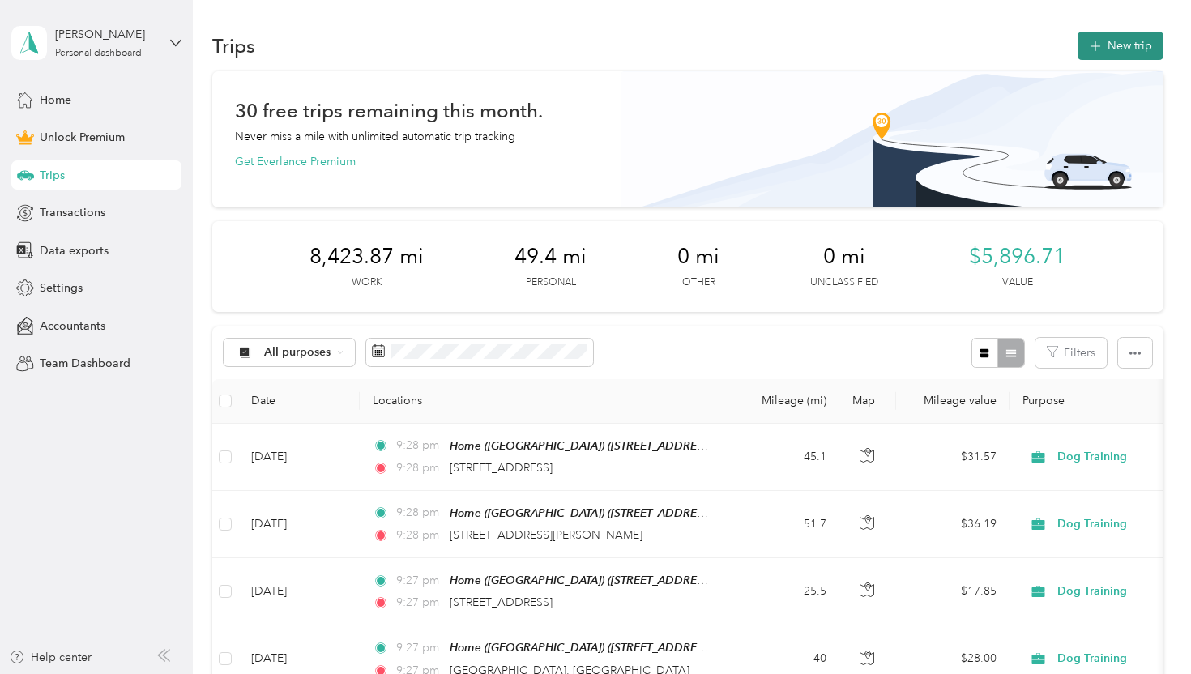
click at [1138, 35] on button "New trip" at bounding box center [1121, 46] width 86 height 28
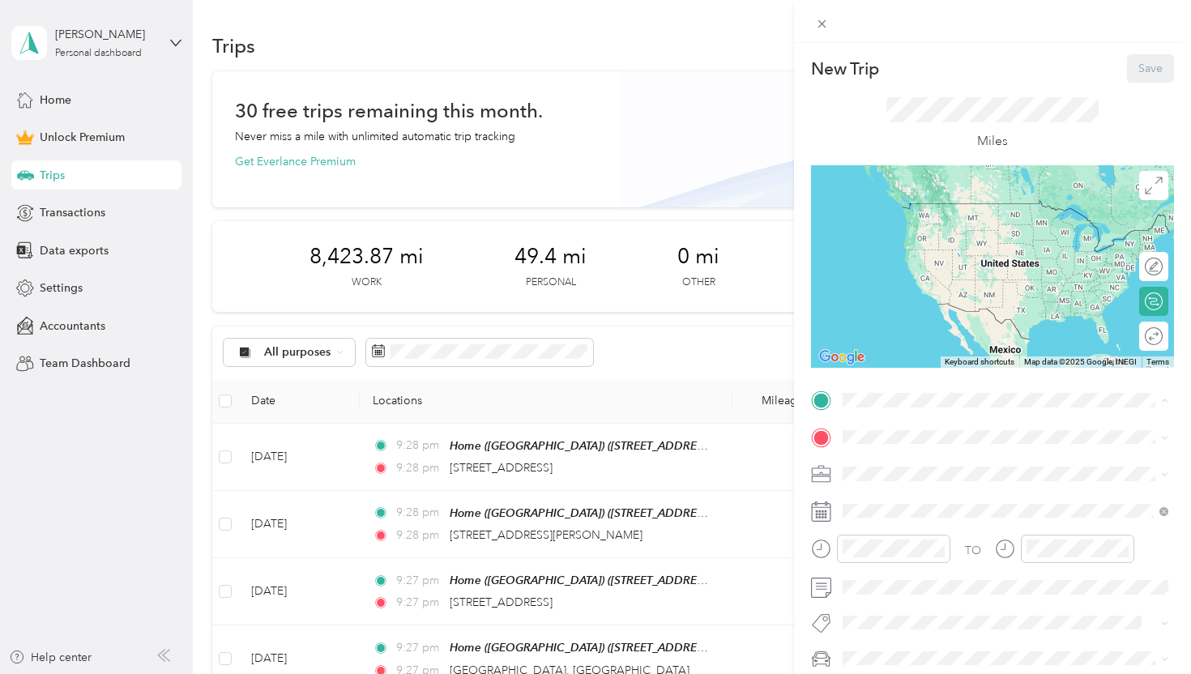
click at [895, 467] on strong "Home ([GEOGRAPHIC_DATA])" at bounding box center [955, 464] width 164 height 15
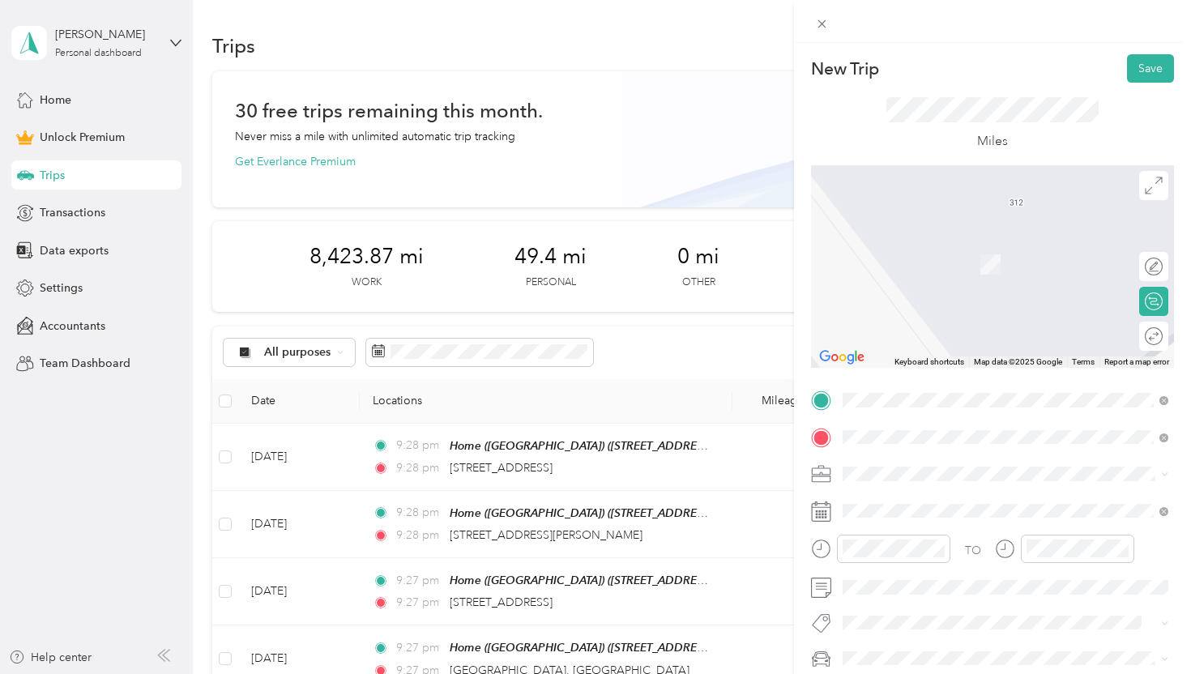
click at [911, 247] on span "[STREET_ADDRESS][US_STATE]" at bounding box center [954, 240] width 162 height 15
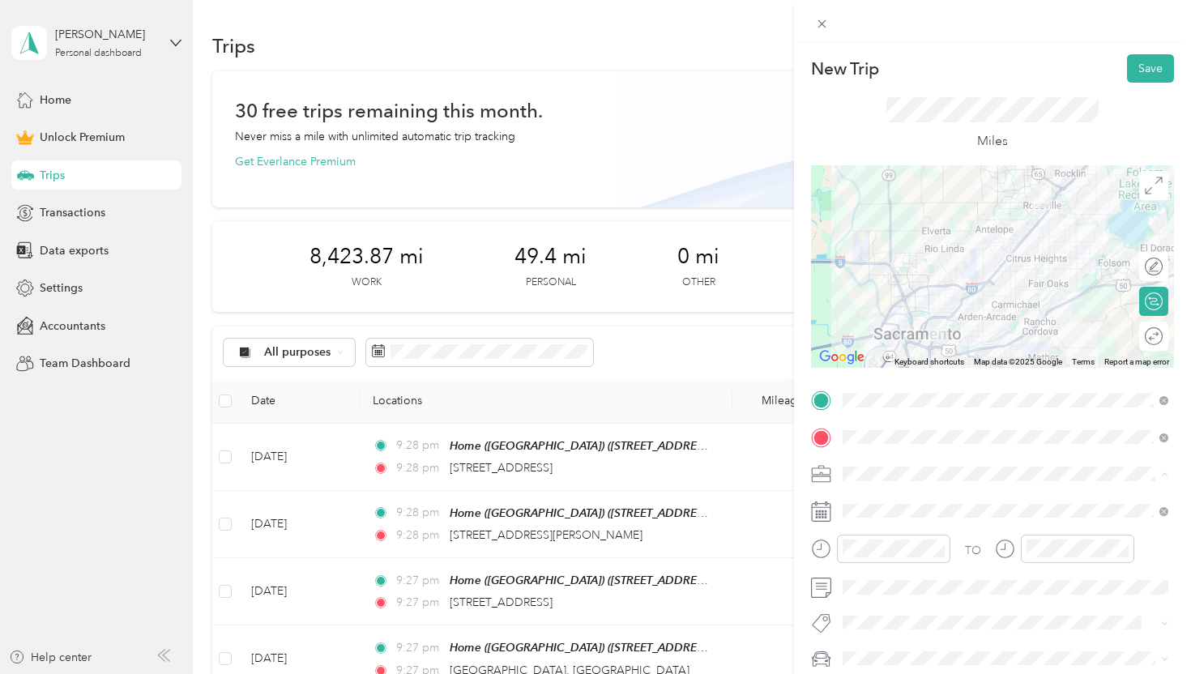
click at [917, 301] on div "Dog Training" at bounding box center [1005, 303] width 314 height 17
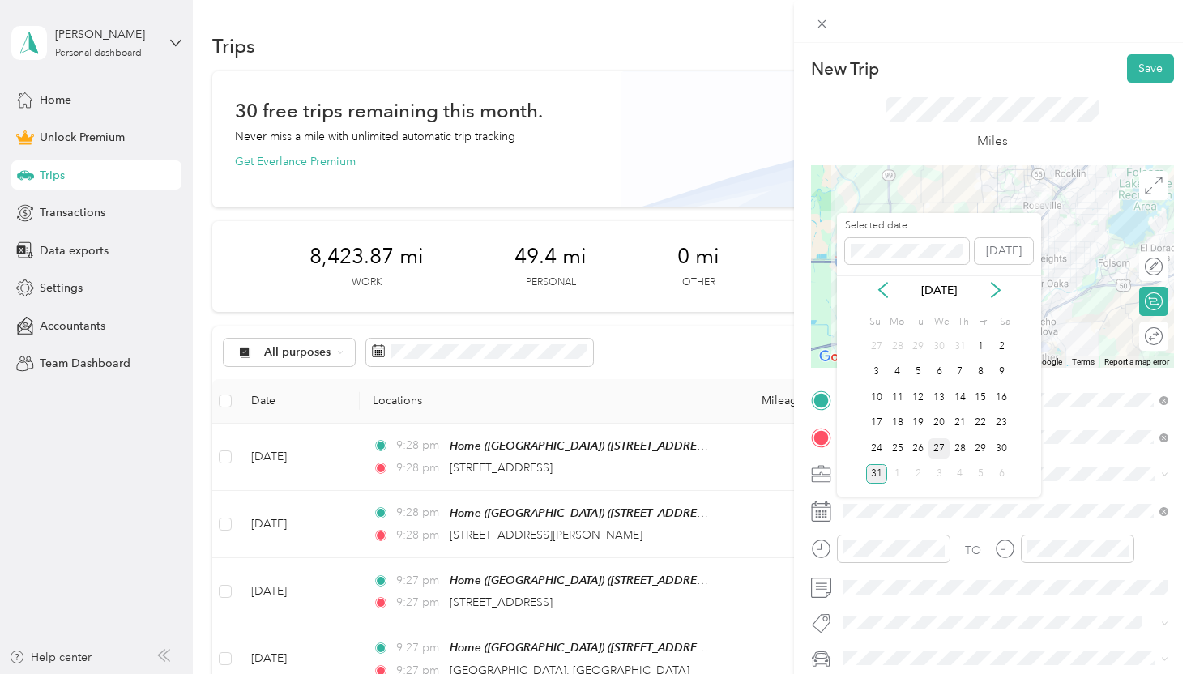
click at [944, 442] on div "27" at bounding box center [938, 448] width 21 height 20
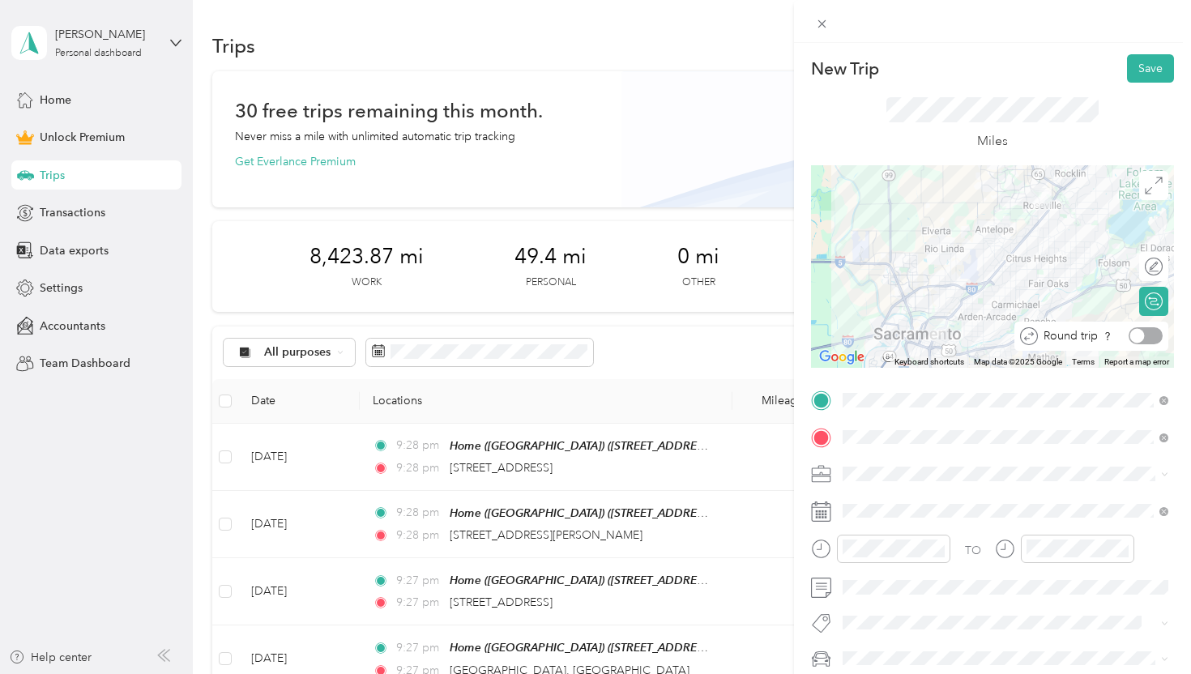
click at [1147, 335] on div at bounding box center [1146, 335] width 34 height 17
click at [1154, 69] on button "Save" at bounding box center [1150, 68] width 47 height 28
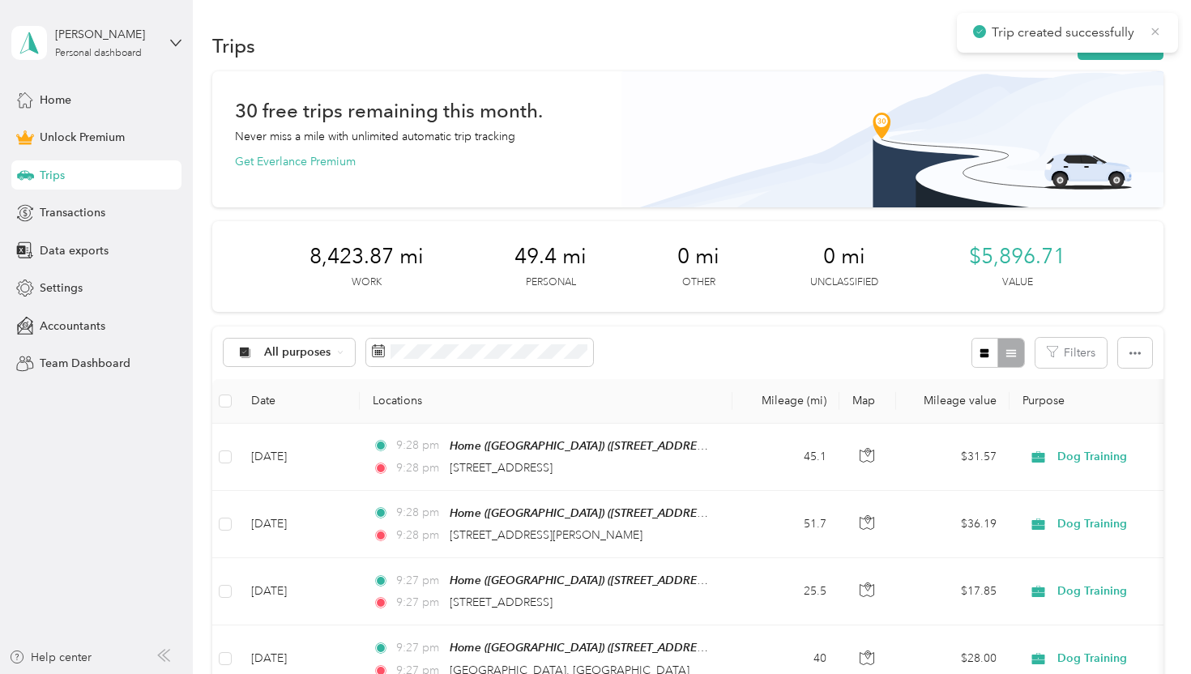
click at [1157, 31] on icon at bounding box center [1155, 31] width 13 height 15
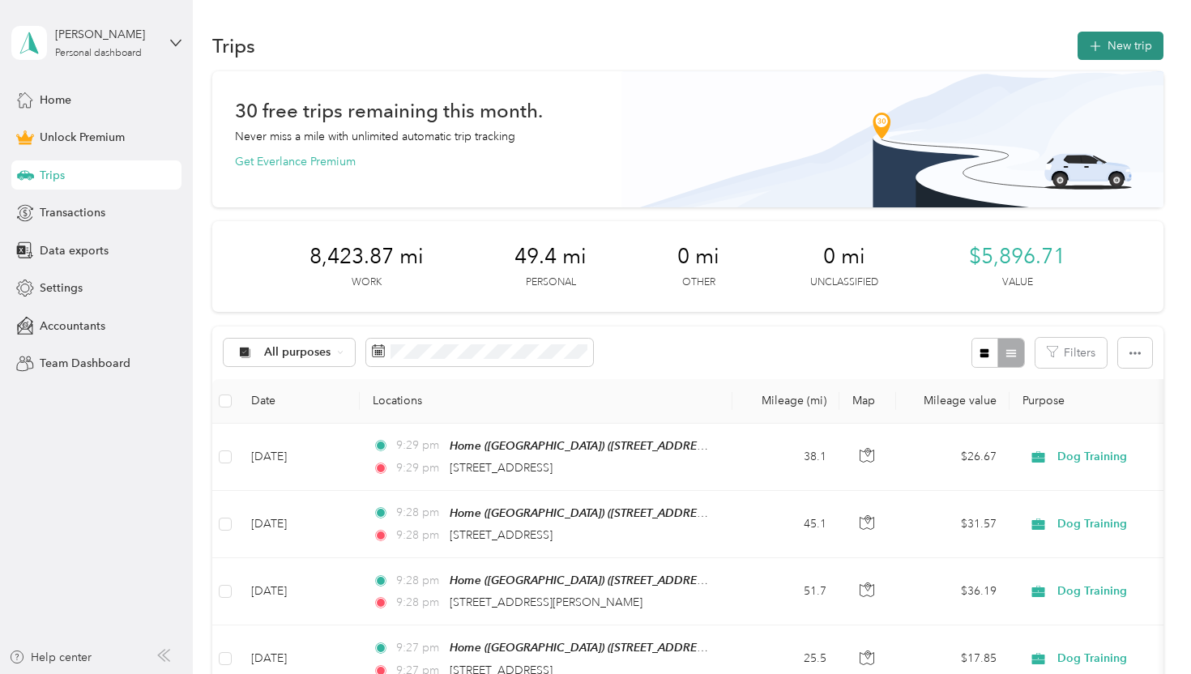
click at [1127, 42] on button "New trip" at bounding box center [1121, 46] width 86 height 28
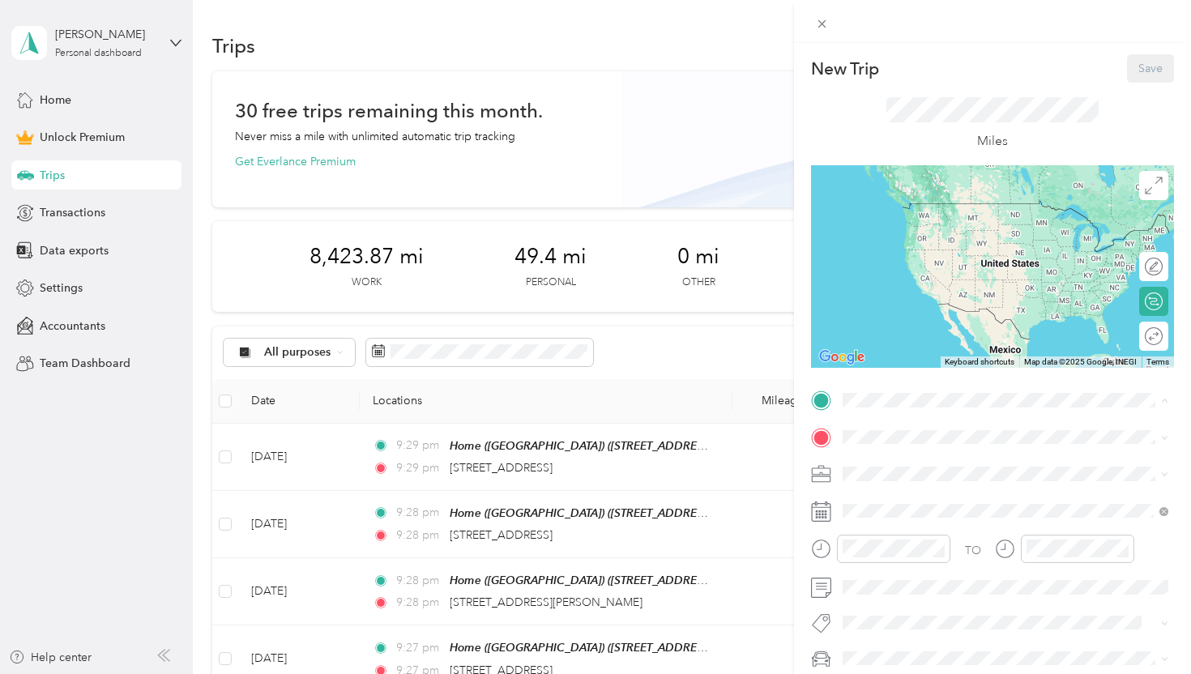
click at [931, 464] on strong "Home ([GEOGRAPHIC_DATA])" at bounding box center [955, 464] width 164 height 15
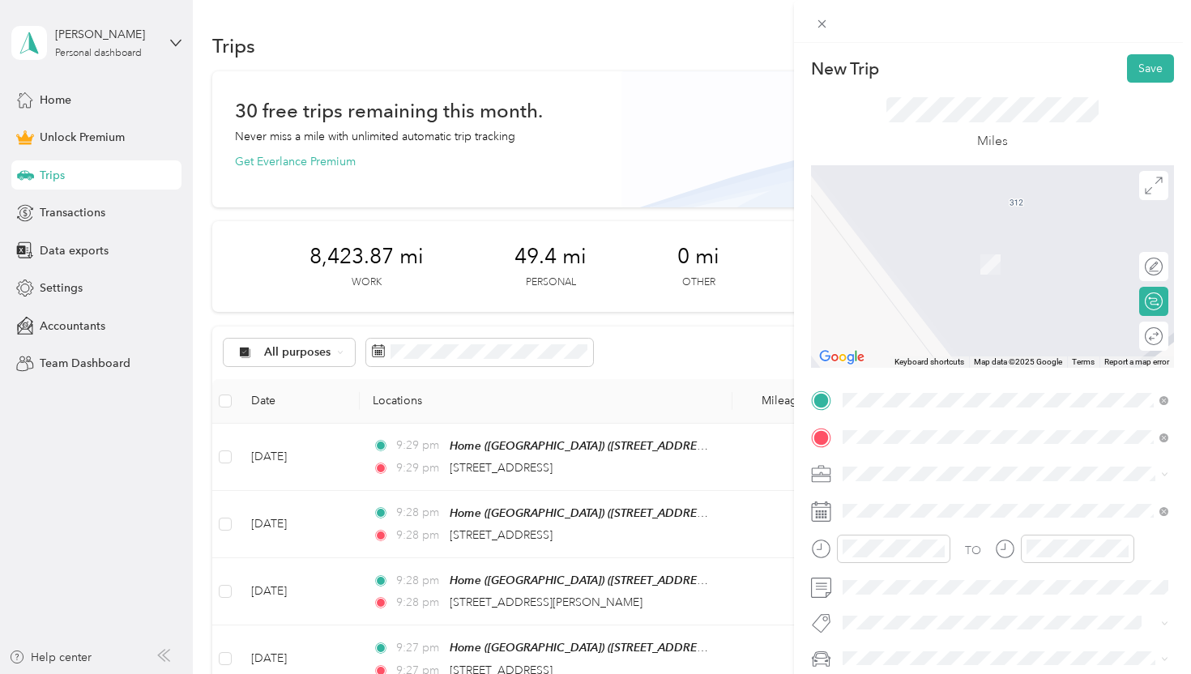
click at [964, 262] on span "Ultra Court, 95662, [GEOGRAPHIC_DATA], [US_STATE], [GEOGRAPHIC_DATA]" at bounding box center [1016, 272] width 287 height 31
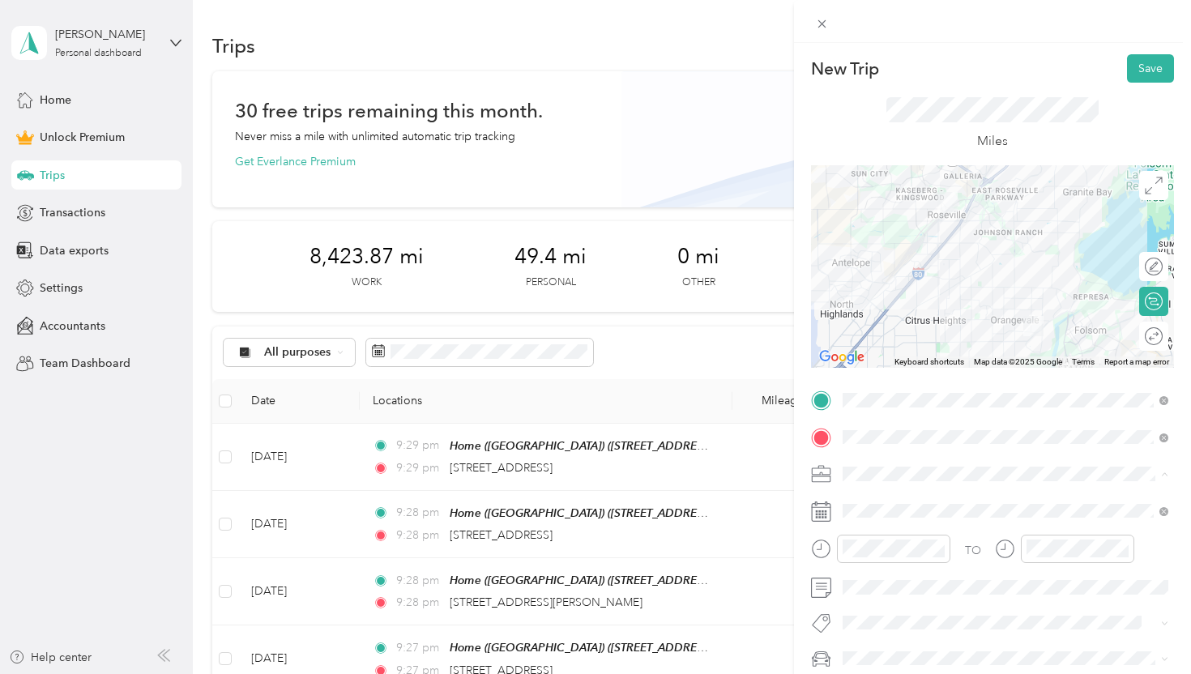
click at [938, 297] on div "Dog Training" at bounding box center [1005, 303] width 314 height 17
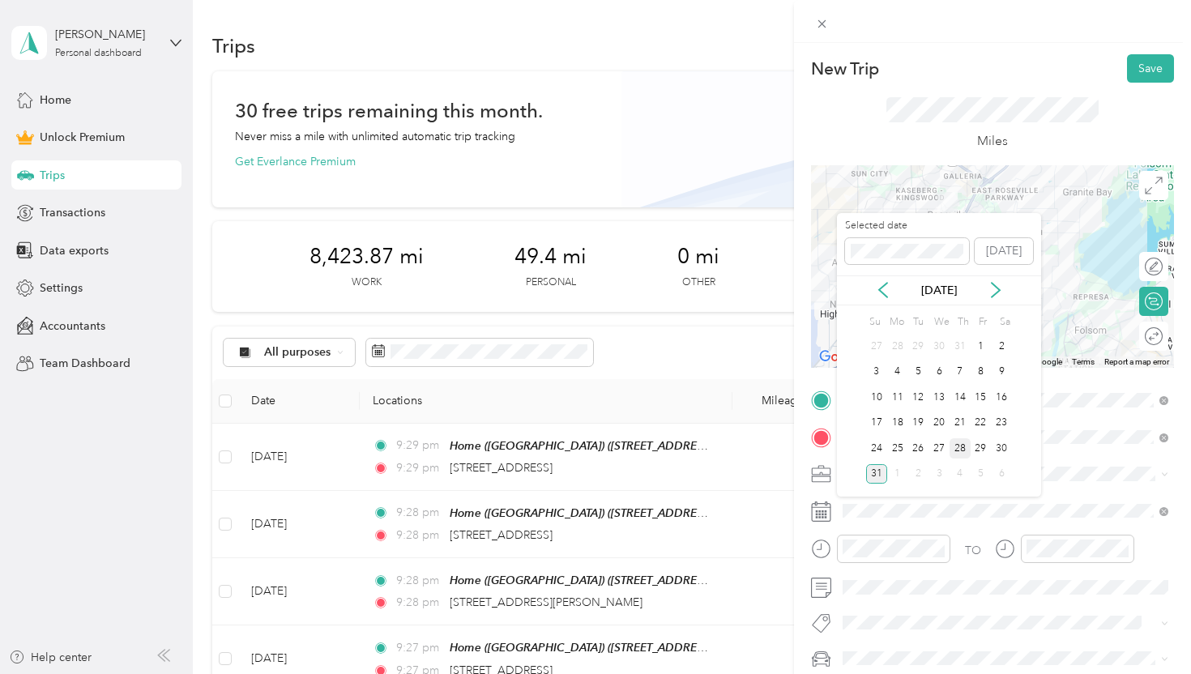
click at [961, 450] on div "28" at bounding box center [960, 448] width 21 height 20
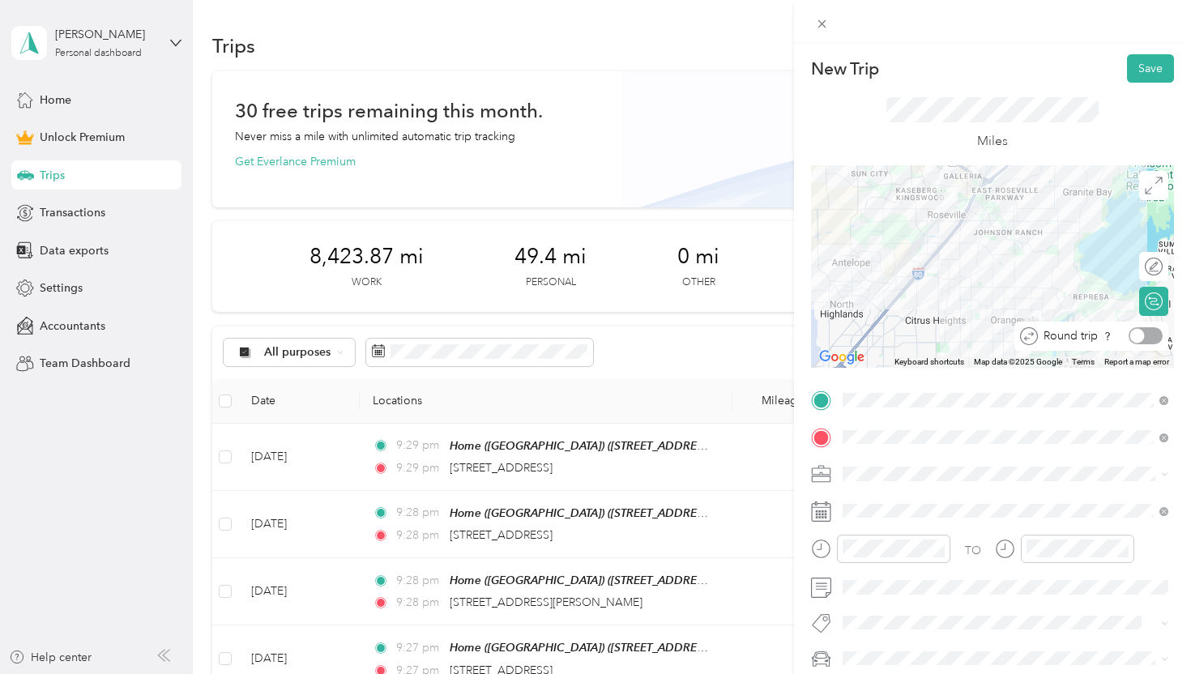
click at [1143, 341] on div at bounding box center [1146, 335] width 34 height 17
click at [1146, 61] on button "Save" at bounding box center [1150, 68] width 47 height 28
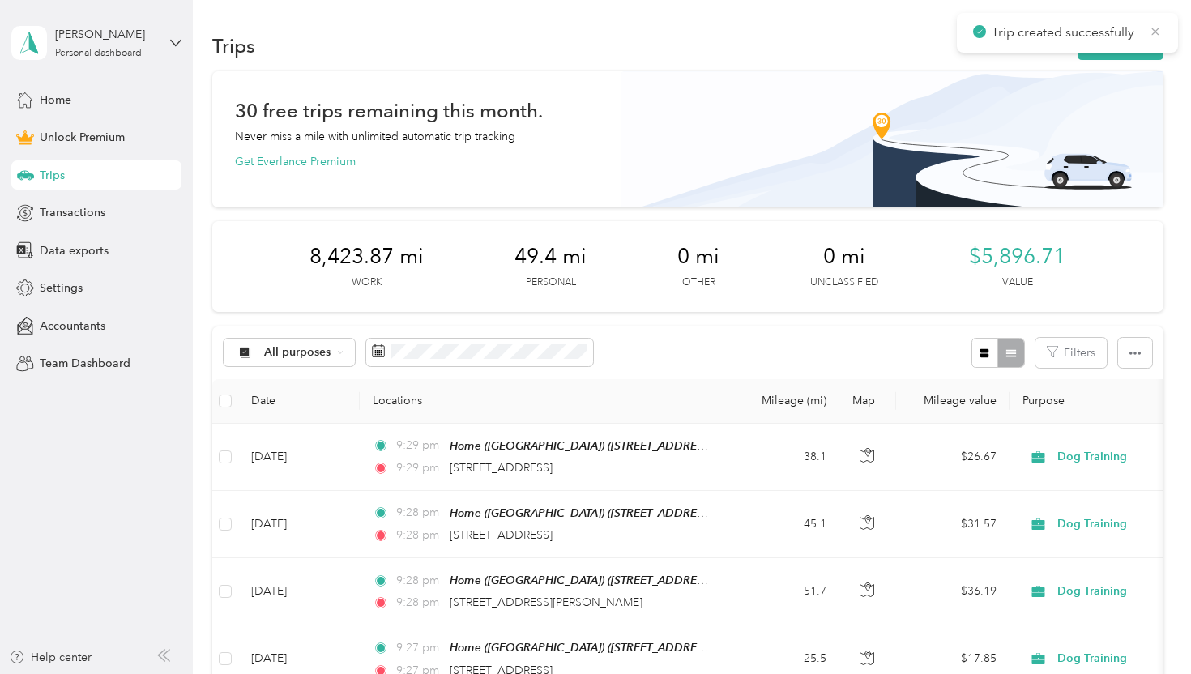
click at [1155, 32] on icon at bounding box center [1155, 31] width 7 height 7
click at [1136, 48] on button "New trip" at bounding box center [1121, 46] width 86 height 28
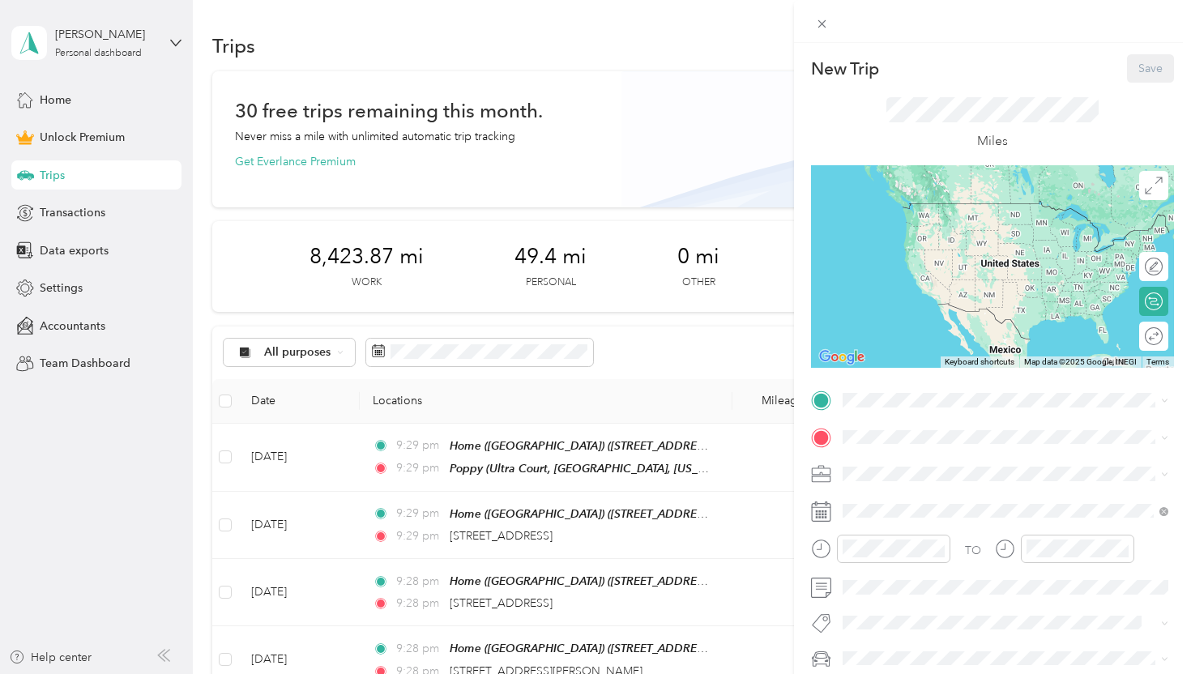
click at [917, 481] on span "[STREET_ADDRESS][US_STATE]" at bounding box center [954, 481] width 162 height 14
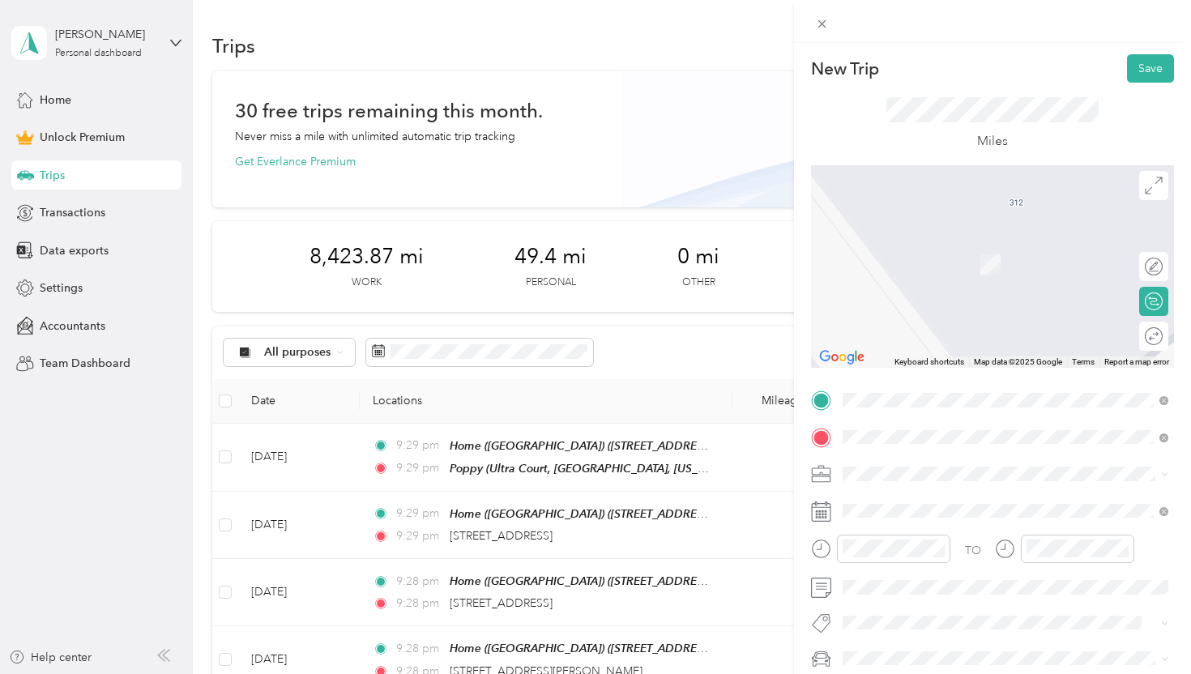
click at [954, 255] on div "Poppy Ultra Court, 95662, [GEOGRAPHIC_DATA], [US_STATE], [GEOGRAPHIC_DATA]" at bounding box center [1018, 263] width 290 height 51
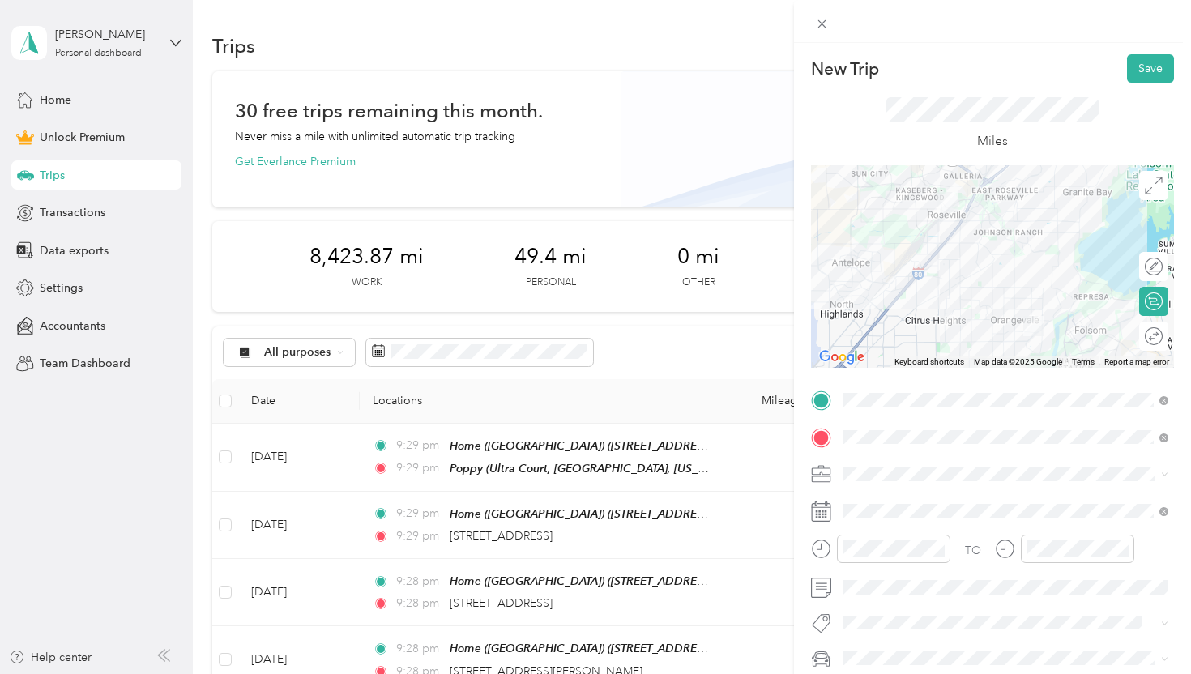
click at [928, 297] on div "Dog Training" at bounding box center [1005, 303] width 314 height 17
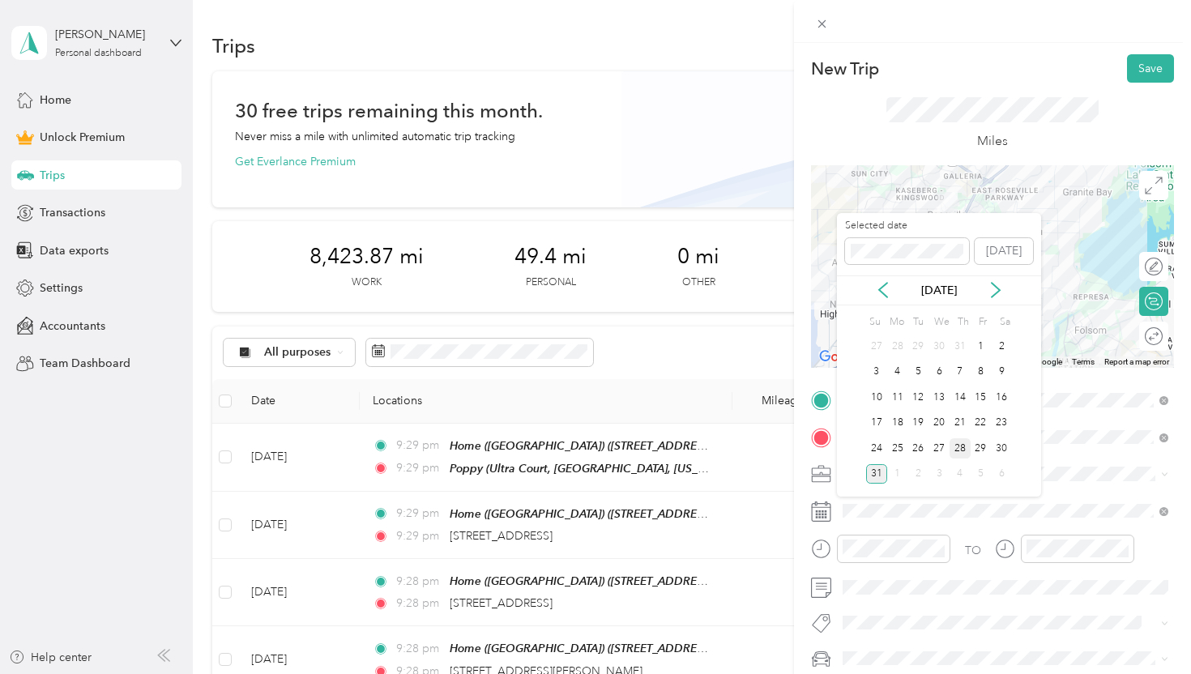
click at [958, 443] on div "28" at bounding box center [960, 448] width 21 height 20
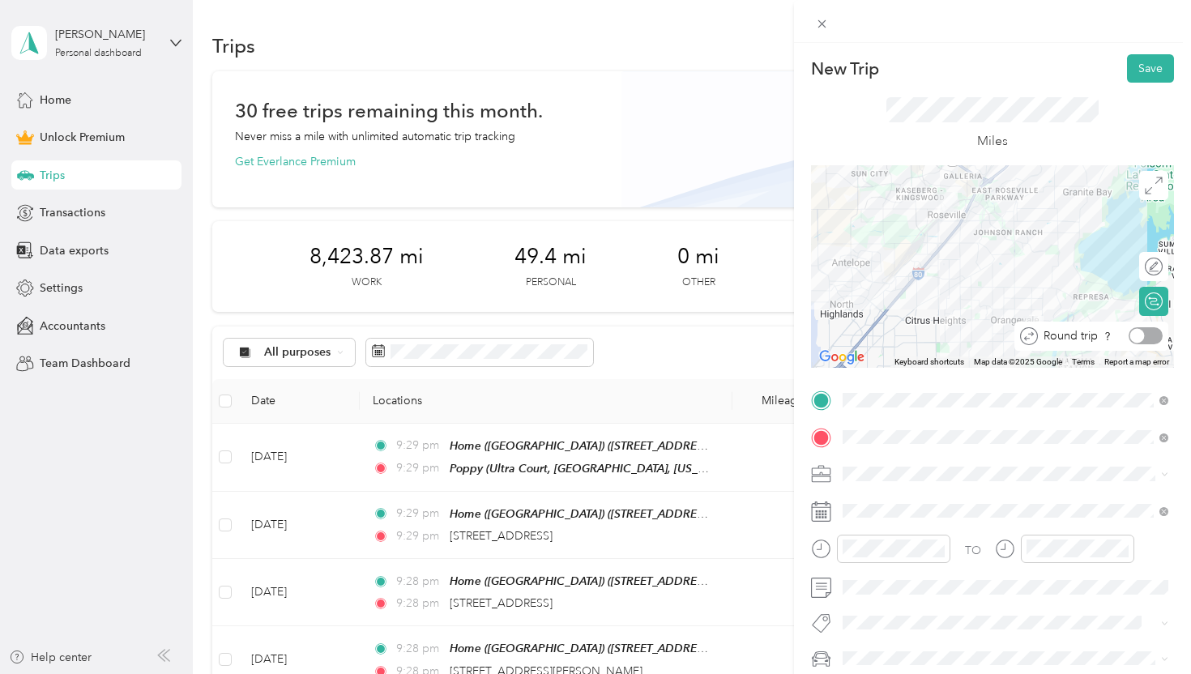
click at [1146, 333] on div at bounding box center [1146, 335] width 34 height 17
click at [1169, 68] on button "Save" at bounding box center [1150, 68] width 47 height 28
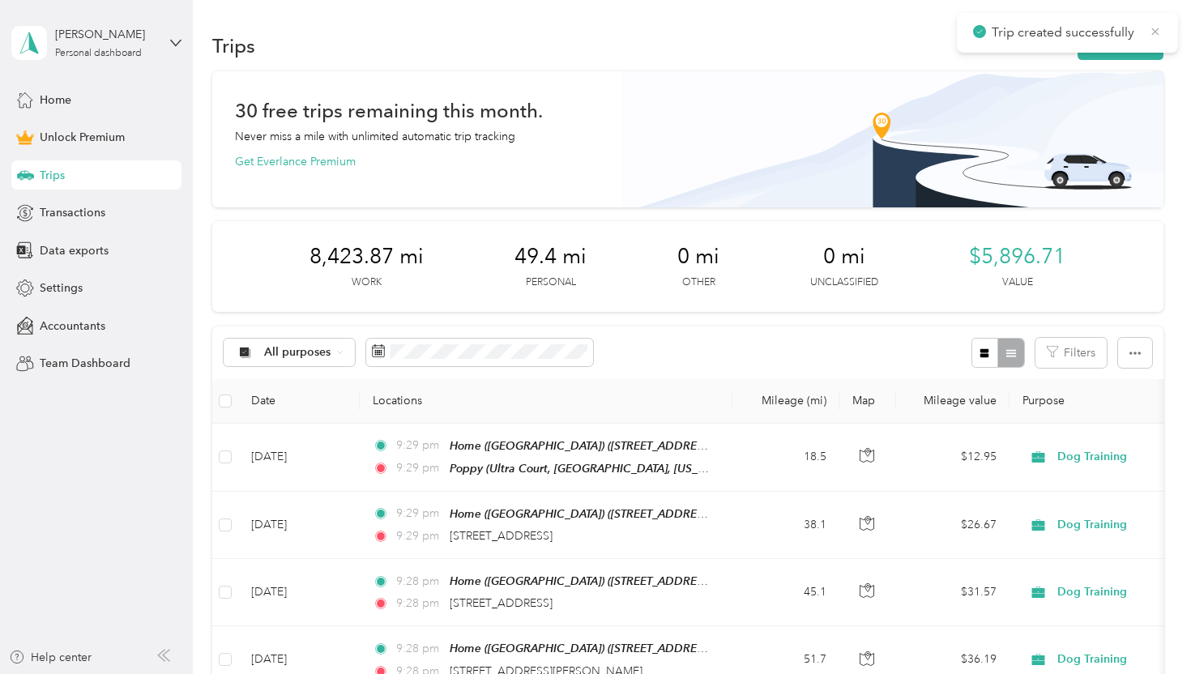
click at [1152, 29] on icon at bounding box center [1155, 31] width 7 height 7
click at [1132, 48] on button "New trip" at bounding box center [1121, 46] width 86 height 28
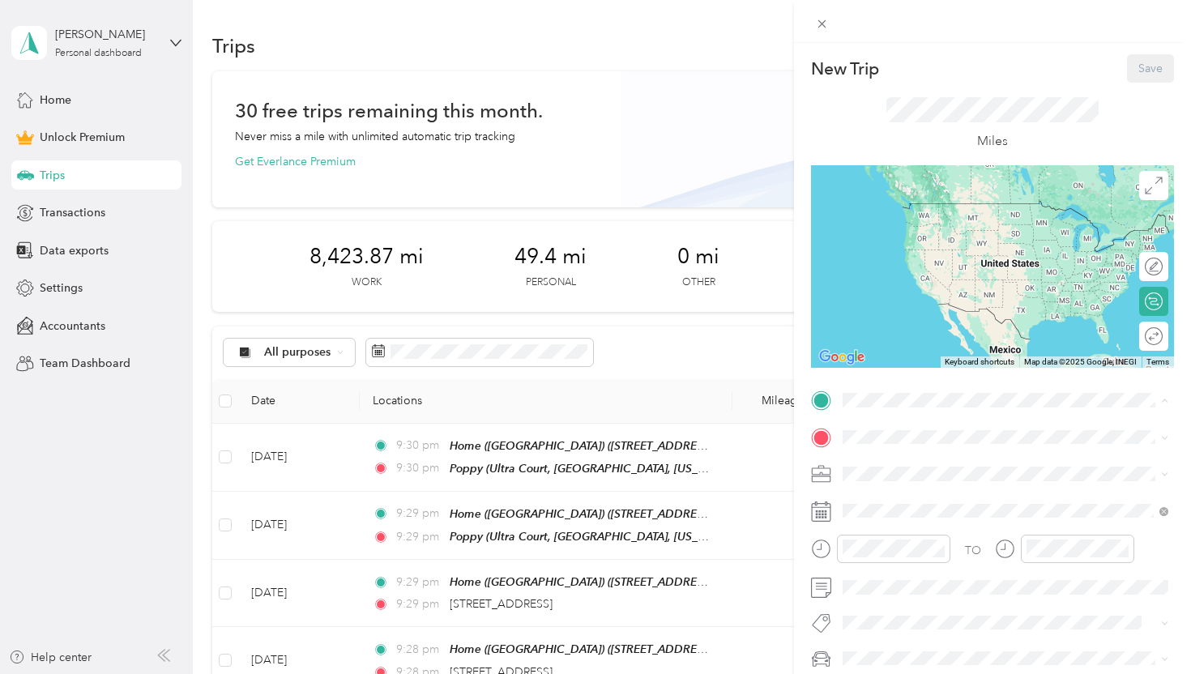
click at [922, 476] on span "[STREET_ADDRESS][US_STATE]" at bounding box center [954, 483] width 162 height 14
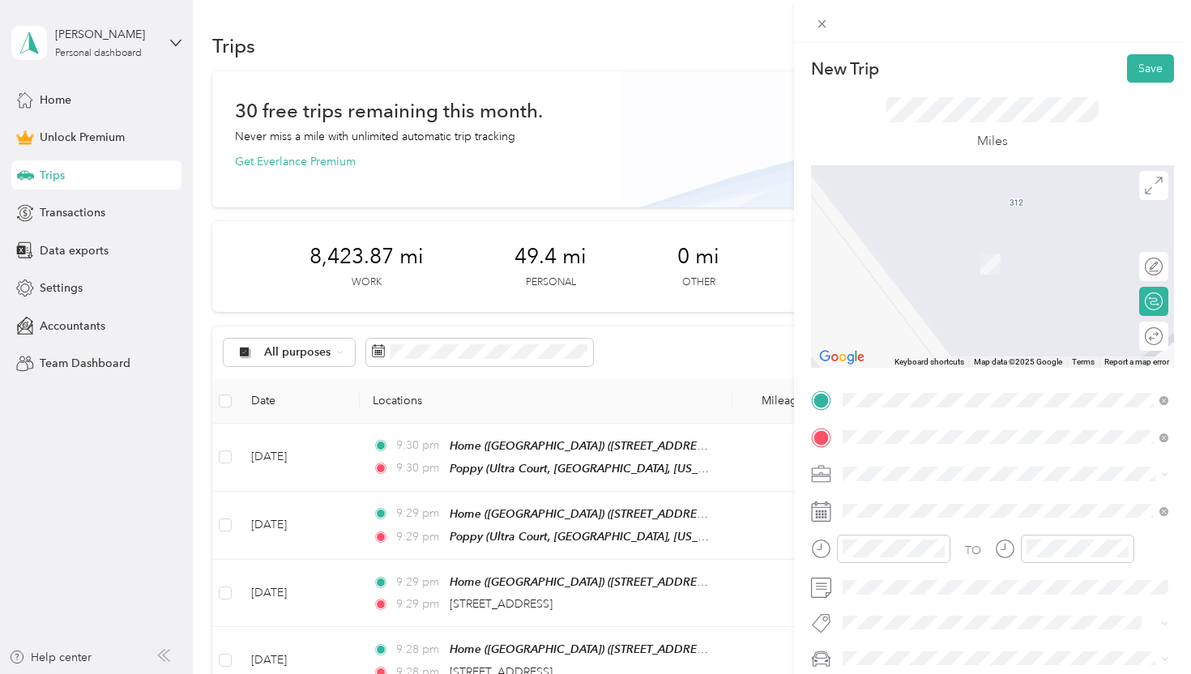
click at [972, 247] on span "[STREET_ADDRESS][US_STATE]" at bounding box center [954, 240] width 162 height 15
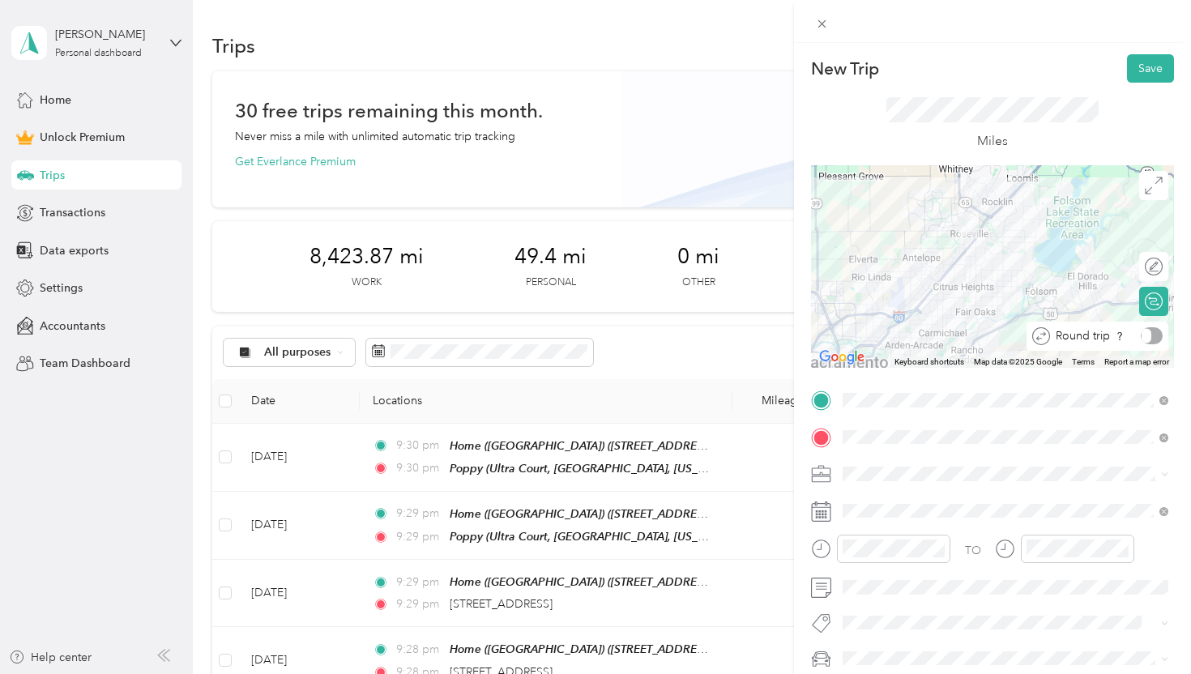
click at [1144, 338] on div at bounding box center [1152, 335] width 22 height 17
click at [928, 297] on div "Dog Training" at bounding box center [1005, 303] width 314 height 17
click at [933, 502] on span at bounding box center [1005, 511] width 337 height 26
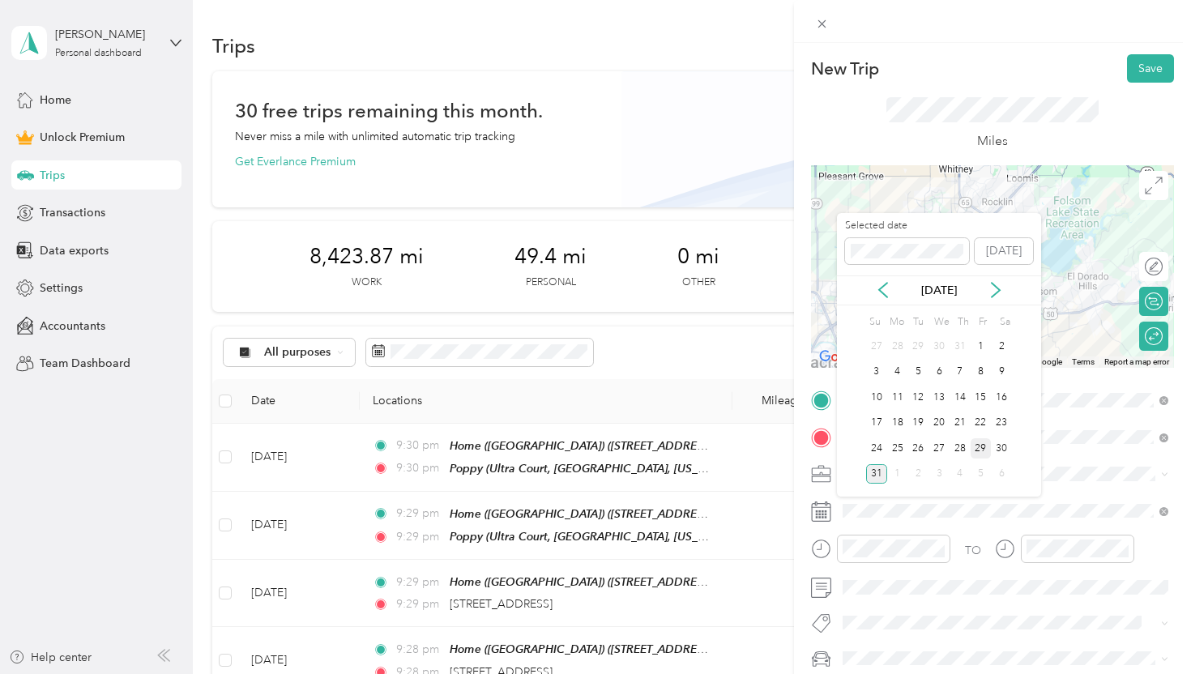
click at [985, 446] on div "29" at bounding box center [981, 448] width 21 height 20
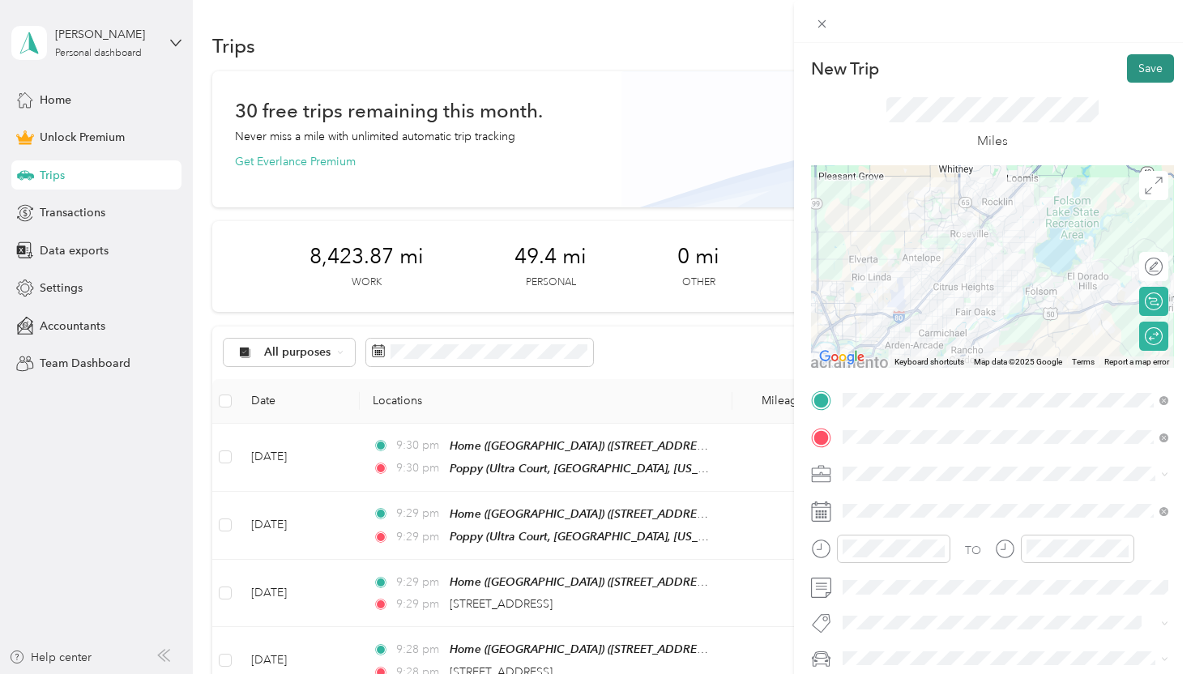
click at [1154, 65] on button "Save" at bounding box center [1150, 68] width 47 height 28
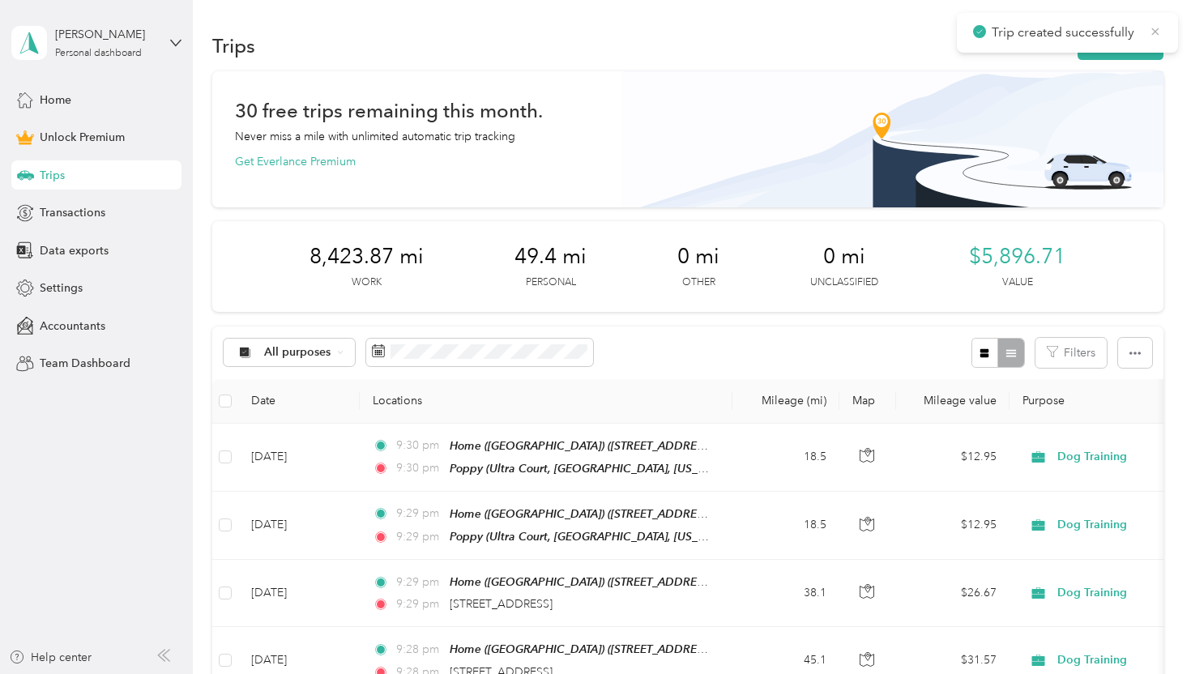
click at [1153, 28] on icon at bounding box center [1155, 31] width 13 height 15
click at [1104, 51] on icon "button" at bounding box center [1095, 46] width 19 height 19
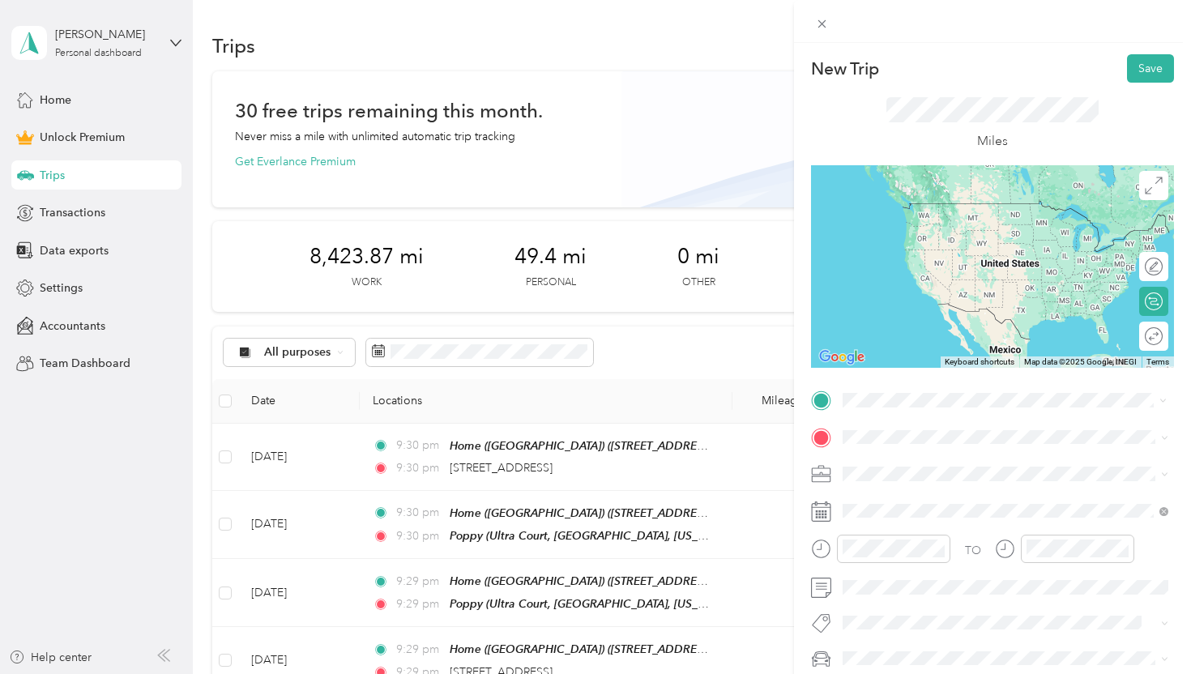
click at [997, 459] on span "[STREET_ADDRESS][US_STATE]" at bounding box center [954, 458] width 162 height 15
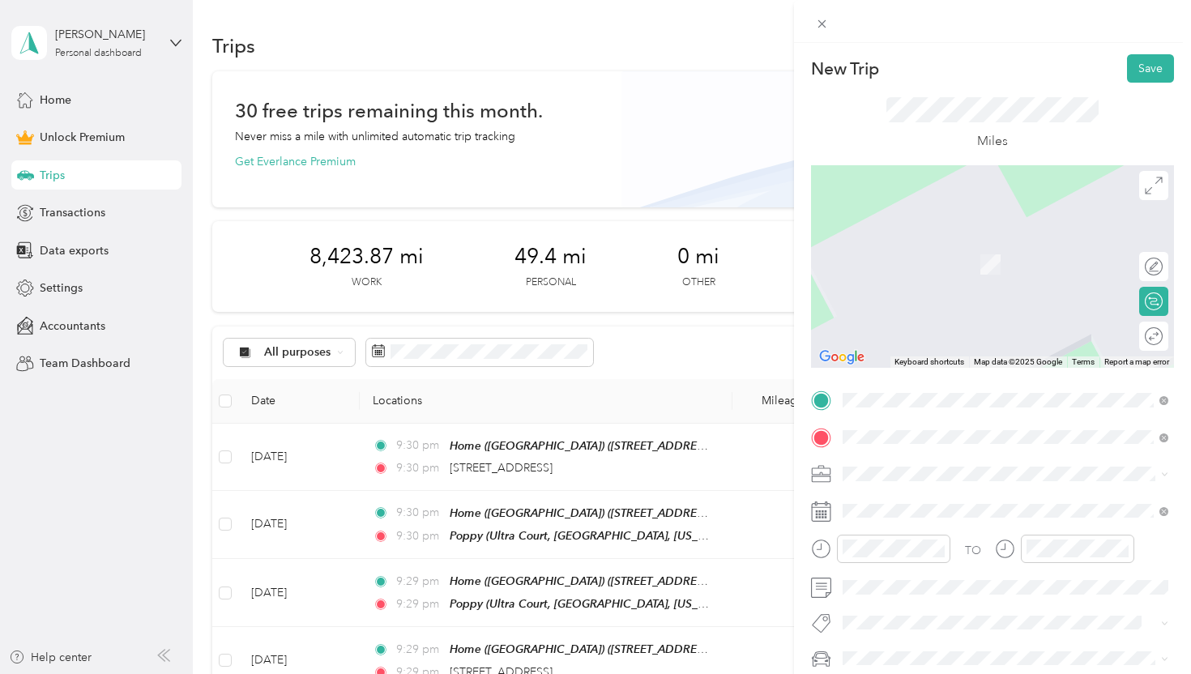
click at [997, 247] on span "[STREET_ADDRESS][PERSON_NAME][US_STATE]" at bounding box center [999, 240] width 252 height 15
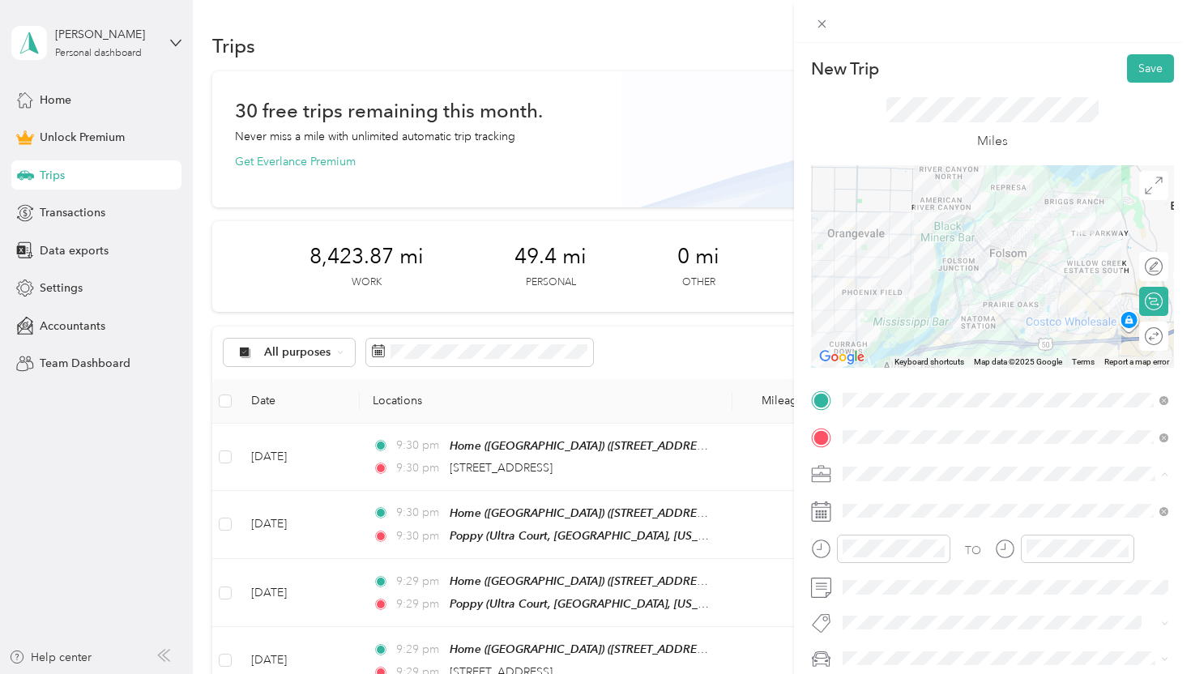
click at [937, 297] on div "Dog Training" at bounding box center [1005, 303] width 314 height 17
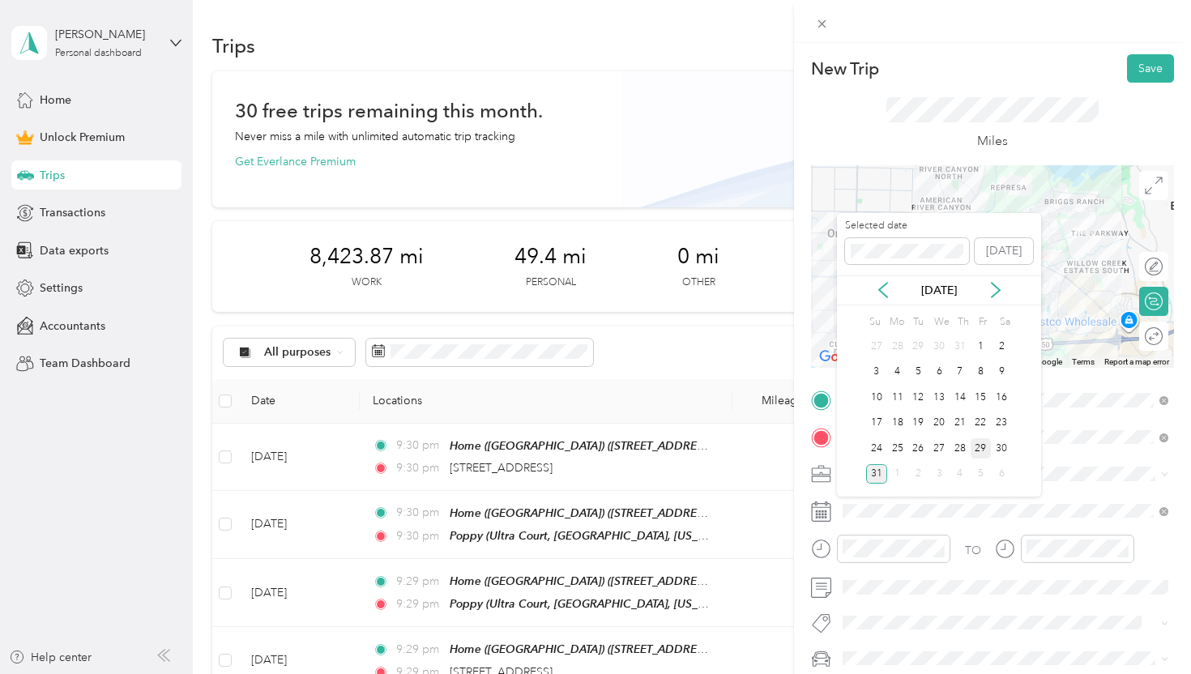
click at [983, 447] on div "29" at bounding box center [981, 448] width 21 height 20
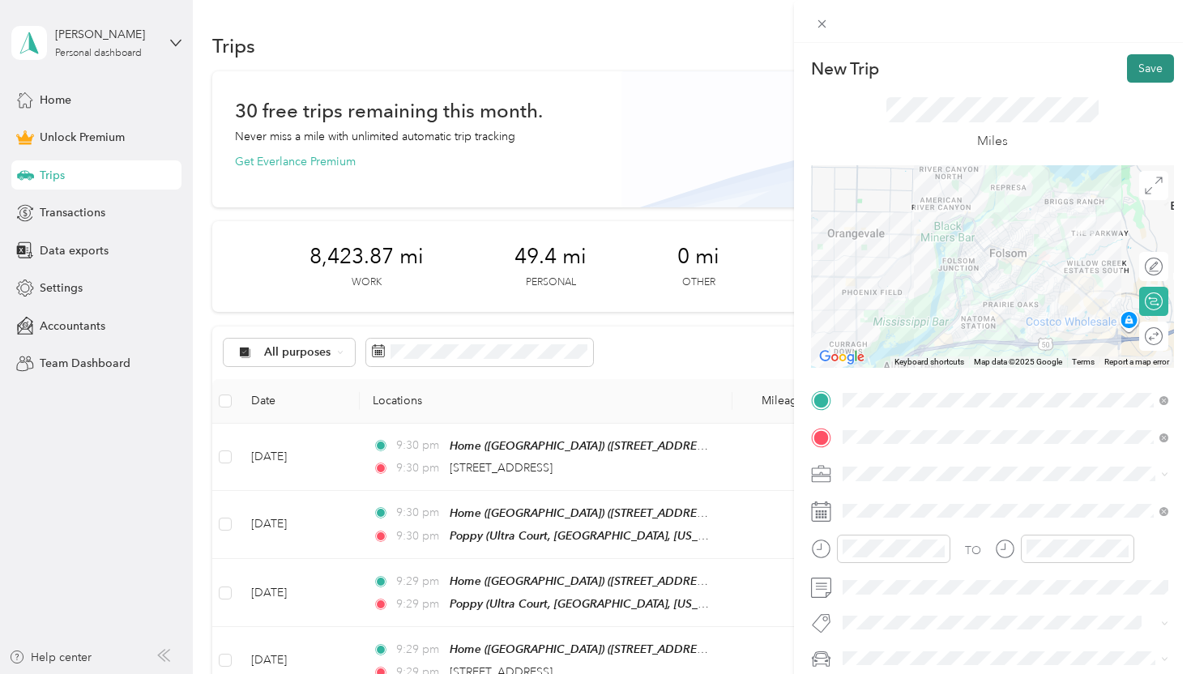
click at [1150, 70] on button "Save" at bounding box center [1150, 68] width 47 height 28
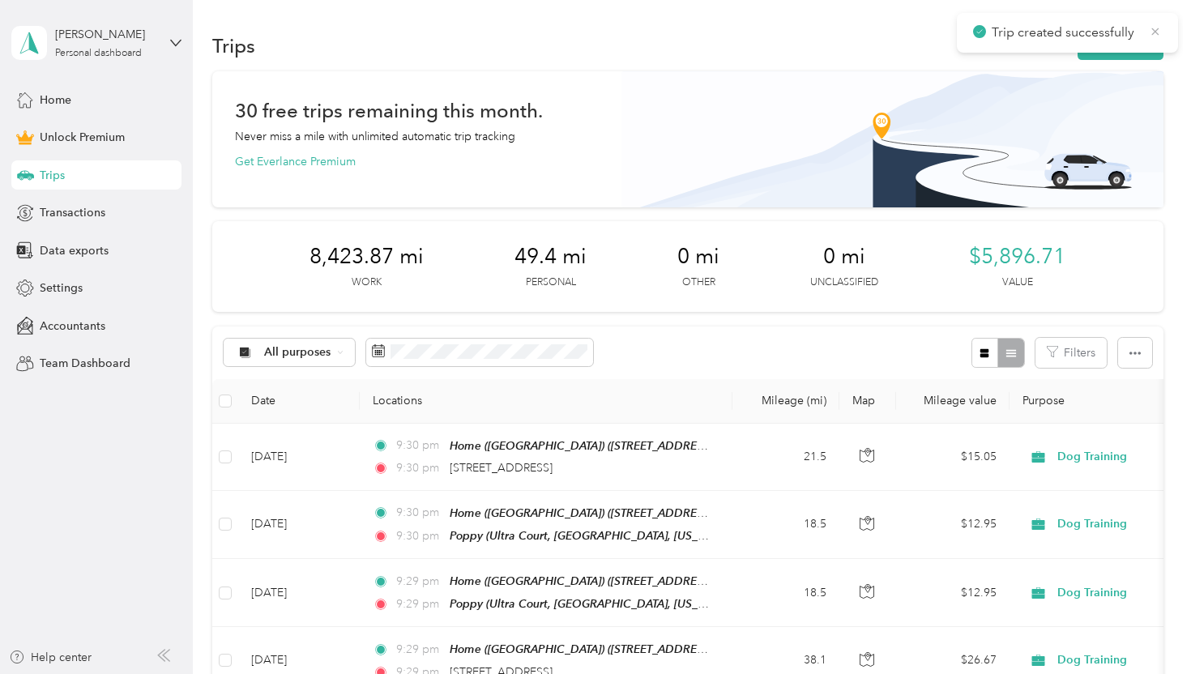
click at [1153, 29] on icon at bounding box center [1155, 31] width 7 height 7
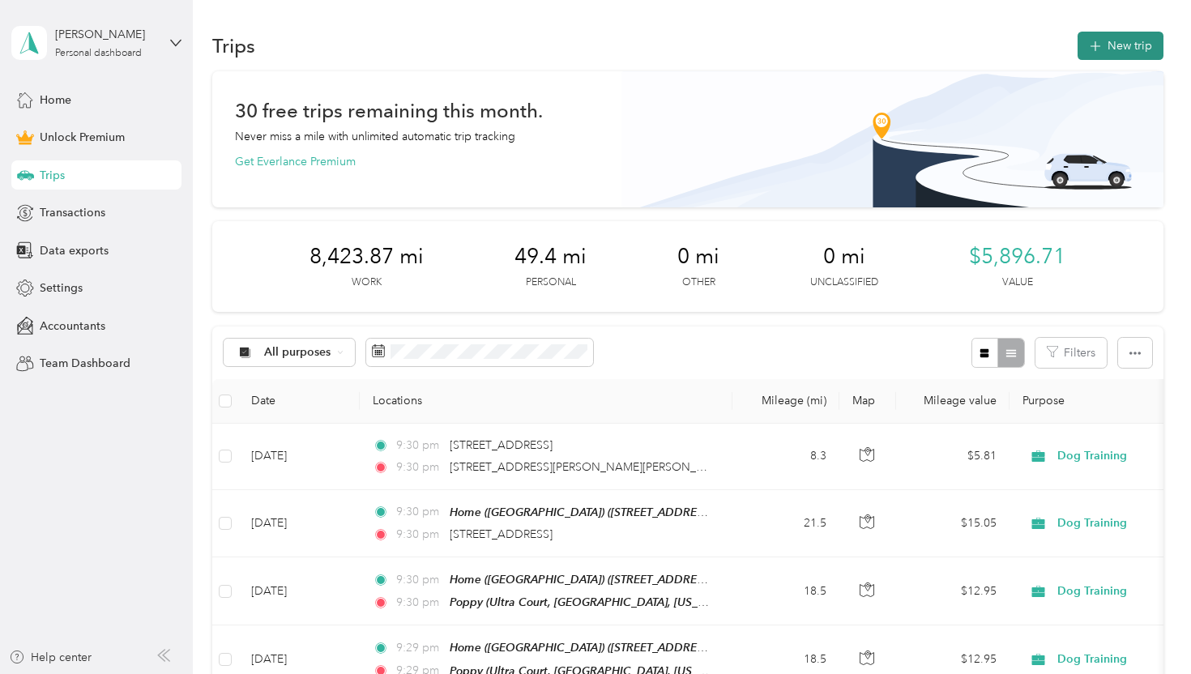
click at [1116, 37] on button "New trip" at bounding box center [1121, 46] width 86 height 28
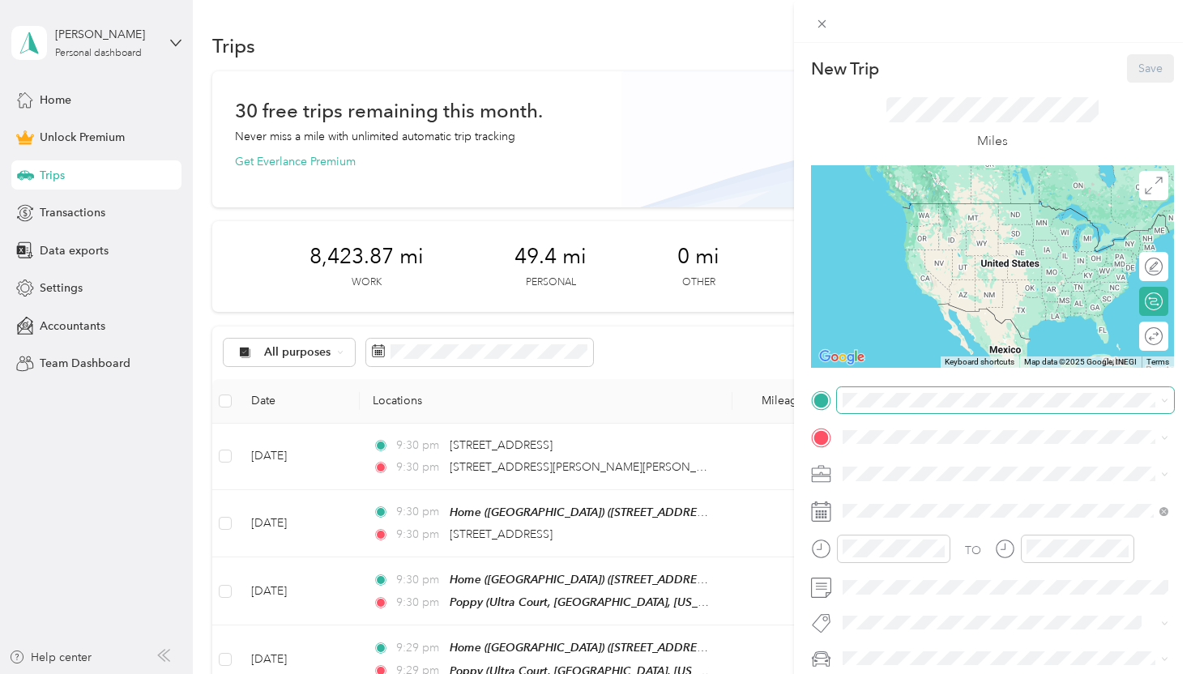
click at [922, 392] on span at bounding box center [1005, 400] width 337 height 26
click at [948, 455] on span "[STREET_ADDRESS][PERSON_NAME][US_STATE]" at bounding box center [999, 458] width 252 height 15
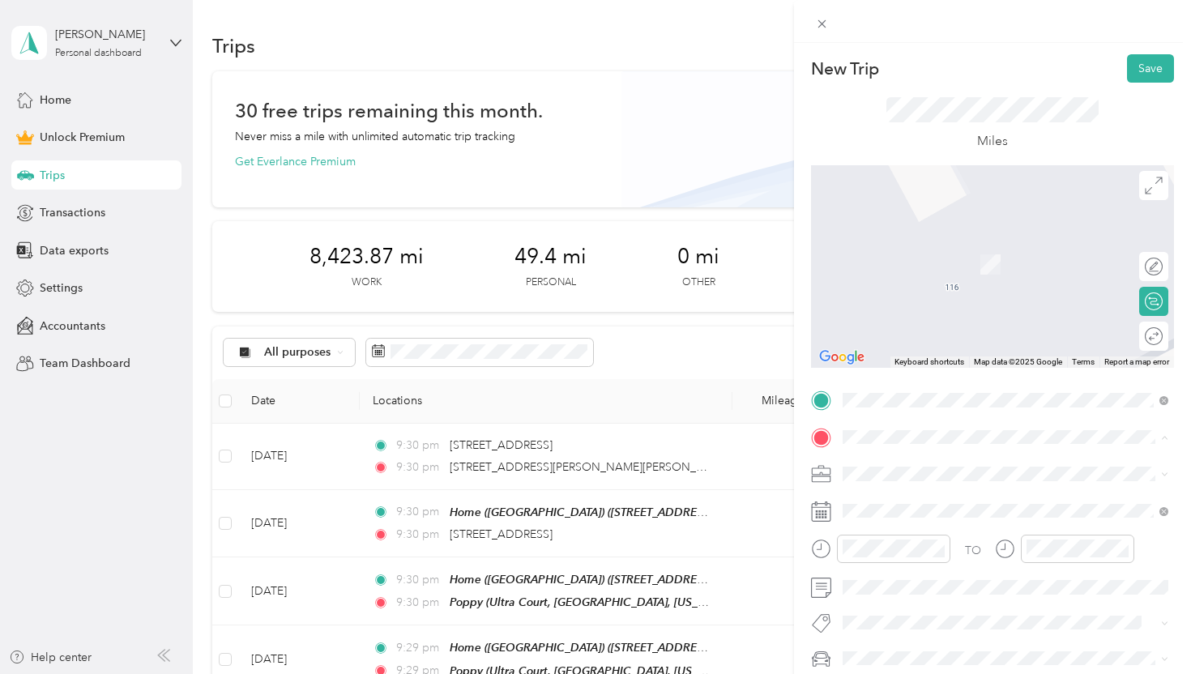
click at [919, 258] on span "[STREET_ADDRESS][US_STATE]" at bounding box center [954, 264] width 162 height 14
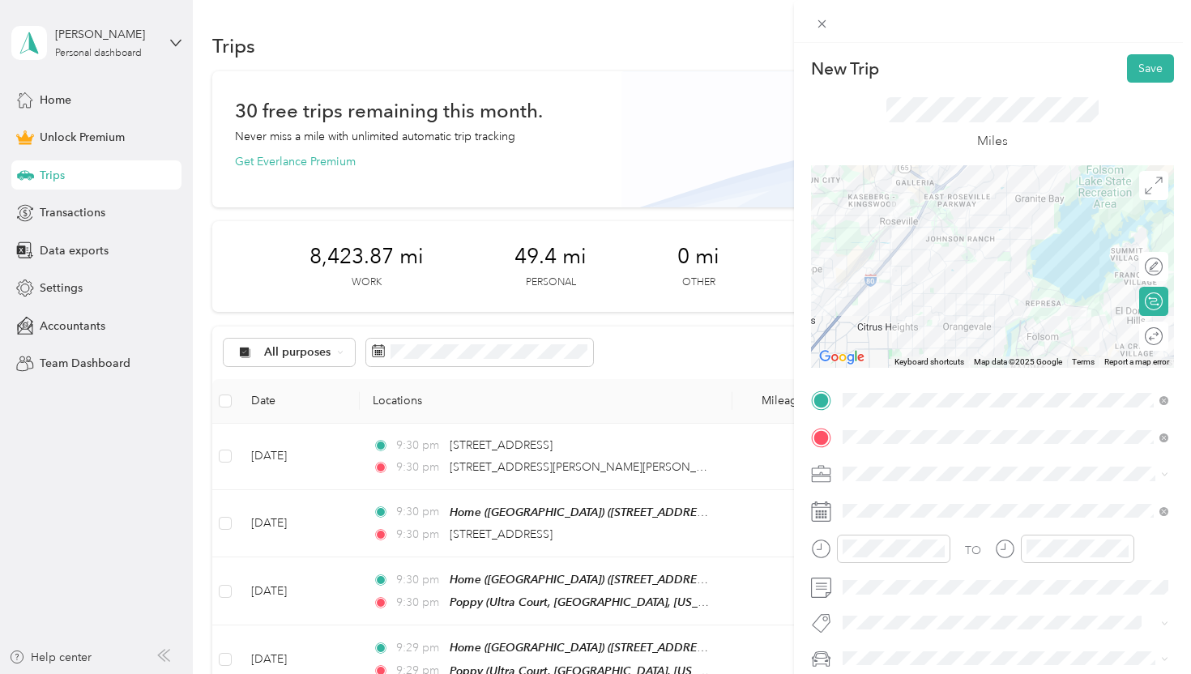
click at [890, 465] on span at bounding box center [1005, 474] width 337 height 26
click at [933, 305] on div "Dog Training" at bounding box center [1005, 303] width 314 height 17
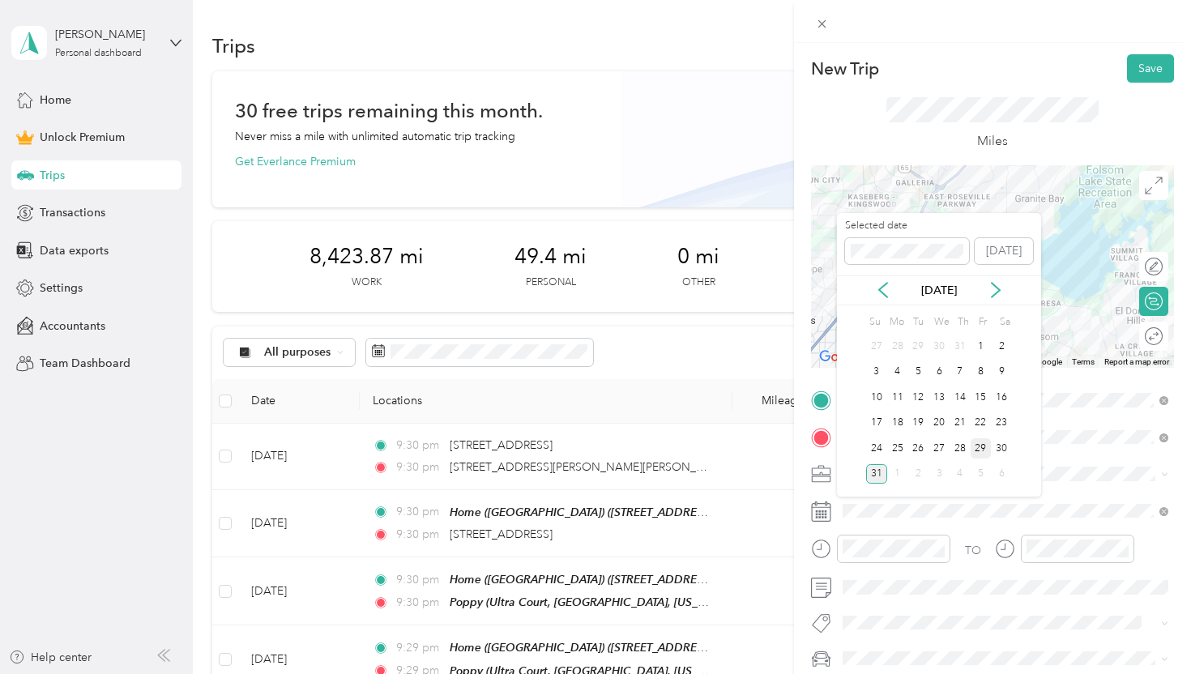
click at [983, 446] on div "29" at bounding box center [981, 448] width 21 height 20
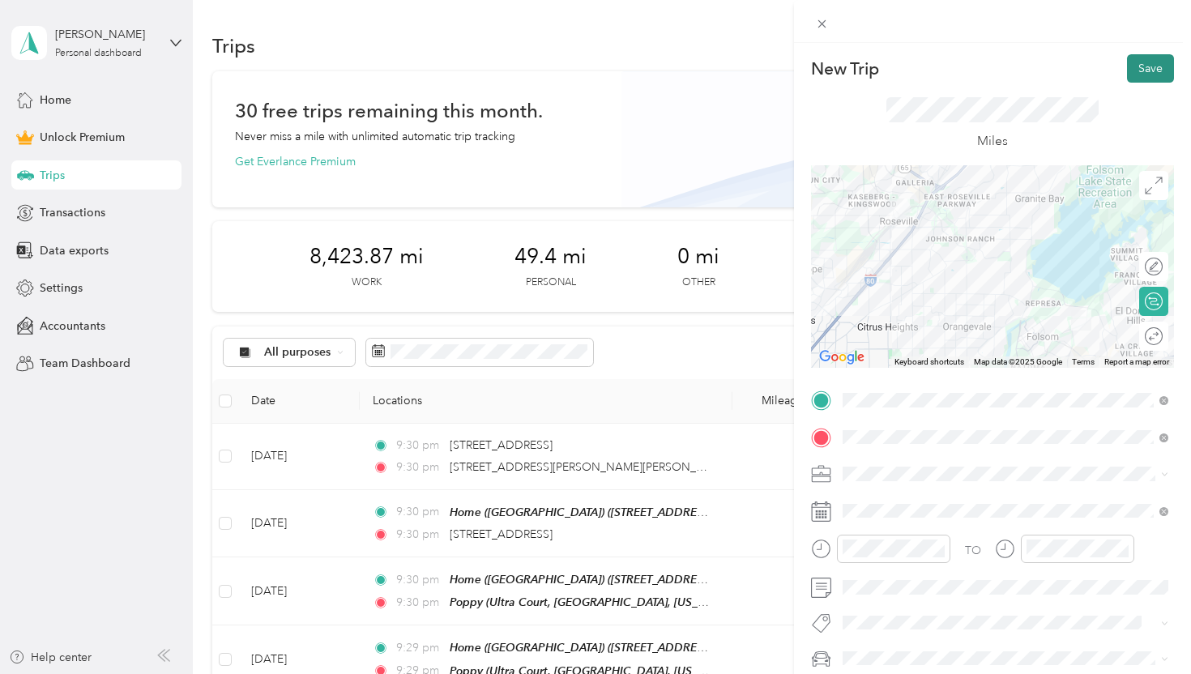
click at [1145, 66] on button "Save" at bounding box center [1150, 68] width 47 height 28
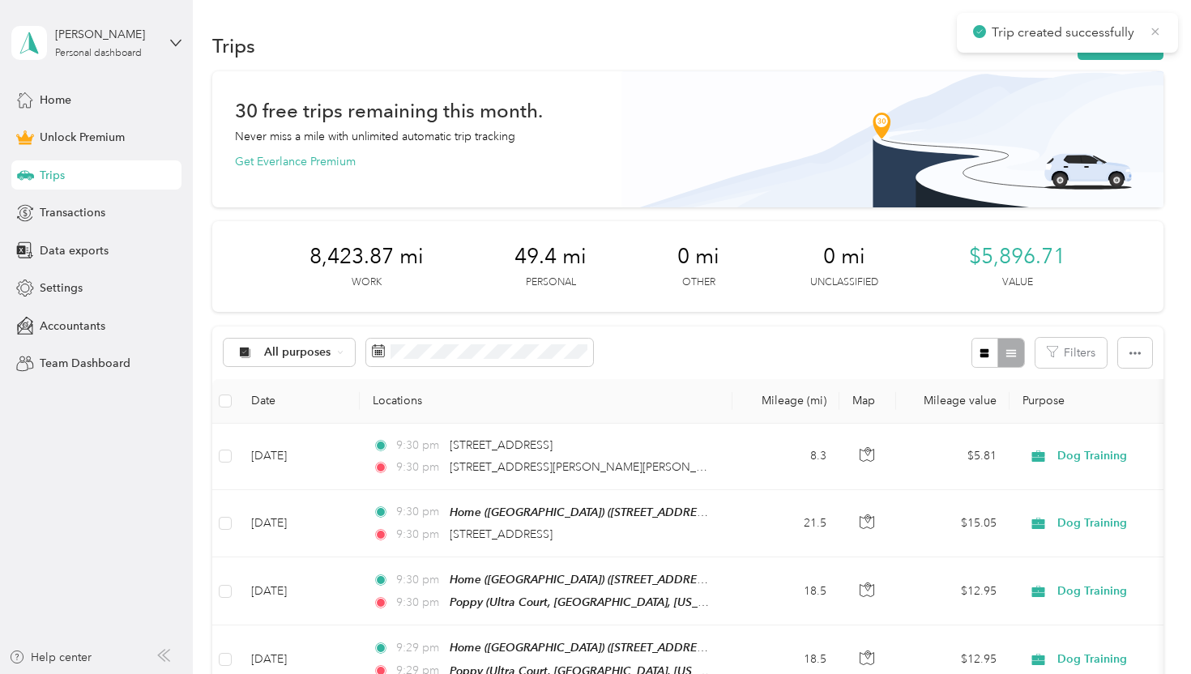
click at [1151, 31] on icon at bounding box center [1155, 31] width 13 height 15
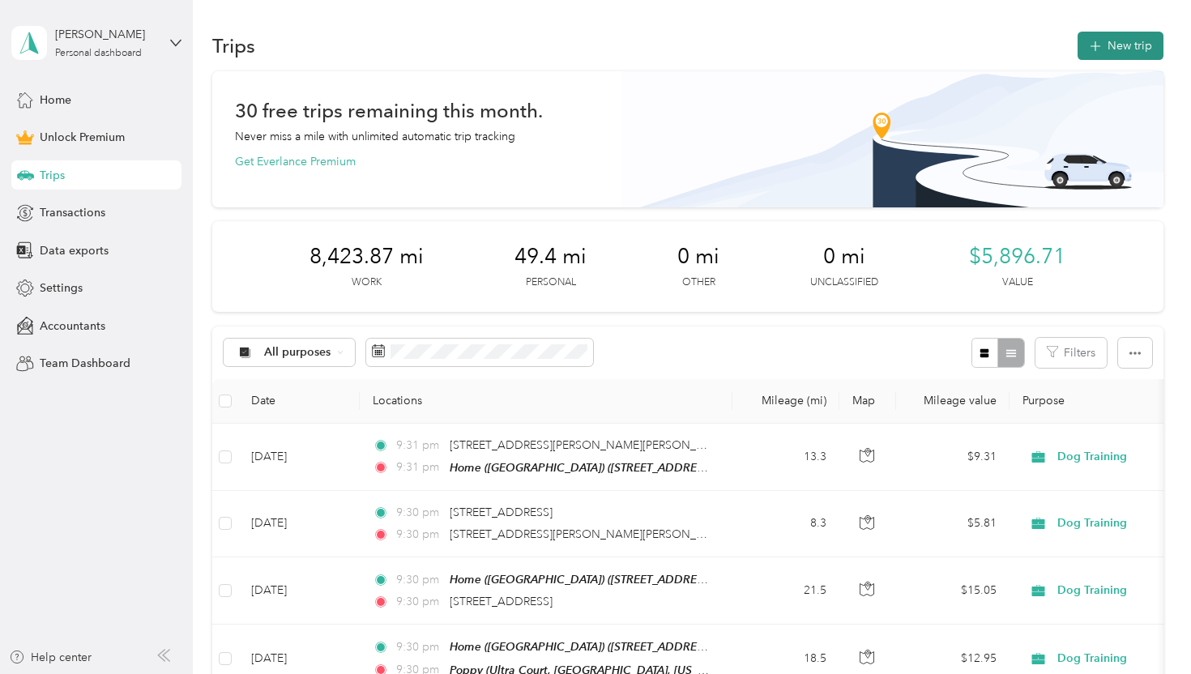
click at [1116, 47] on button "New trip" at bounding box center [1121, 46] width 86 height 28
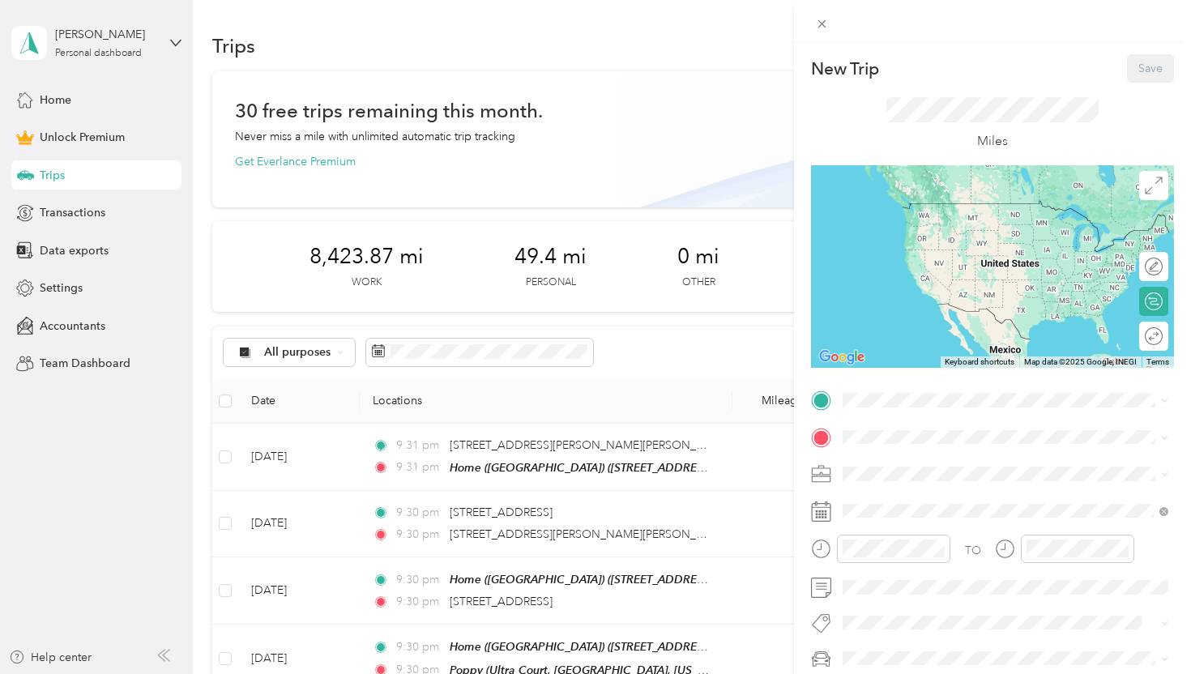
click at [914, 472] on div "Home ([GEOGRAPHIC_DATA]) [STREET_ADDRESS][US_STATE]" at bounding box center [955, 471] width 164 height 34
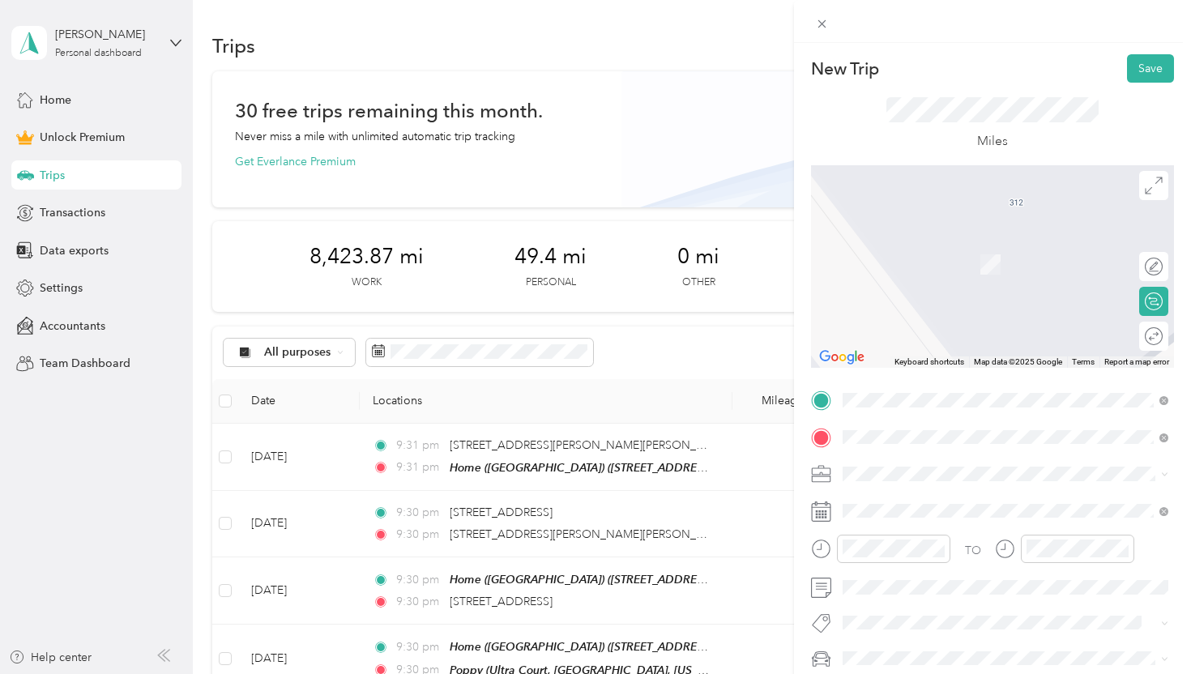
click at [950, 500] on span "[STREET_ADDRESS][PERSON_NAME][US_STATE]" at bounding box center [999, 496] width 252 height 15
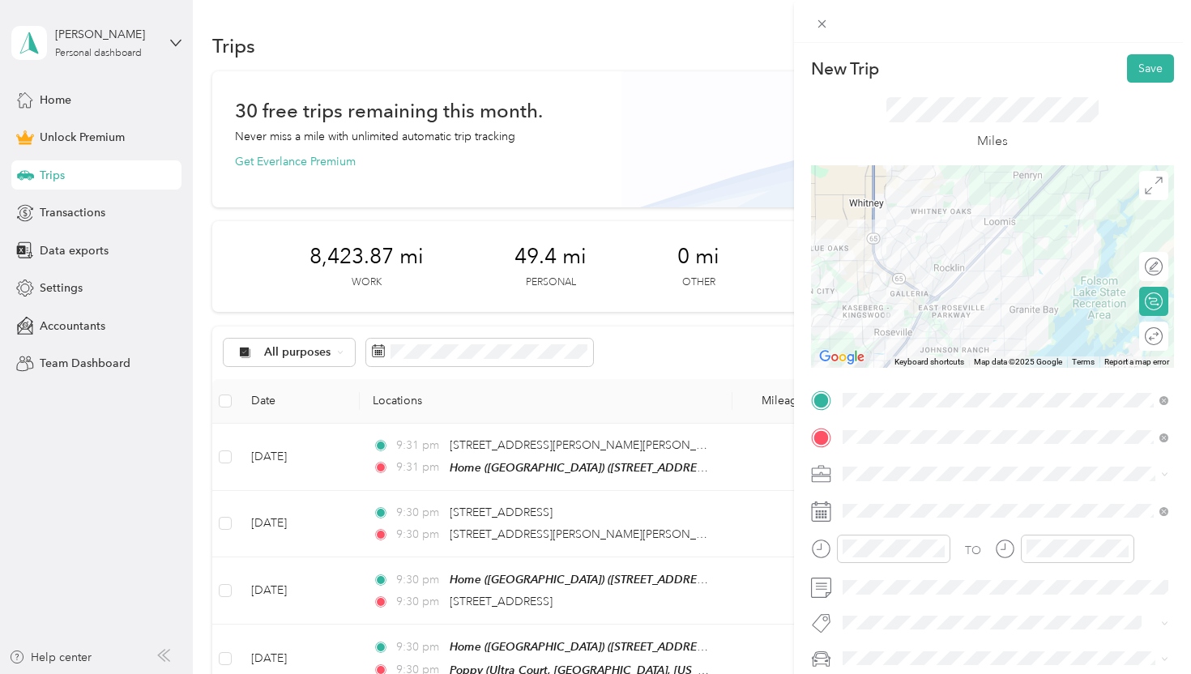
click at [916, 303] on div "Dog Training" at bounding box center [1005, 303] width 314 height 17
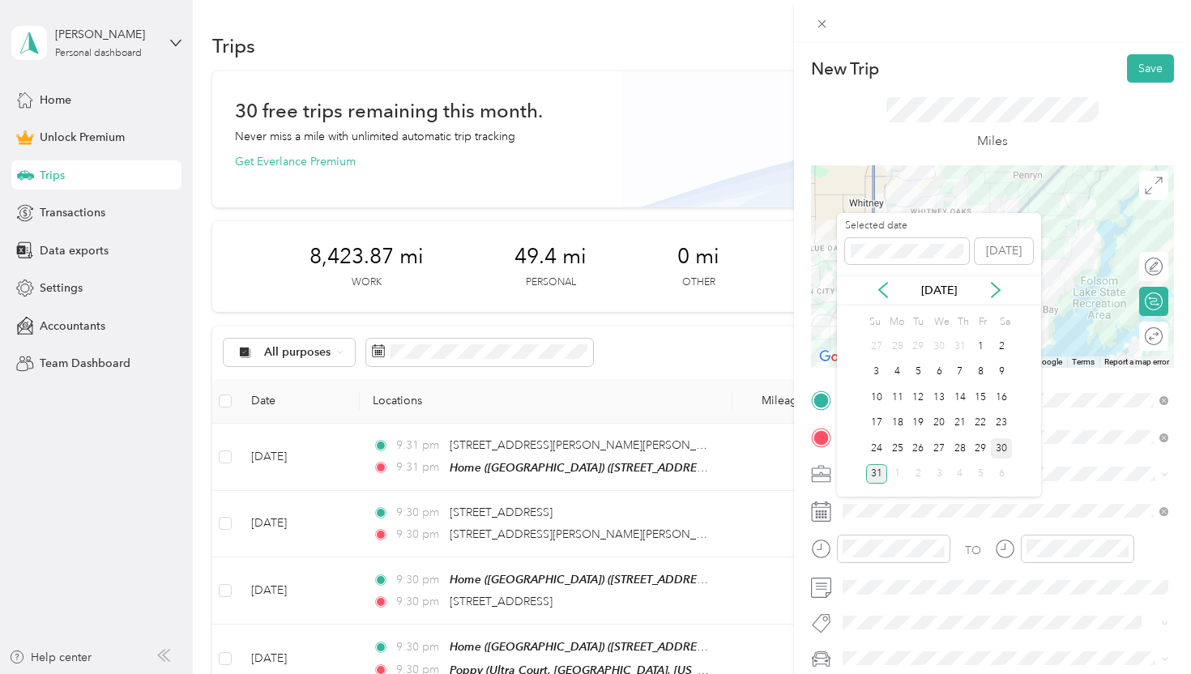
click at [998, 446] on div "30" at bounding box center [1001, 448] width 21 height 20
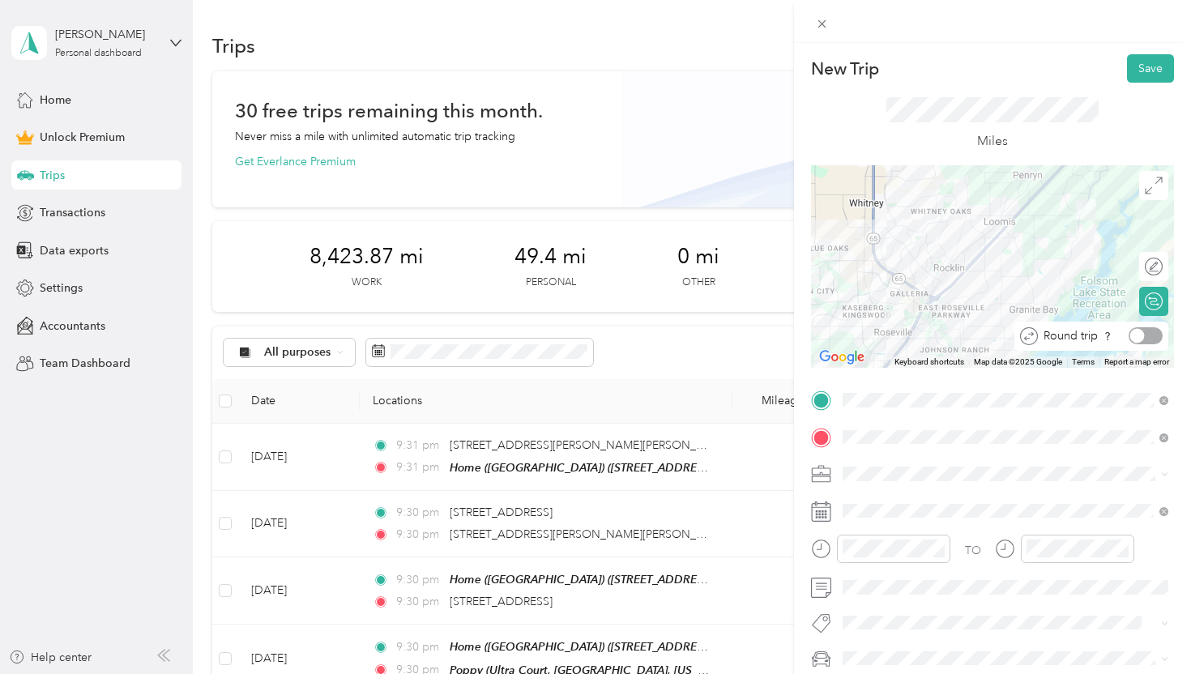
click at [1146, 335] on div at bounding box center [1146, 335] width 34 height 17
click at [1156, 67] on button "Save" at bounding box center [1150, 68] width 47 height 28
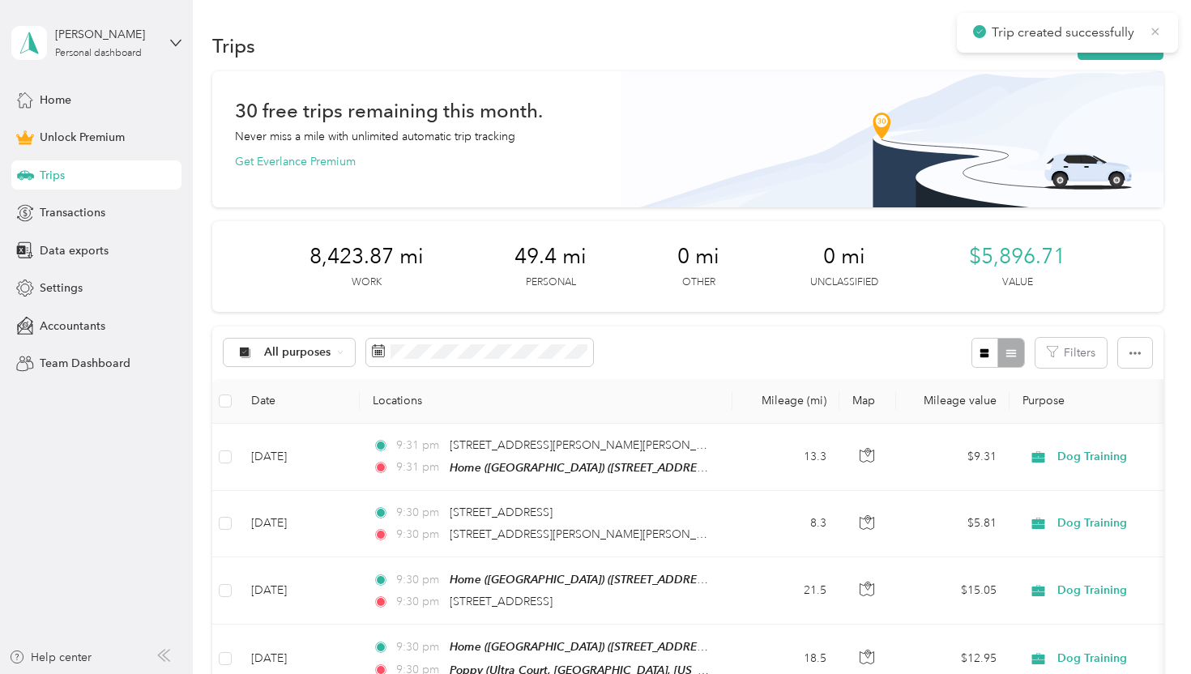
click at [1150, 30] on icon at bounding box center [1155, 31] width 13 height 15
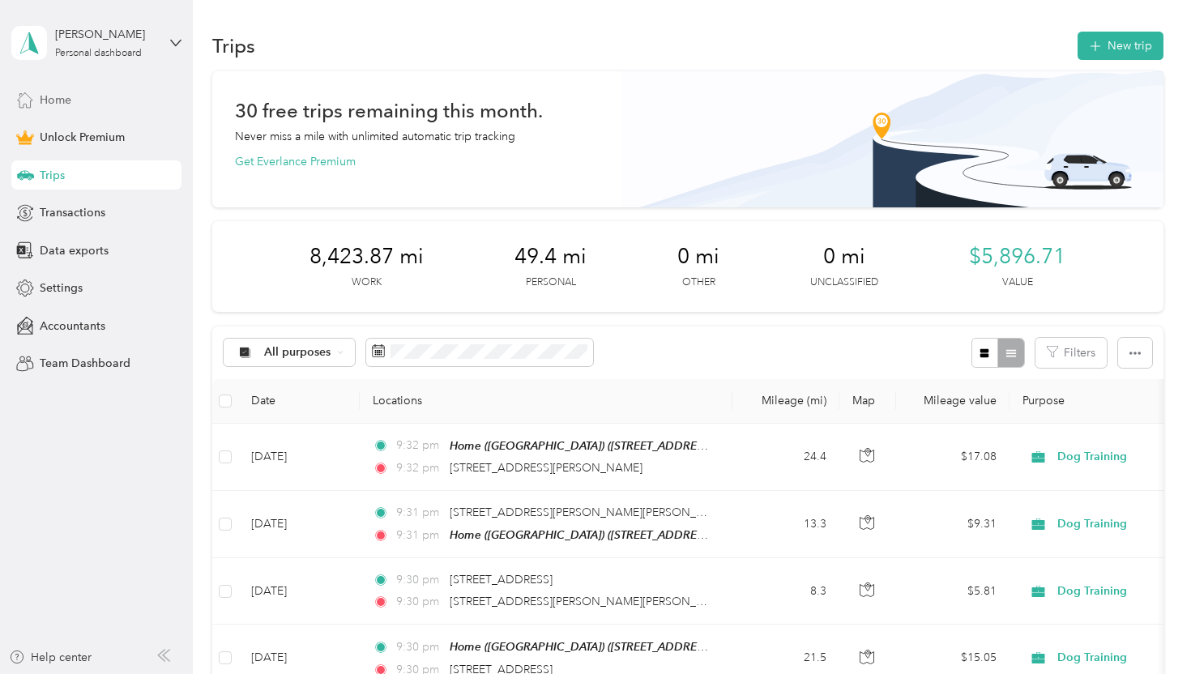
click at [100, 97] on div "Home" at bounding box center [96, 99] width 170 height 29
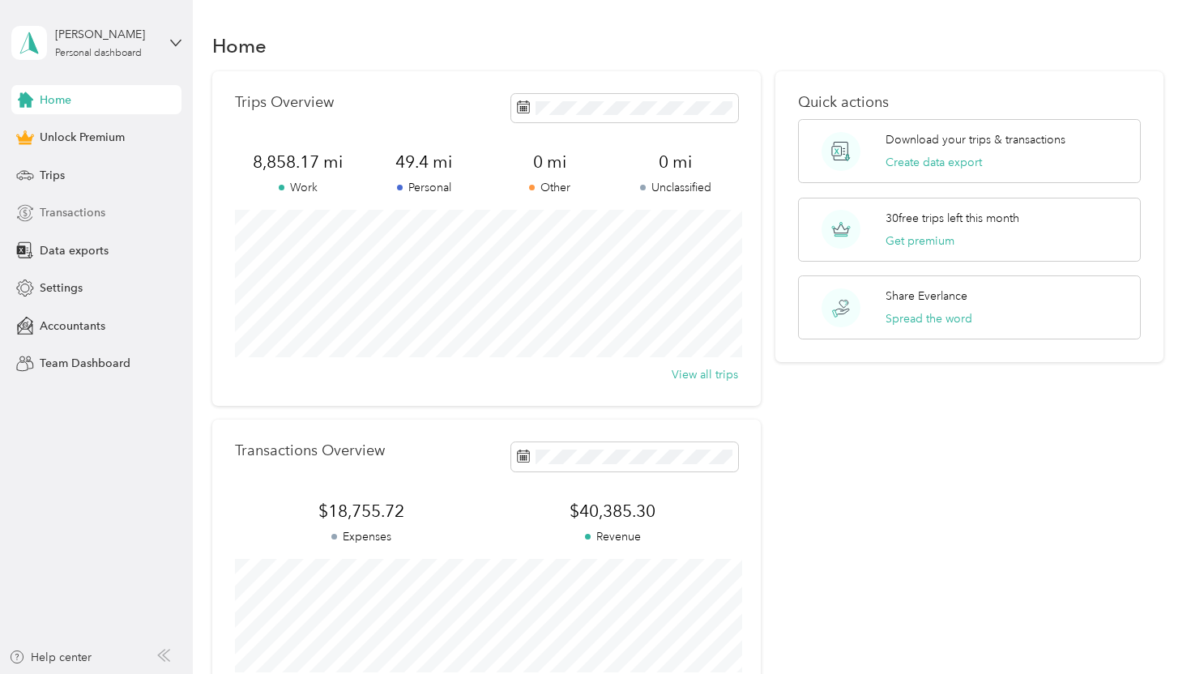
click at [74, 199] on div "Transactions" at bounding box center [96, 212] width 170 height 29
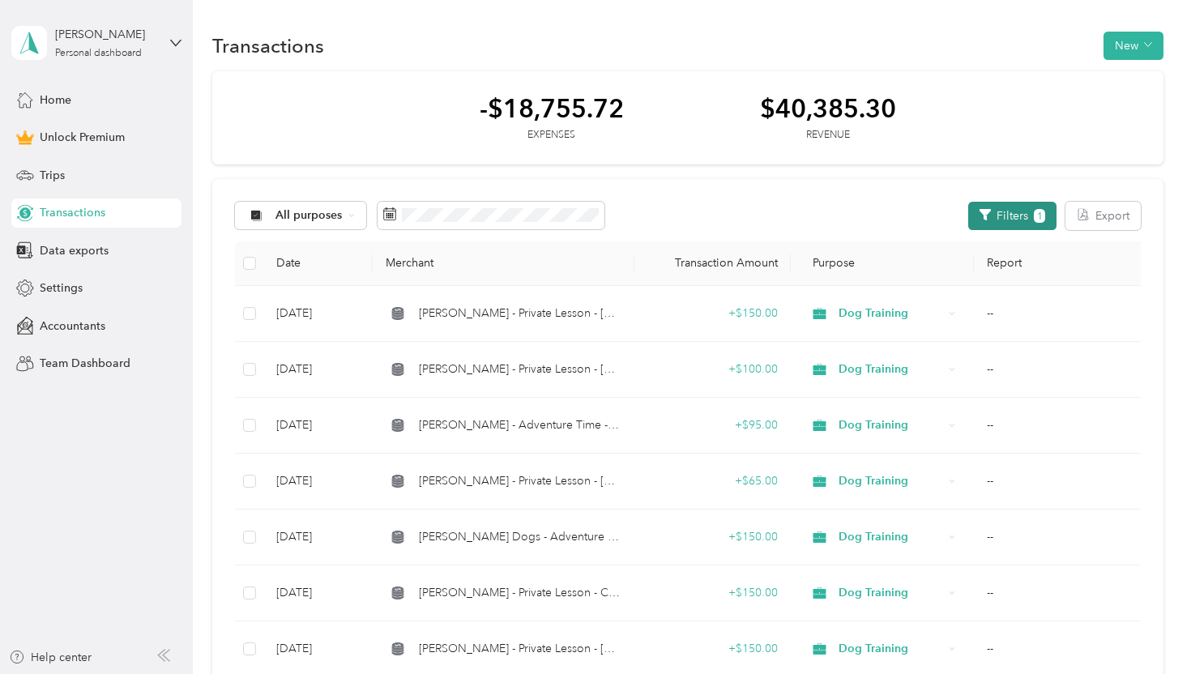
click at [1038, 210] on button "Filters 1" at bounding box center [1012, 216] width 88 height 28
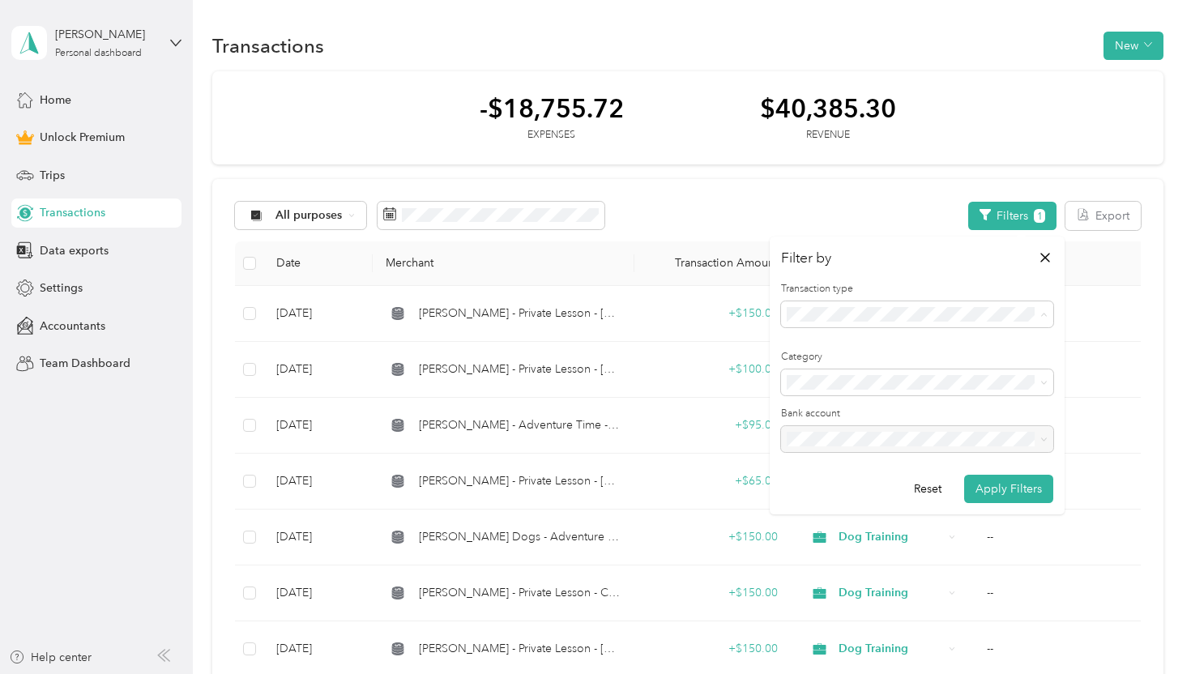
click at [905, 369] on div "Expense" at bounding box center [917, 371] width 250 height 17
click at [1034, 485] on button "Apply Filters" at bounding box center [1008, 489] width 89 height 28
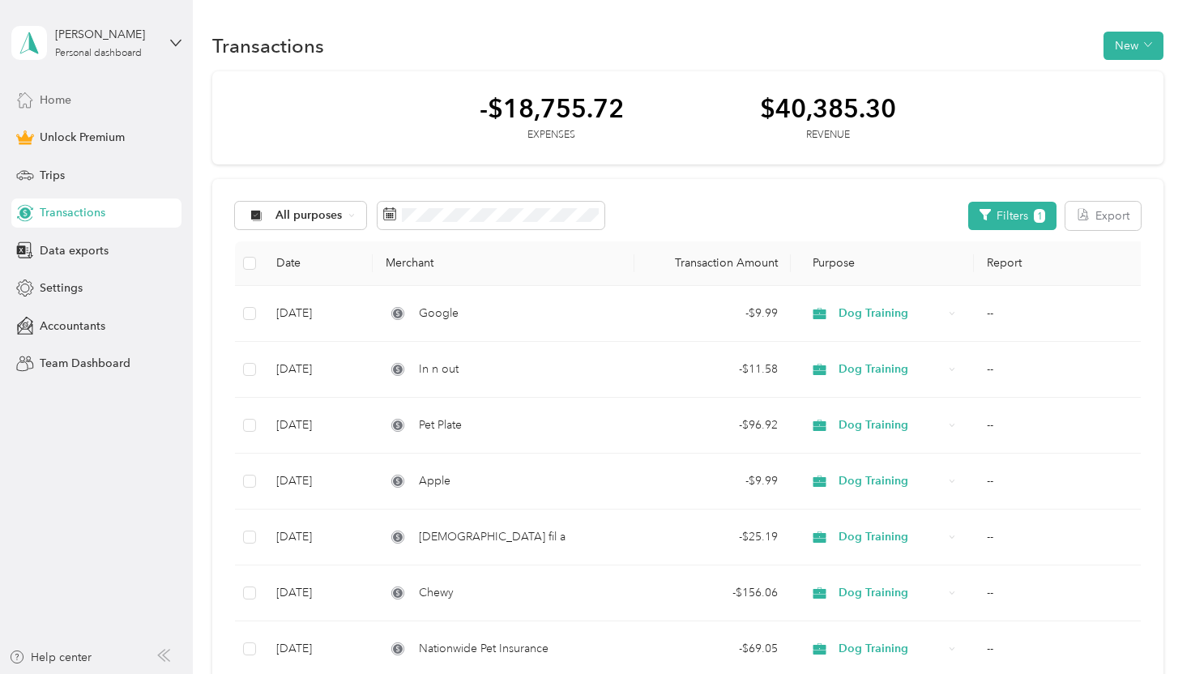
click at [81, 99] on div "Home" at bounding box center [96, 99] width 170 height 29
